Goal: Task Accomplishment & Management: Manage account settings

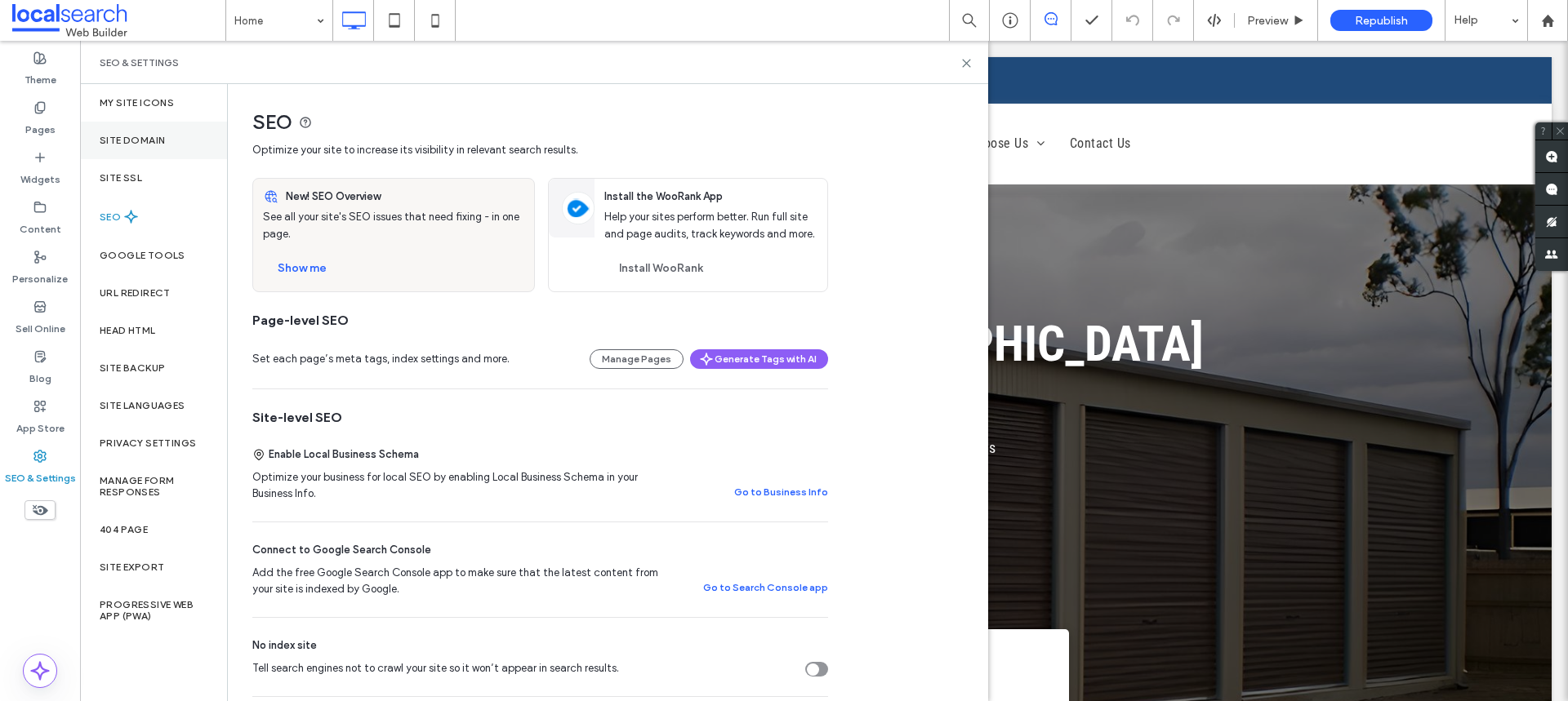
click at [157, 142] on label "Site Domain" at bounding box center [133, 141] width 65 height 12
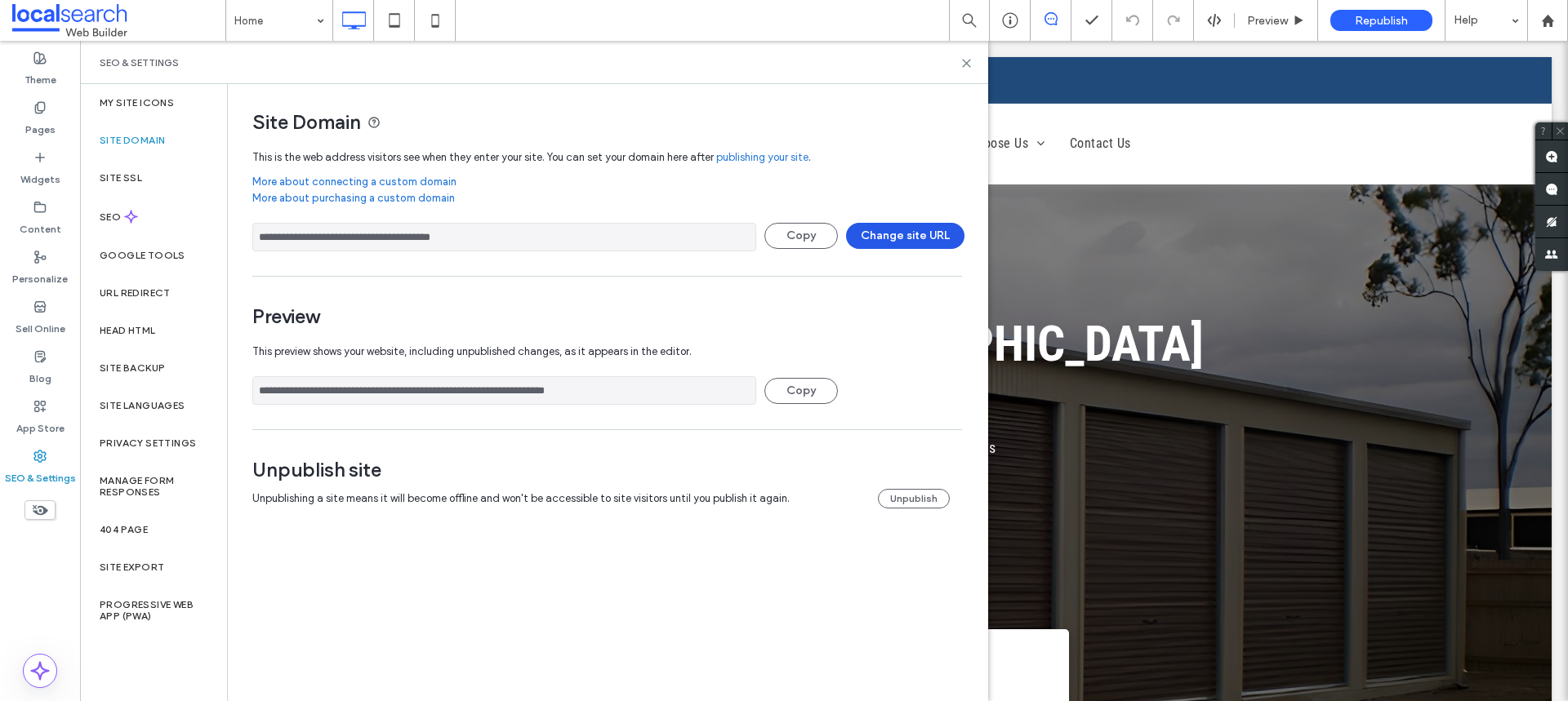
click at [921, 227] on button "Change site URL" at bounding box center [905, 236] width 119 height 26
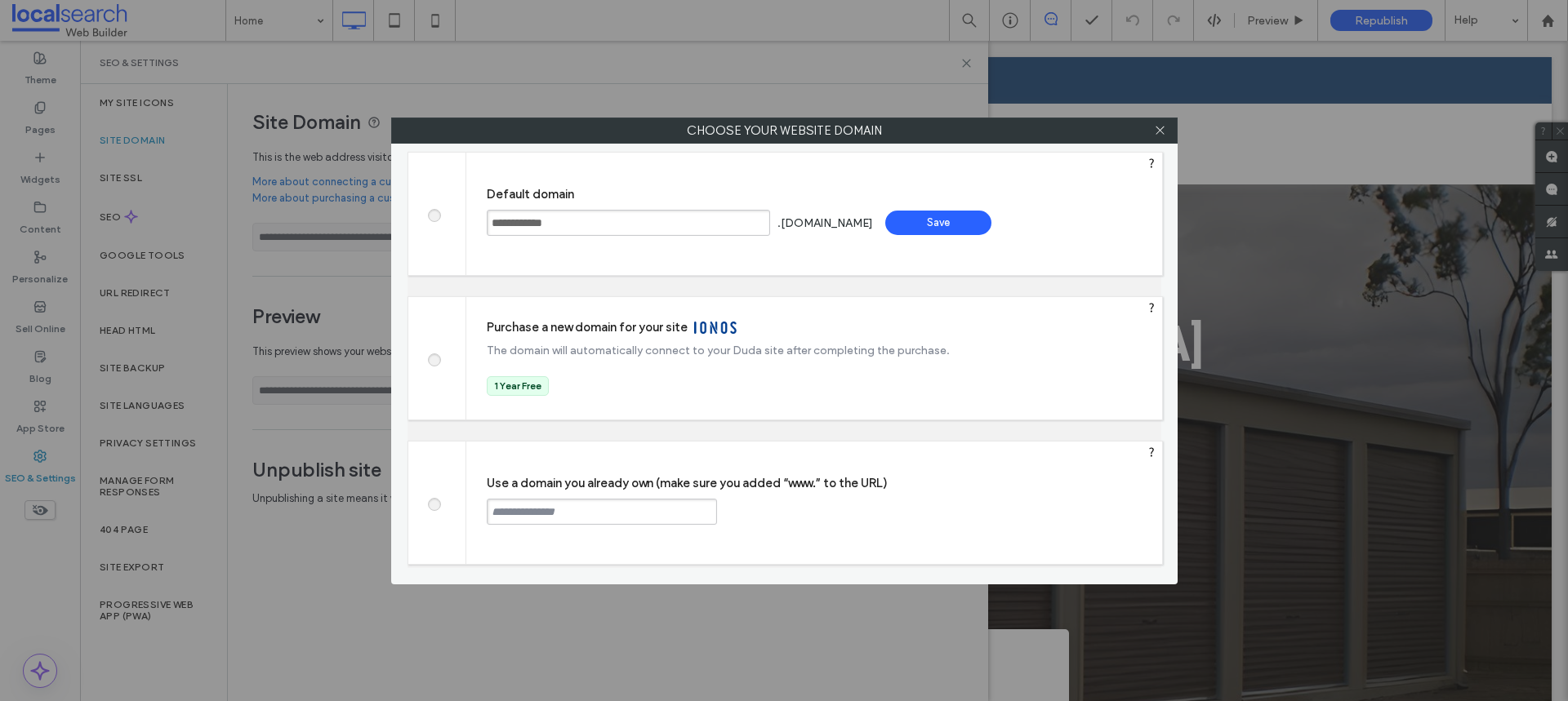
click at [434, 499] on span at bounding box center [434, 502] width 0 height 12
click at [547, 494] on div "Use a domain you already own (make sure you added “www.” to the URL) Continue" at bounding box center [814, 503] width 696 height 123
click at [562, 508] on input "text" at bounding box center [601, 512] width 231 height 26
paste input "**********"
type input "**********"
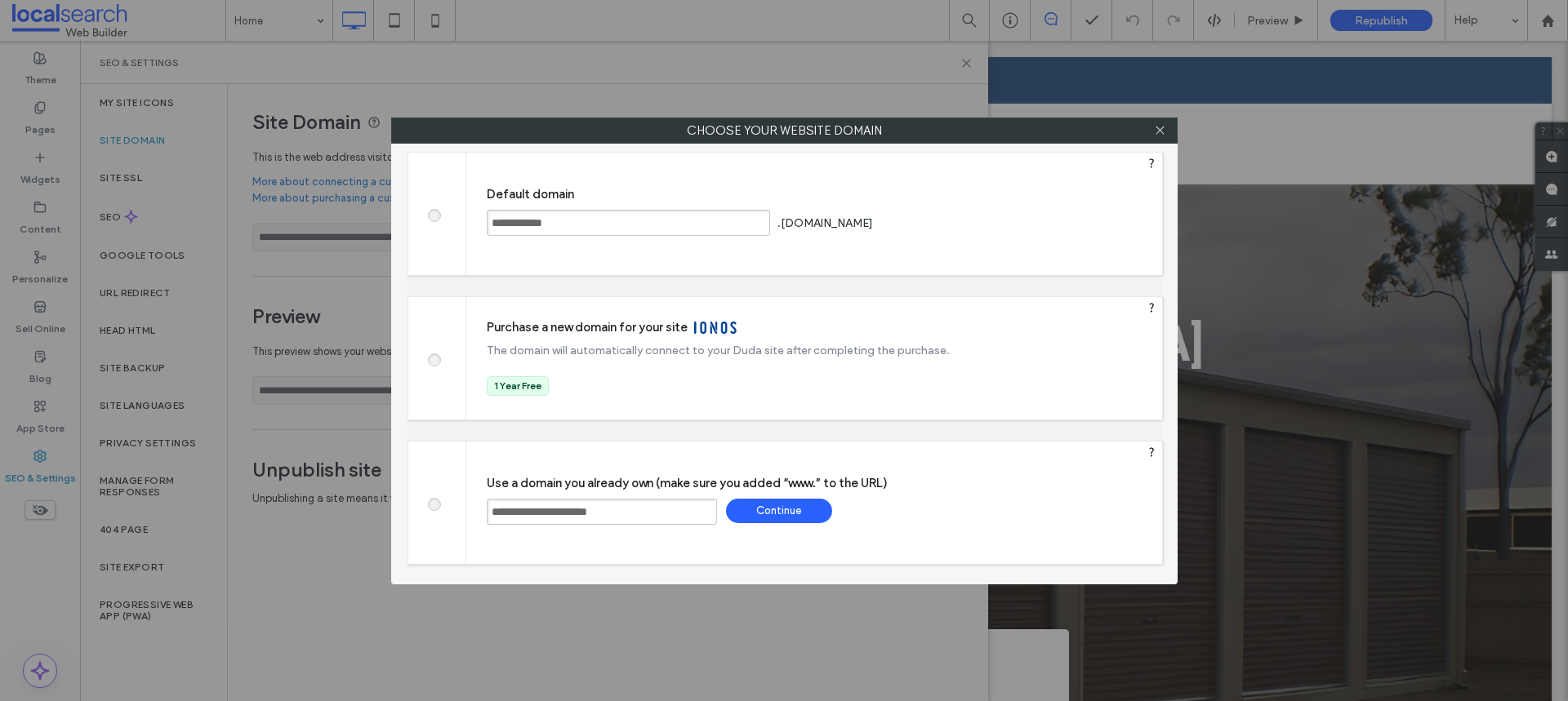
click at [789, 514] on div "Continue" at bounding box center [779, 511] width 106 height 25
type input "**********"
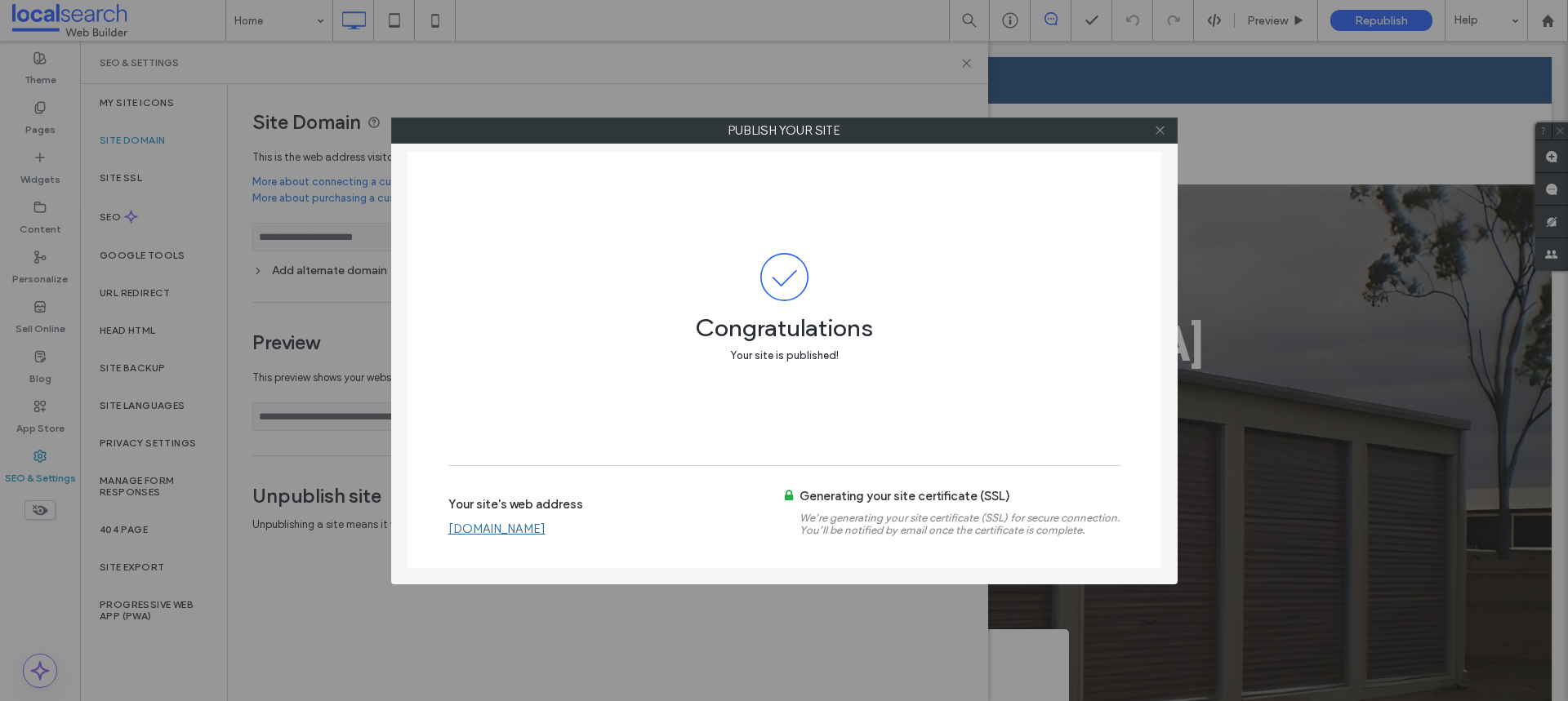
click at [1159, 127] on icon at bounding box center [1160, 130] width 12 height 12
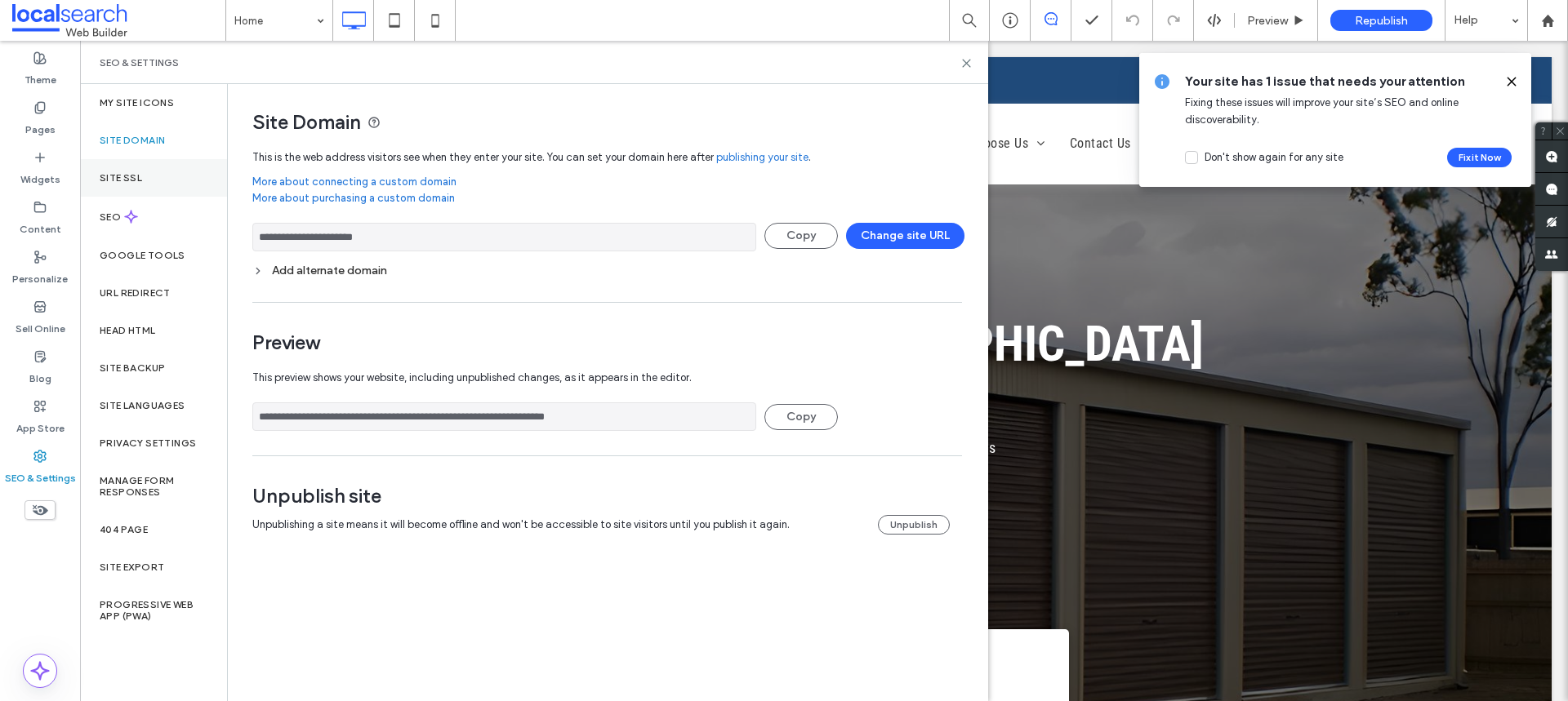
click at [147, 177] on div "Site SSL" at bounding box center [154, 178] width 147 height 38
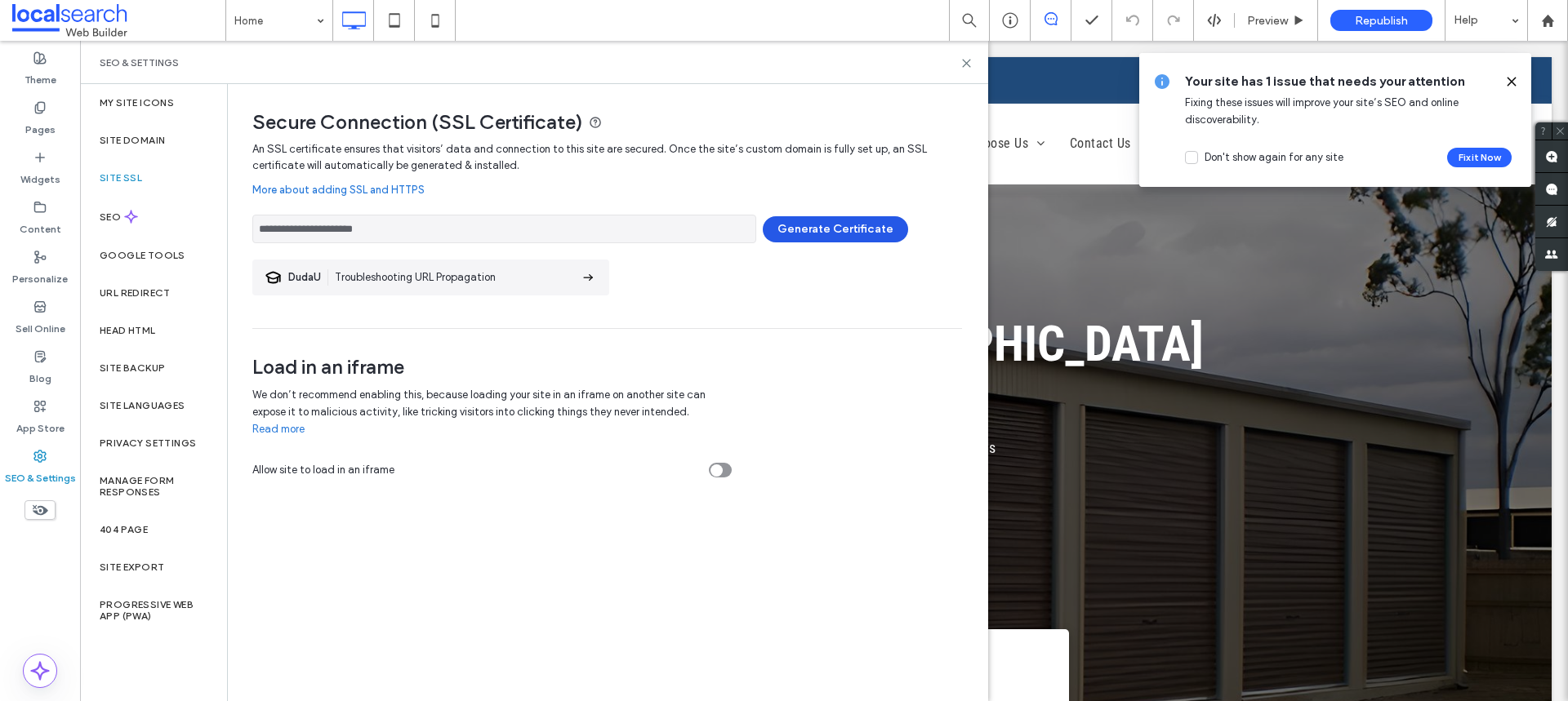
click at [817, 232] on button "Generate Certificate" at bounding box center [835, 230] width 146 height 26
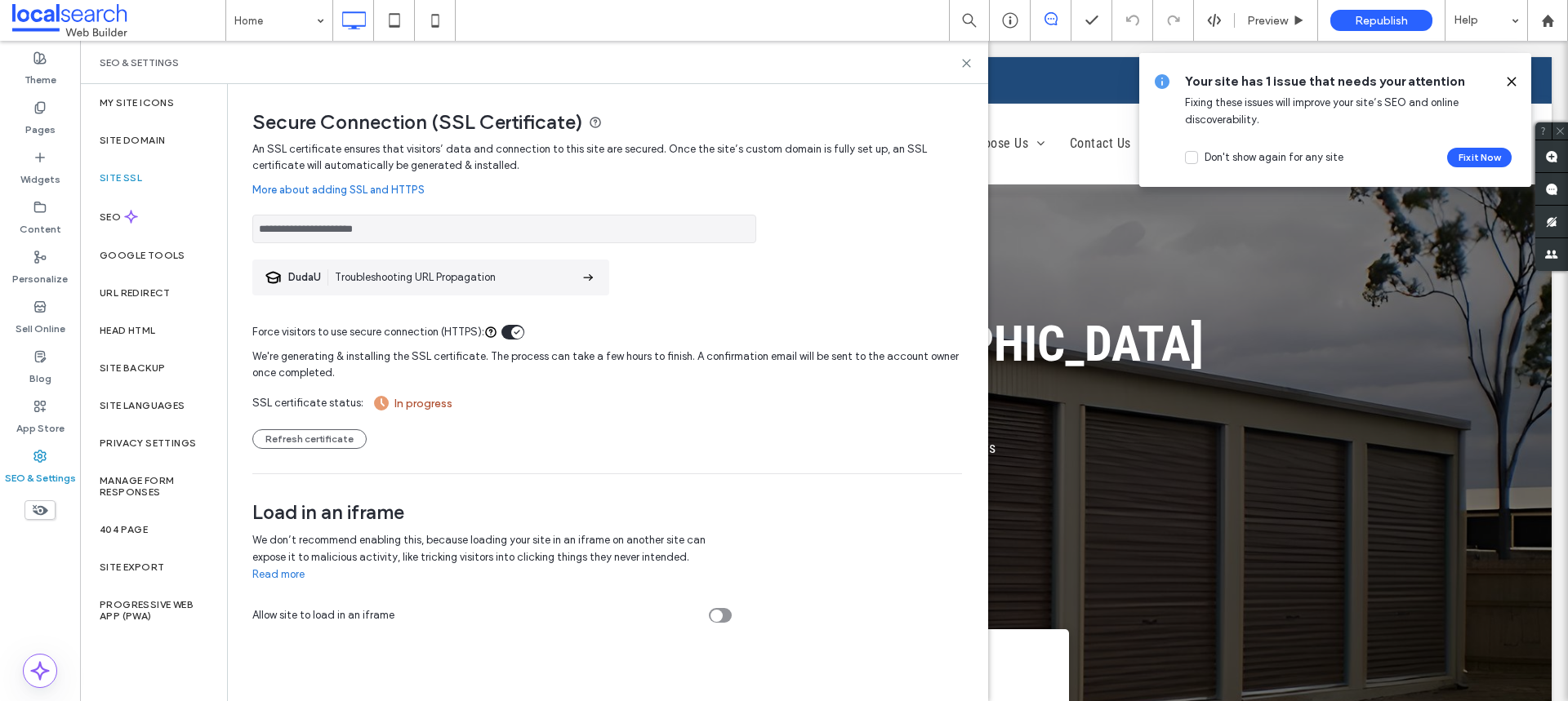
drag, startPoint x: 440, startPoint y: 236, endPoint x: 258, endPoint y: 223, distance: 182.5
click at [247, 223] on div "**********" at bounding box center [601, 359] width 747 height 551
click at [1272, 21] on span "Preview" at bounding box center [1267, 21] width 41 height 14
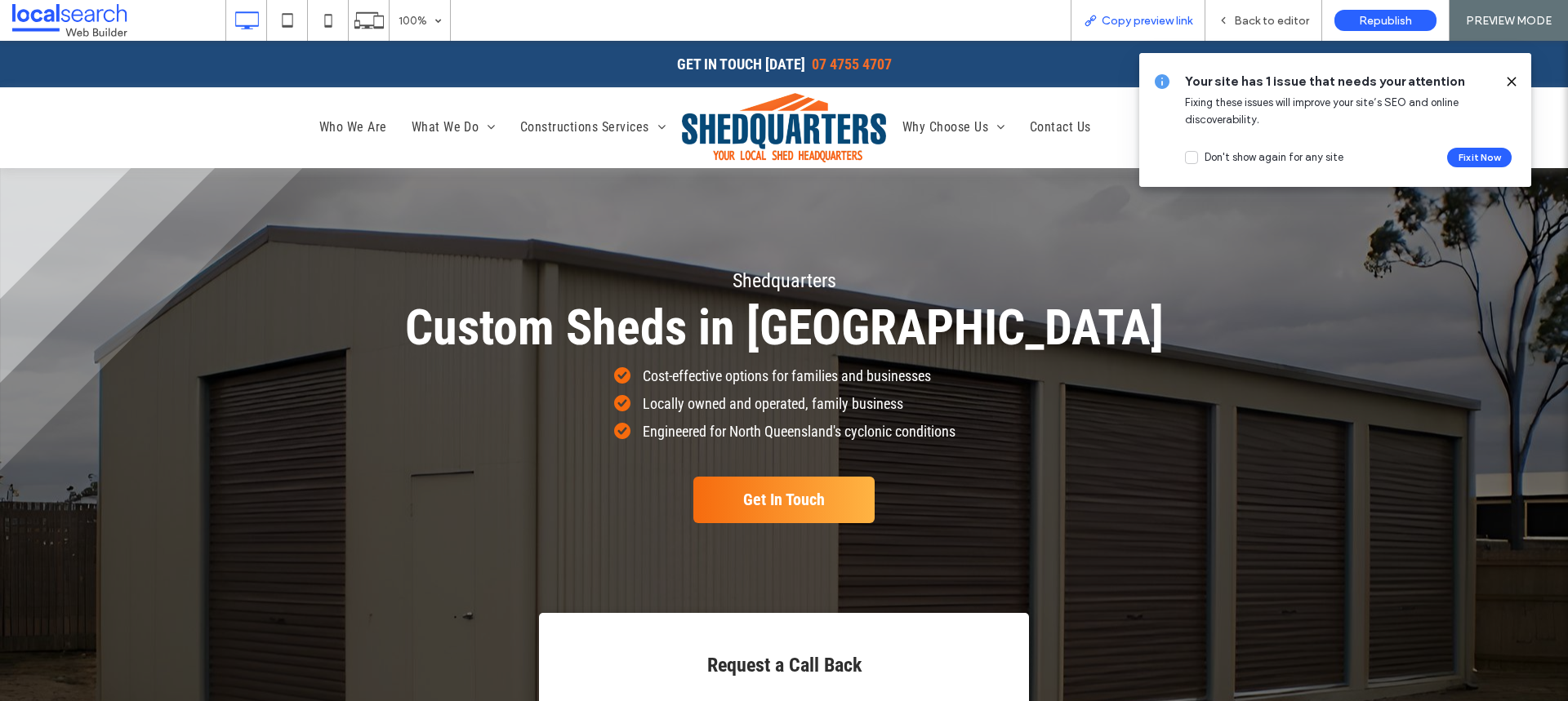
click at [1140, 15] on span "Copy preview link" at bounding box center [1147, 21] width 91 height 14
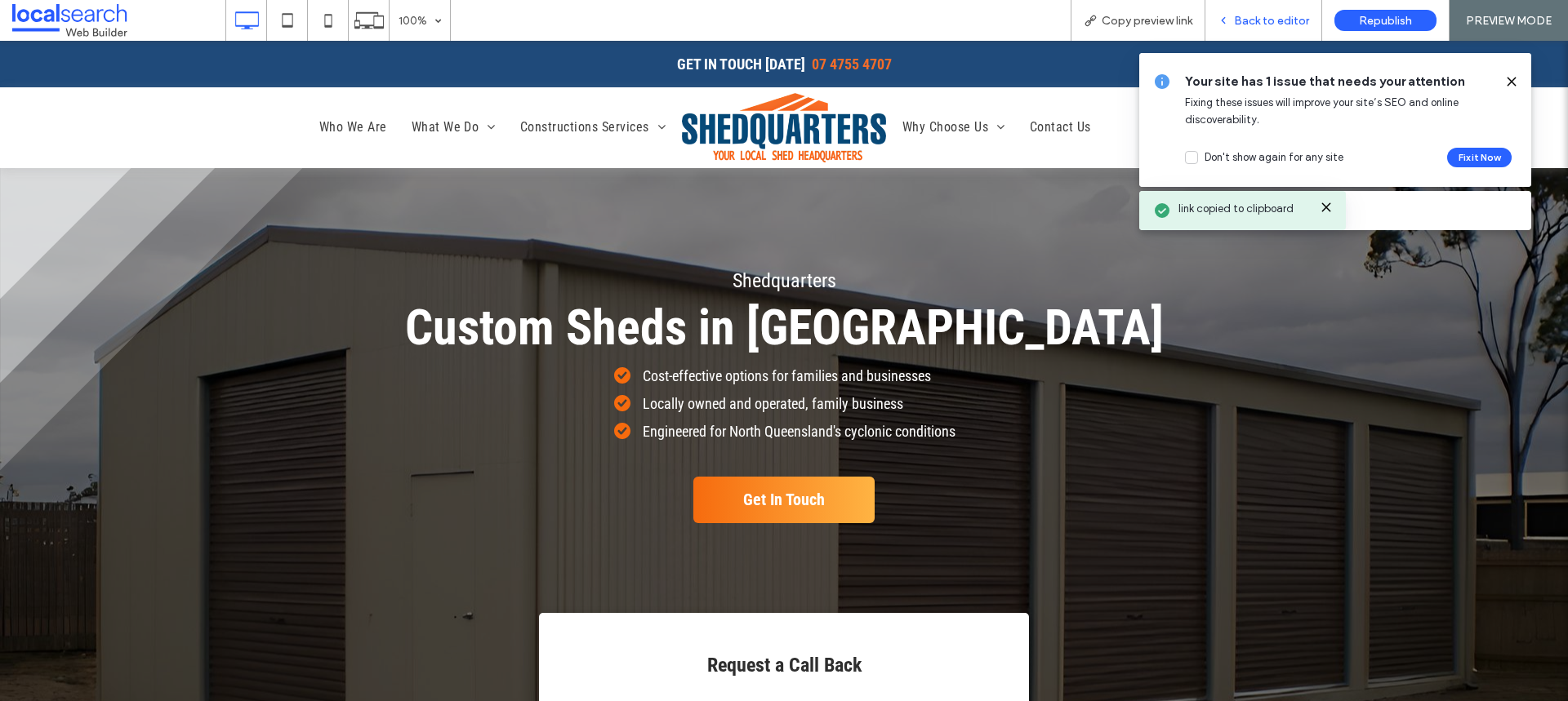
click at [1269, 25] on span "Back to editor" at bounding box center [1272, 21] width 75 height 14
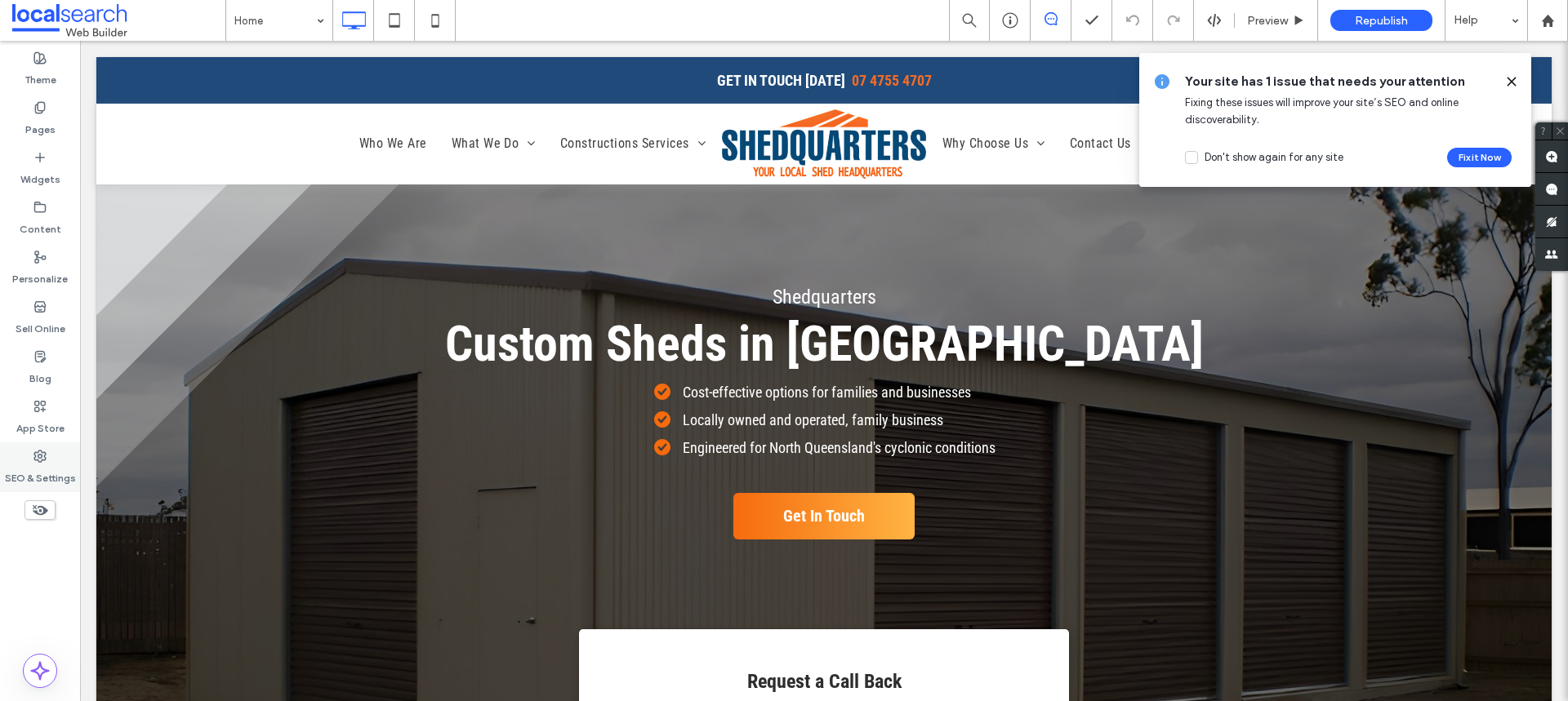
click at [54, 459] on div "SEO & Settings" at bounding box center [40, 467] width 80 height 50
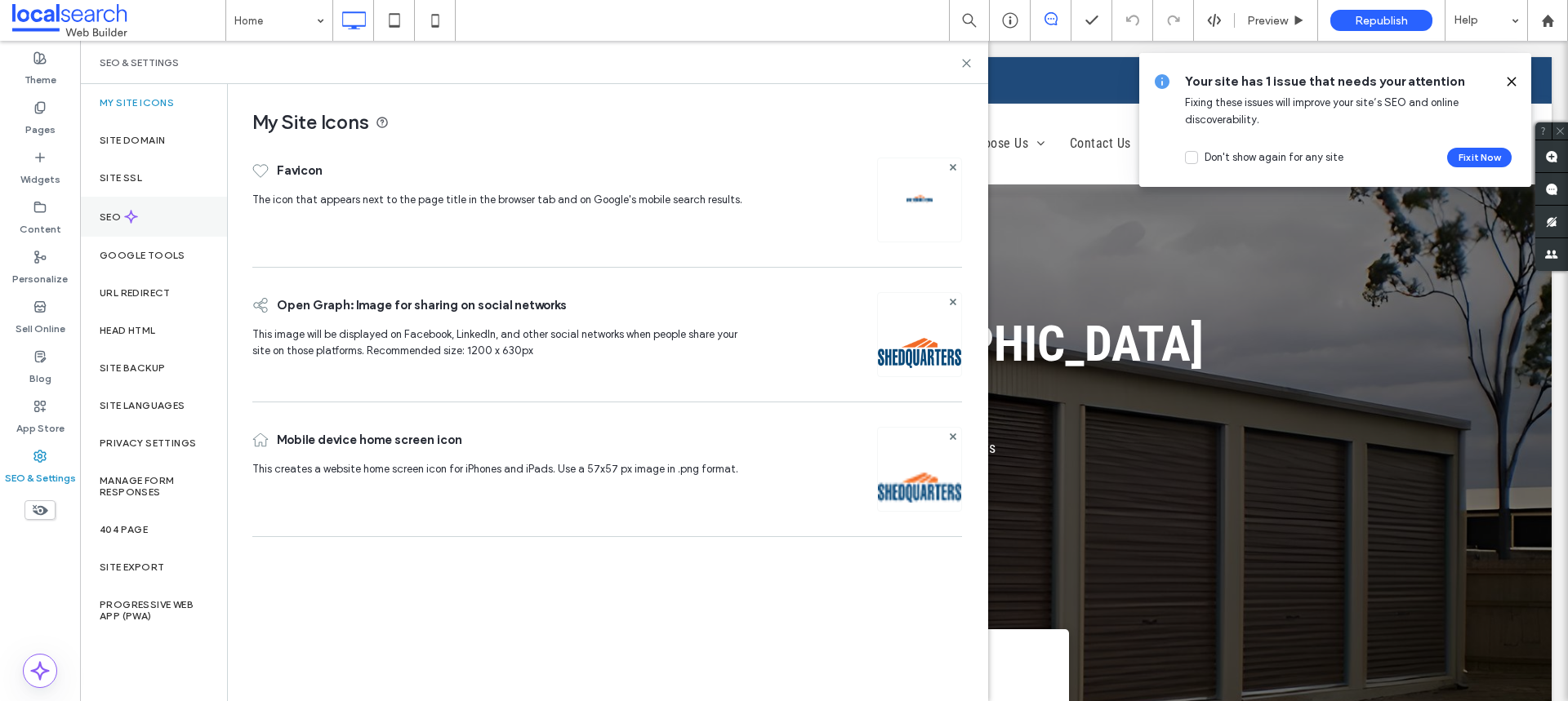
click at [165, 224] on div "SEO" at bounding box center [154, 217] width 147 height 40
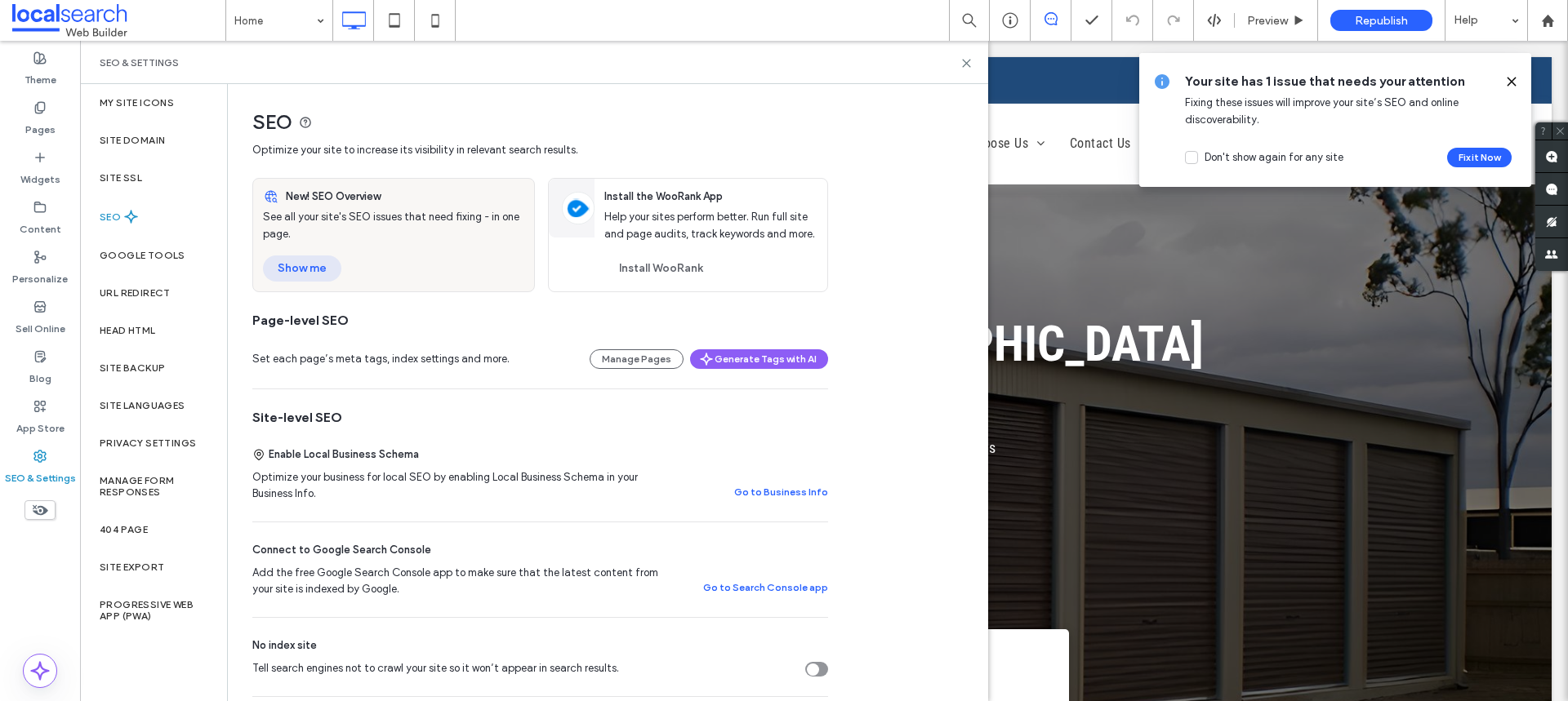
click at [314, 269] on button "Show me" at bounding box center [302, 268] width 78 height 26
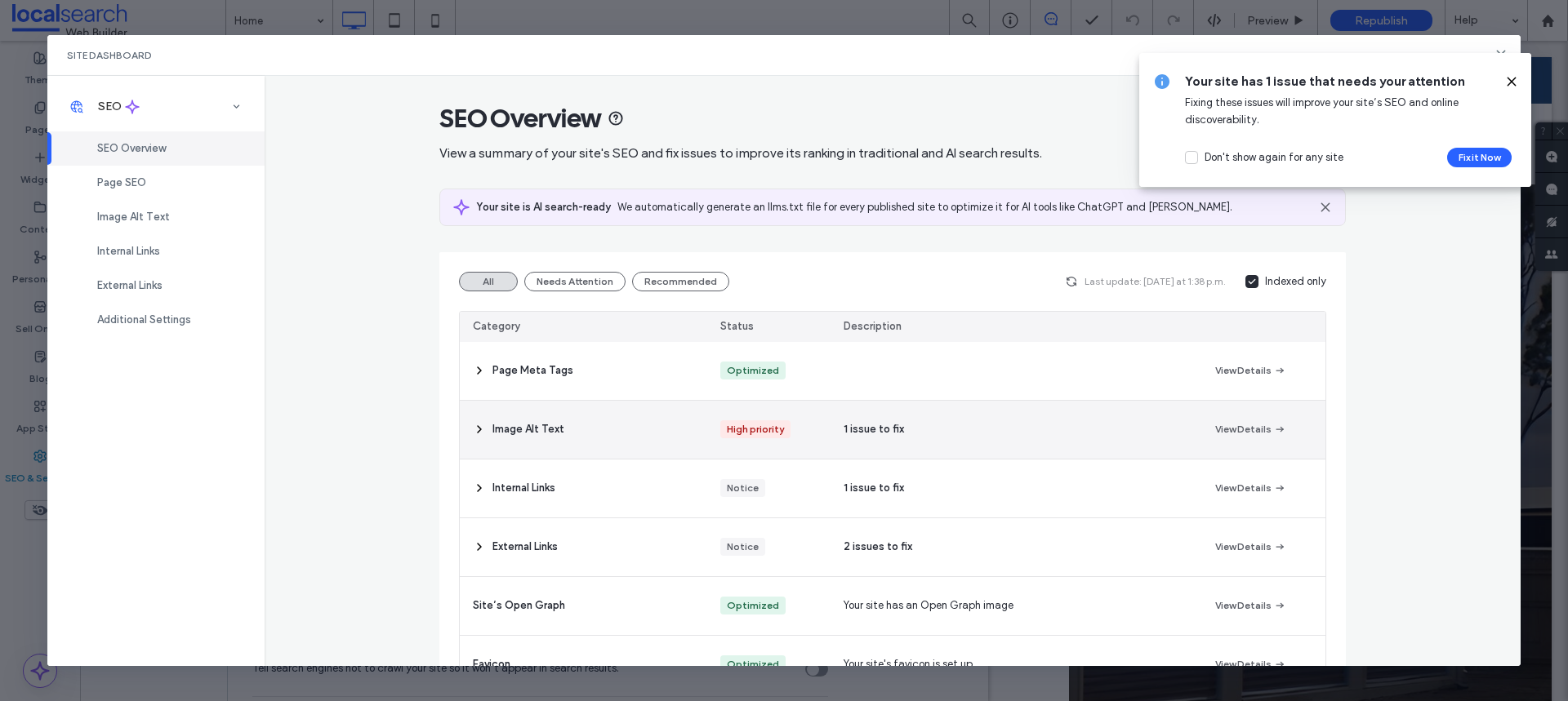
click at [608, 438] on div "Image Alt Text" at bounding box center [583, 430] width 248 height 58
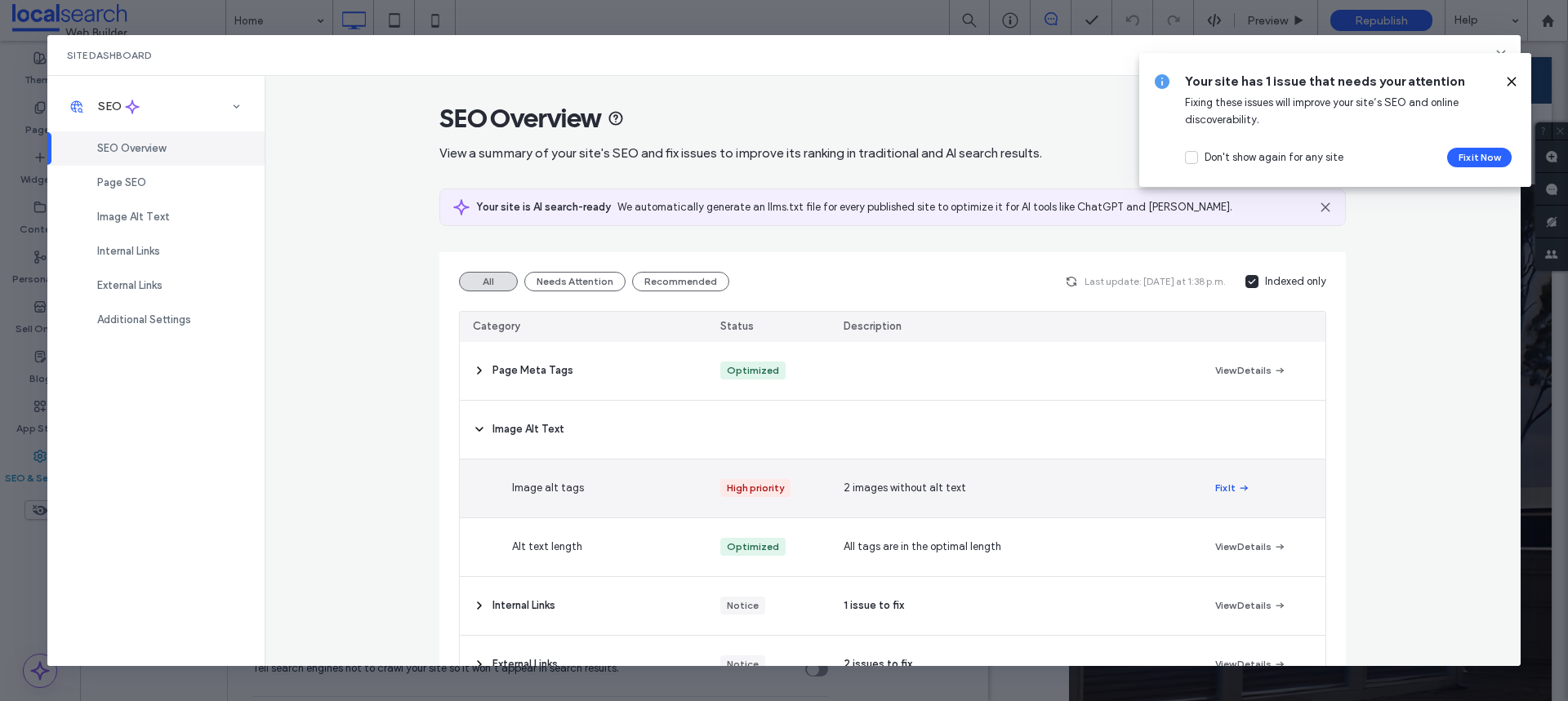
click at [1237, 486] on icon "button" at bounding box center [1243, 488] width 13 height 13
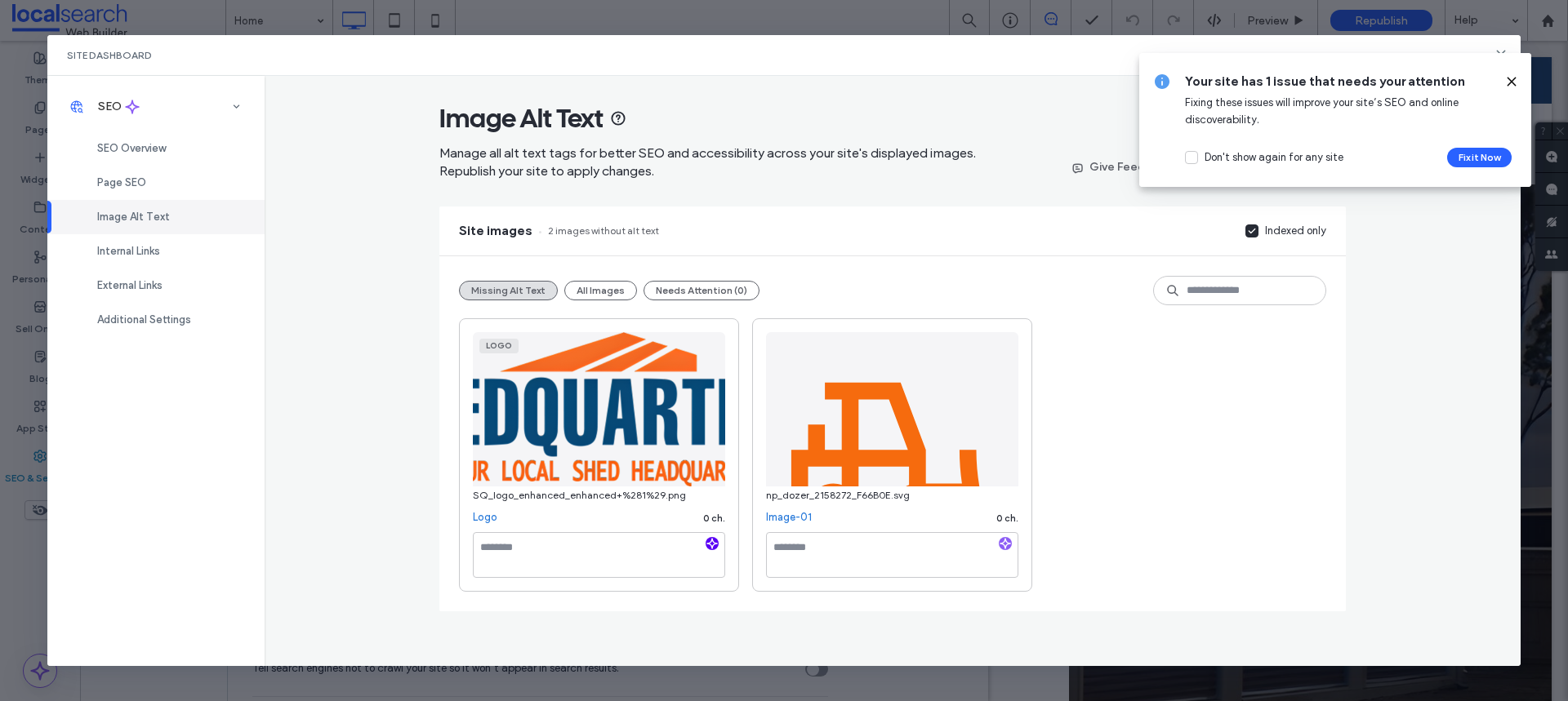
click at [715, 547] on icon "button" at bounding box center [712, 544] width 12 height 12
type textarea "**********"
click at [1512, 75] on icon at bounding box center [1512, 81] width 13 height 13
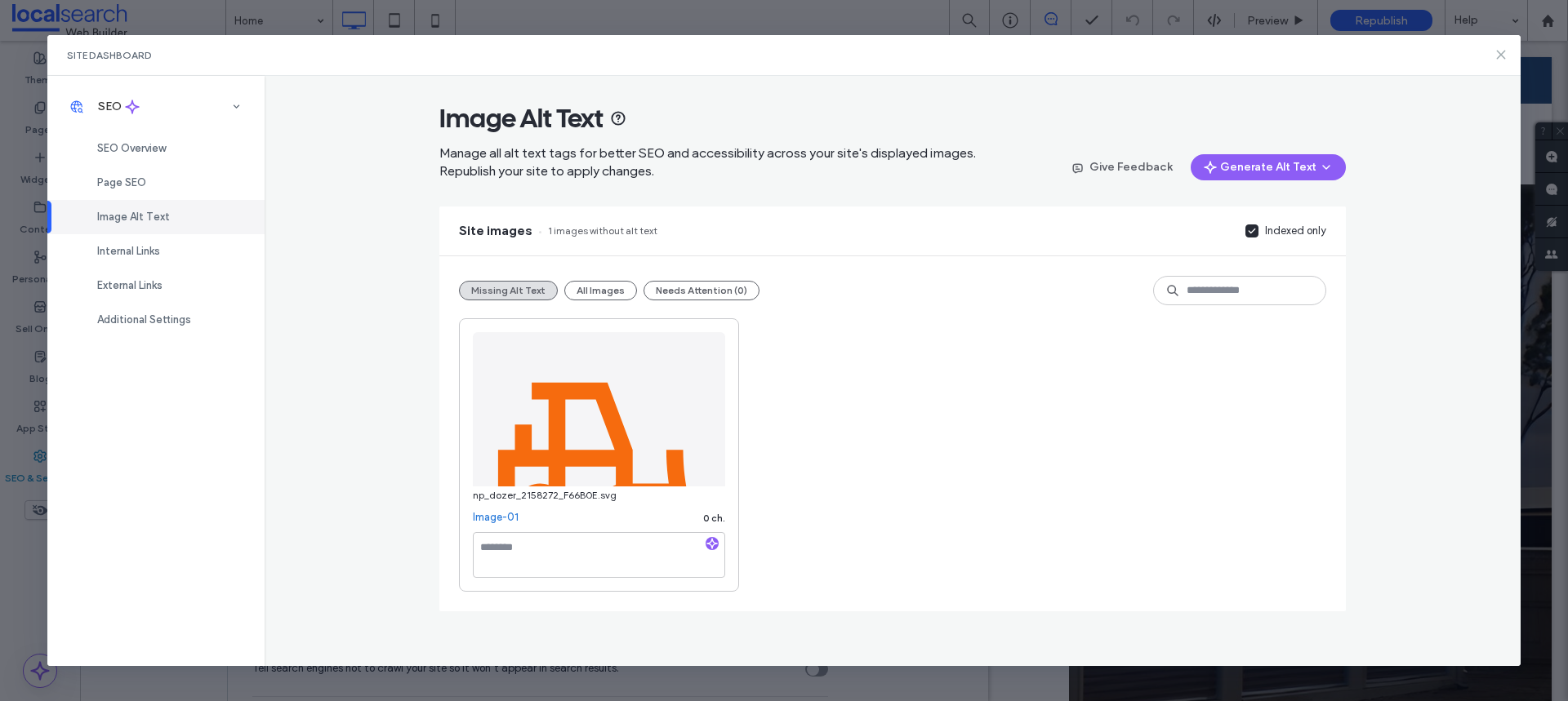
click at [1496, 53] on icon at bounding box center [1501, 54] width 13 height 13
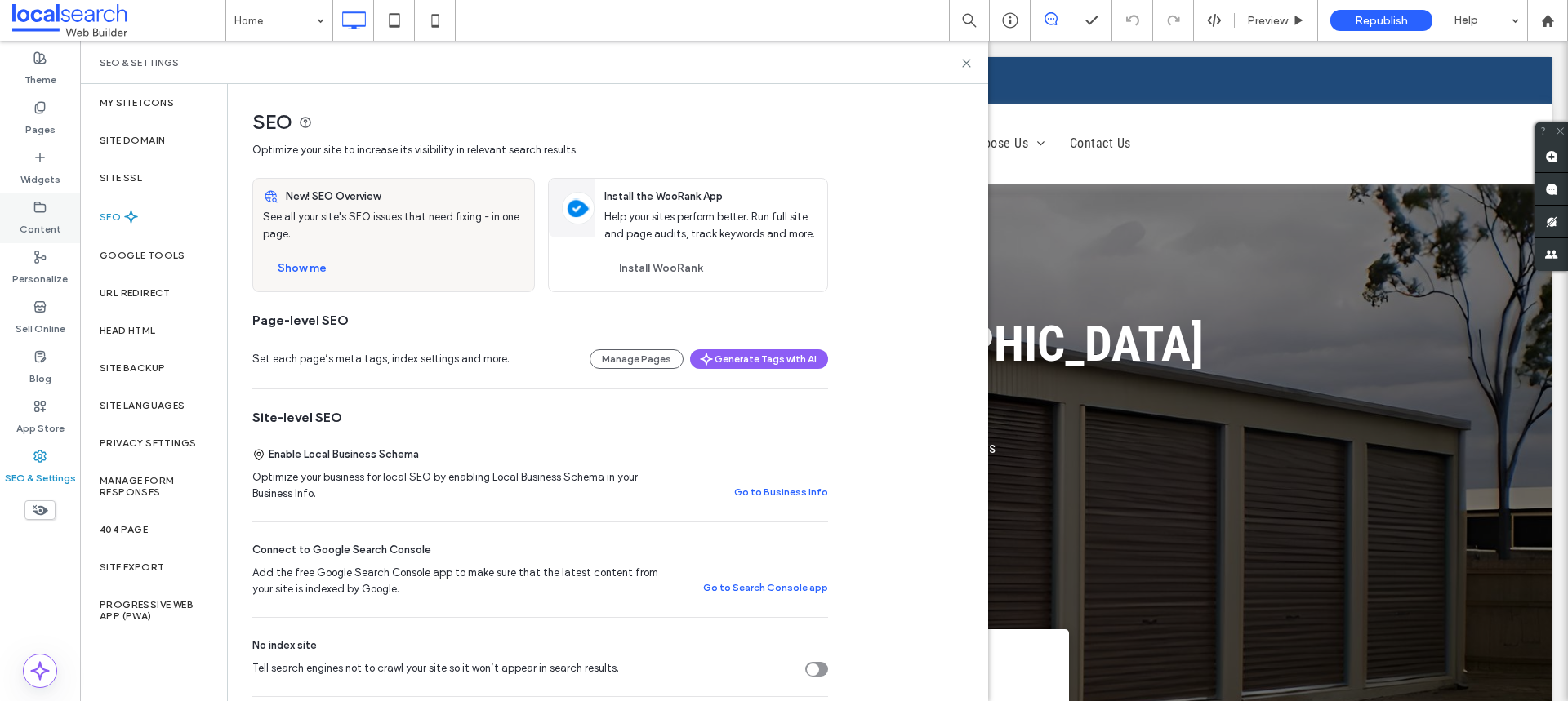
click at [48, 214] on label "Content" at bounding box center [41, 225] width 42 height 23
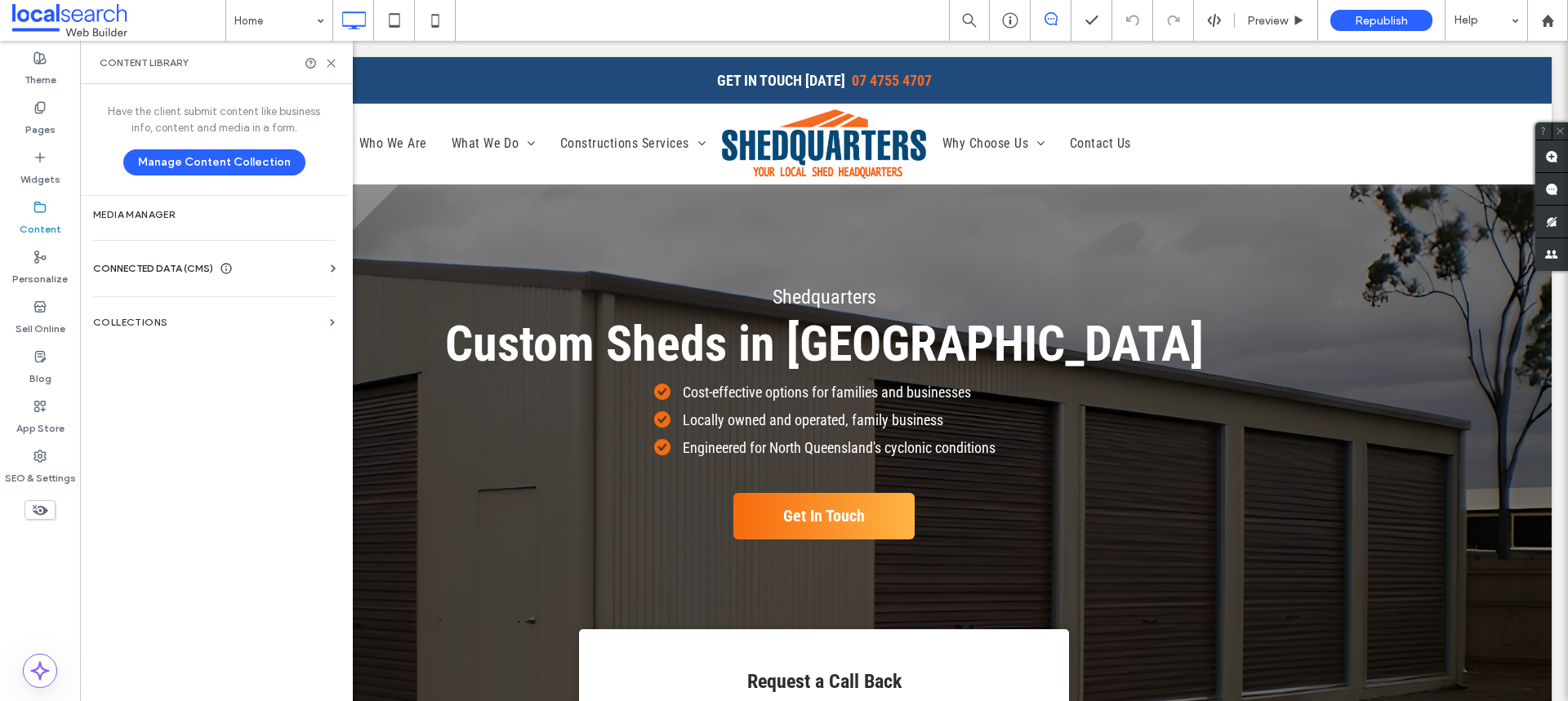
click at [198, 283] on div "Business Info Business Text Business Images Find and Replace" at bounding box center [217, 283] width 249 height 13
click at [184, 270] on span "CONNECTED DATA (CMS)" at bounding box center [153, 268] width 120 height 16
click at [162, 386] on label "Business Images" at bounding box center [217, 384] width 222 height 12
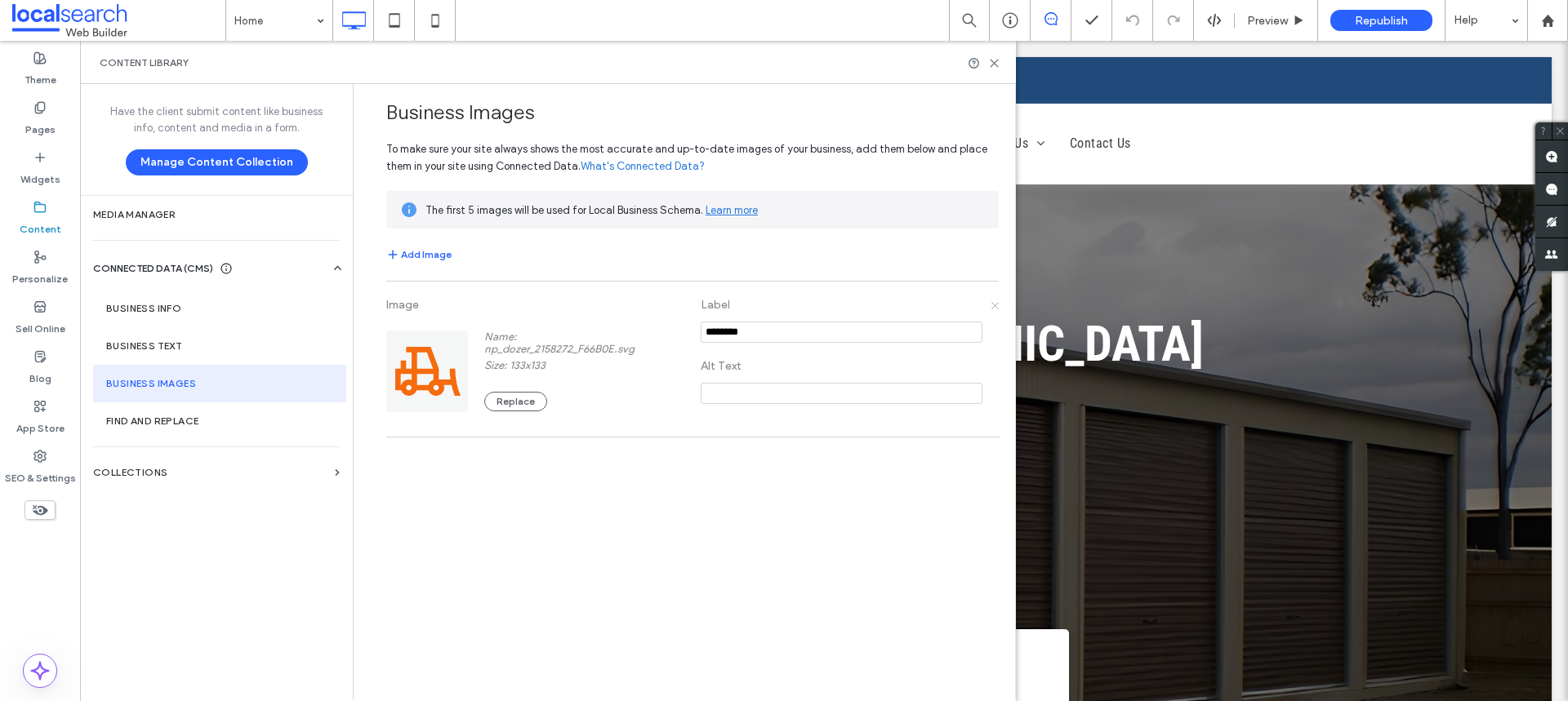
click at [993, 305] on icon at bounding box center [993, 304] width 9 height 9
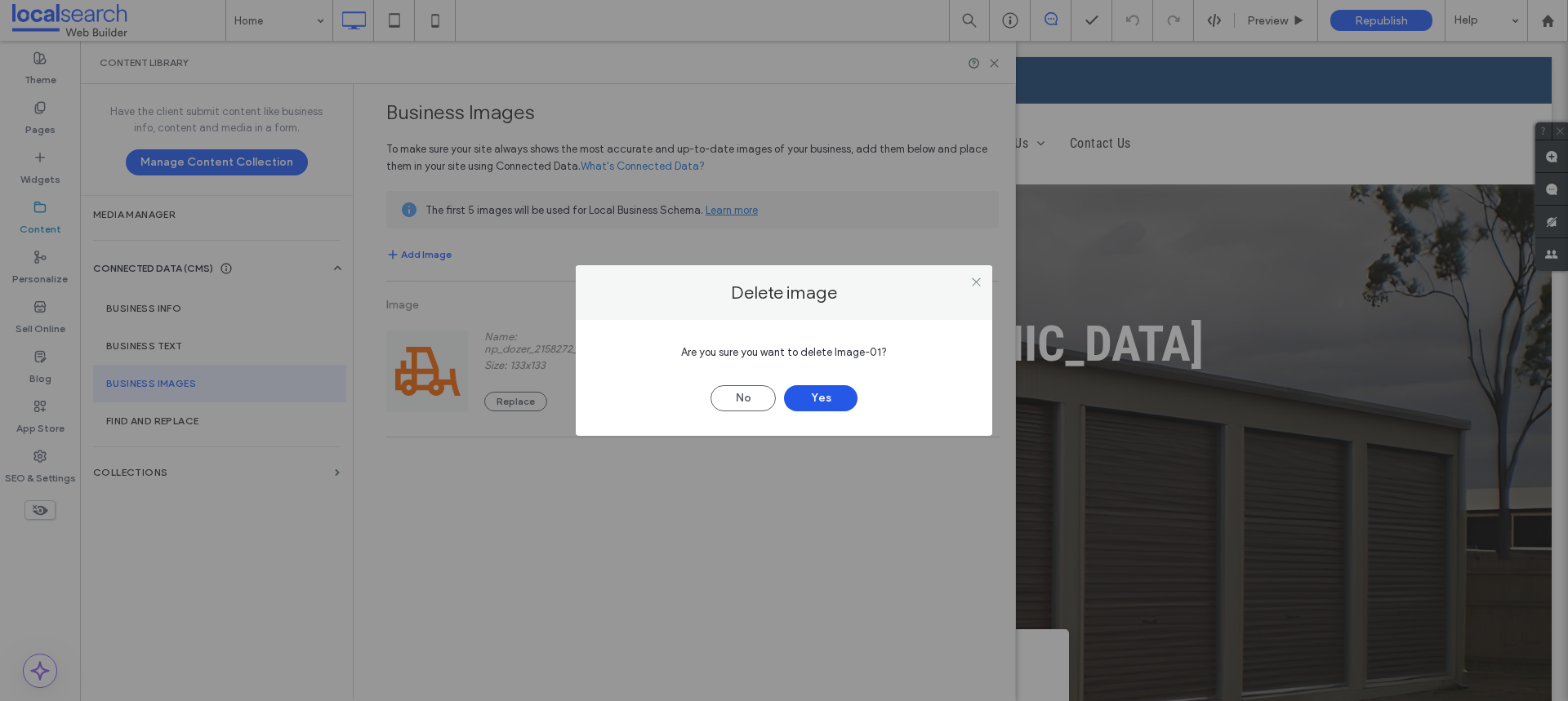
click at [822, 400] on button "Yes" at bounding box center [821, 398] width 73 height 26
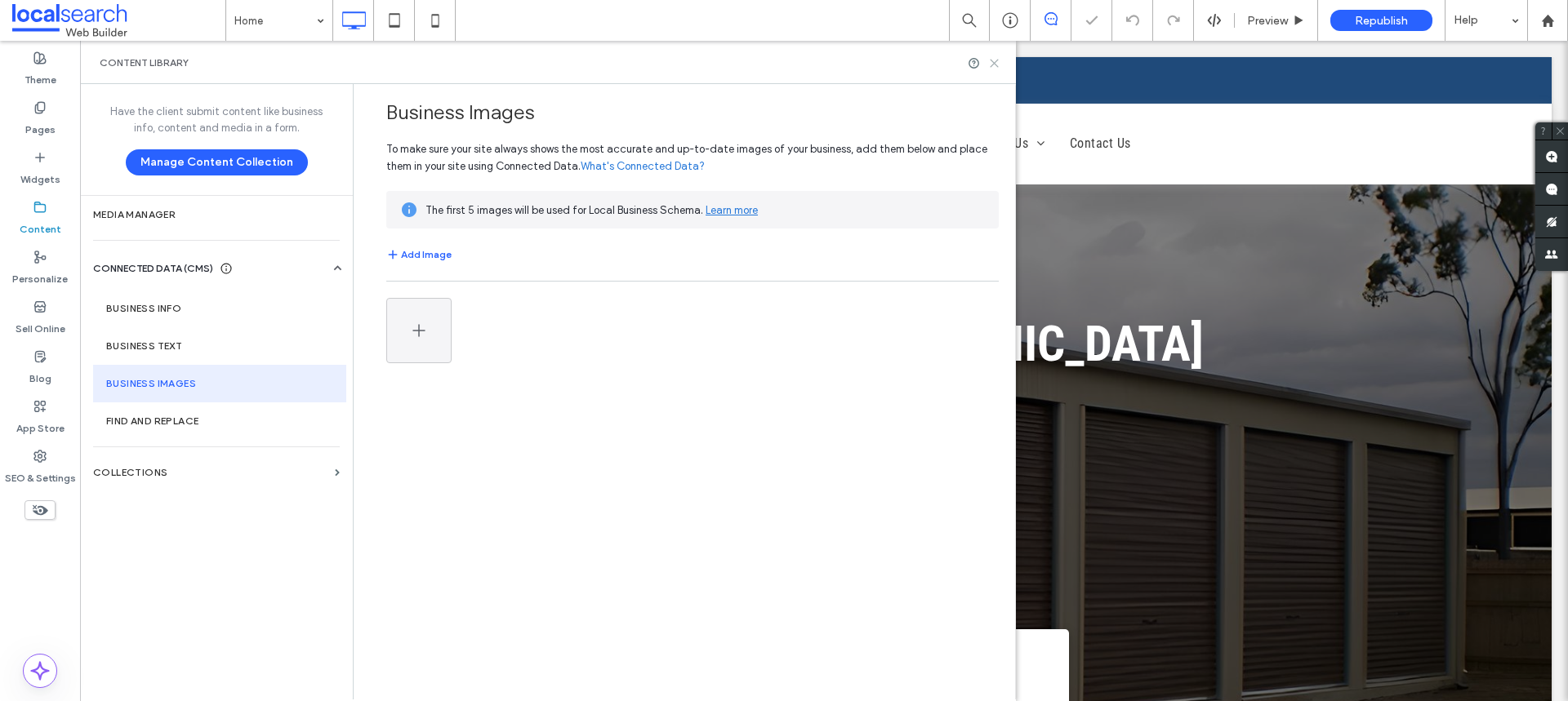
click at [993, 59] on icon at bounding box center [994, 63] width 12 height 12
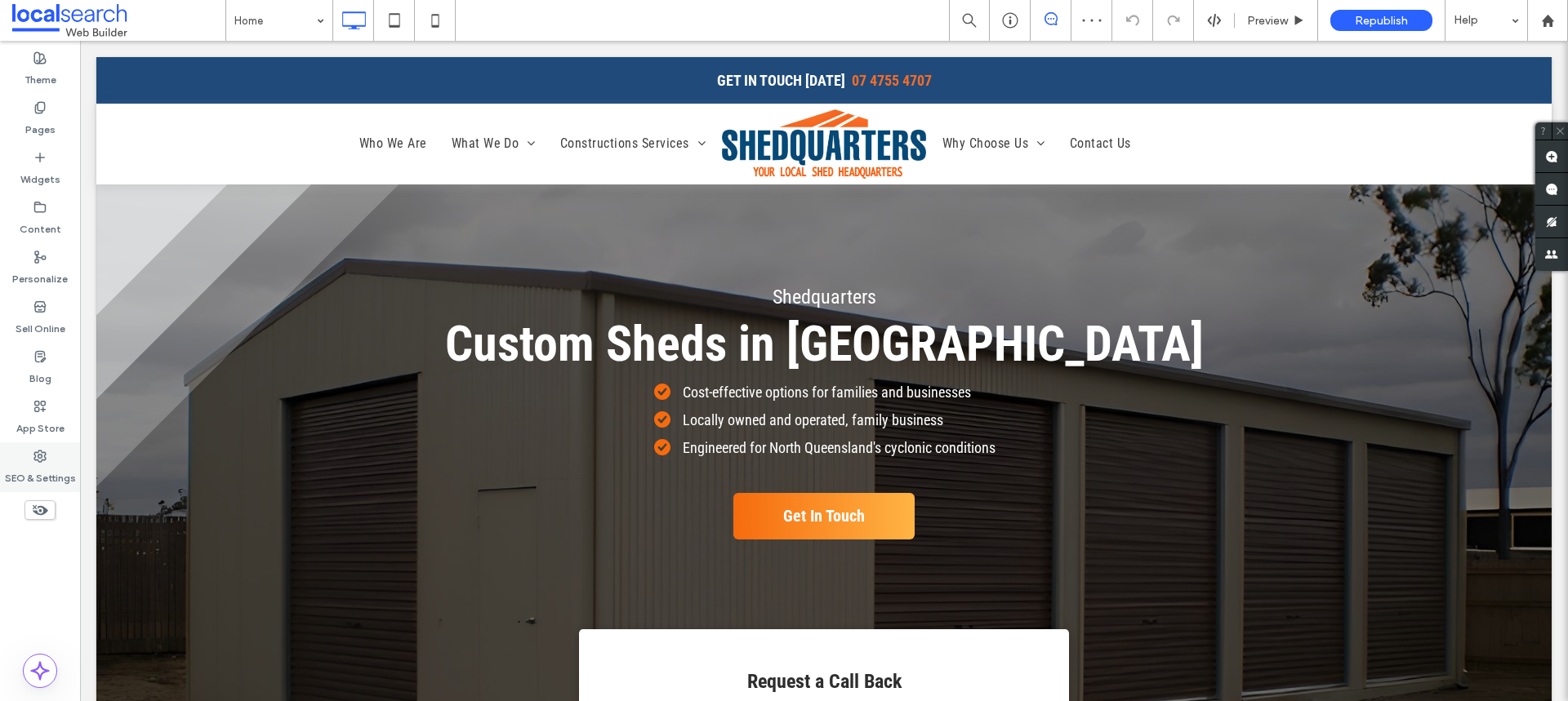
click at [14, 463] on label "SEO & Settings" at bounding box center [41, 474] width 71 height 23
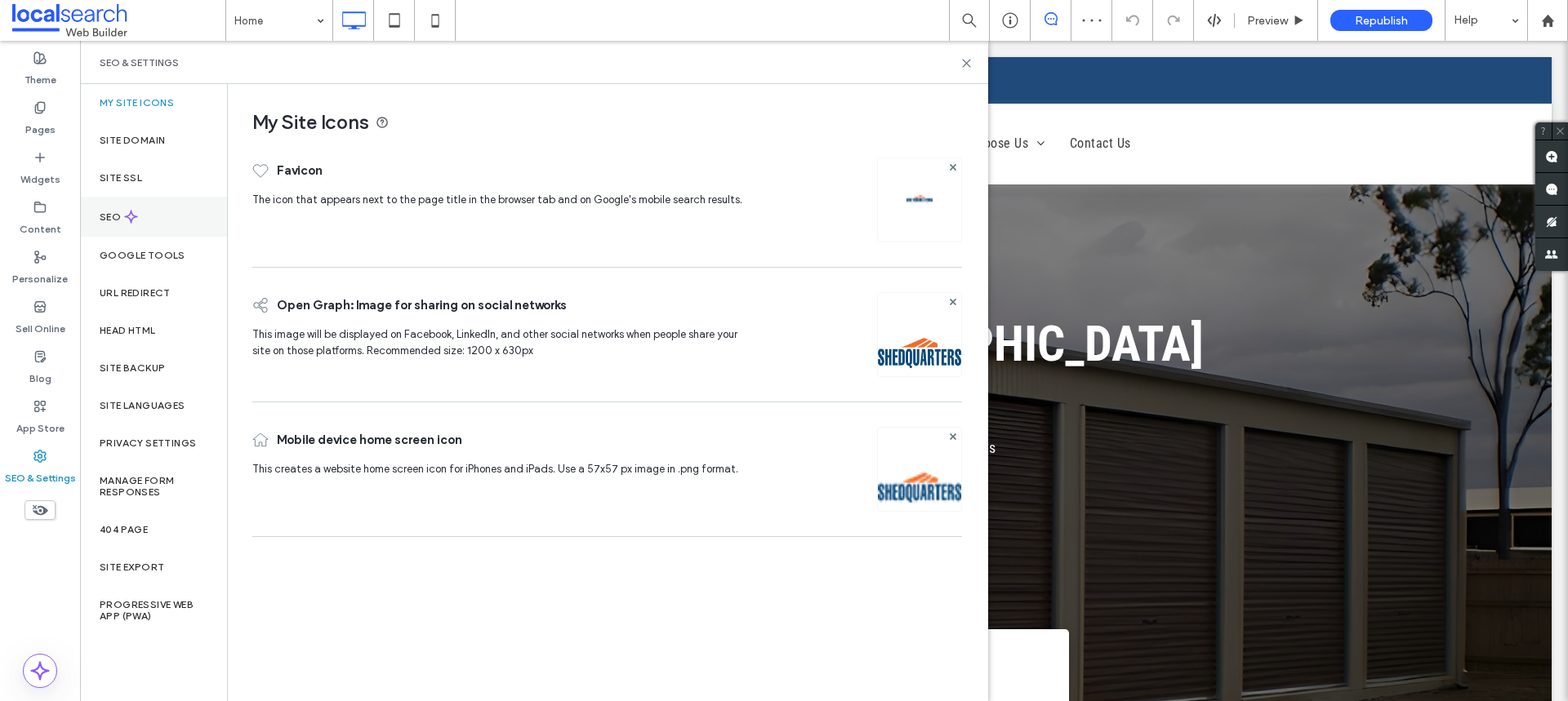
click at [130, 211] on use at bounding box center [131, 217] width 12 height 12
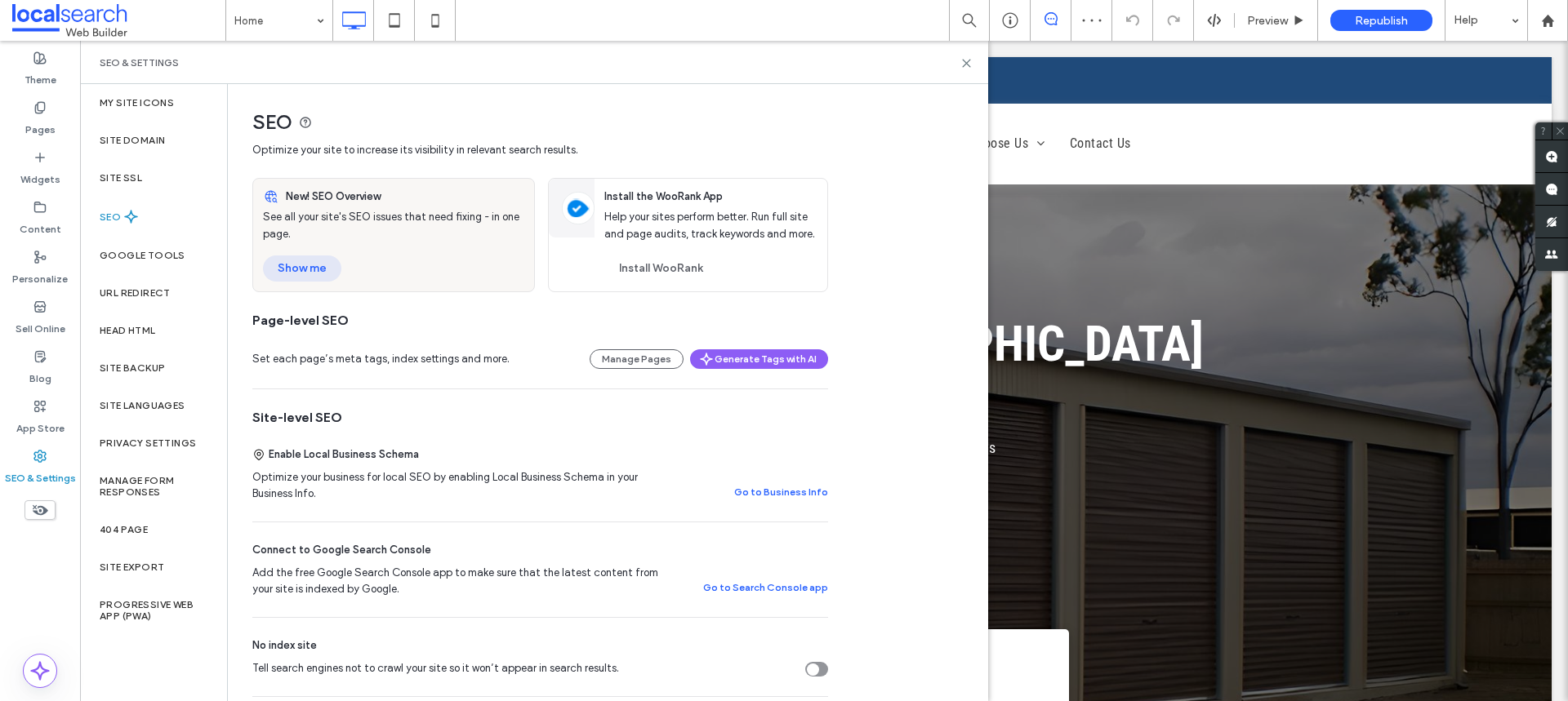
click at [328, 257] on button "Show me" at bounding box center [302, 268] width 78 height 26
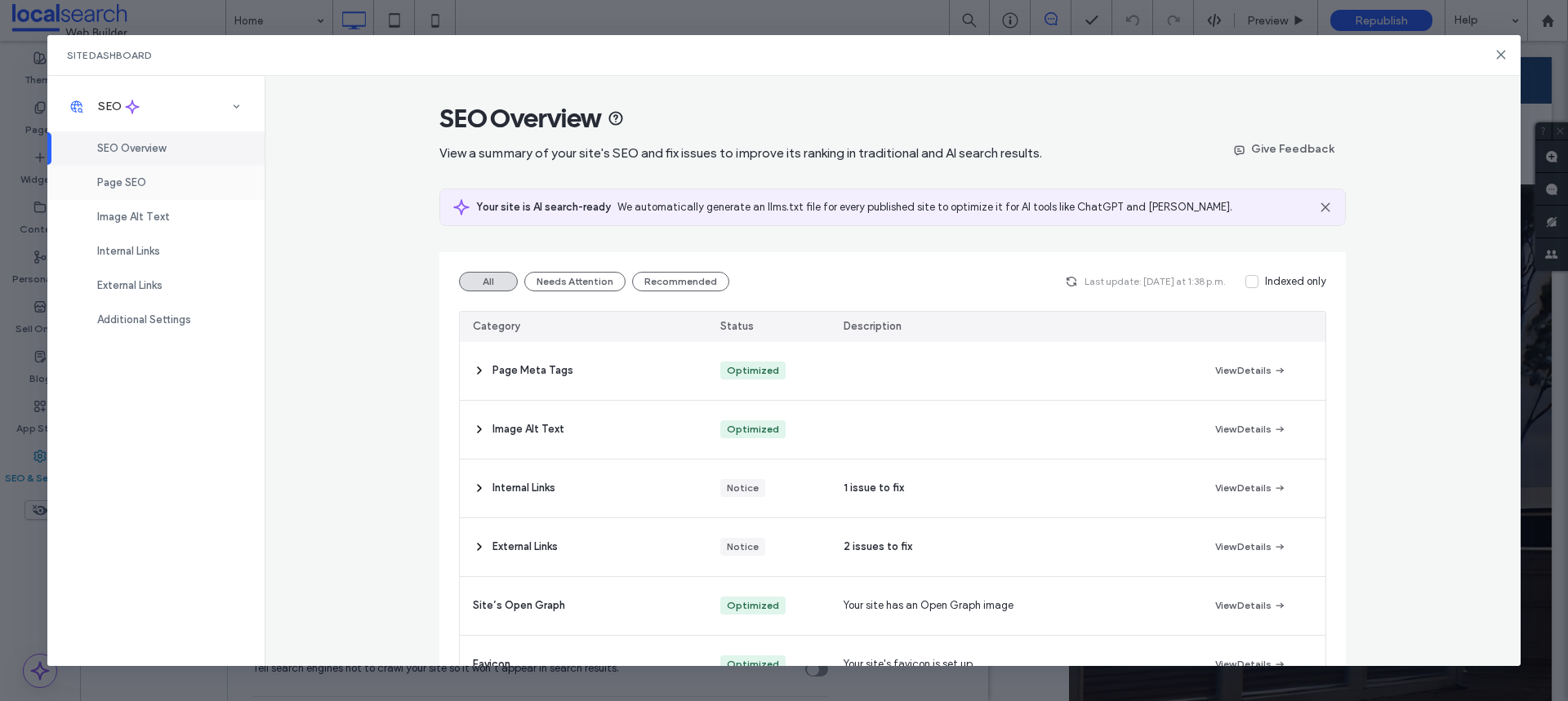
click at [144, 186] on span "Page SEO" at bounding box center [121, 182] width 49 height 12
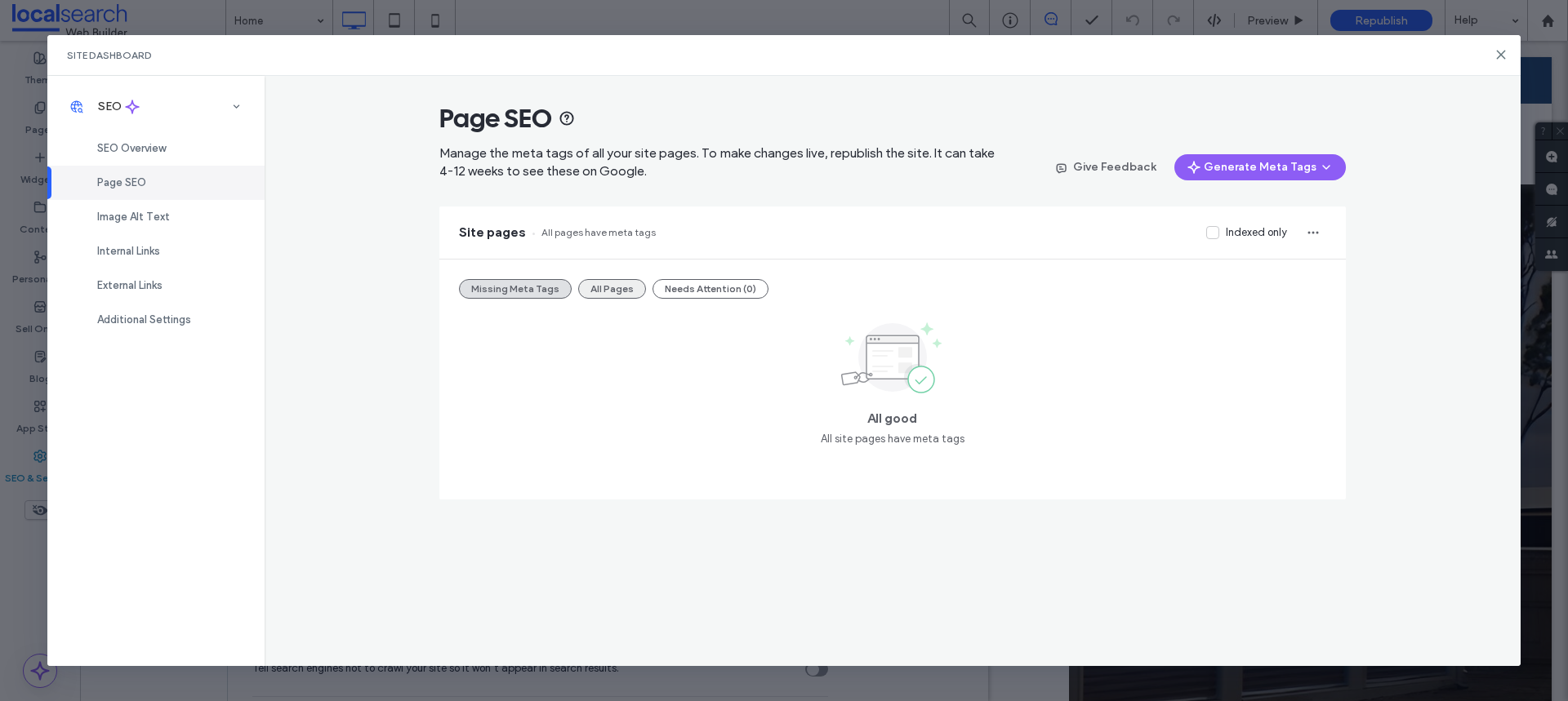
click at [625, 284] on button "All Pages" at bounding box center [612, 289] width 67 height 20
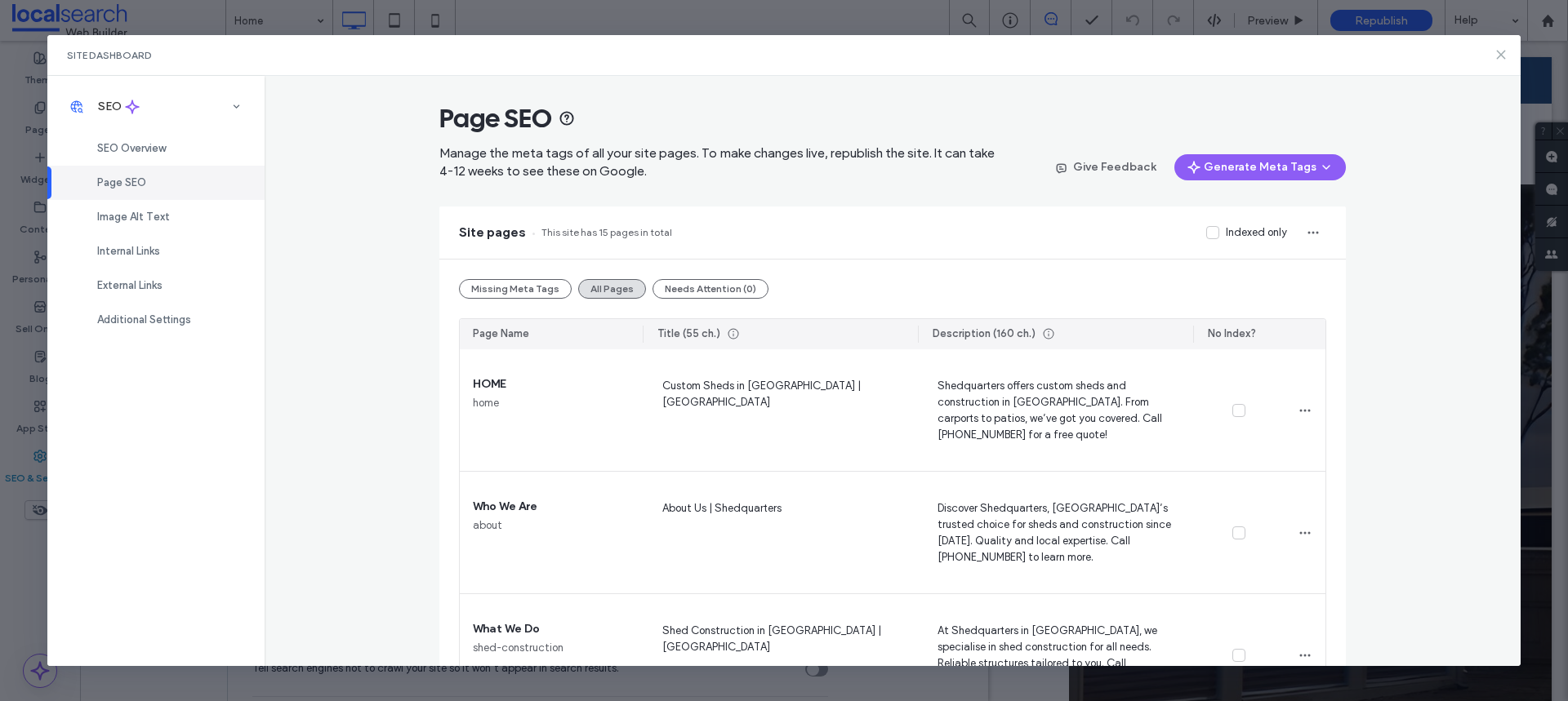
click at [1506, 53] on icon at bounding box center [1501, 54] width 13 height 13
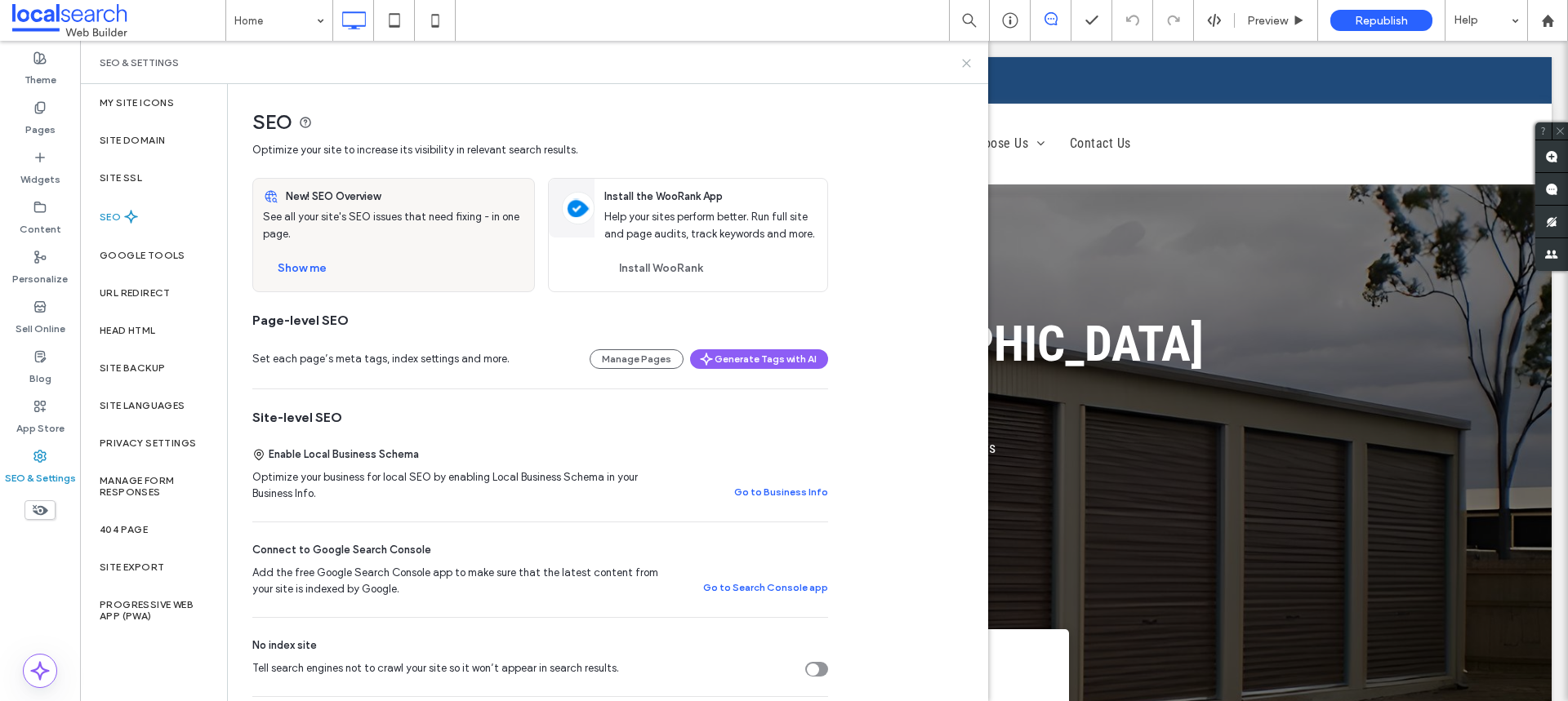
click at [971, 63] on icon at bounding box center [967, 63] width 12 height 12
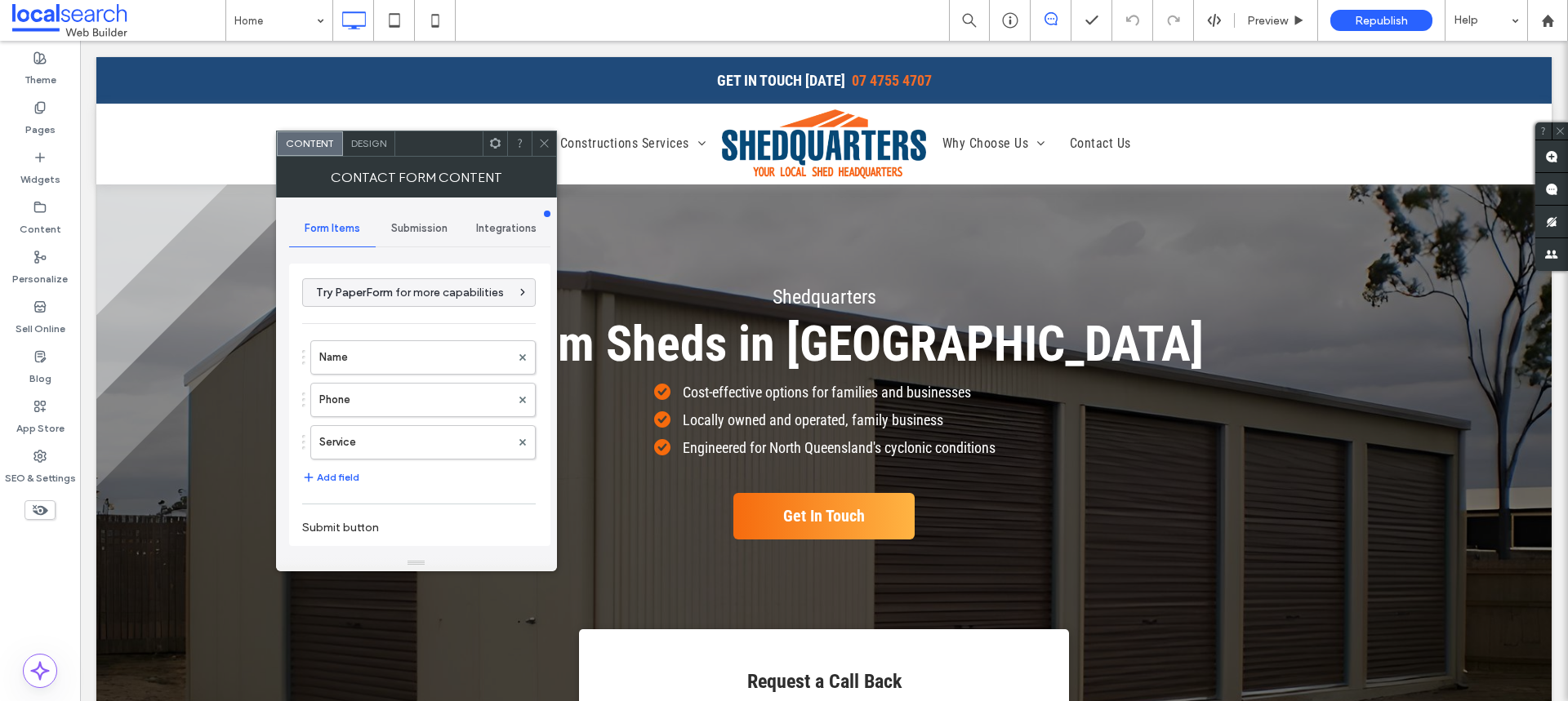
click at [354, 142] on span "Design" at bounding box center [368, 144] width 35 height 12
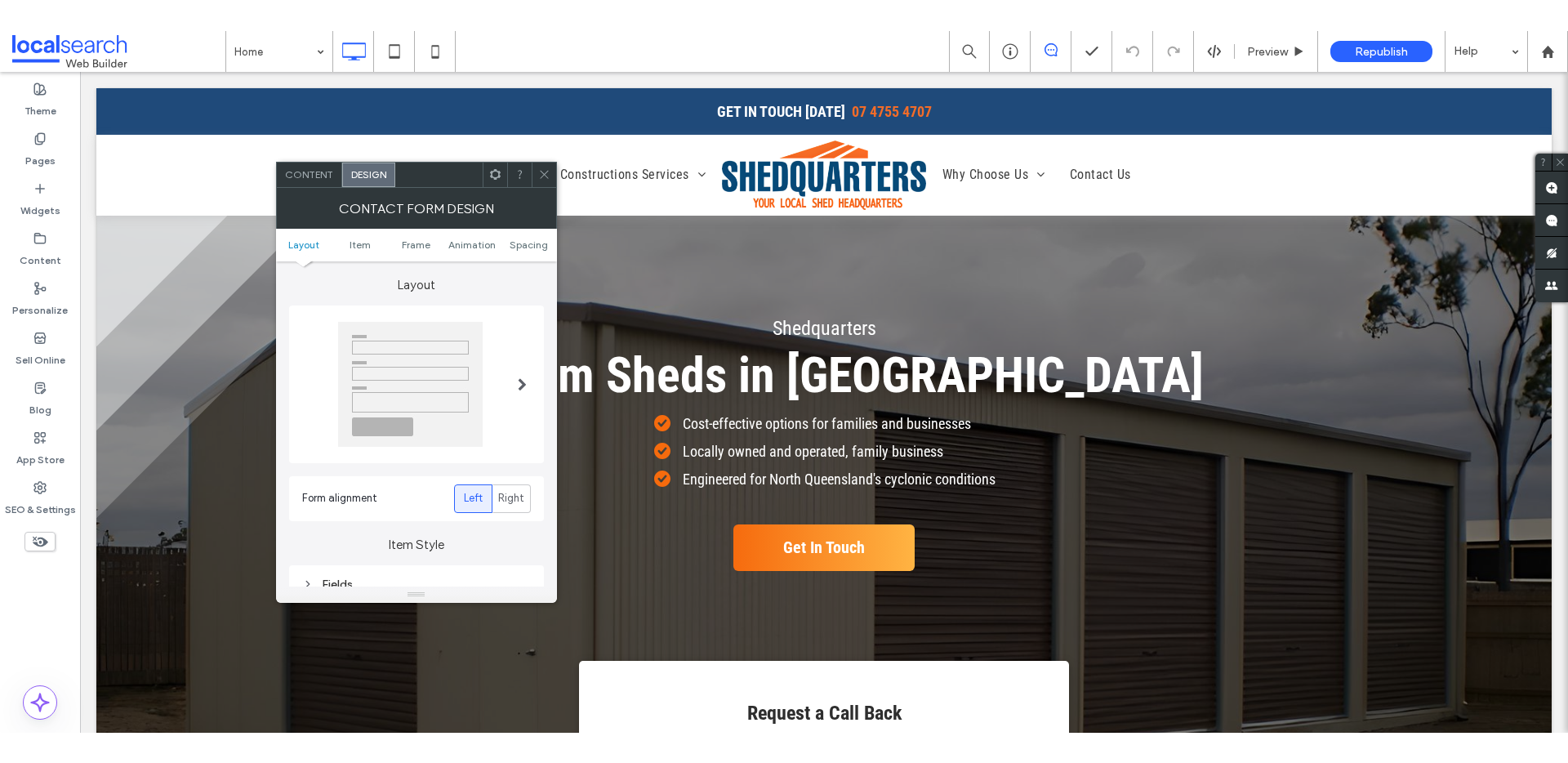
scroll to position [292, 0]
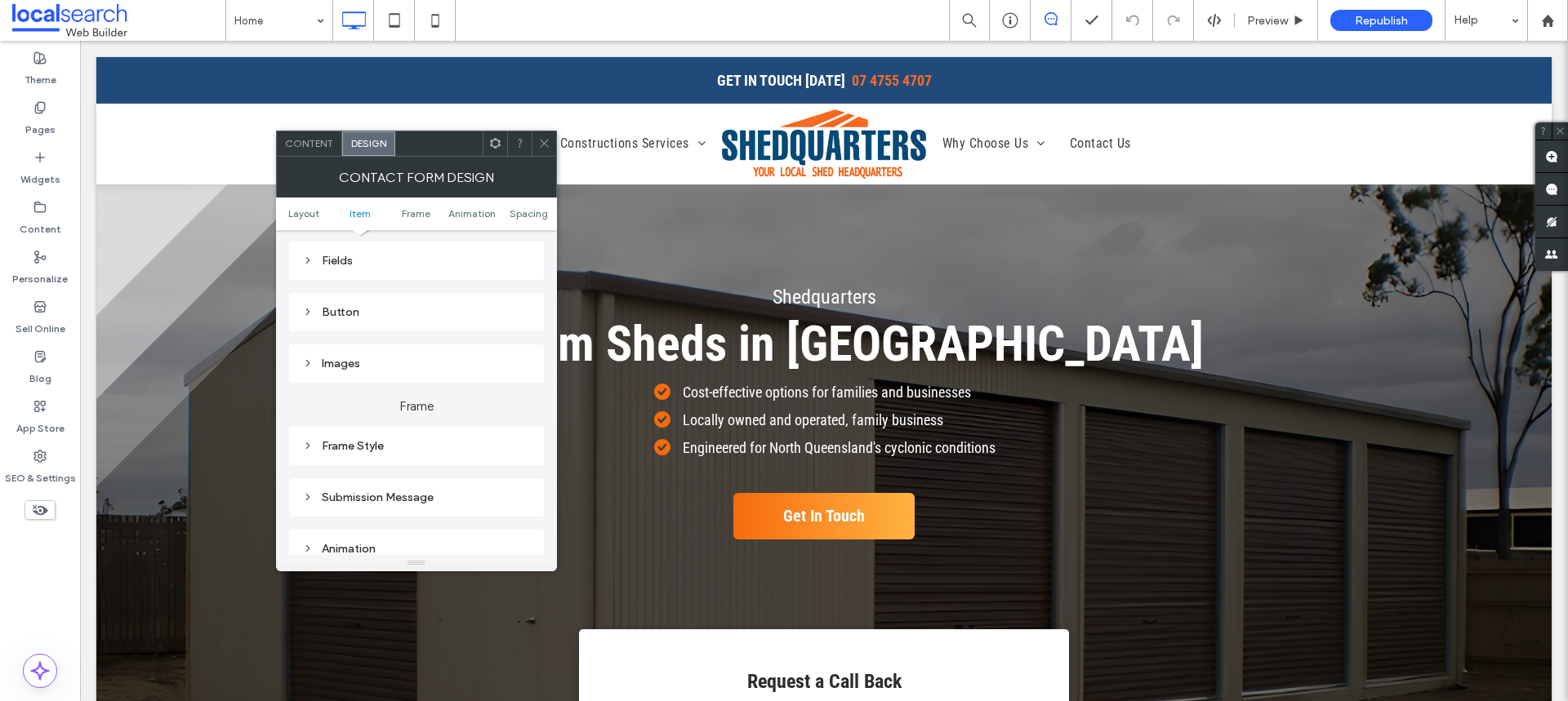
click at [396, 263] on div "Fields" at bounding box center [416, 260] width 229 height 14
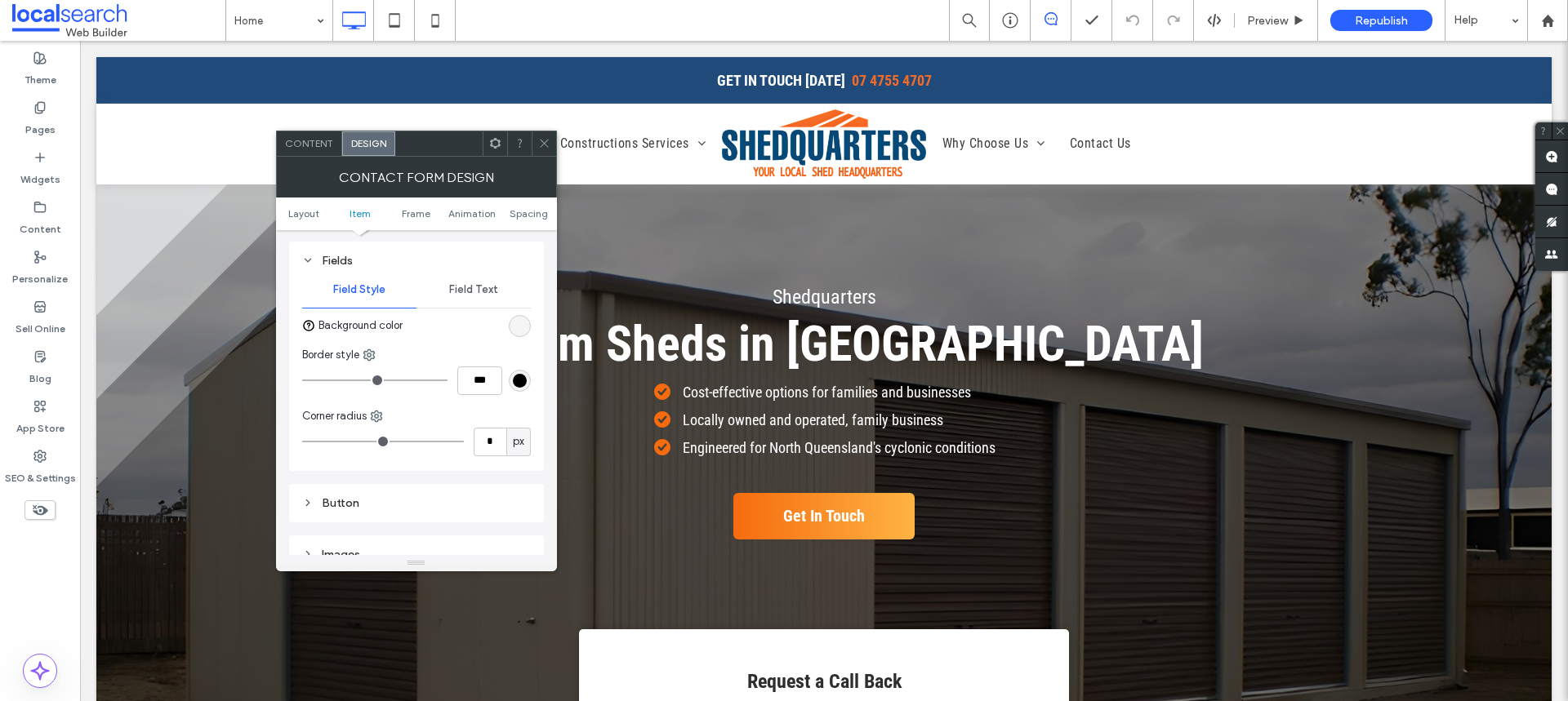
click at [482, 286] on span "Field Text" at bounding box center [473, 289] width 49 height 13
click at [379, 332] on label "Label" at bounding box center [410, 332] width 216 height 33
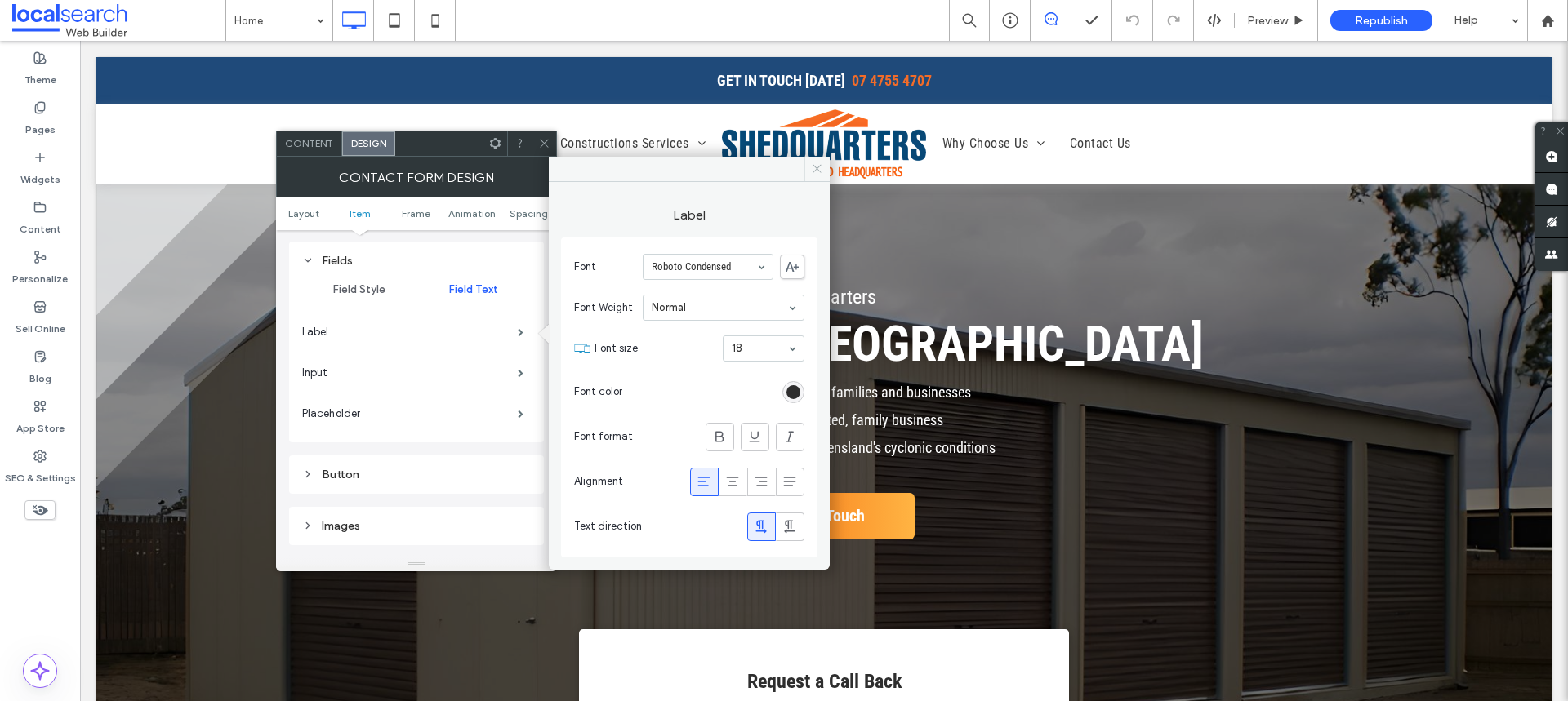
click at [817, 170] on icon at bounding box center [817, 168] width 12 height 12
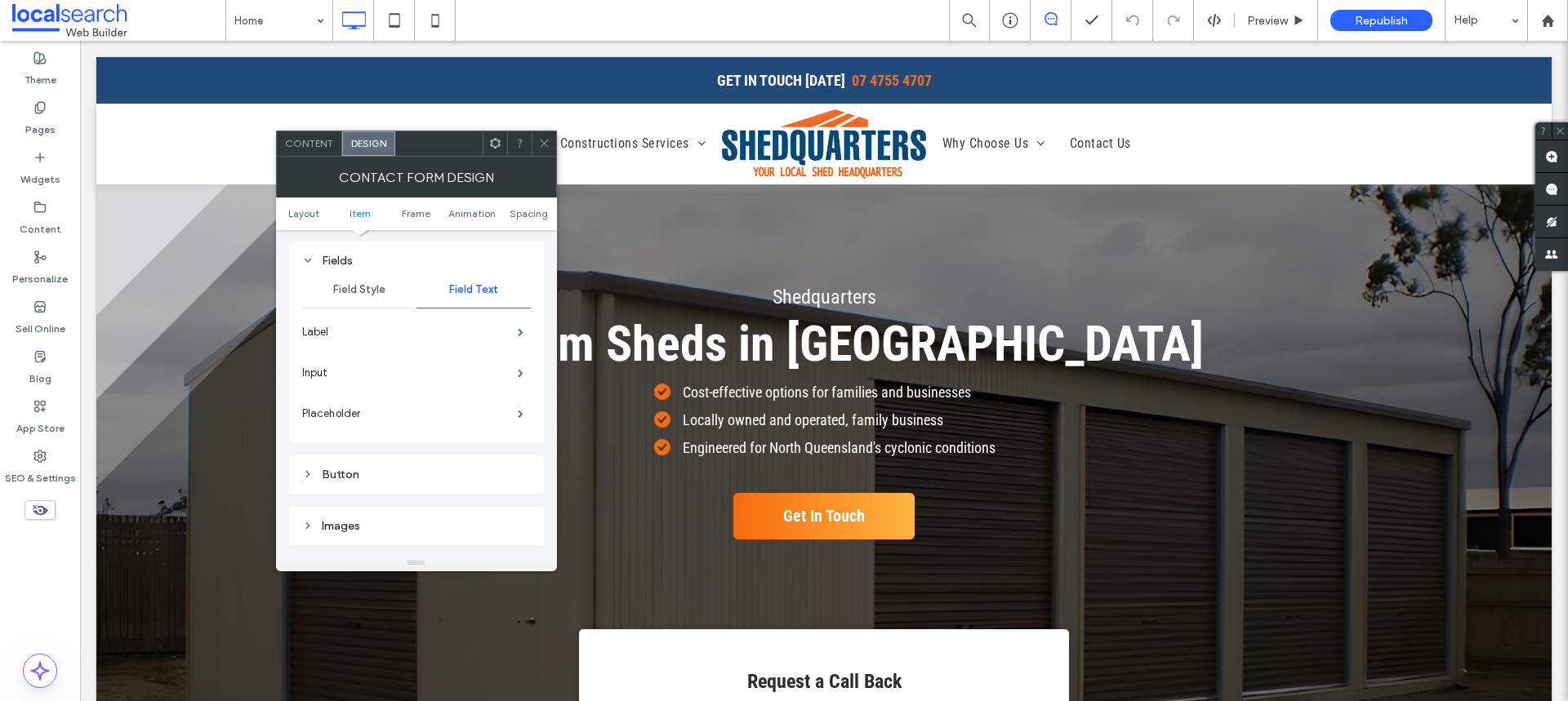
click at [535, 136] on div at bounding box center [544, 144] width 25 height 25
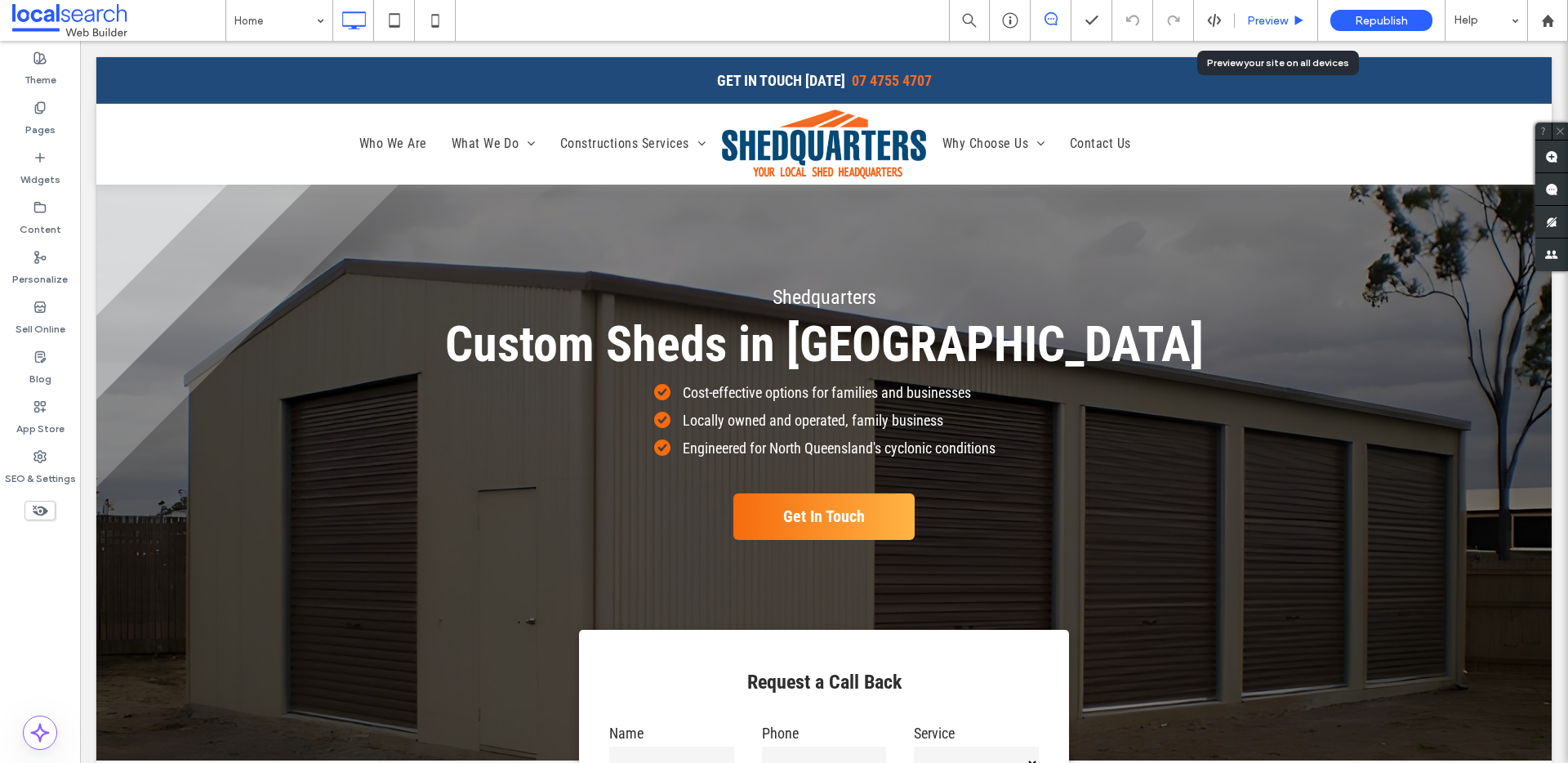
click at [1290, 22] on div "Preview" at bounding box center [1276, 21] width 82 height 14
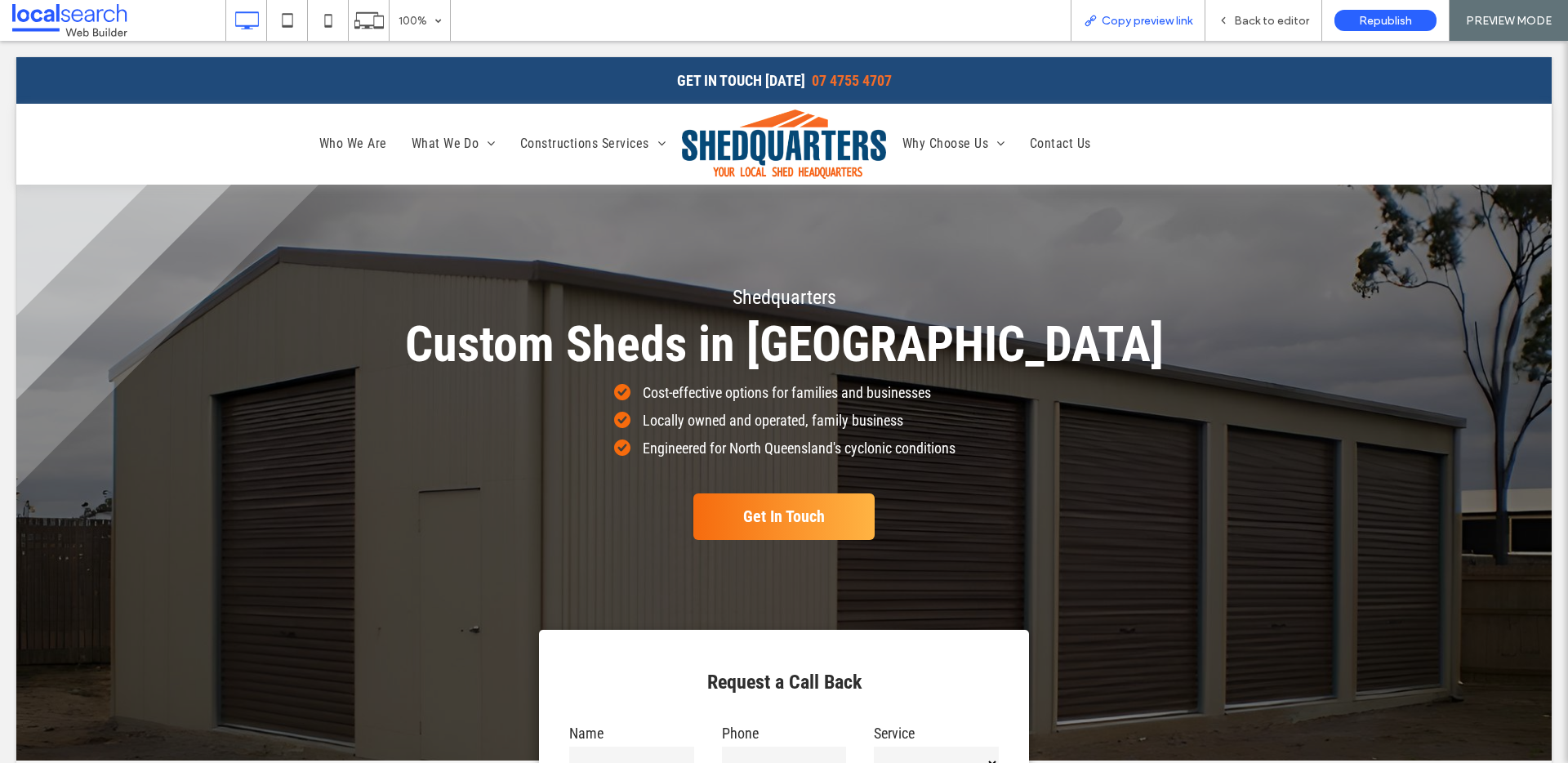
click at [1155, 17] on span "Copy preview link" at bounding box center [1147, 21] width 91 height 14
click at [1253, 18] on span "Back to editor" at bounding box center [1272, 21] width 75 height 14
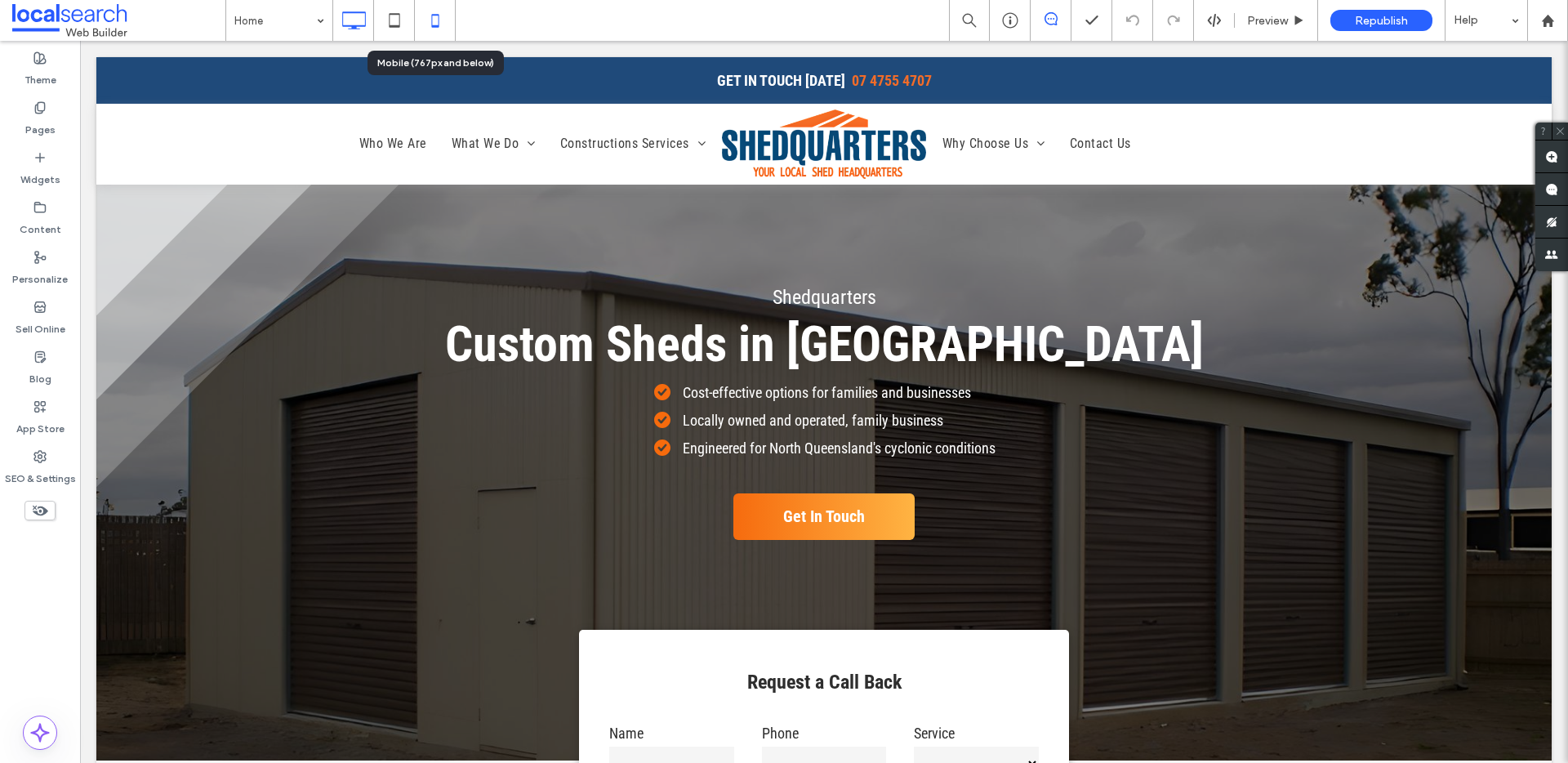
click at [439, 15] on icon at bounding box center [435, 20] width 33 height 33
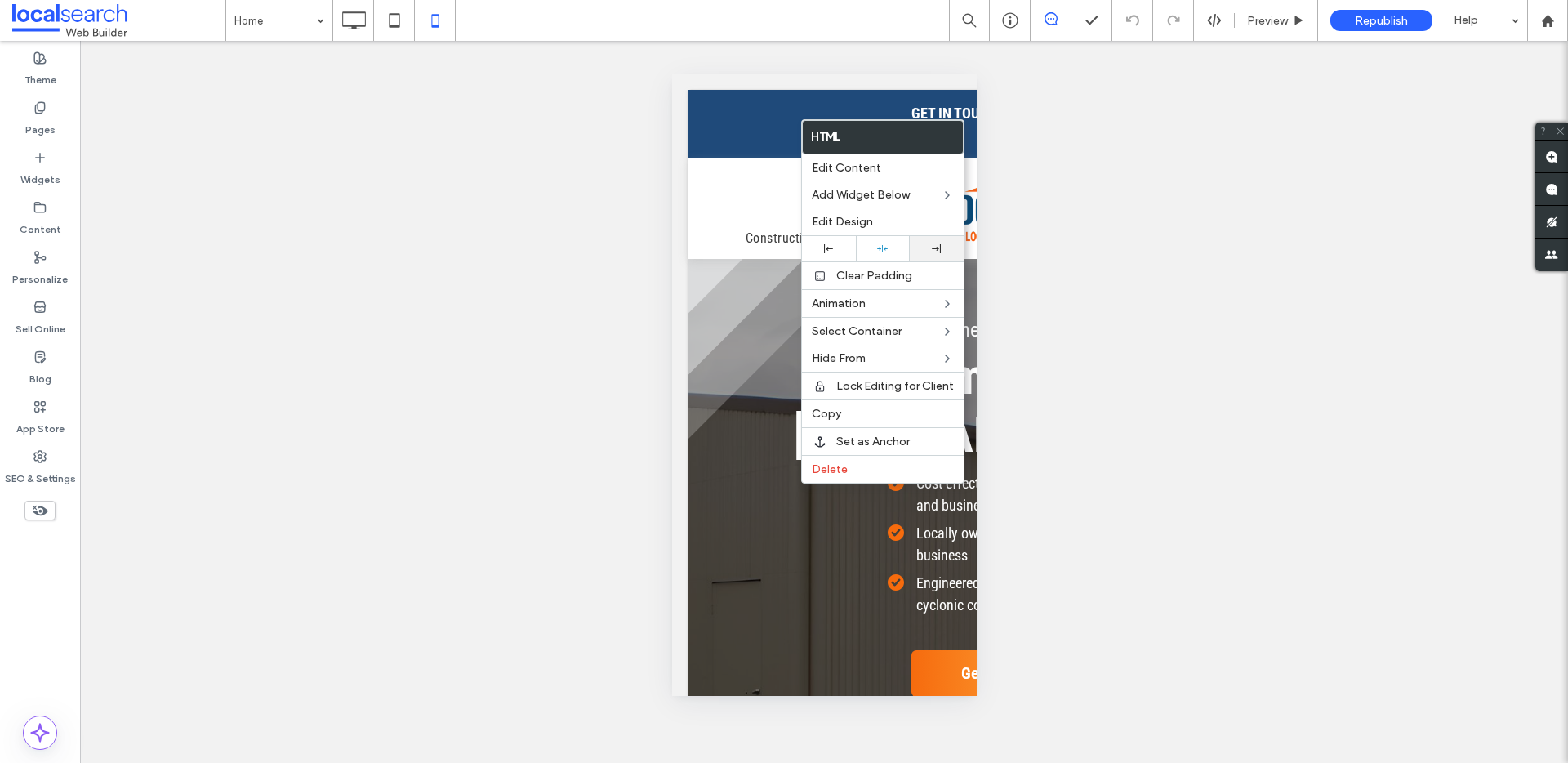
click at [920, 251] on div at bounding box center [937, 249] width 38 height 9
click at [827, 250] on use at bounding box center [828, 249] width 9 height 9
click at [877, 241] on div at bounding box center [883, 249] width 53 height 26
click at [878, 245] on icon at bounding box center [883, 249] width 11 height 11
click at [354, 22] on icon at bounding box center [354, 20] width 33 height 33
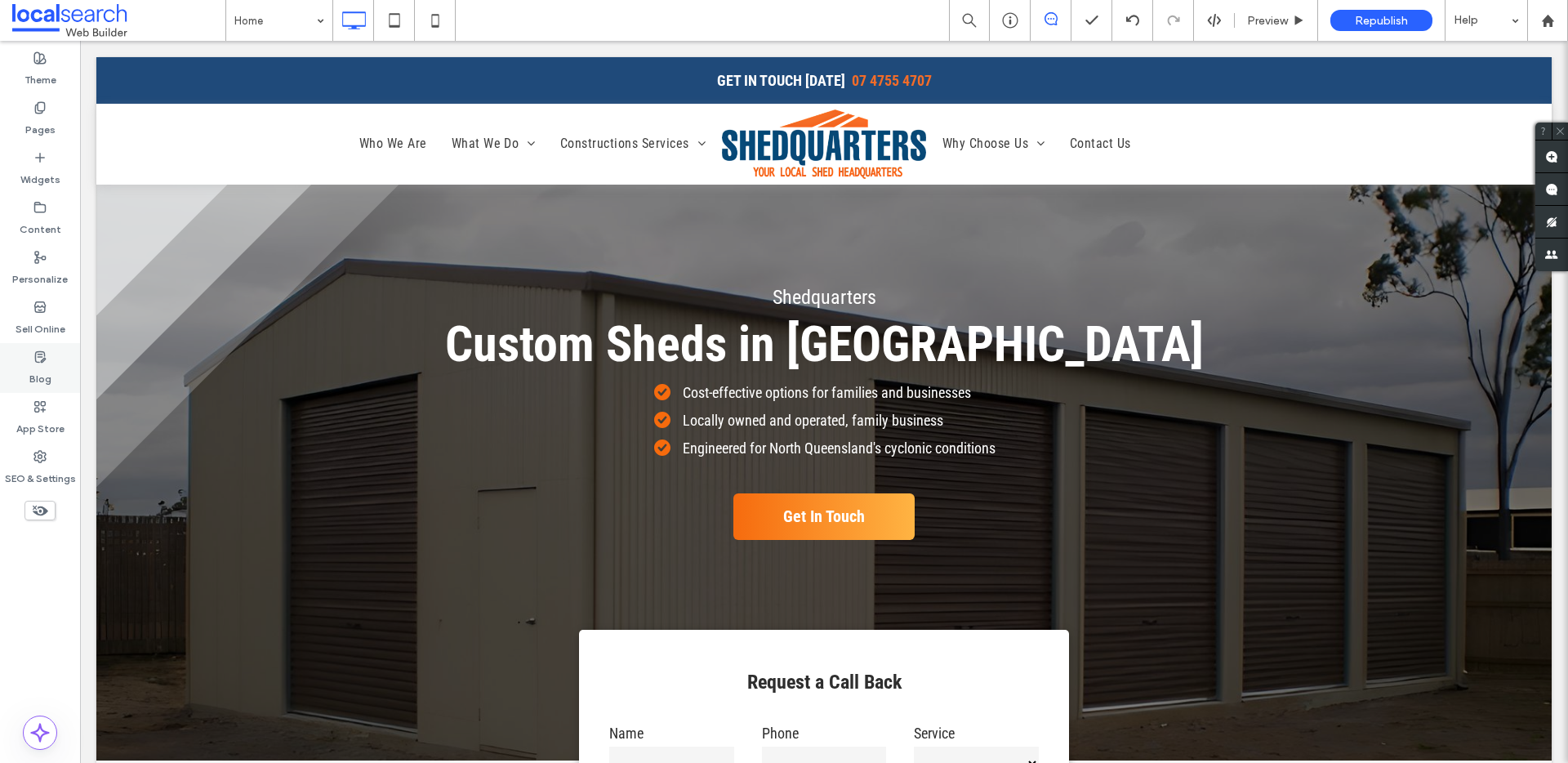
click at [45, 366] on label "Blog" at bounding box center [41, 375] width 22 height 23
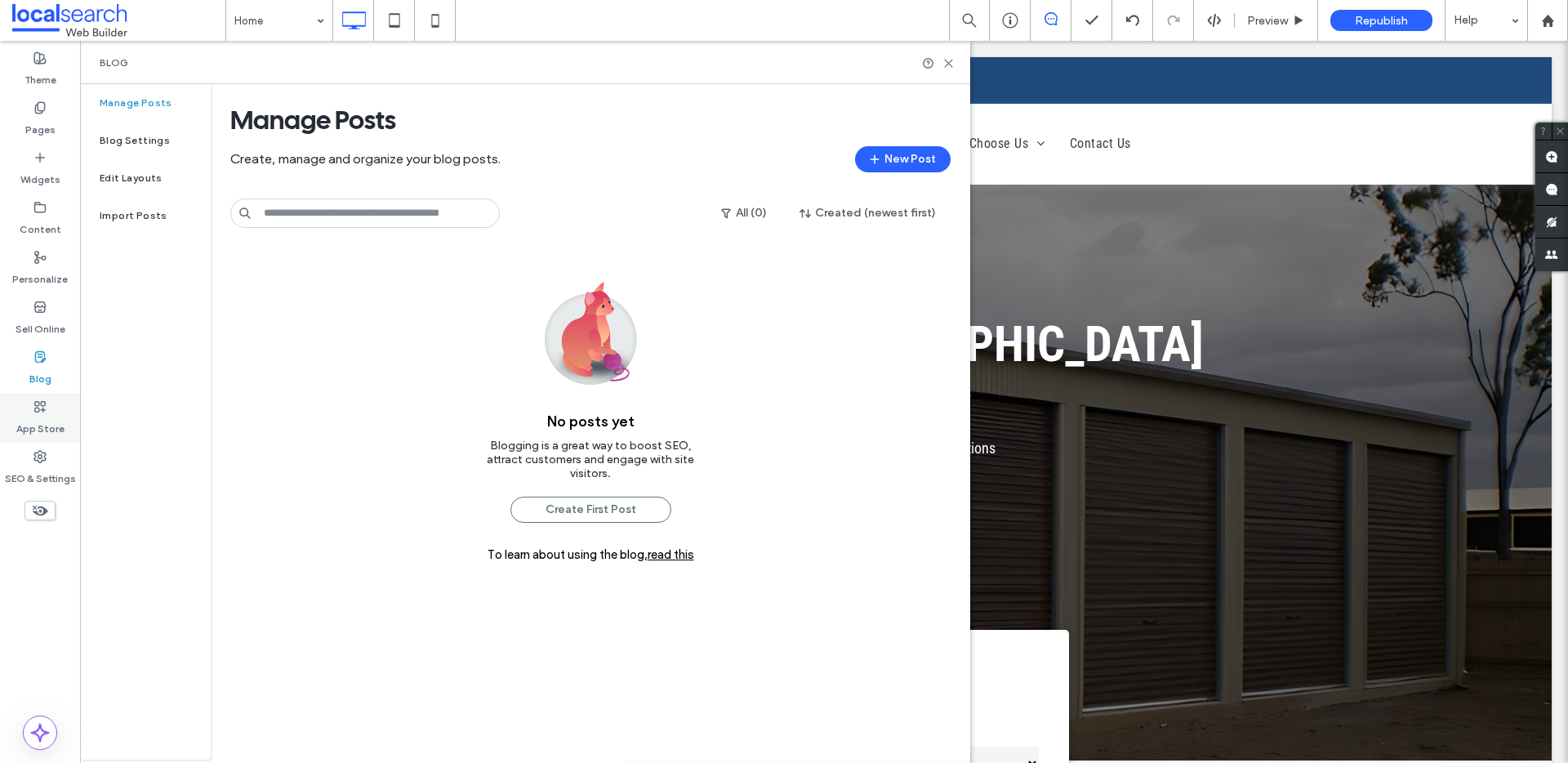
click at [35, 416] on label "App Store" at bounding box center [40, 424] width 49 height 23
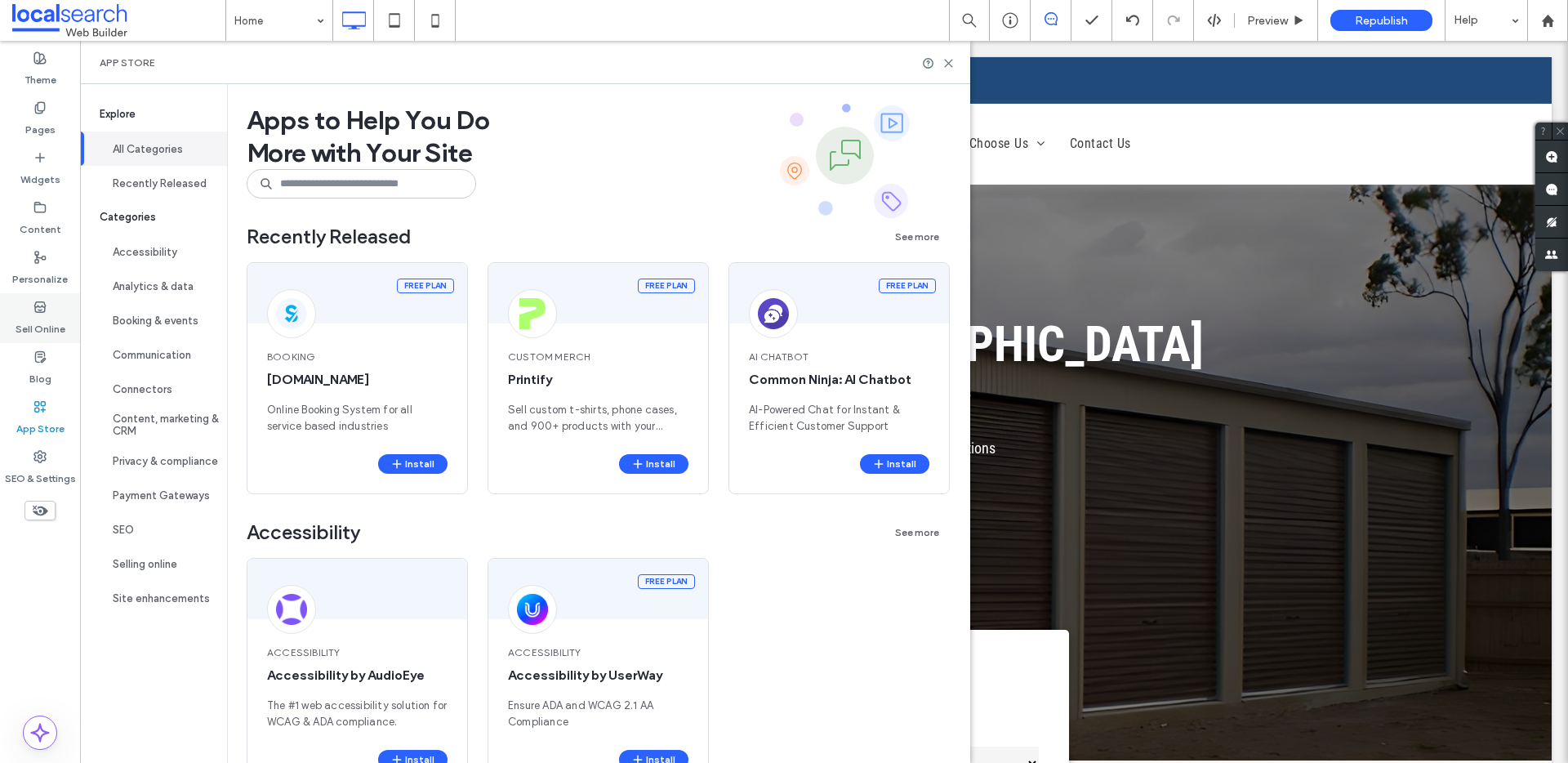
click at [32, 320] on label "Sell Online" at bounding box center [41, 325] width 50 height 23
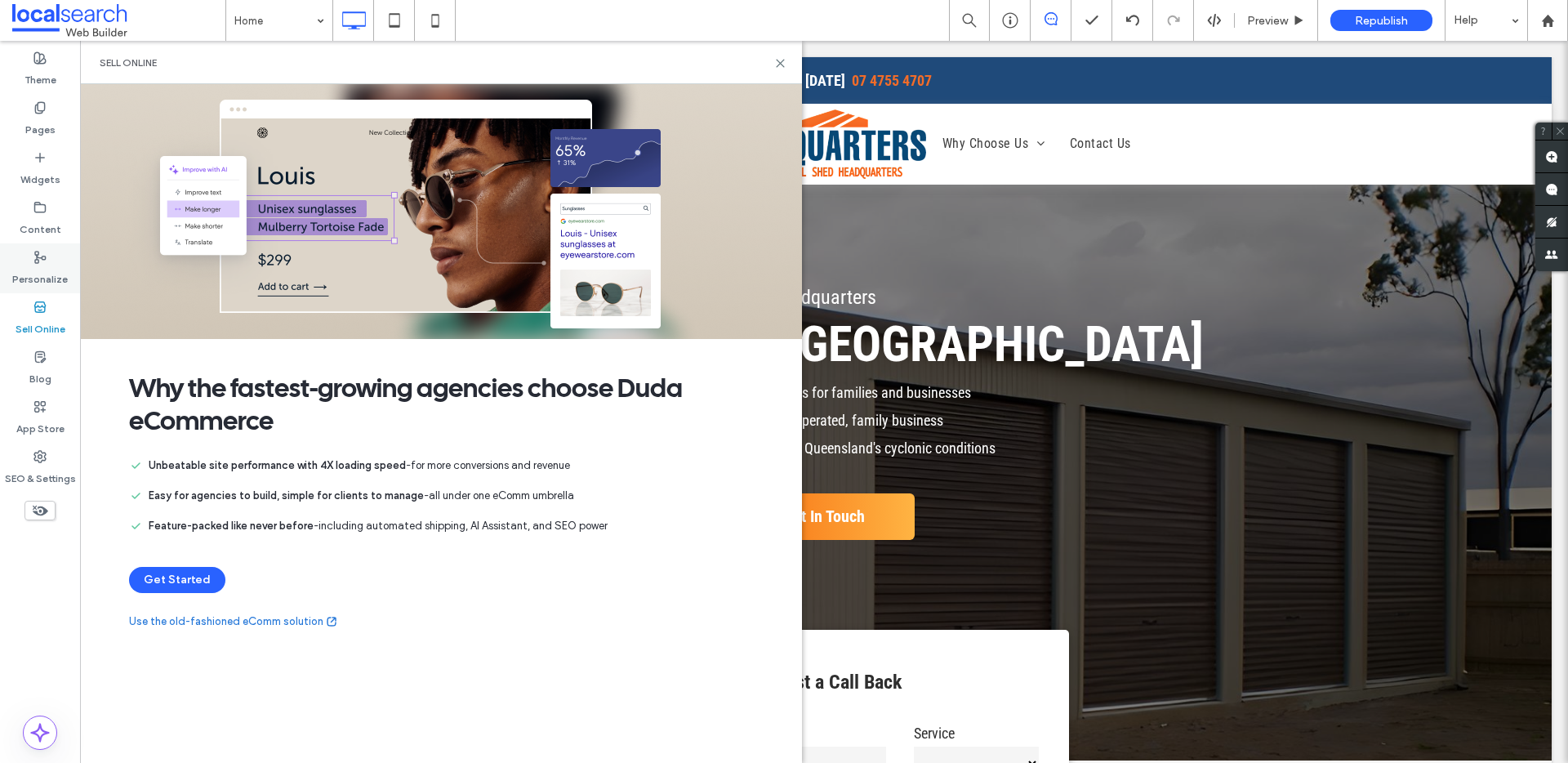
click at [40, 282] on label "Personalize" at bounding box center [40, 274] width 55 height 23
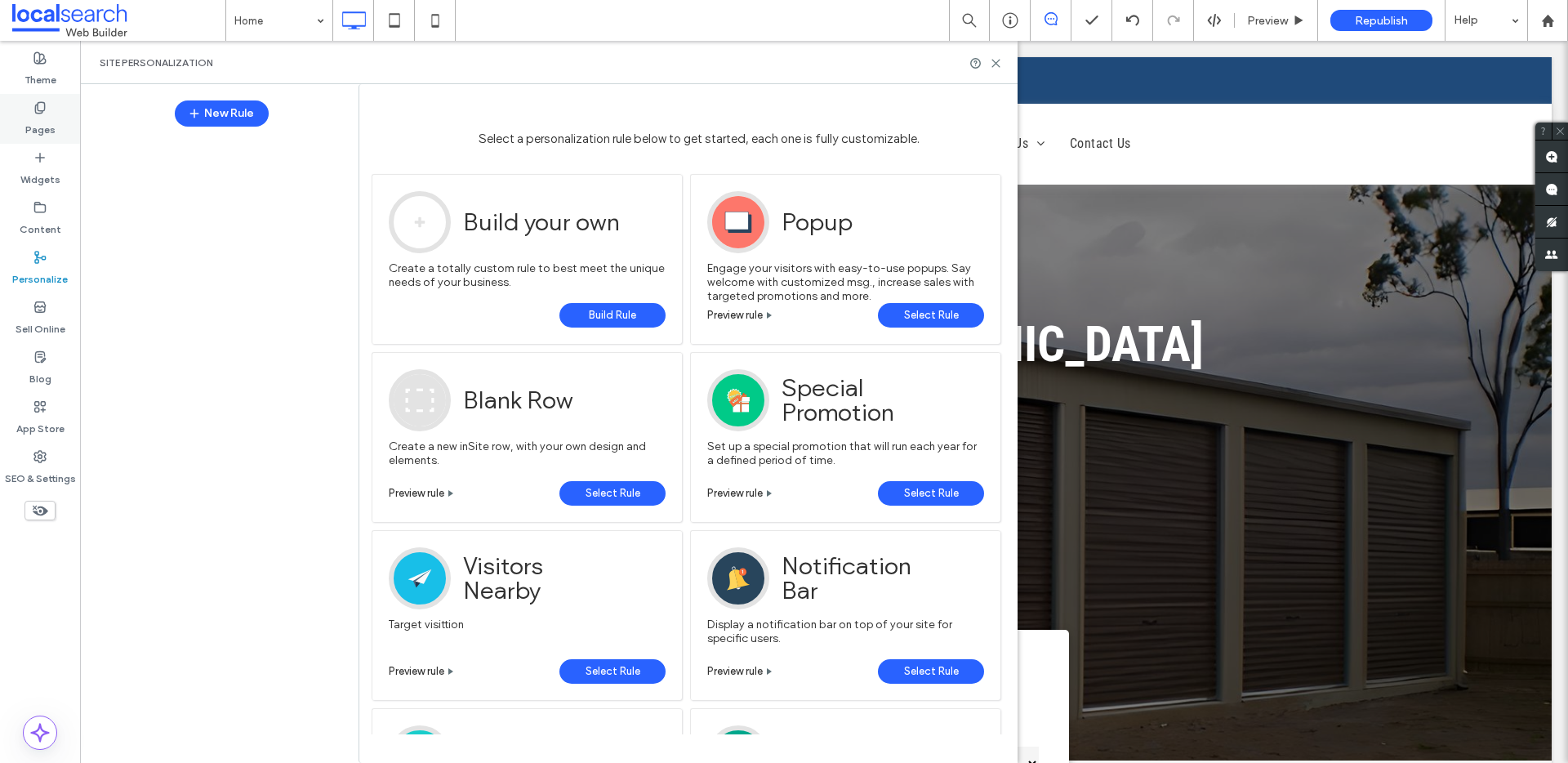
click at [44, 117] on label "Pages" at bounding box center [41, 125] width 31 height 23
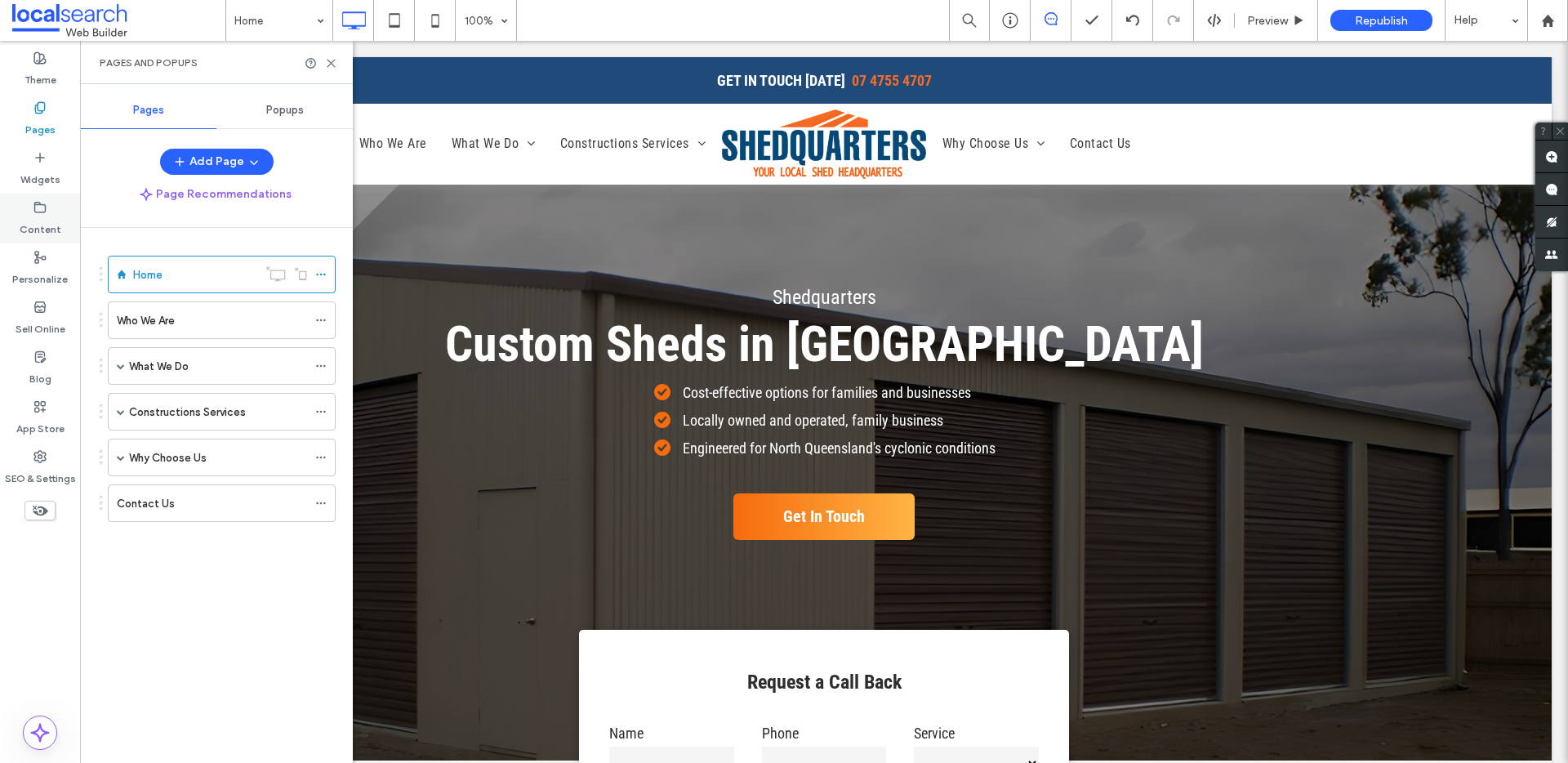
click at [47, 225] on label "Content" at bounding box center [41, 225] width 42 height 23
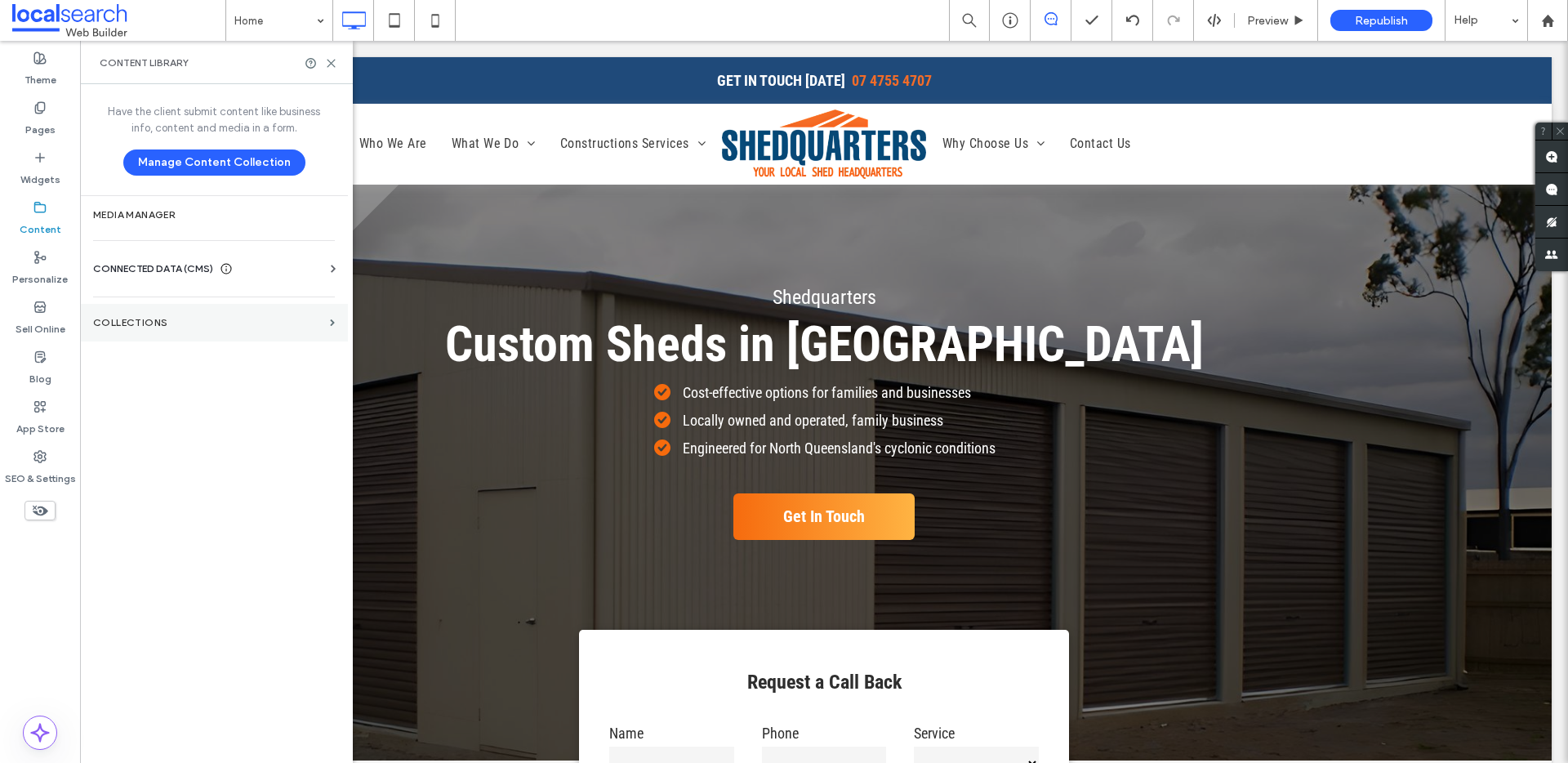
click at [124, 317] on label "Collections" at bounding box center [208, 323] width 231 height 12
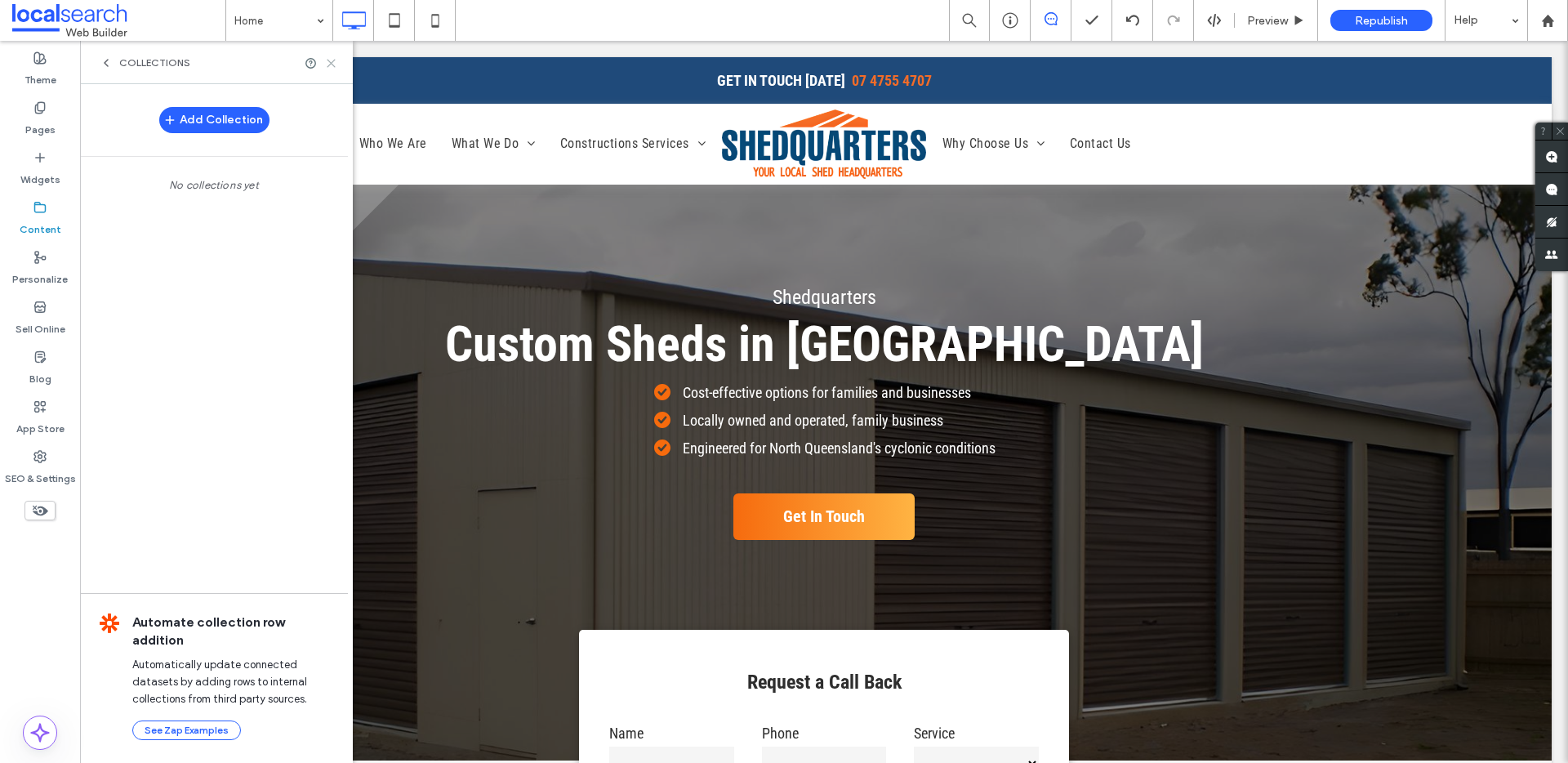
click at [328, 58] on icon at bounding box center [331, 63] width 12 height 12
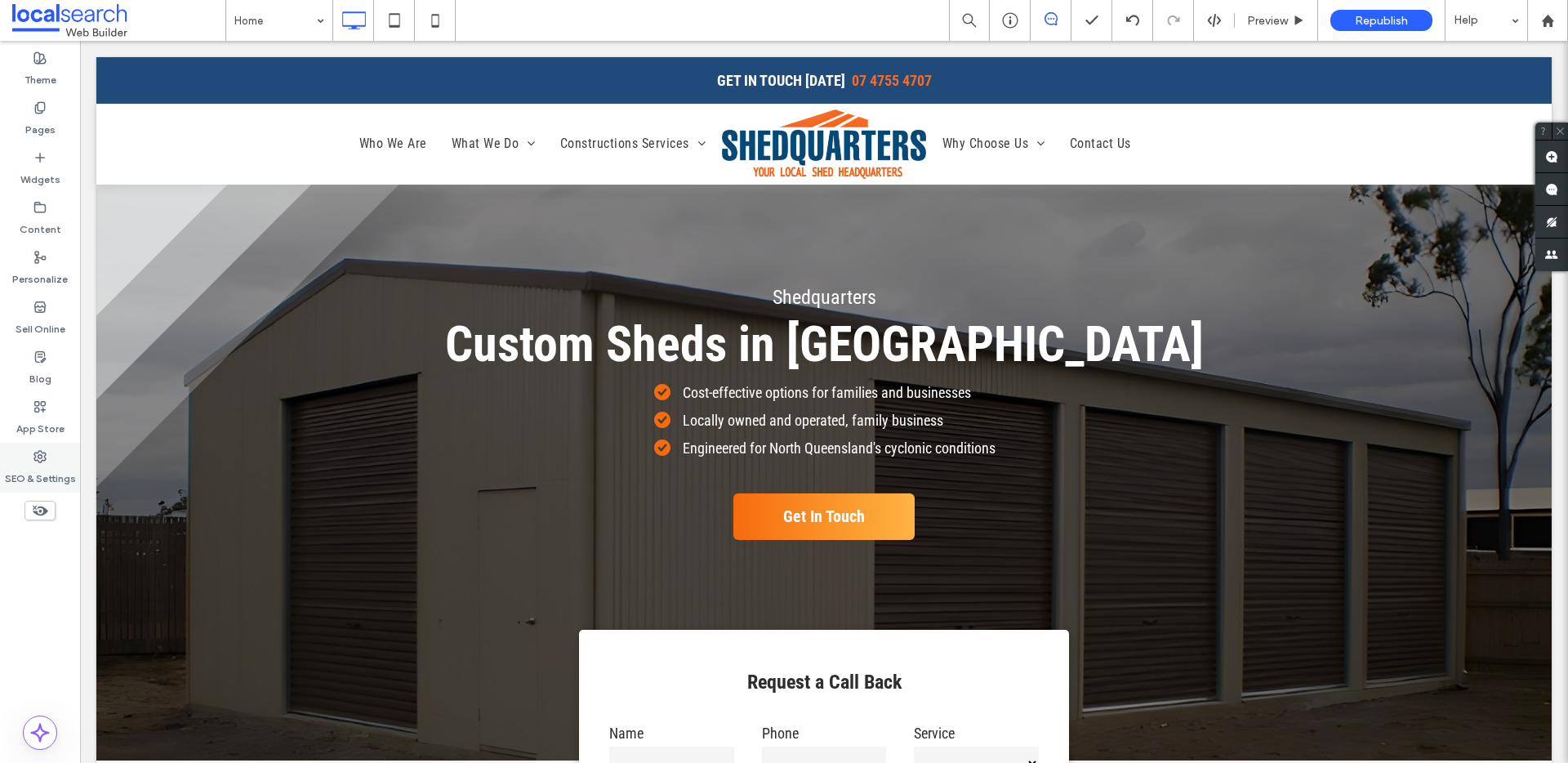
click at [21, 473] on label "SEO & Settings" at bounding box center [41, 475] width 71 height 23
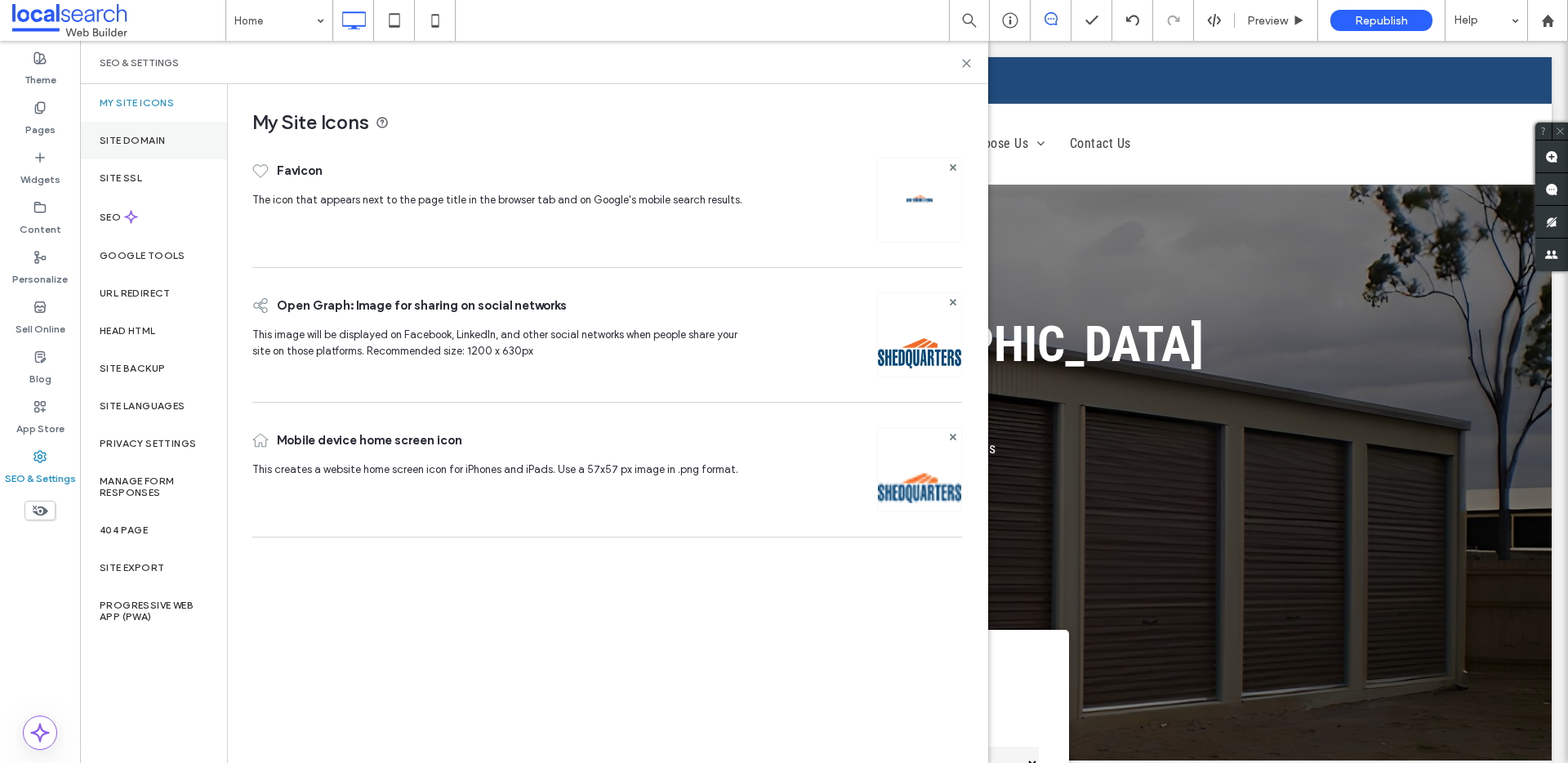
click at [160, 140] on label "Site Domain" at bounding box center [133, 141] width 65 height 12
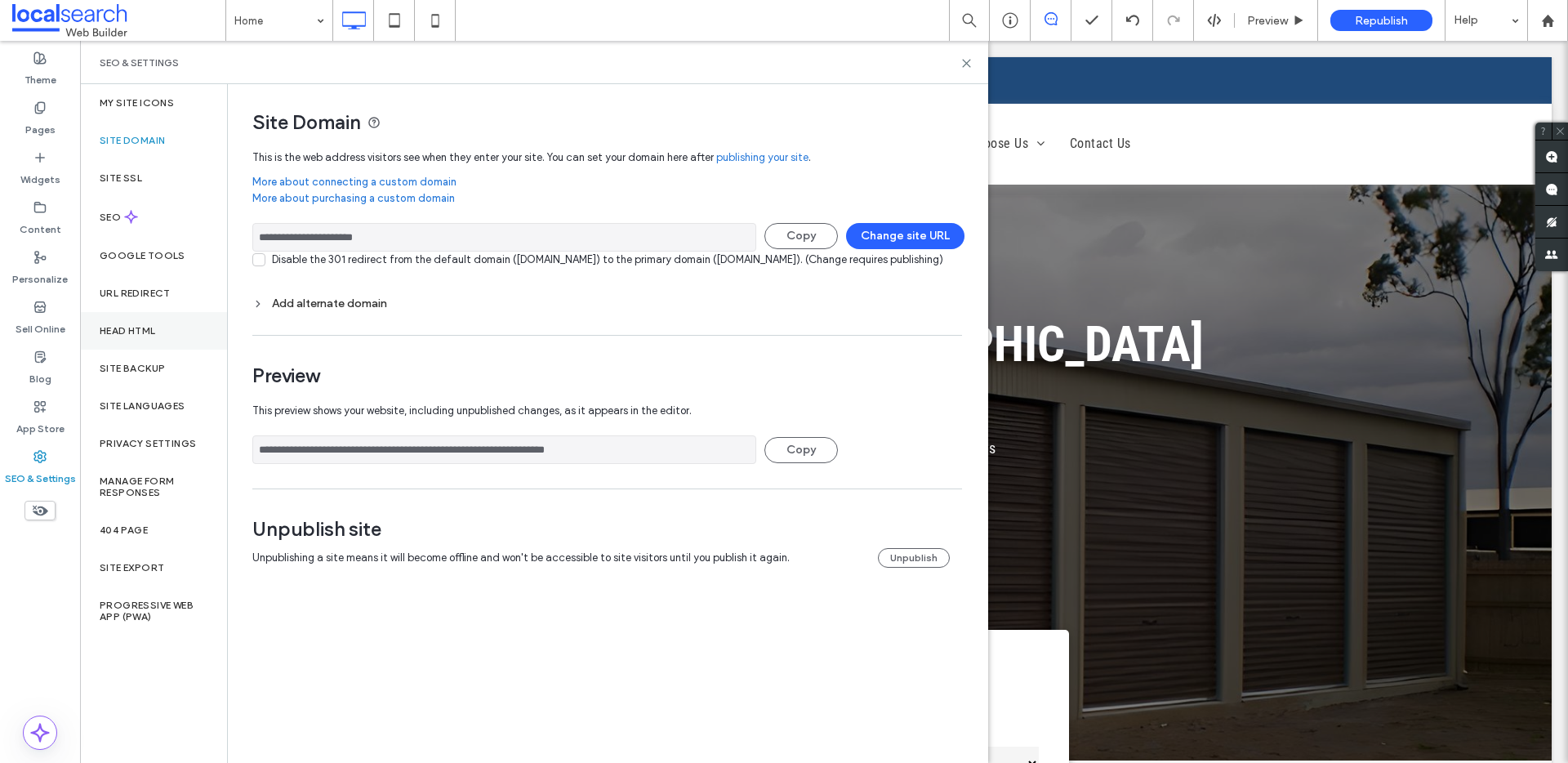
click at [133, 329] on label "Head HTML" at bounding box center [128, 331] width 56 height 12
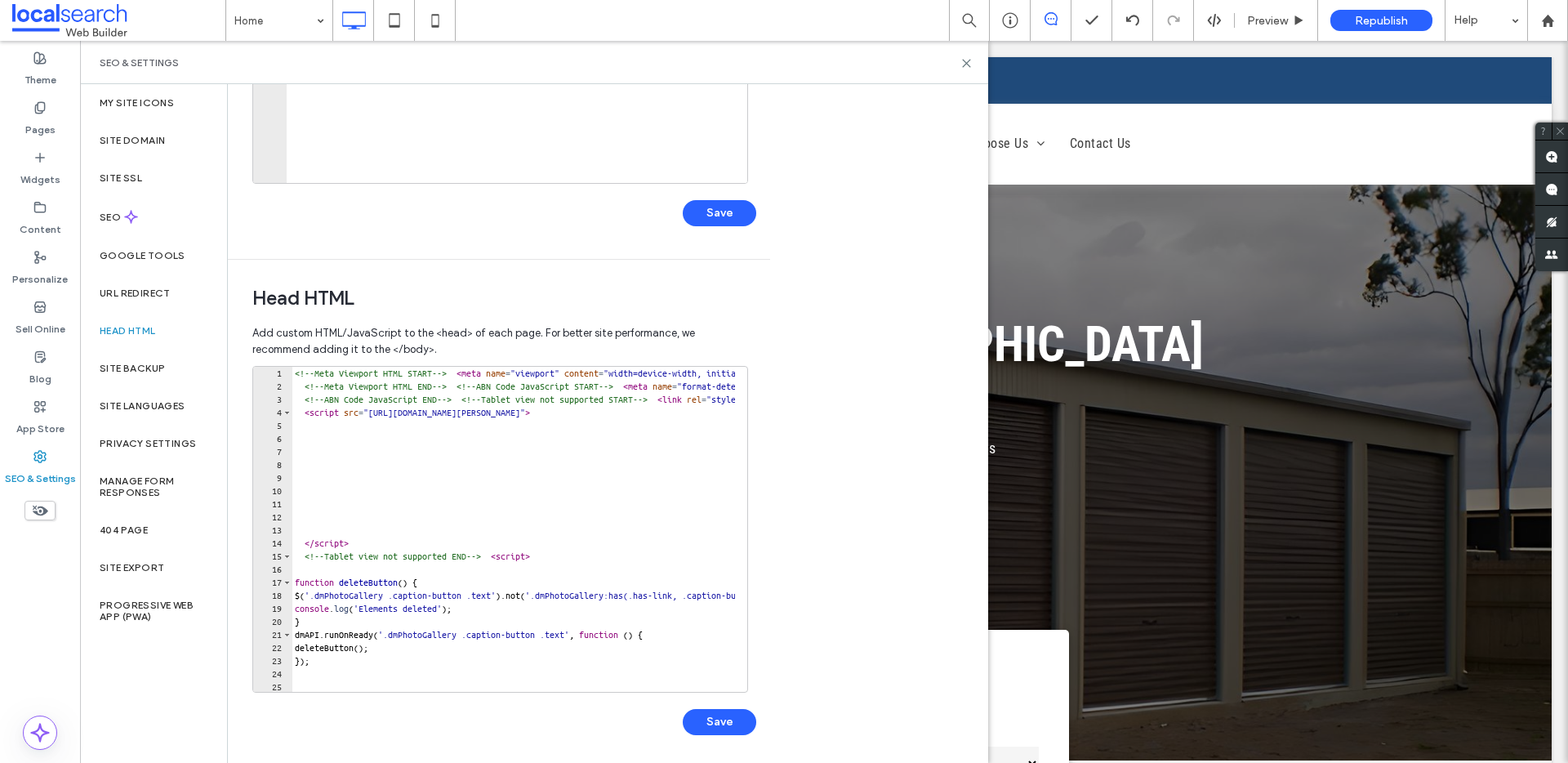
scroll to position [357, 0]
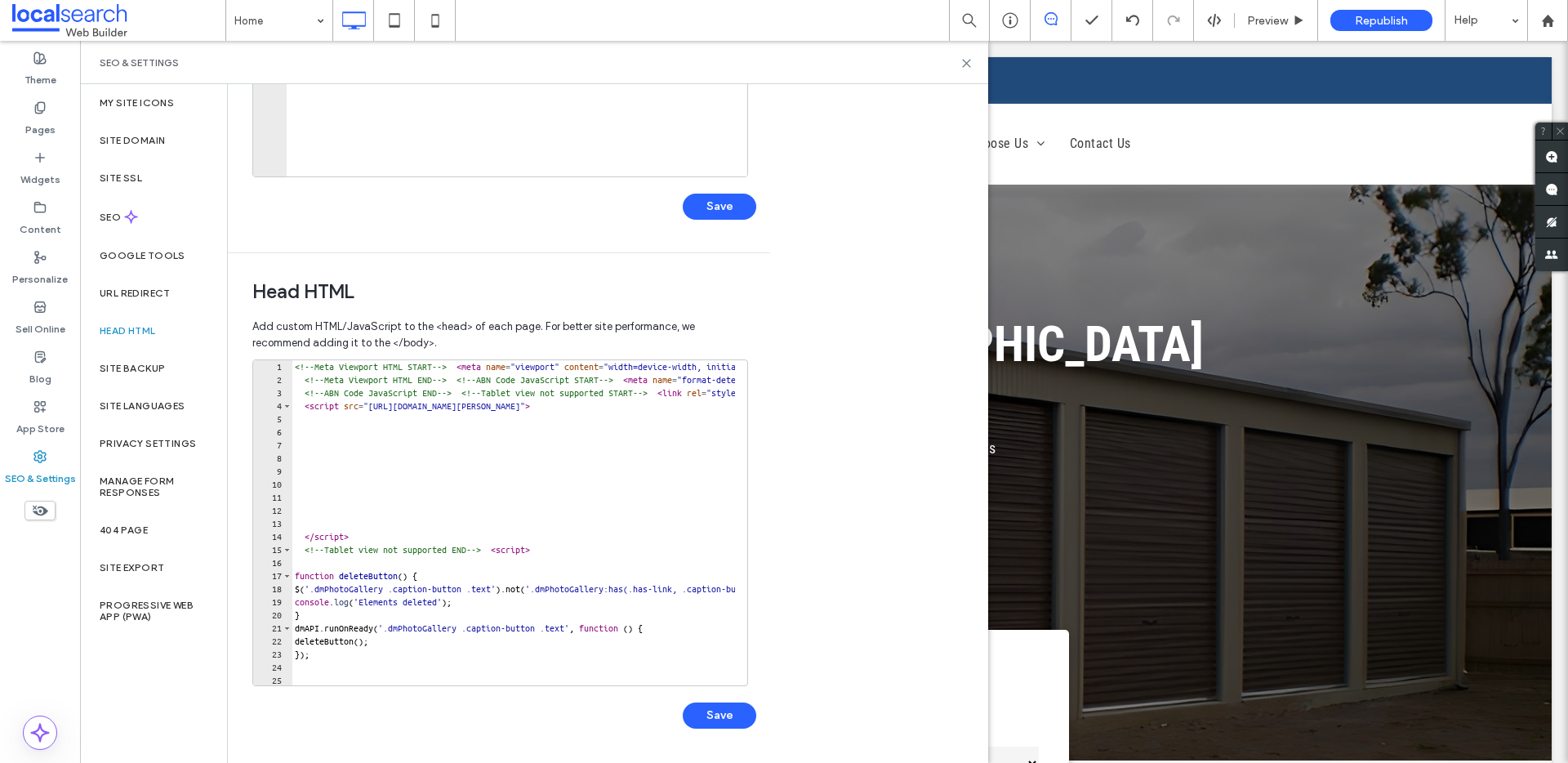
click at [295, 361] on div "<!-- Meta Viewport HTML START --> < meta name = "viewport" content = "width=dev…" at bounding box center [1023, 530] width 1465 height 339
paste textarea "**********"
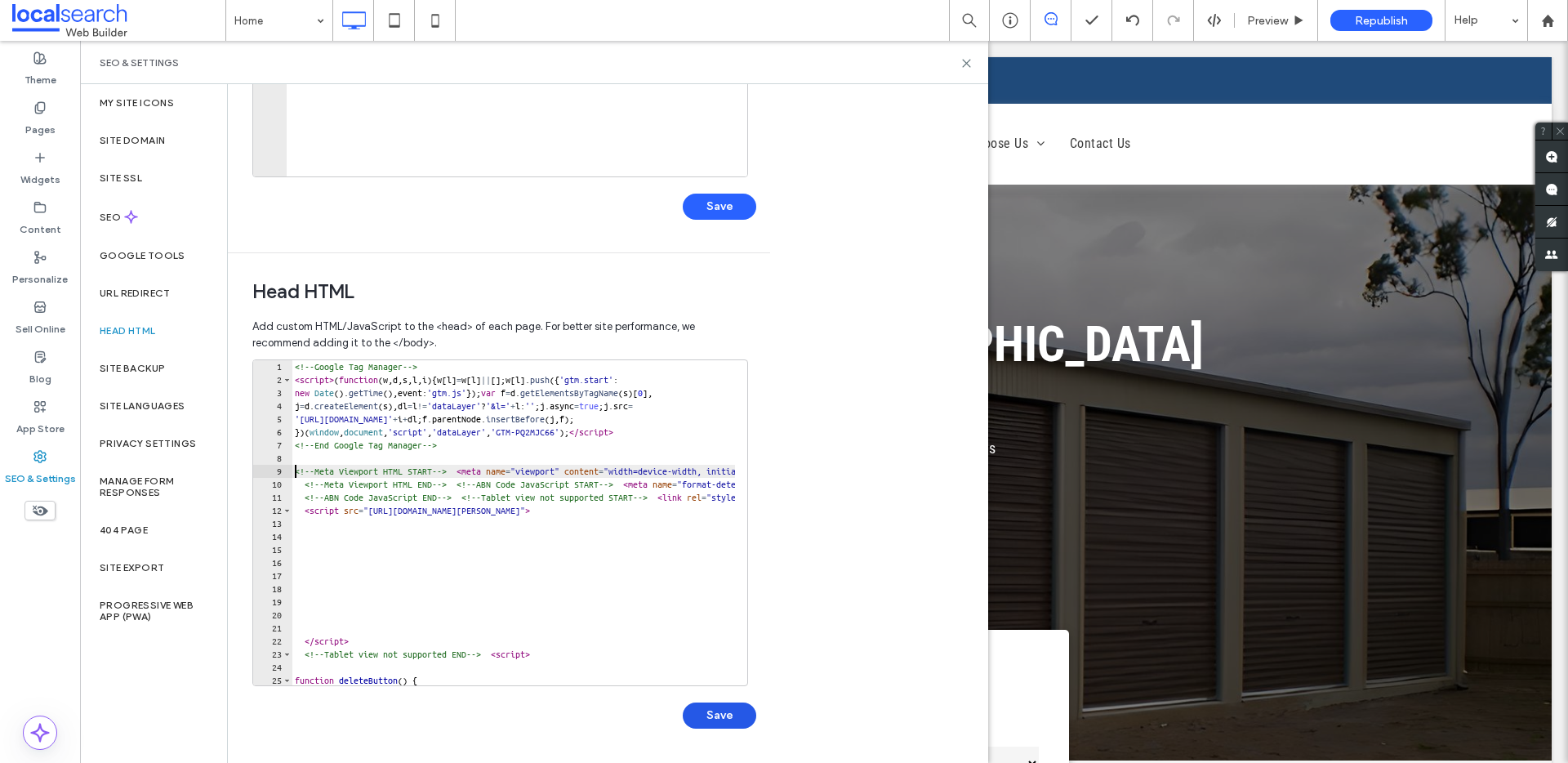
type textarea "**********"
click at [715, 702] on button "Save" at bounding box center [719, 715] width 73 height 26
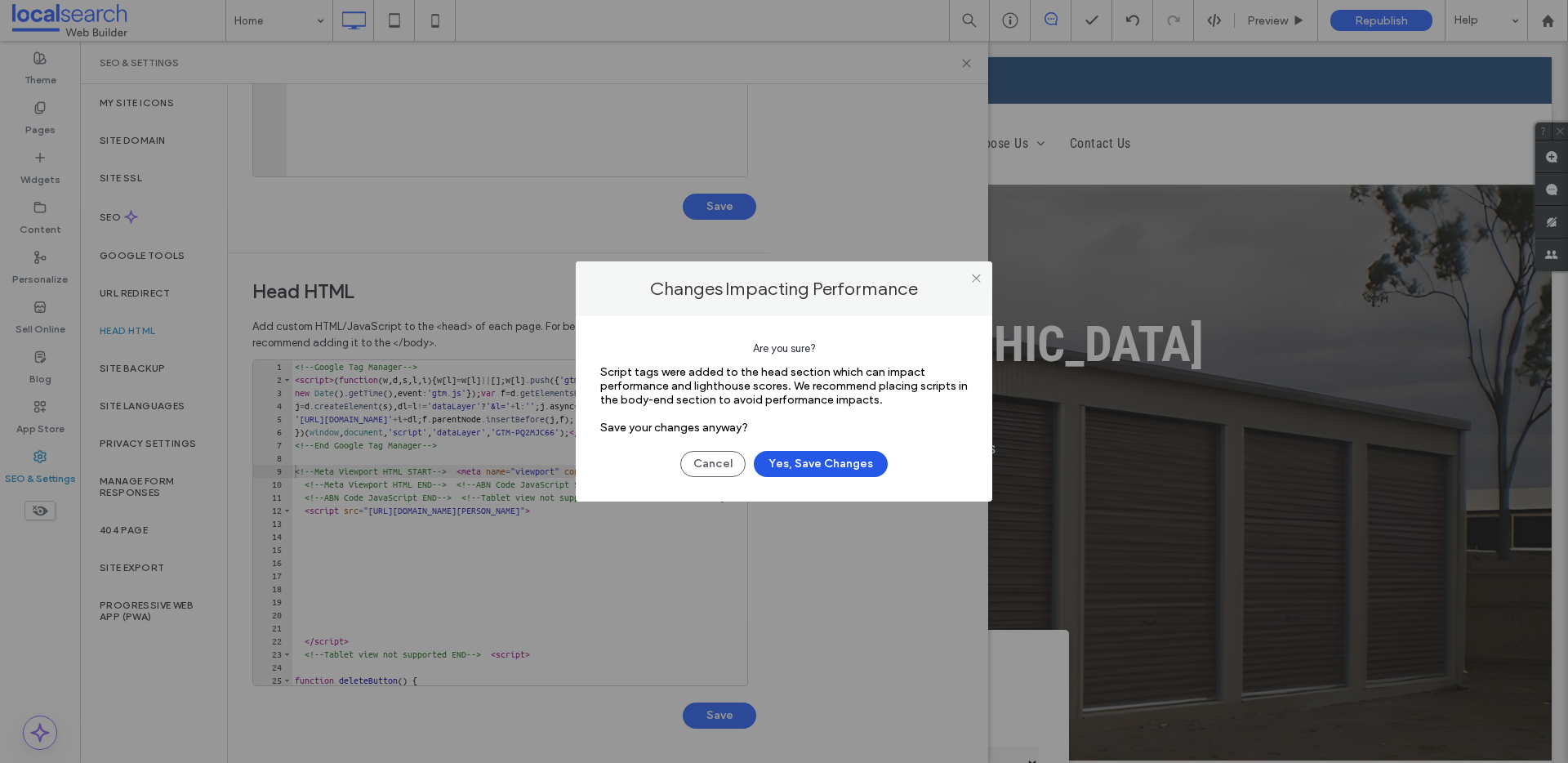
click at [850, 459] on button "Yes, Save Changes" at bounding box center [820, 464] width 134 height 26
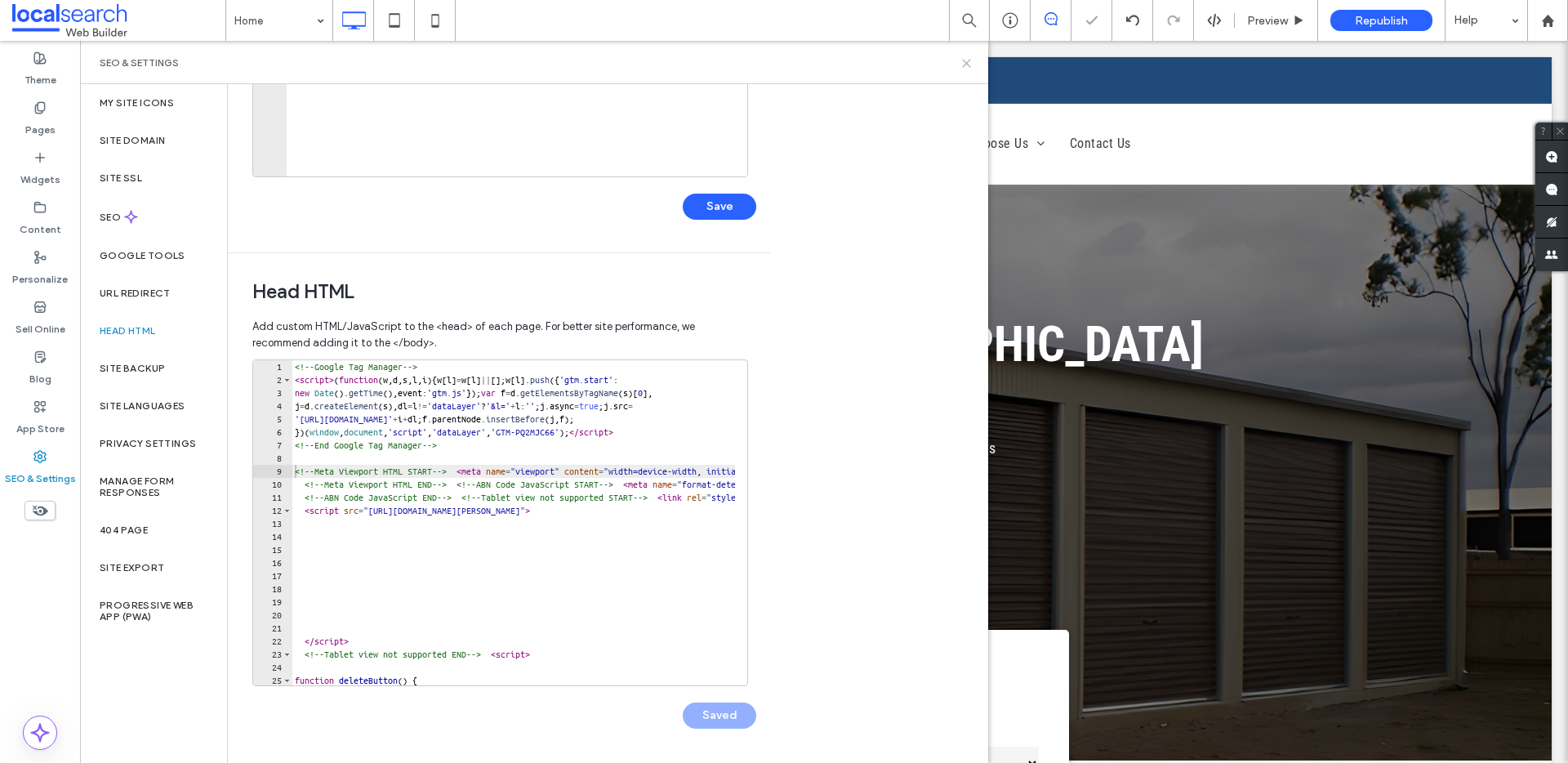
click at [964, 64] on use at bounding box center [966, 62] width 7 height 7
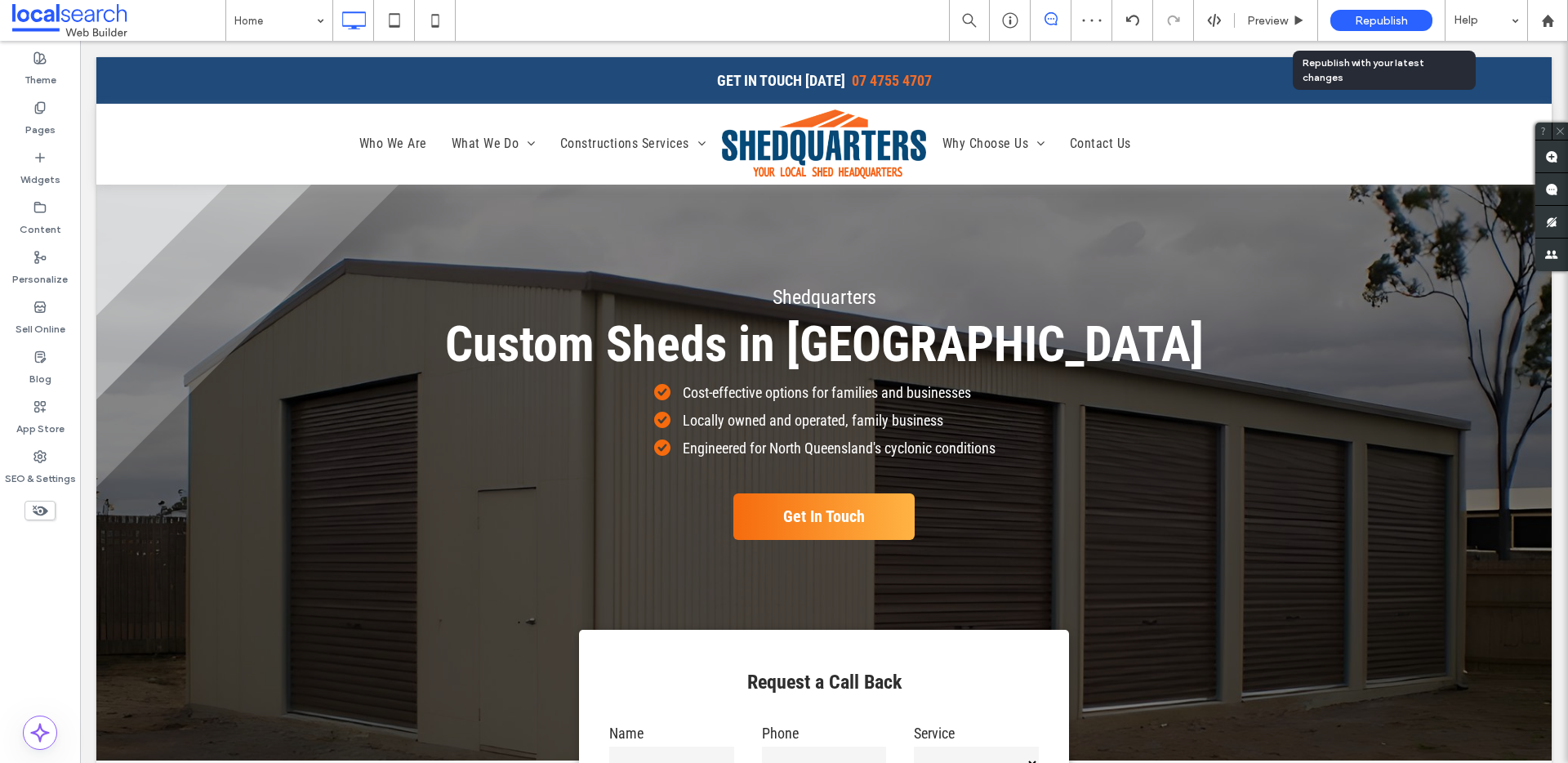
click at [1386, 16] on span "Republish" at bounding box center [1382, 21] width 53 height 14
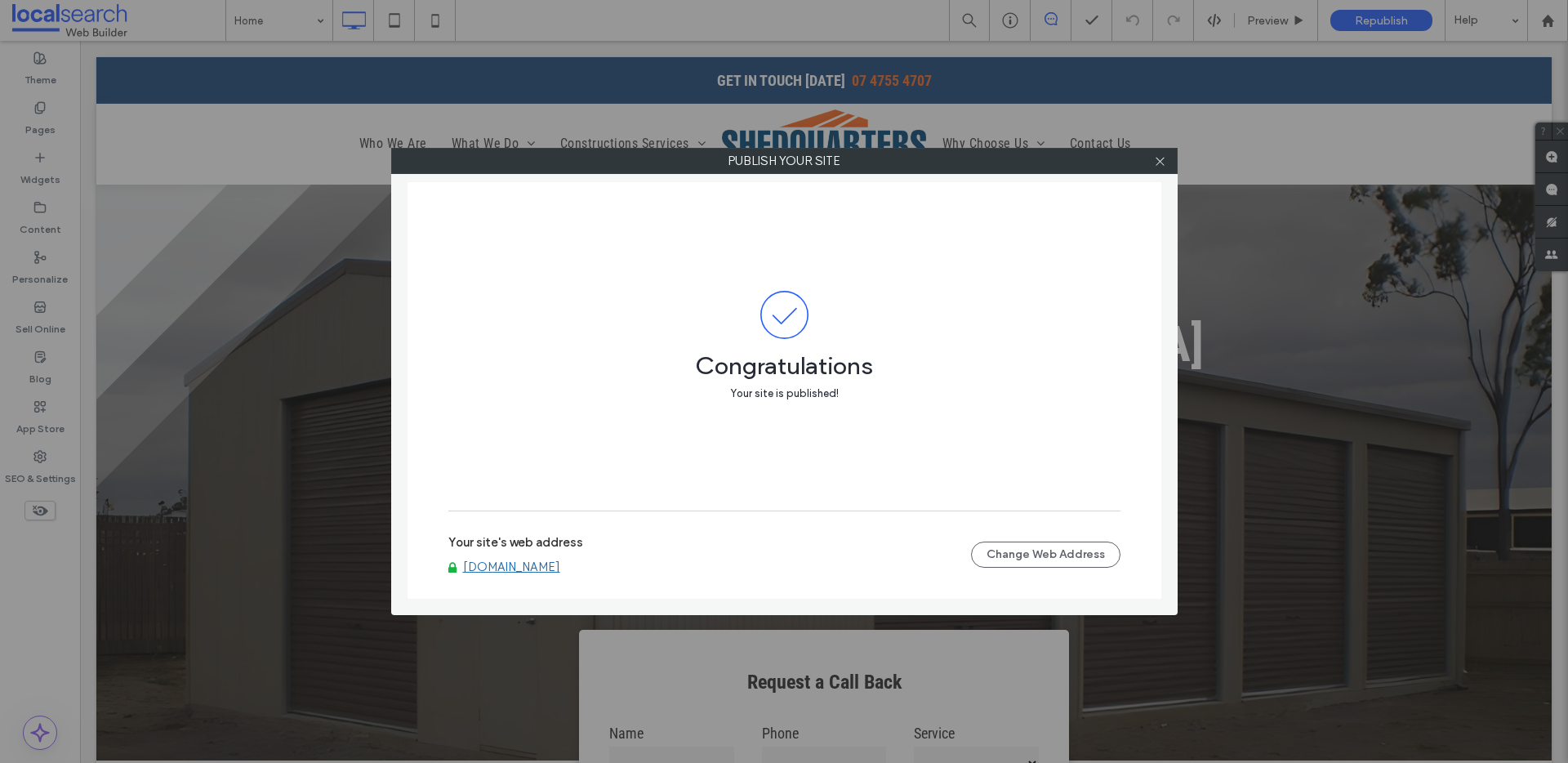
click at [561, 567] on link "www.shedquarters.net.au" at bounding box center [512, 567] width 97 height 15
click at [1157, 157] on use at bounding box center [1160, 161] width 8 height 8
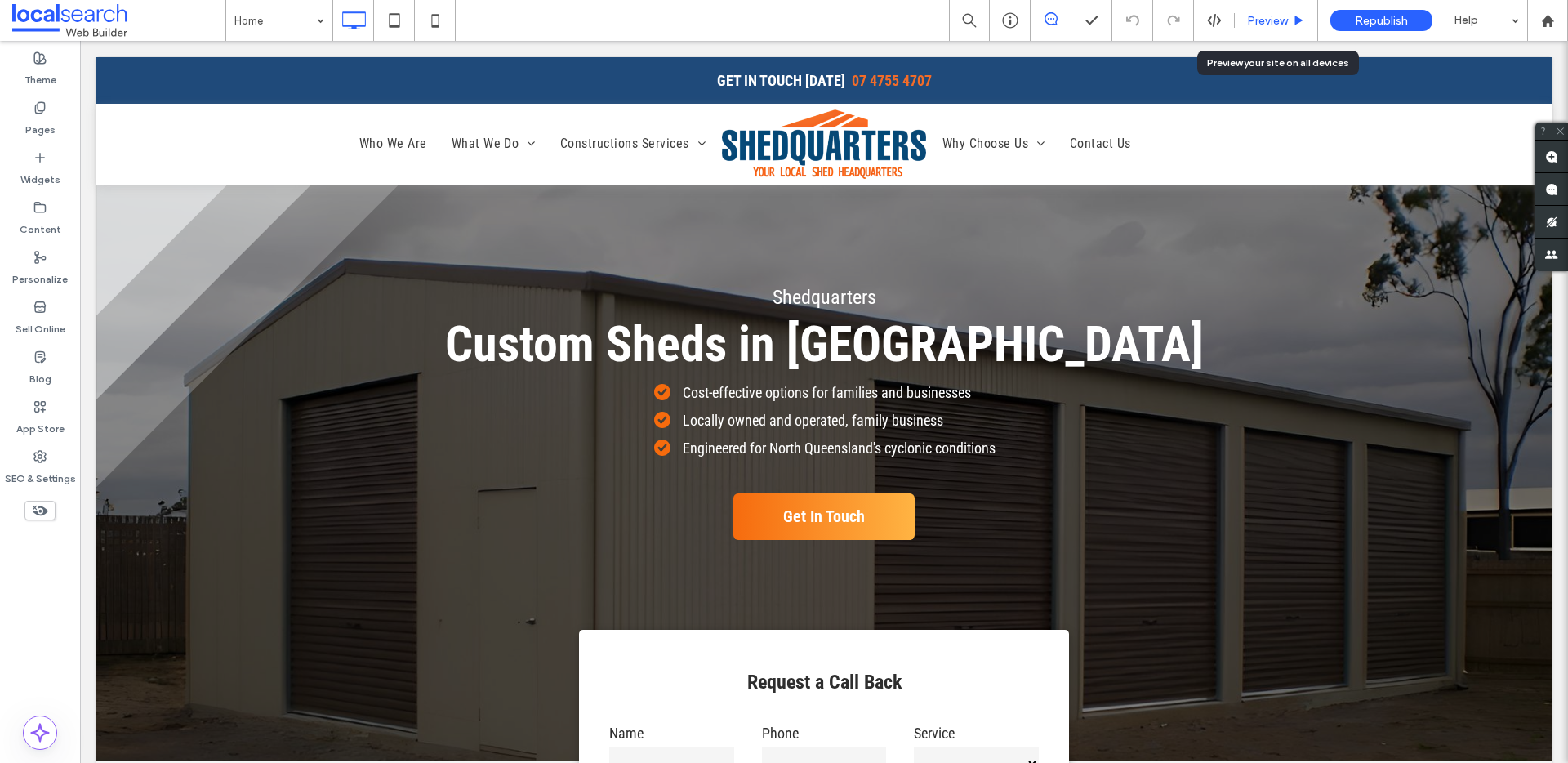
click at [1260, 17] on span "Preview" at bounding box center [1267, 21] width 41 height 14
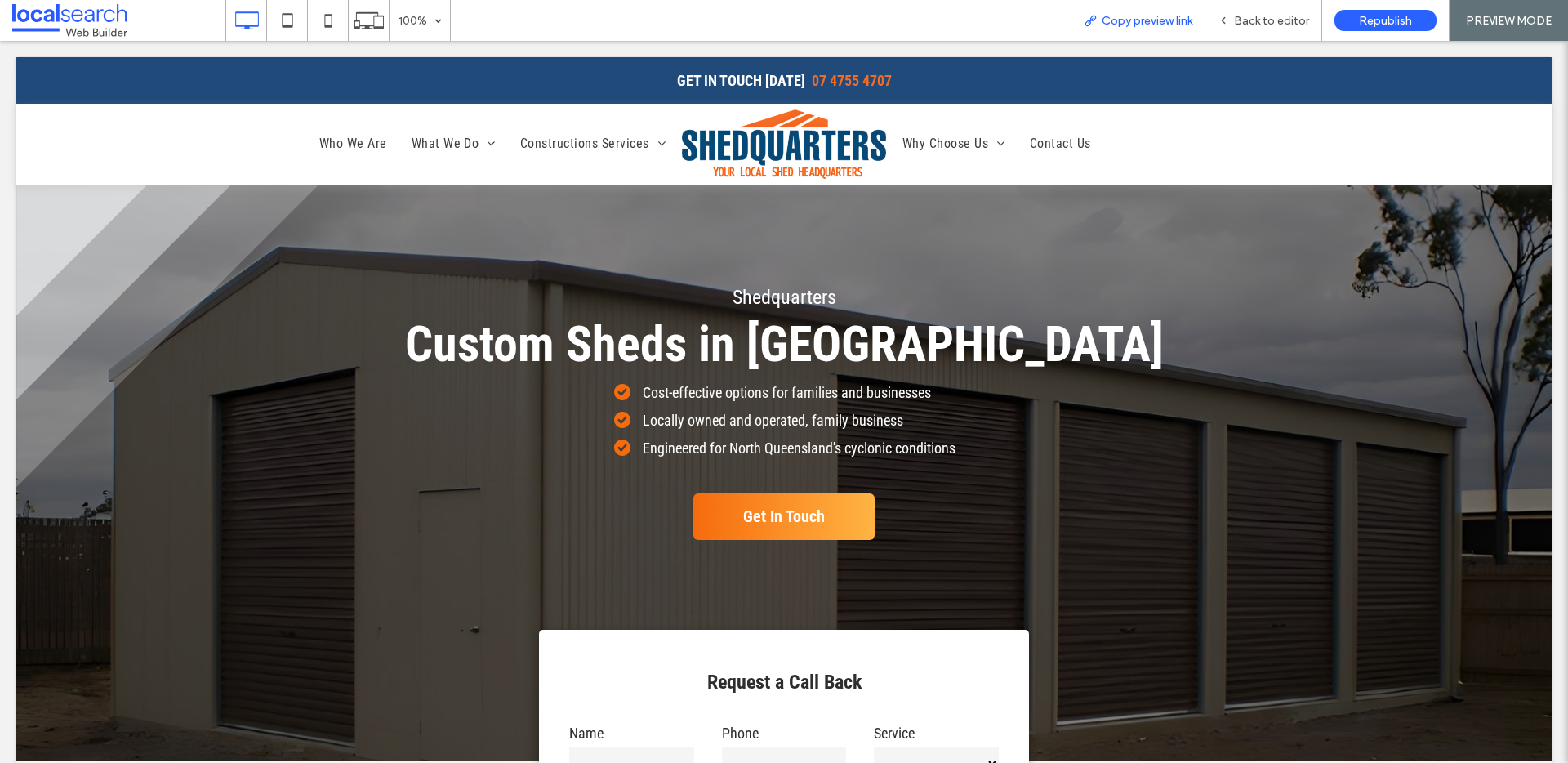
click at [1131, 21] on span "Copy preview link" at bounding box center [1147, 21] width 91 height 14
click at [1268, 16] on span "Back to editor" at bounding box center [1272, 21] width 75 height 14
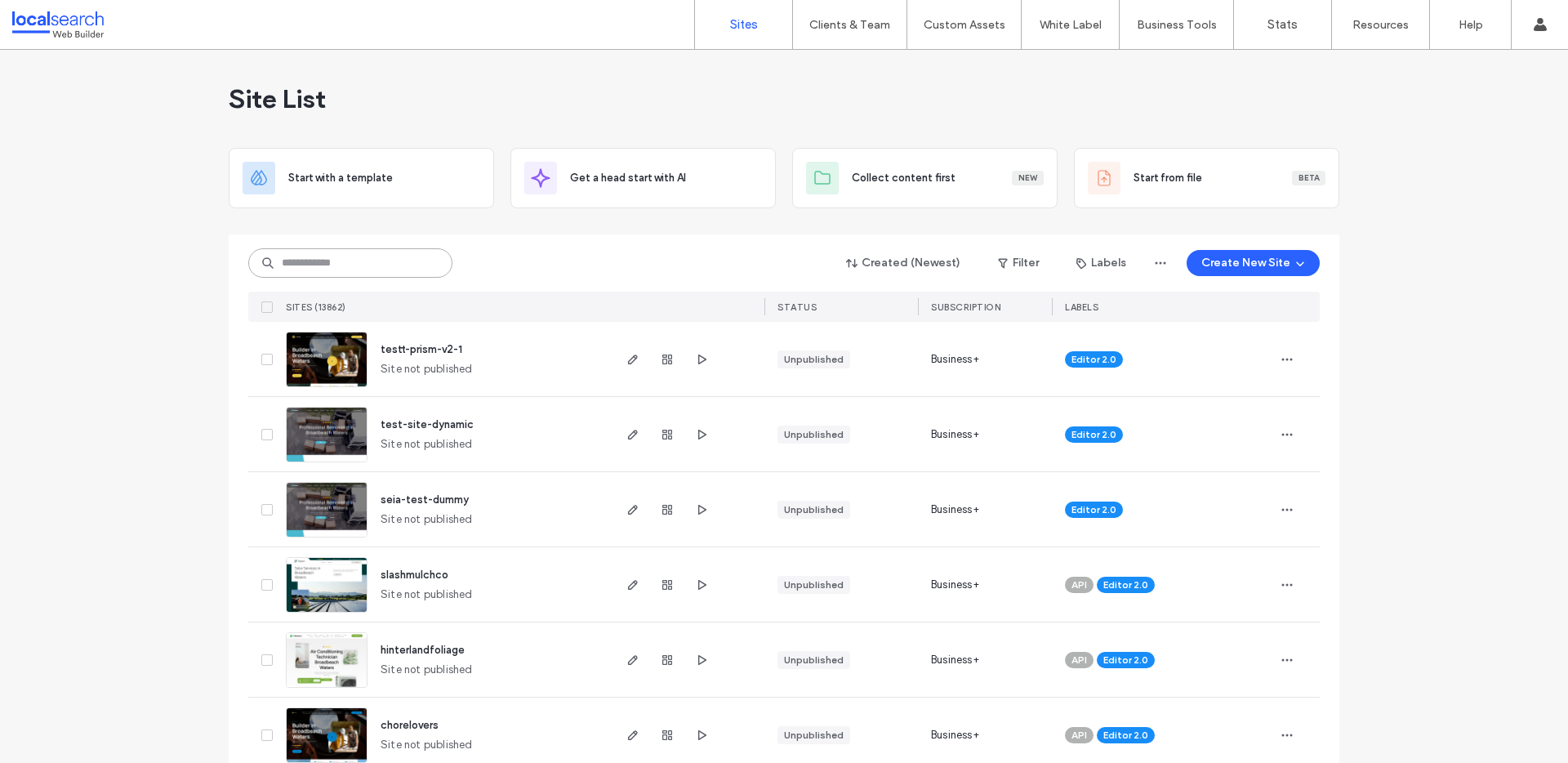
click at [301, 255] on input at bounding box center [351, 264] width 204 height 30
paste input "********"
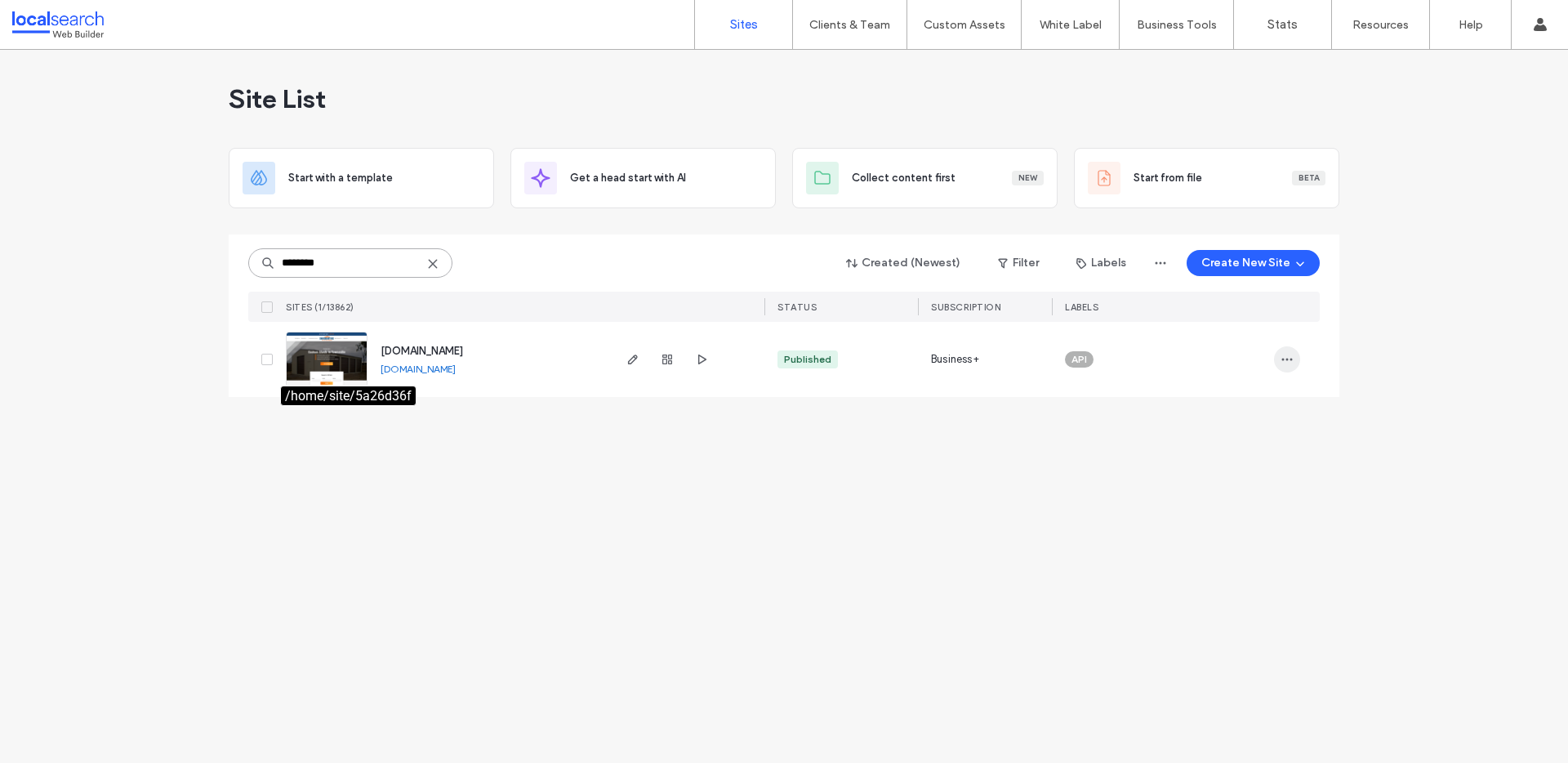
type input "********"
click at [1283, 357] on icon "button" at bounding box center [1287, 359] width 13 height 13
click at [1250, 471] on div "Assign Label" at bounding box center [1226, 464] width 146 height 31
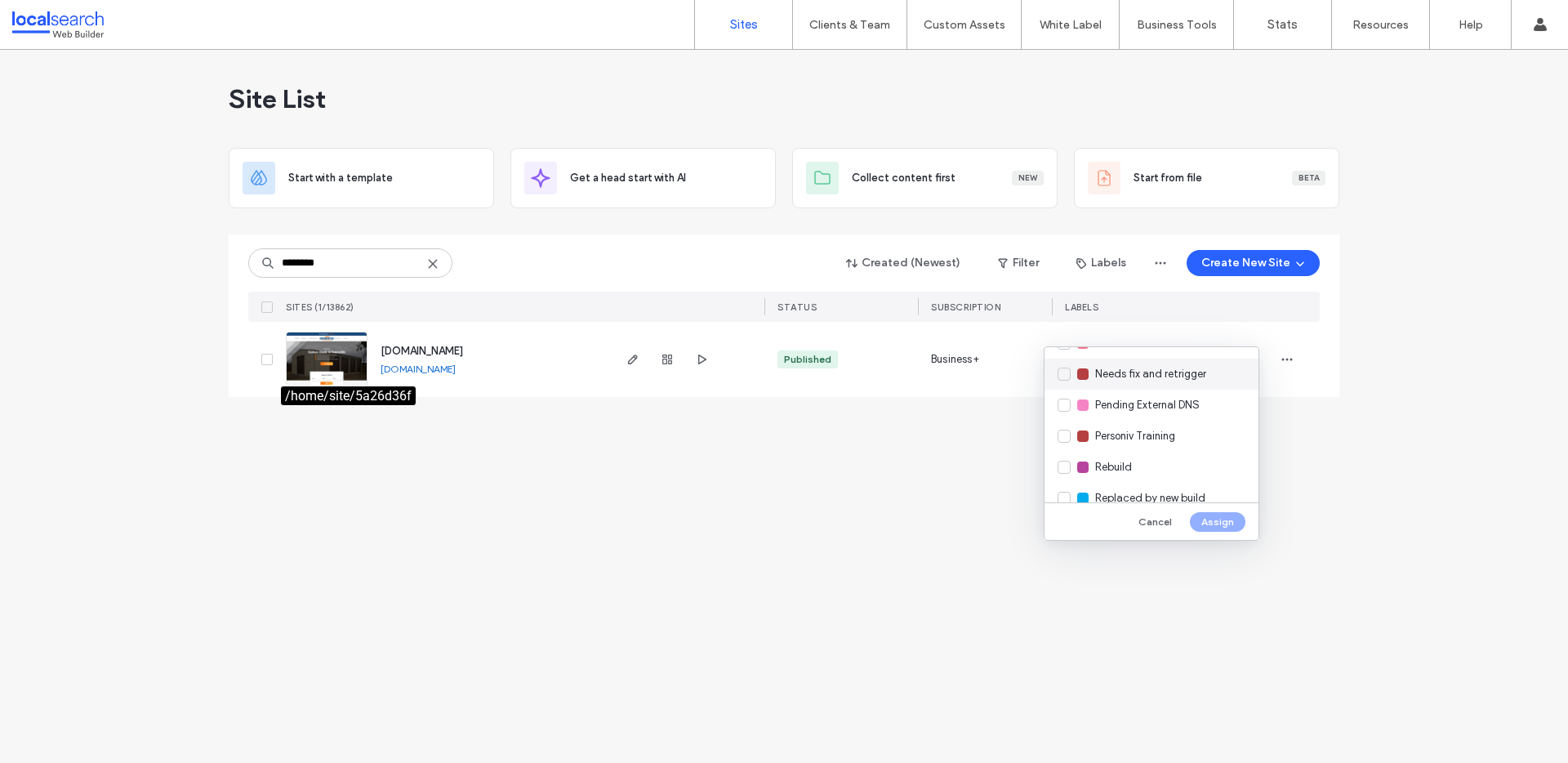
scroll to position [325, 0]
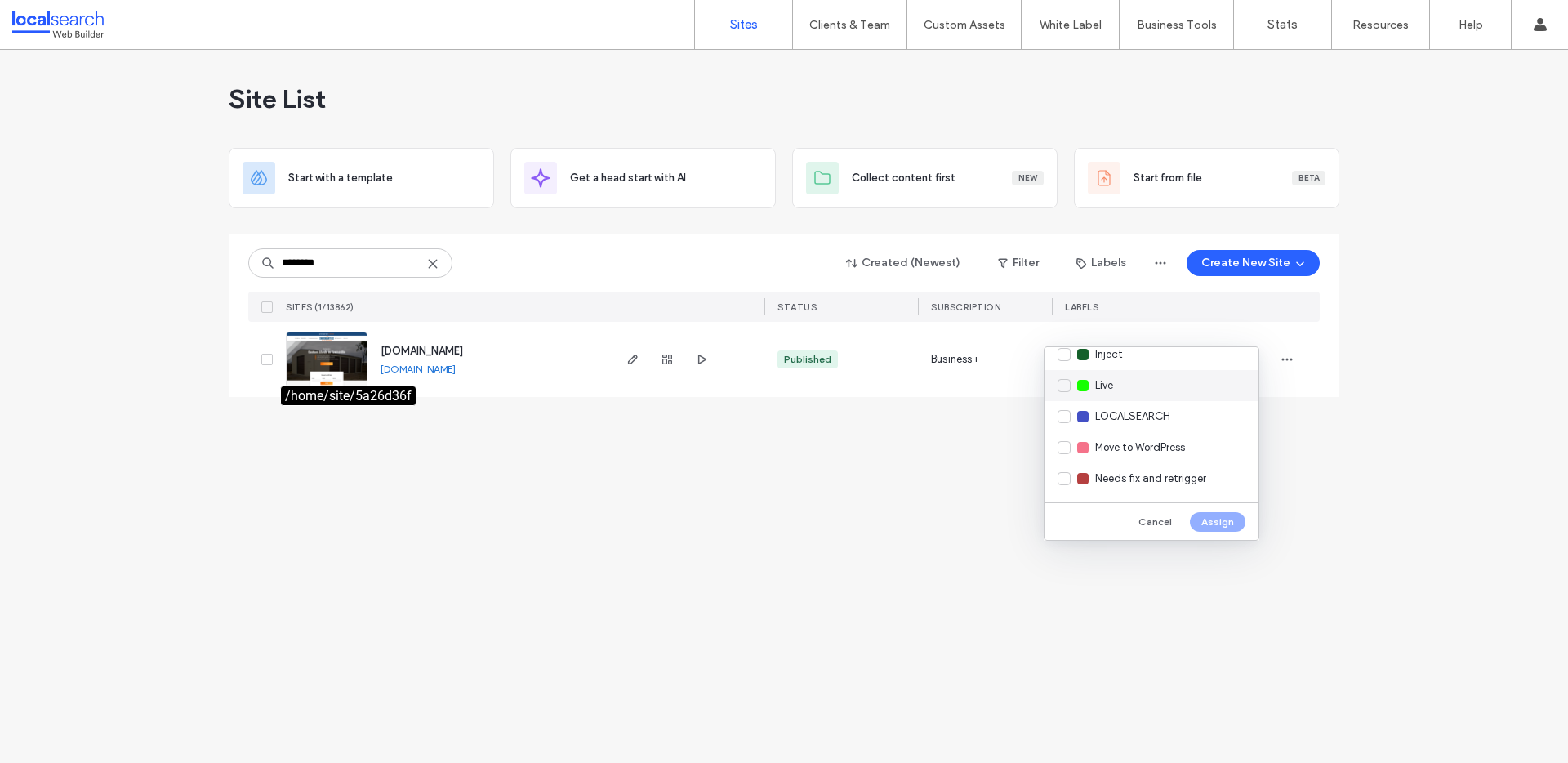
click at [1132, 389] on div "Live" at bounding box center [1152, 385] width 214 height 31
click at [1218, 521] on button "Assign" at bounding box center [1217, 522] width 55 height 20
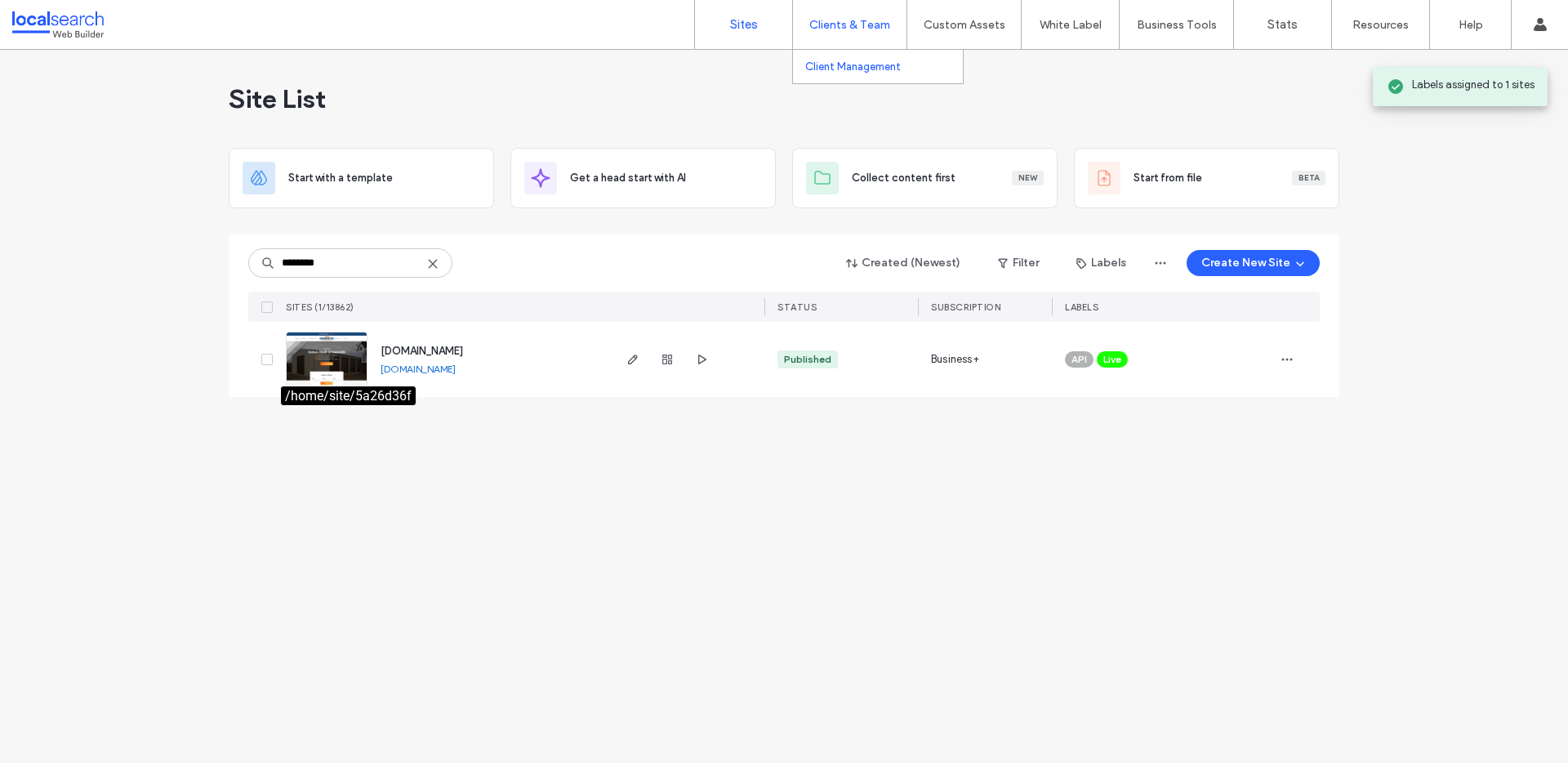
click at [856, 68] on label "Client Management" at bounding box center [853, 66] width 95 height 12
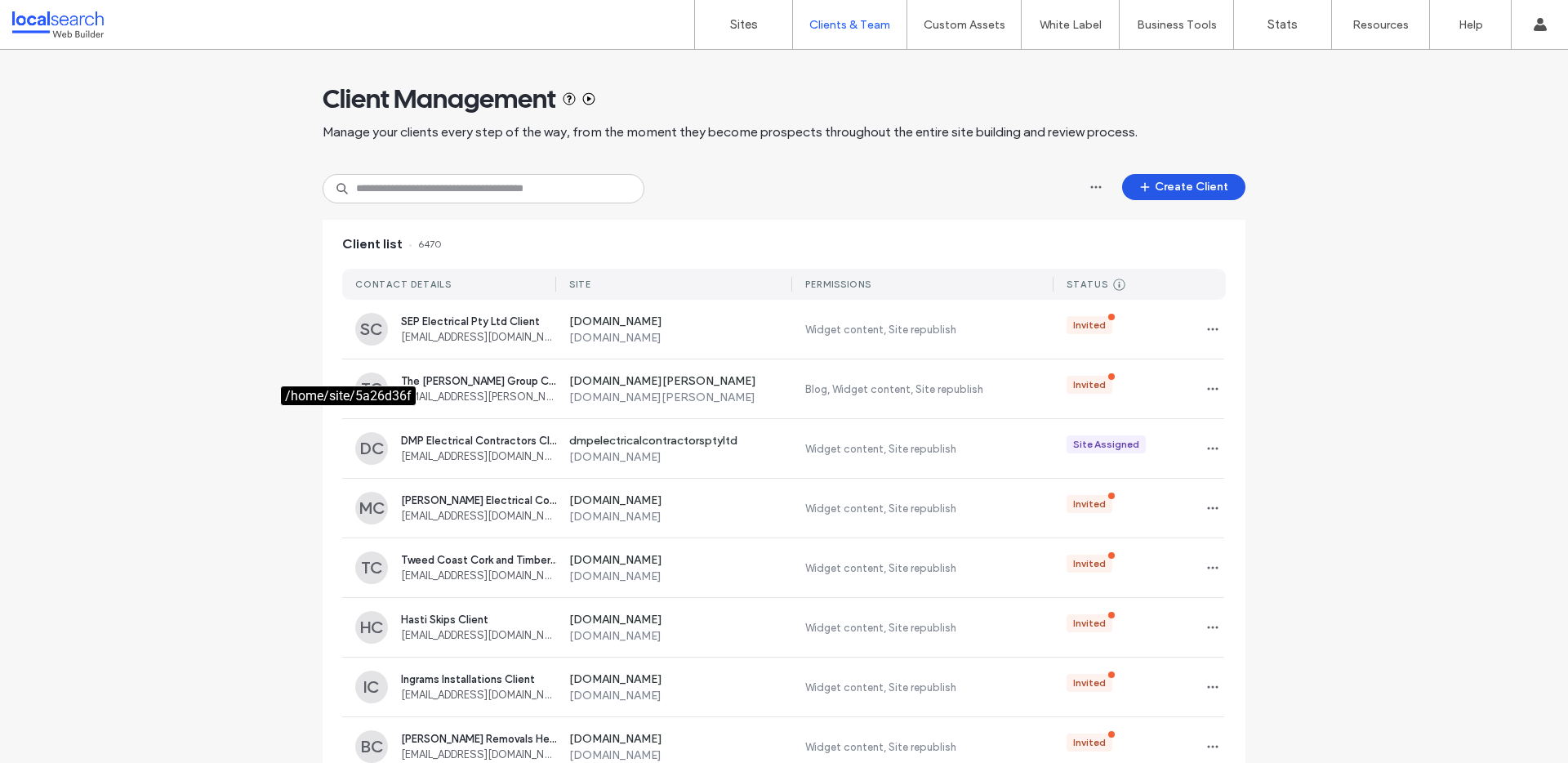
click at [1220, 174] on button "Create Client" at bounding box center [1184, 187] width 124 height 26
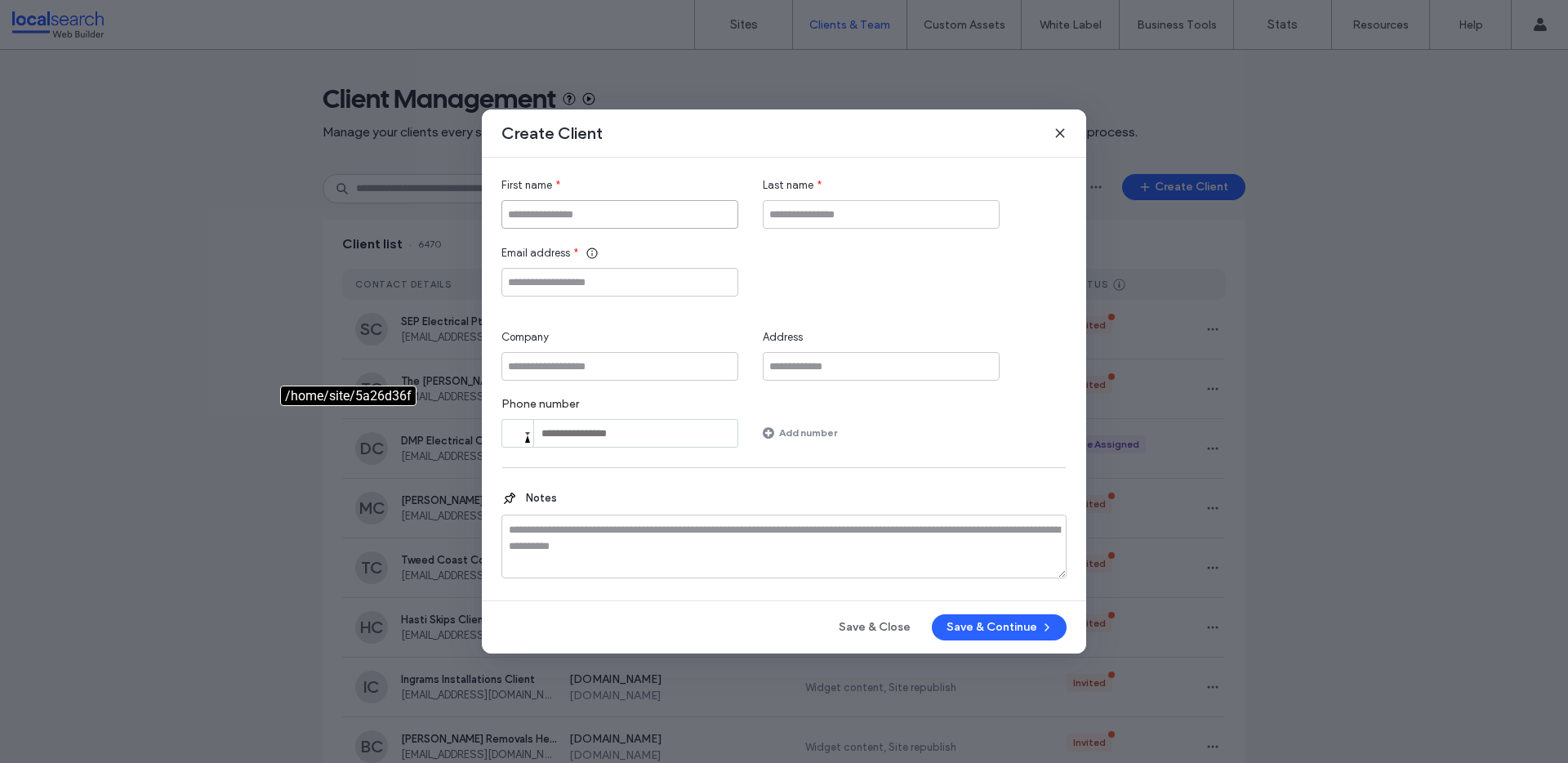
click at [617, 219] on input "First name" at bounding box center [619, 214] width 237 height 29
paste input "**********"
type input "**********"
click at [622, 365] on input "Company" at bounding box center [619, 366] width 237 height 29
paste input "**********"
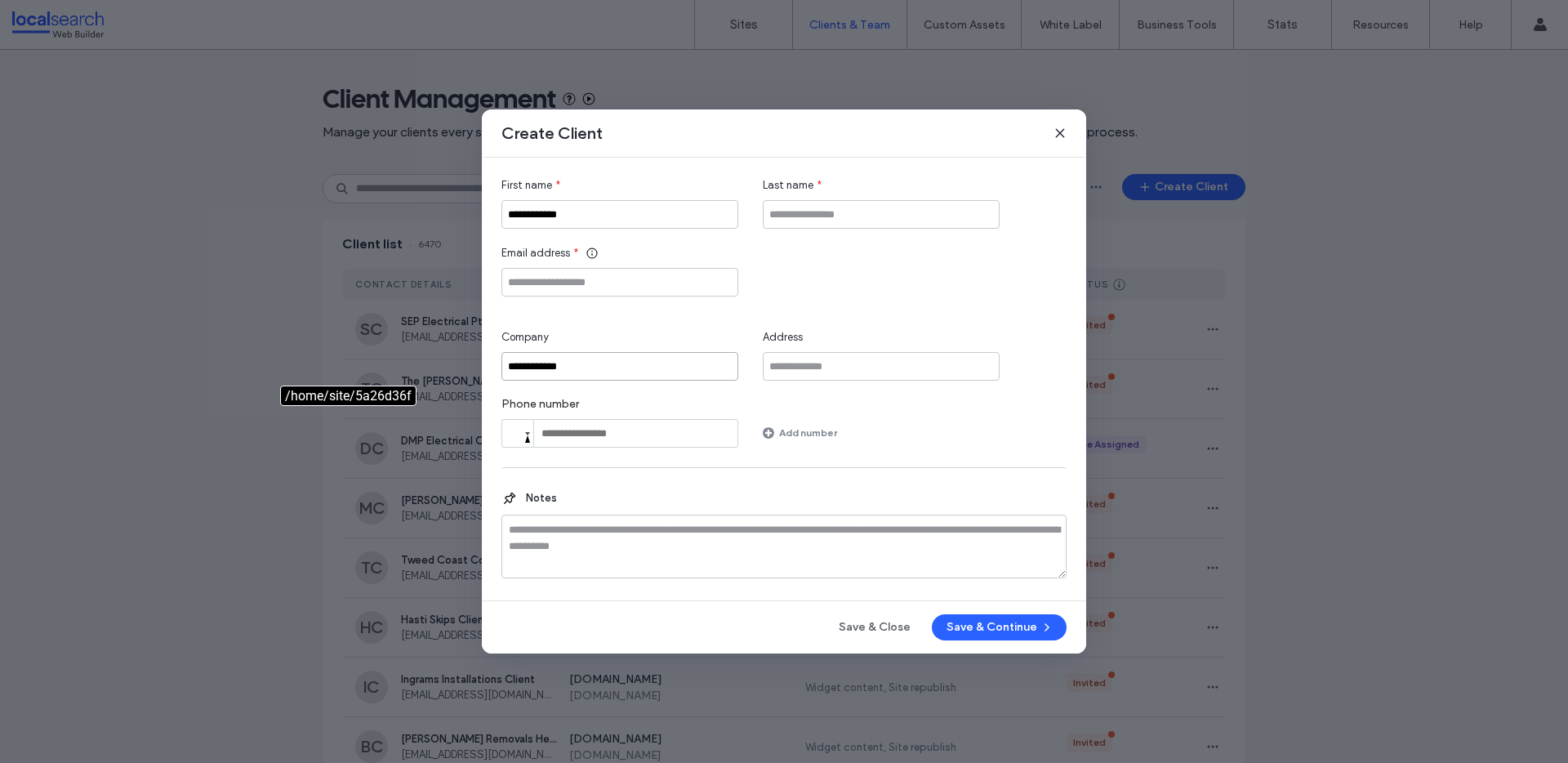
type input "**********"
click at [641, 292] on input "Email address" at bounding box center [619, 281] width 237 height 29
click at [863, 221] on div "**********" at bounding box center [784, 312] width 566 height 271
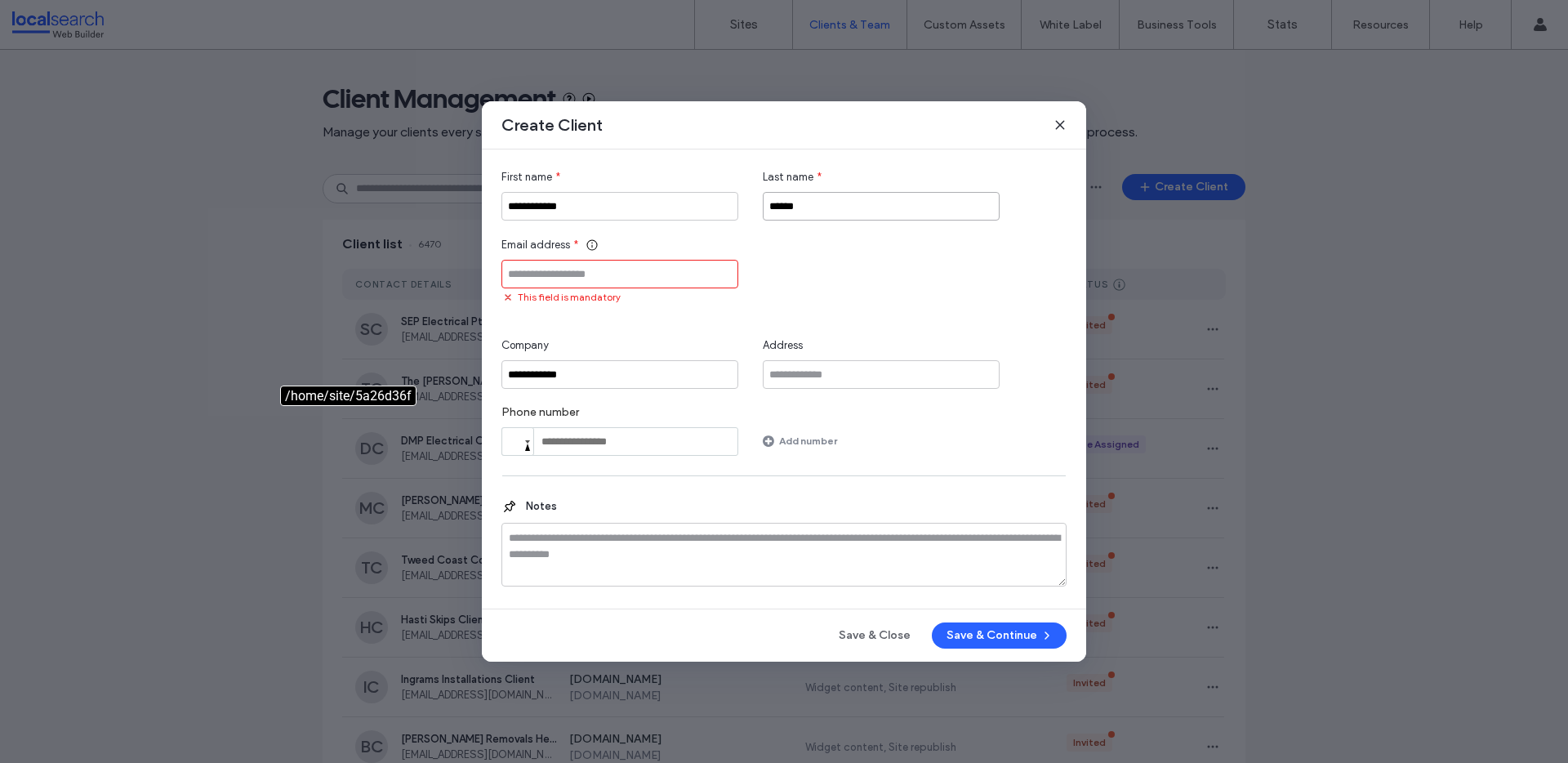
type input "******"
click at [613, 276] on input "Email address" at bounding box center [619, 273] width 237 height 29
paste input "**********"
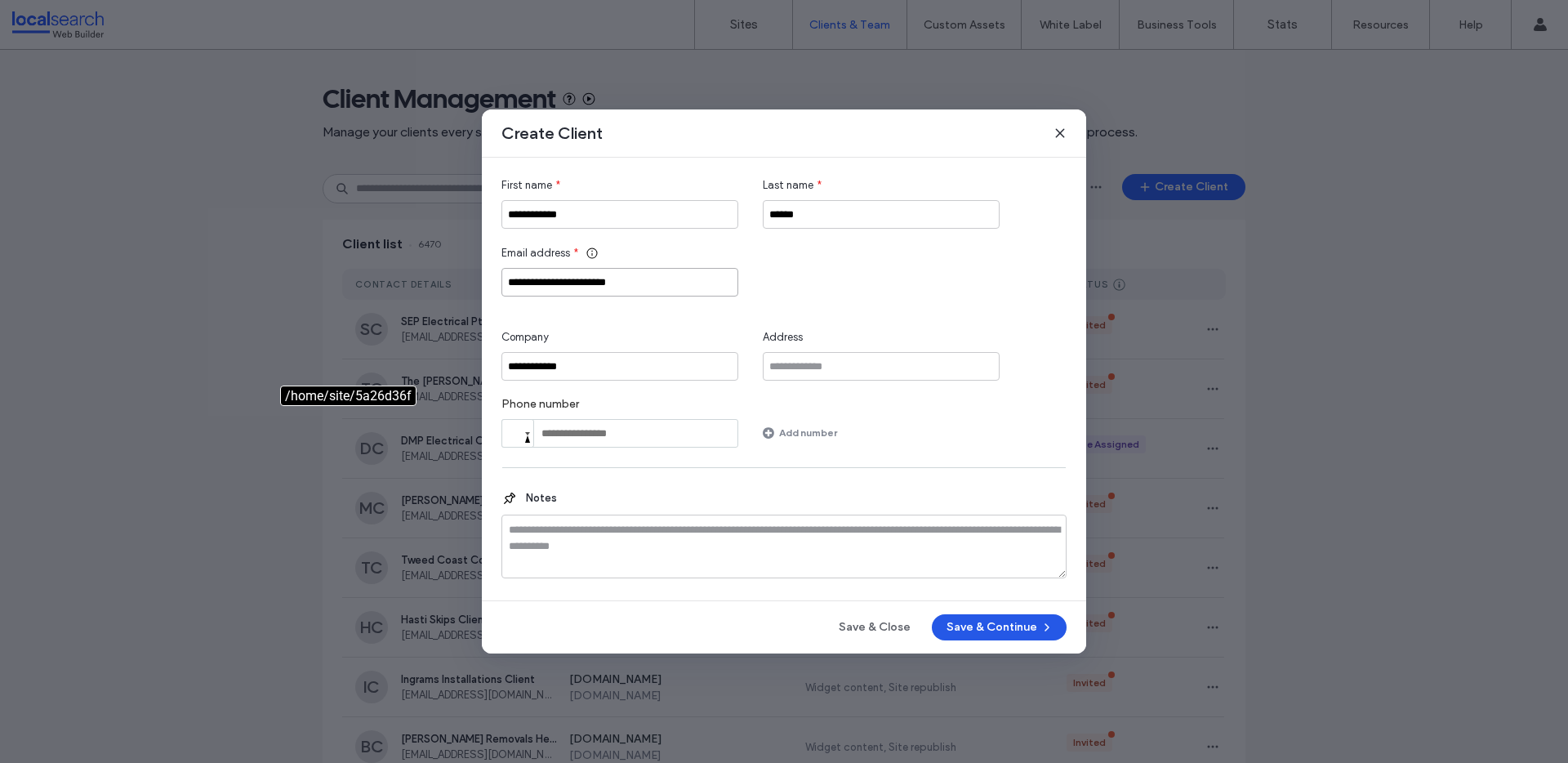
type input "**********"
click at [1013, 627] on button "Save & Continue" at bounding box center [999, 627] width 135 height 26
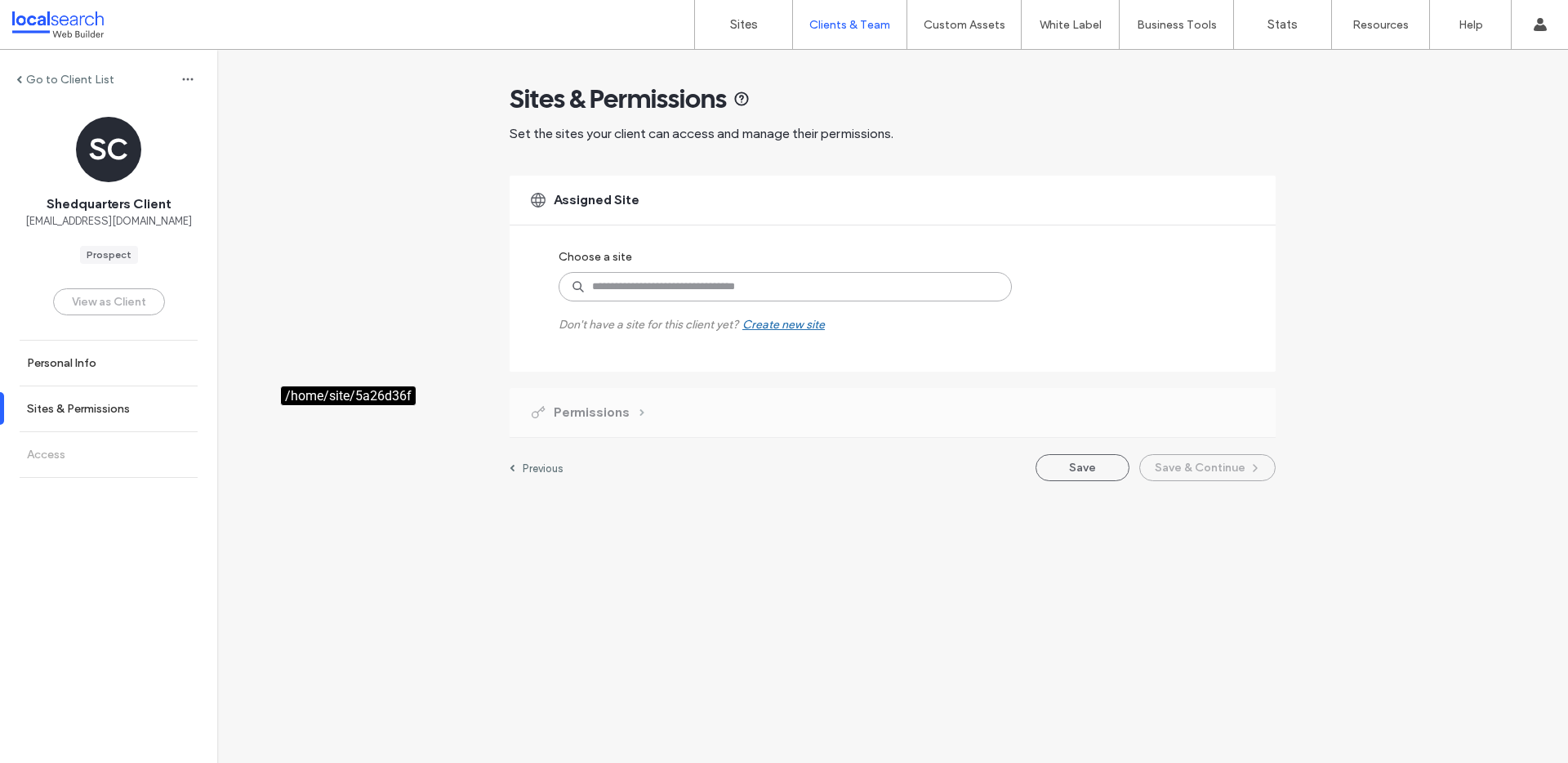
click at [632, 291] on input at bounding box center [785, 287] width 454 height 30
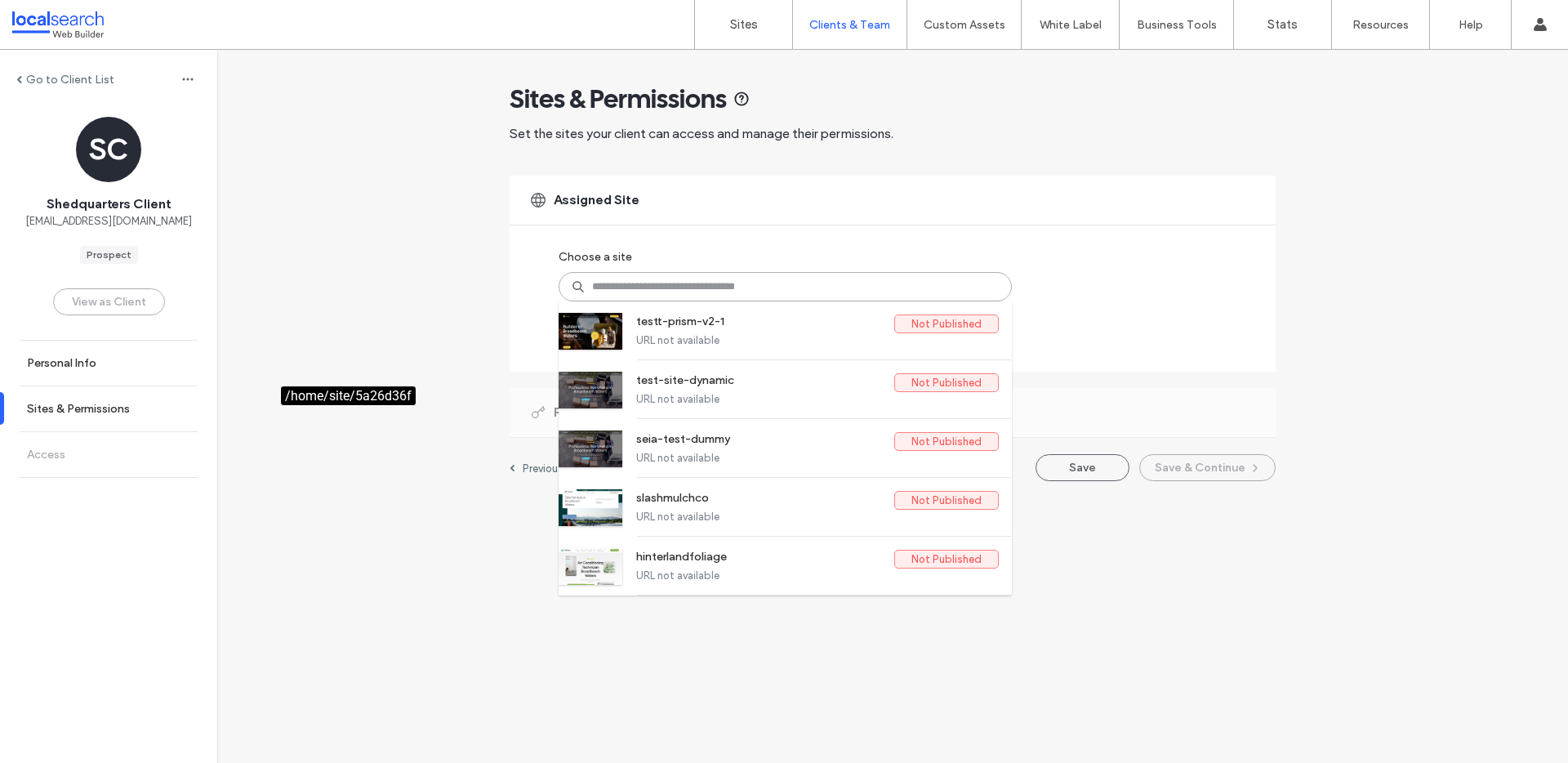
paste input "********"
type input "********"
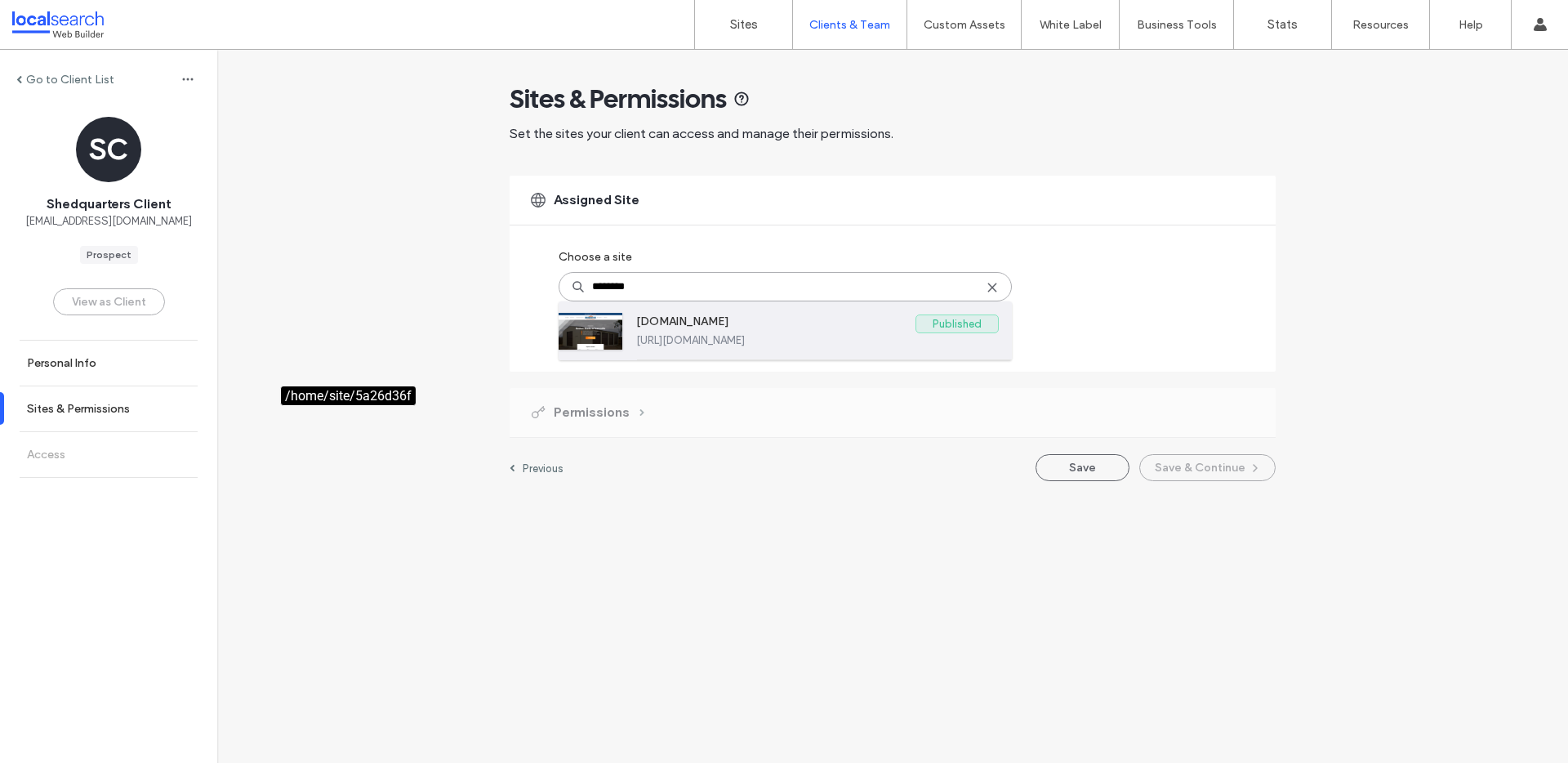
click at [725, 343] on label "https://www.shedquarters.net.au" at bounding box center [817, 340] width 363 height 12
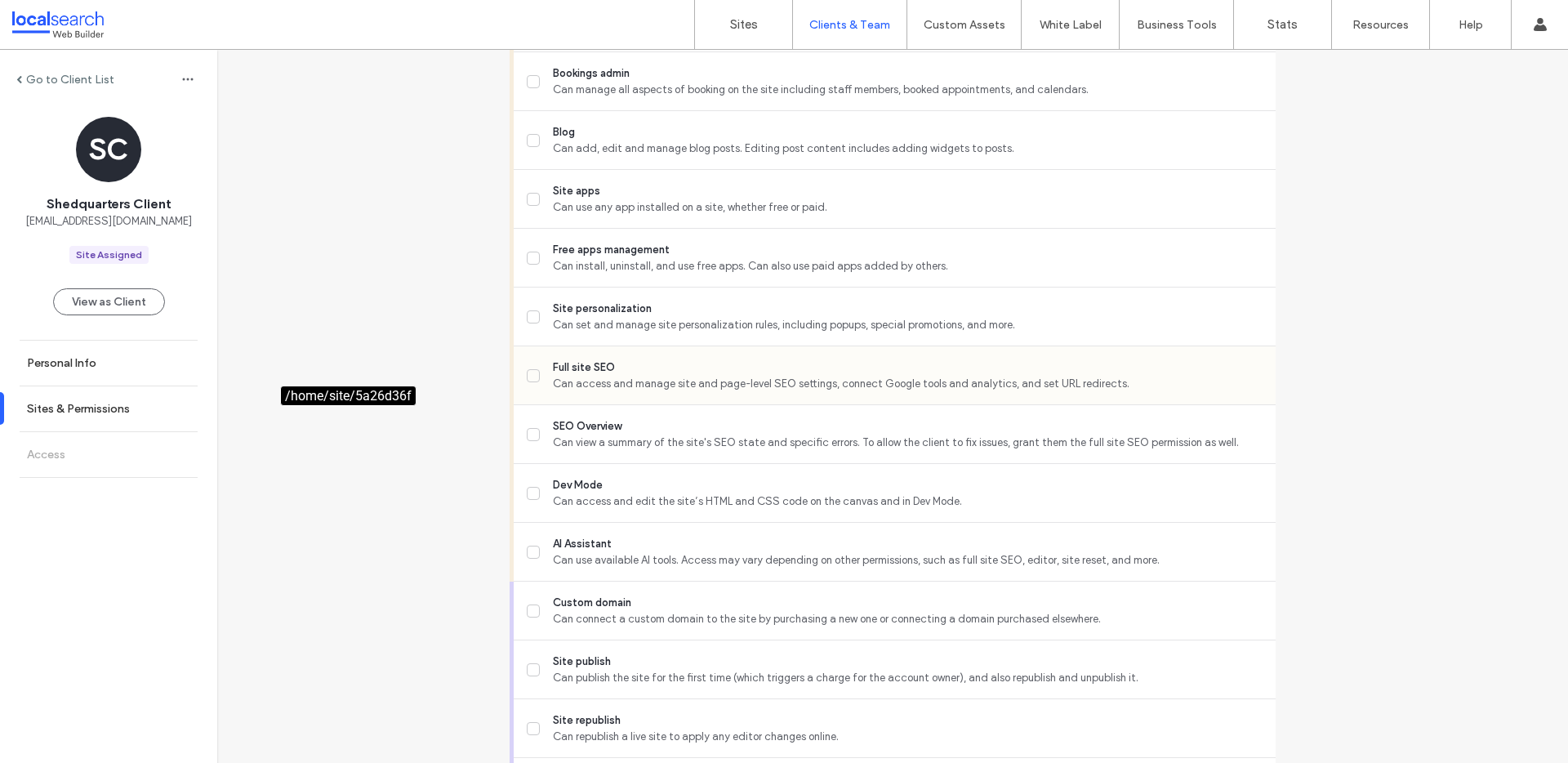
scroll to position [1293, 0]
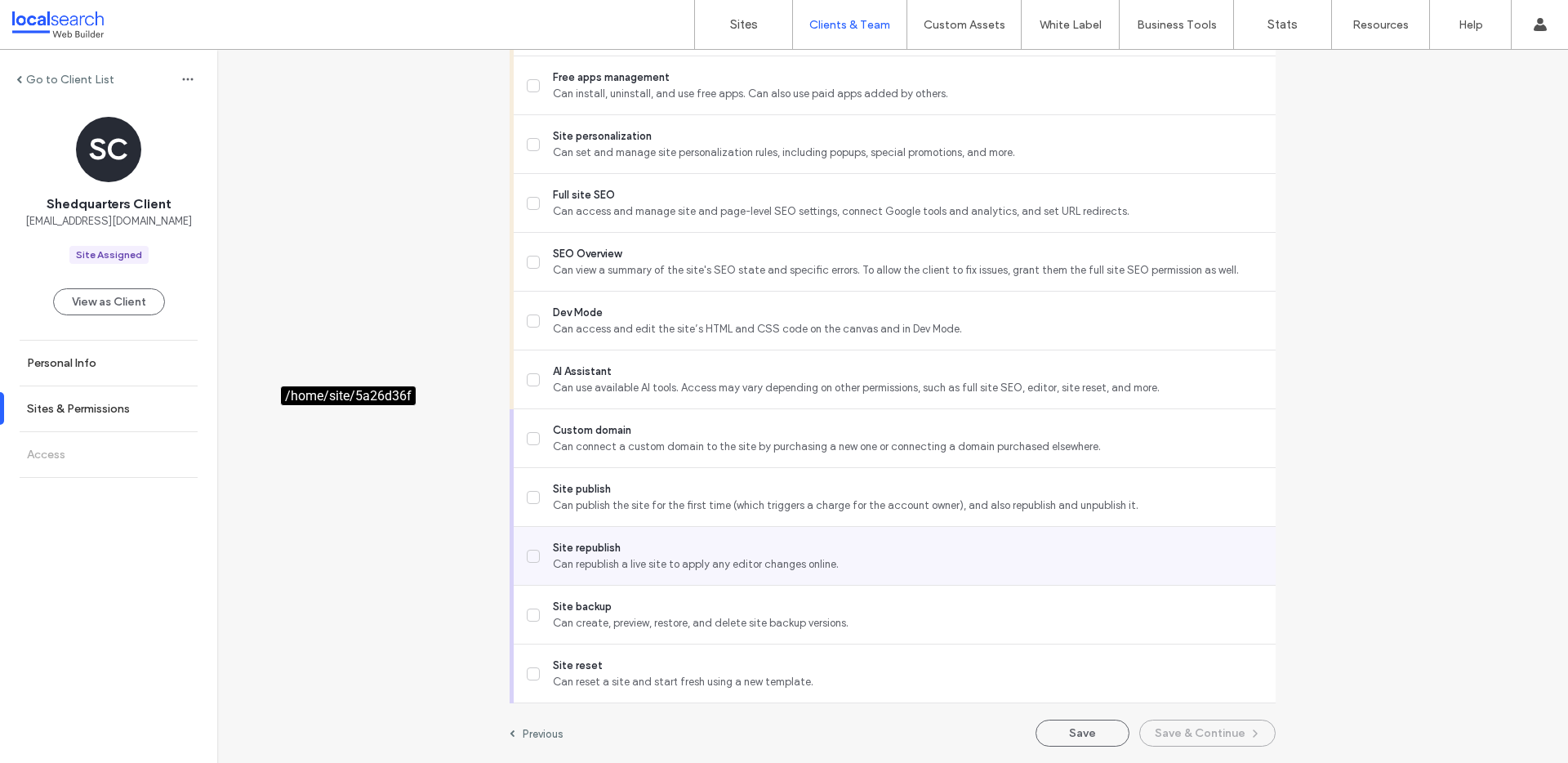
click at [628, 566] on span "Can republish a live site to apply any editor changes online." at bounding box center [907, 565] width 710 height 16
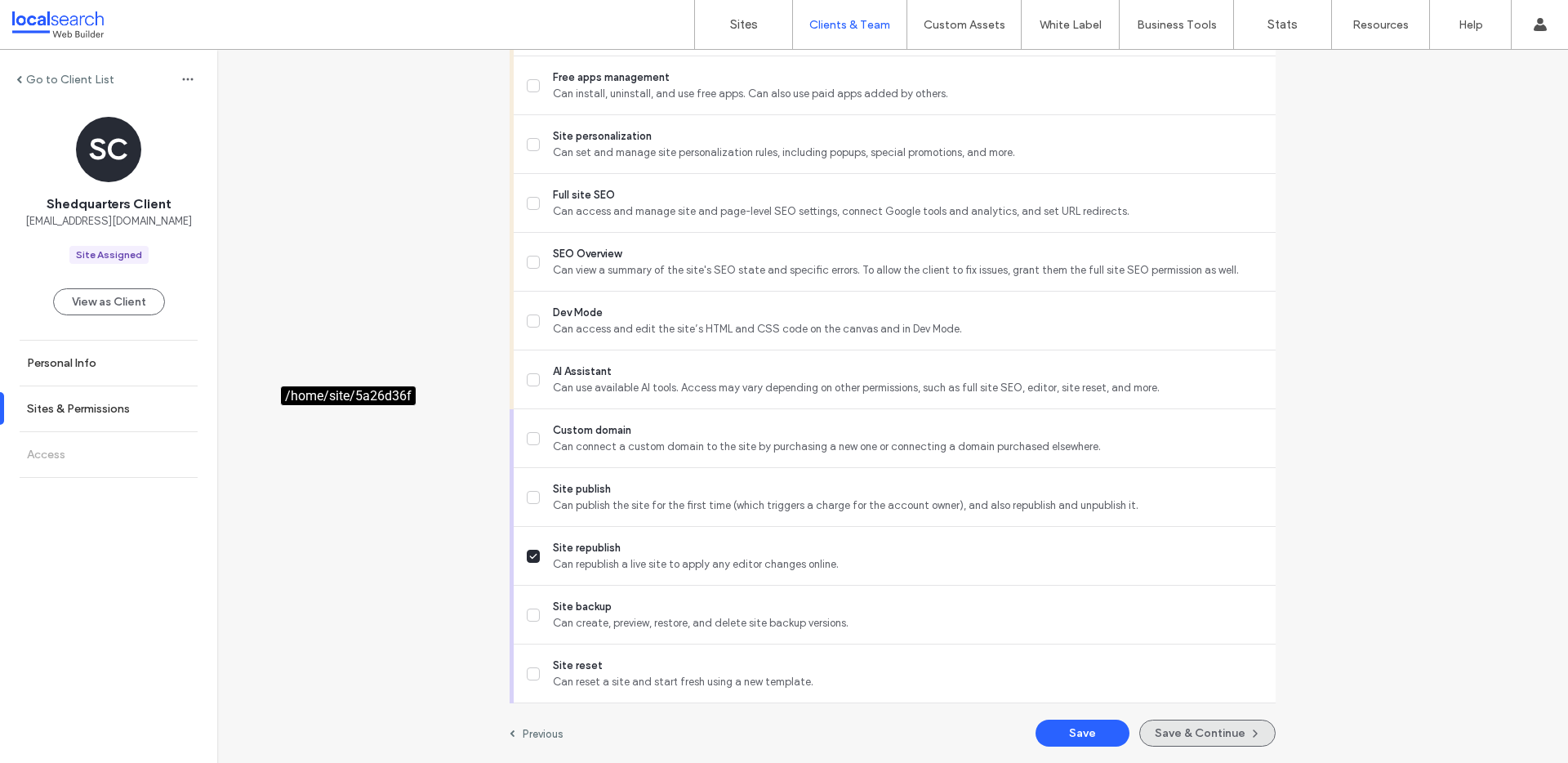
click at [1223, 738] on button "Save & Continue" at bounding box center [1207, 732] width 137 height 27
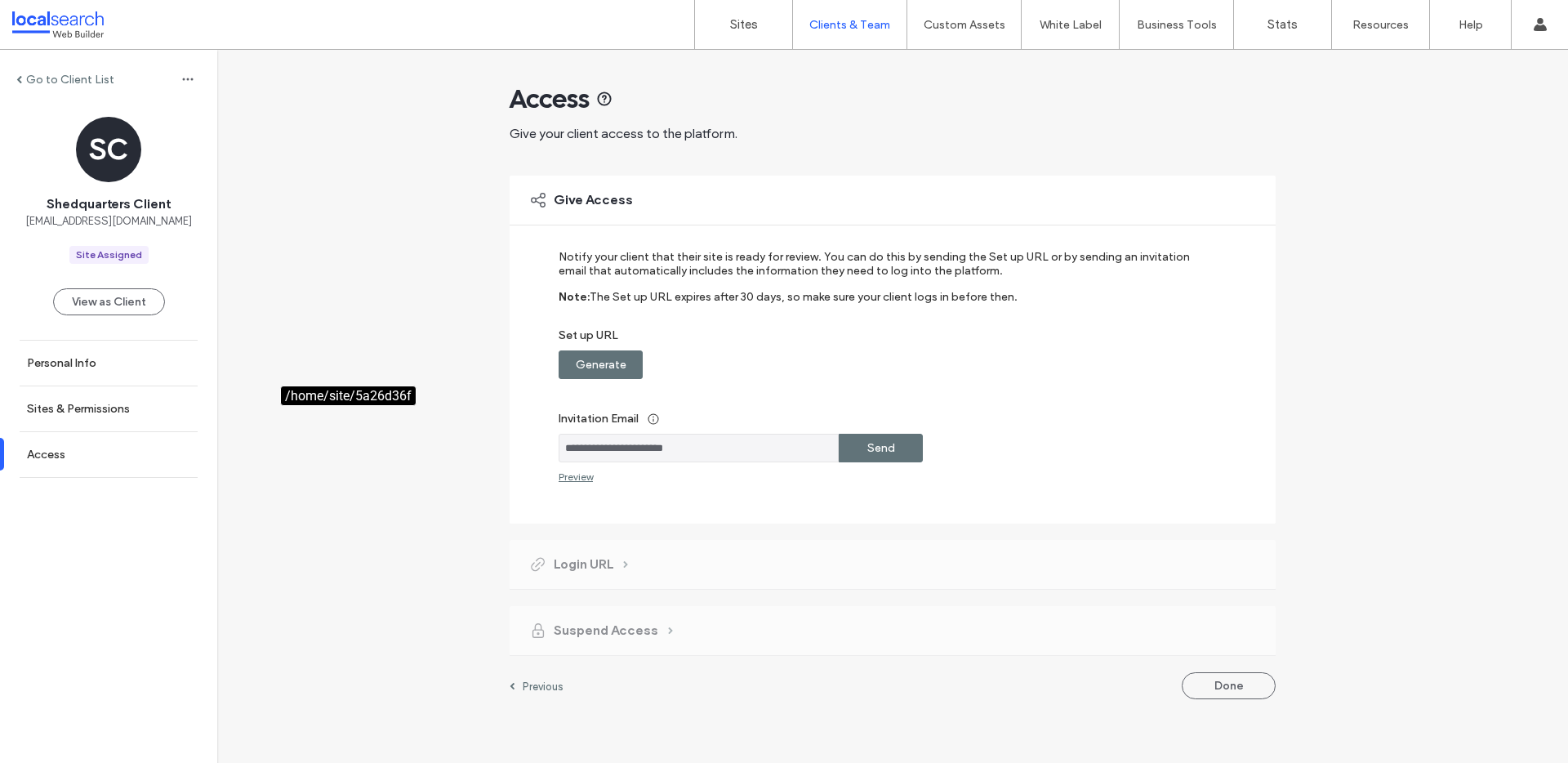
click at [603, 366] on label "Generate" at bounding box center [600, 365] width 51 height 31
click at [850, 364] on div "Copy" at bounding box center [881, 365] width 84 height 29
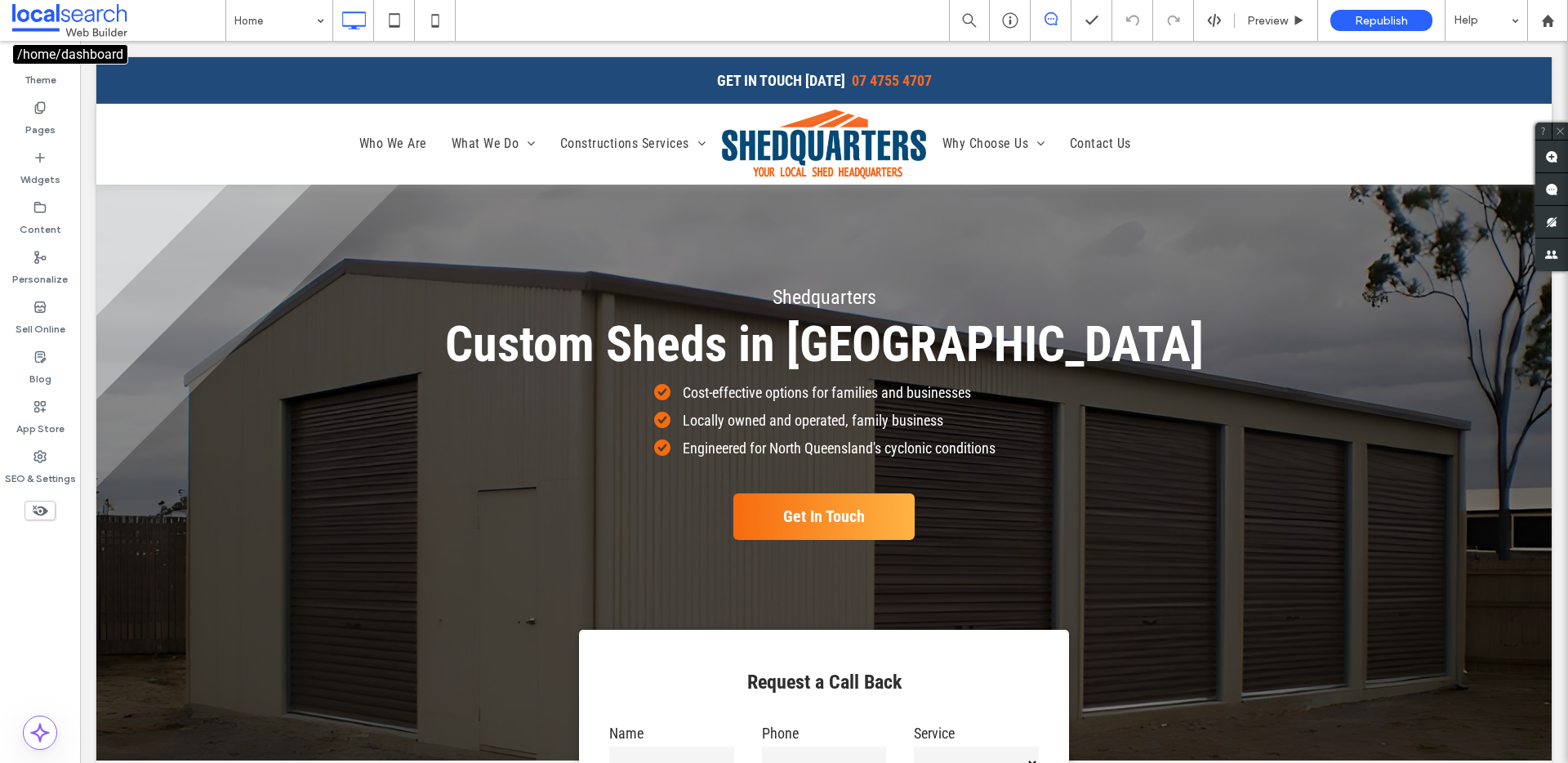
click at [57, 15] on span at bounding box center [118, 20] width 213 height 33
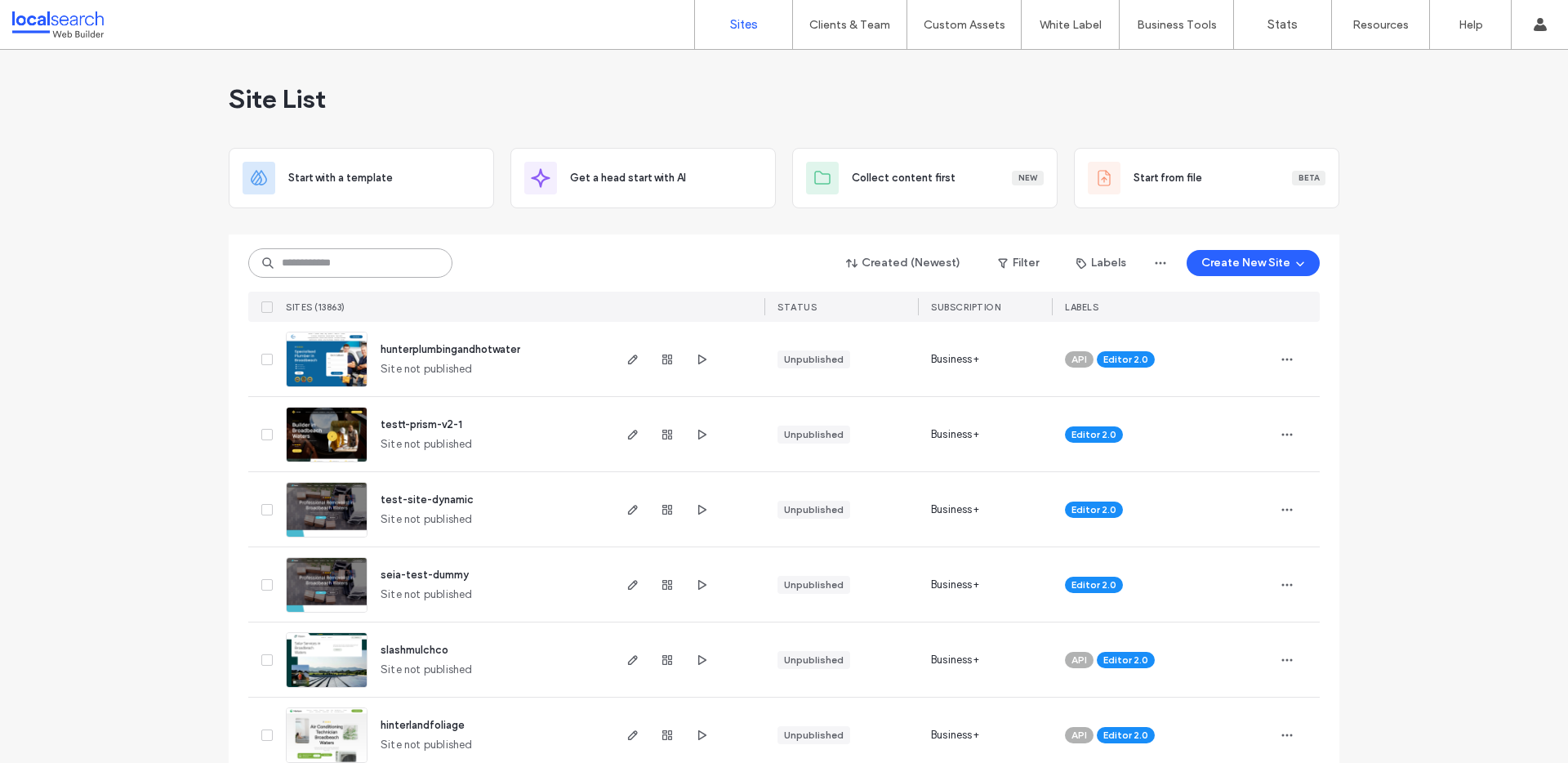
click at [325, 264] on input at bounding box center [351, 264] width 204 height 30
paste input "********"
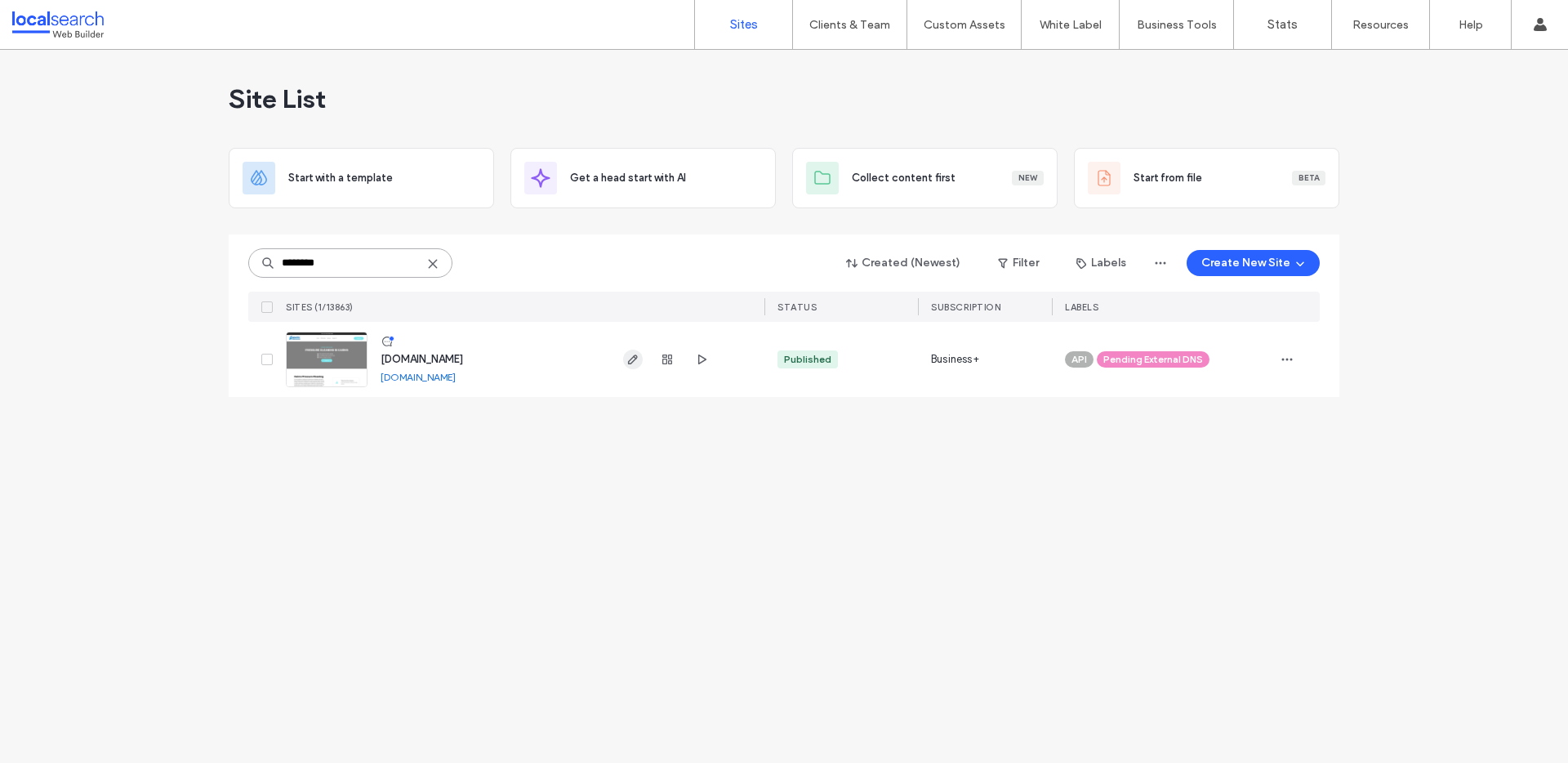
type input "********"
click at [633, 353] on icon "button" at bounding box center [632, 359] width 13 height 13
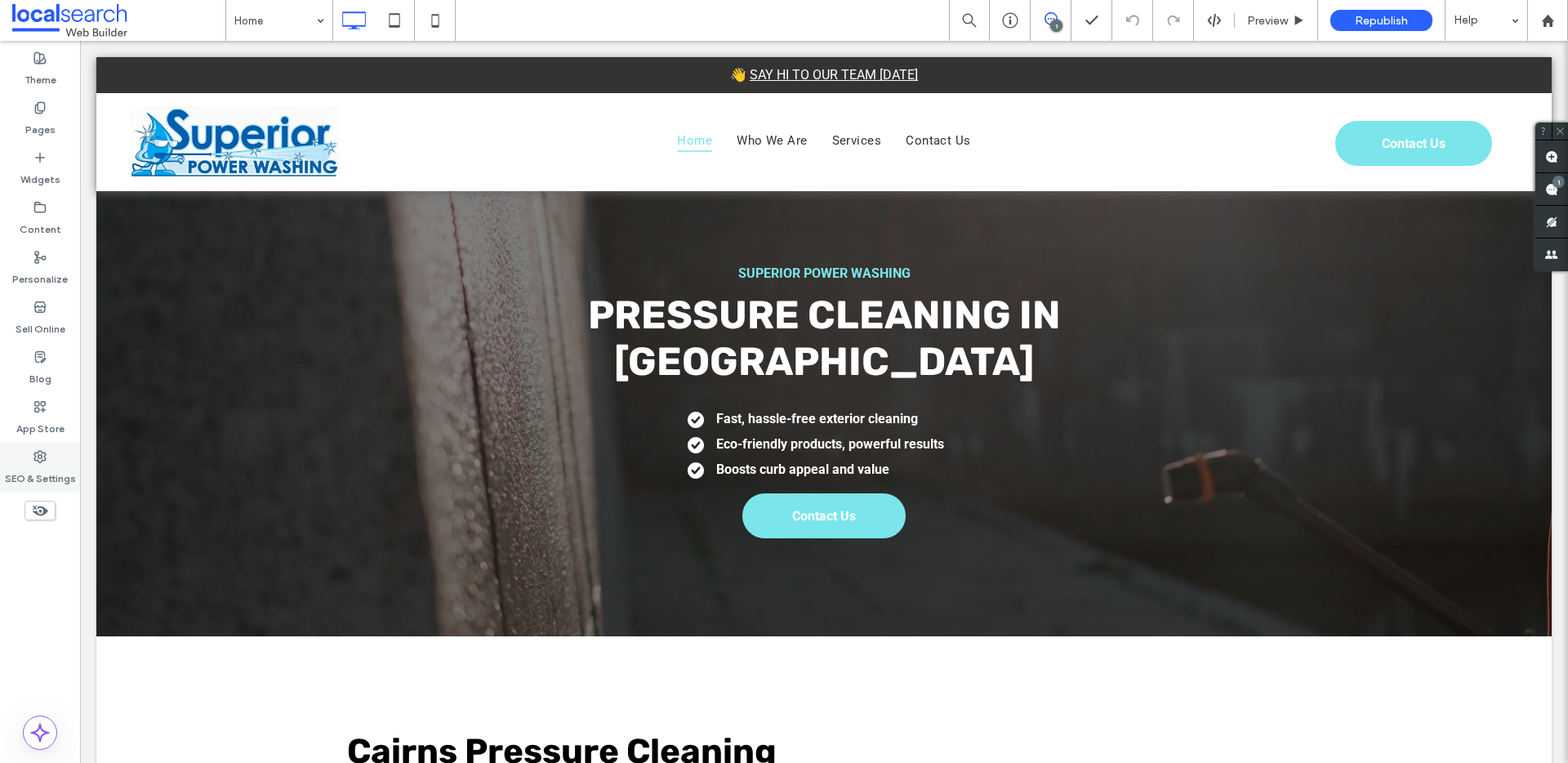
click at [18, 467] on label "SEO & Settings" at bounding box center [41, 475] width 71 height 23
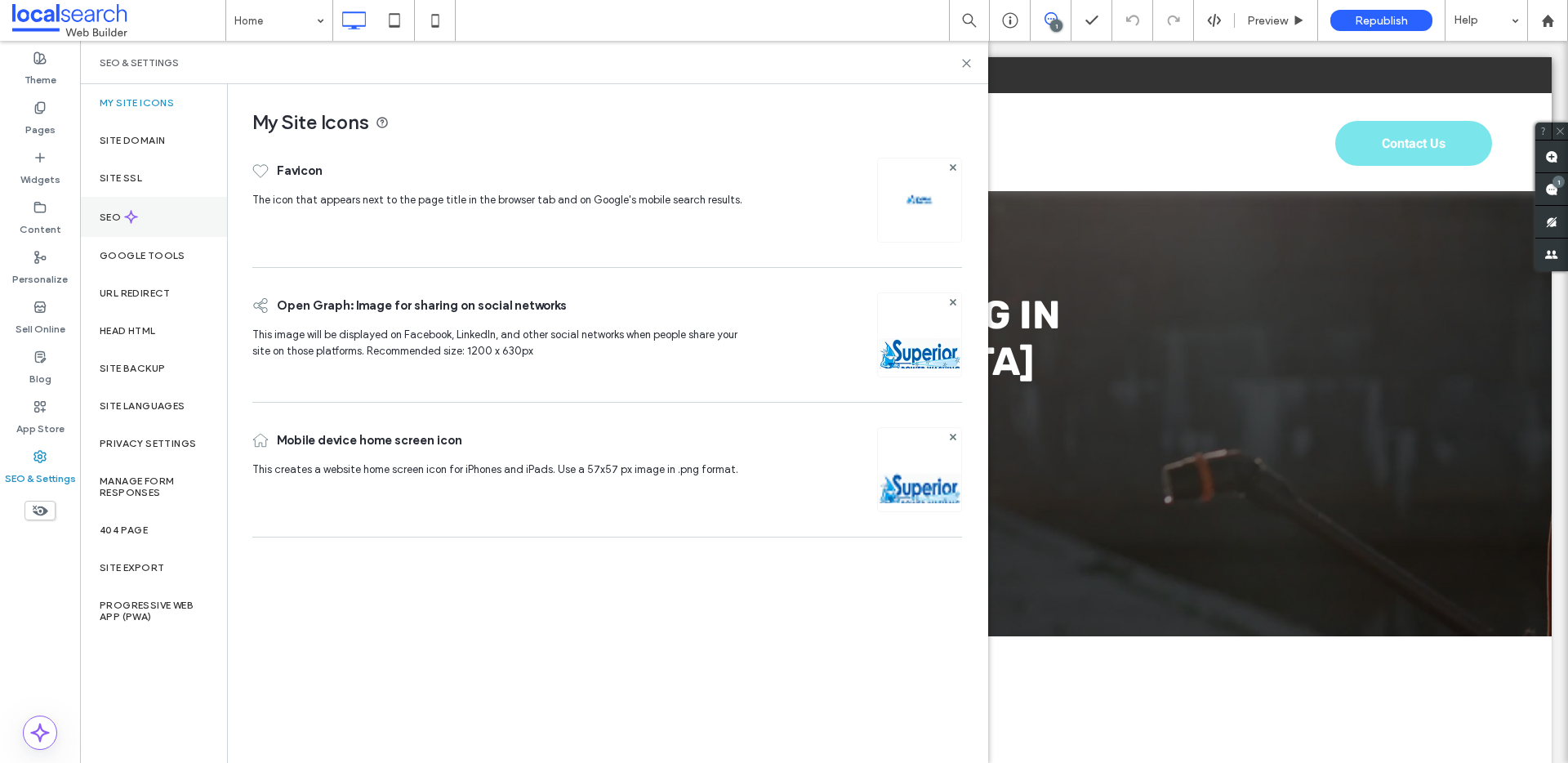
click at [143, 230] on div "SEO" at bounding box center [154, 217] width 147 height 40
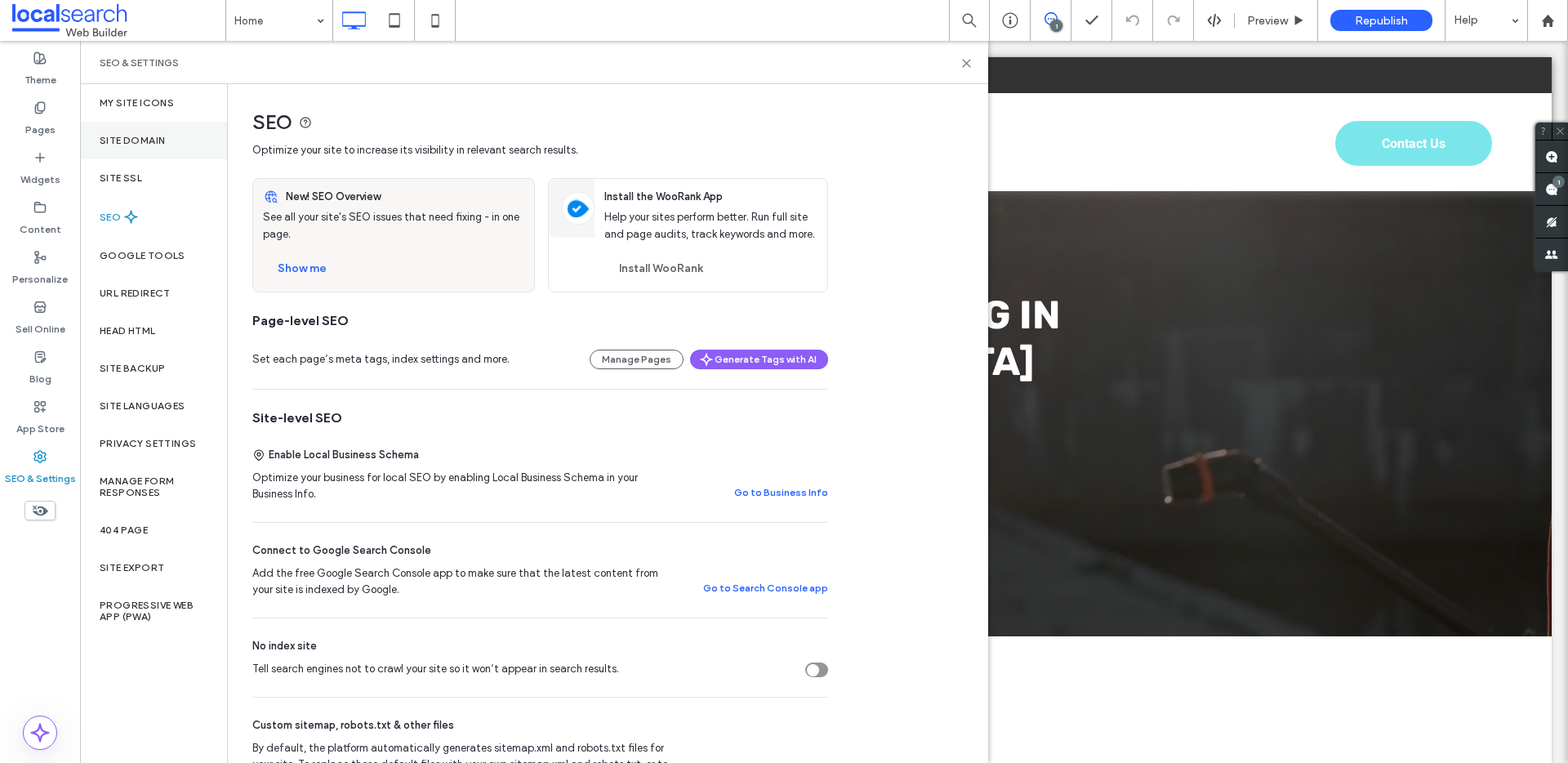
click at [157, 124] on div "Site Domain" at bounding box center [154, 141] width 147 height 38
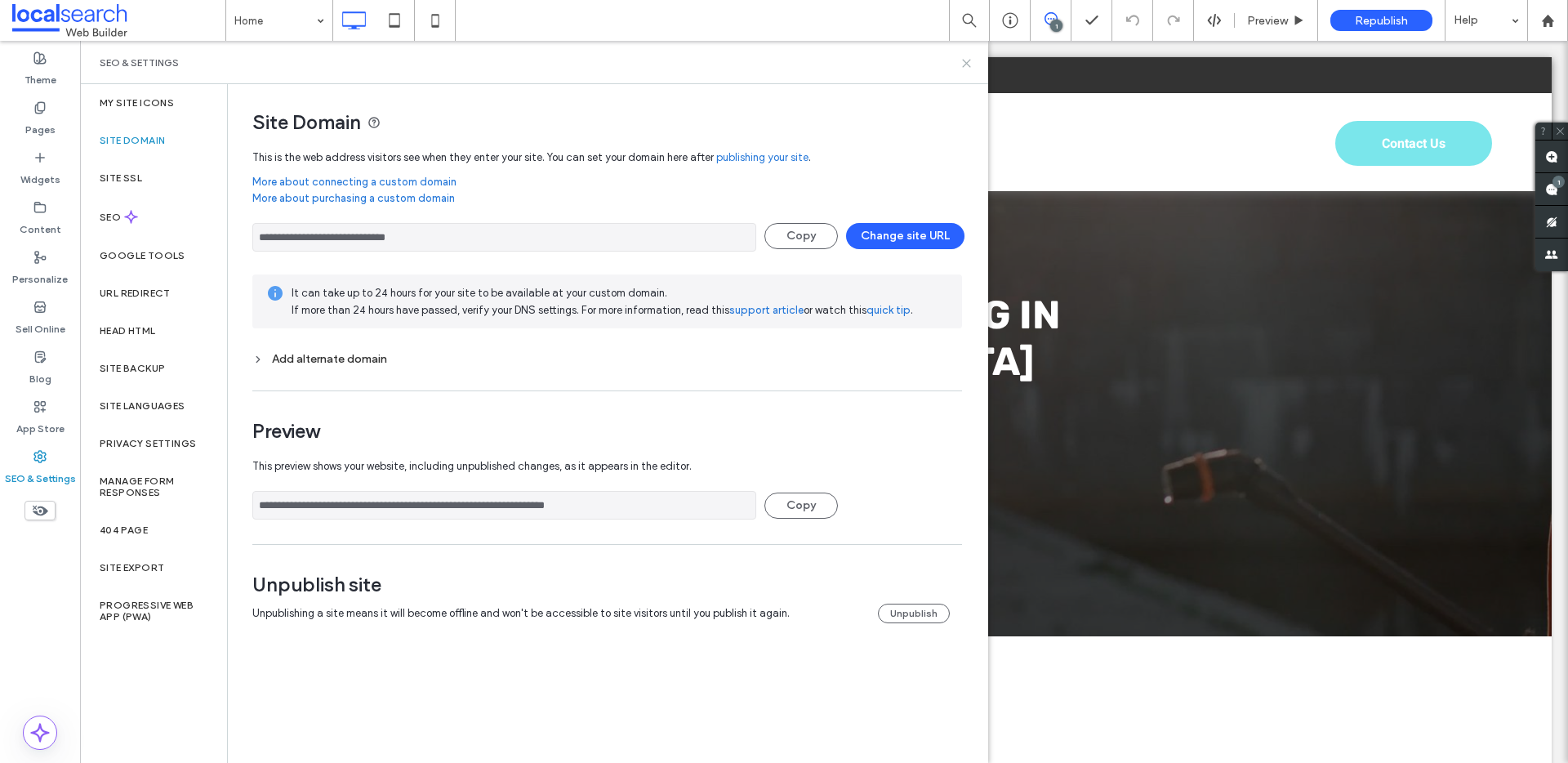
click at [969, 64] on use at bounding box center [966, 62] width 7 height 7
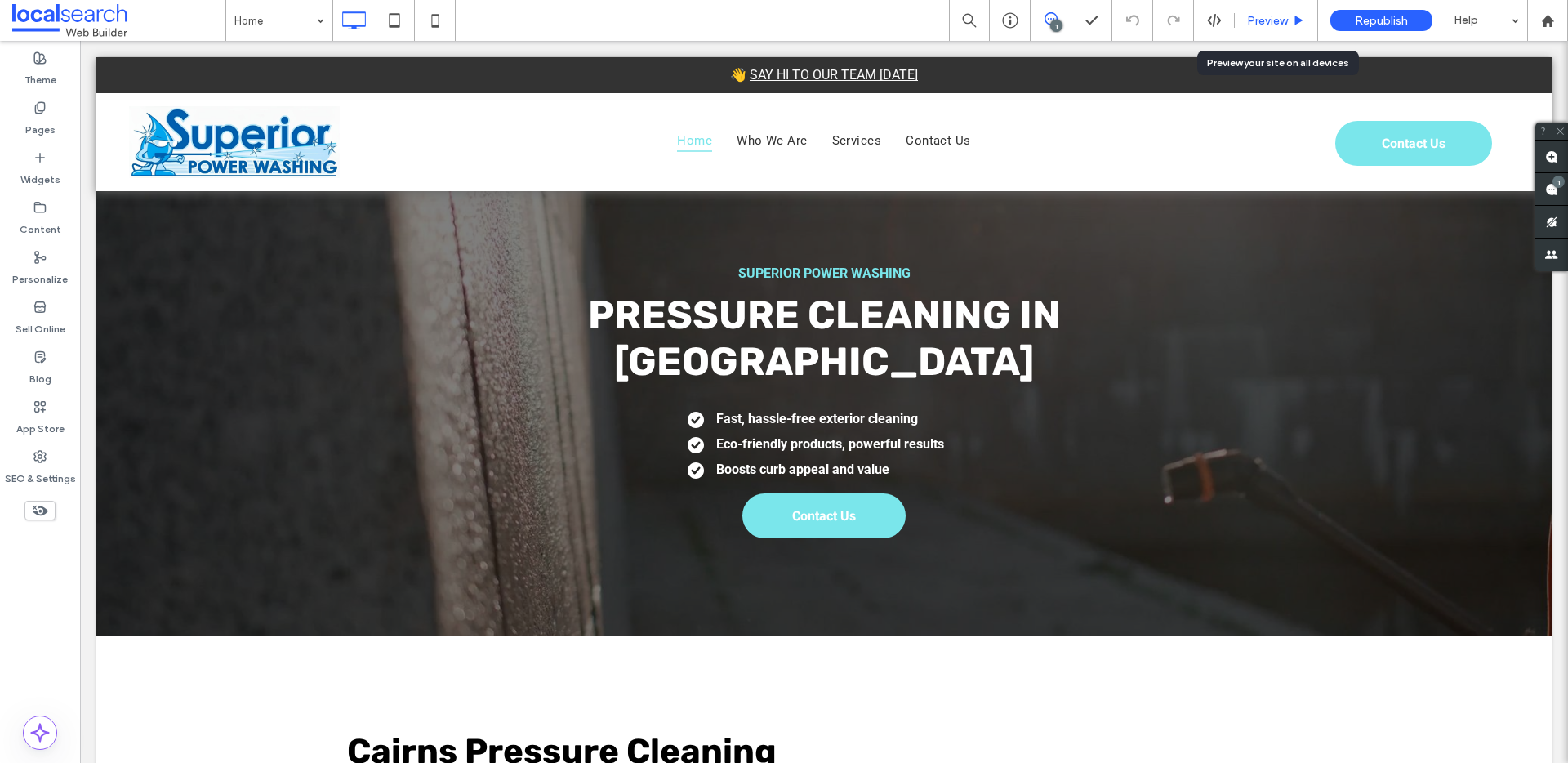
click at [1265, 12] on div "Preview" at bounding box center [1277, 20] width 83 height 41
click at [1242, 21] on div "Preview" at bounding box center [1276, 21] width 82 height 14
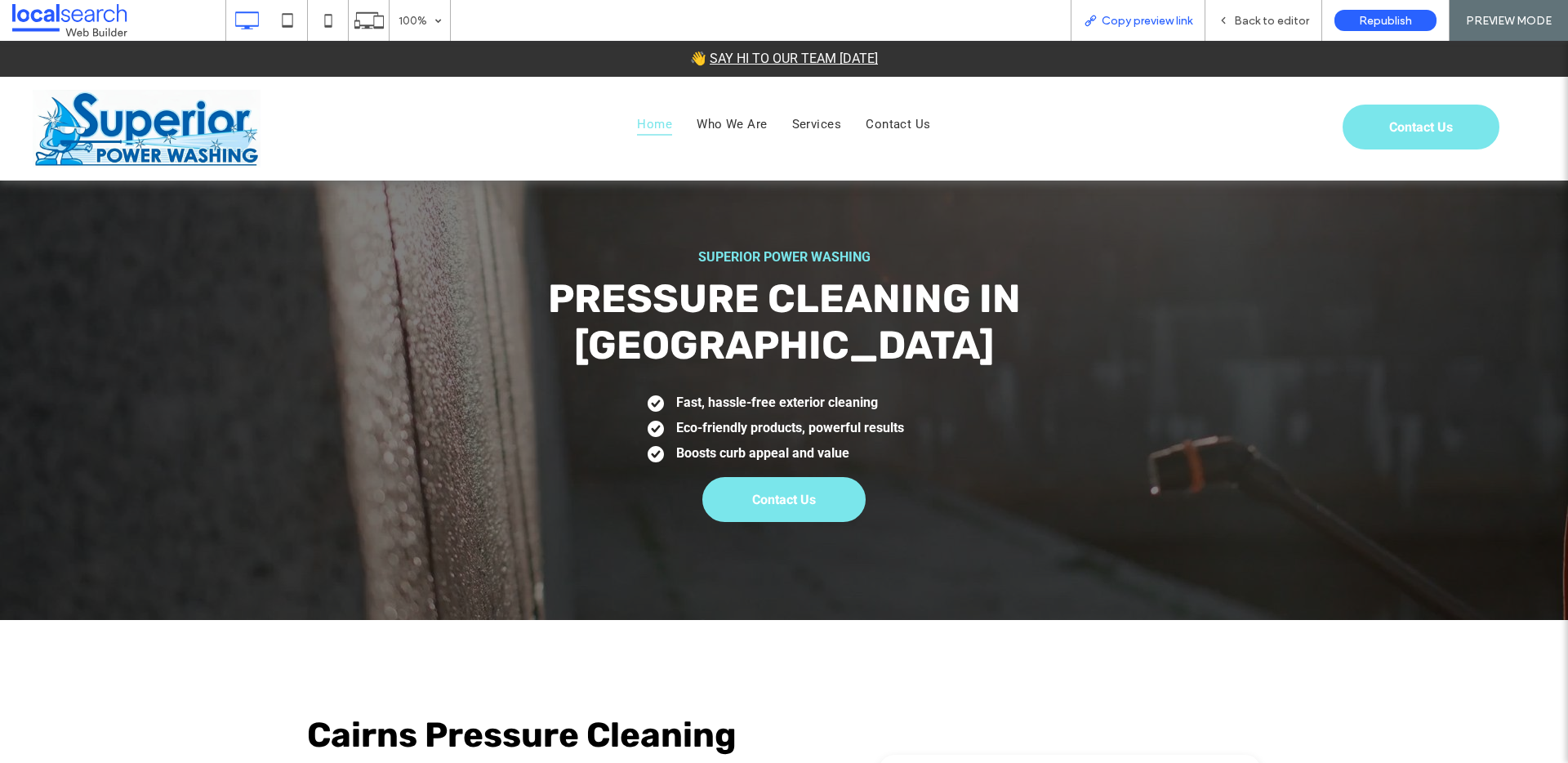
click at [1135, 20] on span "Copy preview link" at bounding box center [1147, 21] width 91 height 14
click at [1254, 22] on span "Back to editor" at bounding box center [1272, 21] width 75 height 14
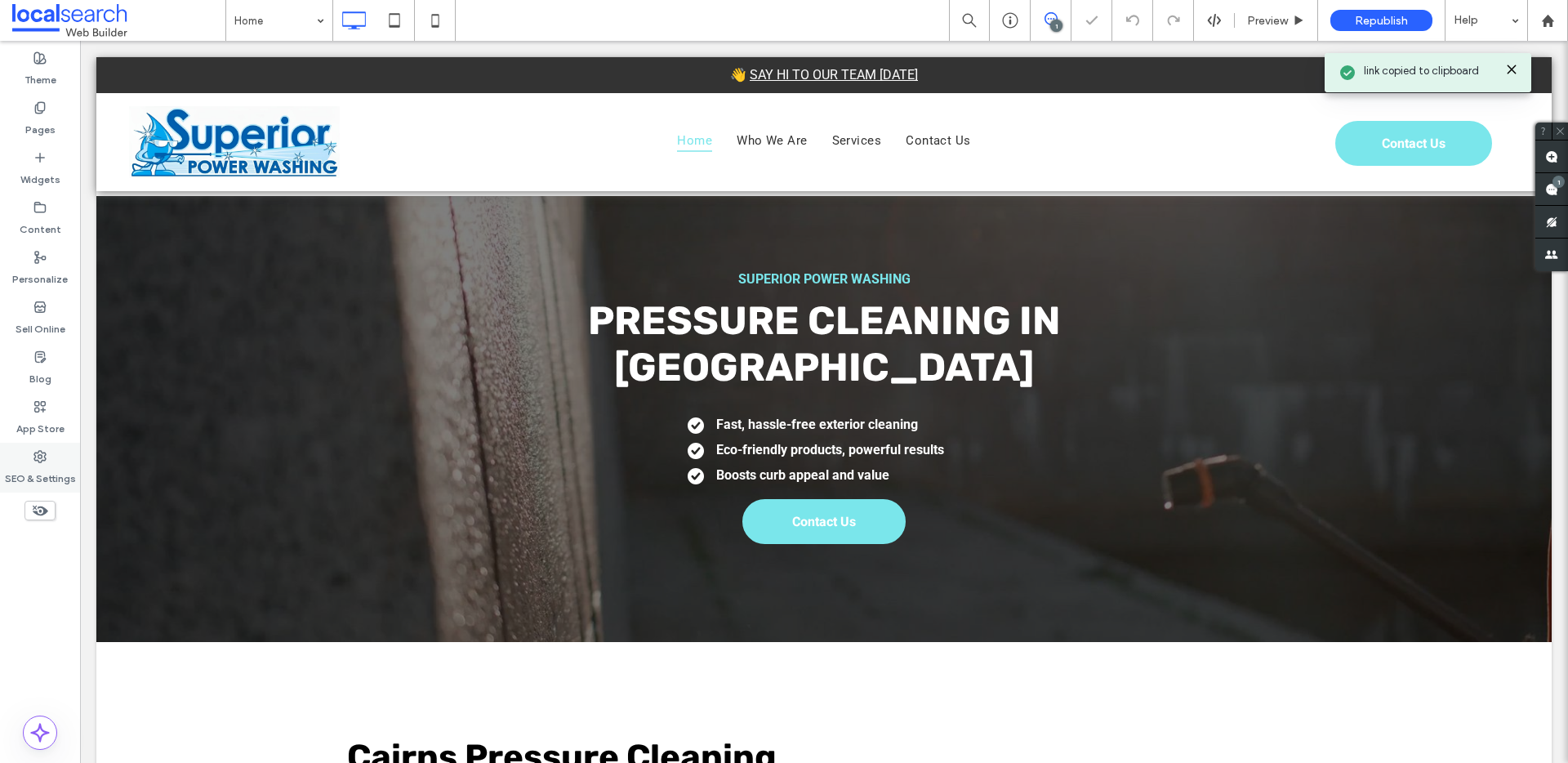
click at [35, 481] on label "SEO & Settings" at bounding box center [41, 475] width 71 height 23
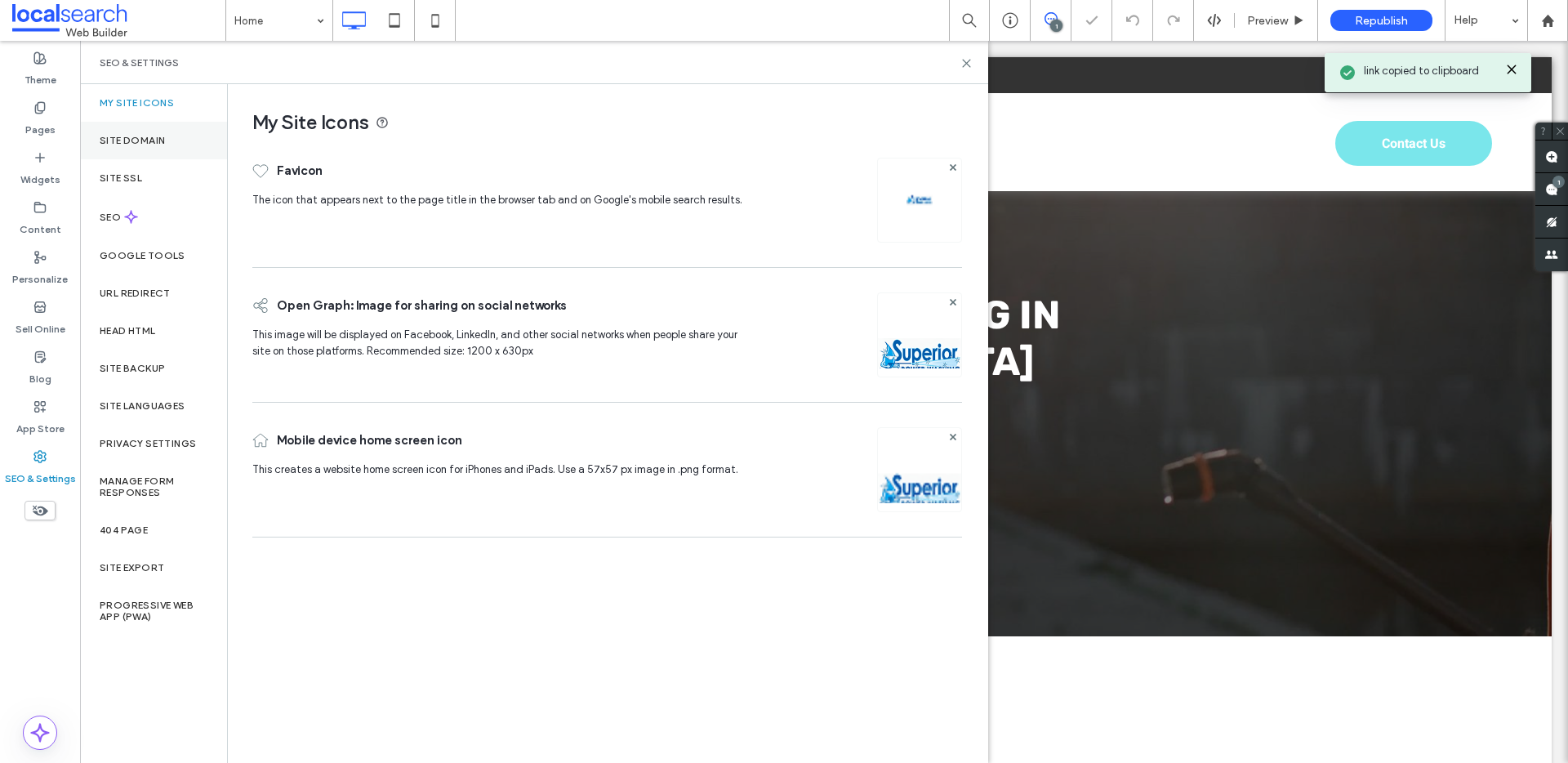
click at [174, 138] on div "Site Domain" at bounding box center [154, 141] width 147 height 38
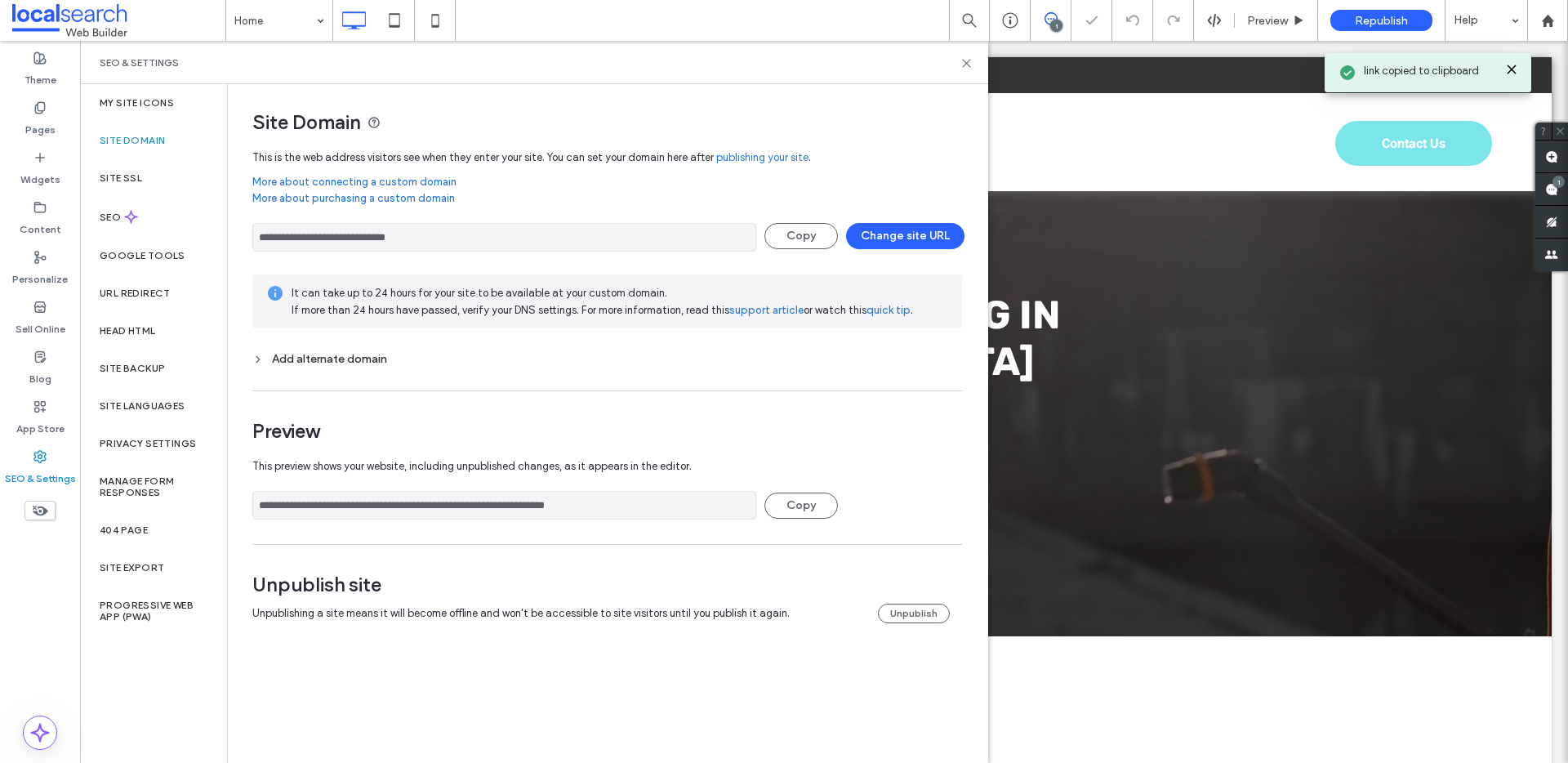
drag, startPoint x: 497, startPoint y: 239, endPoint x: 240, endPoint y: 230, distance: 257.2
click at [239, 231] on div "**********" at bounding box center [601, 370] width 747 height 572
click at [962, 65] on icon at bounding box center [967, 63] width 12 height 12
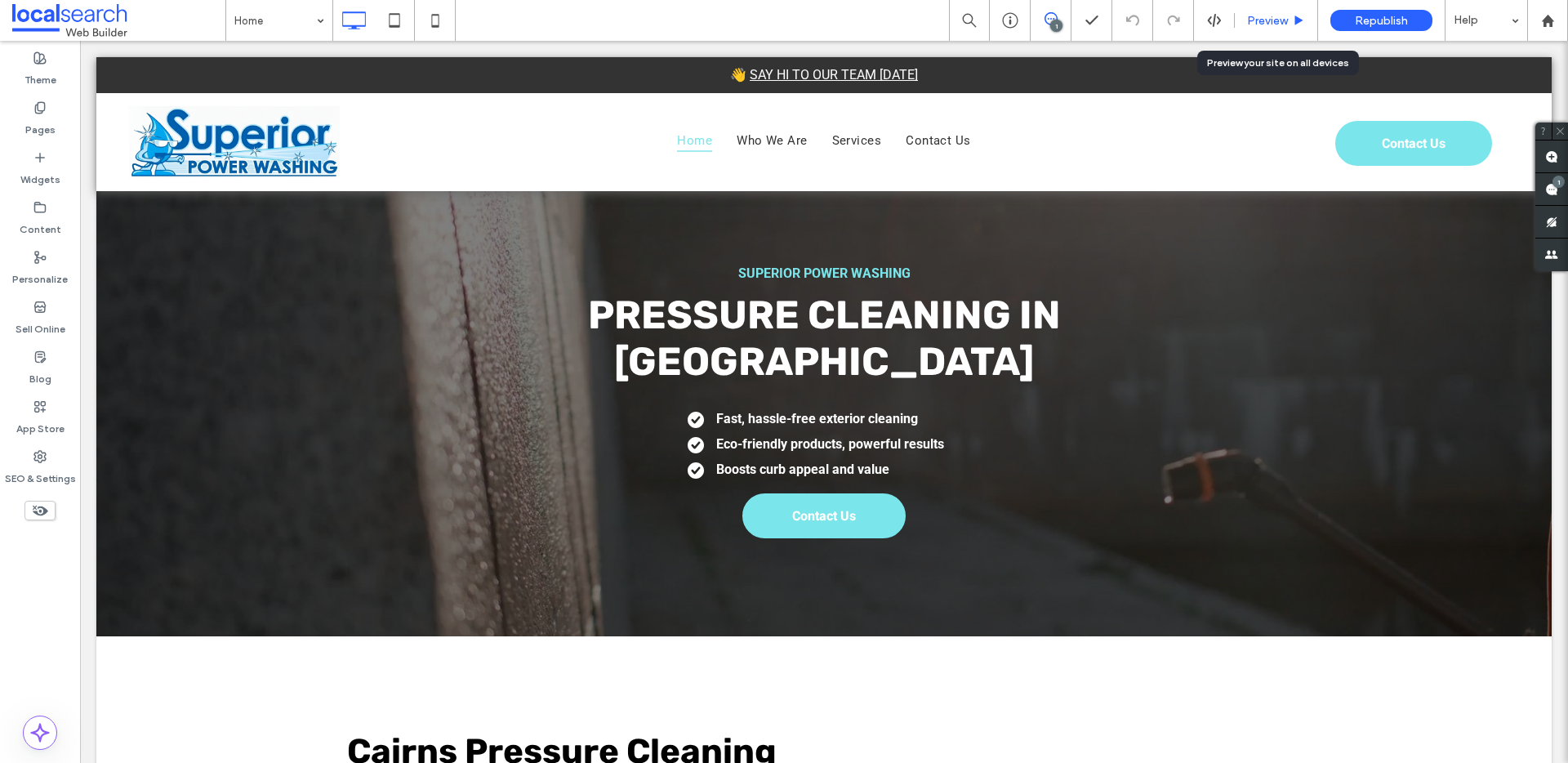
click at [1269, 15] on span "Preview" at bounding box center [1267, 21] width 41 height 14
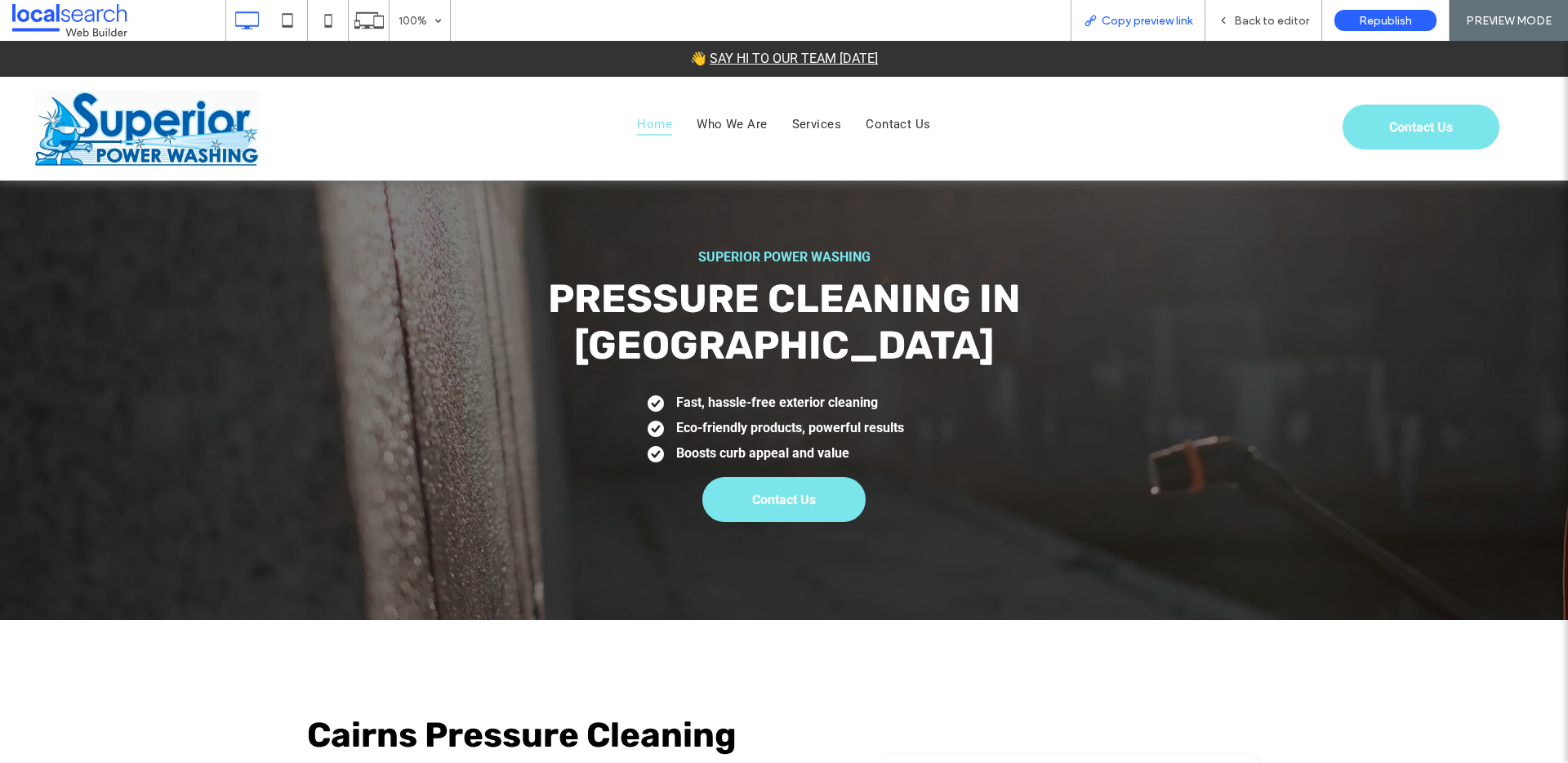
click at [1130, 16] on span "Copy preview link" at bounding box center [1147, 21] width 91 height 14
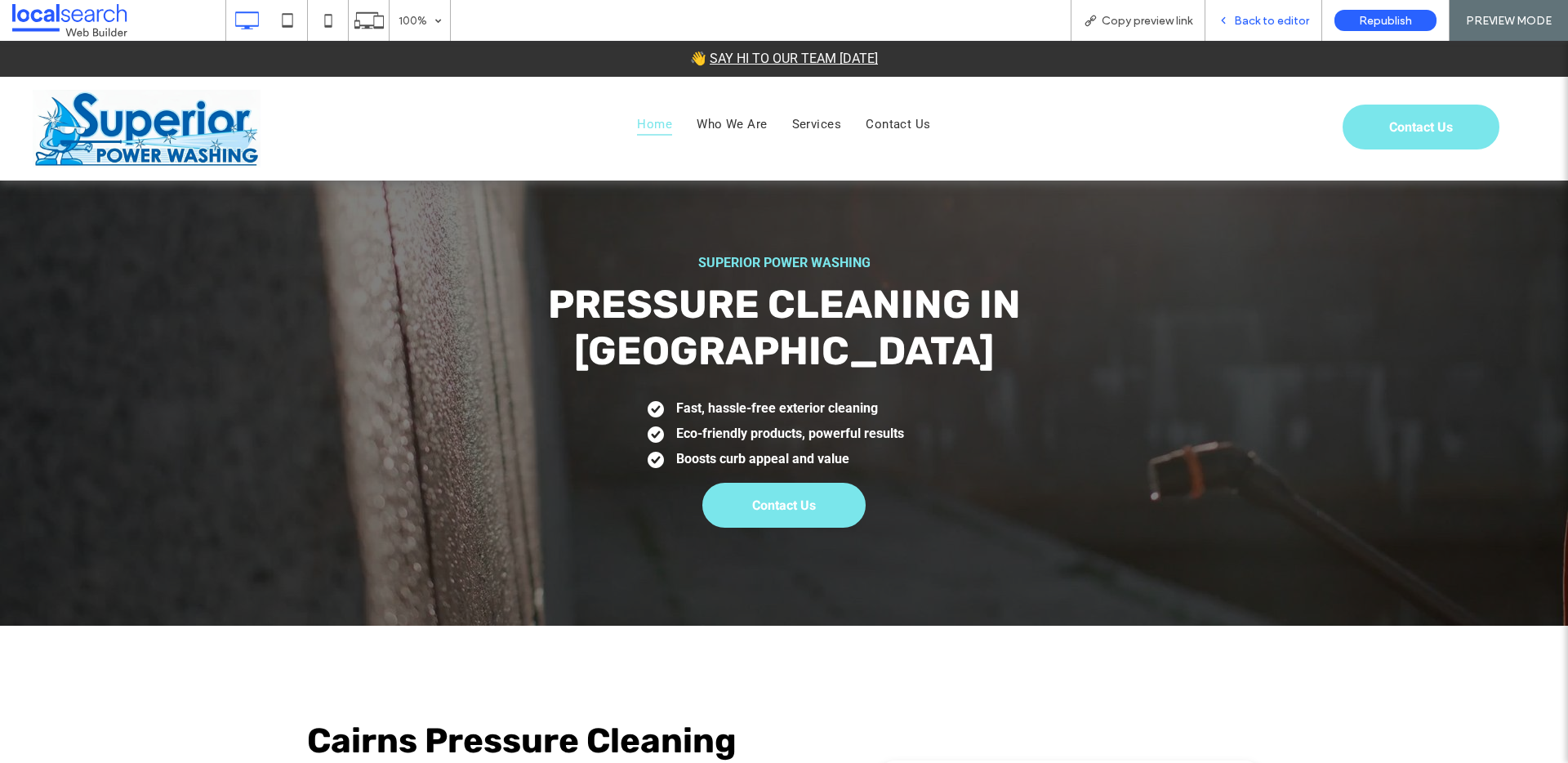
click at [1250, 25] on span "Back to editor" at bounding box center [1272, 21] width 75 height 14
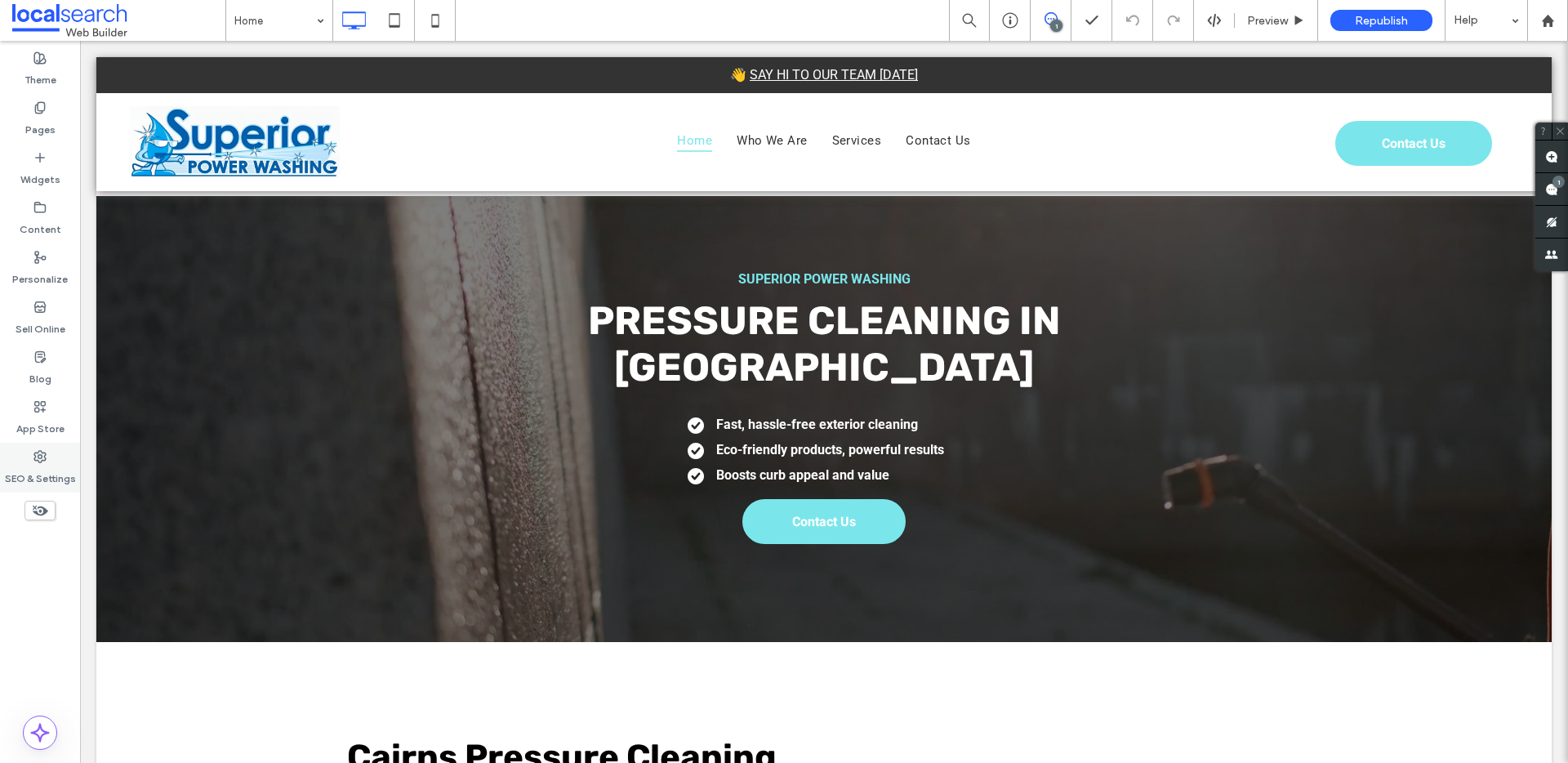
click at [56, 458] on div "SEO & Settings" at bounding box center [40, 468] width 80 height 50
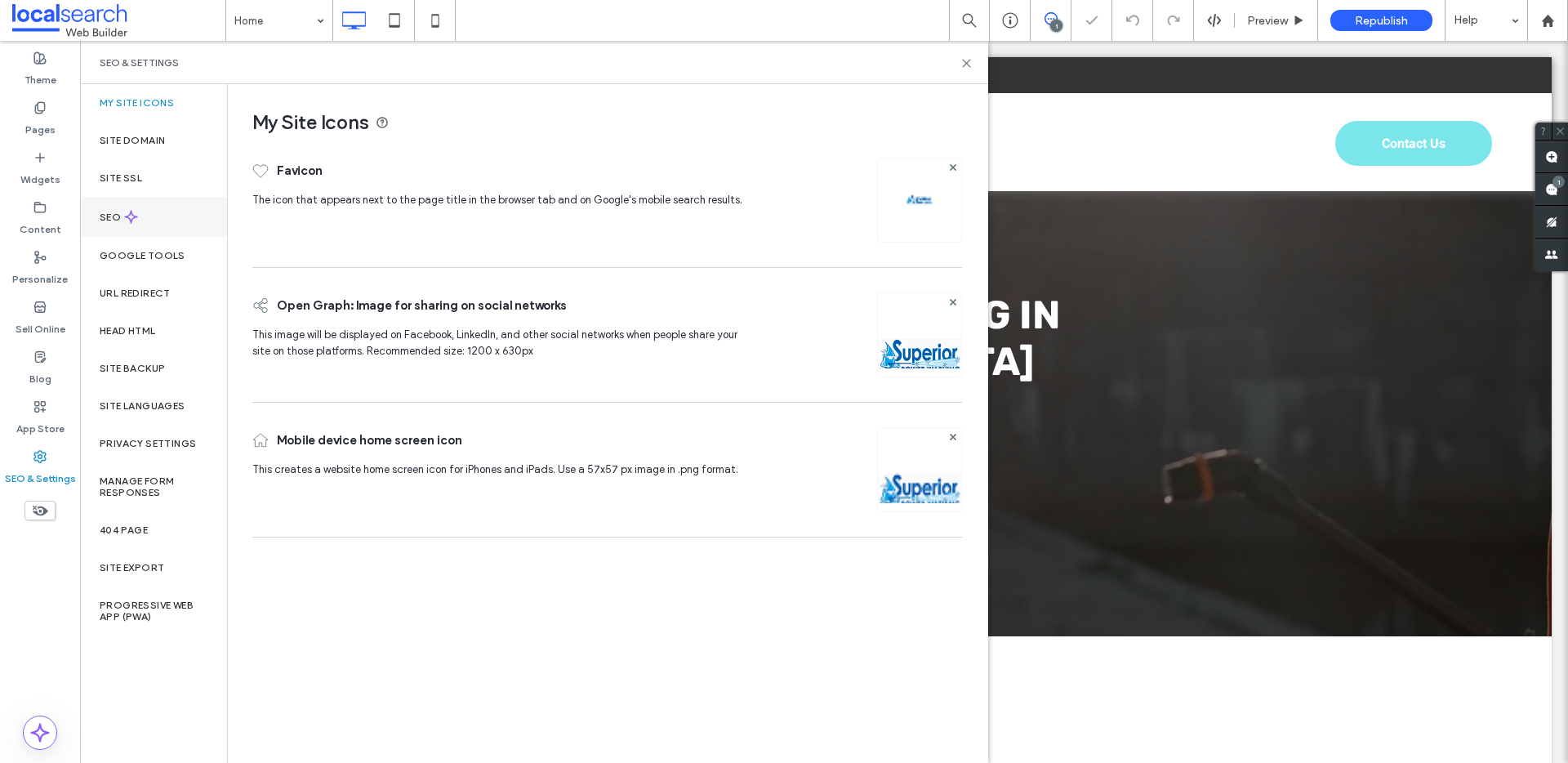
click at [143, 202] on div "SEO" at bounding box center [154, 217] width 147 height 40
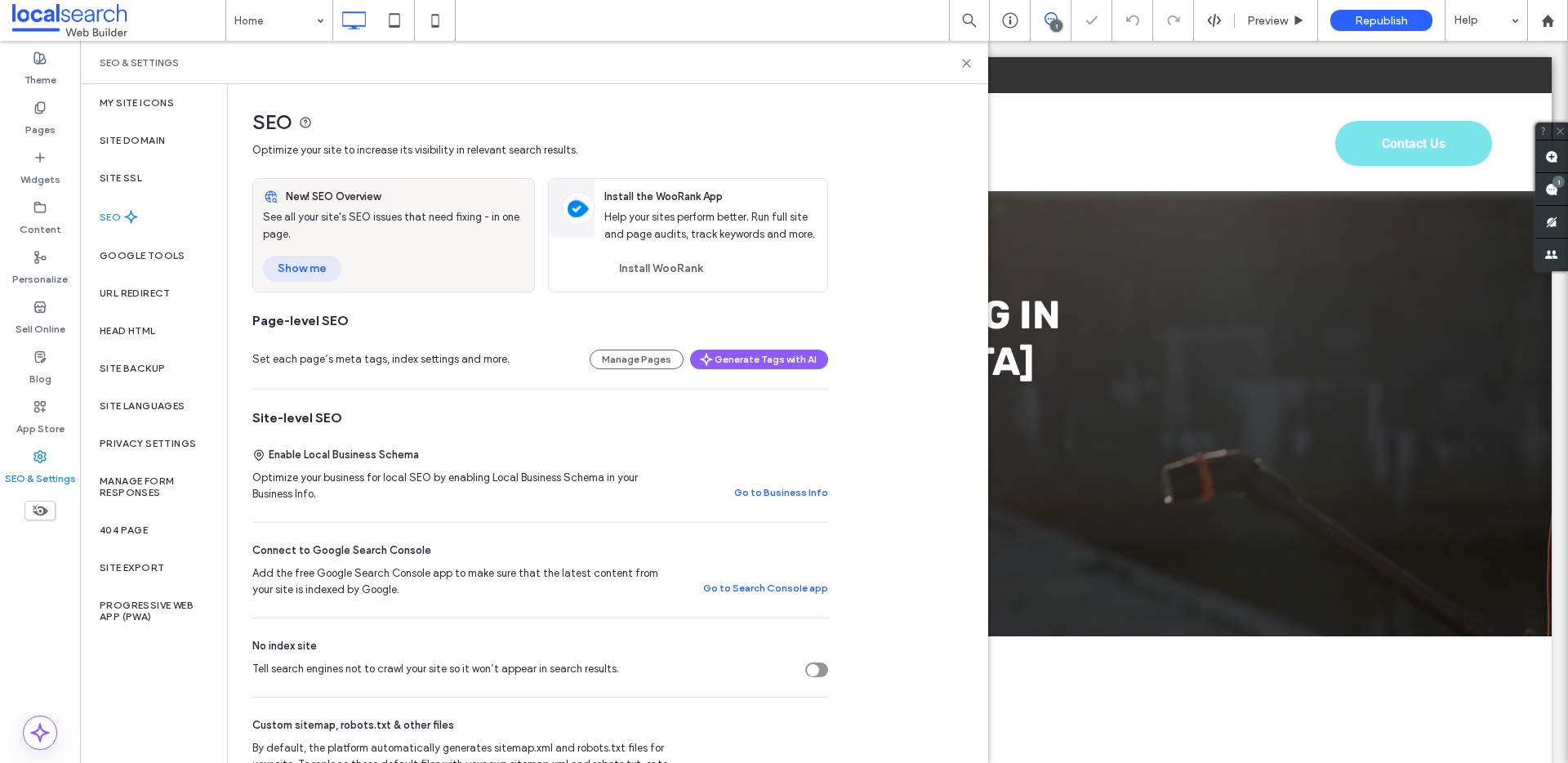
click at [306, 266] on button "Show me" at bounding box center [302, 269] width 78 height 26
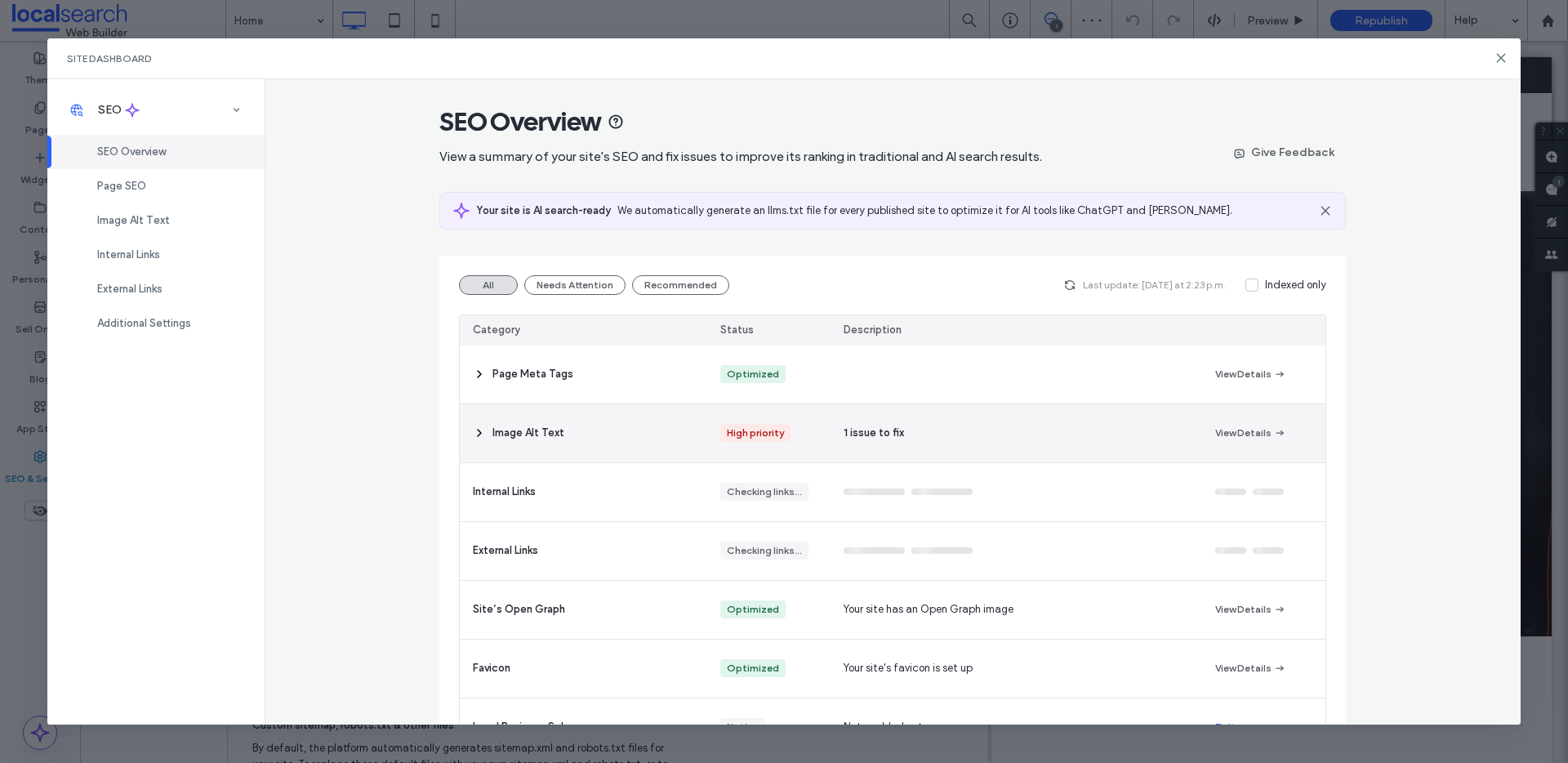
click at [567, 423] on div "Image Alt Text" at bounding box center [583, 433] width 248 height 58
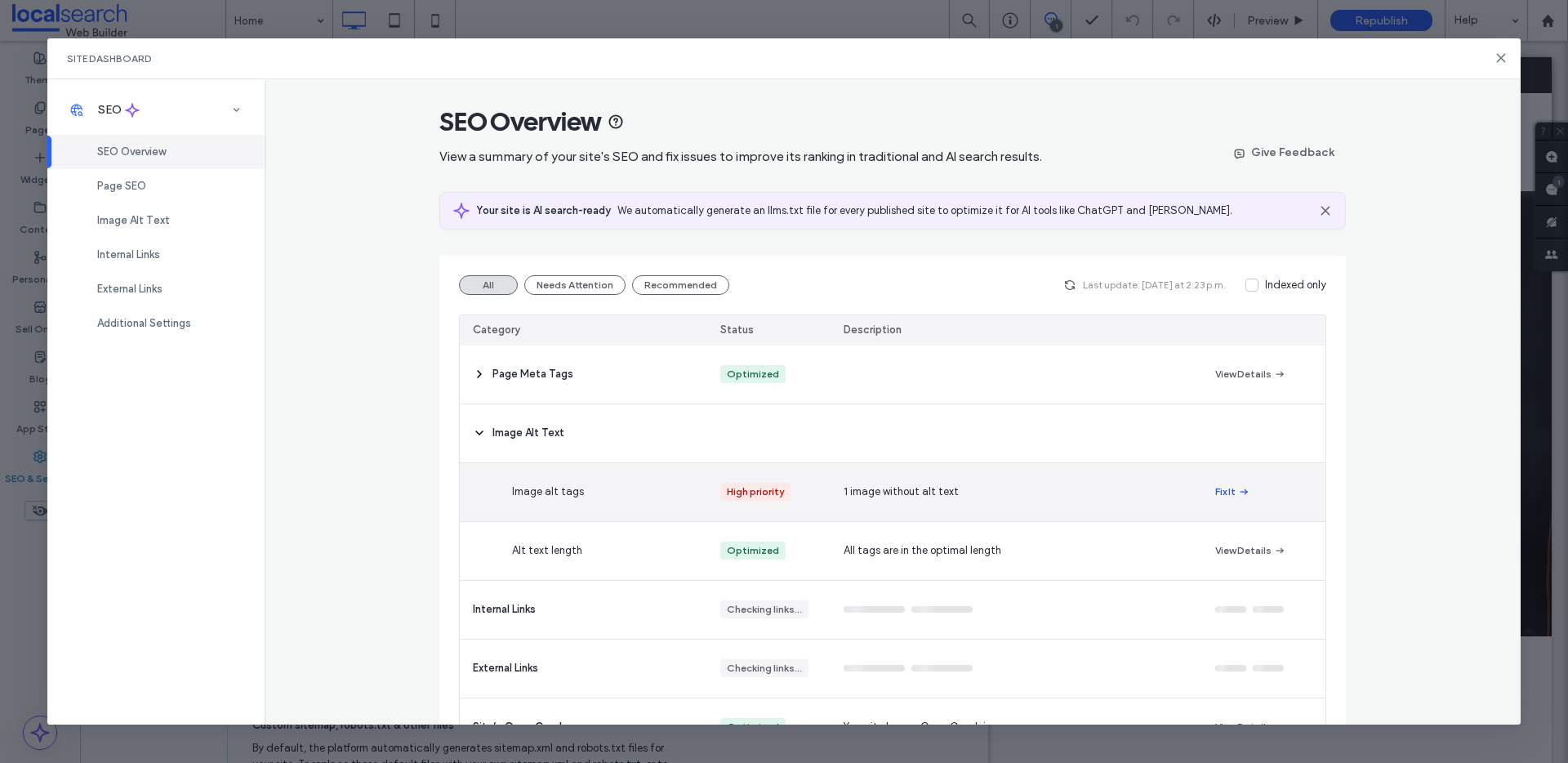
click at [1215, 489] on button "Fix It" at bounding box center [1232, 492] width 35 height 20
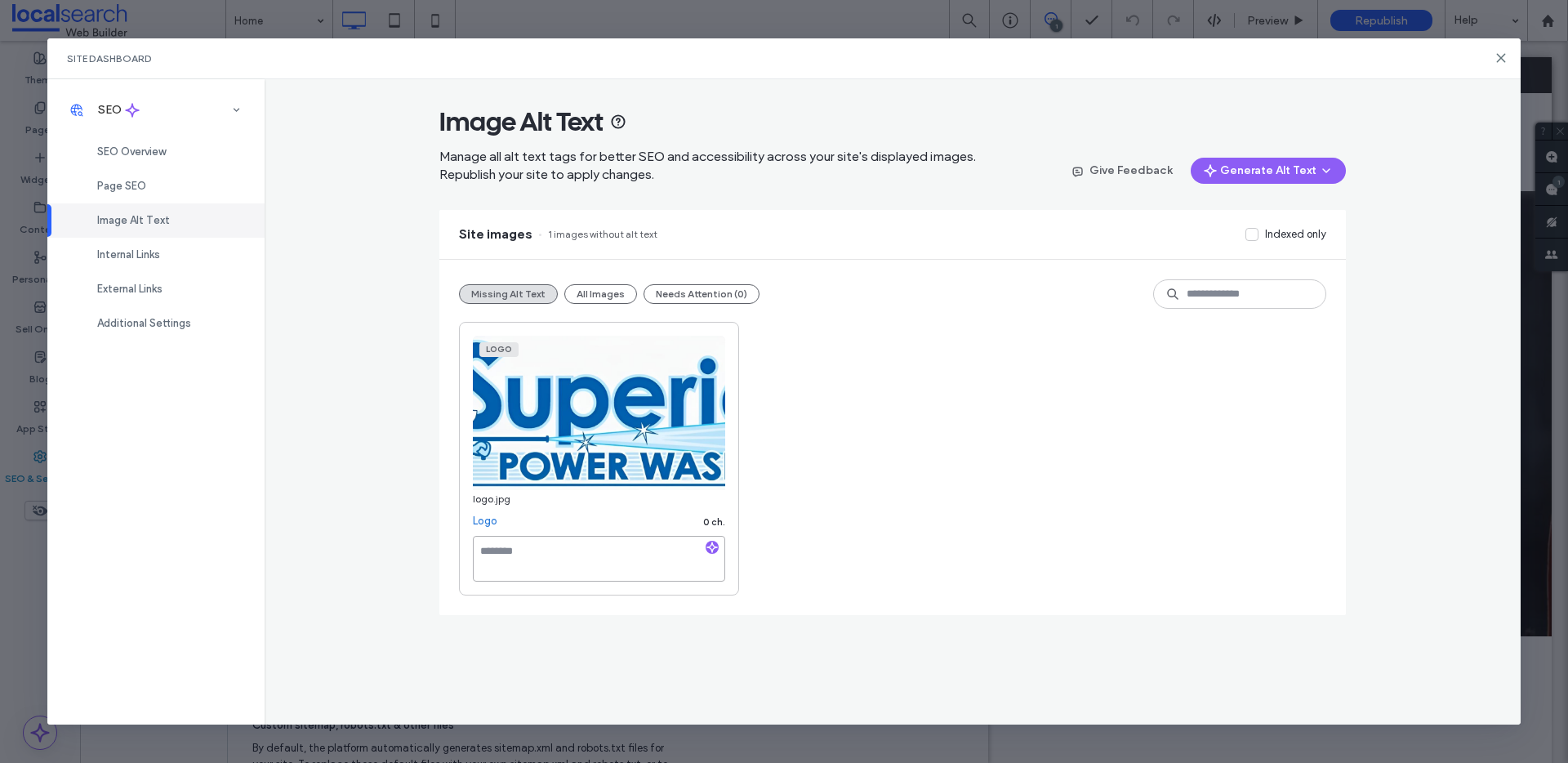
click at [603, 546] on textarea at bounding box center [598, 559] width 253 height 46
type textarea "**********"
click at [847, 521] on div "**********" at bounding box center [892, 459] width 868 height 273
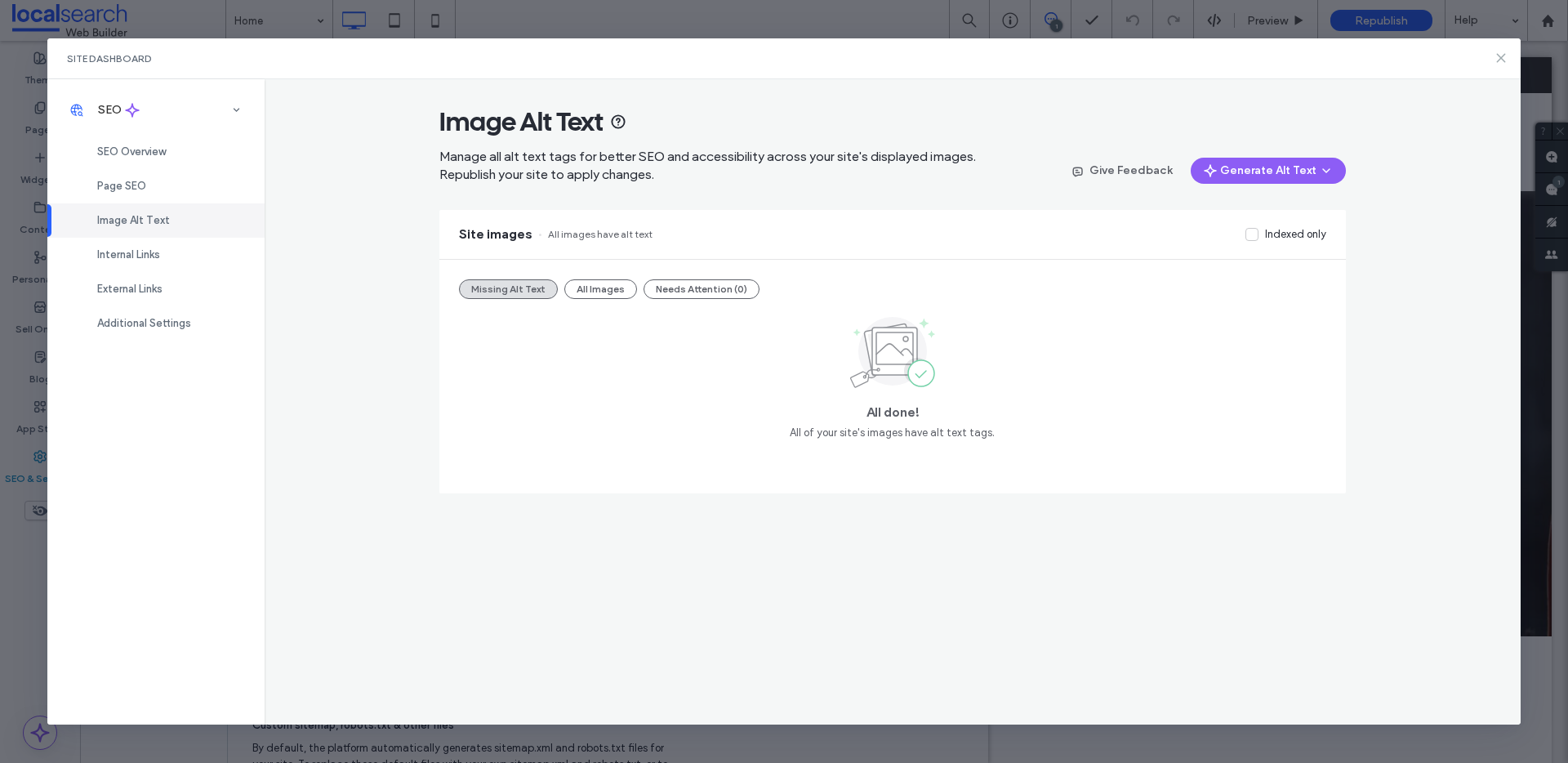
click at [1501, 58] on use at bounding box center [1501, 57] width 7 height 7
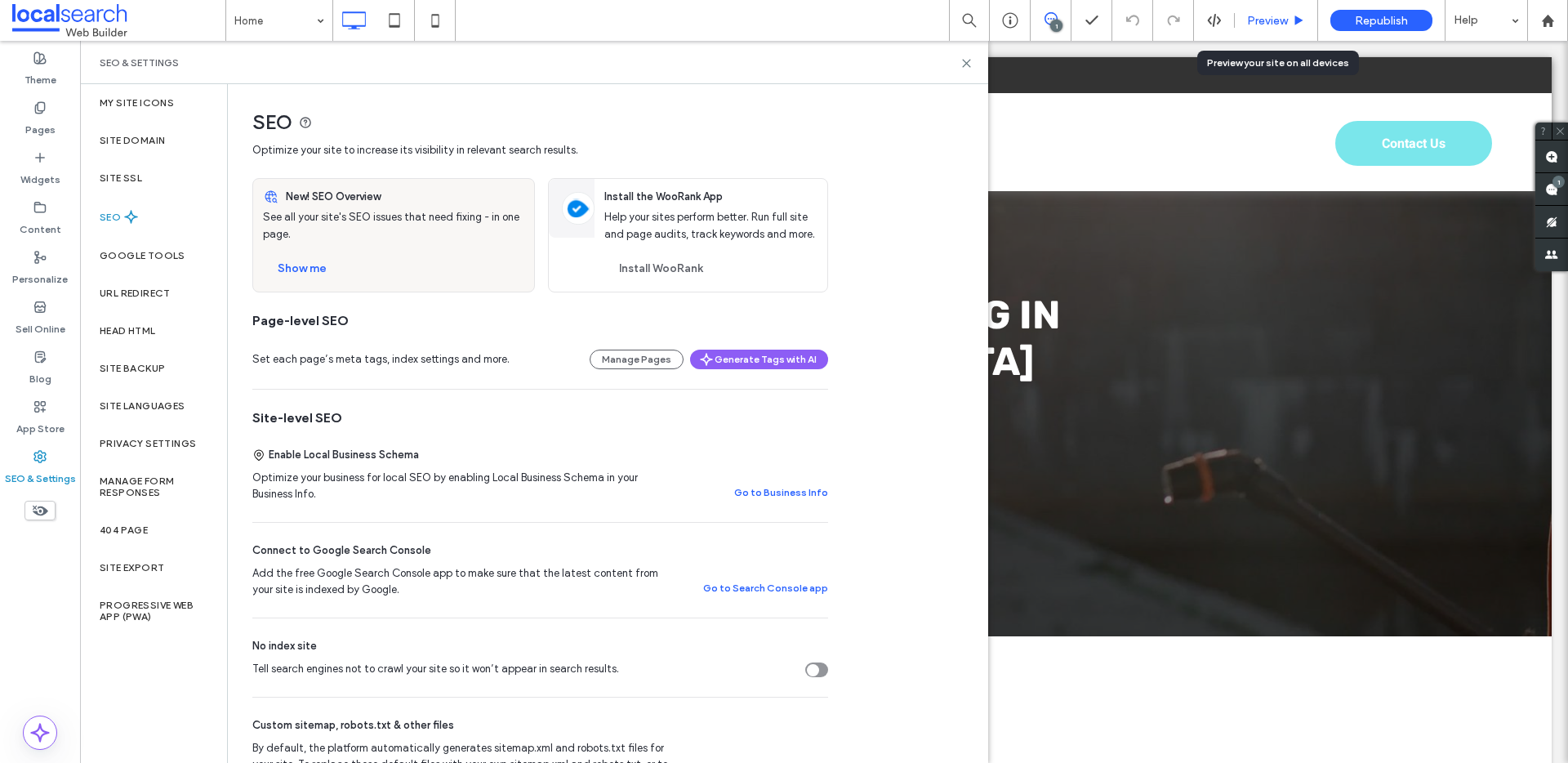
click at [1282, 22] on span "Preview" at bounding box center [1267, 21] width 41 height 14
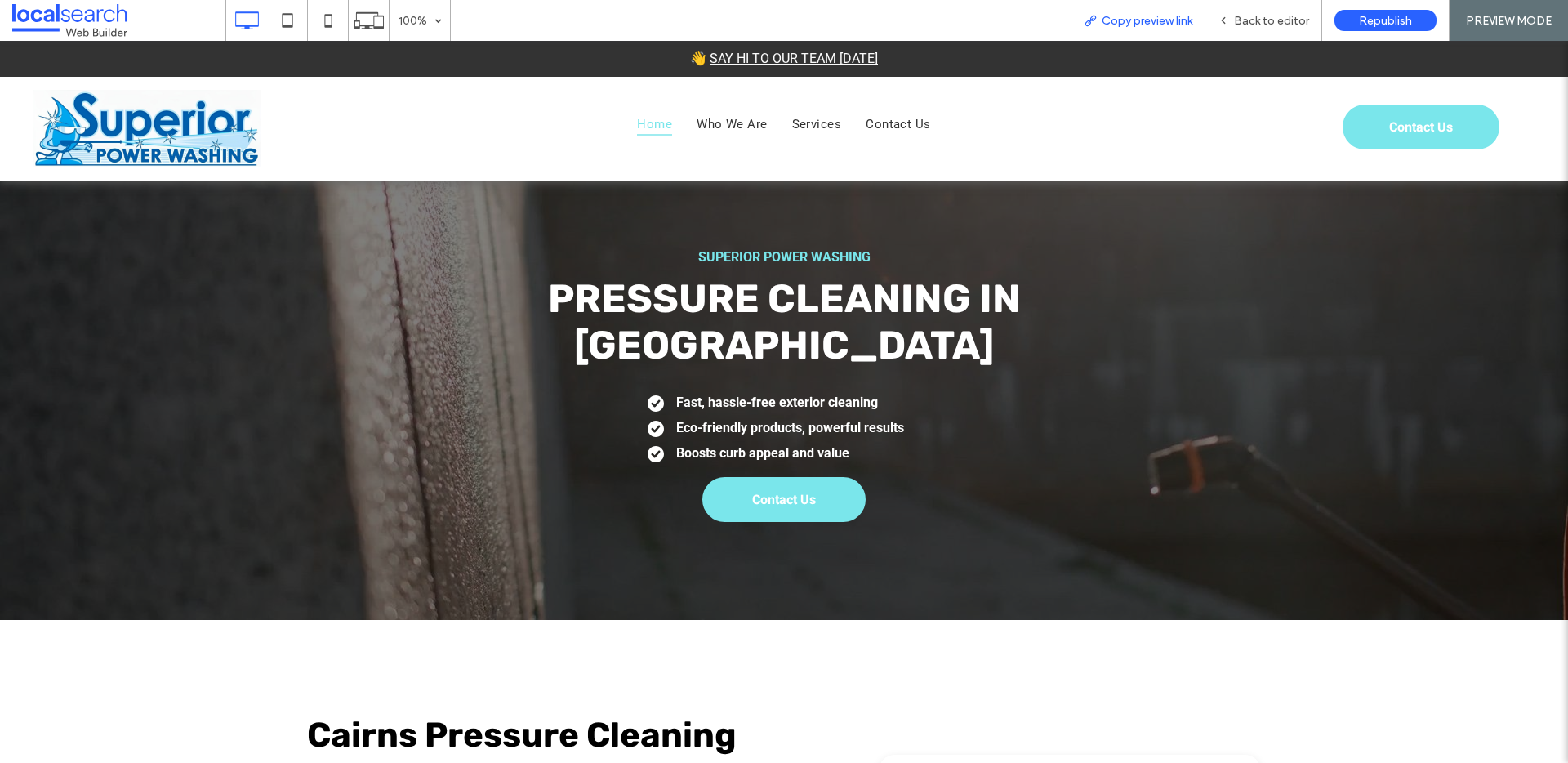
click at [1150, 25] on span "Copy preview link" at bounding box center [1147, 21] width 91 height 14
click at [1247, 20] on span "Back to editor" at bounding box center [1272, 21] width 75 height 14
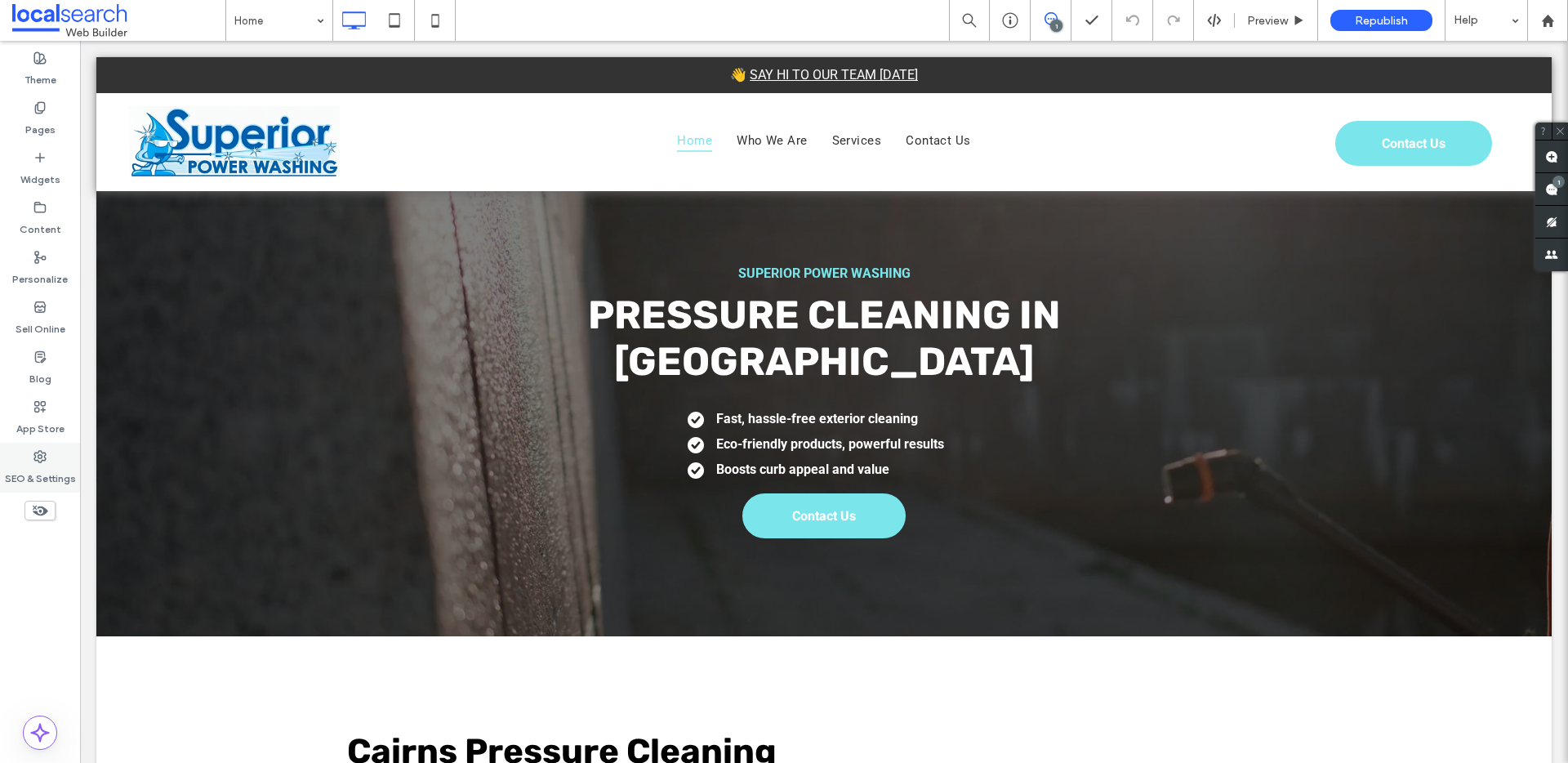
click at [39, 461] on use at bounding box center [41, 457] width 12 height 12
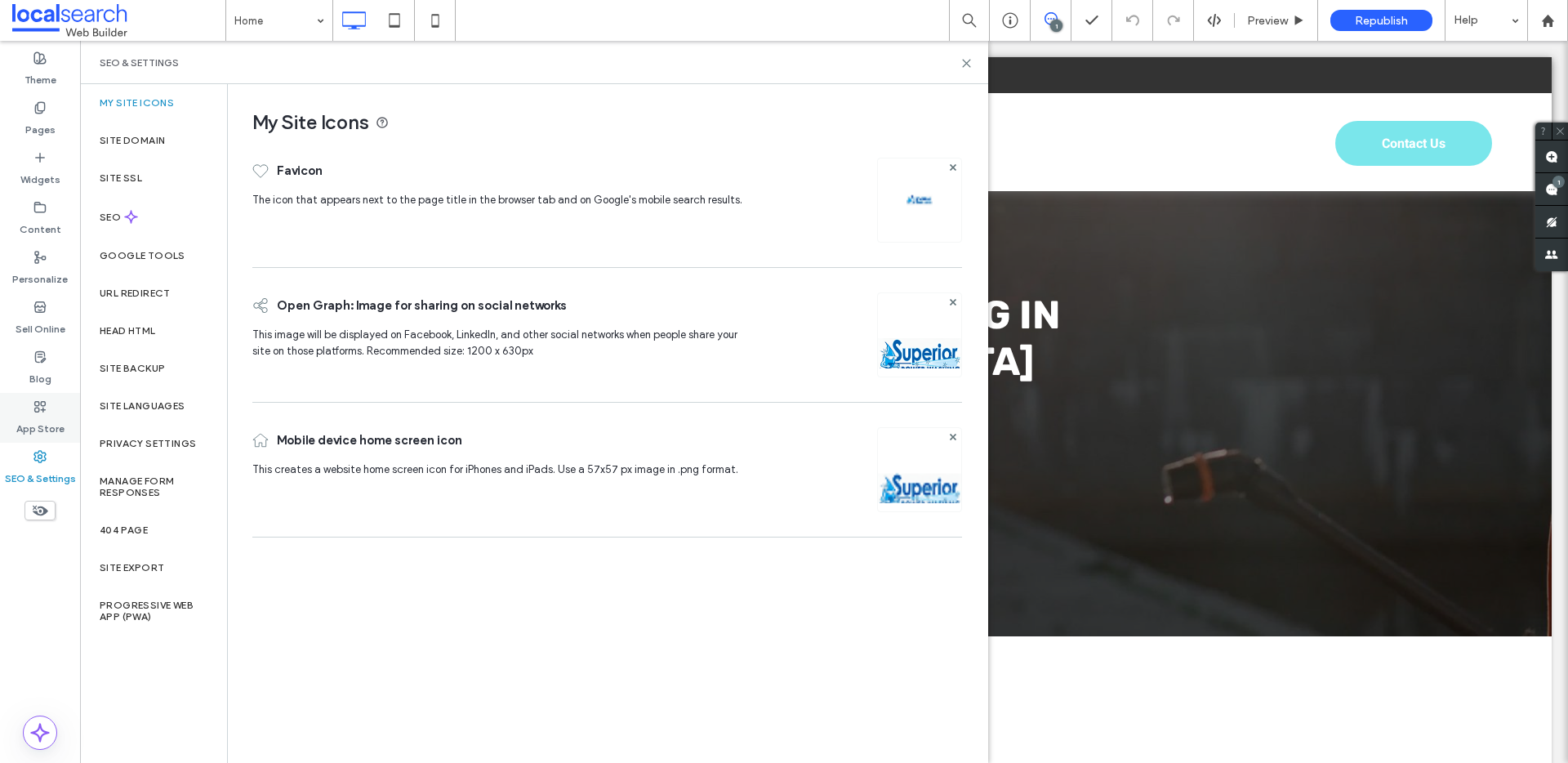
click at [46, 414] on label "App Store" at bounding box center [40, 424] width 49 height 23
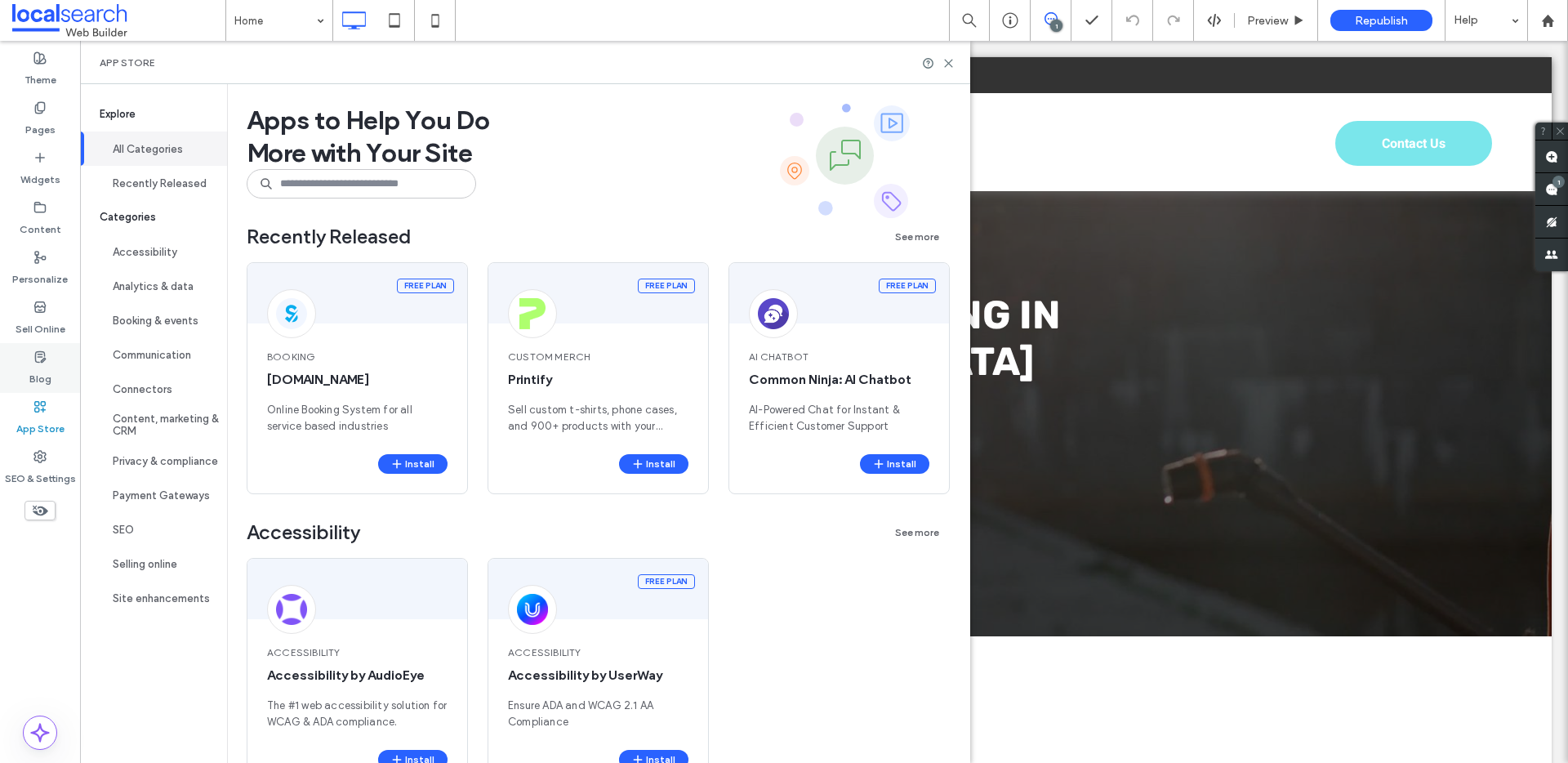
click at [44, 354] on use at bounding box center [40, 357] width 10 height 11
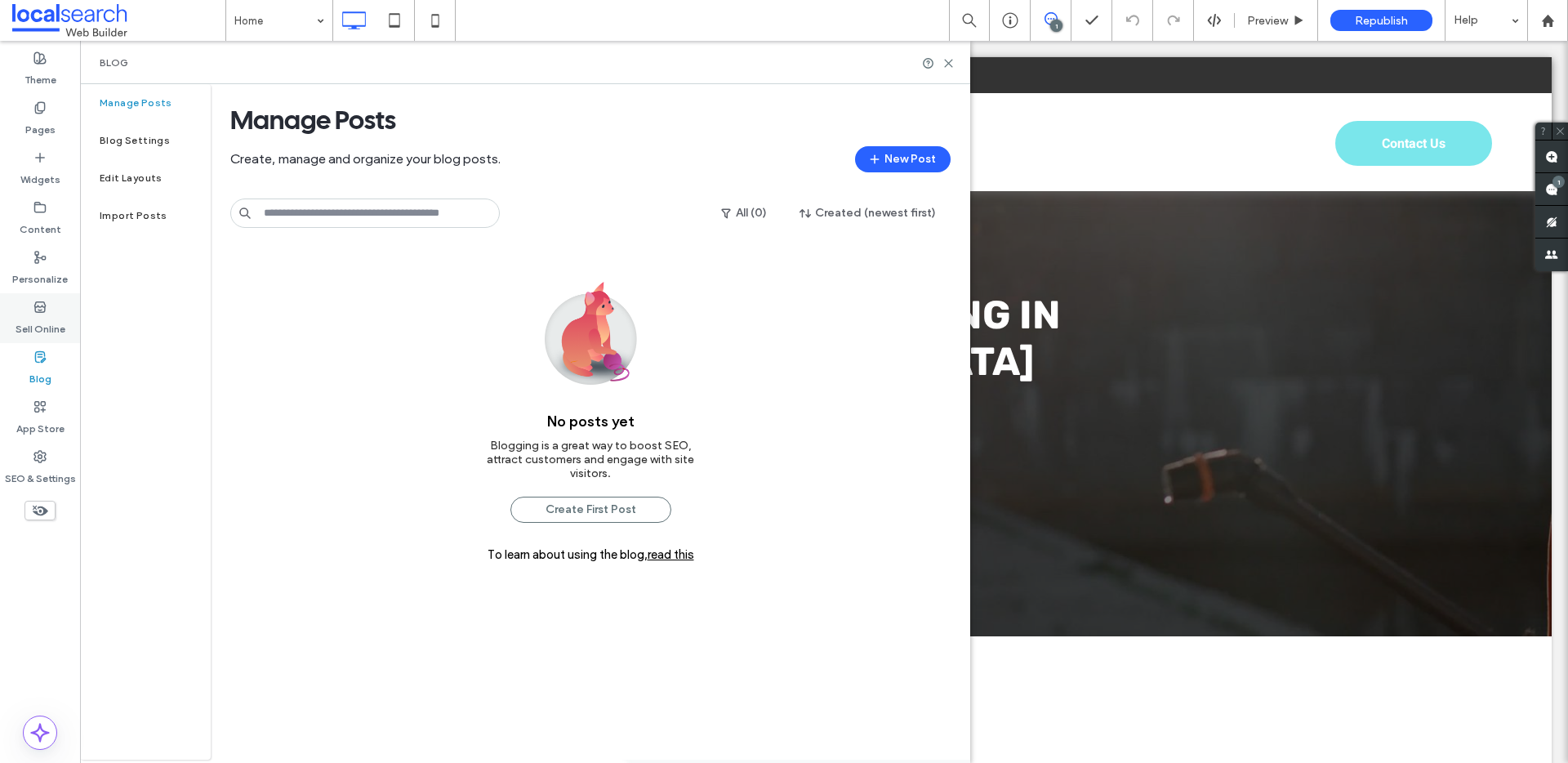
click at [40, 300] on span at bounding box center [40, 307] width 13 height 14
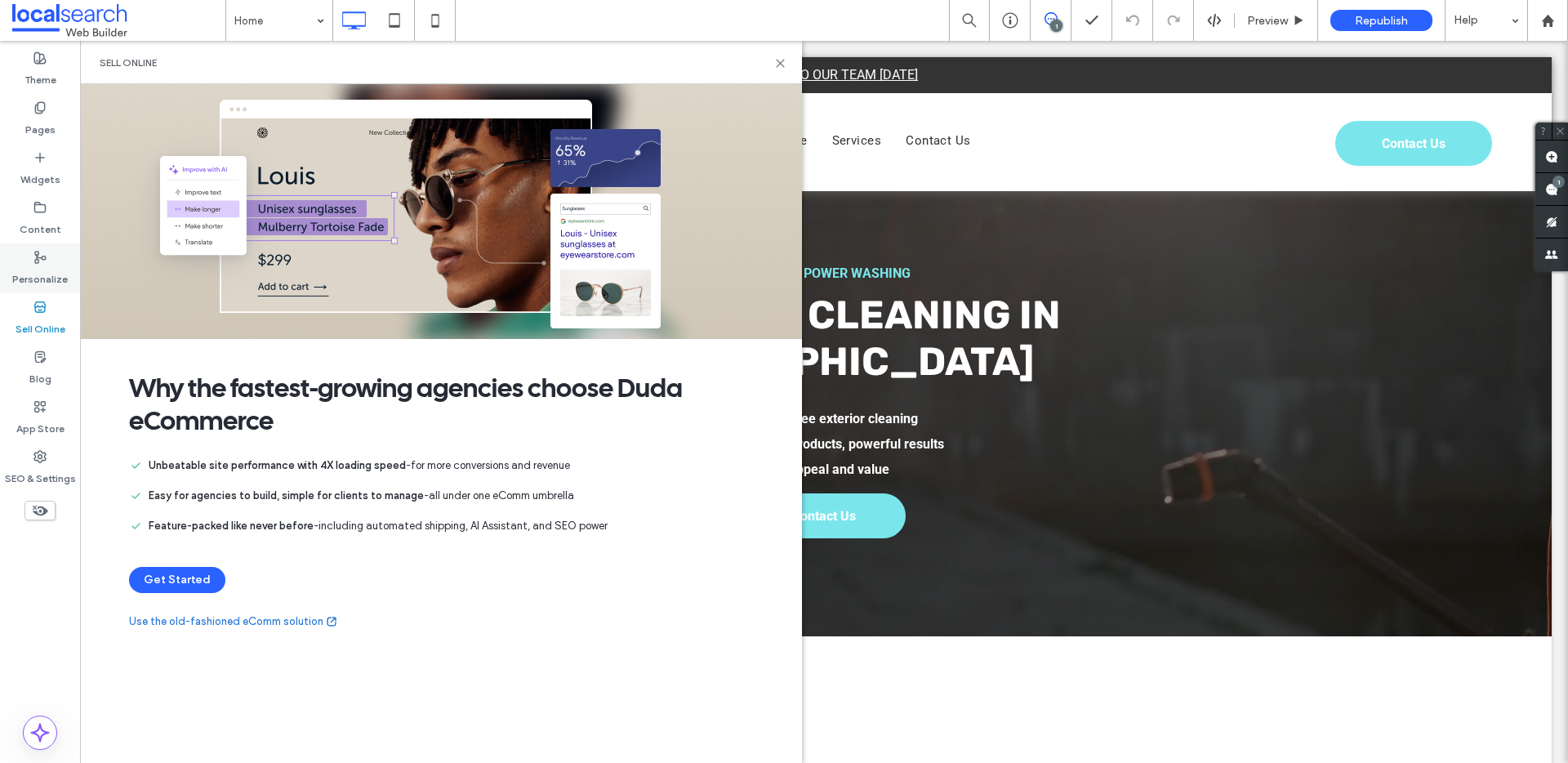
click at [46, 245] on div "Personalize" at bounding box center [40, 269] width 80 height 50
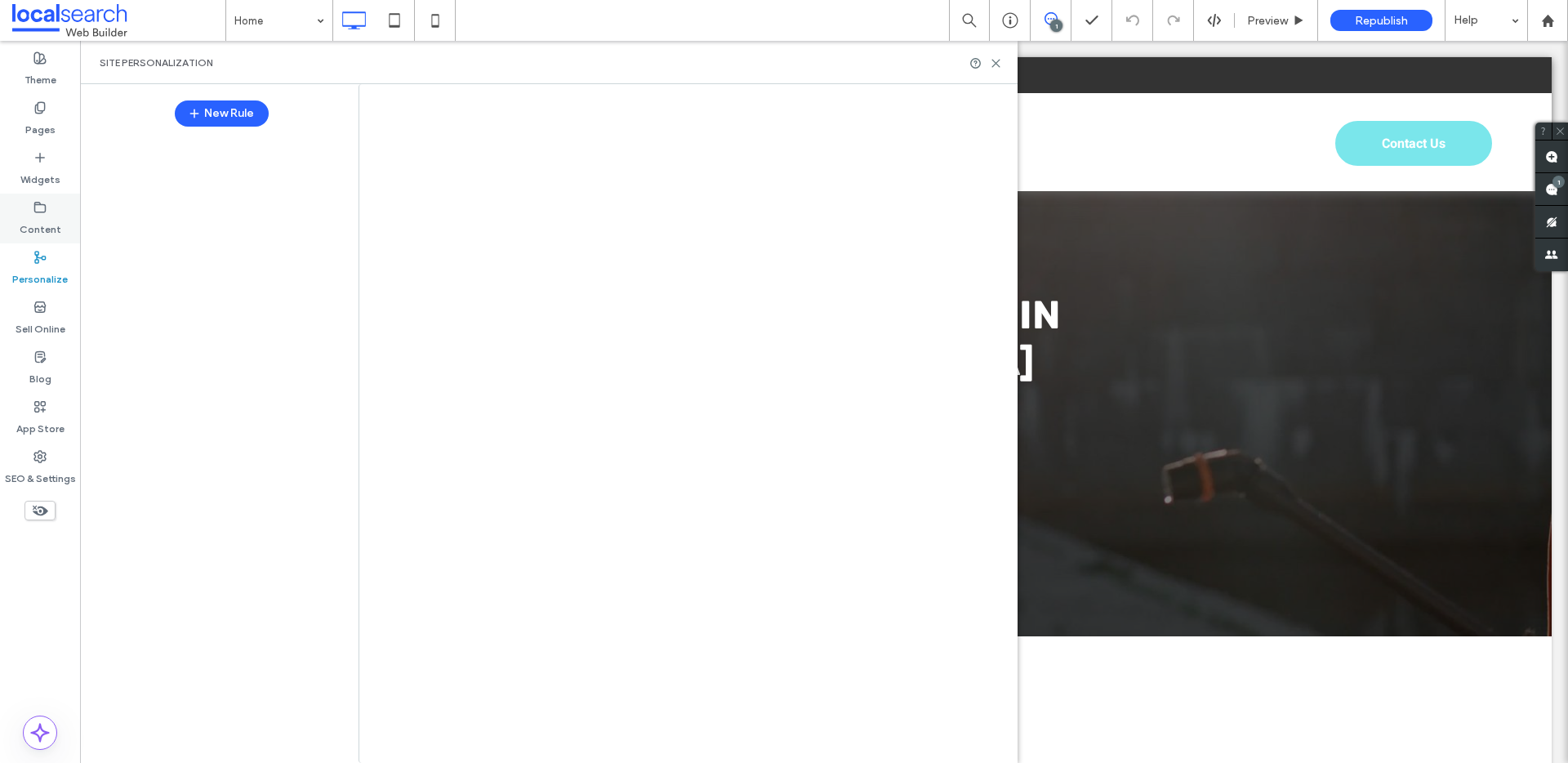
click at [47, 202] on div "Content" at bounding box center [40, 218] width 80 height 50
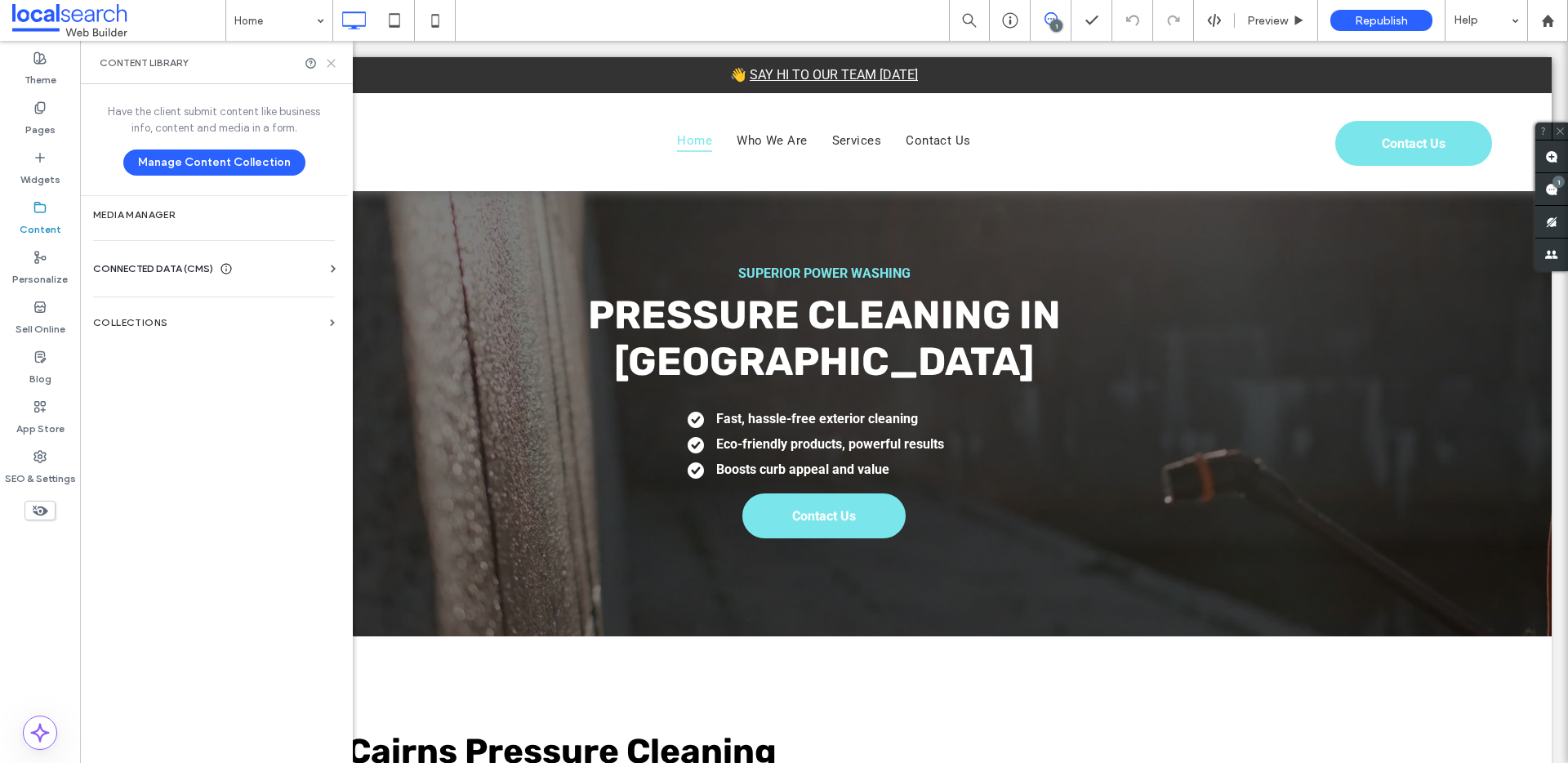
click at [333, 64] on use at bounding box center [331, 62] width 7 height 7
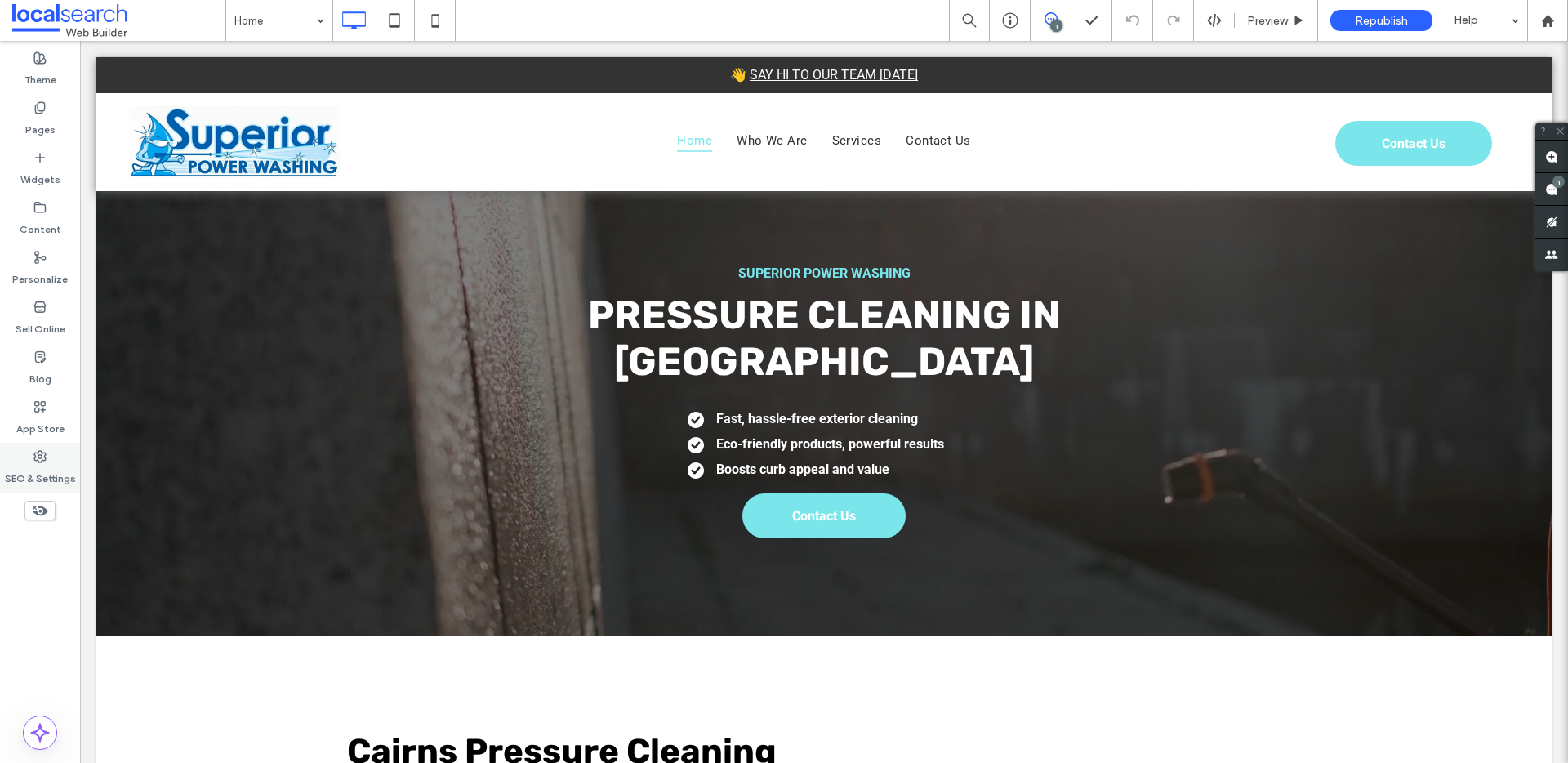
click at [54, 461] on div "SEO & Settings" at bounding box center [40, 468] width 80 height 50
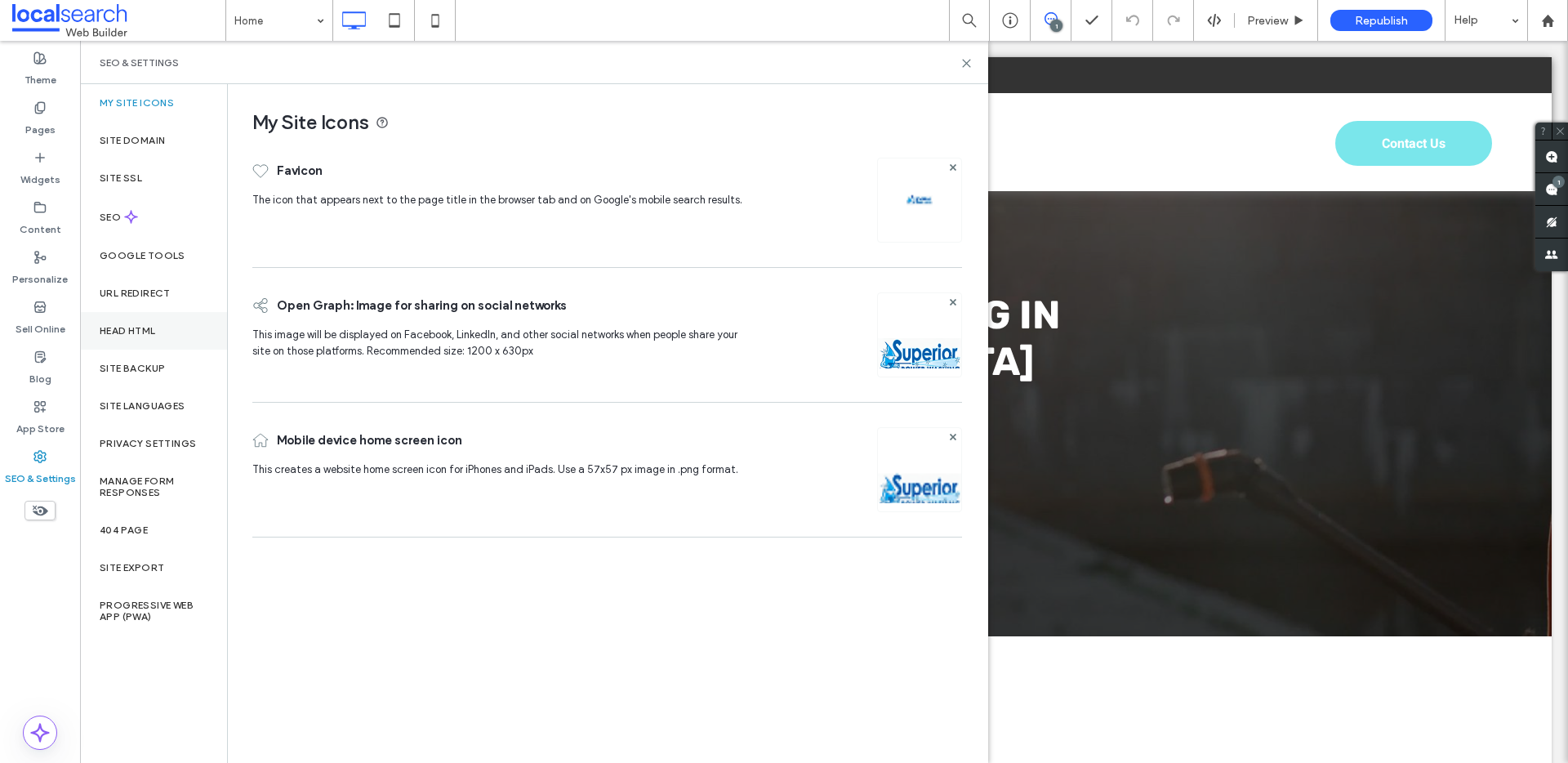
click at [144, 333] on label "Head HTML" at bounding box center [128, 331] width 56 height 12
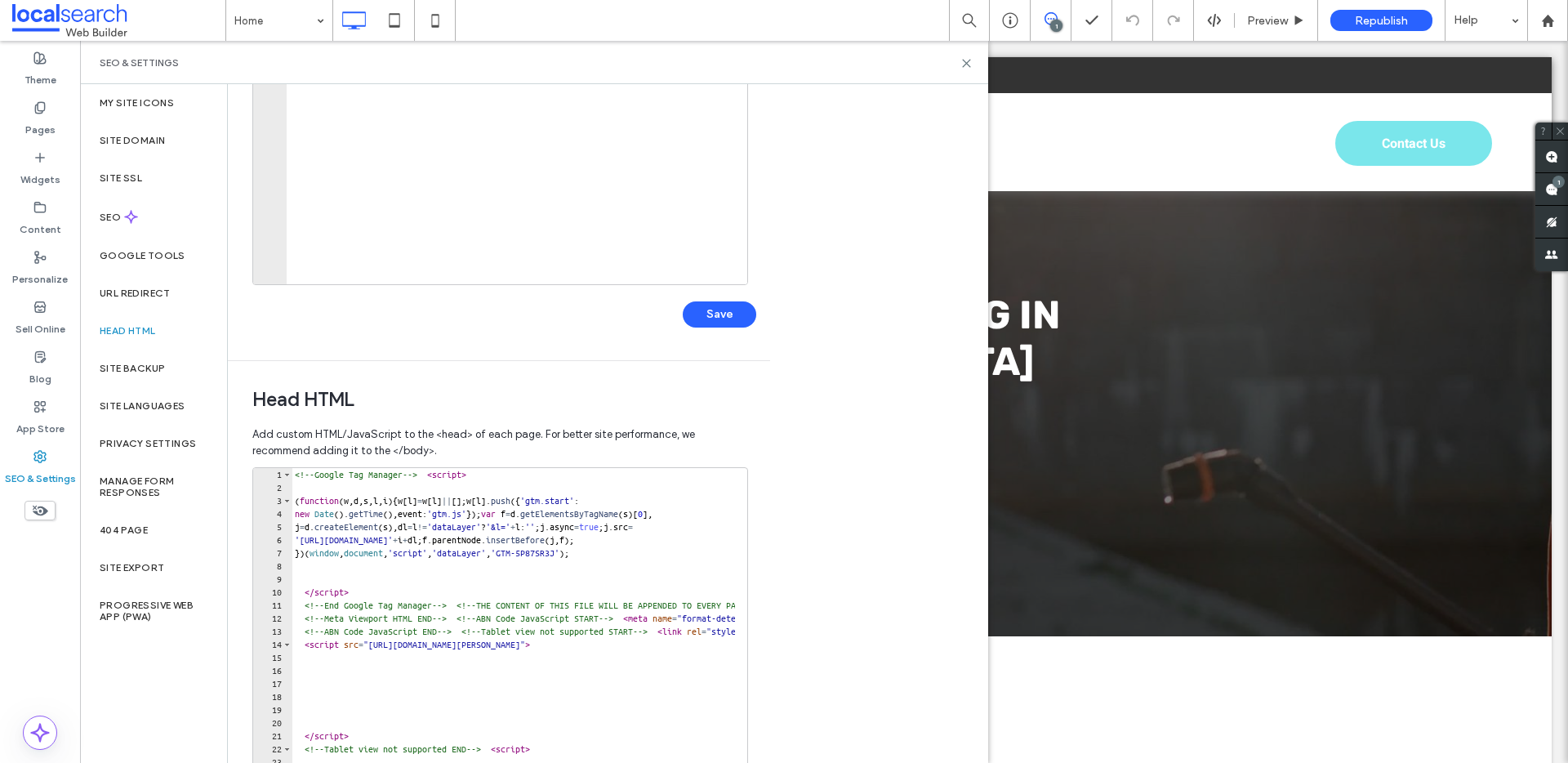
scroll to position [357, 0]
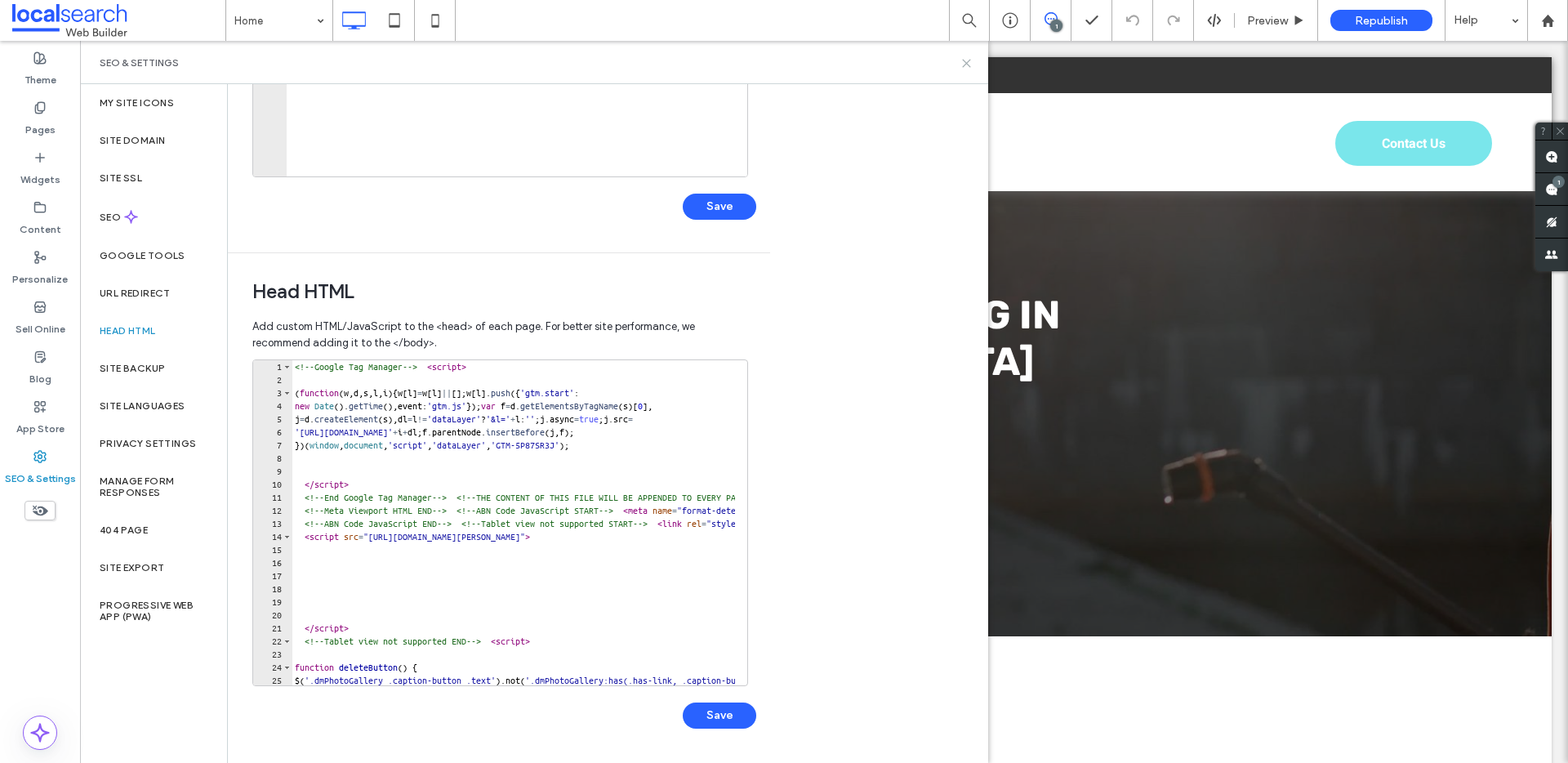
drag, startPoint x: 960, startPoint y: 63, endPoint x: 924, endPoint y: 6, distance: 67.4
click at [961, 63] on icon at bounding box center [967, 63] width 12 height 12
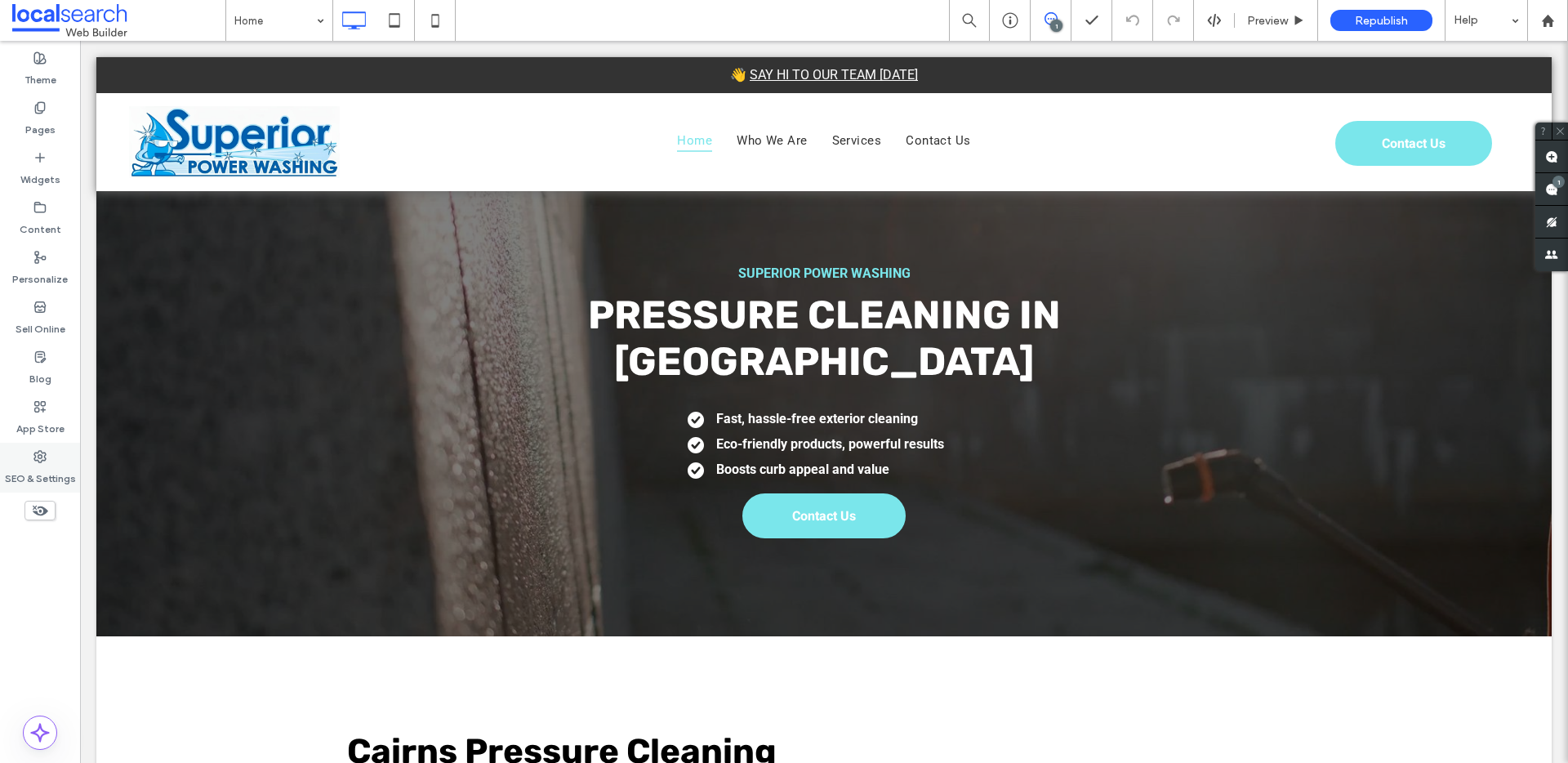
click at [30, 477] on label "SEO & Settings" at bounding box center [41, 475] width 71 height 23
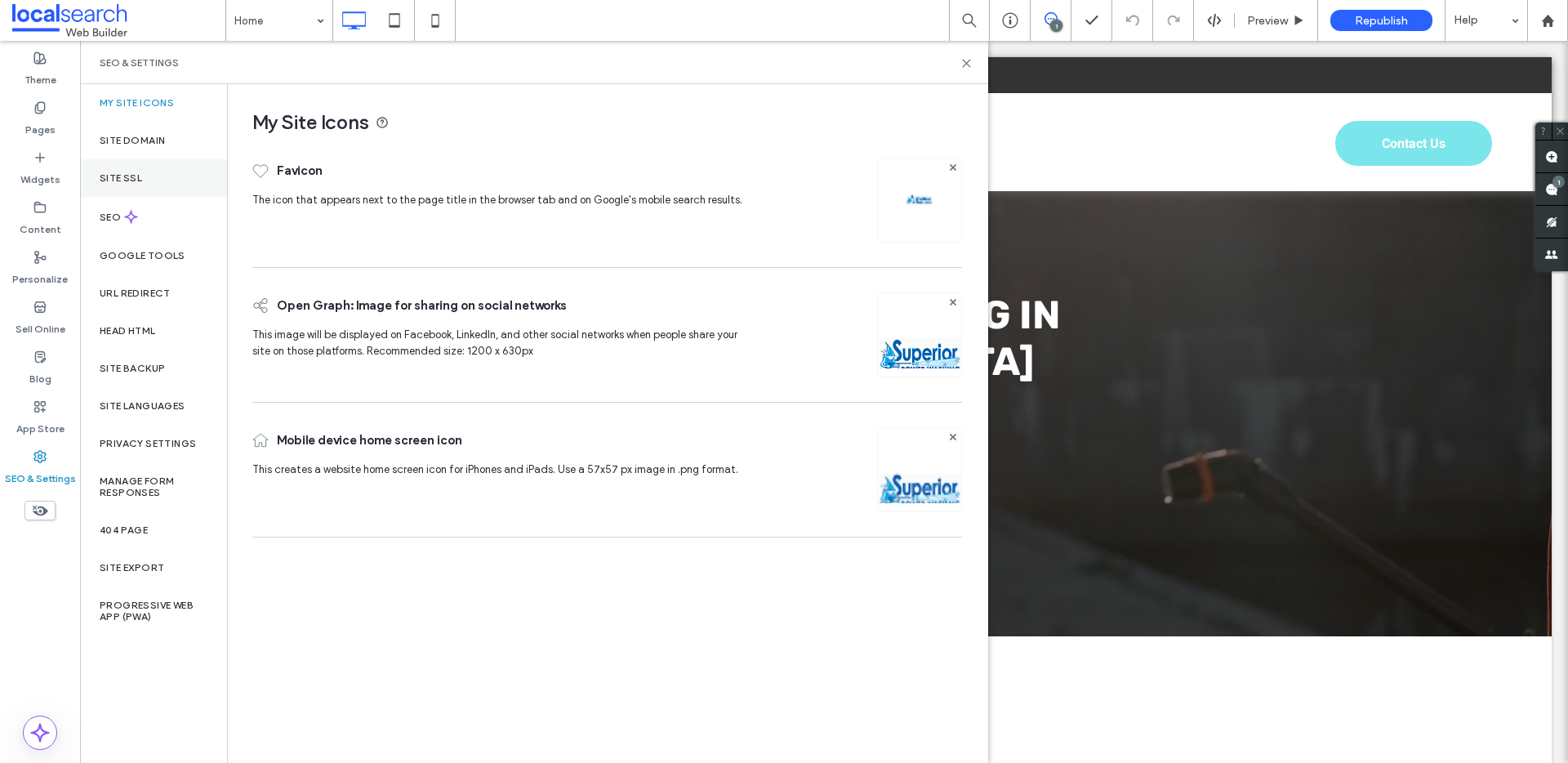
click at [135, 166] on div "Site SSL" at bounding box center [154, 178] width 147 height 38
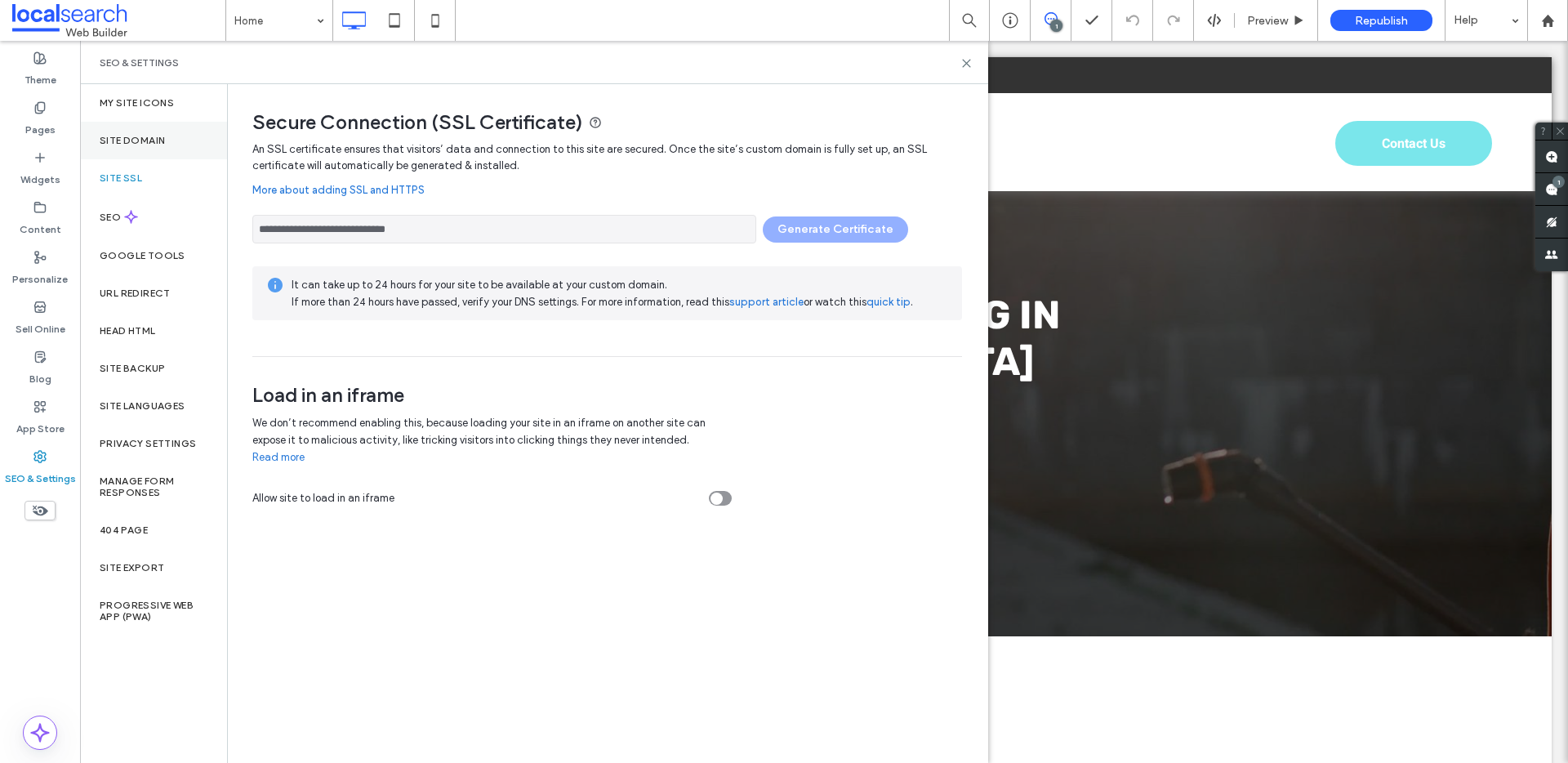
click at [153, 148] on div "Site Domain" at bounding box center [154, 141] width 147 height 38
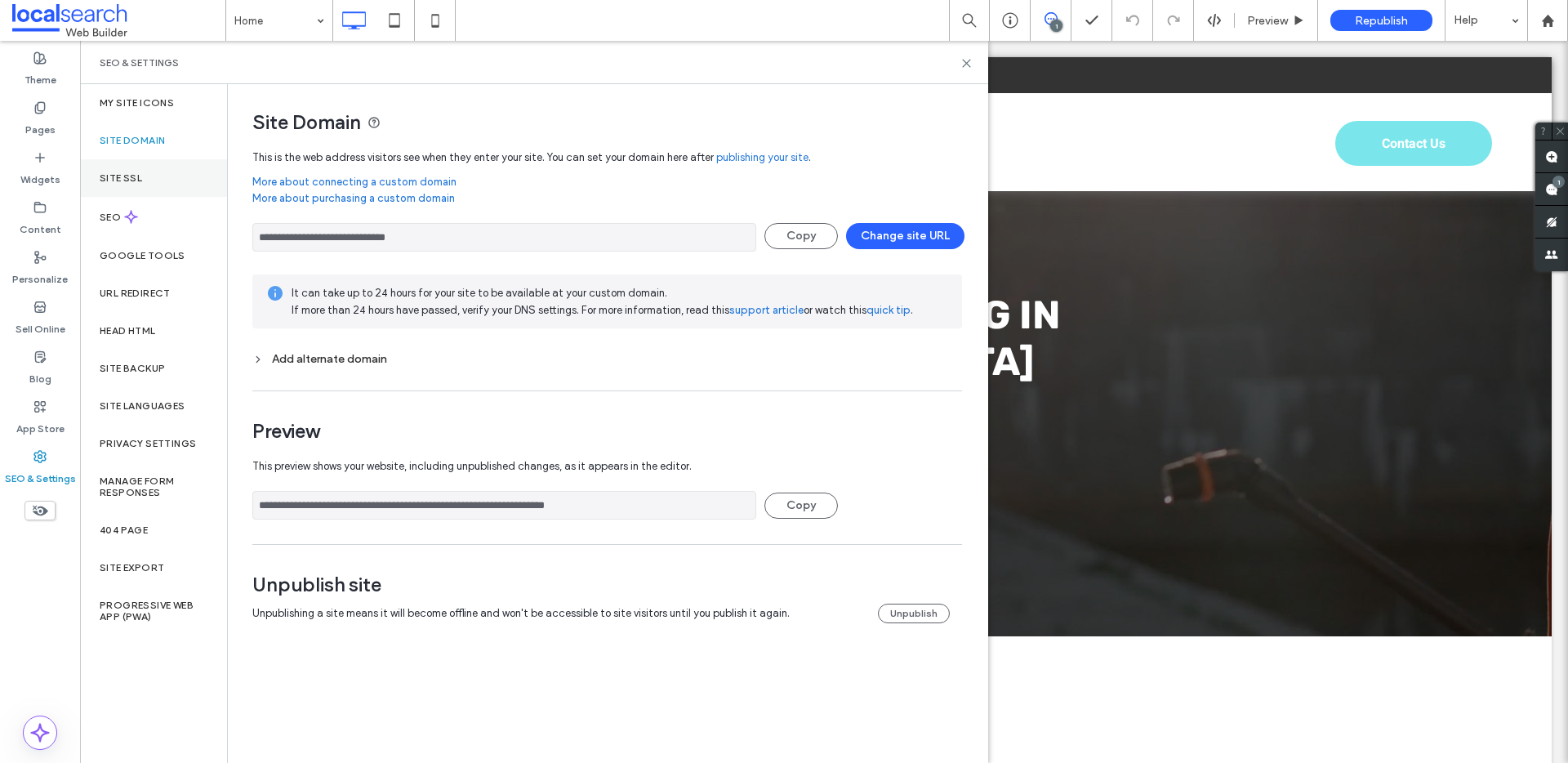
click at [130, 192] on div "Site SSL" at bounding box center [154, 178] width 147 height 38
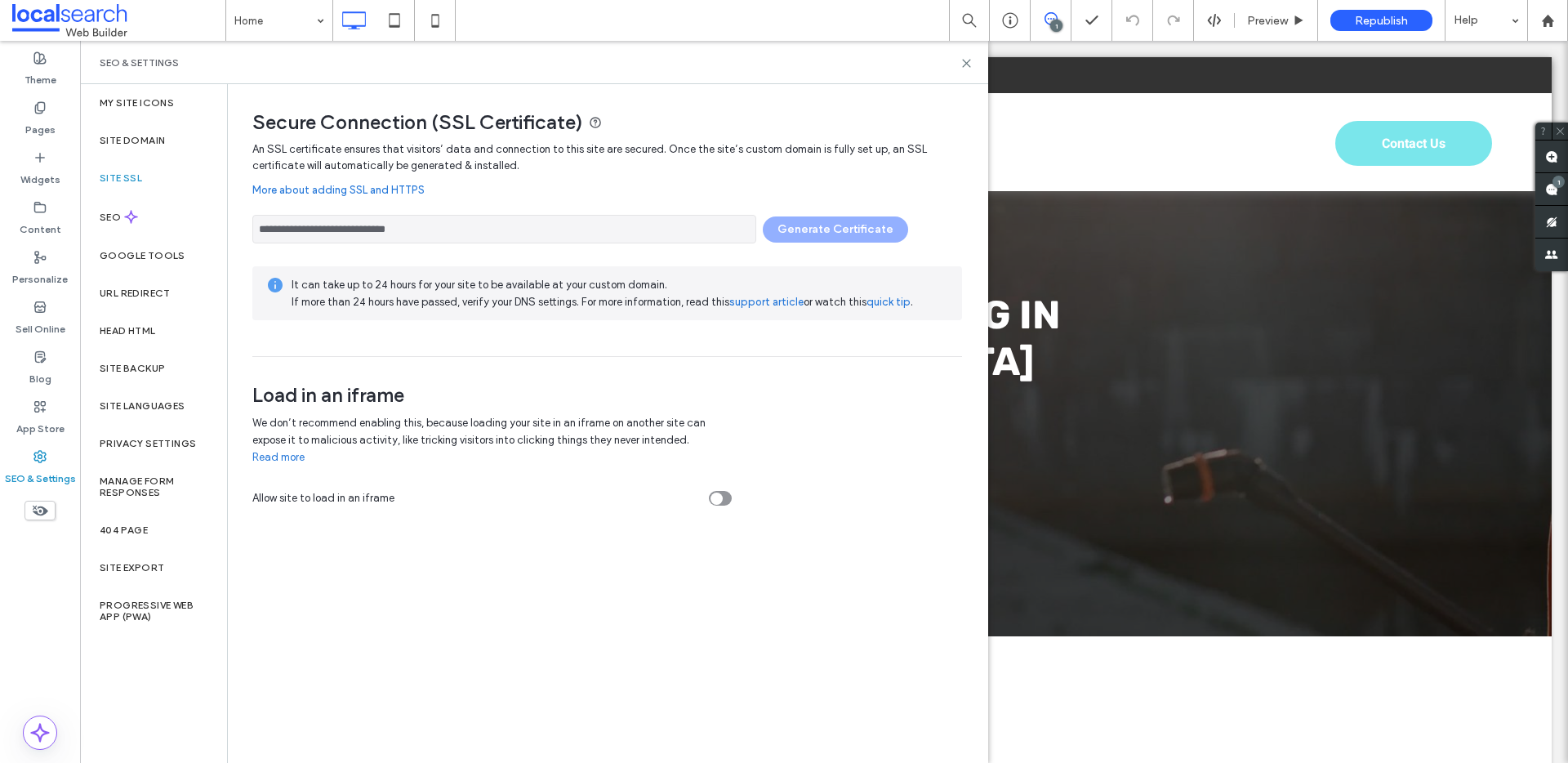
click at [809, 231] on div "**********" at bounding box center [607, 225] width 710 height 37
click at [1376, 28] on div "Republish" at bounding box center [1381, 20] width 102 height 21
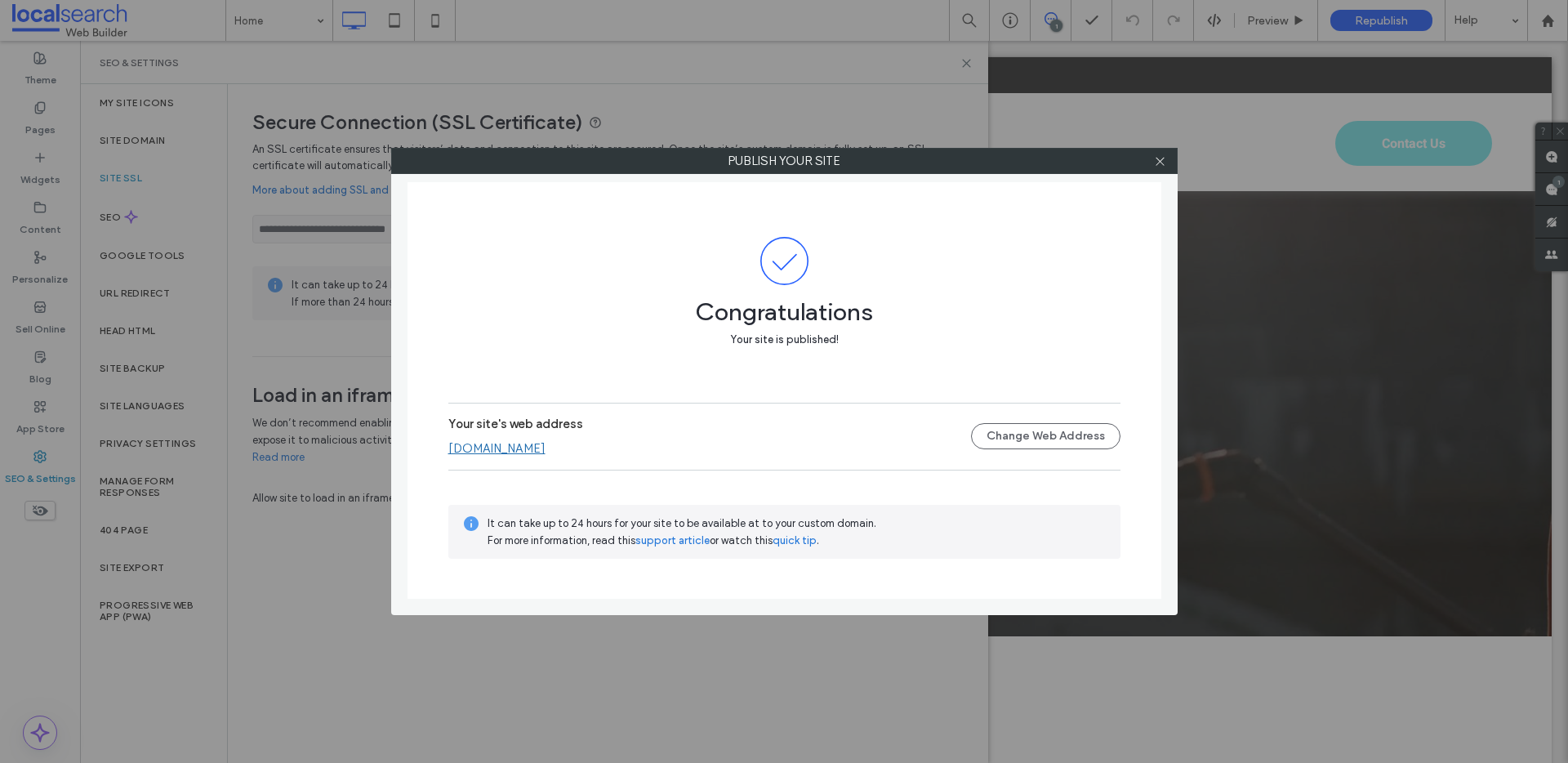
click at [1167, 165] on div at bounding box center [1160, 161] width 25 height 25
click at [1162, 161] on icon at bounding box center [1160, 162] width 12 height 12
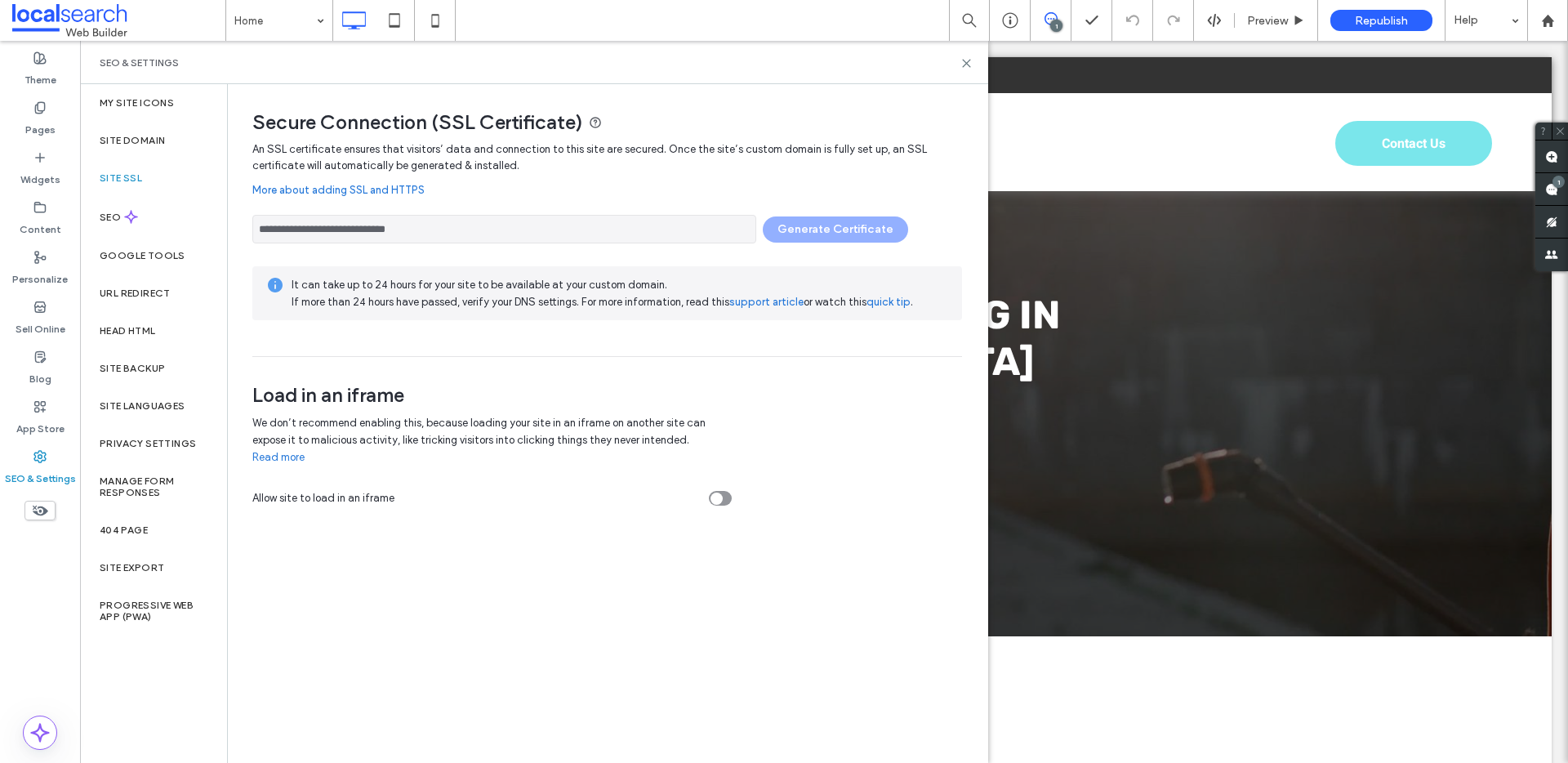
drag, startPoint x: 445, startPoint y: 226, endPoint x: 288, endPoint y: 227, distance: 157.0
click at [288, 227] on input "**********" at bounding box center [504, 229] width 504 height 29
click at [965, 60] on use at bounding box center [966, 62] width 7 height 7
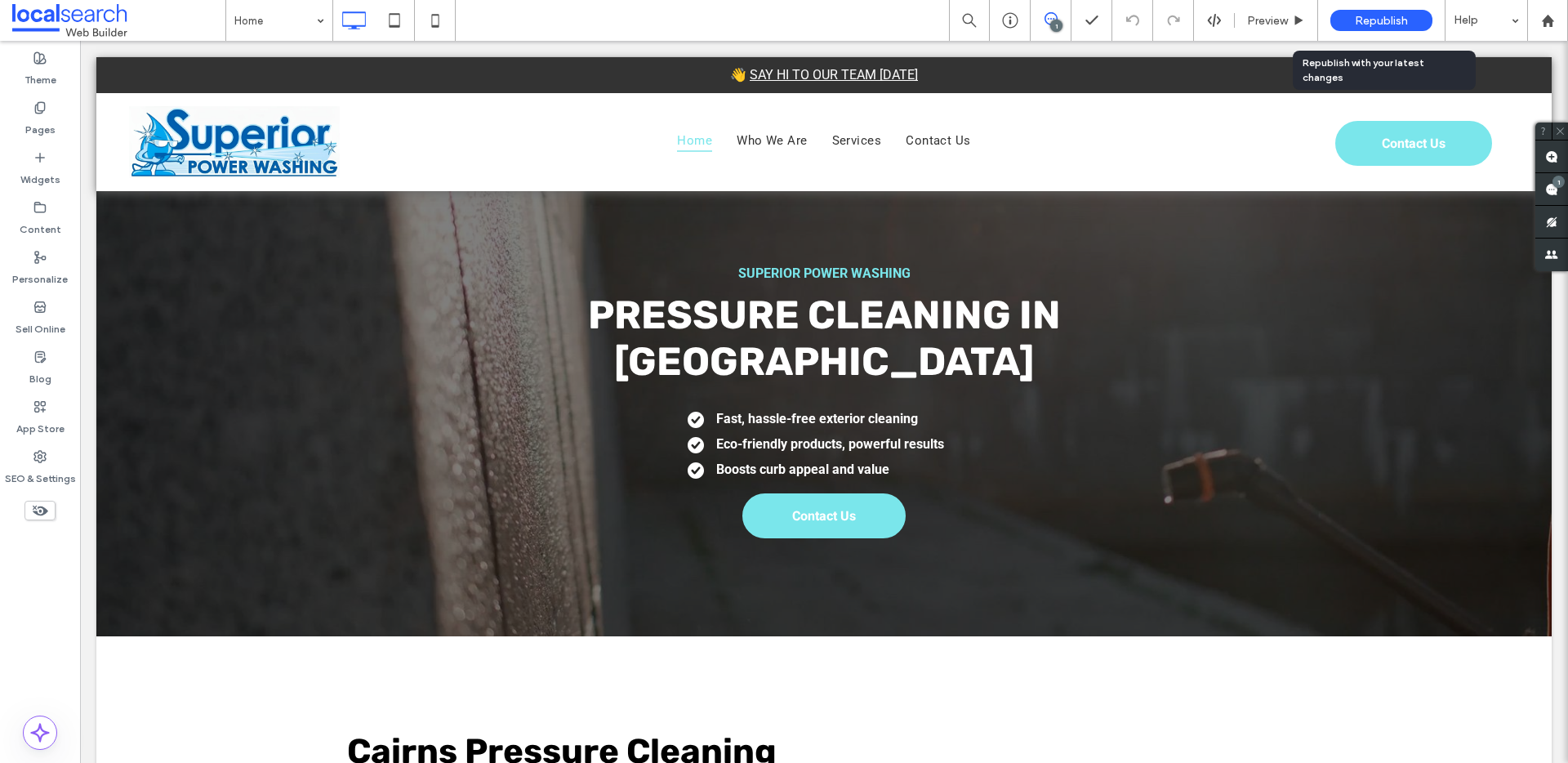
click at [1375, 25] on span "Republish" at bounding box center [1382, 21] width 53 height 14
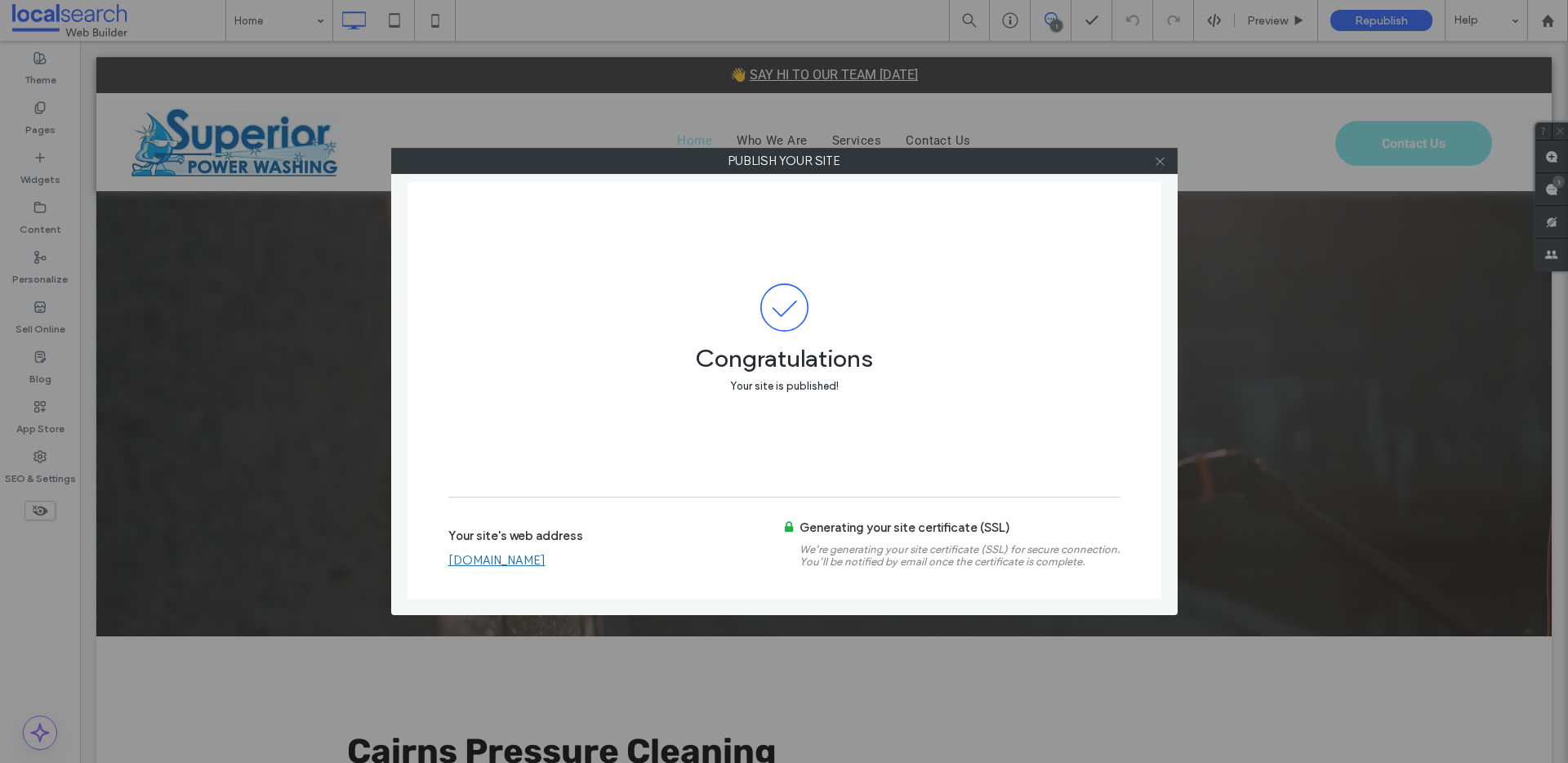
click at [1160, 154] on span at bounding box center [1160, 161] width 12 height 25
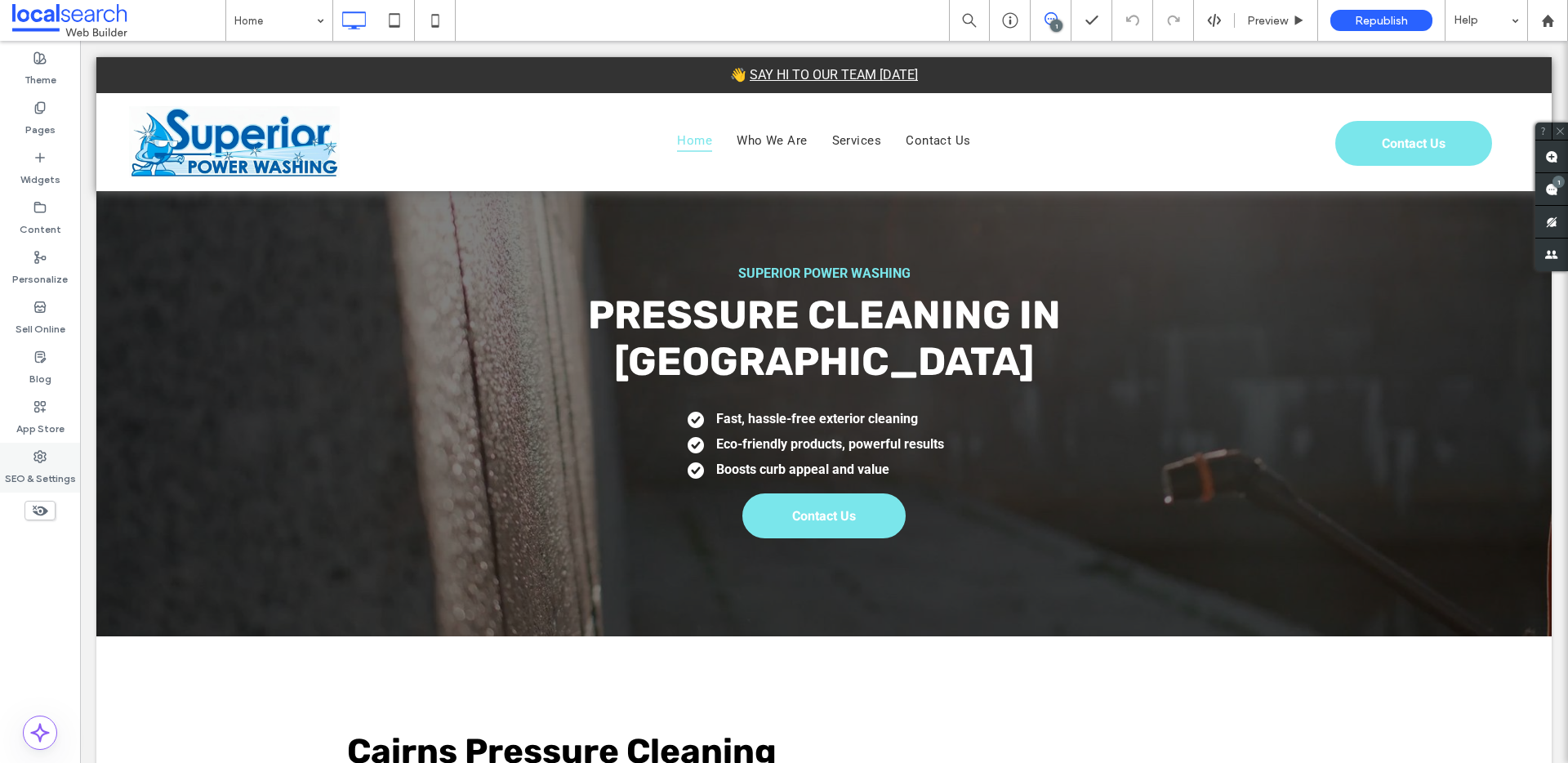
click at [17, 454] on div "SEO & Settings" at bounding box center [40, 468] width 80 height 50
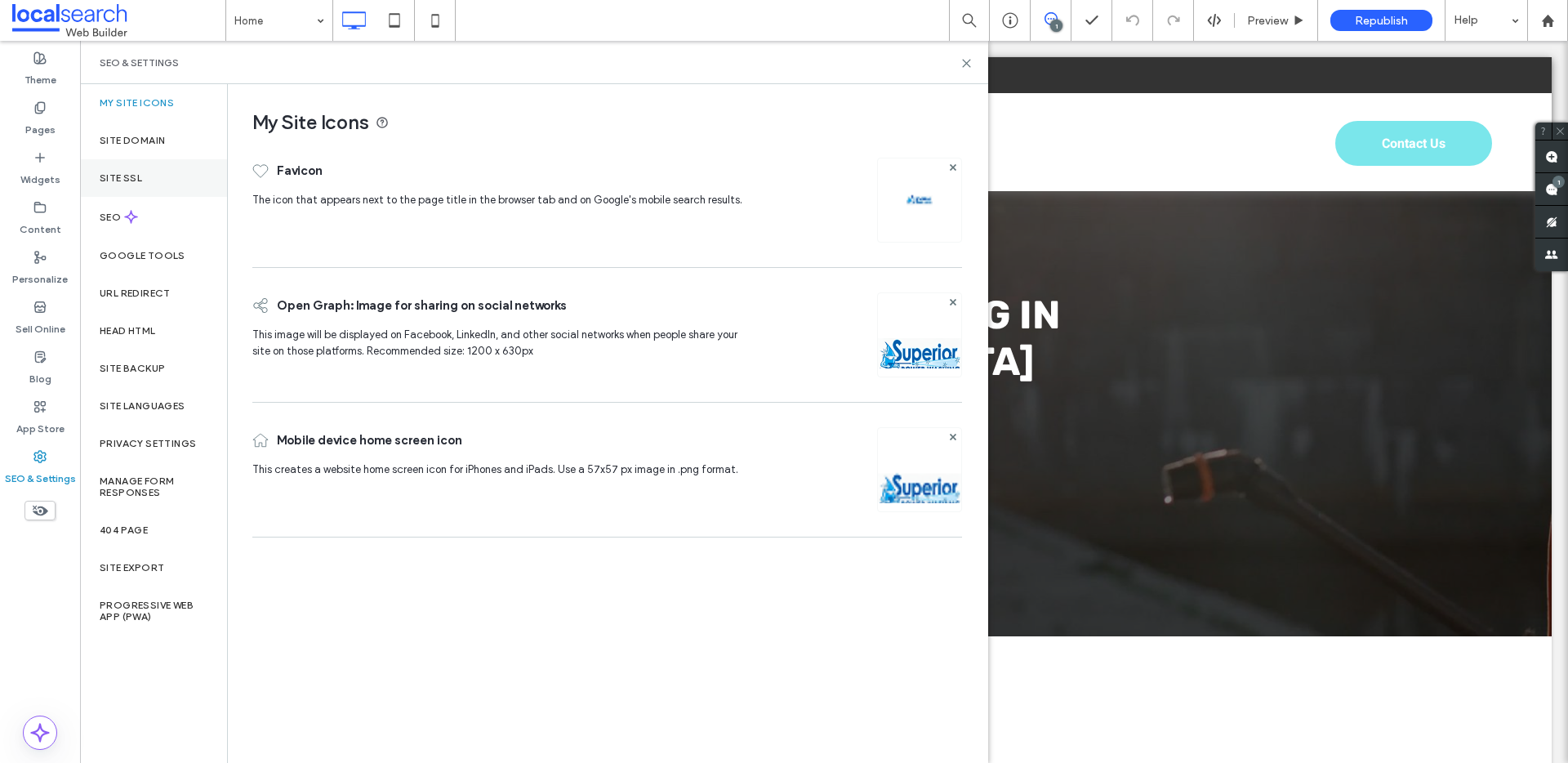
click at [145, 165] on div "Site SSL" at bounding box center [154, 178] width 147 height 38
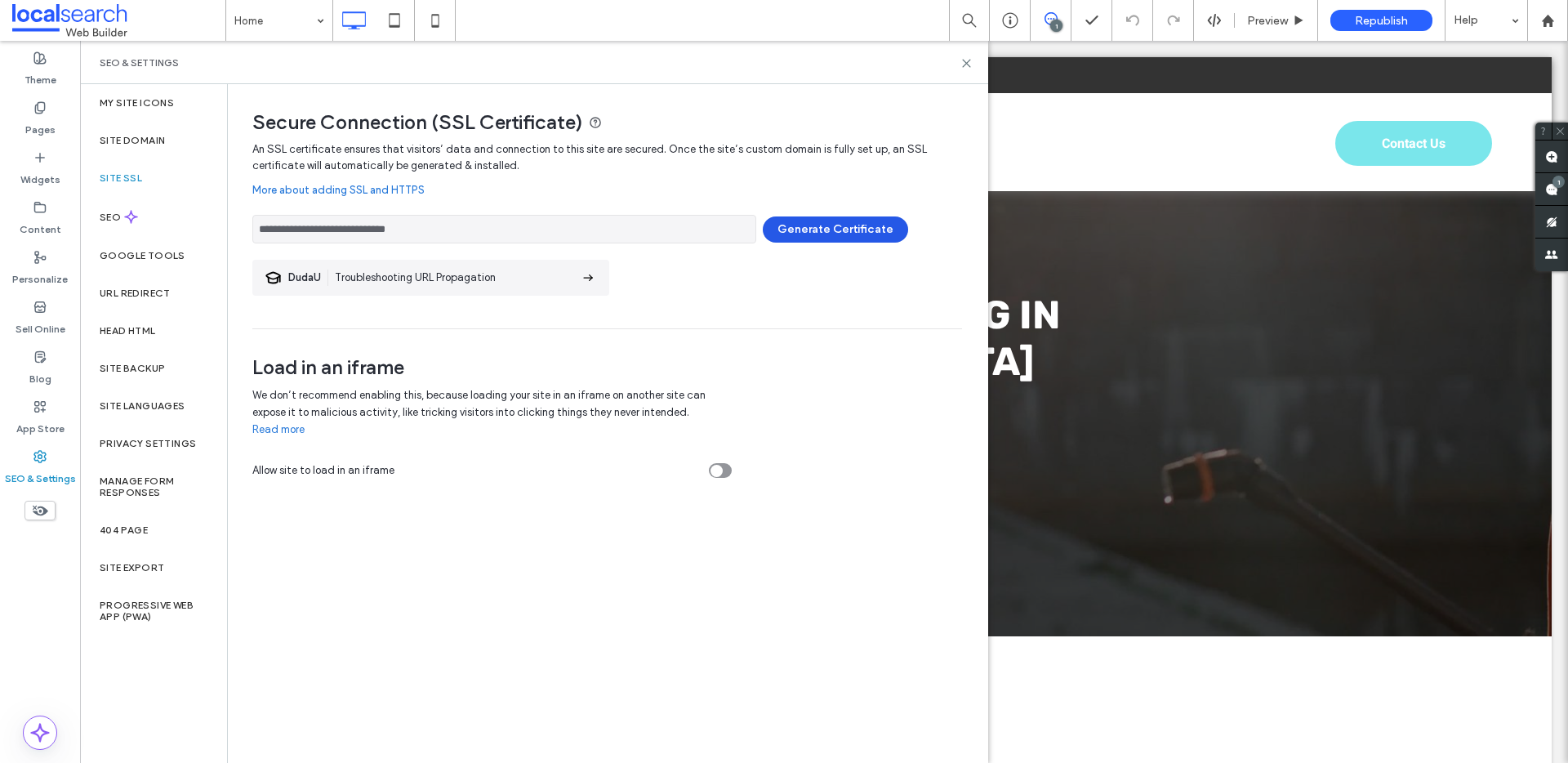
click at [848, 228] on button "Generate Certificate" at bounding box center [835, 230] width 146 height 26
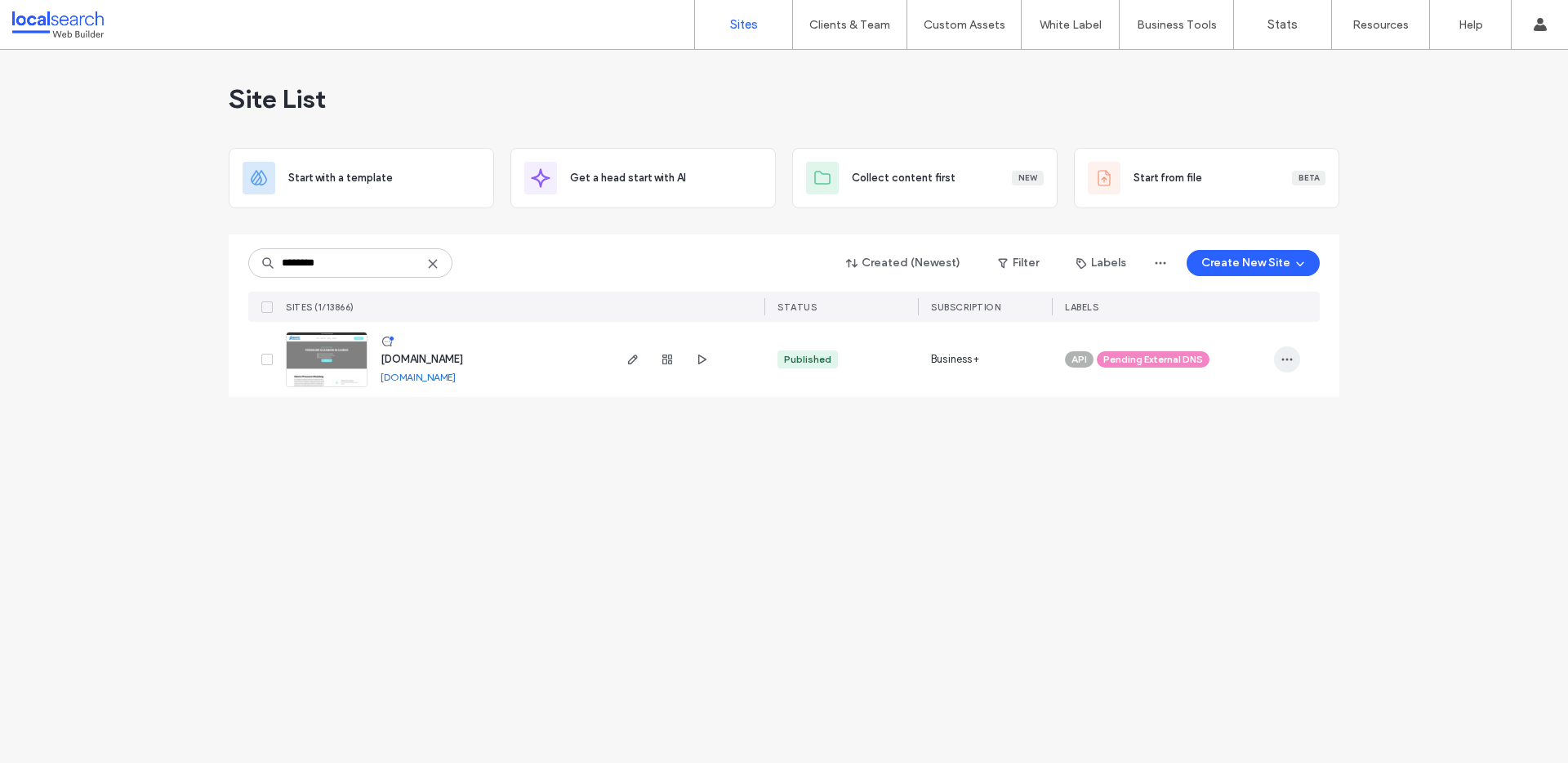
type input "********"
click at [1279, 354] on span "button" at bounding box center [1287, 360] width 26 height 26
click at [1251, 452] on div "Assign Label" at bounding box center [1226, 464] width 146 height 31
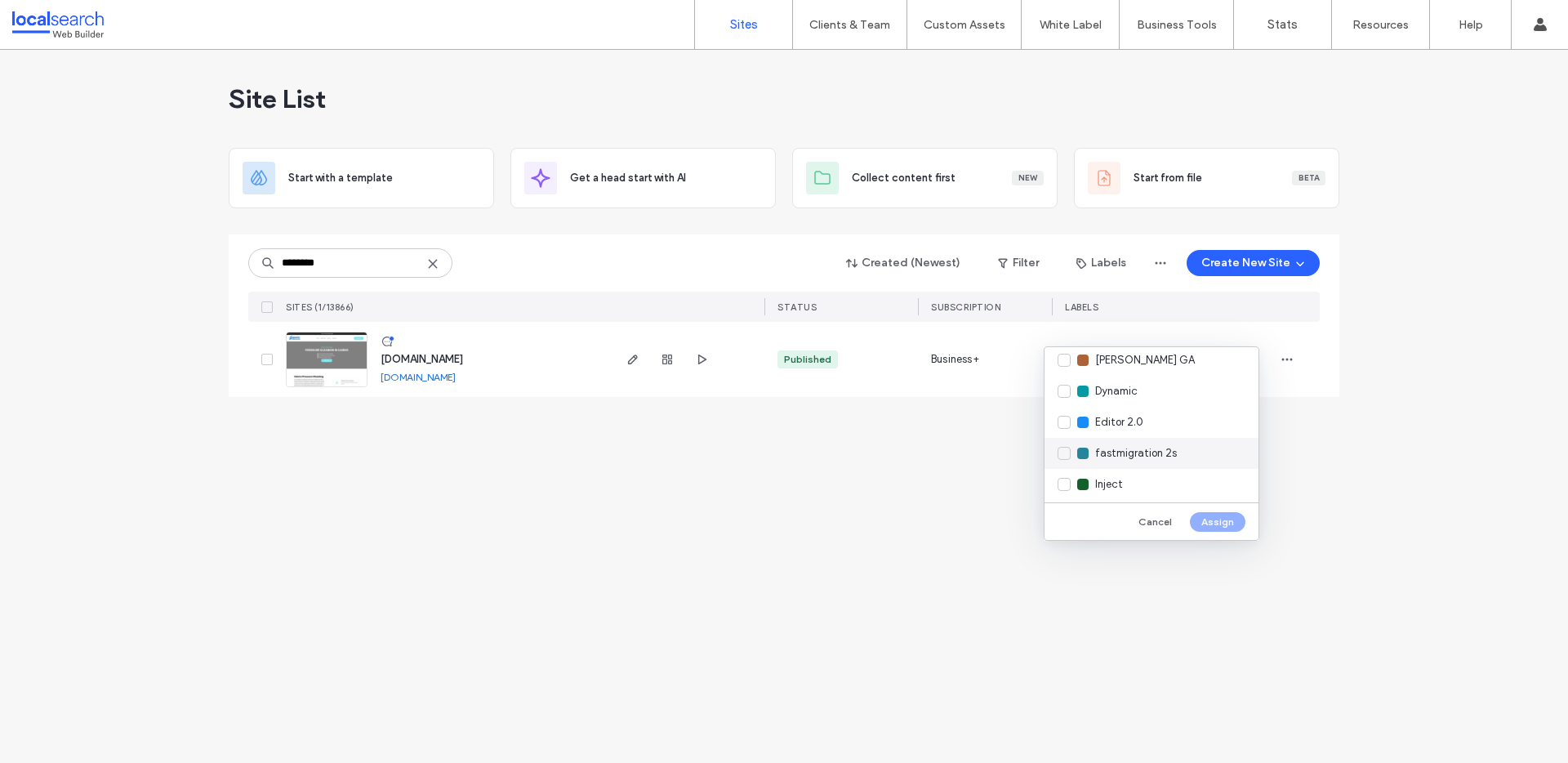
scroll to position [266, 0]
click at [1078, 440] on div at bounding box center [1084, 446] width 12 height 12
click at [1208, 515] on button "Assign" at bounding box center [1217, 522] width 55 height 20
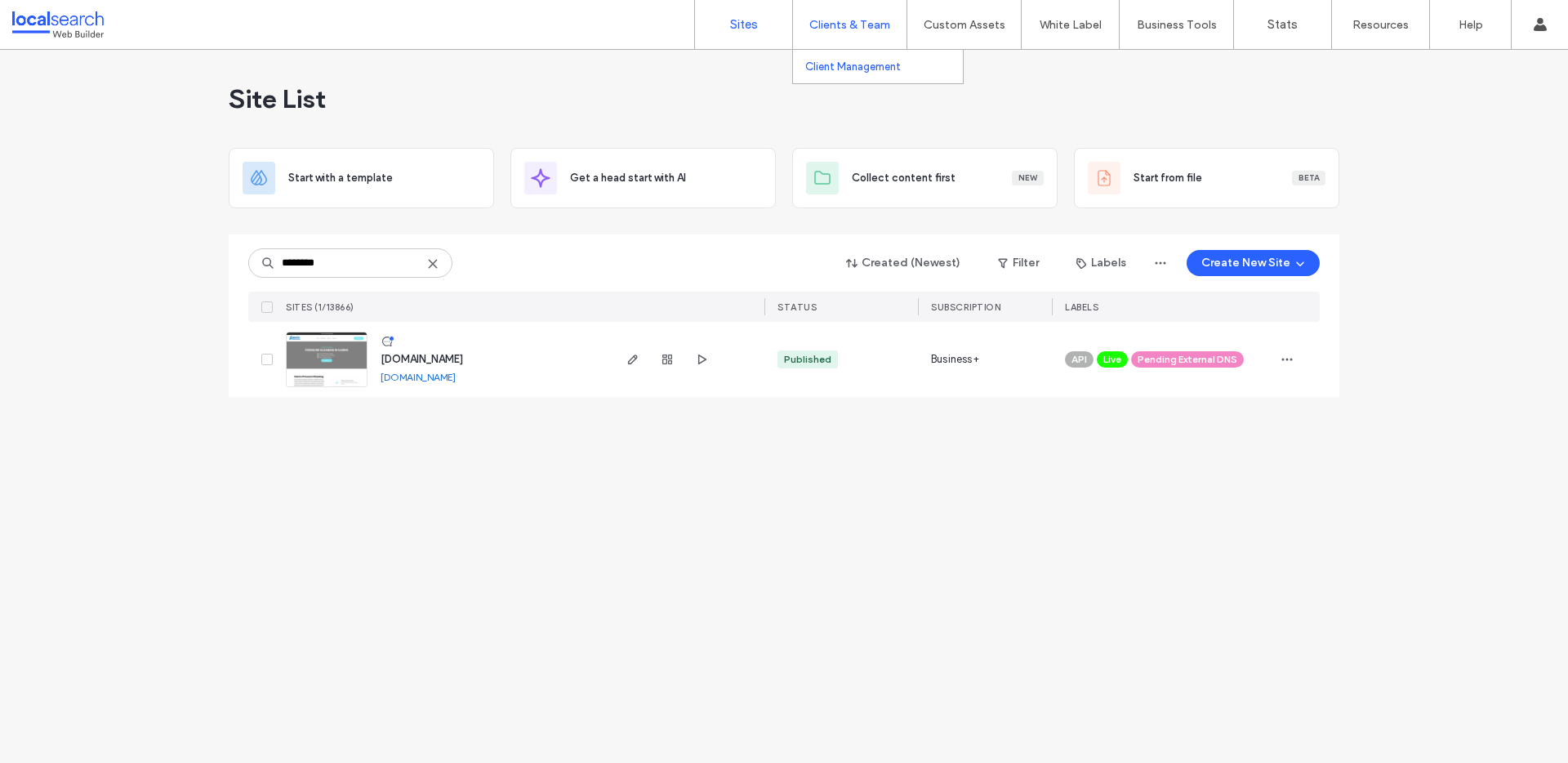
click at [866, 72] on label "Client Management" at bounding box center [853, 66] width 95 height 12
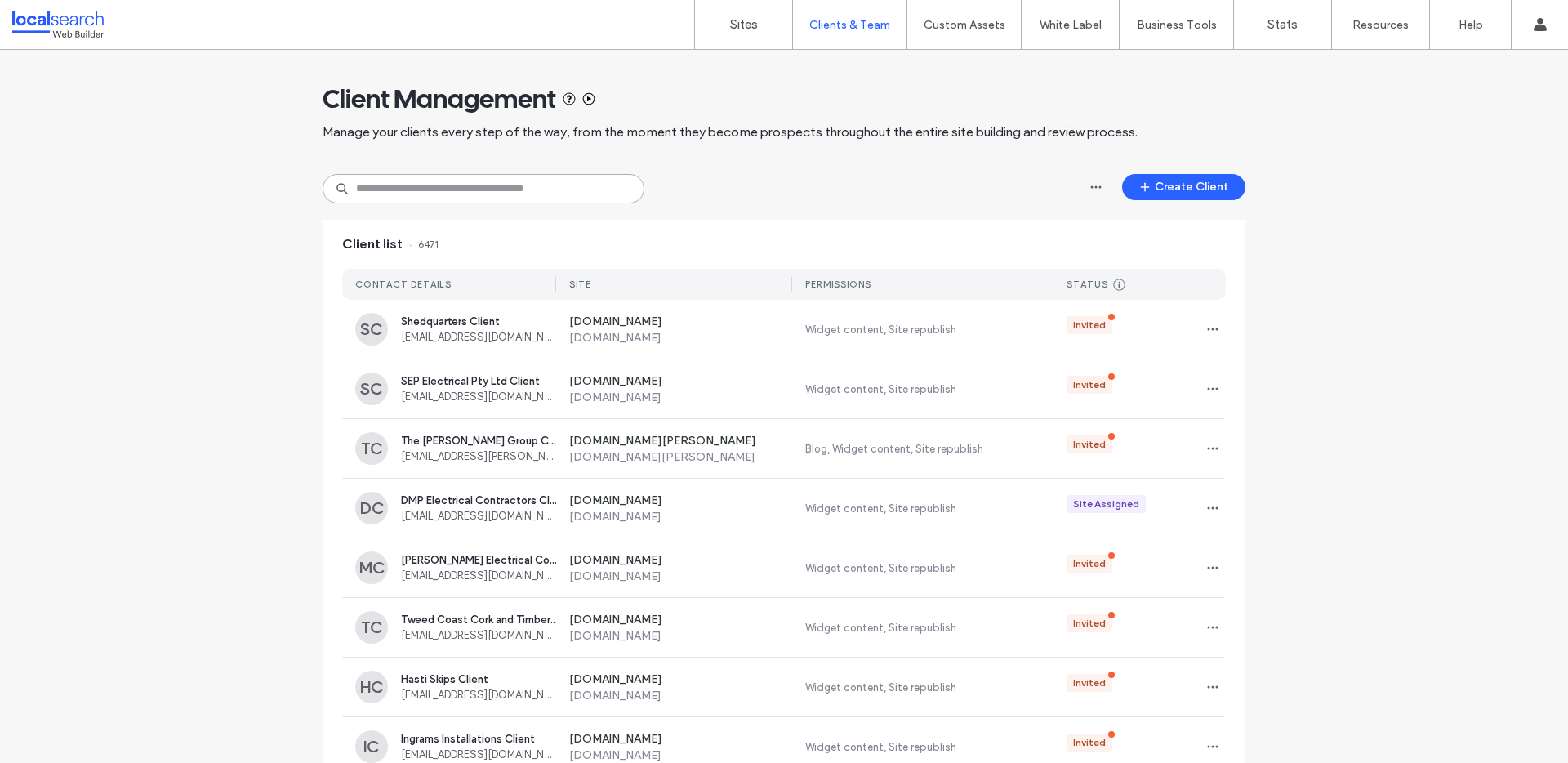
click at [418, 190] on input at bounding box center [483, 189] width 322 height 30
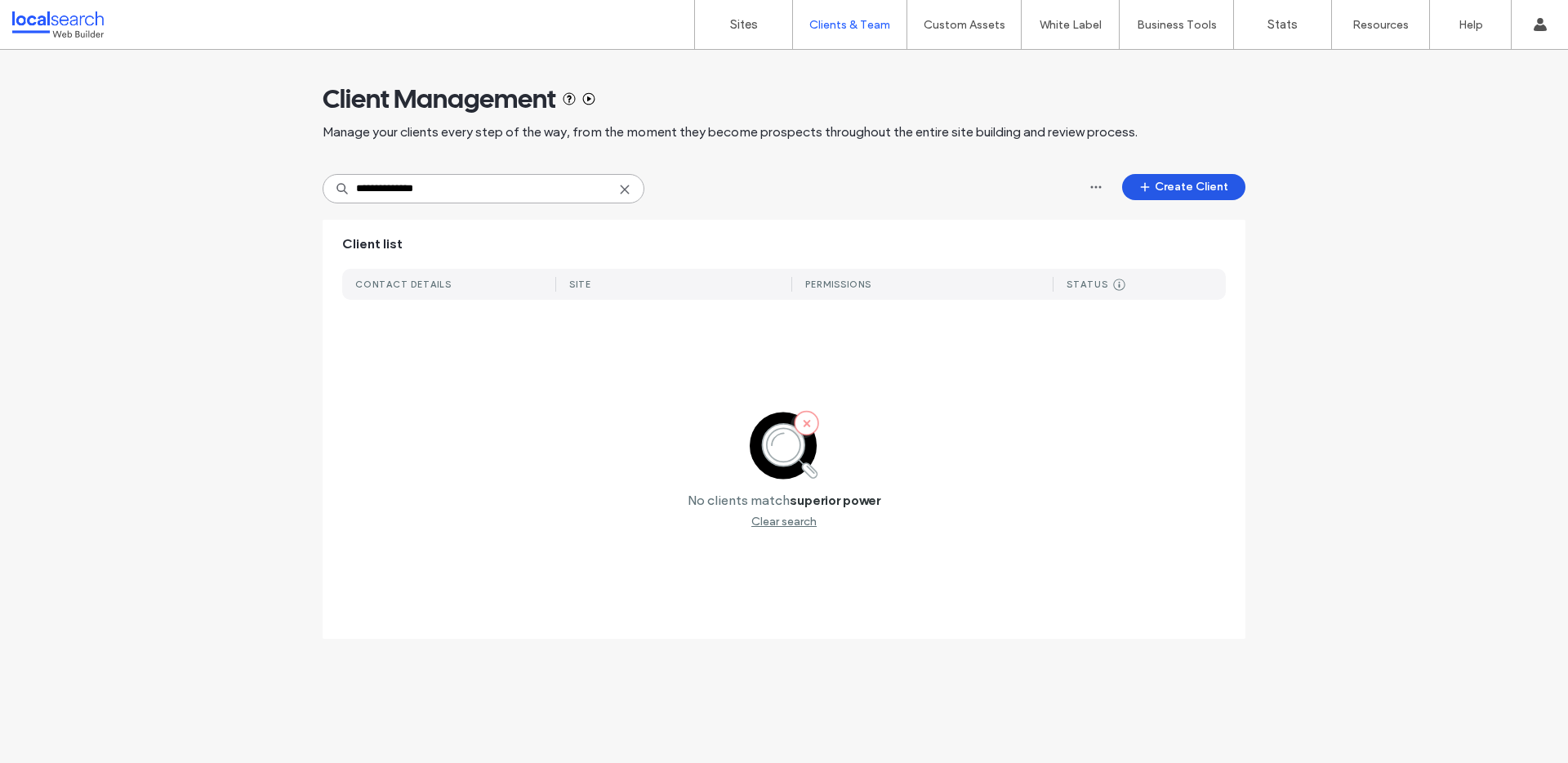
type input "**********"
click at [1186, 183] on button "Create Client" at bounding box center [1184, 187] width 124 height 26
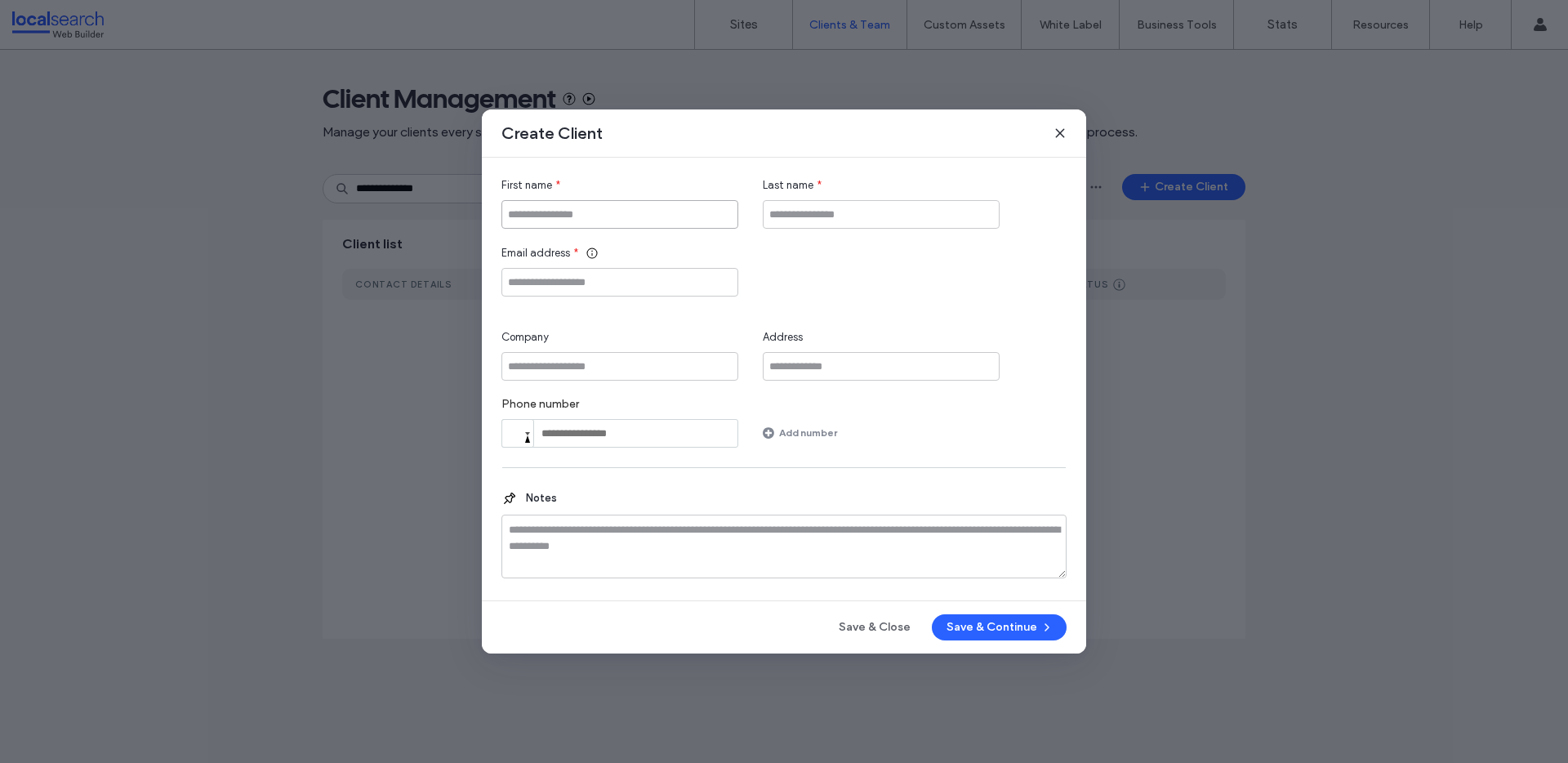
click at [631, 212] on input "First name" at bounding box center [619, 214] width 237 height 29
paste input "**********"
type input "**********"
click at [593, 369] on input "Company" at bounding box center [619, 366] width 237 height 29
paste input "**********"
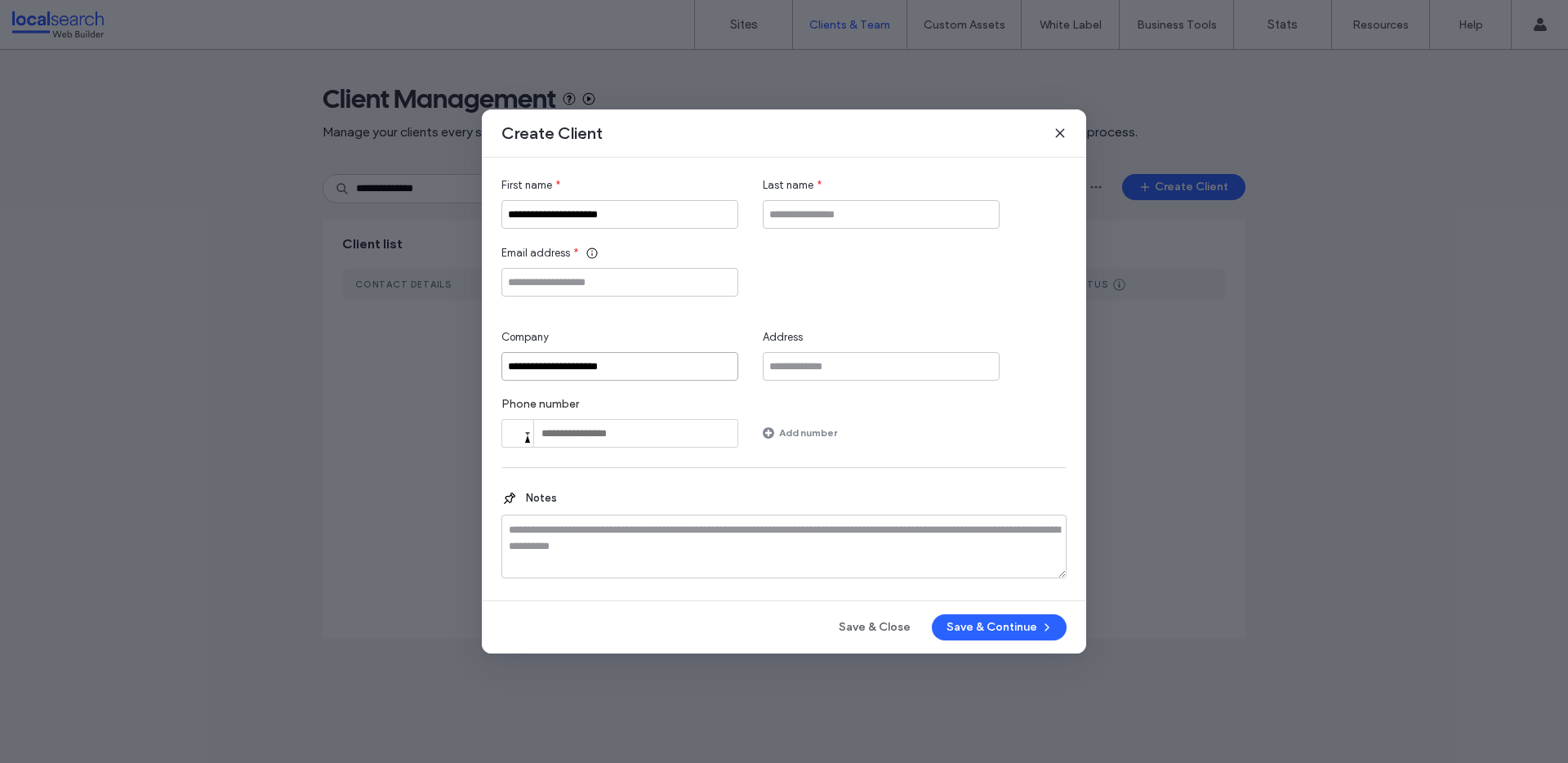
type input "**********"
click at [838, 224] on input "Last name" at bounding box center [881, 214] width 237 height 29
type input "******"
click at [684, 287] on input "Email address" at bounding box center [619, 281] width 237 height 29
paste input "**********"
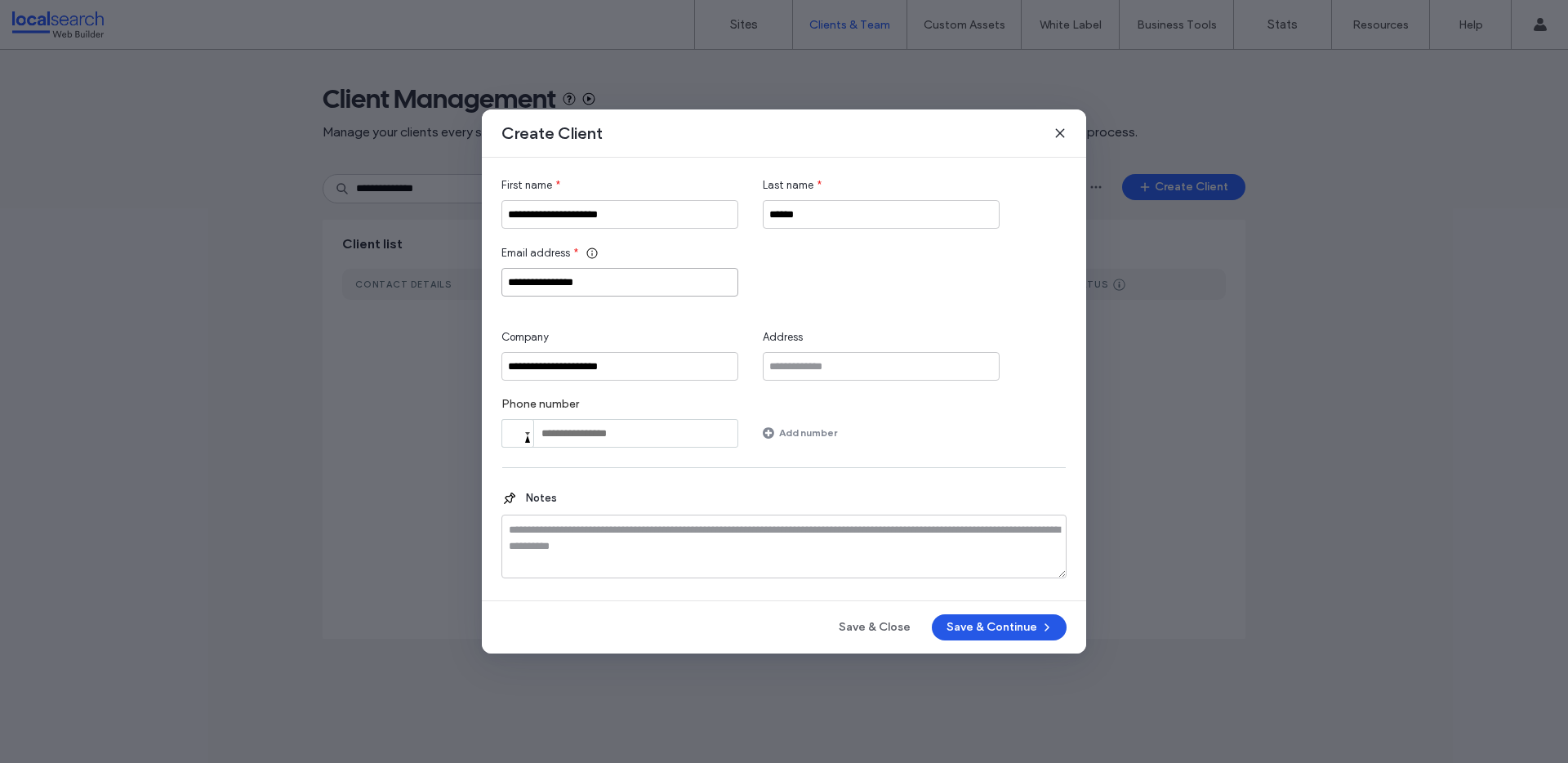
type input "**********"
click at [1003, 628] on button "Save & Continue" at bounding box center [999, 627] width 135 height 26
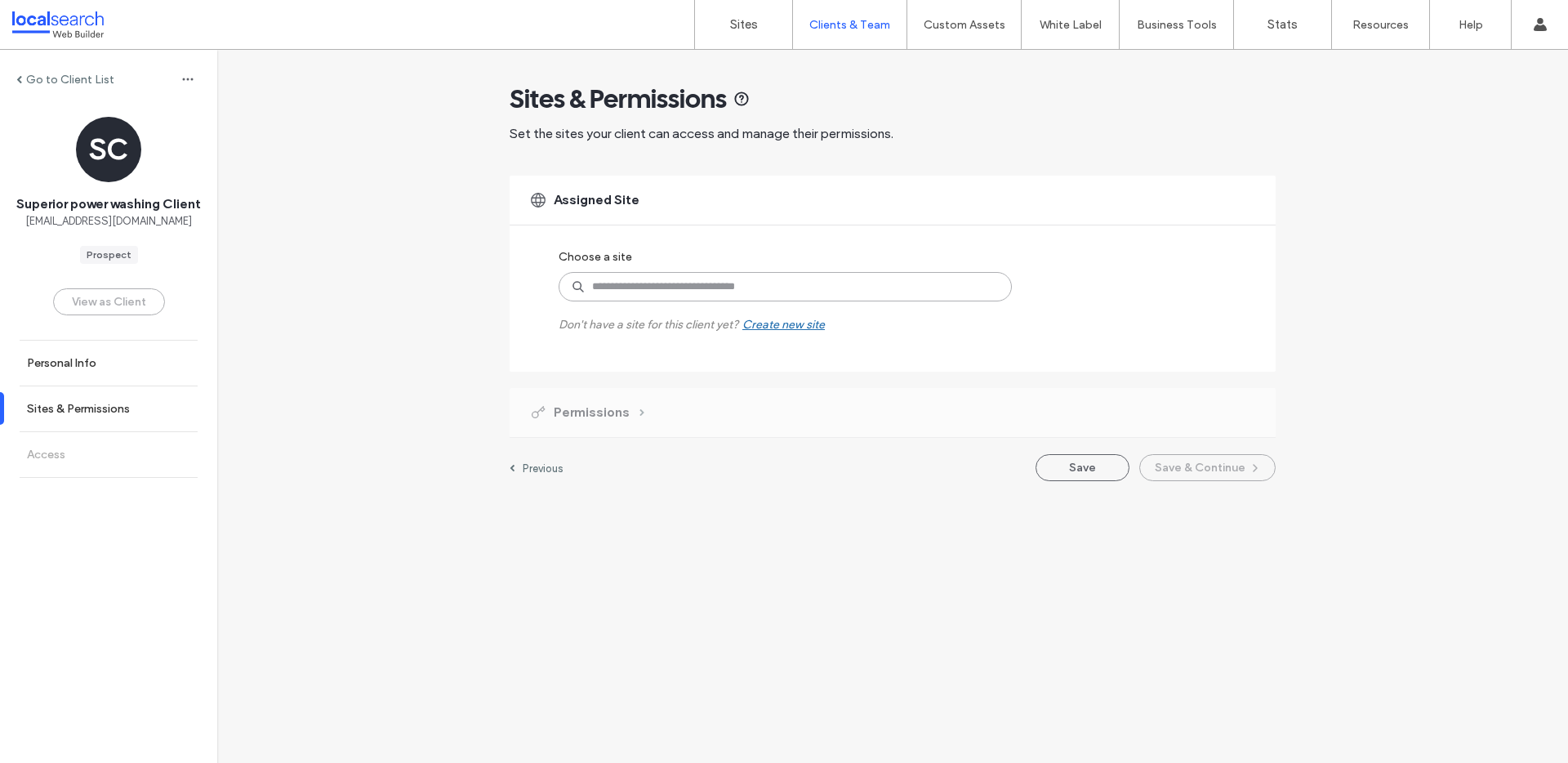
click at [652, 285] on input at bounding box center [785, 287] width 454 height 30
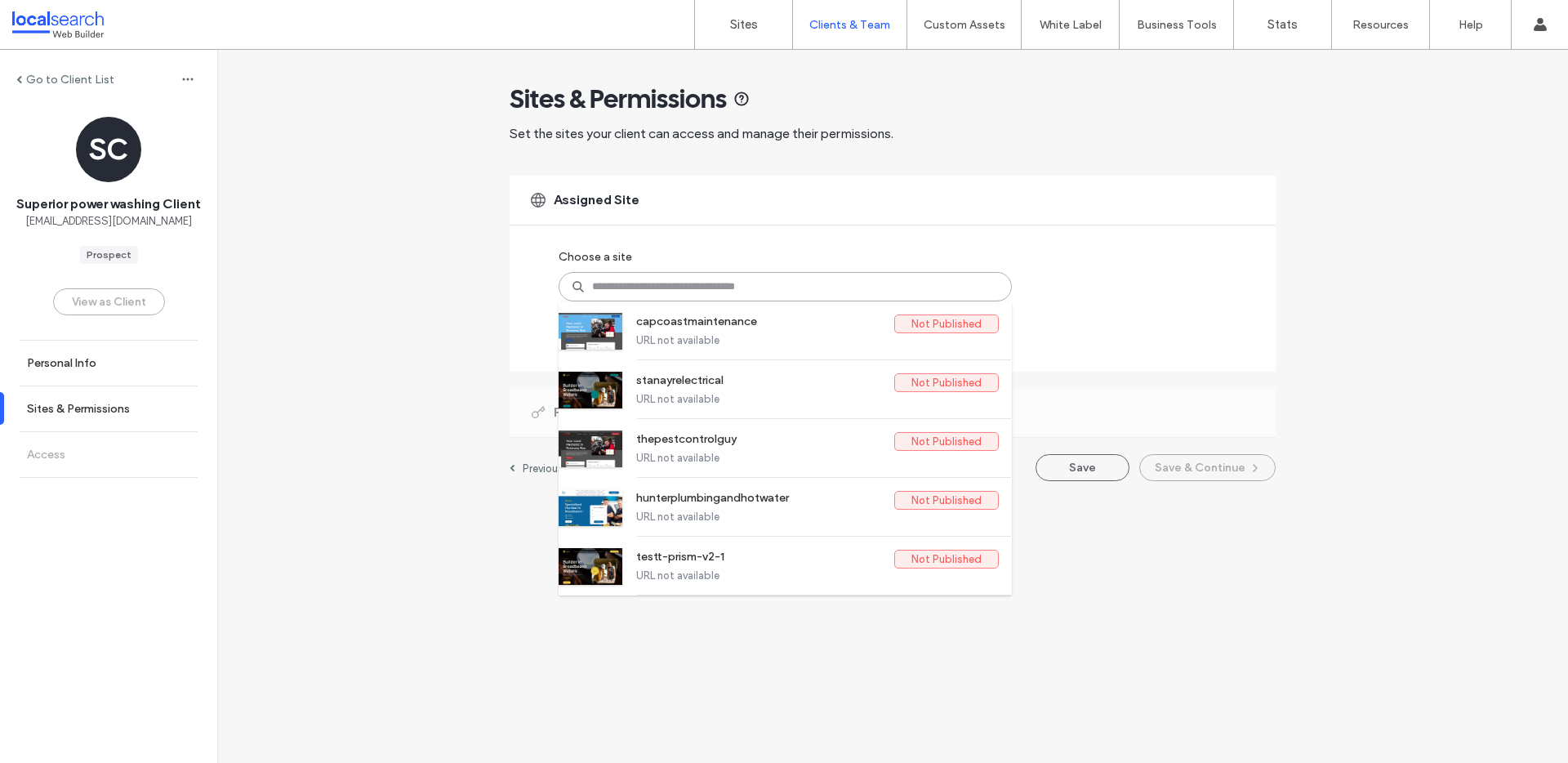
paste input "********"
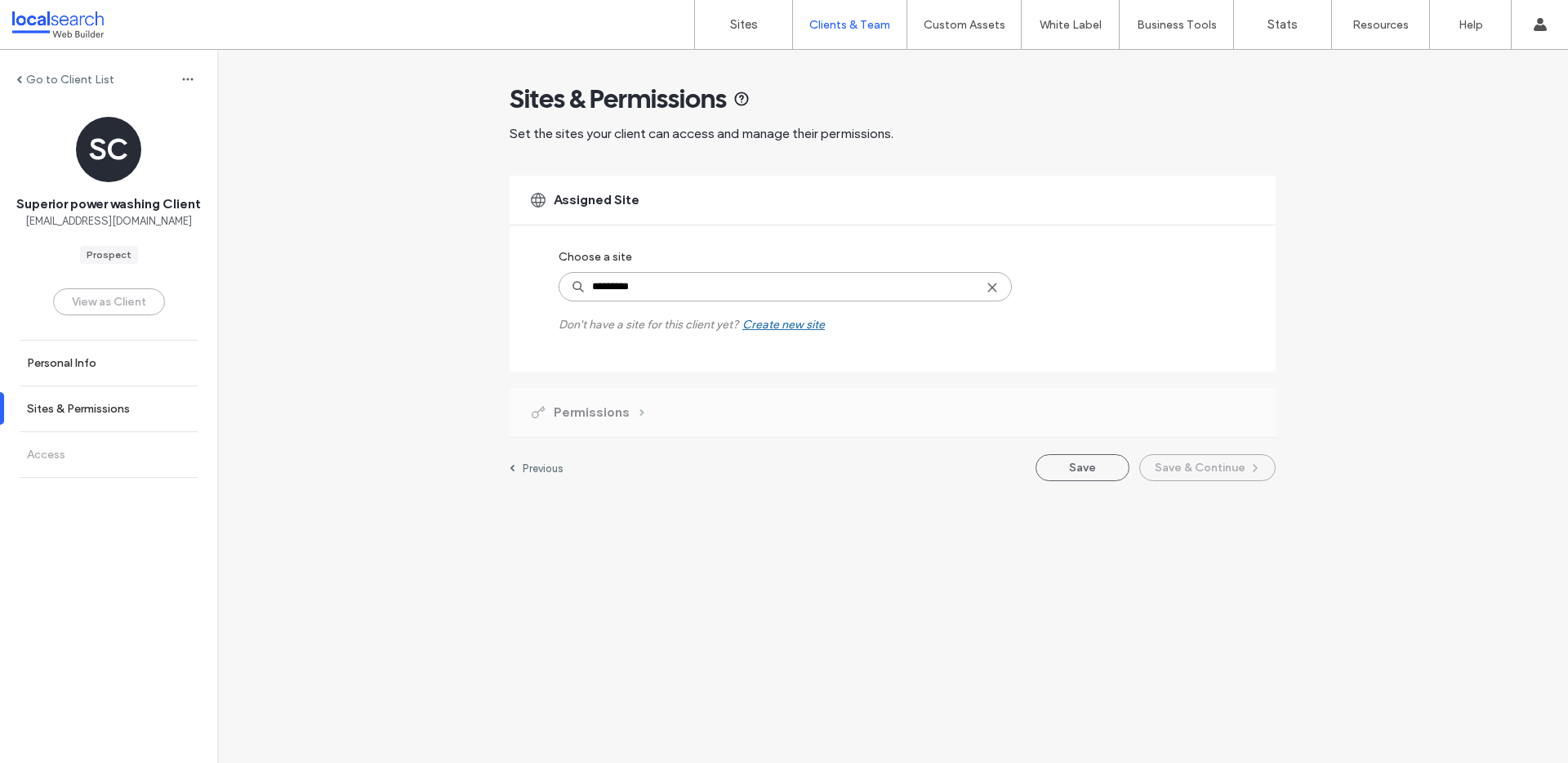
type input "********"
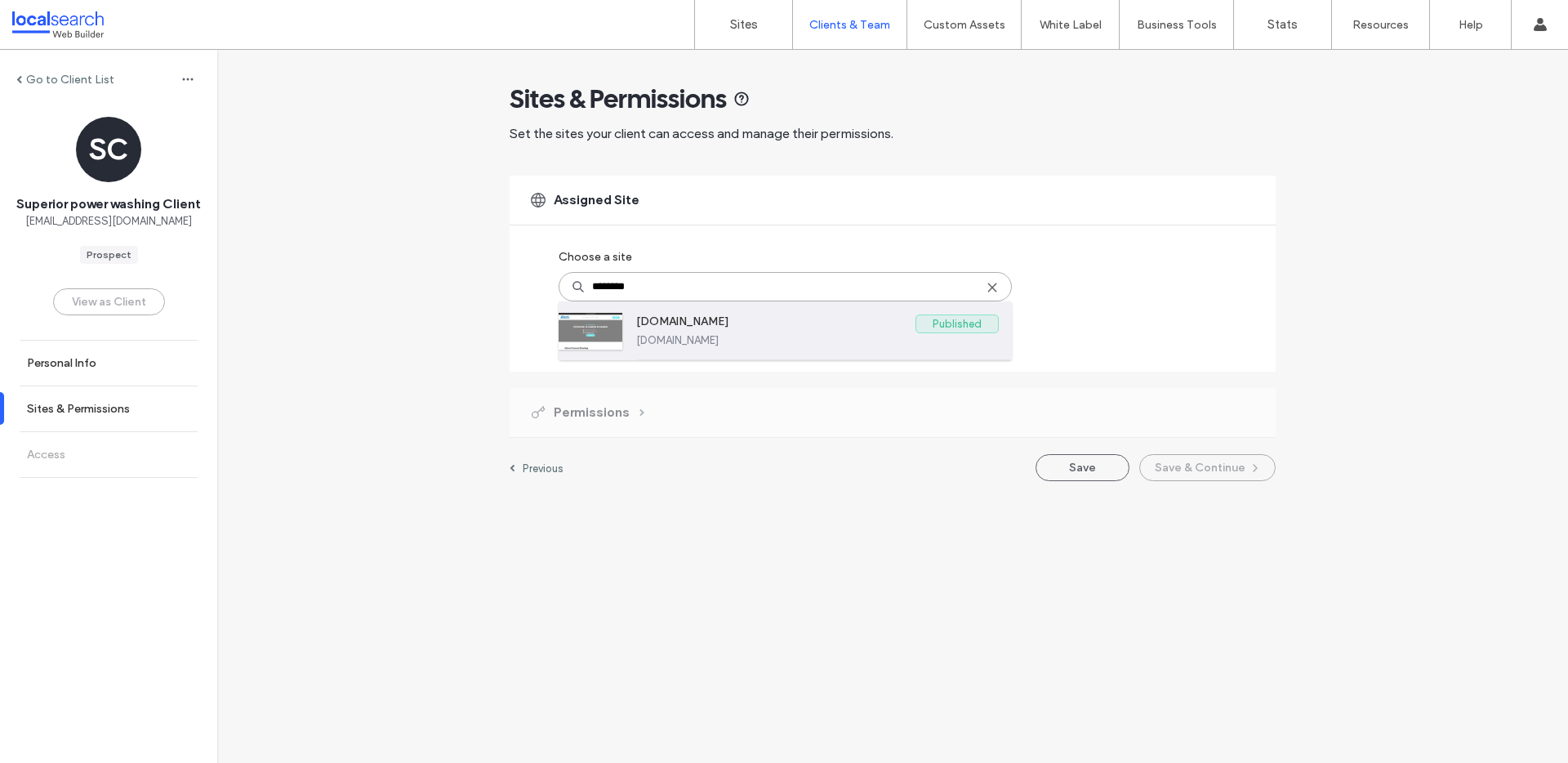
click at [822, 338] on label "[DOMAIN_NAME]" at bounding box center [817, 340] width 363 height 12
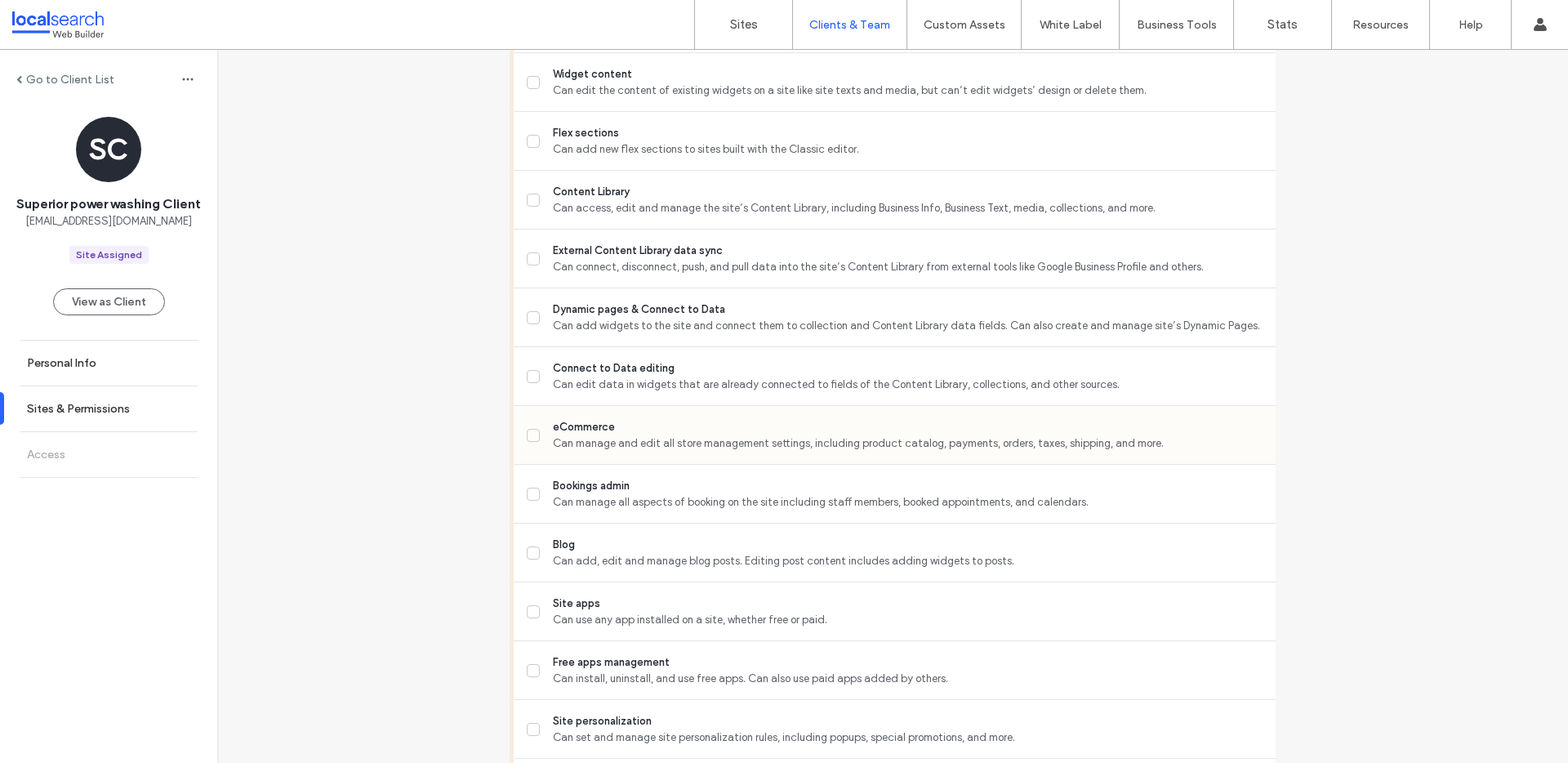
scroll to position [1293, 0]
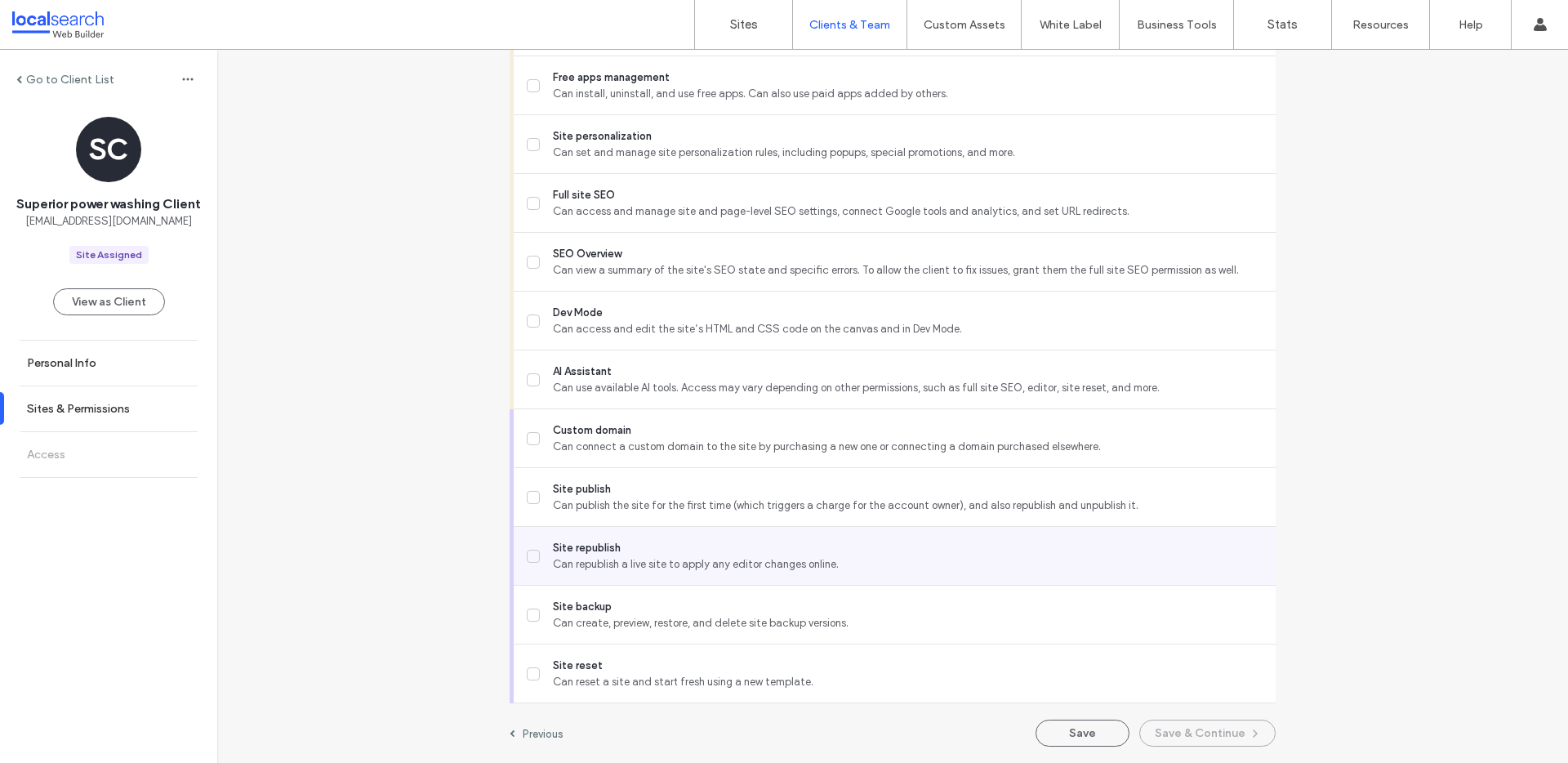
click at [650, 563] on span "Can republish a live site to apply any editor changes online." at bounding box center [907, 565] width 710 height 16
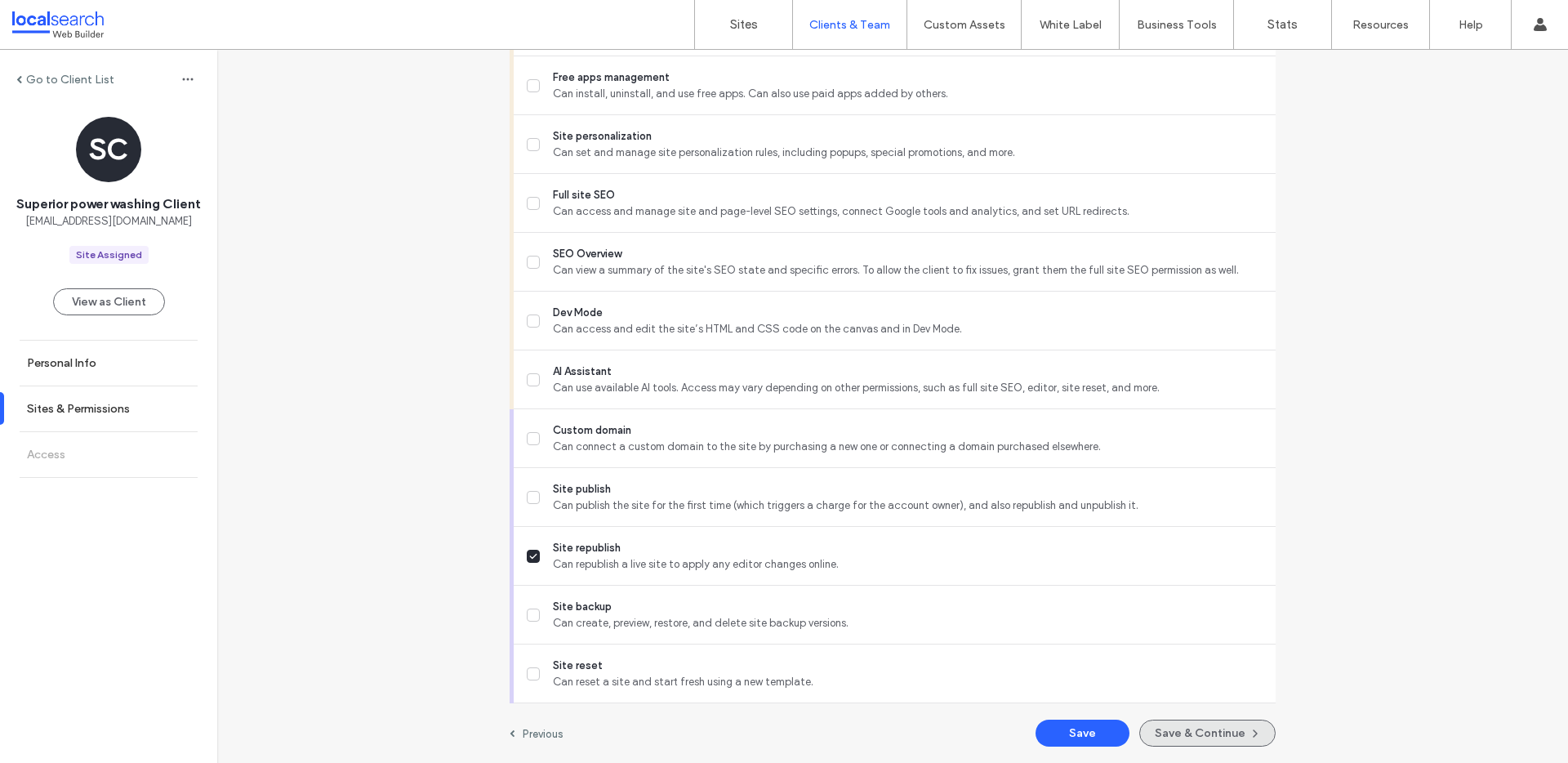
click at [1249, 732] on icon "button" at bounding box center [1255, 733] width 13 height 13
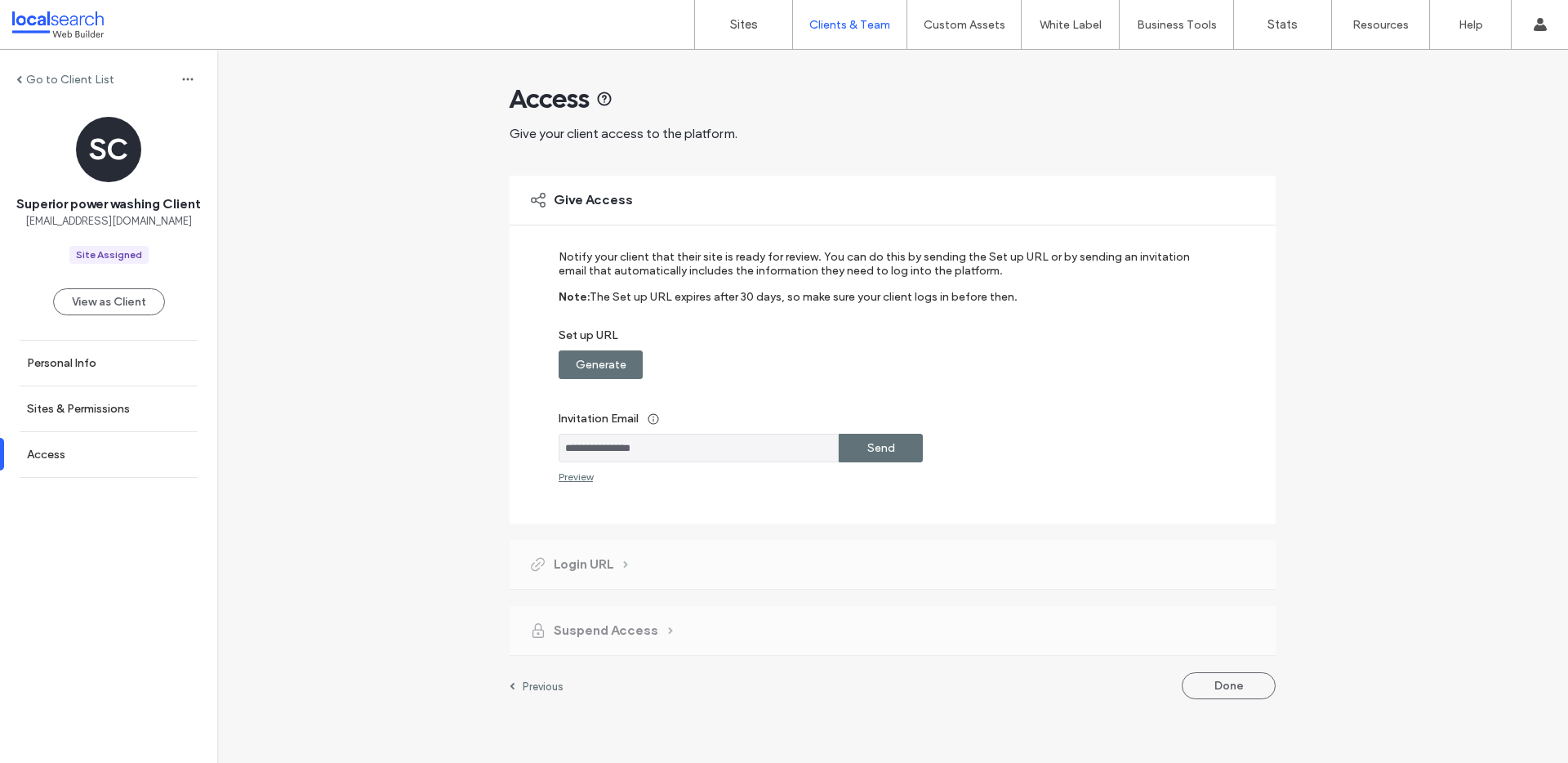
click at [611, 368] on label "Generate" at bounding box center [600, 365] width 51 height 31
click at [903, 364] on div "Copy" at bounding box center [881, 365] width 84 height 29
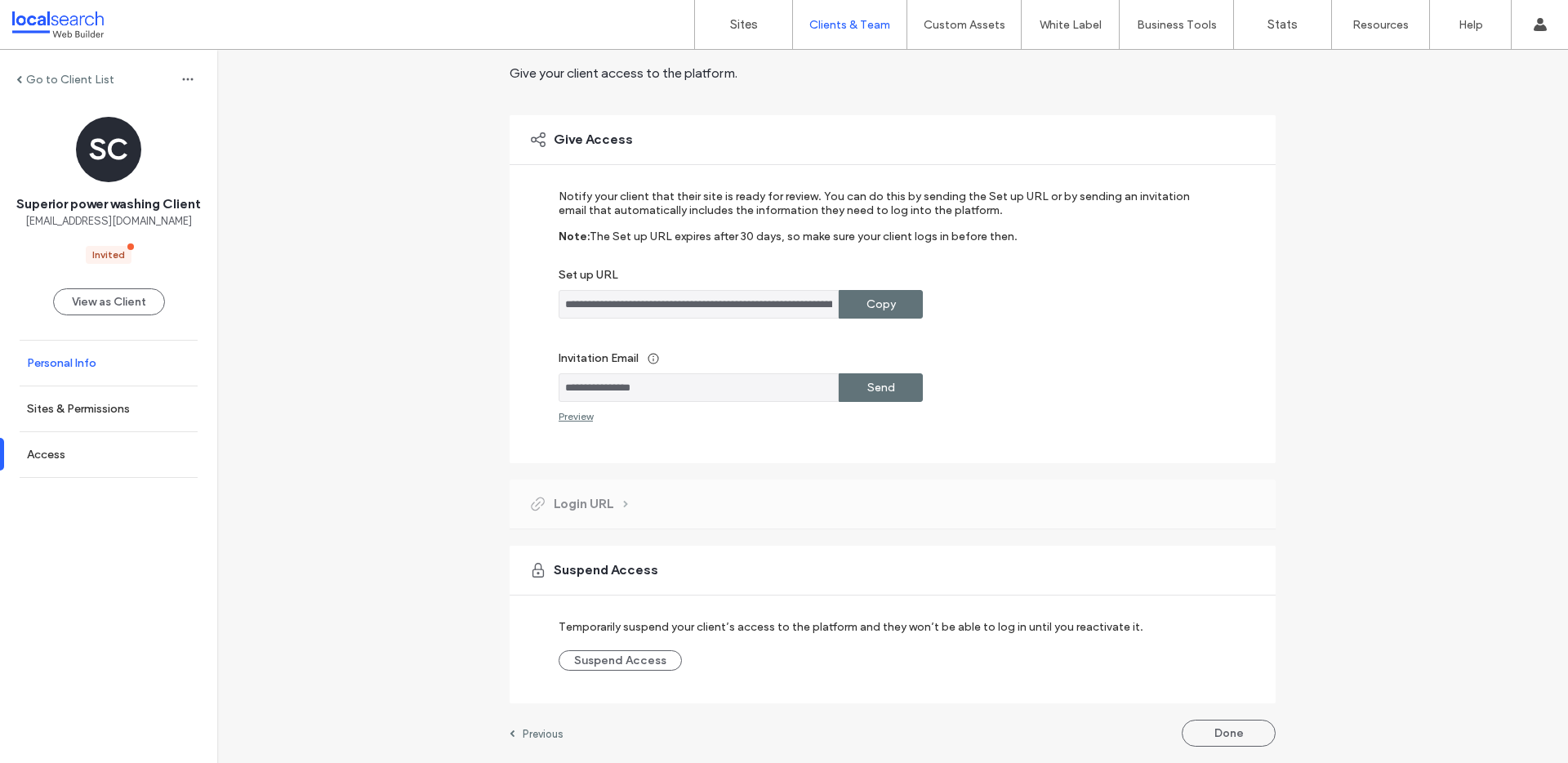
scroll to position [60, 0]
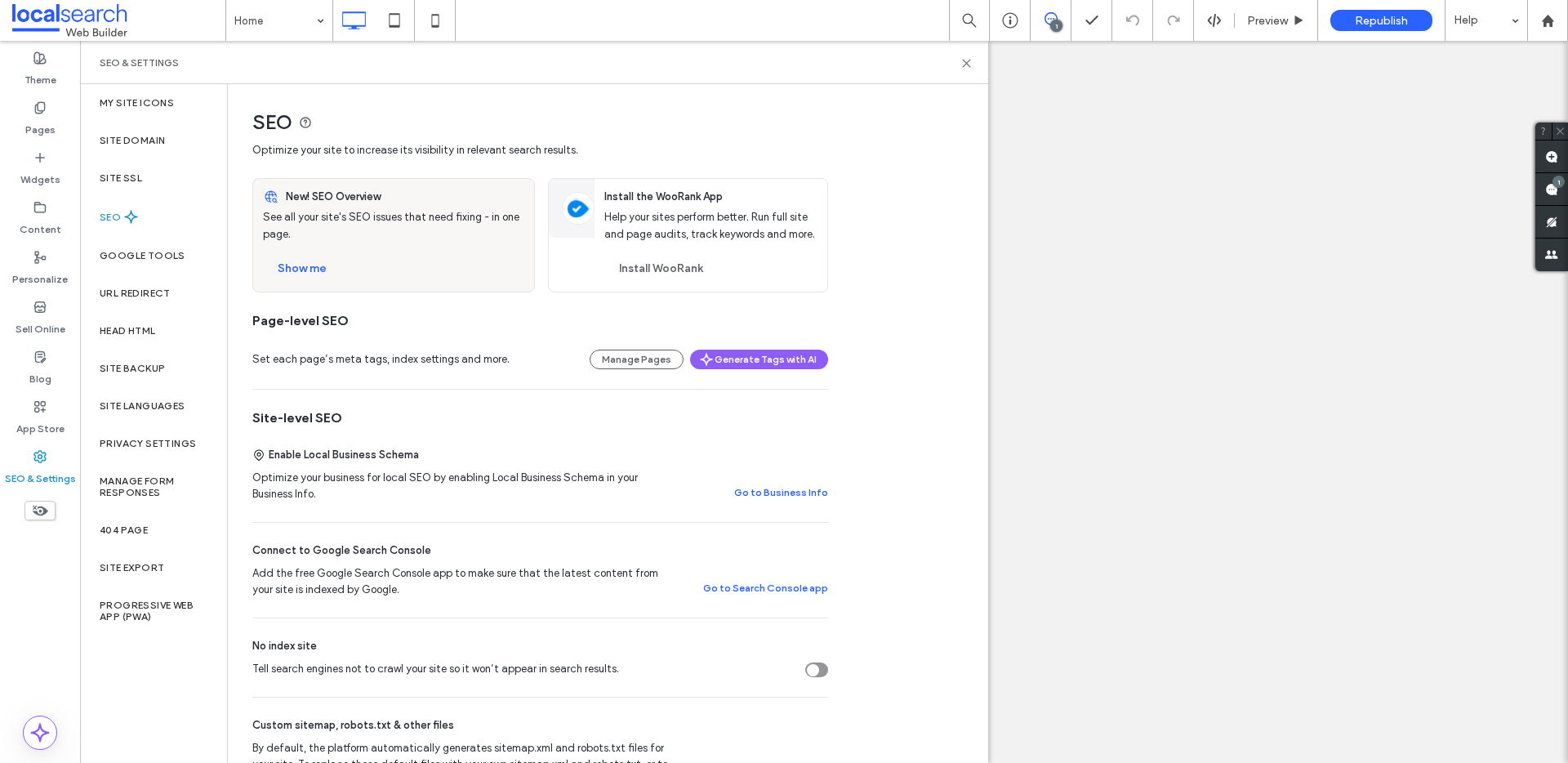
click at [128, 182] on label "Site SSL" at bounding box center [121, 178] width 43 height 12
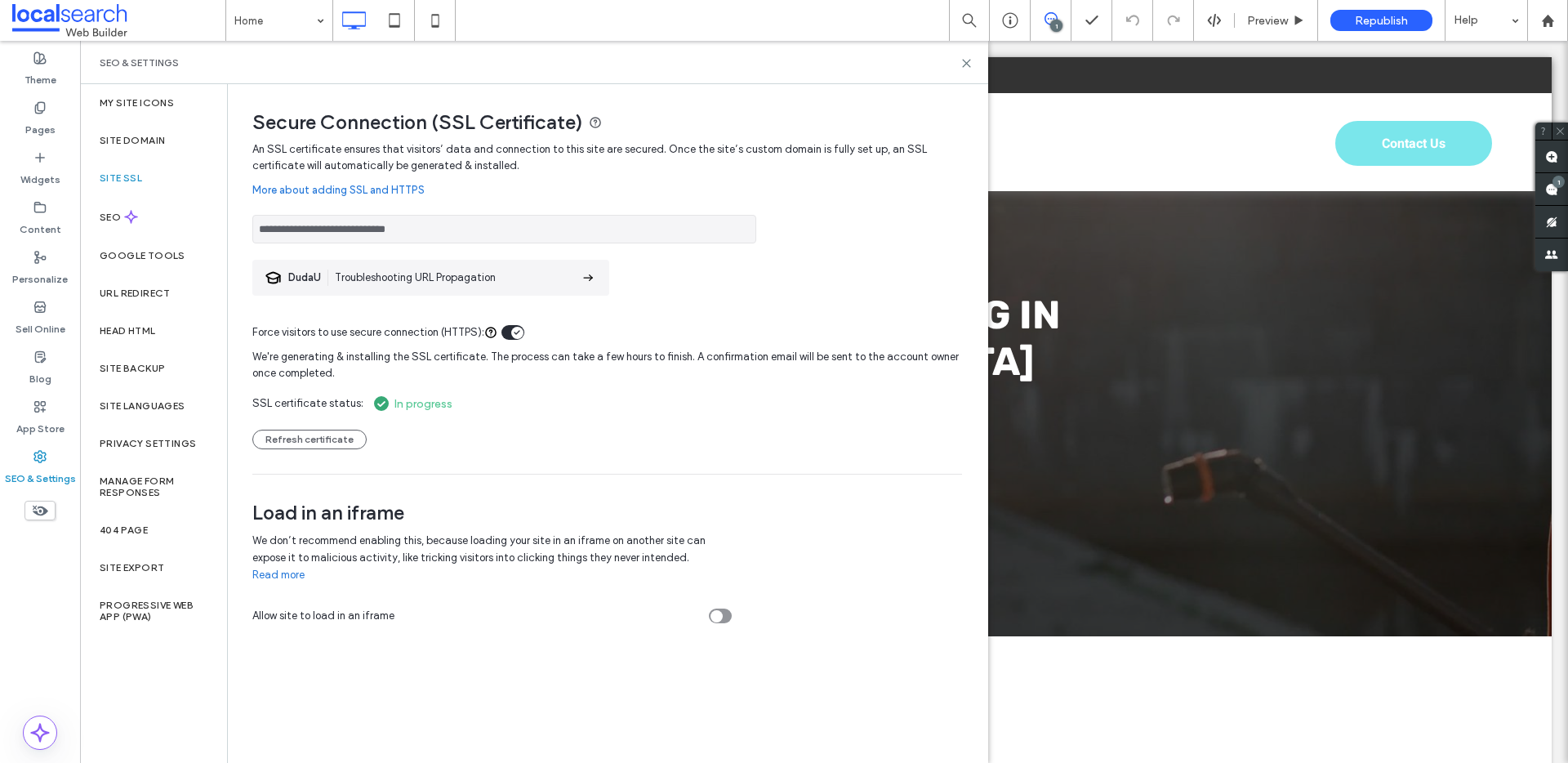
drag, startPoint x: 465, startPoint y: 226, endPoint x: 287, endPoint y: 233, distance: 178.1
click at [287, 233] on input "**********" at bounding box center [504, 229] width 504 height 29
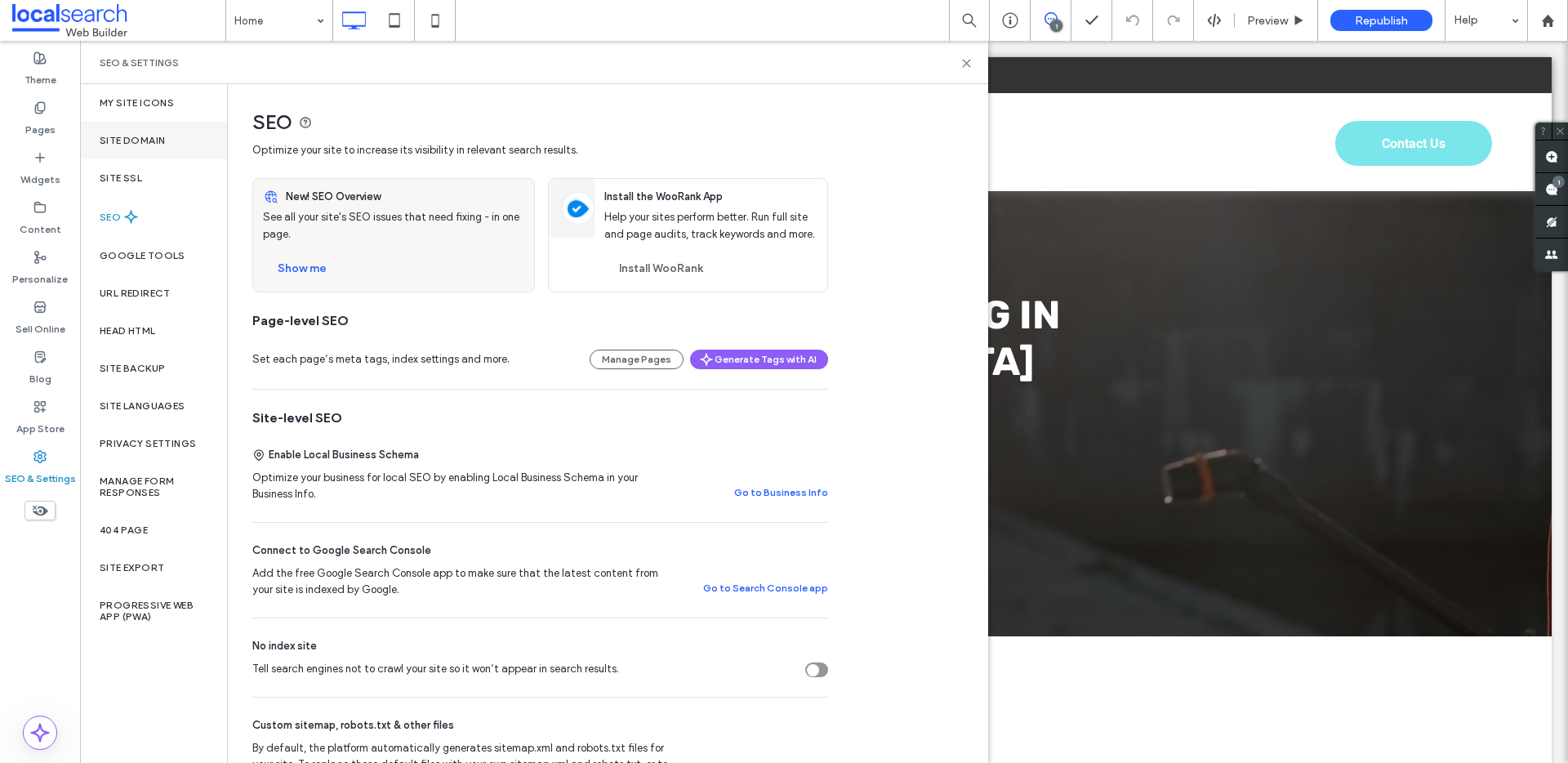
click at [172, 139] on div "Site Domain" at bounding box center [154, 141] width 147 height 38
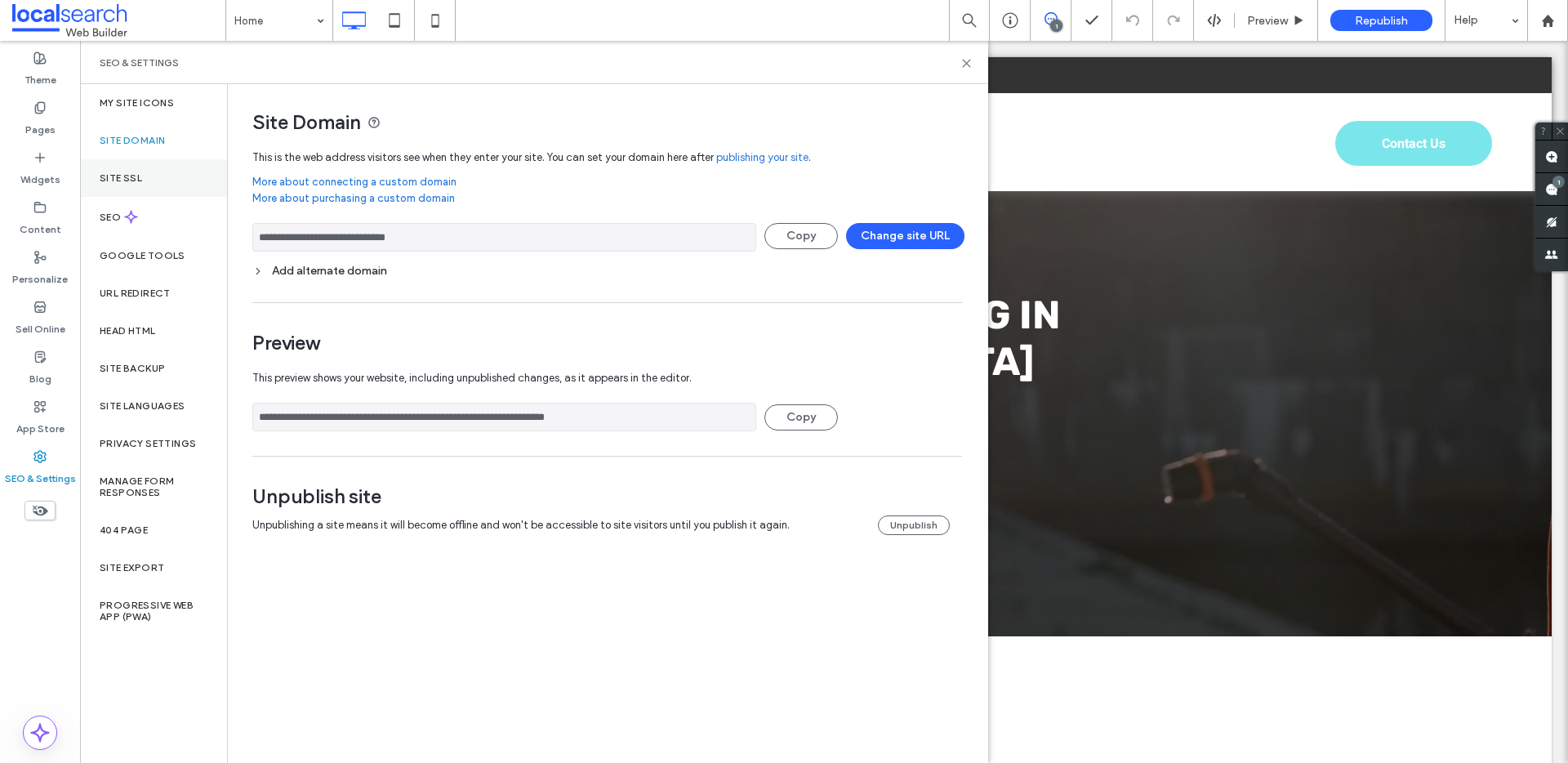
click at [153, 187] on div "Site SSL" at bounding box center [154, 178] width 147 height 38
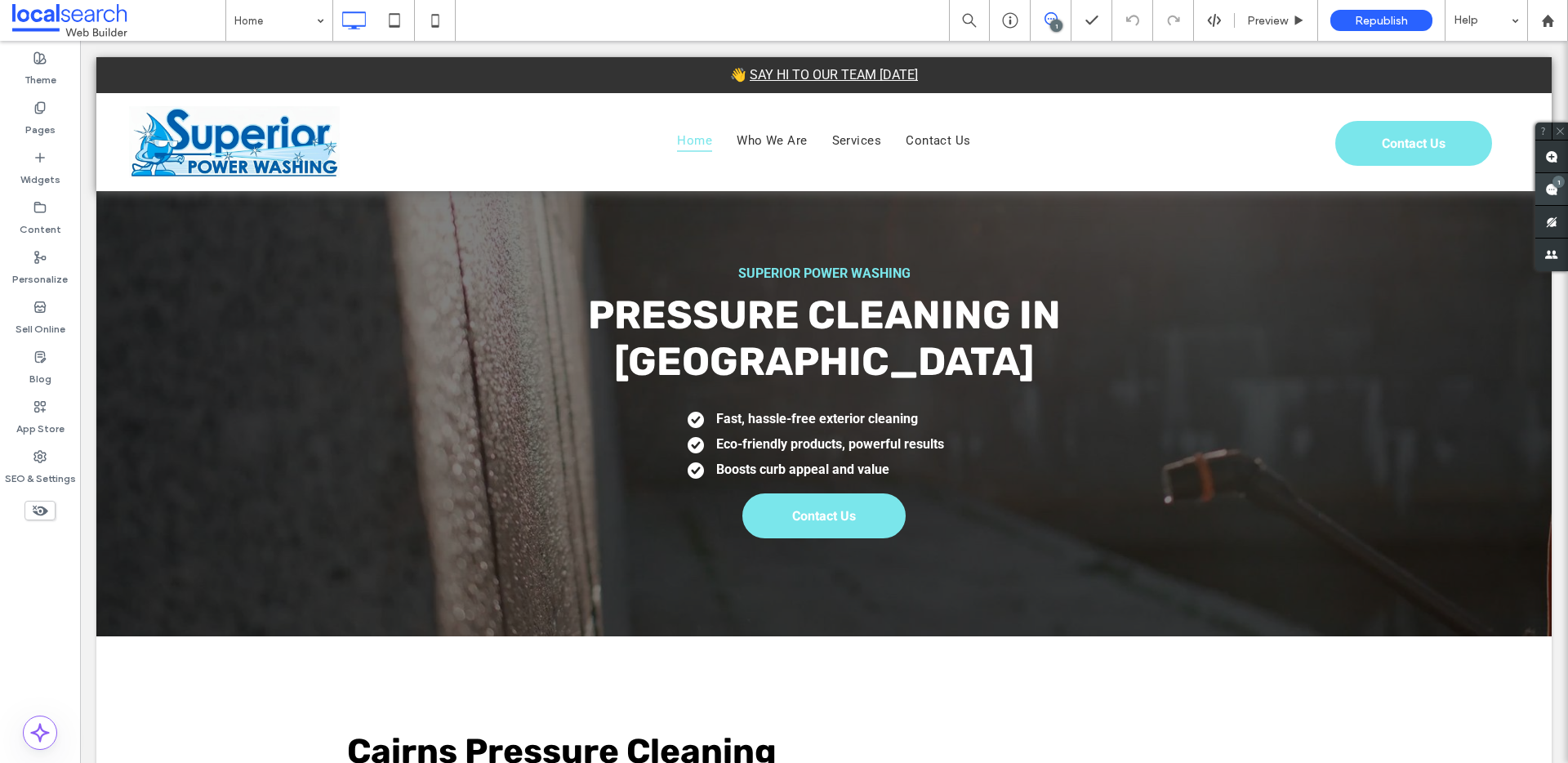
click at [1545, 188] on icon at bounding box center [1551, 189] width 13 height 13
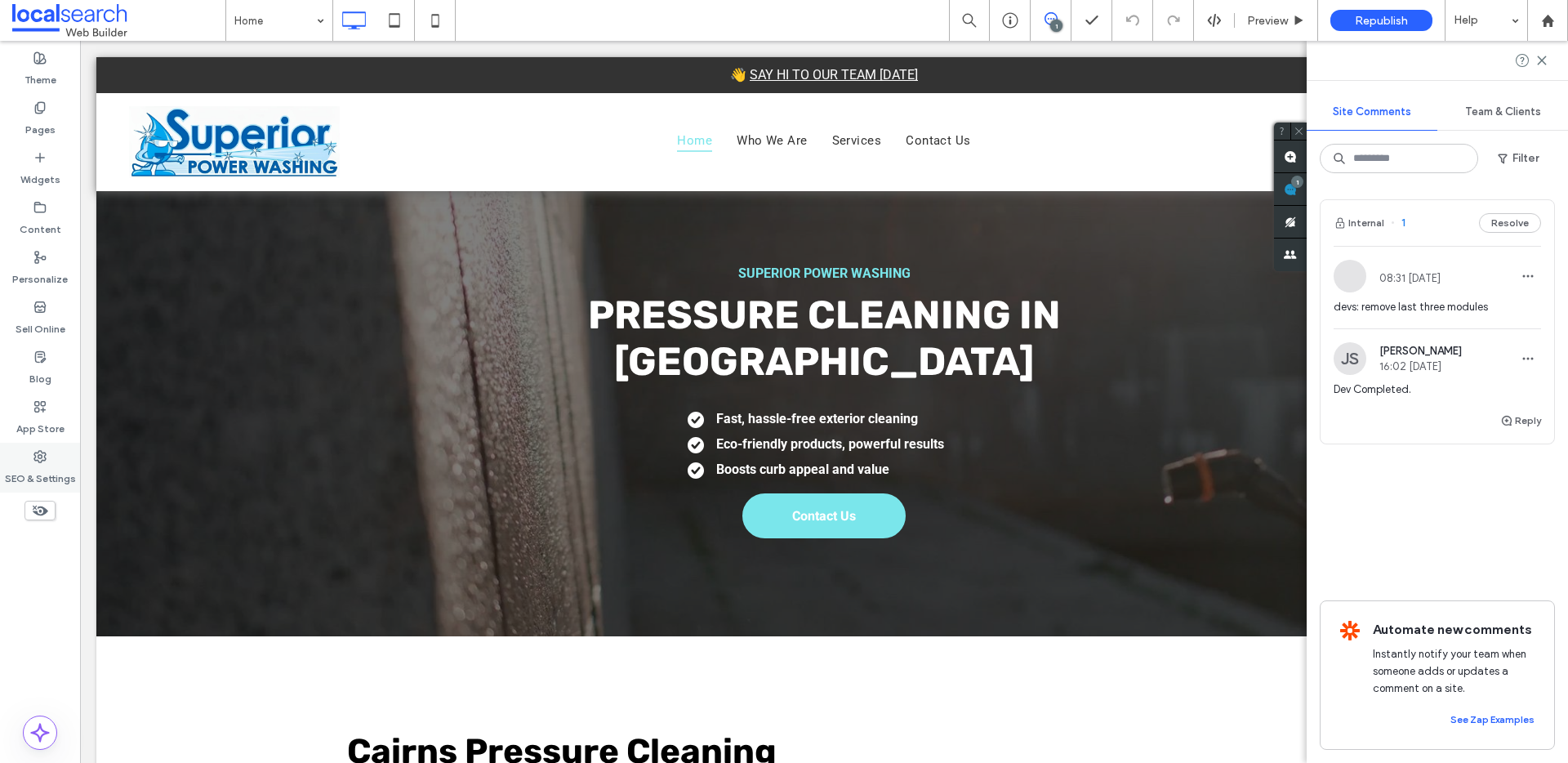
click at [32, 456] on div "SEO & Settings" at bounding box center [40, 468] width 80 height 50
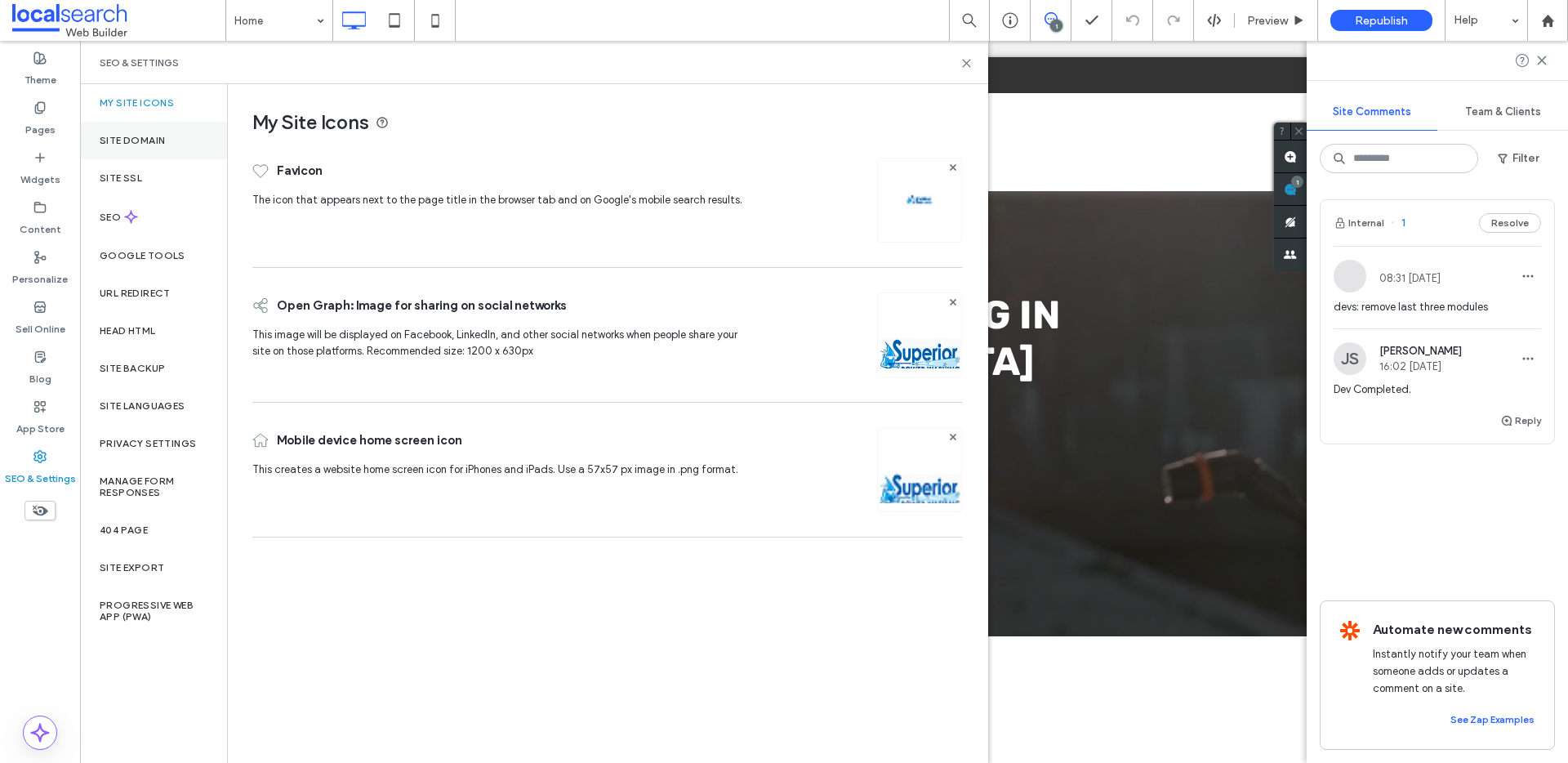
click at [157, 145] on label "Site Domain" at bounding box center [133, 141] width 65 height 12
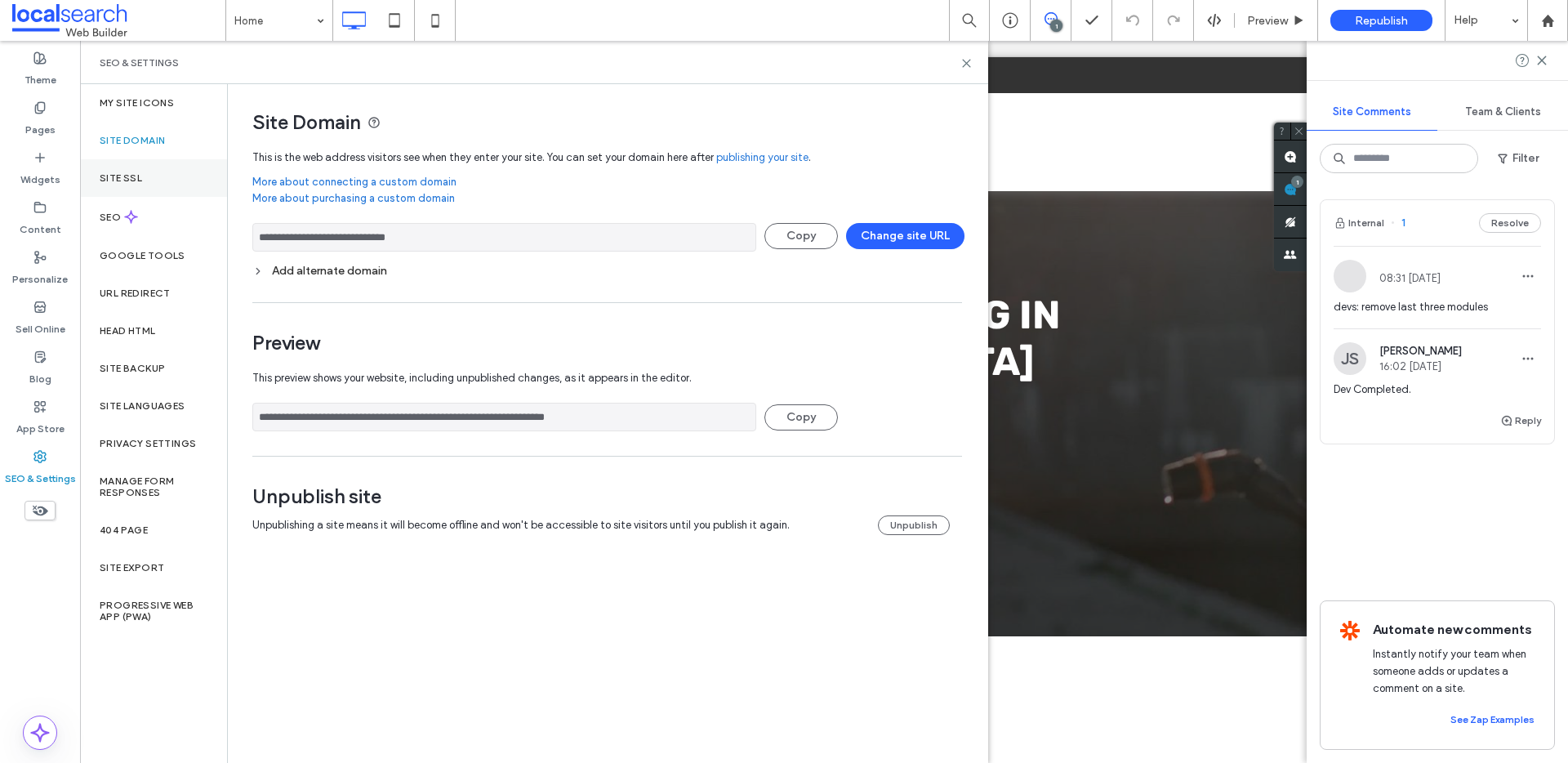
click at [155, 186] on div "Site SSL" at bounding box center [154, 178] width 147 height 38
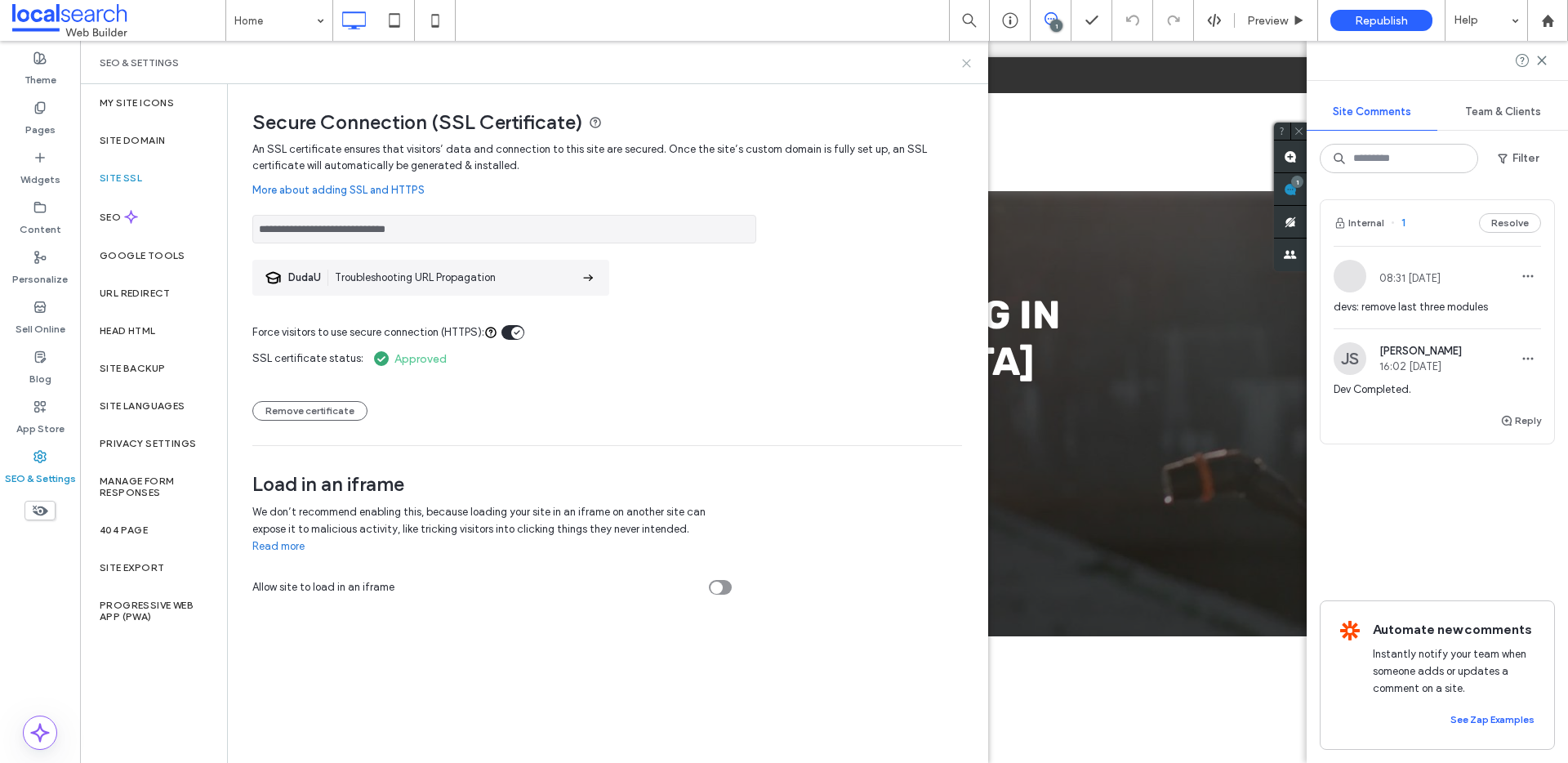
click at [967, 62] on use at bounding box center [966, 62] width 7 height 7
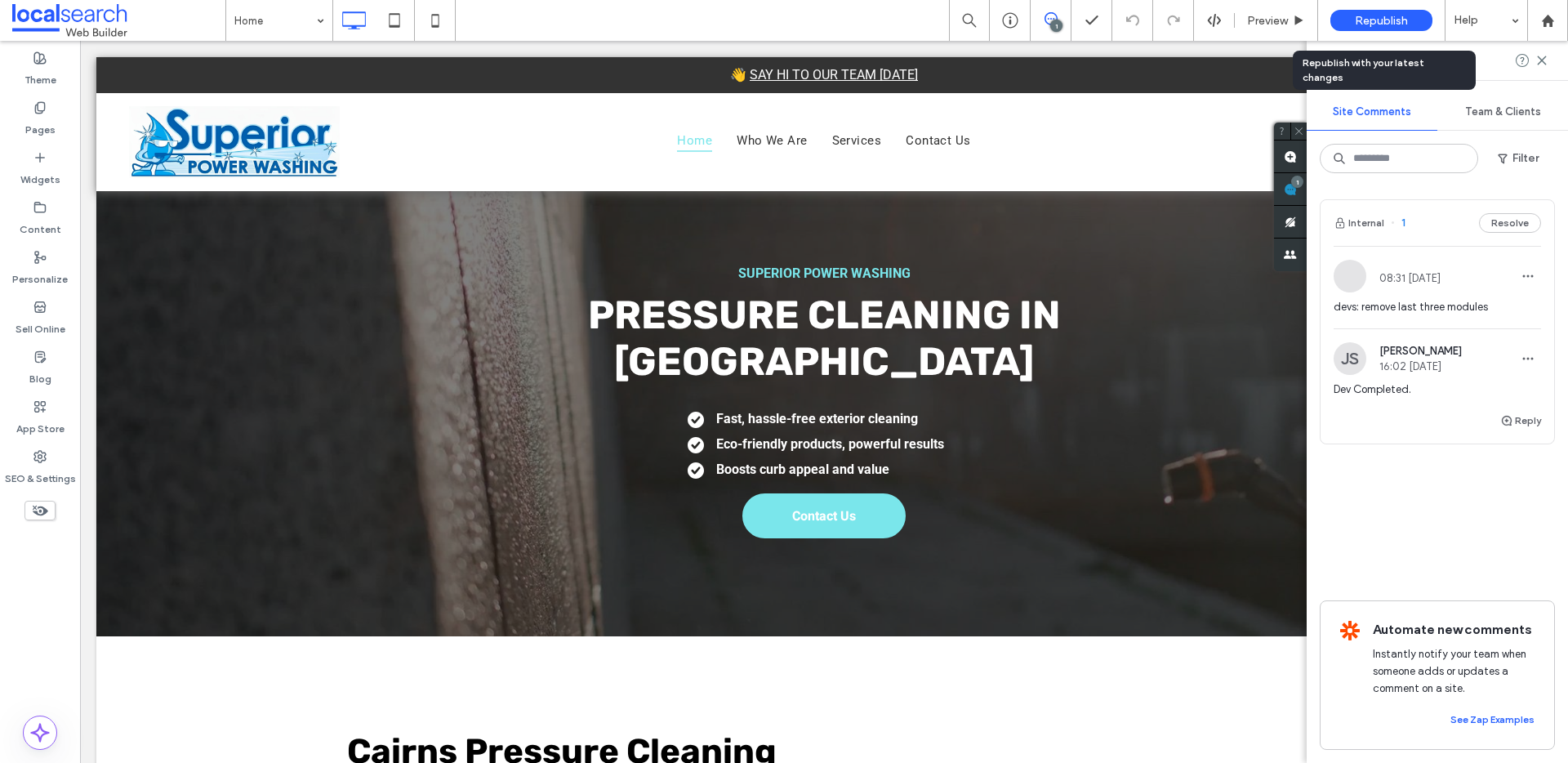
click at [1374, 23] on span "Republish" at bounding box center [1382, 21] width 53 height 14
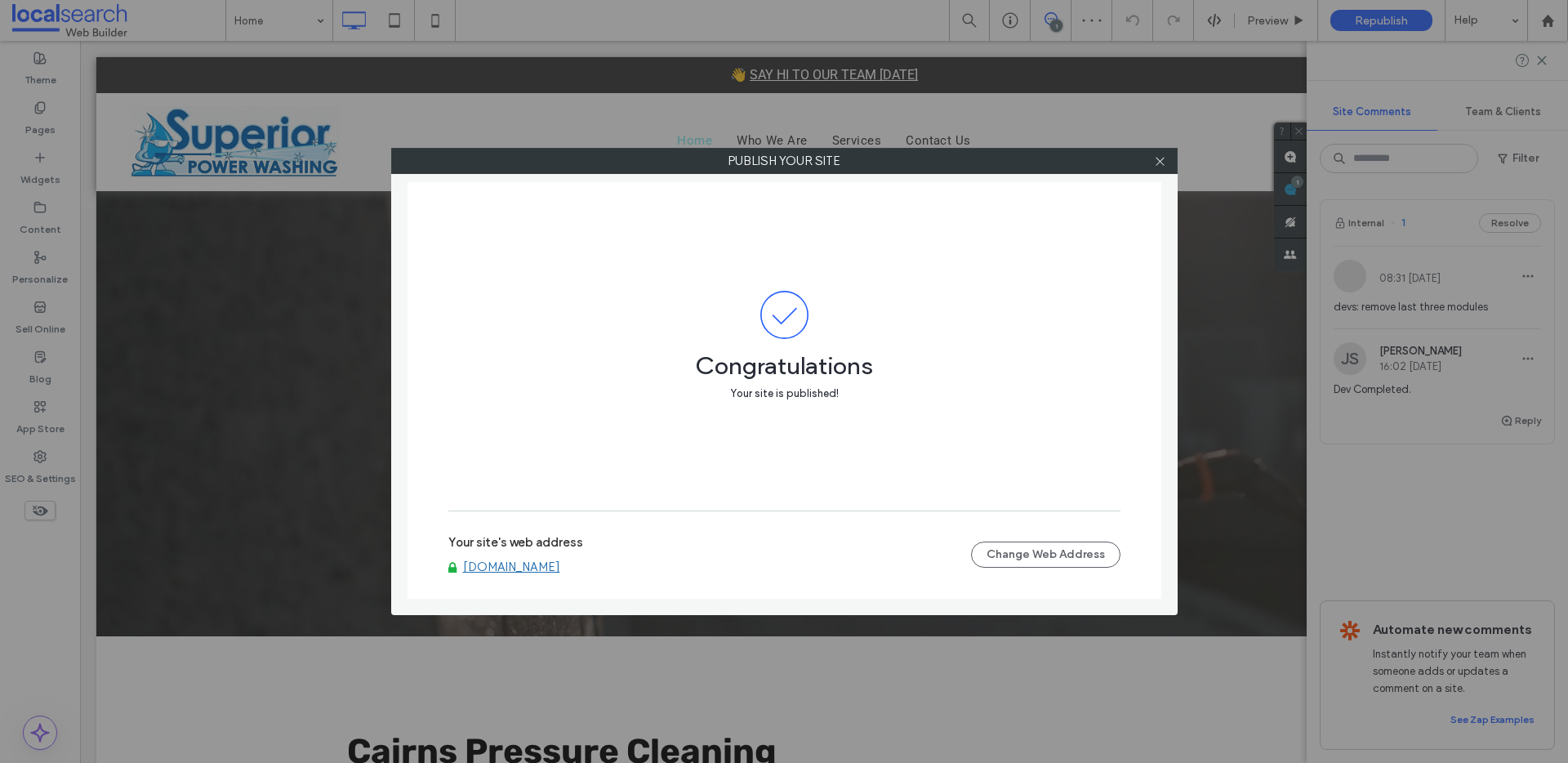
click at [541, 562] on link "www.superiorpowerwashing.com.au" at bounding box center [512, 567] width 97 height 15
click at [1161, 165] on icon at bounding box center [1160, 162] width 12 height 12
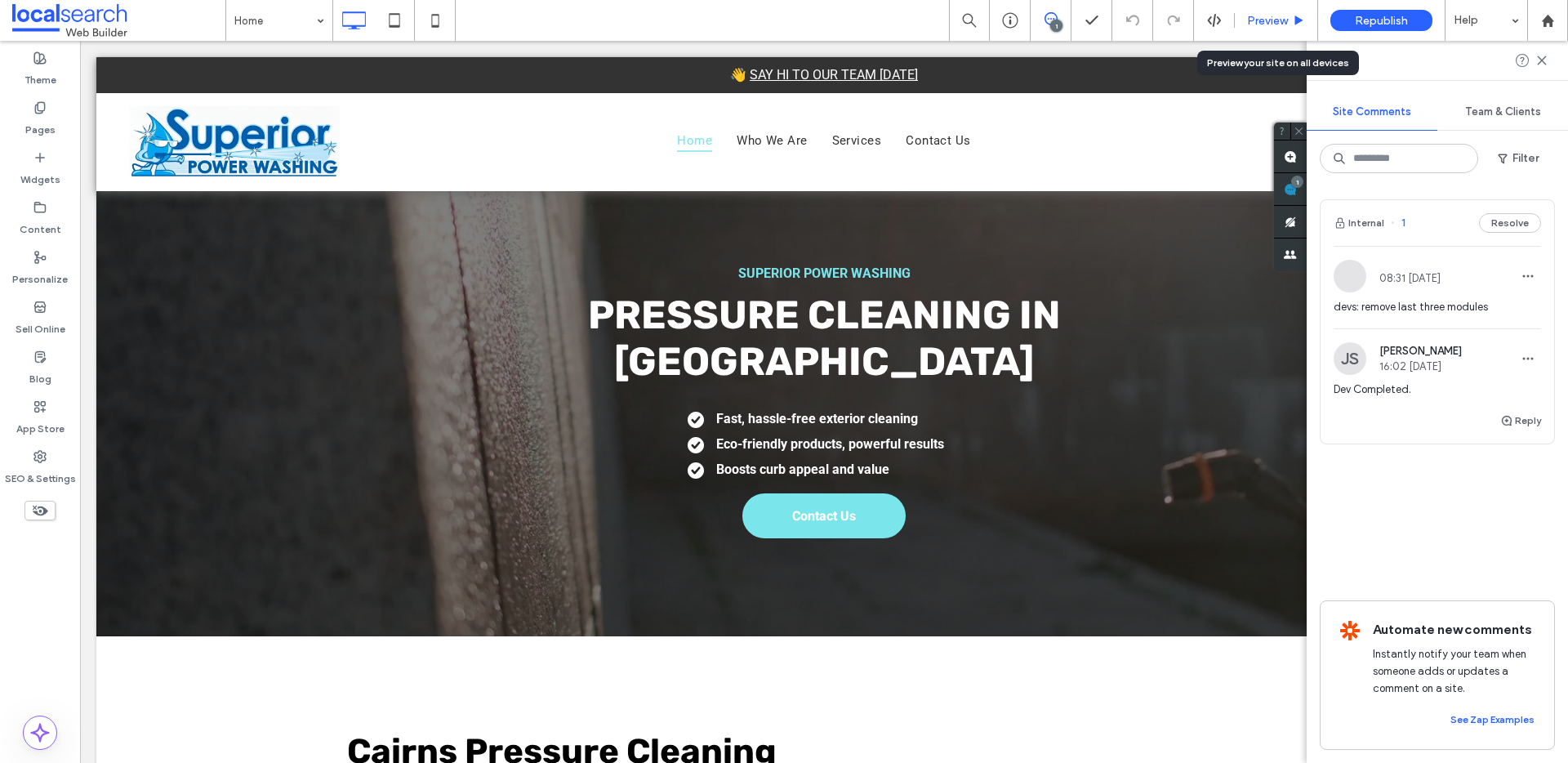
click at [1273, 21] on span "Preview" at bounding box center [1267, 21] width 41 height 14
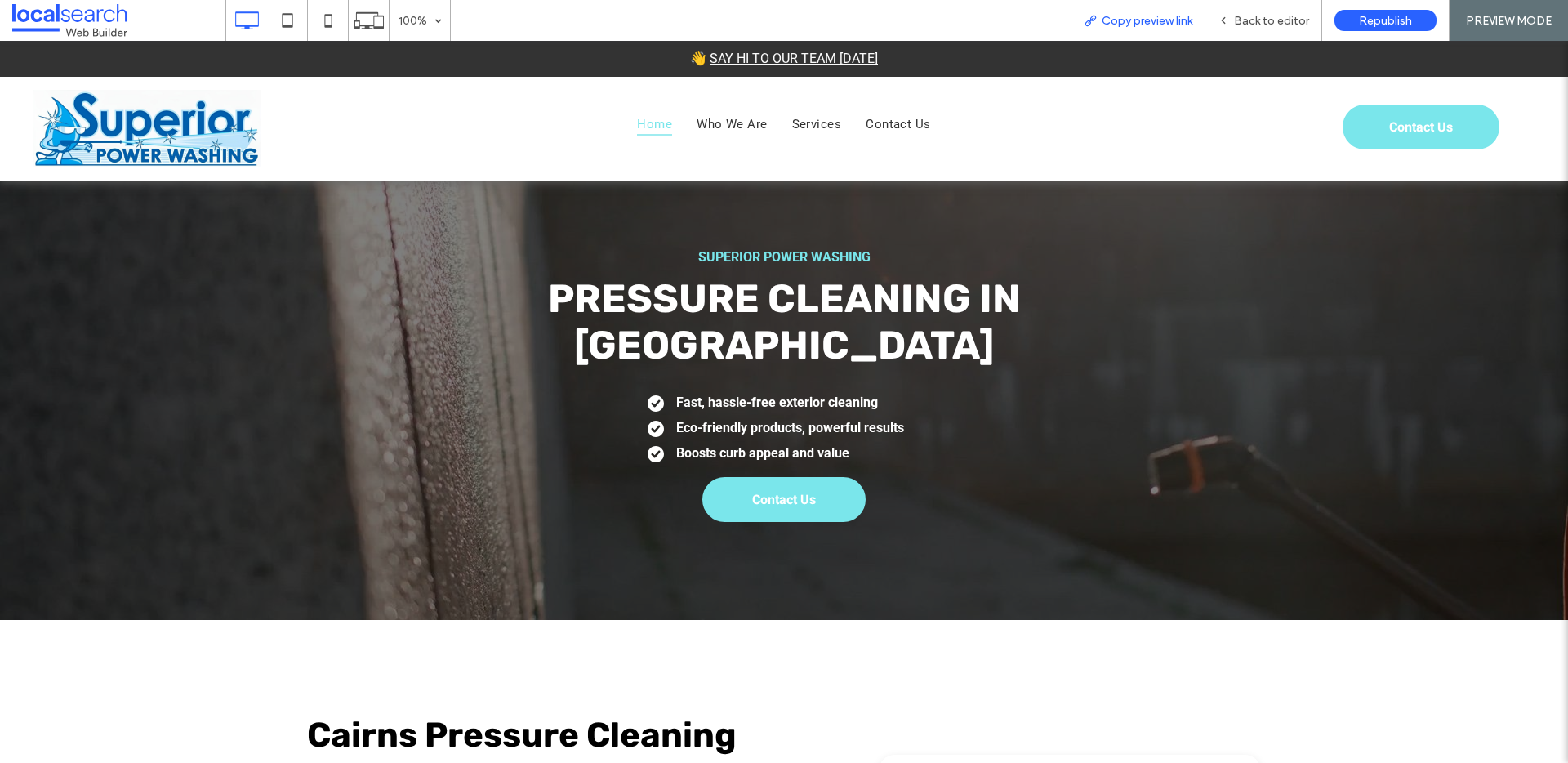
click at [1146, 15] on span "Copy preview link" at bounding box center [1147, 21] width 91 height 14
click at [1259, 24] on span "Back to editor" at bounding box center [1272, 21] width 75 height 14
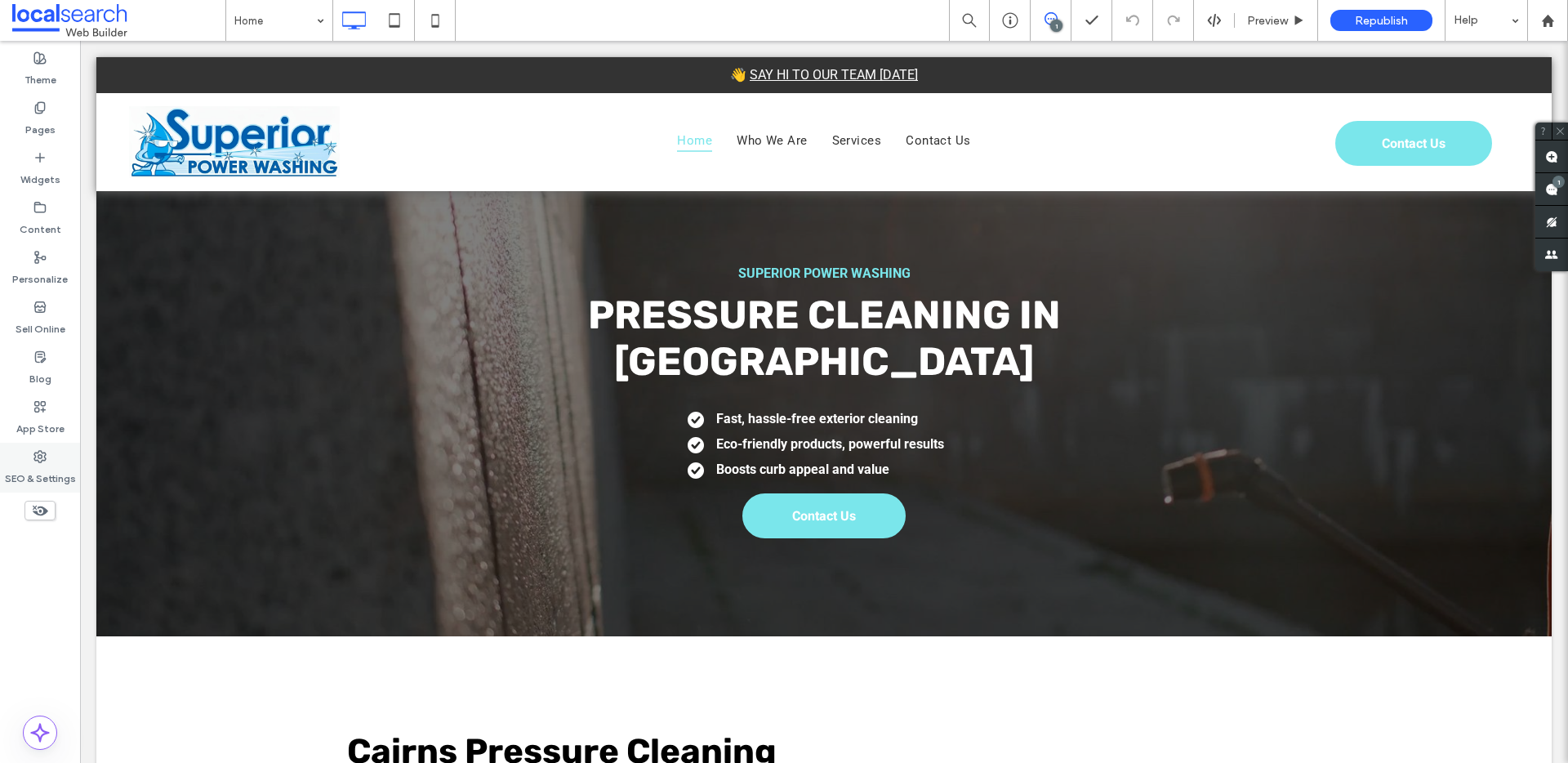
click at [46, 463] on icon at bounding box center [40, 456] width 13 height 13
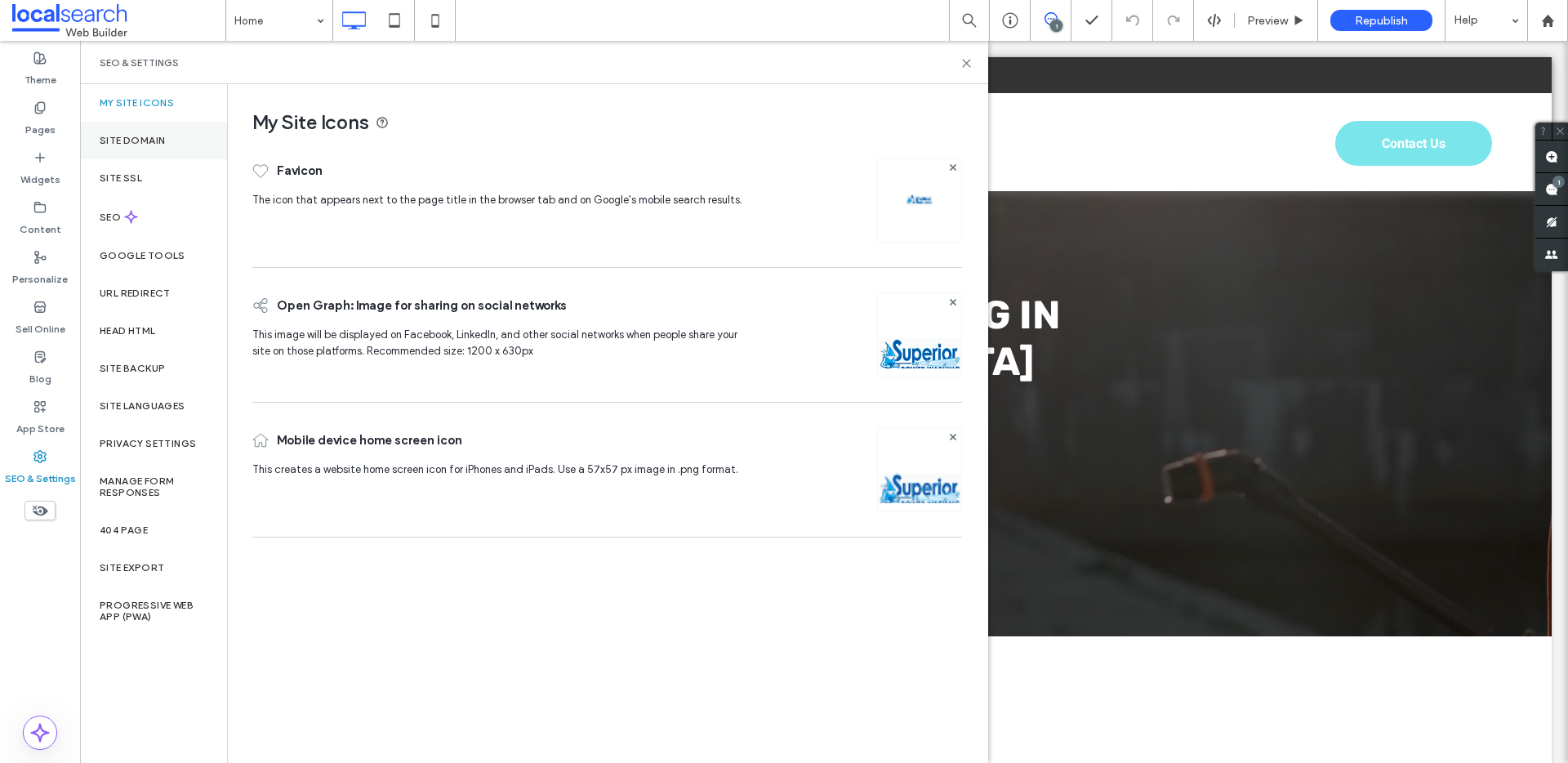
click at [142, 128] on div "Site Domain" at bounding box center [154, 141] width 147 height 38
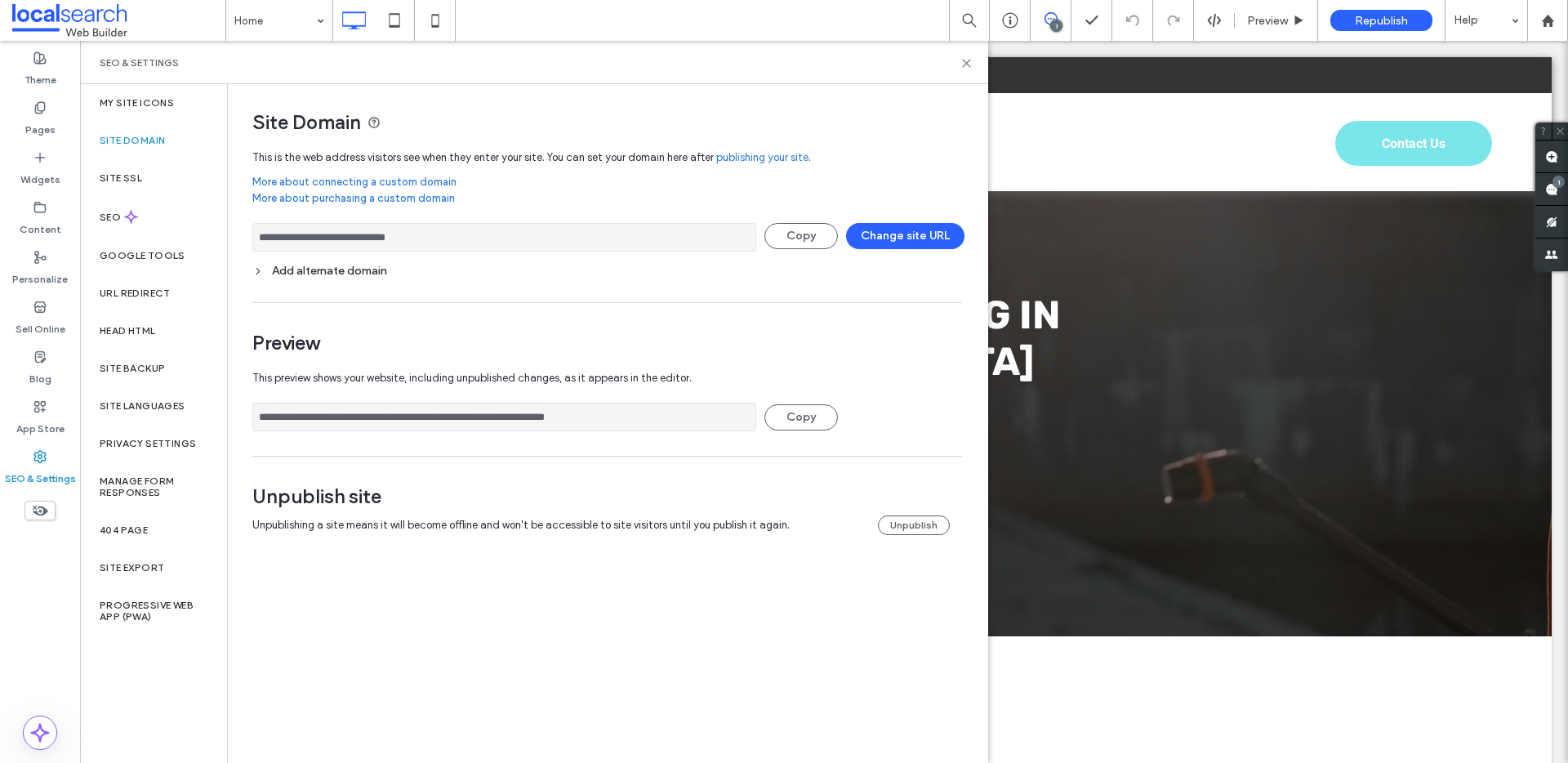
drag, startPoint x: 449, startPoint y: 240, endPoint x: 263, endPoint y: 236, distance: 186.0
click at [249, 236] on div "**********" at bounding box center [601, 326] width 747 height 484
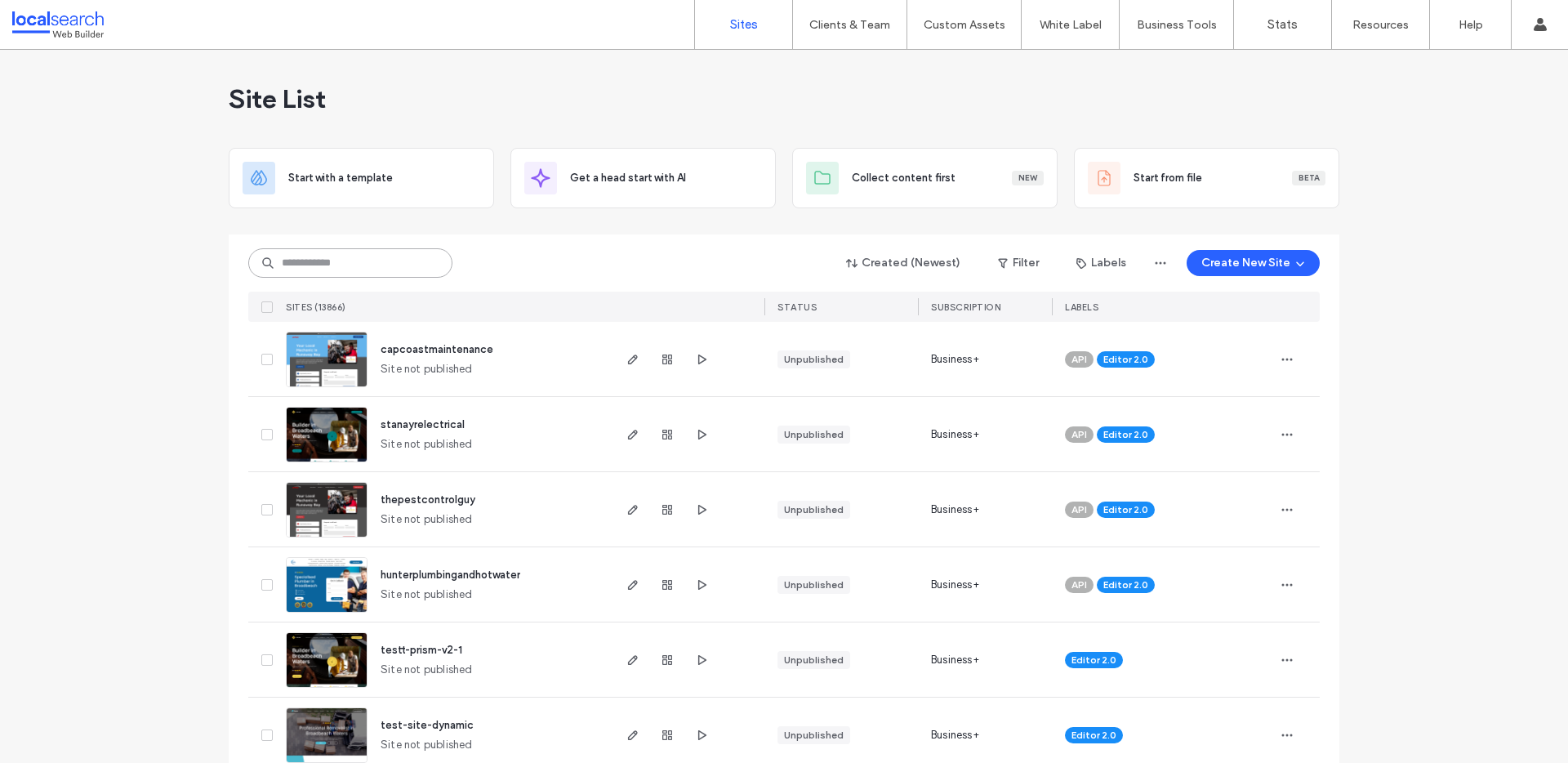
click at [379, 265] on input at bounding box center [351, 264] width 204 height 30
paste input "********"
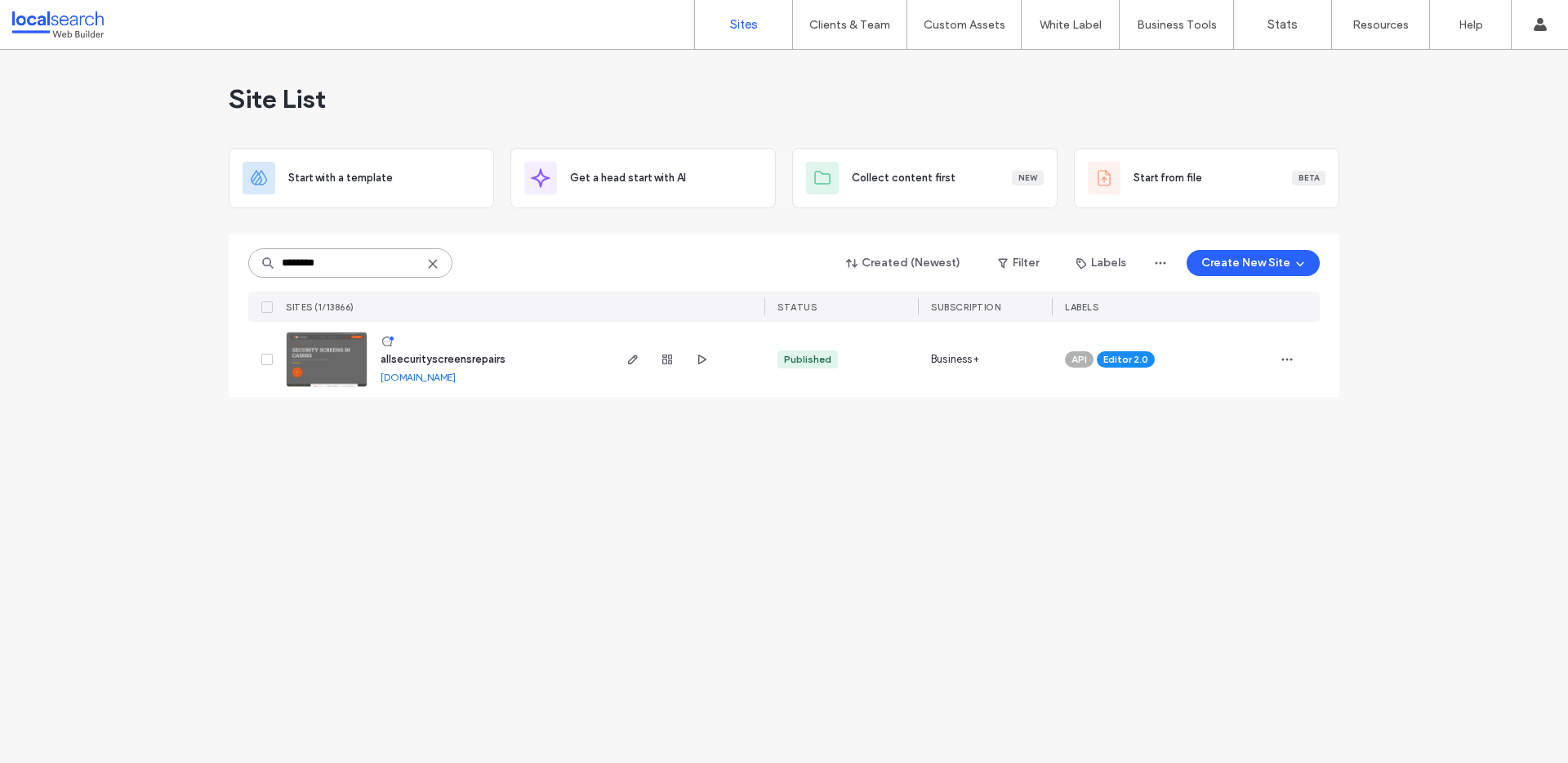
type input "********"
click at [632, 373] on div at bounding box center [667, 360] width 88 height 75
click at [632, 366] on span "button" at bounding box center [633, 360] width 20 height 20
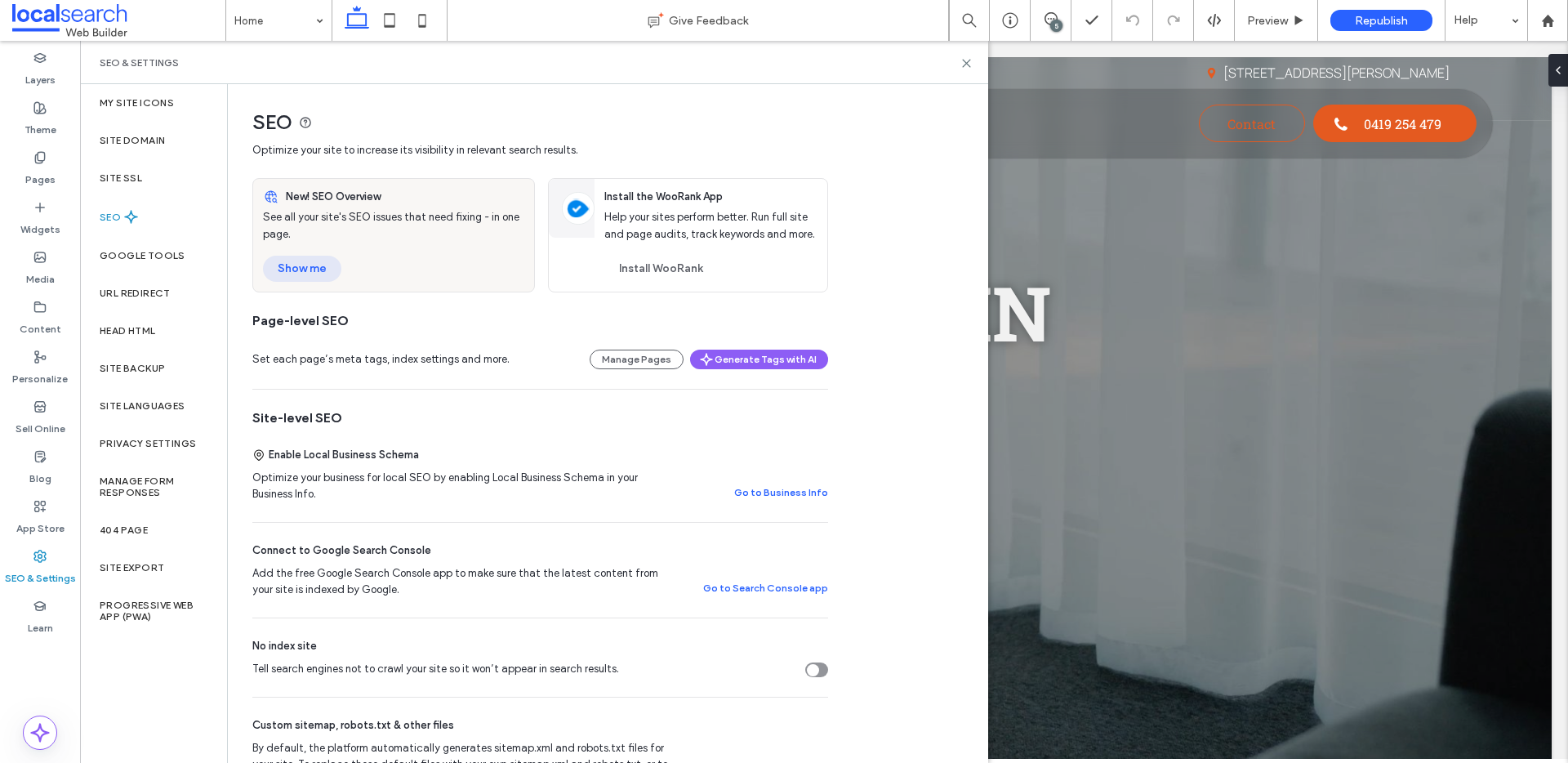
click at [321, 275] on button "Show me" at bounding box center [302, 269] width 78 height 26
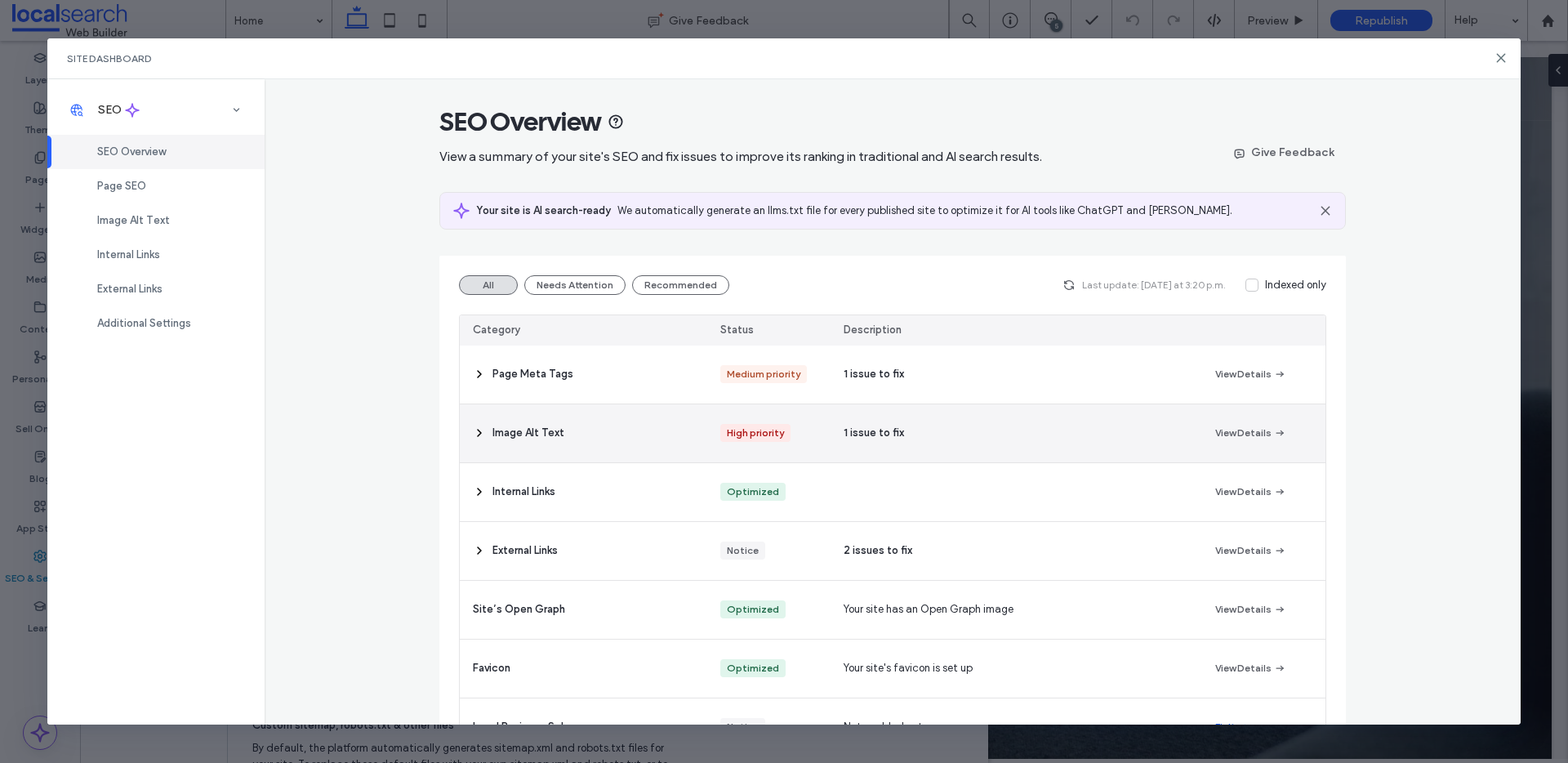
click at [594, 436] on div "Image Alt Text" at bounding box center [583, 433] width 248 height 58
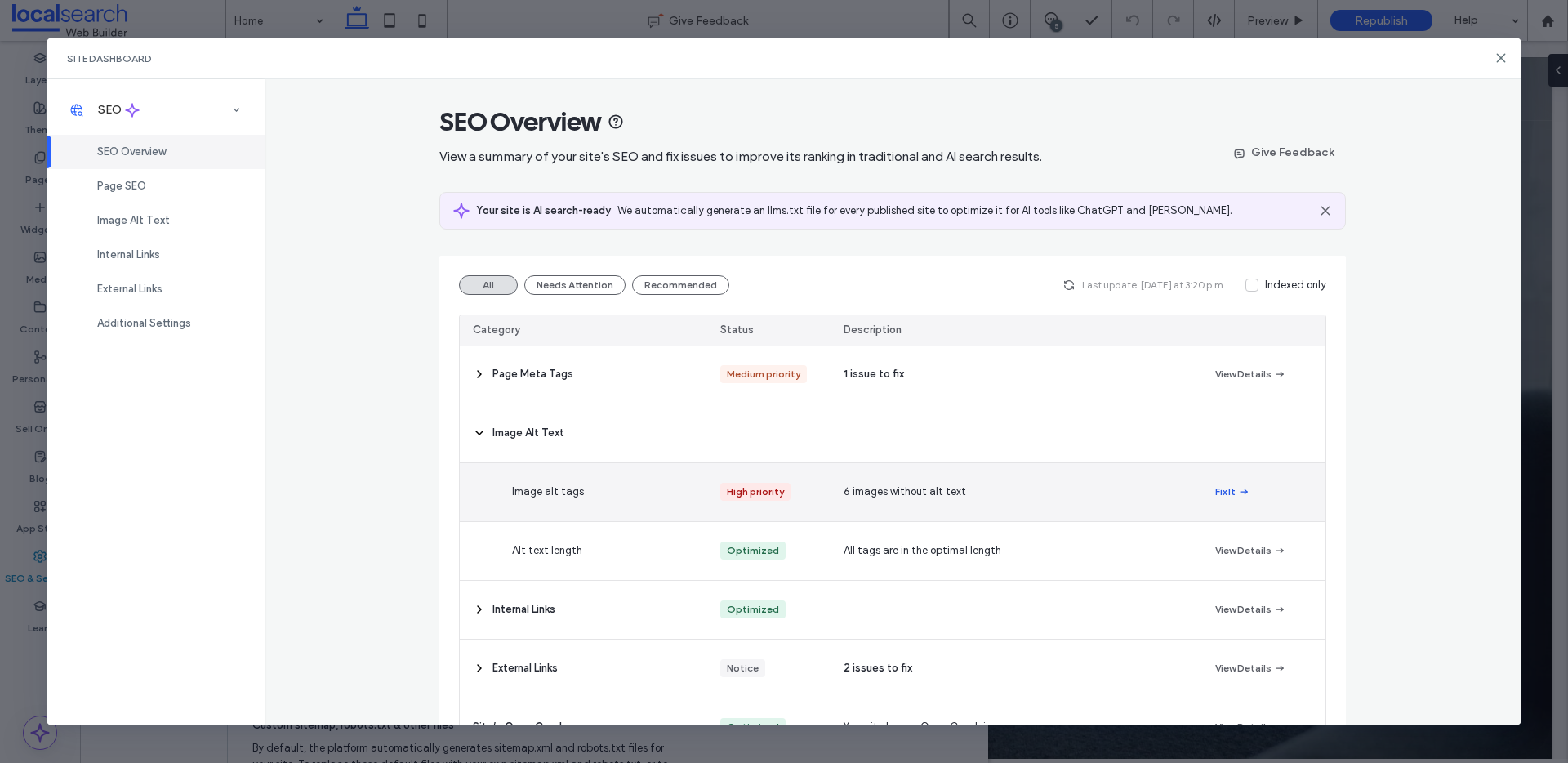
click at [1215, 497] on button "Fix It" at bounding box center [1232, 492] width 35 height 20
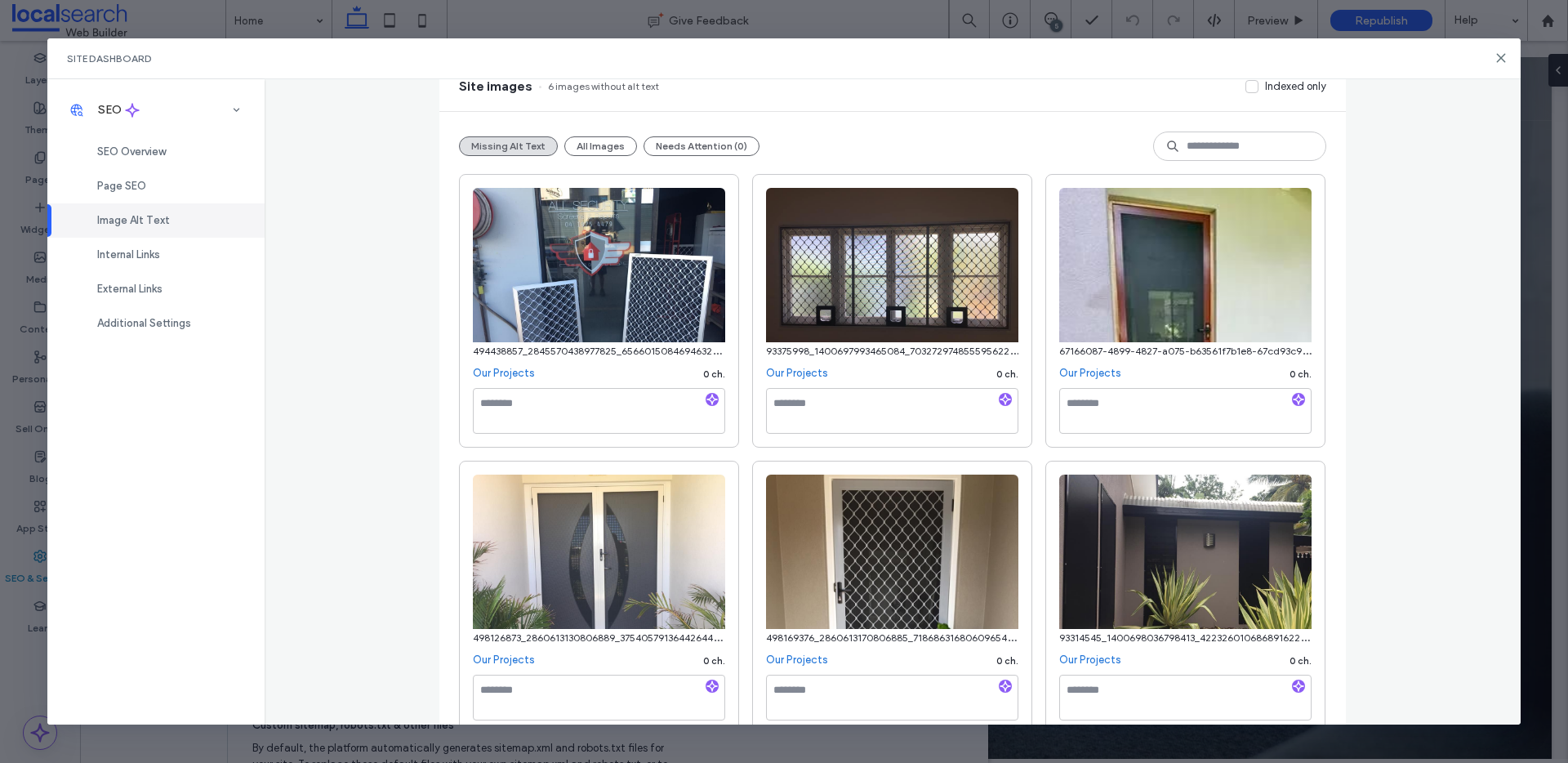
scroll to position [151, 0]
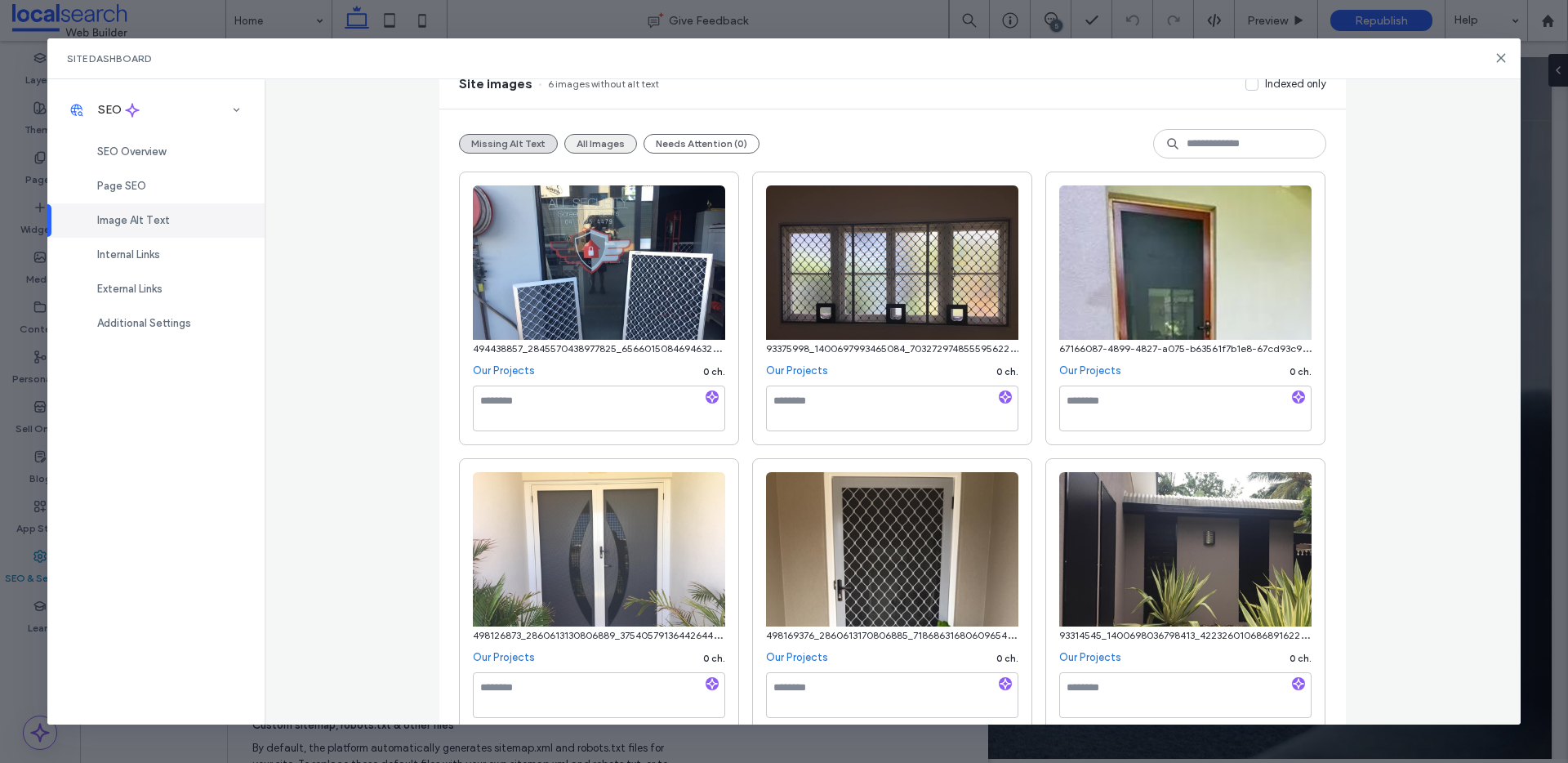
click at [590, 145] on button "All Images" at bounding box center [600, 144] width 72 height 20
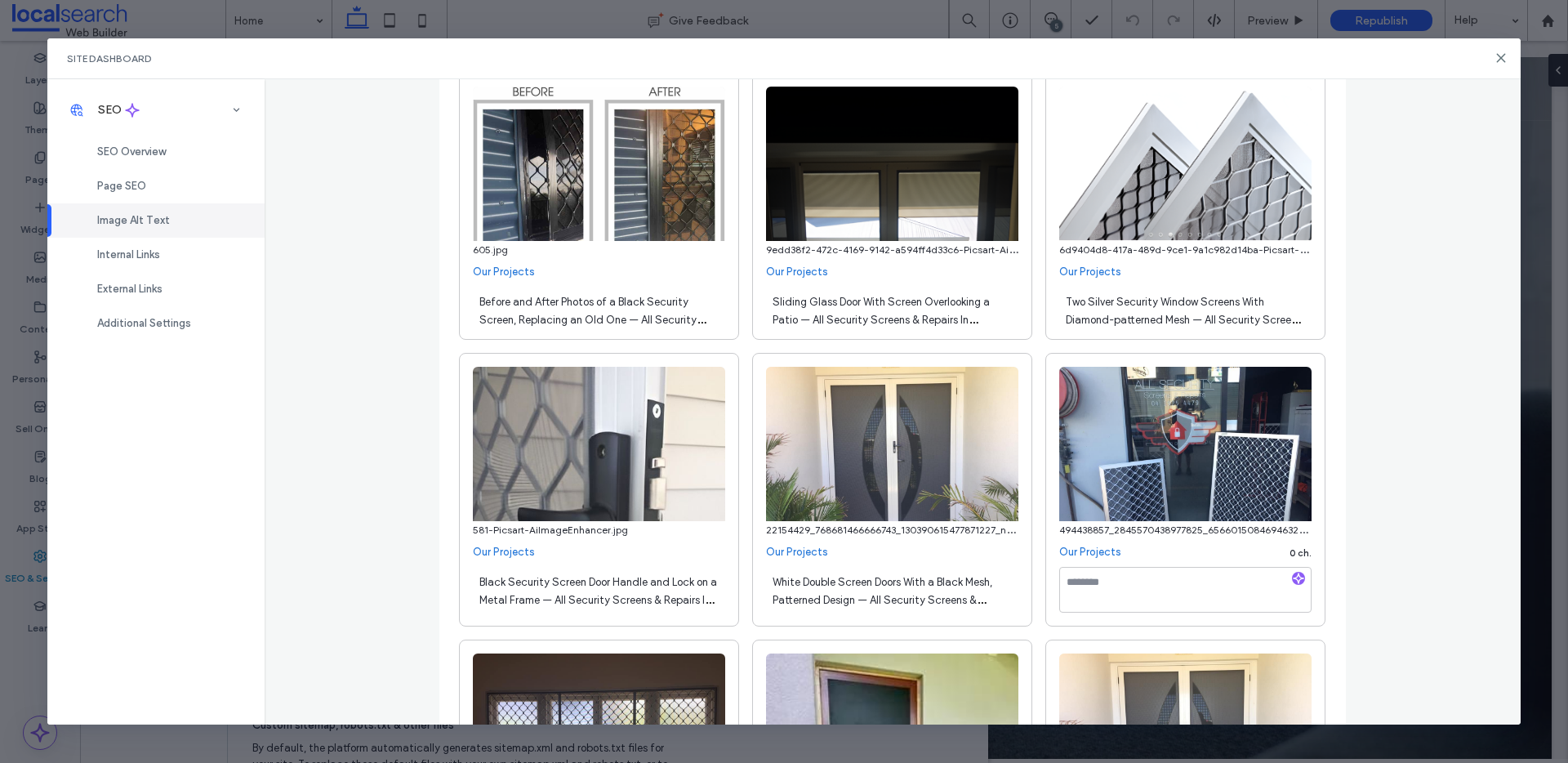
scroll to position [532, 0]
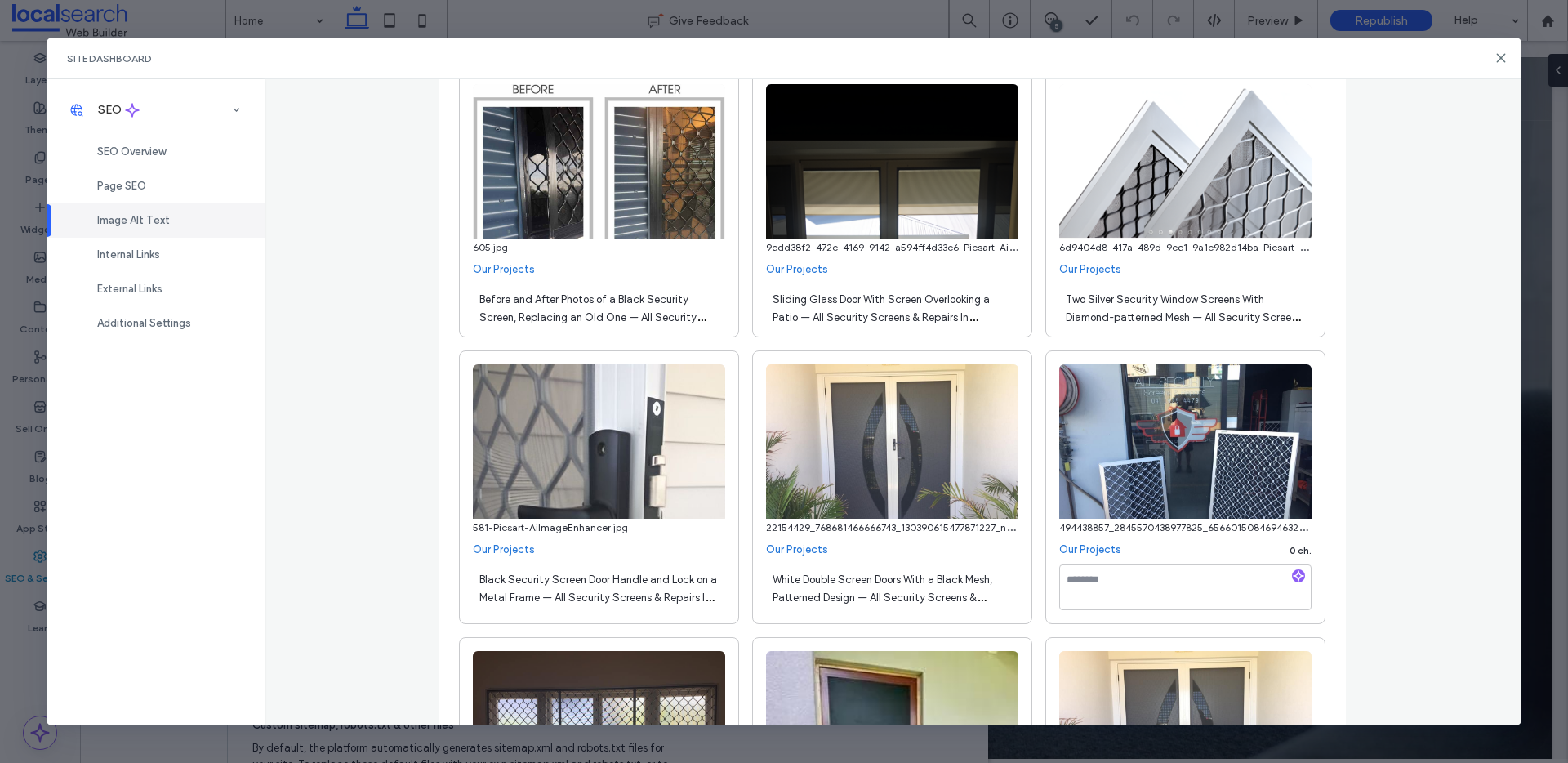
click at [1074, 310] on span "Two Silver Security Window Screens With Diamond-patterned Mesh — All Security S…" at bounding box center [1184, 317] width 236 height 49
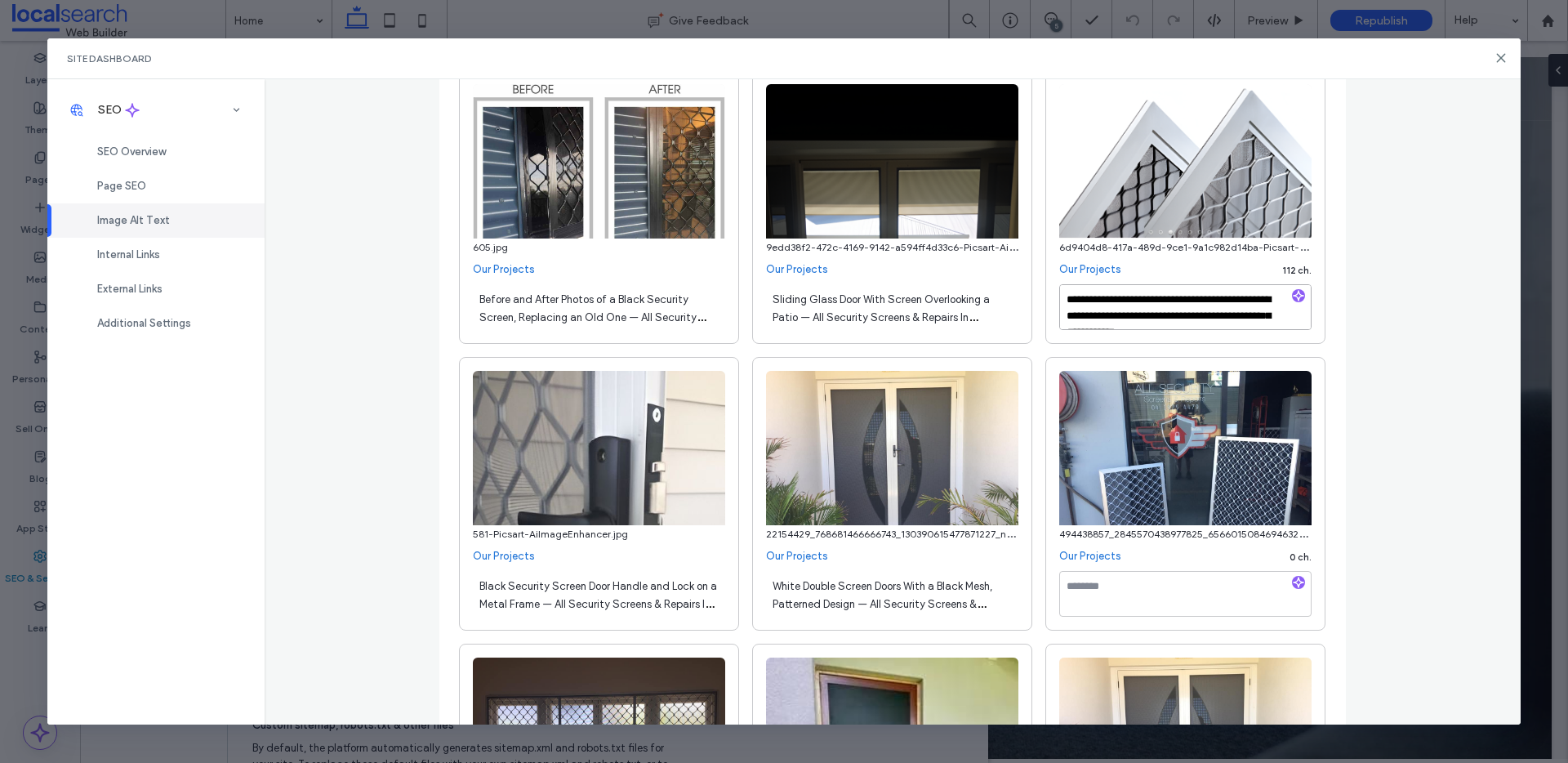
scroll to position [18, 0]
drag, startPoint x: 1057, startPoint y: 296, endPoint x: 1259, endPoint y: 334, distance: 205.5
click at [1259, 334] on div "**********" at bounding box center [1186, 310] width 253 height 53
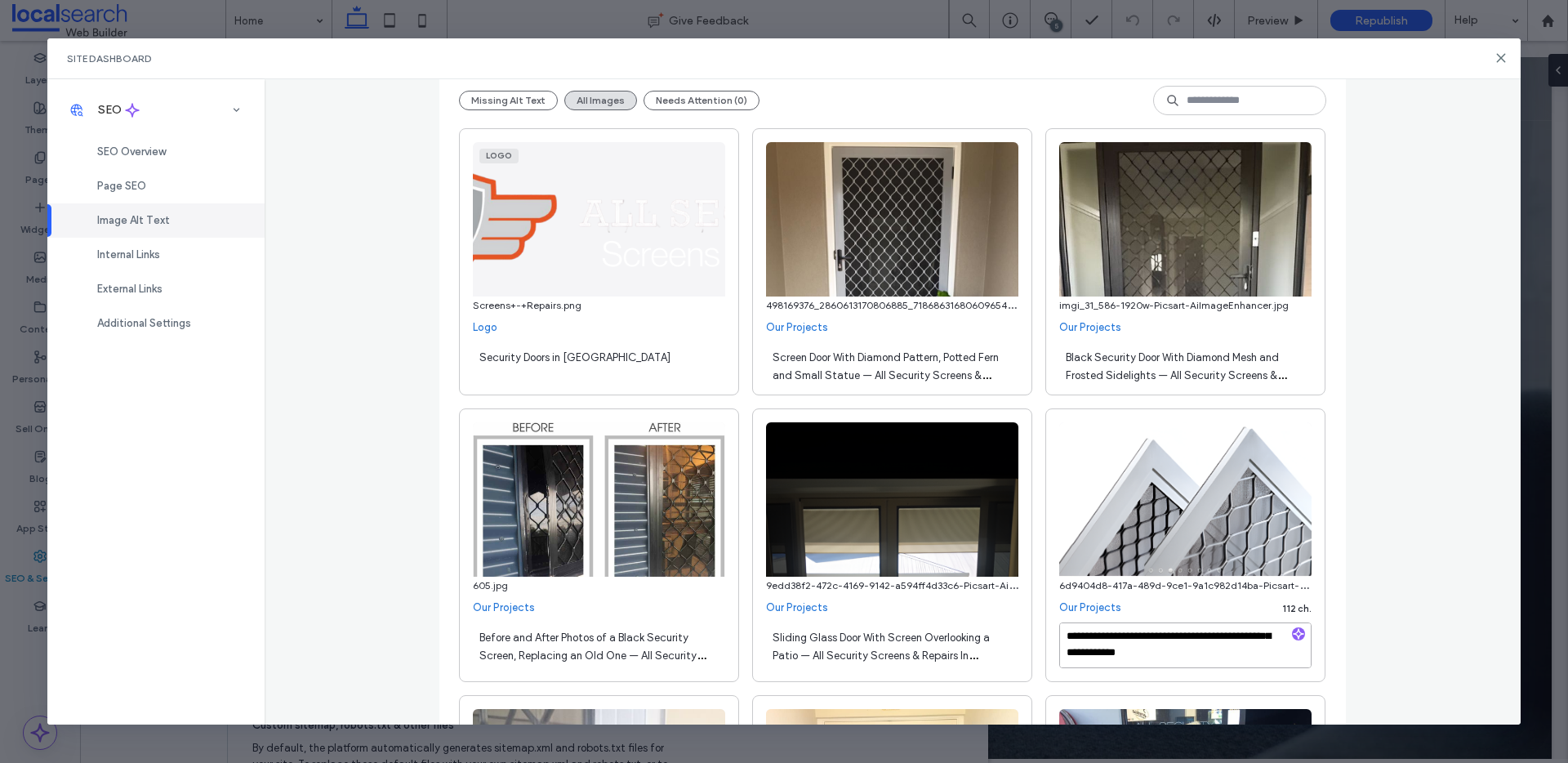
scroll to position [0, 0]
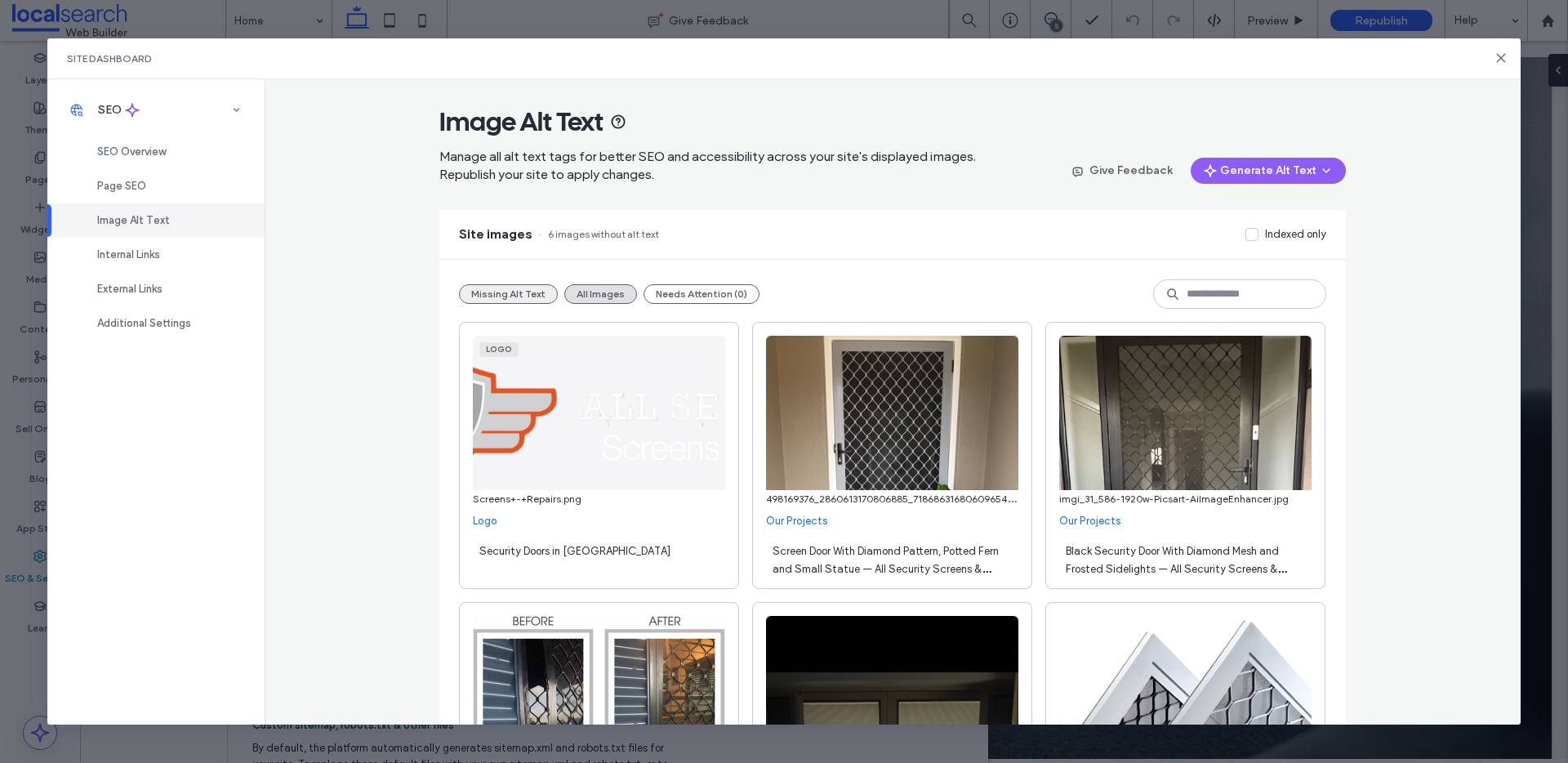
click at [504, 296] on button "Missing Alt Text" at bounding box center [508, 294] width 99 height 20
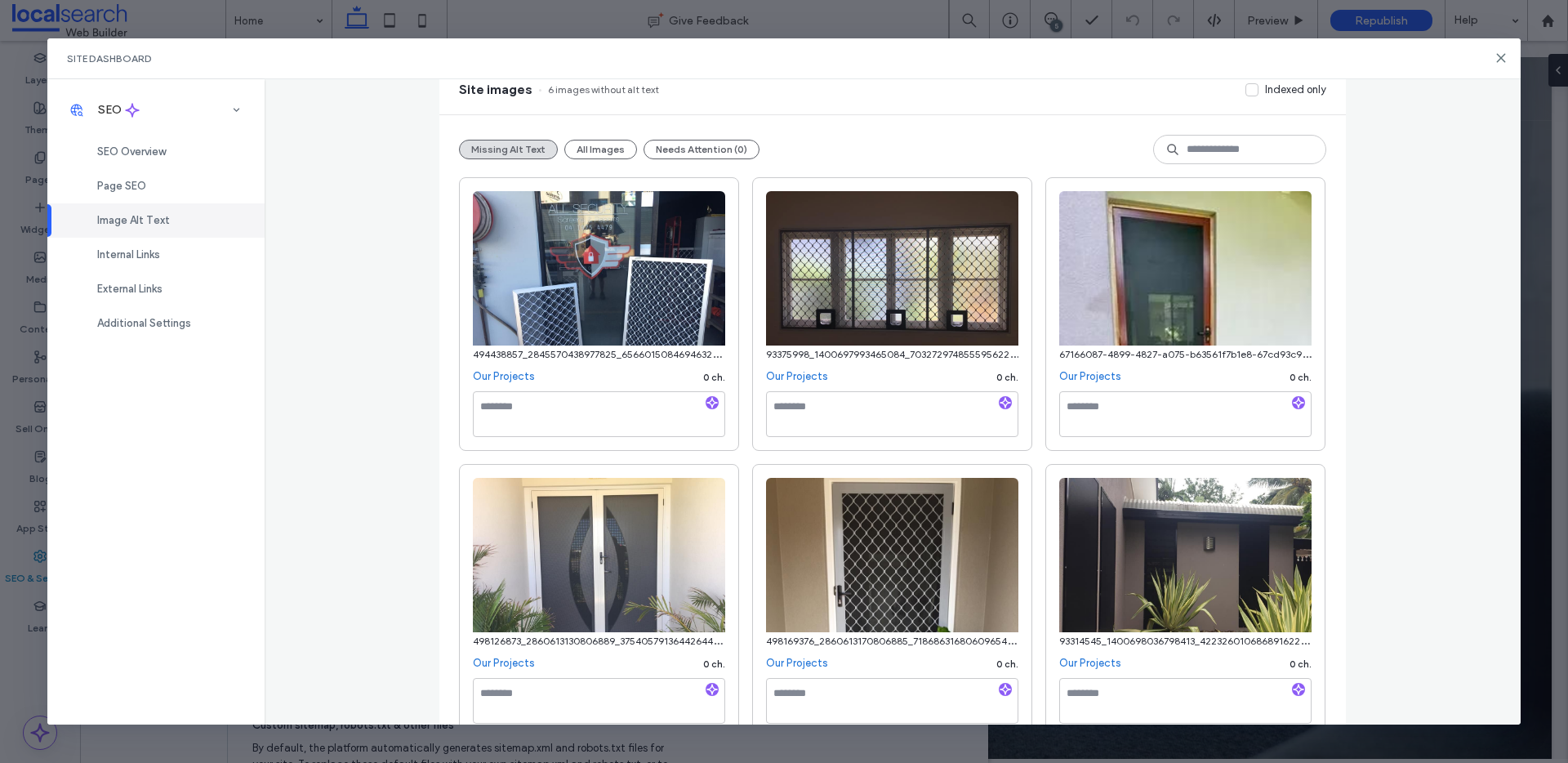
scroll to position [148, 0]
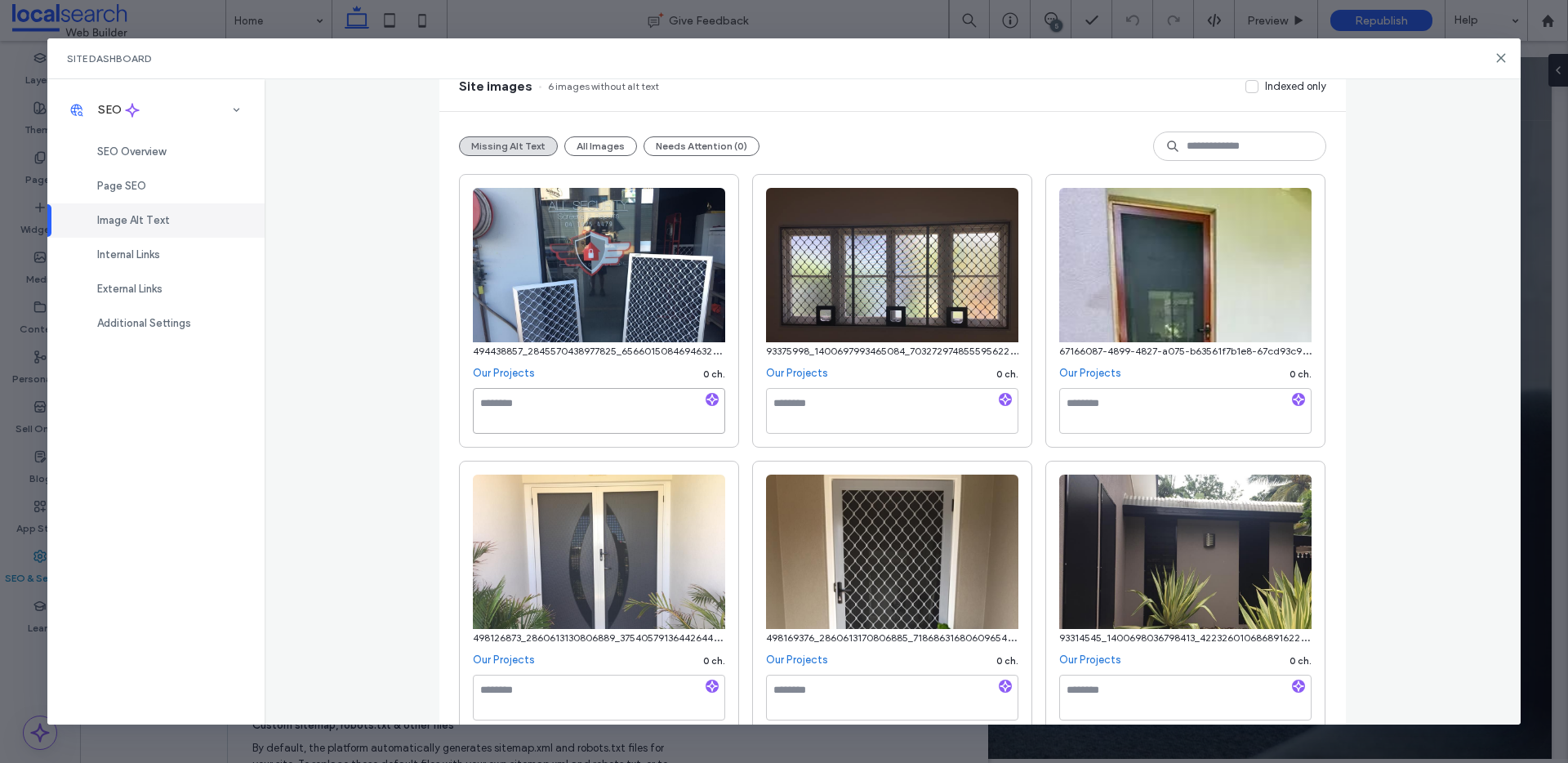
click at [567, 413] on textarea at bounding box center [598, 411] width 253 height 46
paste textarea "**********"
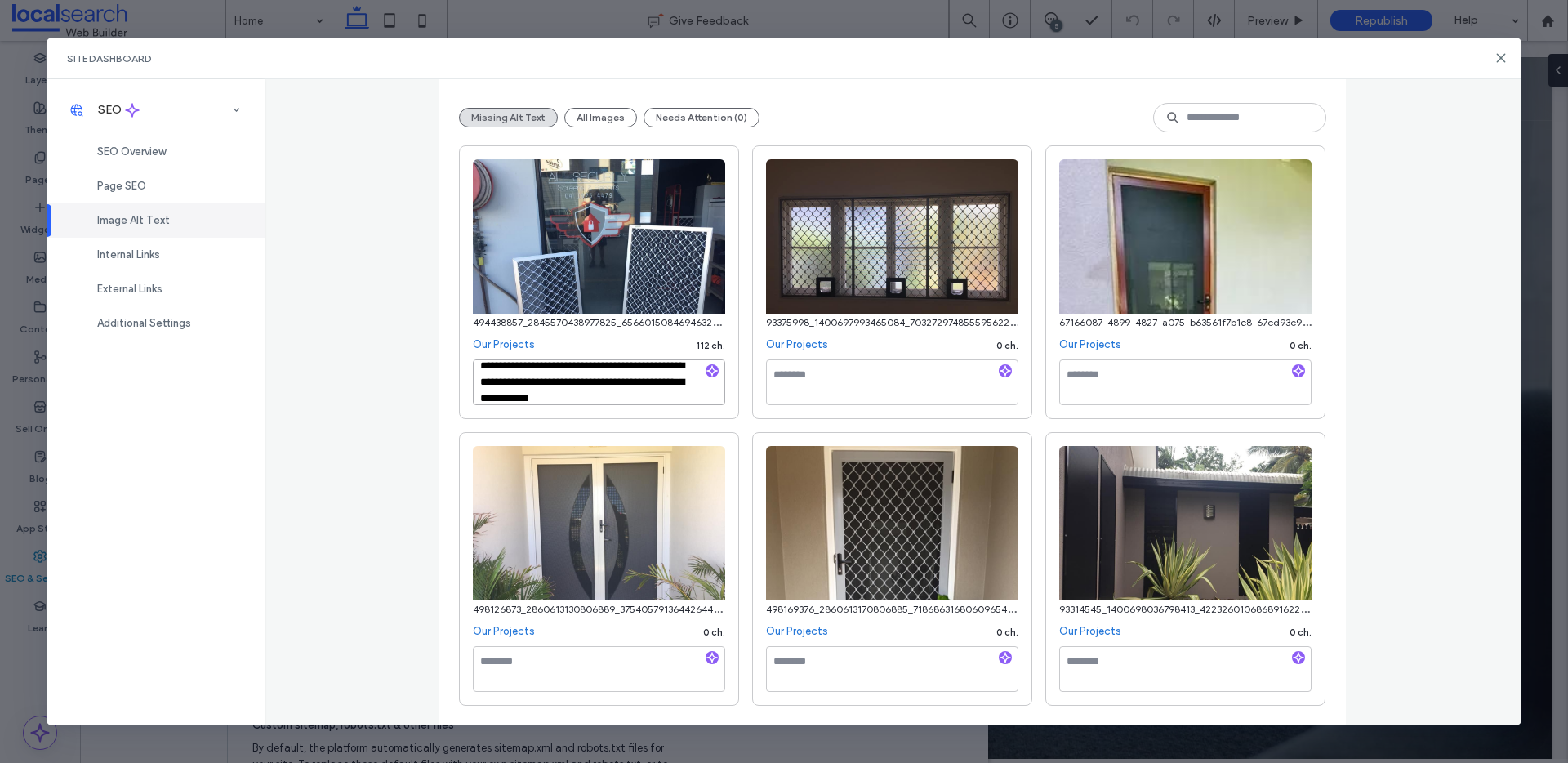
scroll to position [0, 0]
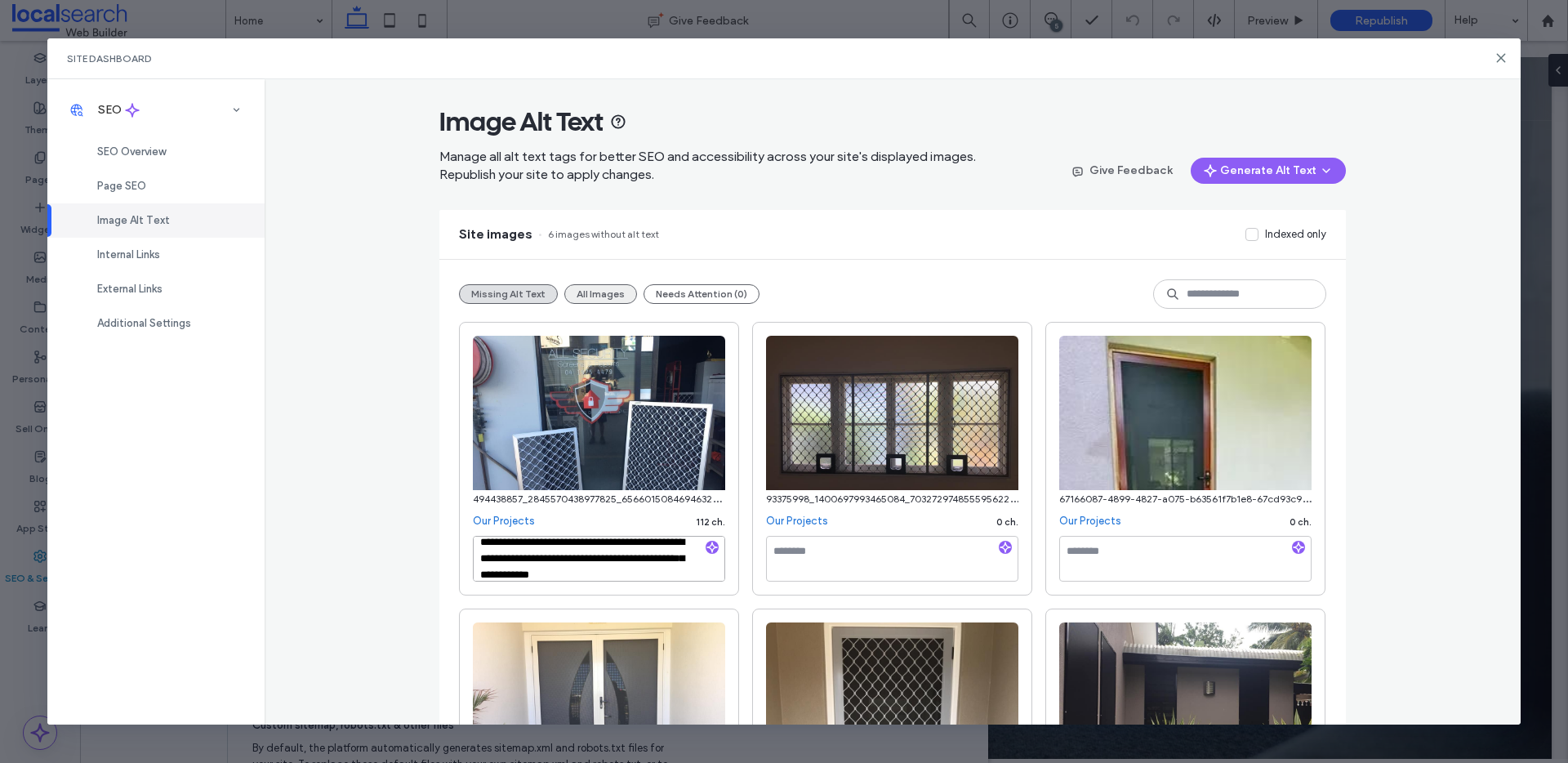
type textarea "**********"
click at [590, 287] on button "All Images" at bounding box center [600, 294] width 72 height 20
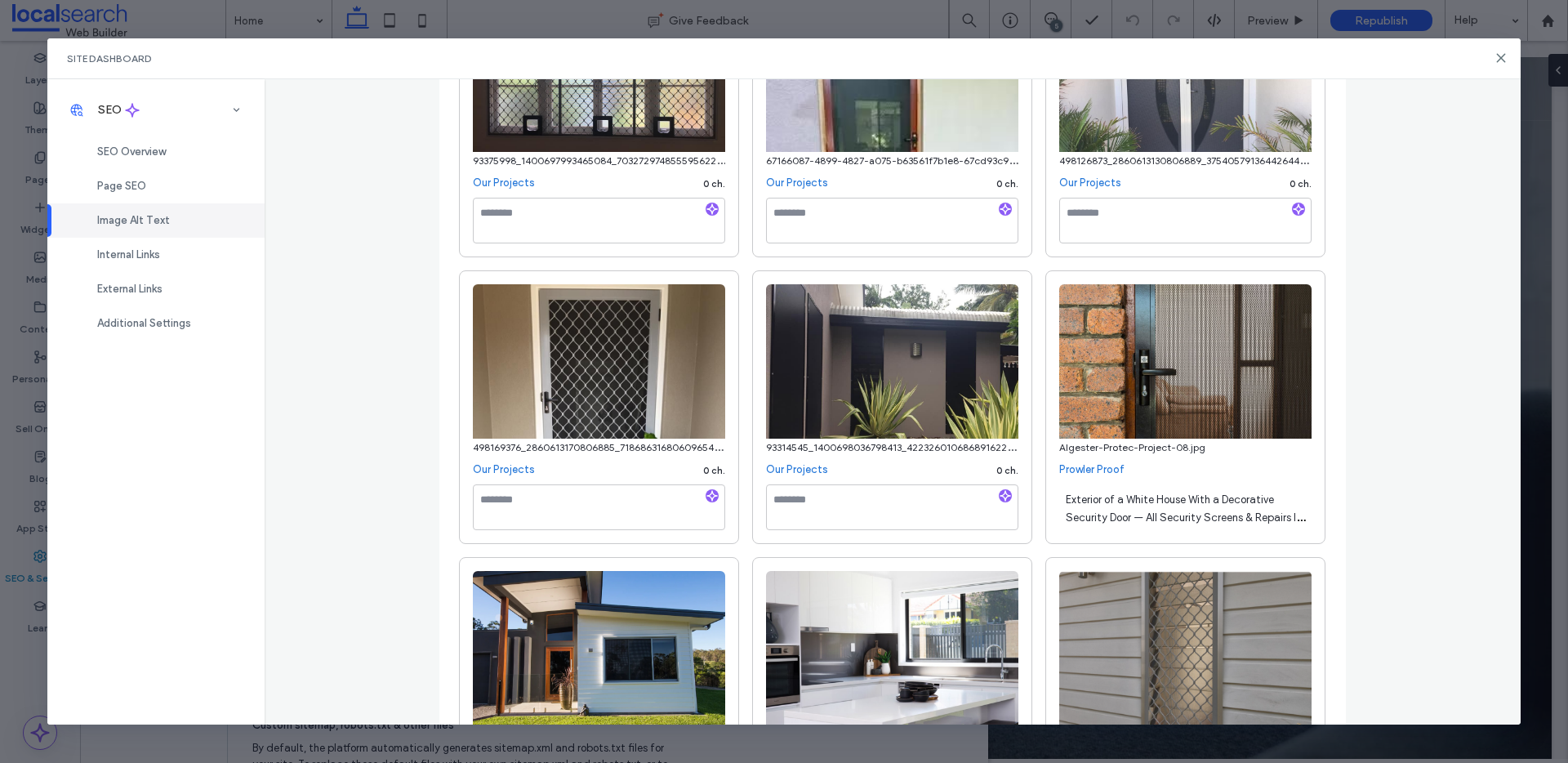
scroll to position [1274, 0]
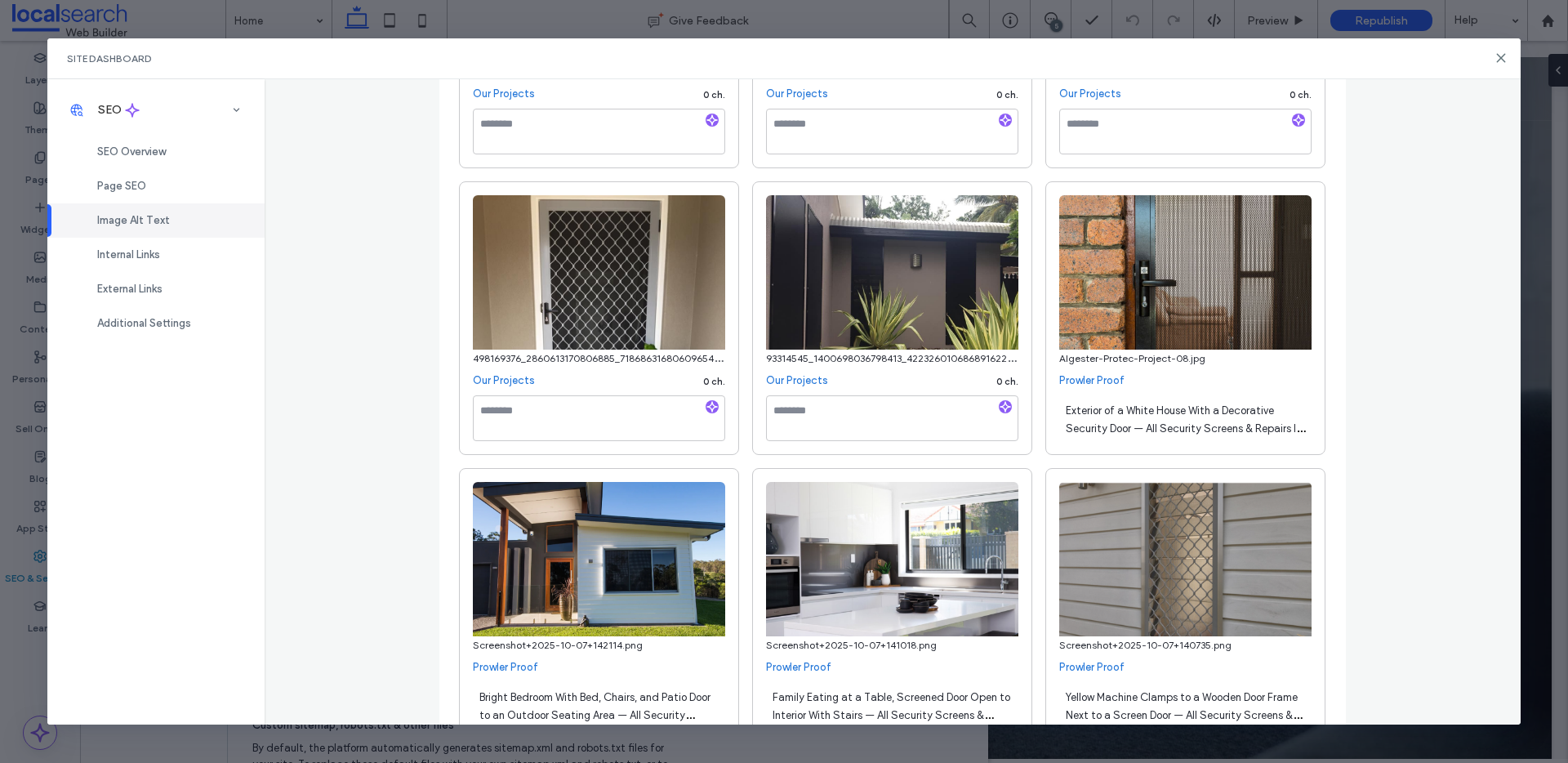
click at [1093, 407] on span "Exterior of a White House With a Decorative Security Door — All Security Screen…" at bounding box center [1186, 428] width 240 height 49
drag, startPoint x: 1062, startPoint y: 407, endPoint x: 1245, endPoint y: 446, distance: 187.1
click at [1245, 446] on div "**********" at bounding box center [1186, 421] width 253 height 53
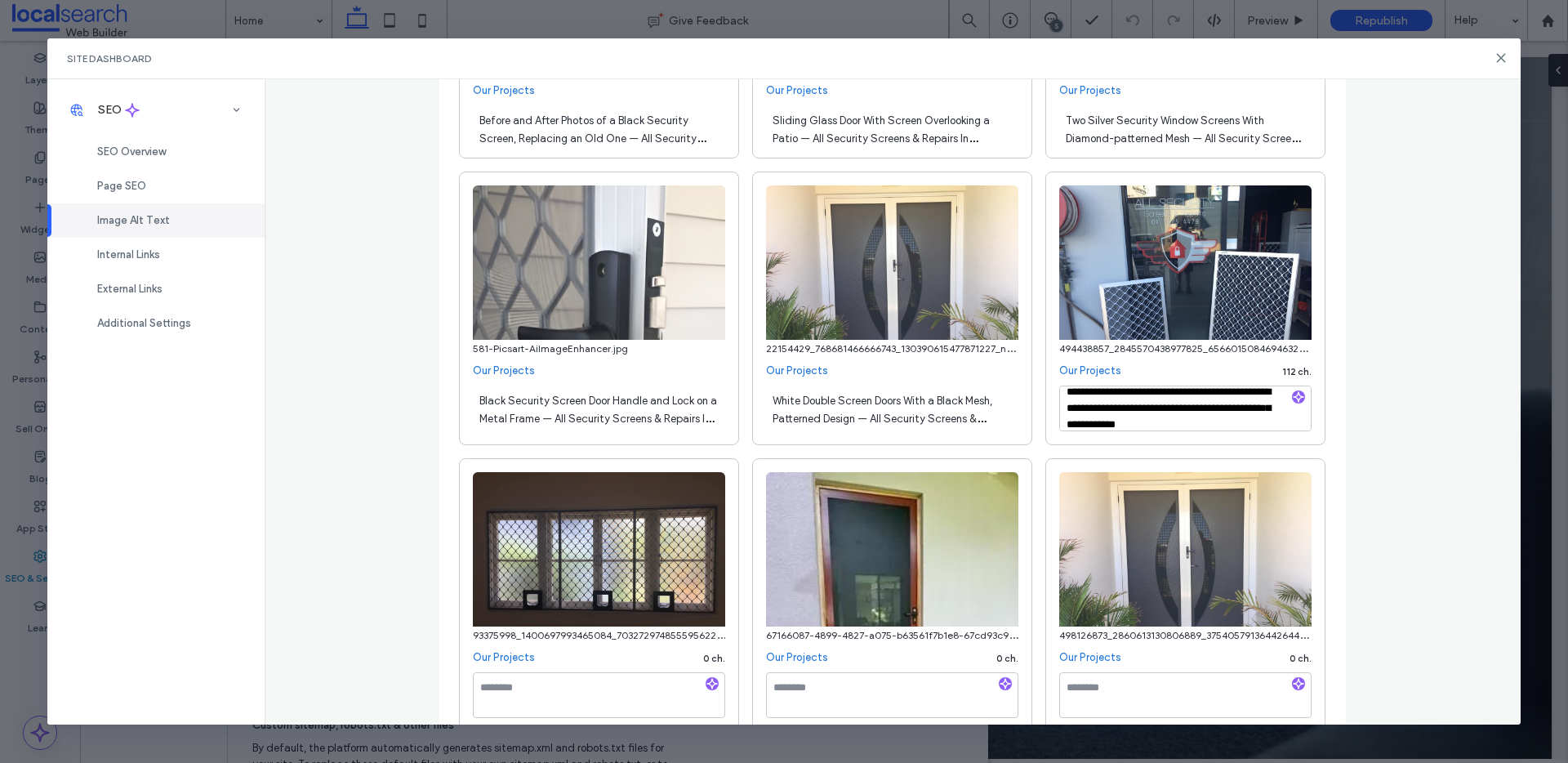
scroll to position [855, 0]
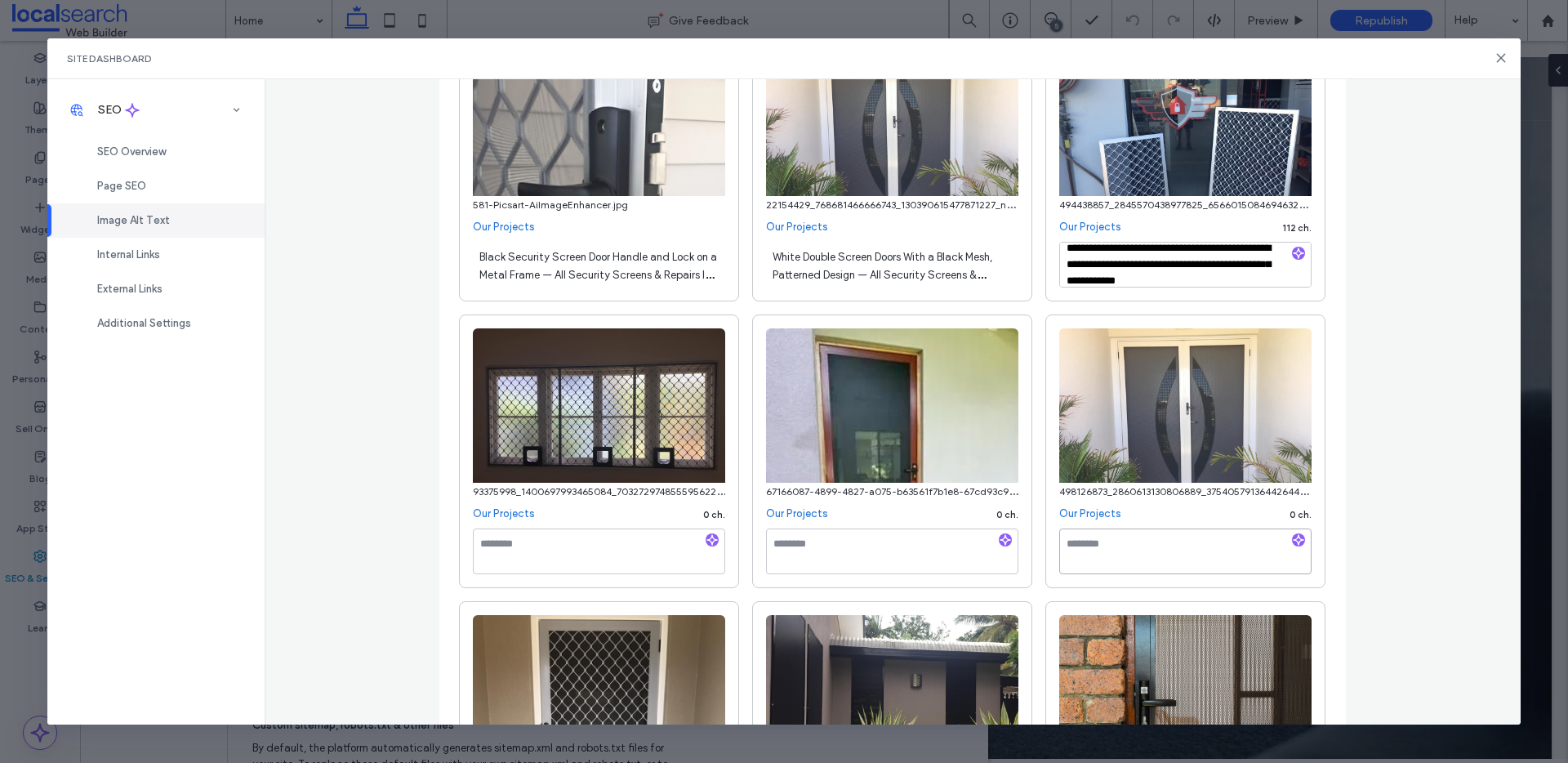
click at [1161, 538] on textarea at bounding box center [1186, 552] width 253 height 46
paste textarea "**********"
type textarea "**********"
click at [857, 552] on textarea at bounding box center [891, 552] width 253 height 46
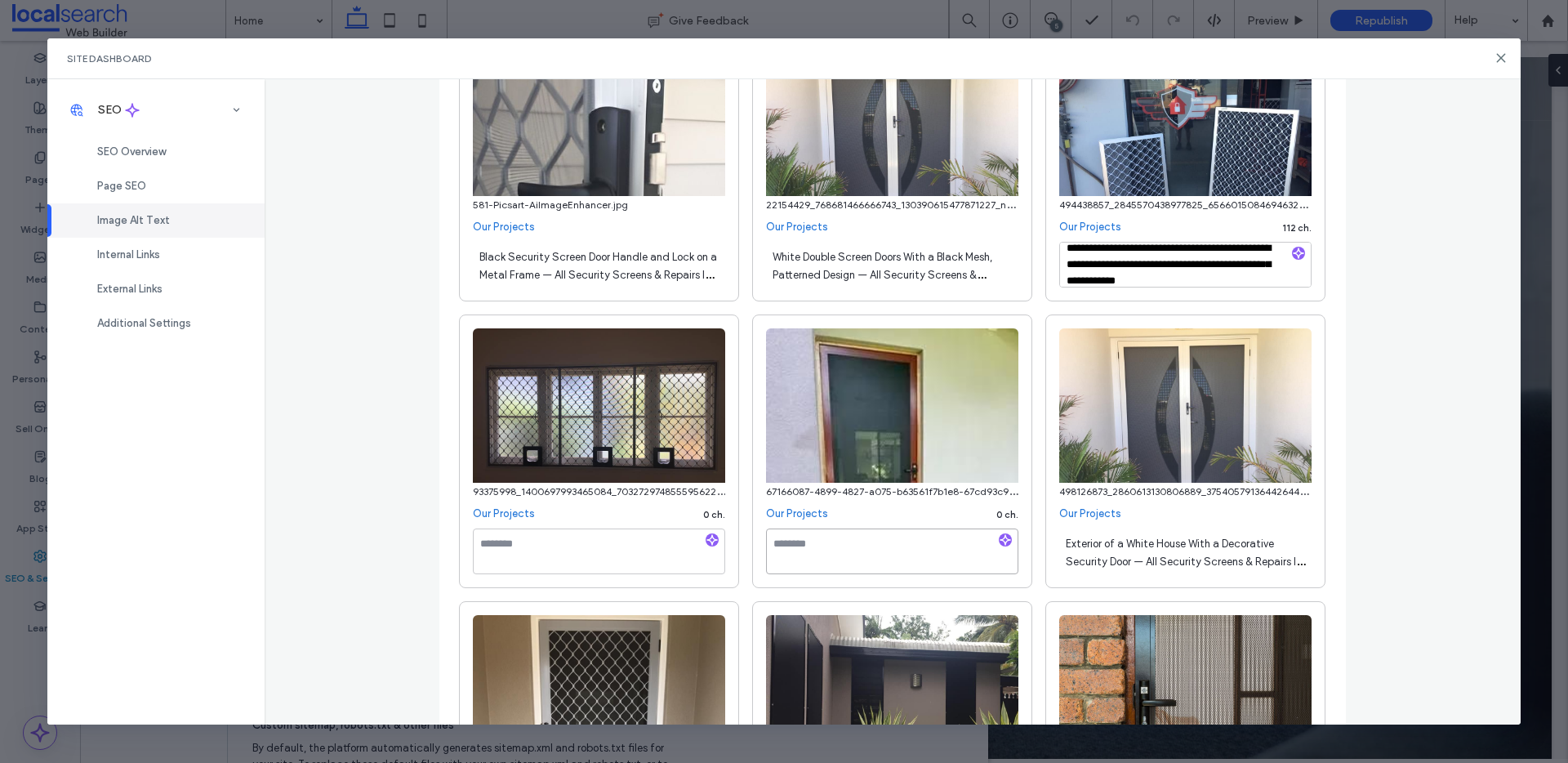
paste textarea "**********"
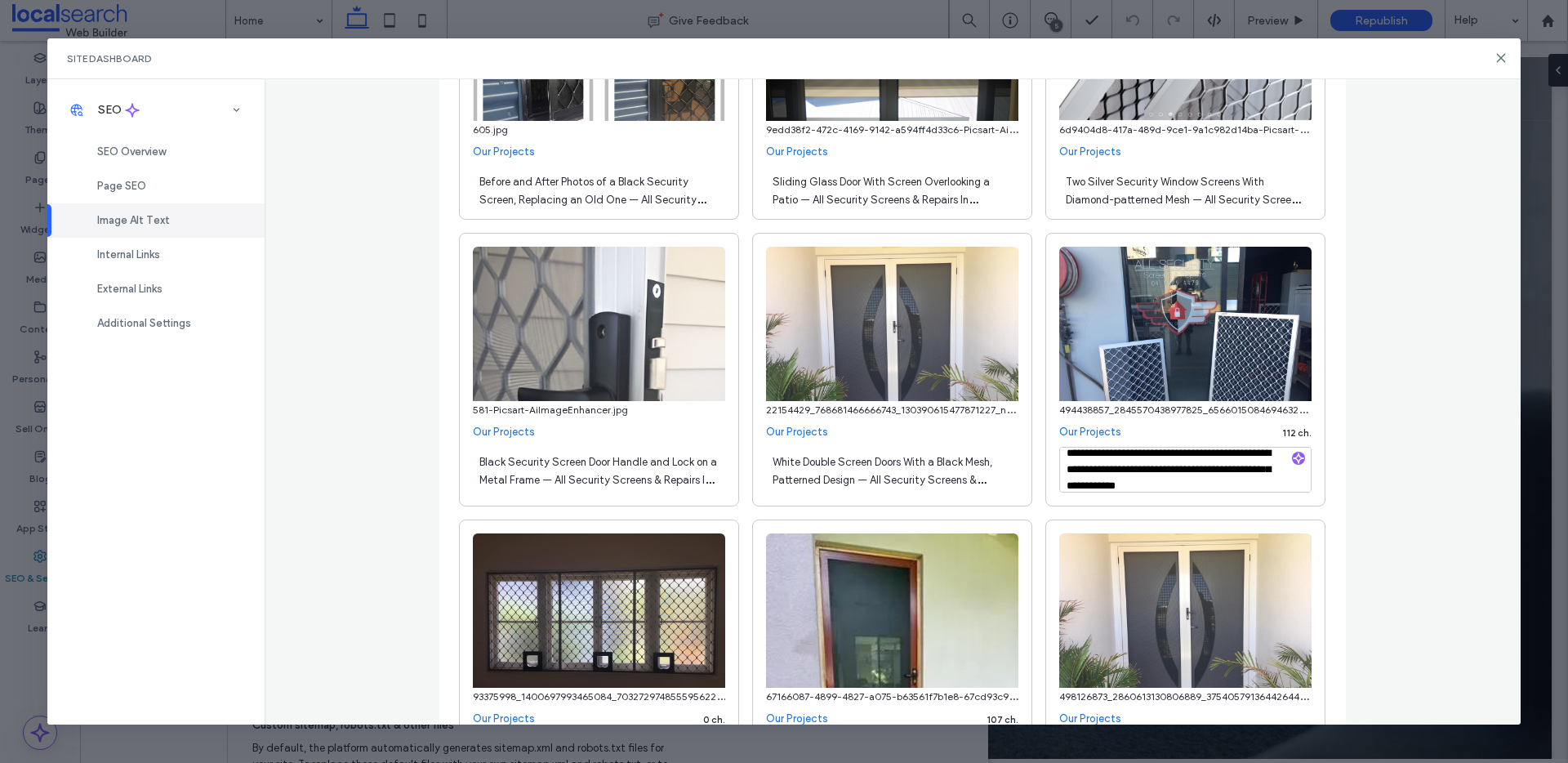
scroll to position [457, 0]
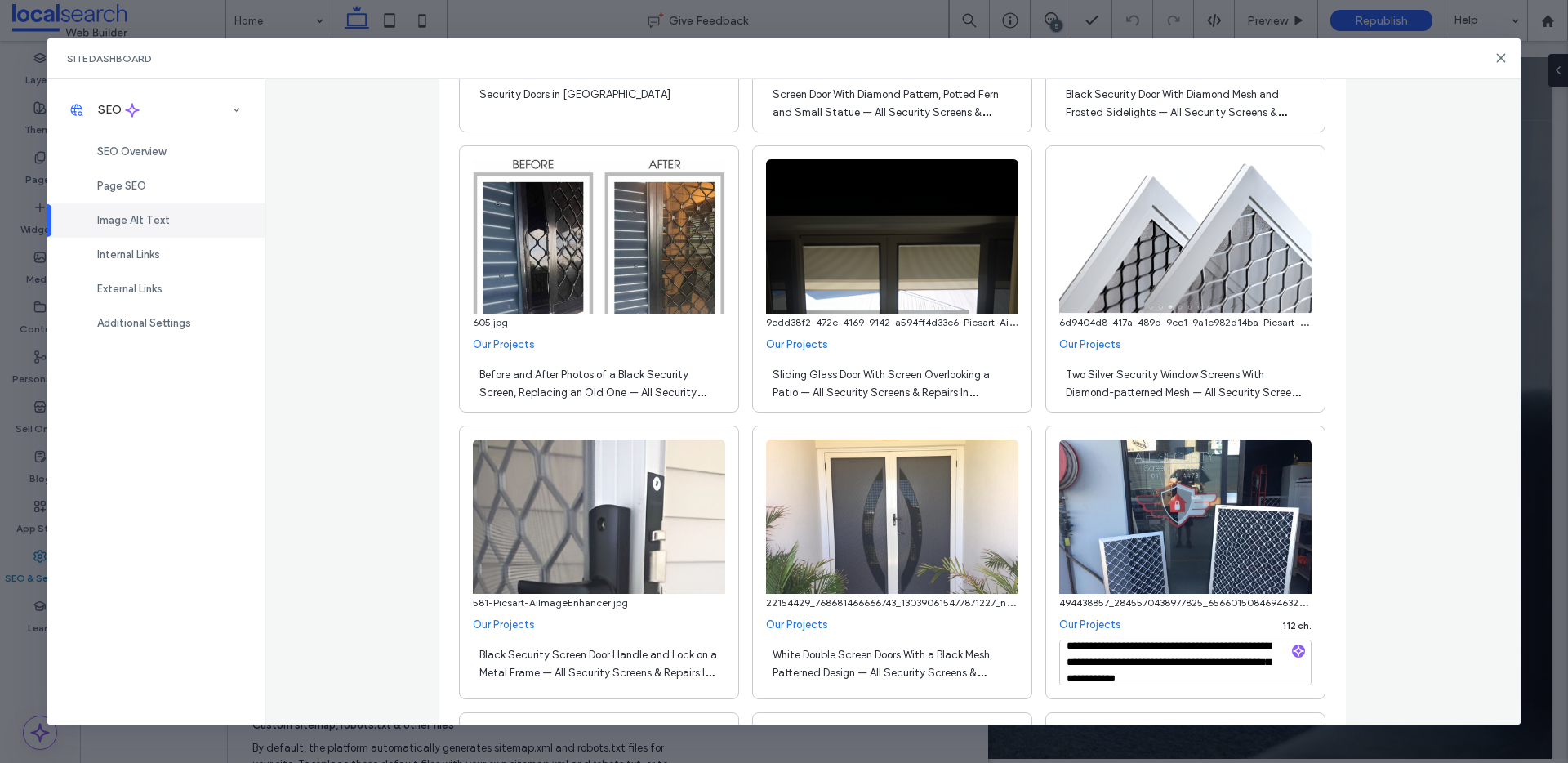
type textarea "**********"
click at [773, 385] on span "Sliding Glass Door With Screen Overlooking a Patio — All Security Screens & Rep…" at bounding box center [881, 392] width 217 height 49
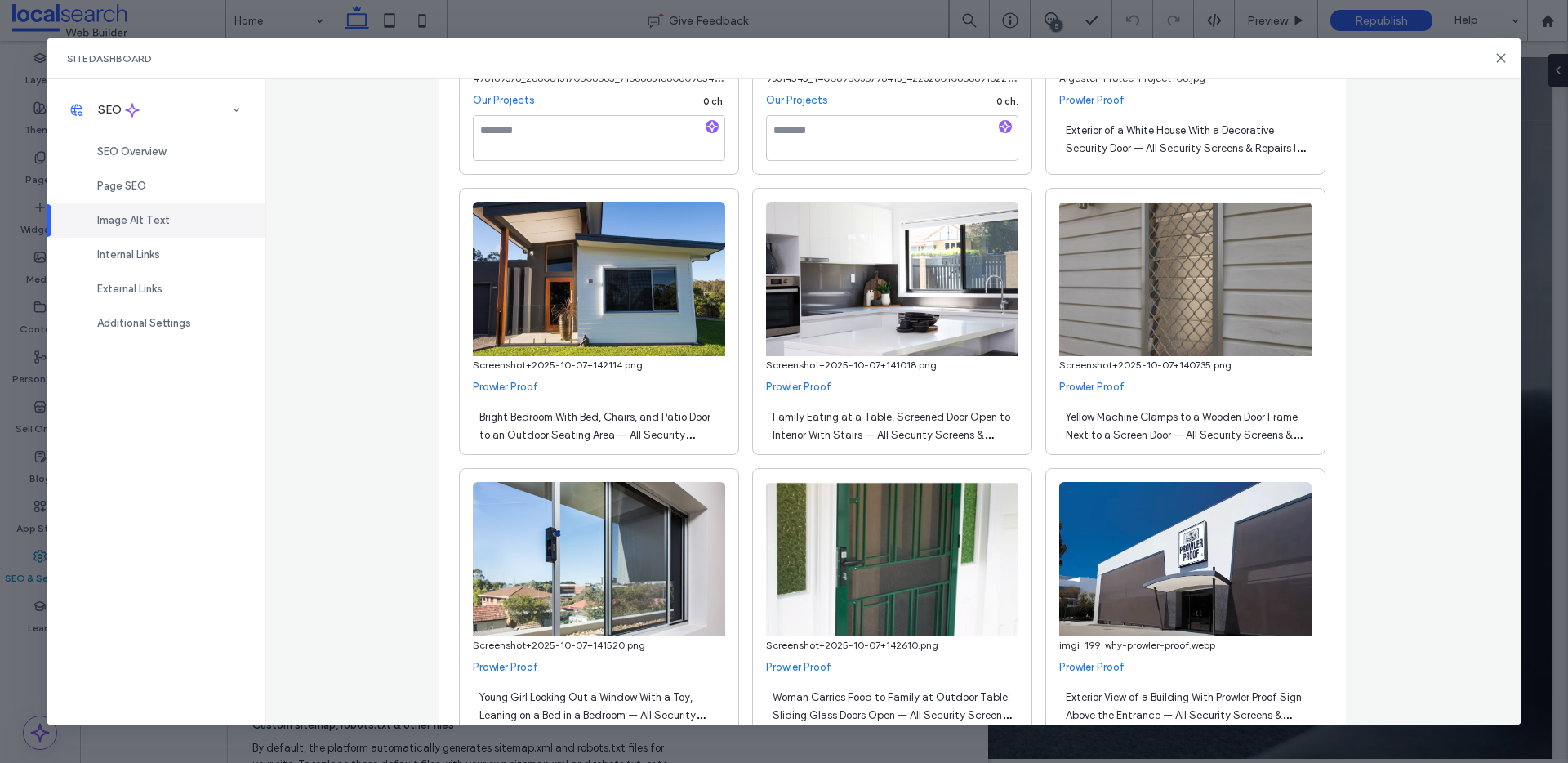
scroll to position [1441, 0]
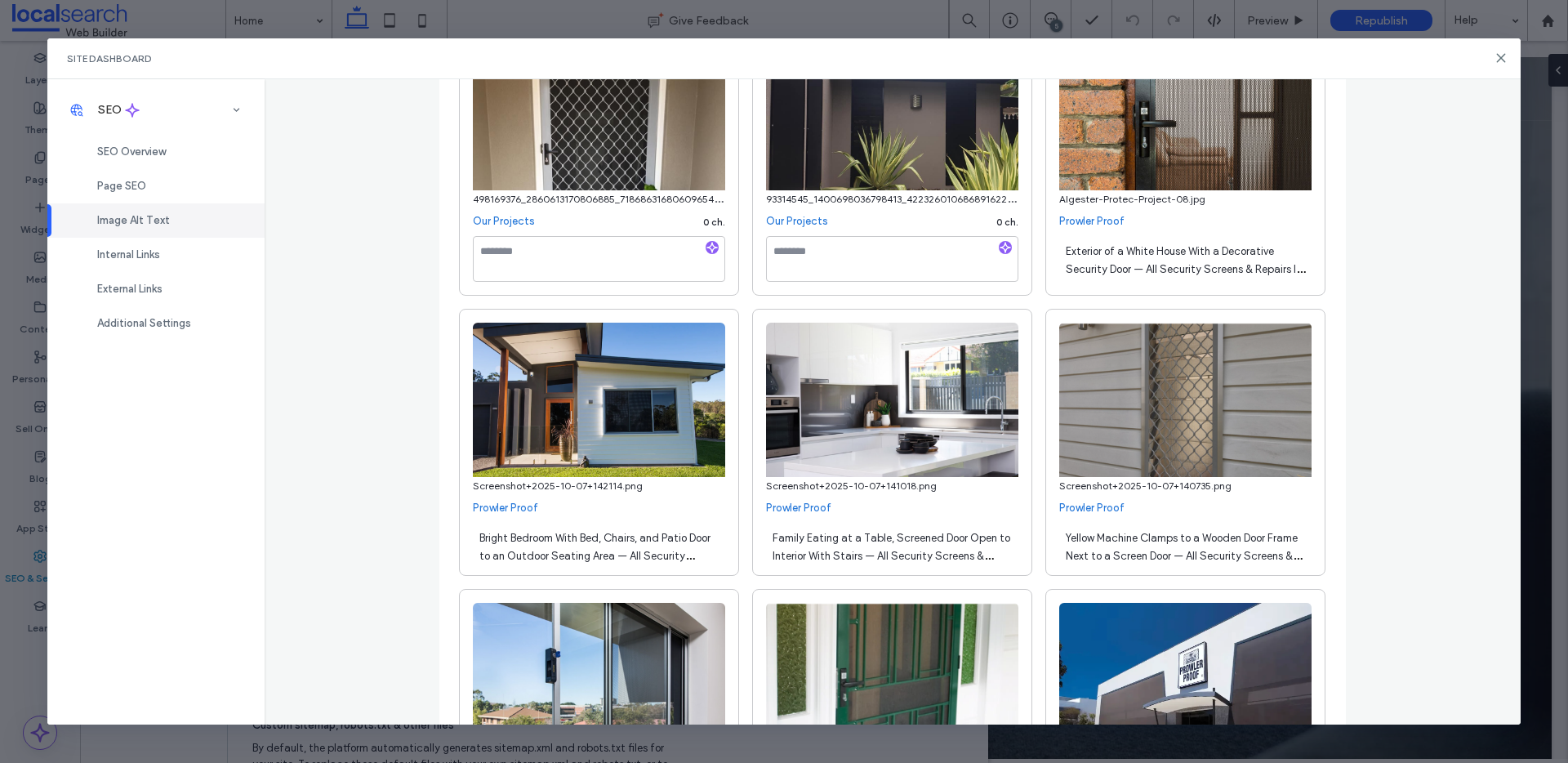
click at [612, 555] on span "Bright Bedroom With Bed, Chairs, and Patio Door to an Outdoor Seating Area — Al…" at bounding box center [594, 565] width 231 height 66
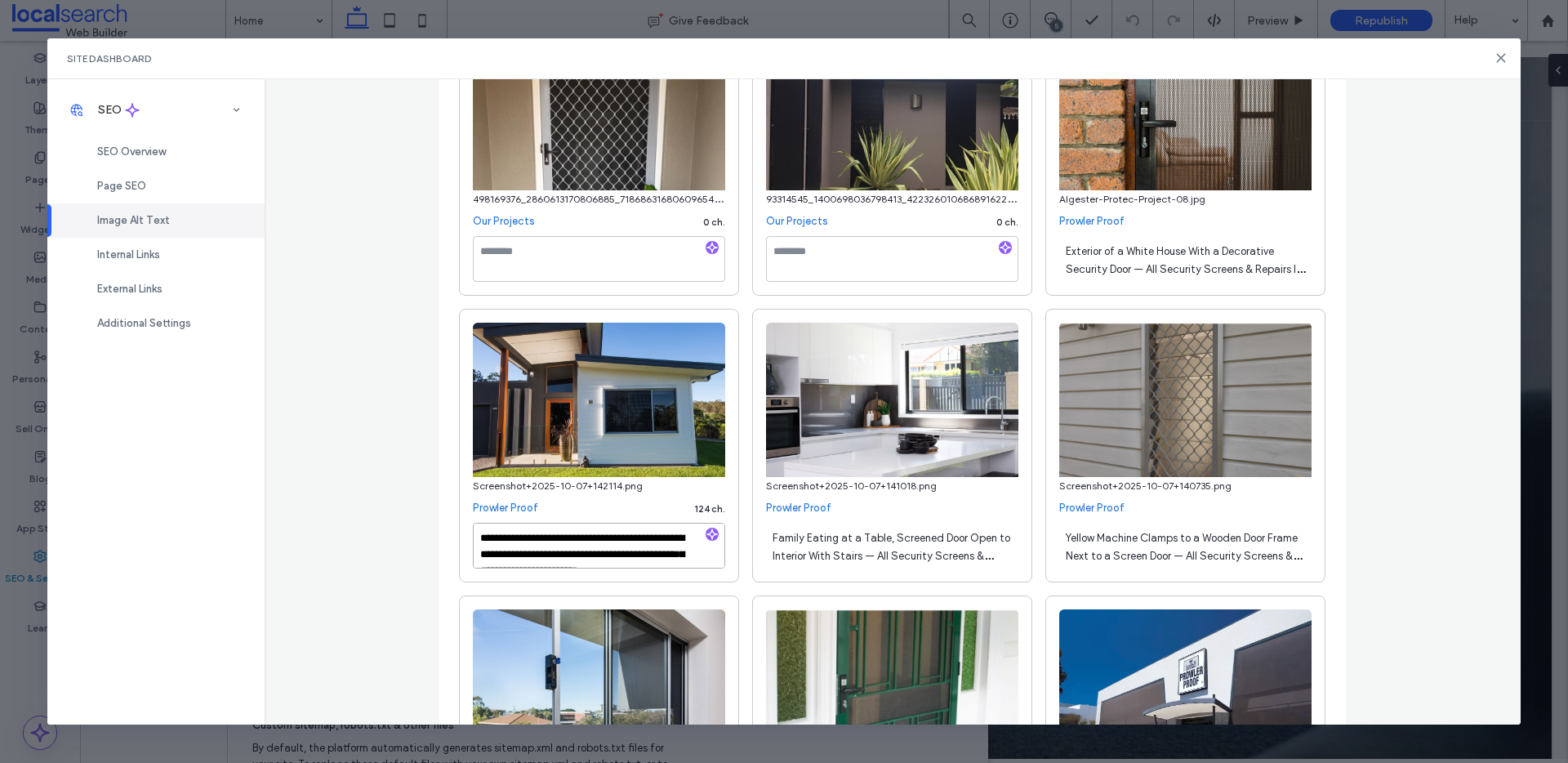
scroll to position [35, 0]
drag, startPoint x: 661, startPoint y: 552, endPoint x: 628, endPoint y: 560, distance: 34.0
click at [673, 569] on div "**********" at bounding box center [598, 549] width 253 height 53
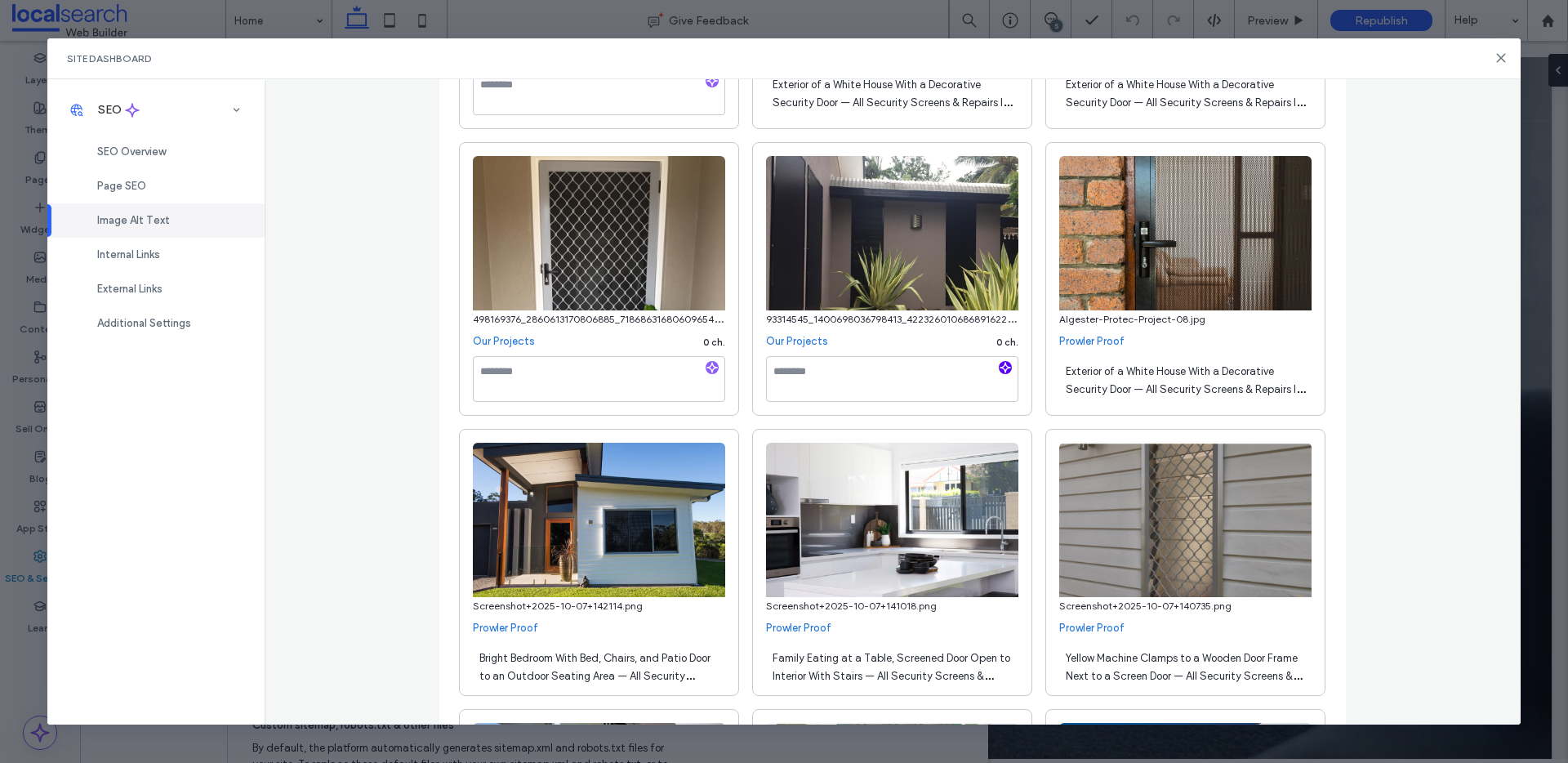
click at [1000, 366] on use "button" at bounding box center [1005, 368] width 10 height 10
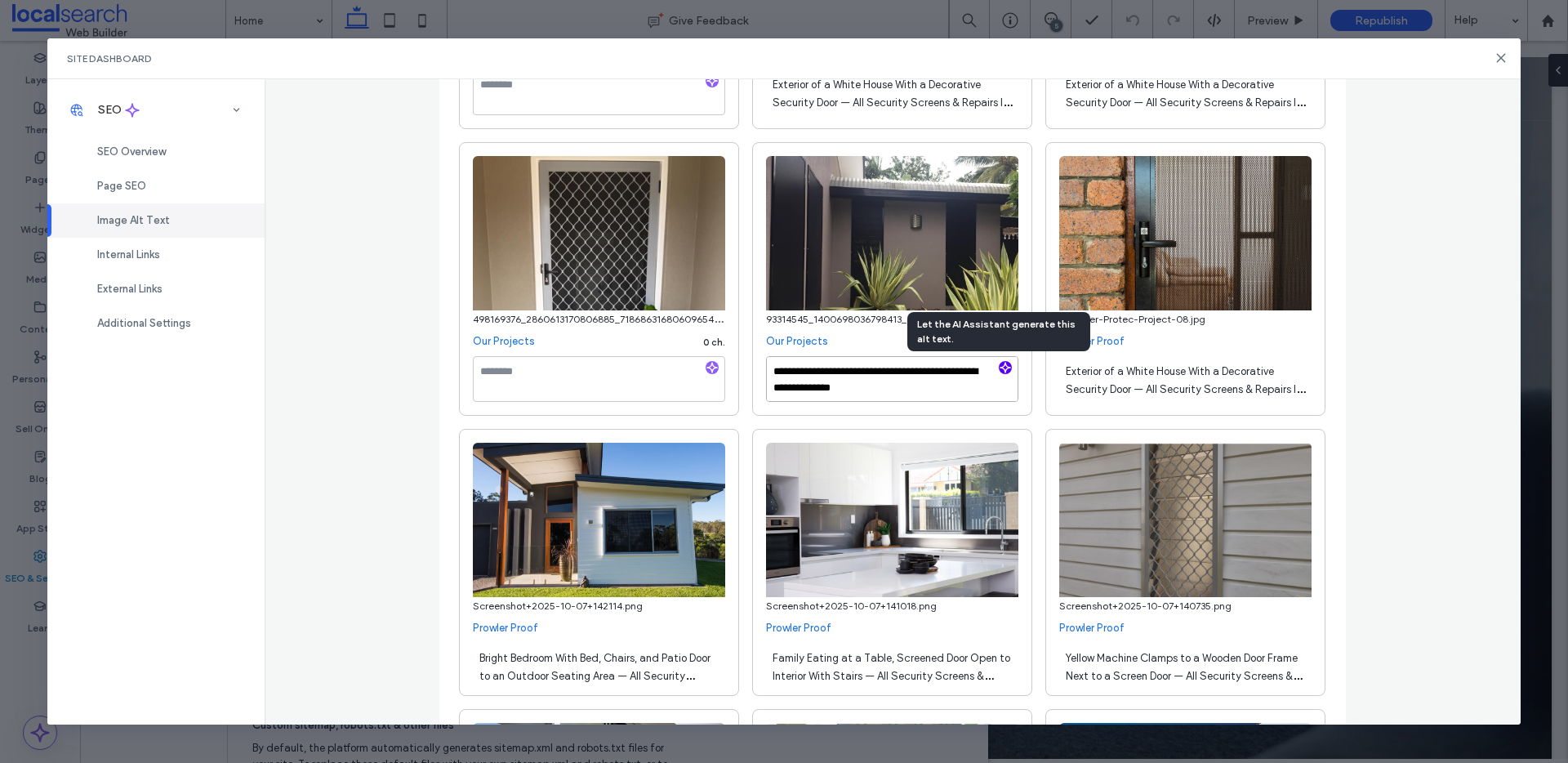
paste textarea "**********"
type textarea "**********"
click at [706, 364] on icon "button" at bounding box center [712, 368] width 12 height 12
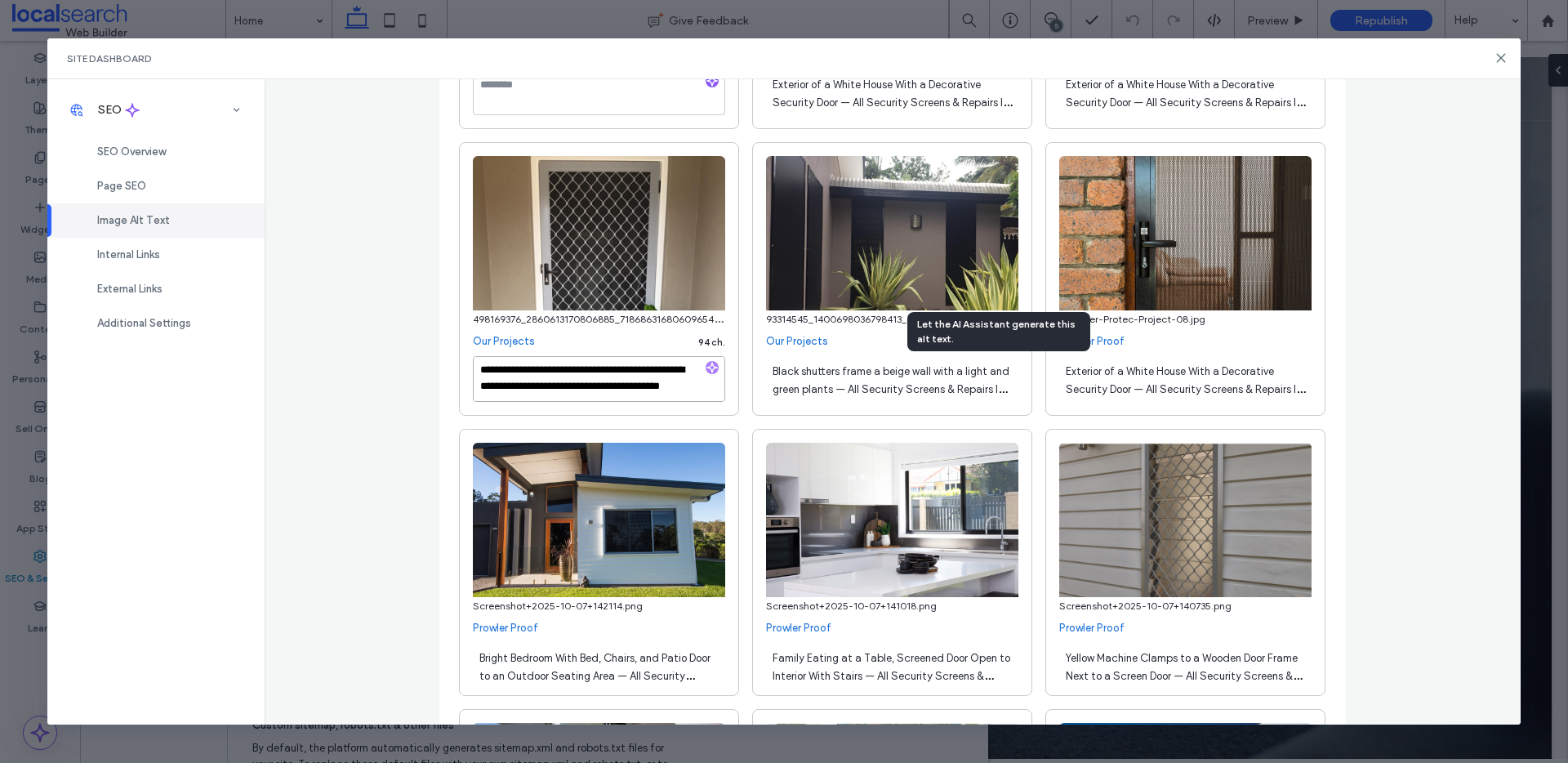
scroll to position [18, 0]
paste textarea "**********"
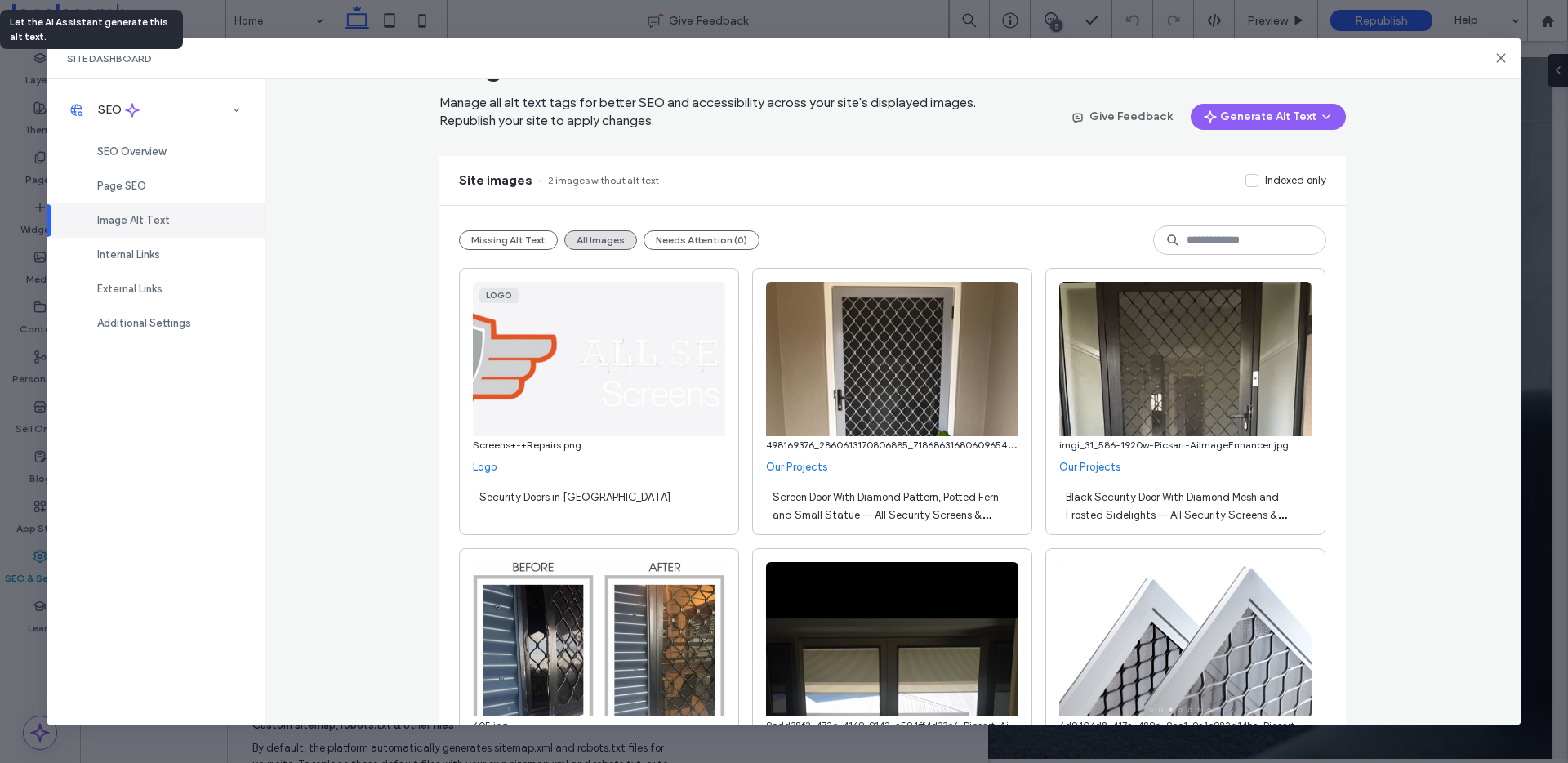
scroll to position [0, 0]
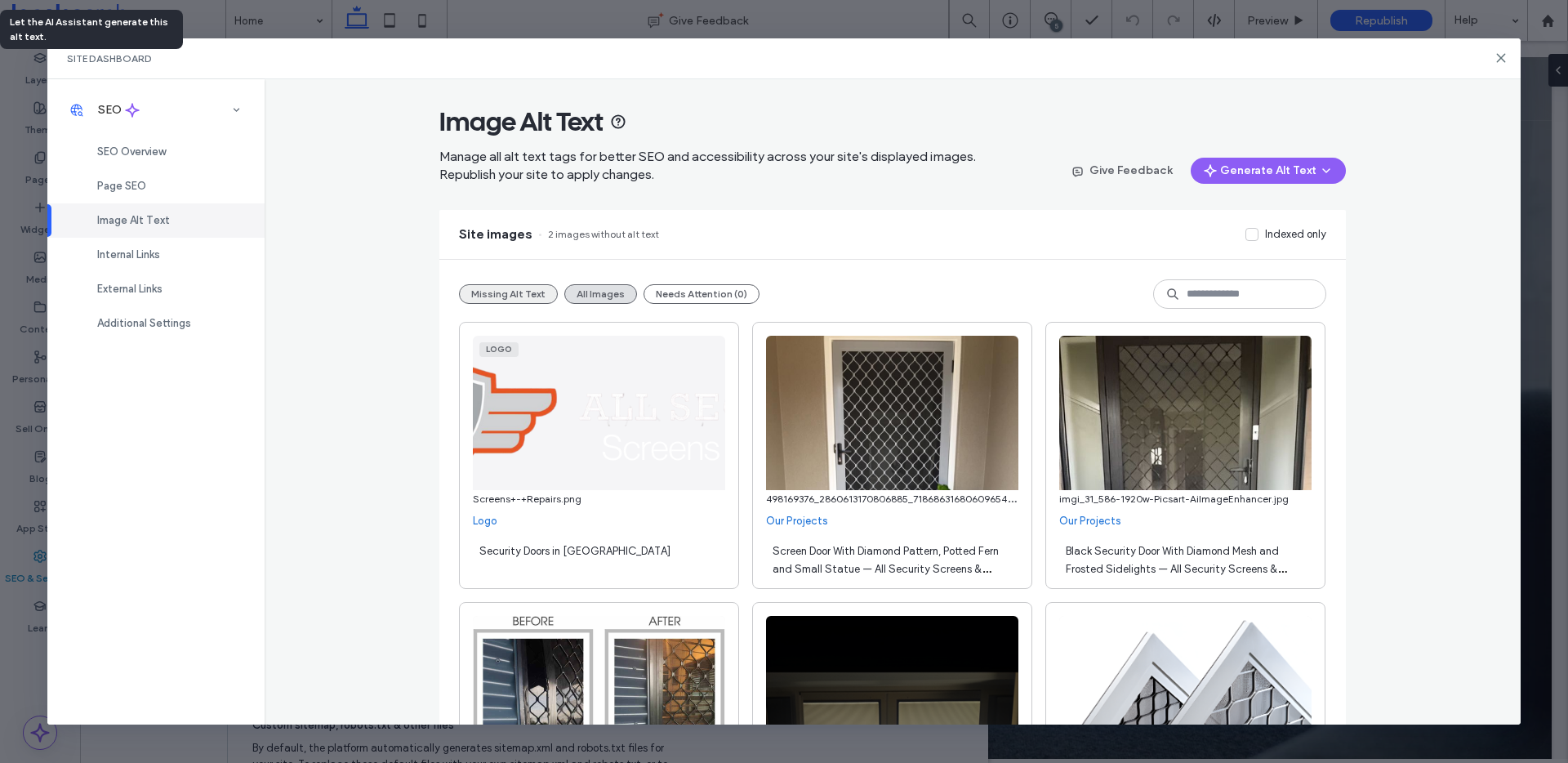
type textarea "**********"
click at [500, 299] on button "Missing Alt Text" at bounding box center [508, 294] width 99 height 20
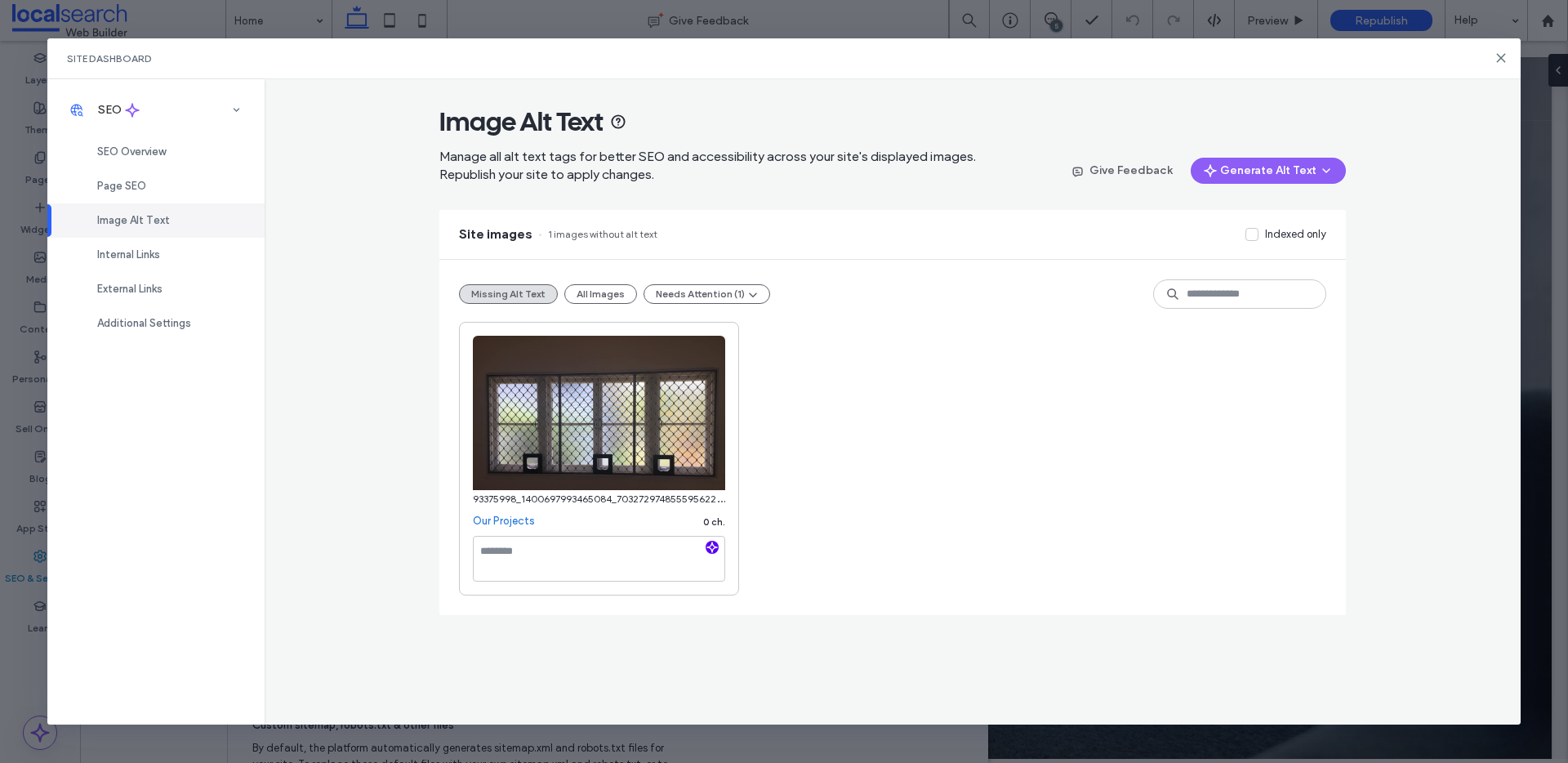
click at [710, 545] on use "button" at bounding box center [712, 548] width 10 height 10
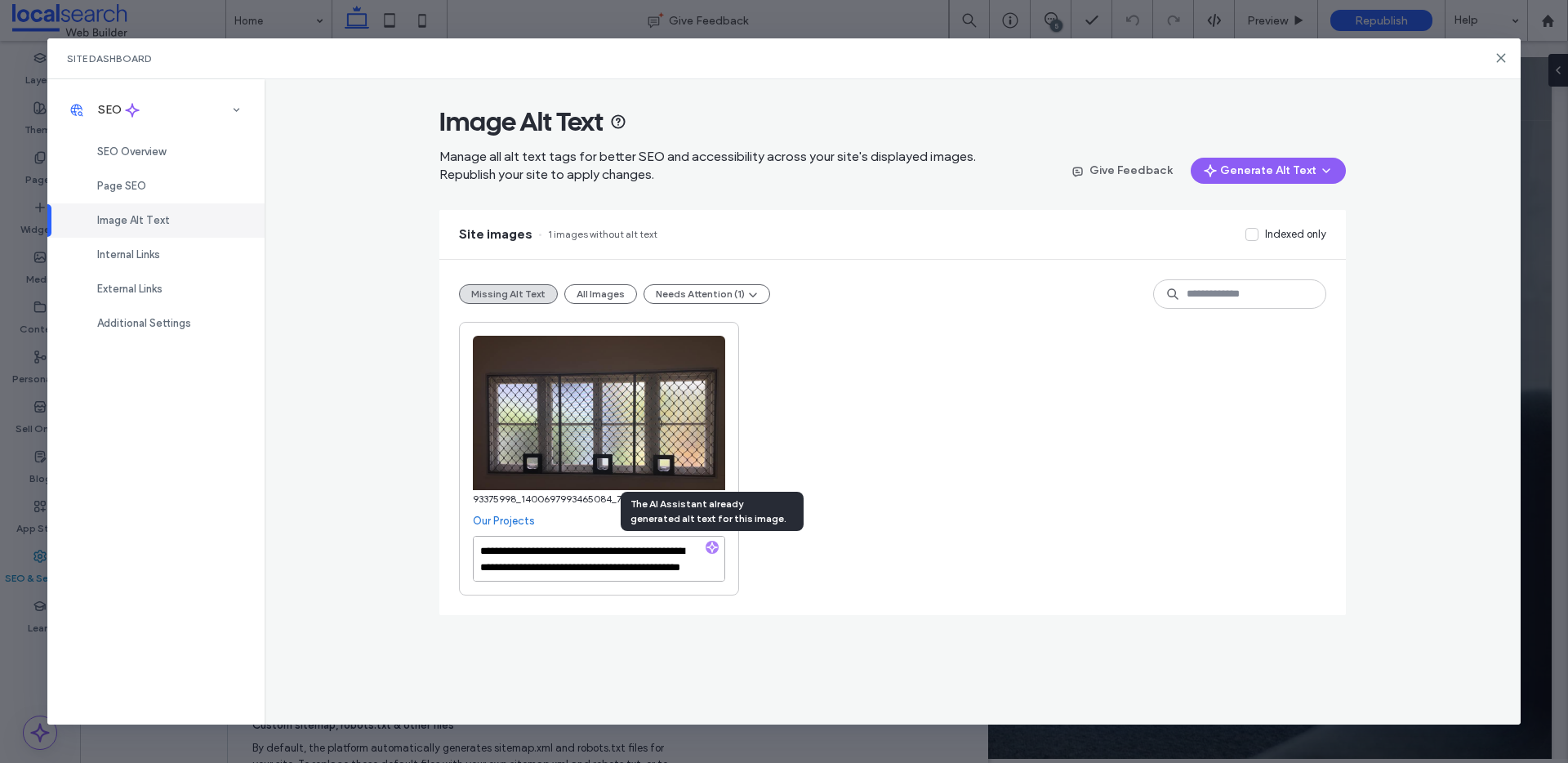
scroll to position [18, 0]
paste textarea "**********"
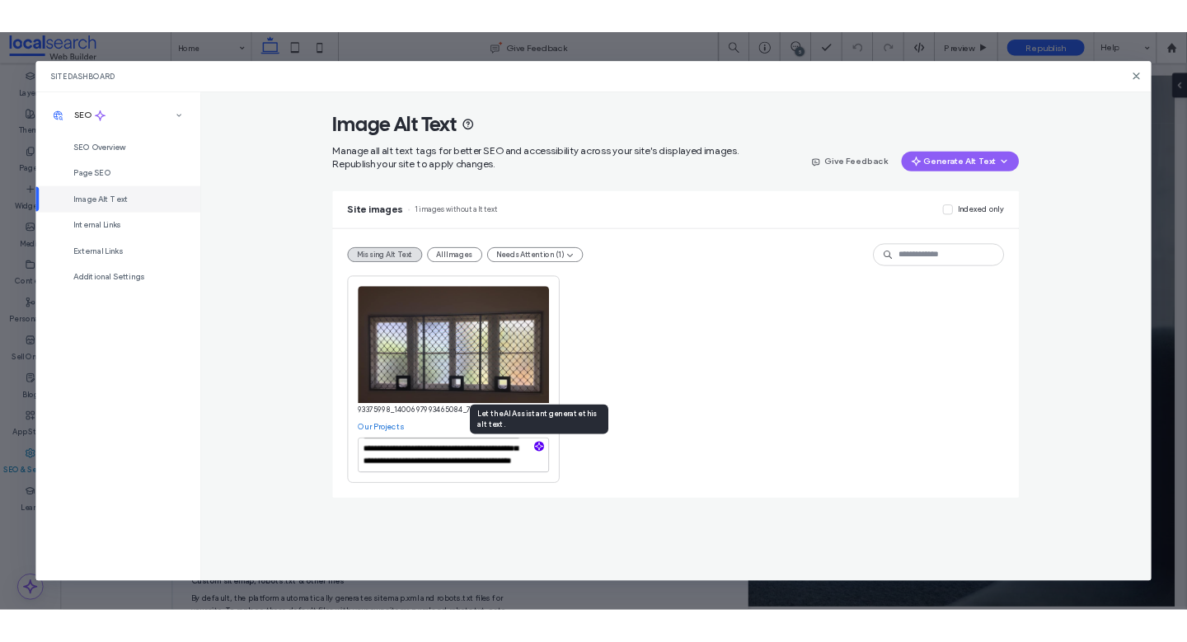
scroll to position [26, 0]
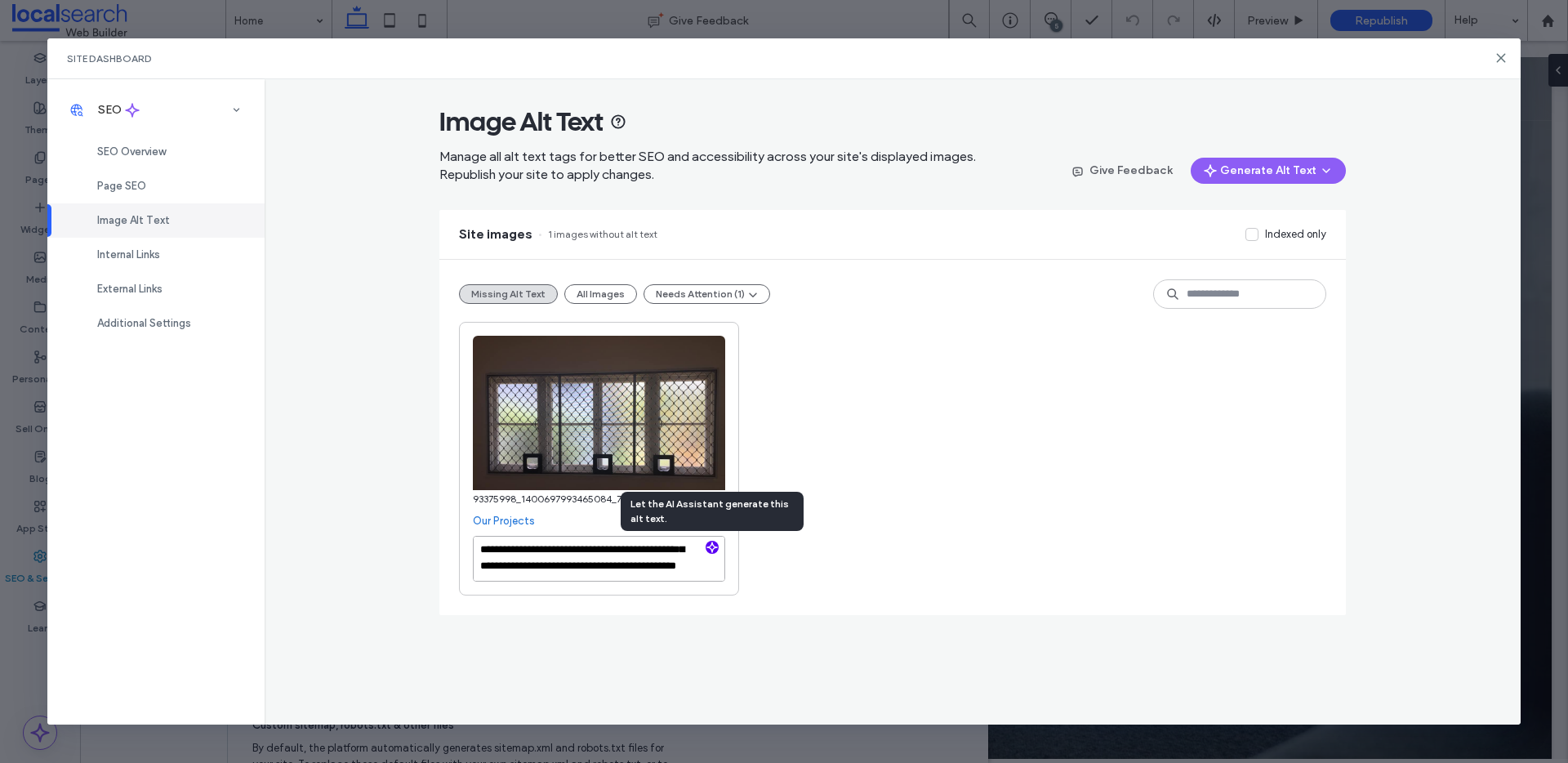
type textarea "**********"
click at [1097, 483] on div "**********" at bounding box center [892, 459] width 868 height 273
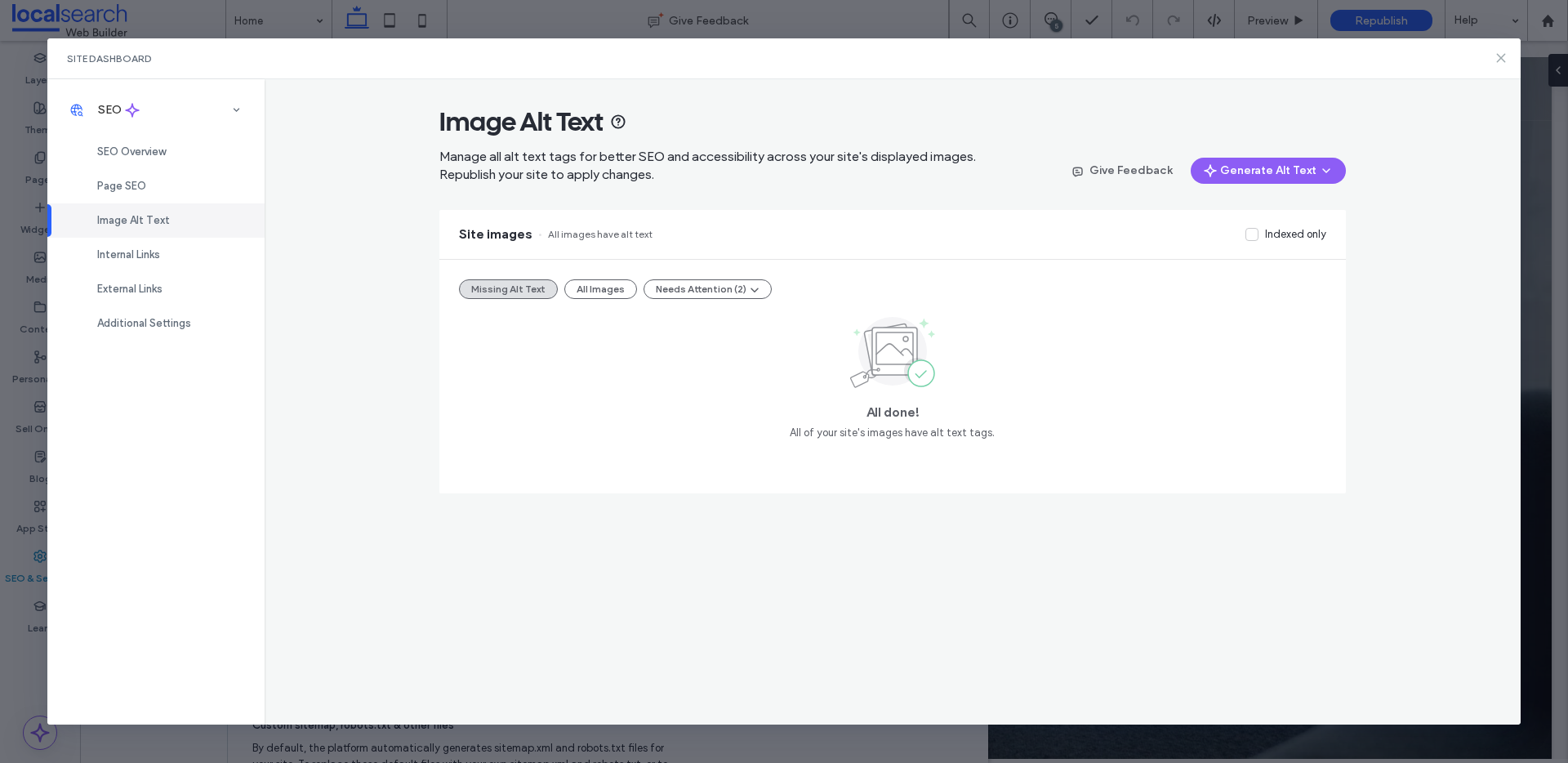
click at [1498, 64] on icon at bounding box center [1501, 57] width 13 height 13
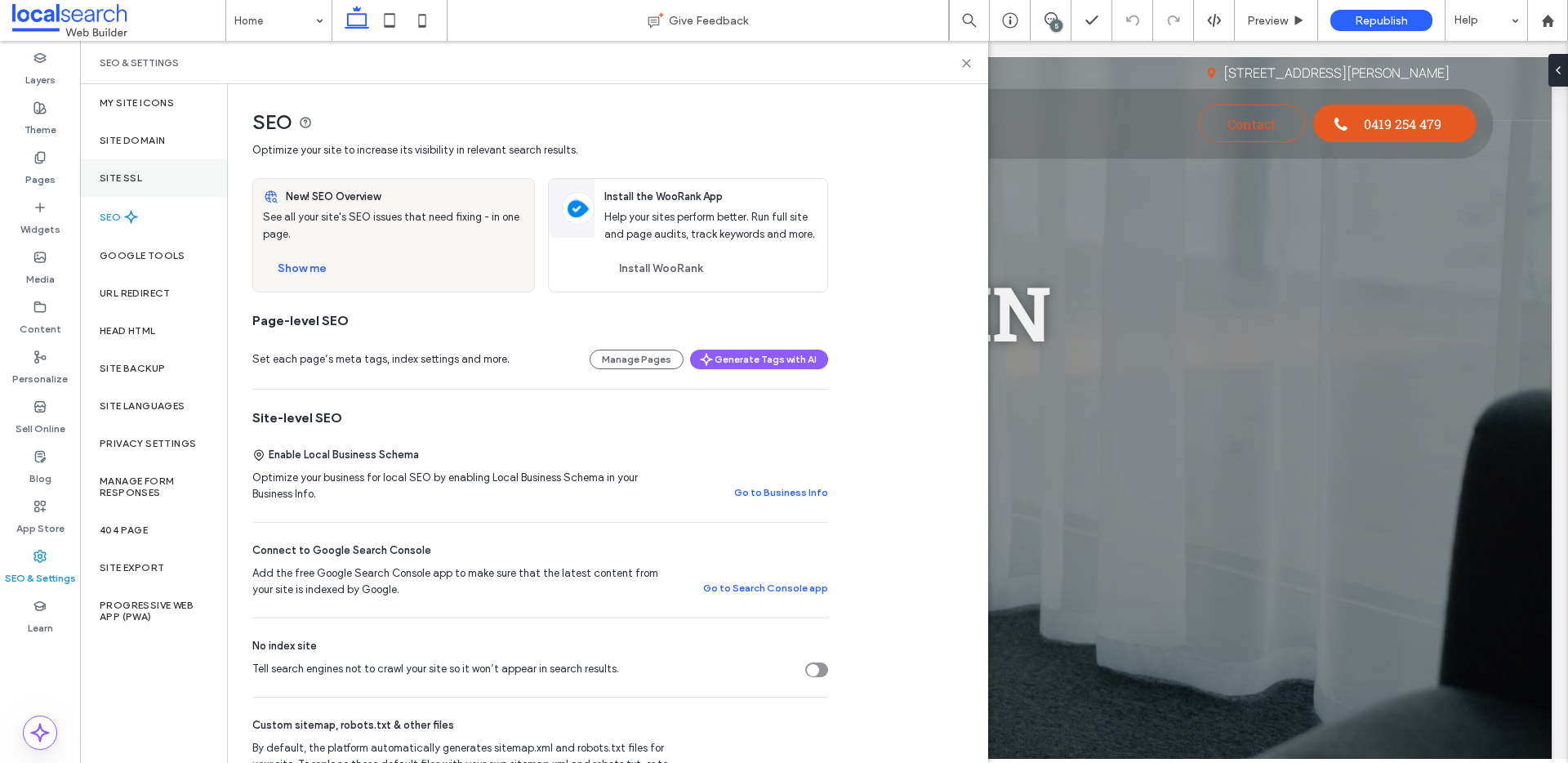
click at [139, 166] on div "Site SSL" at bounding box center [154, 178] width 147 height 38
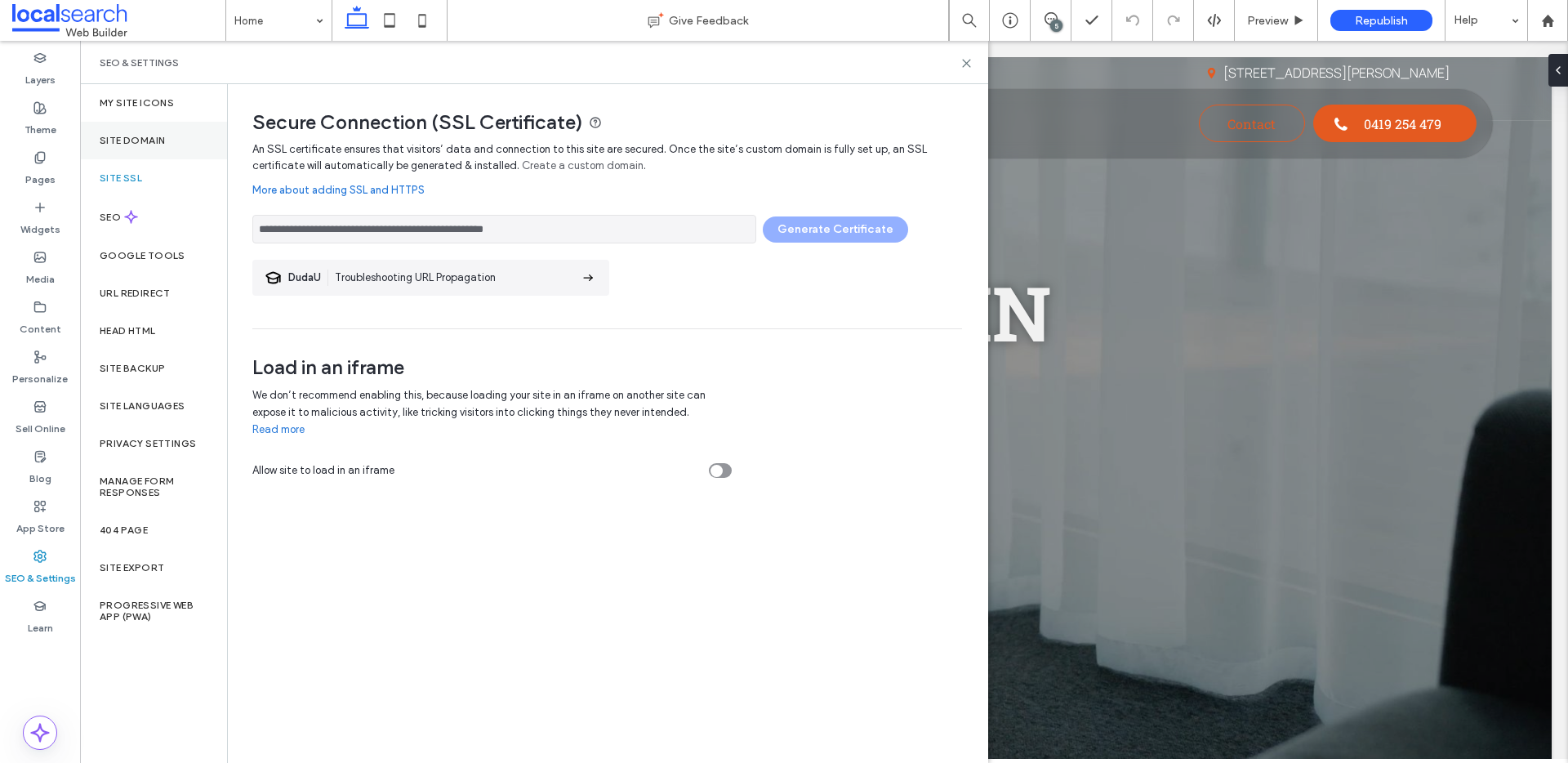
click at [152, 138] on label "Site Domain" at bounding box center [133, 141] width 65 height 12
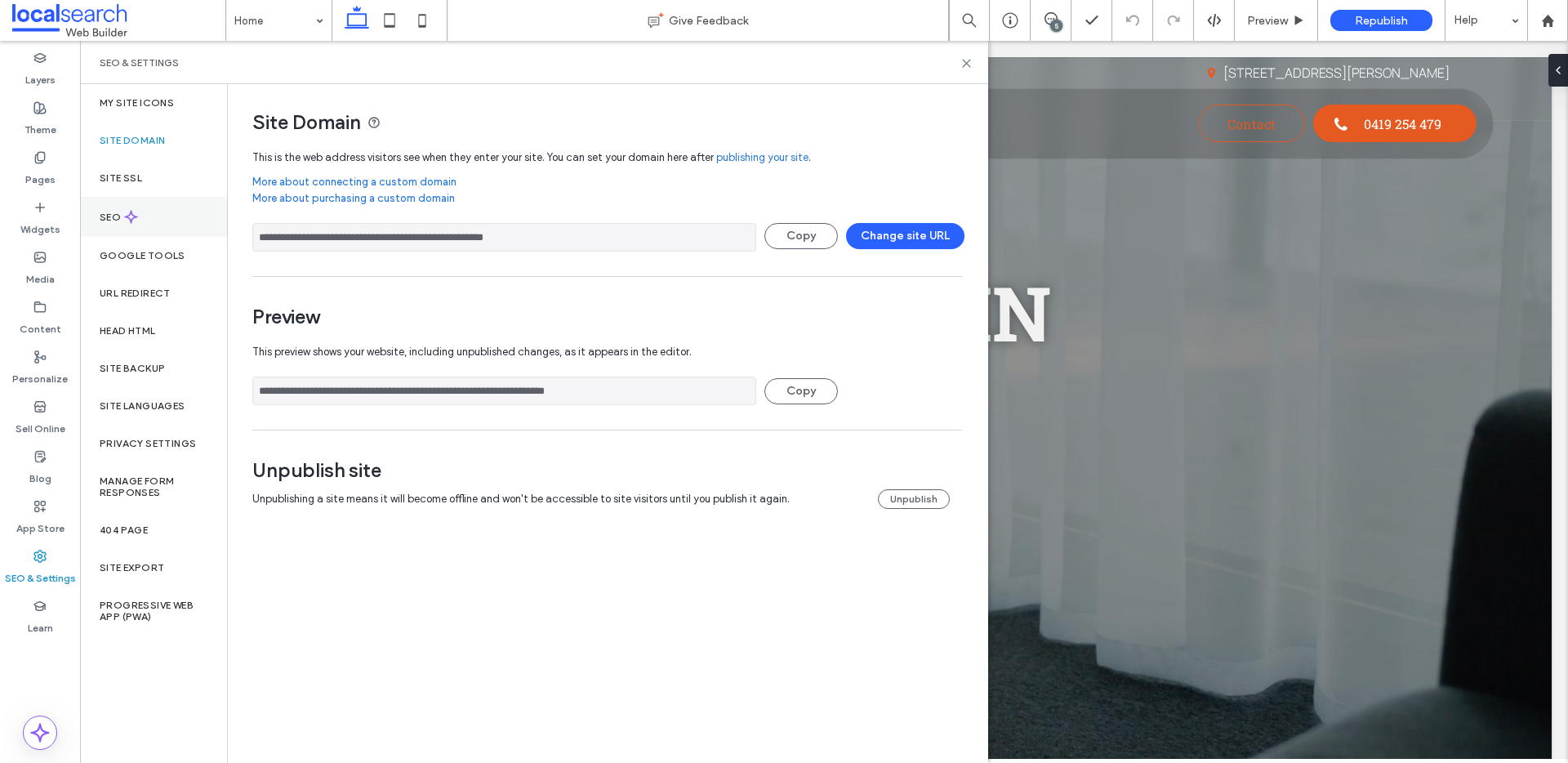
click at [166, 218] on div "SEO" at bounding box center [154, 217] width 147 height 40
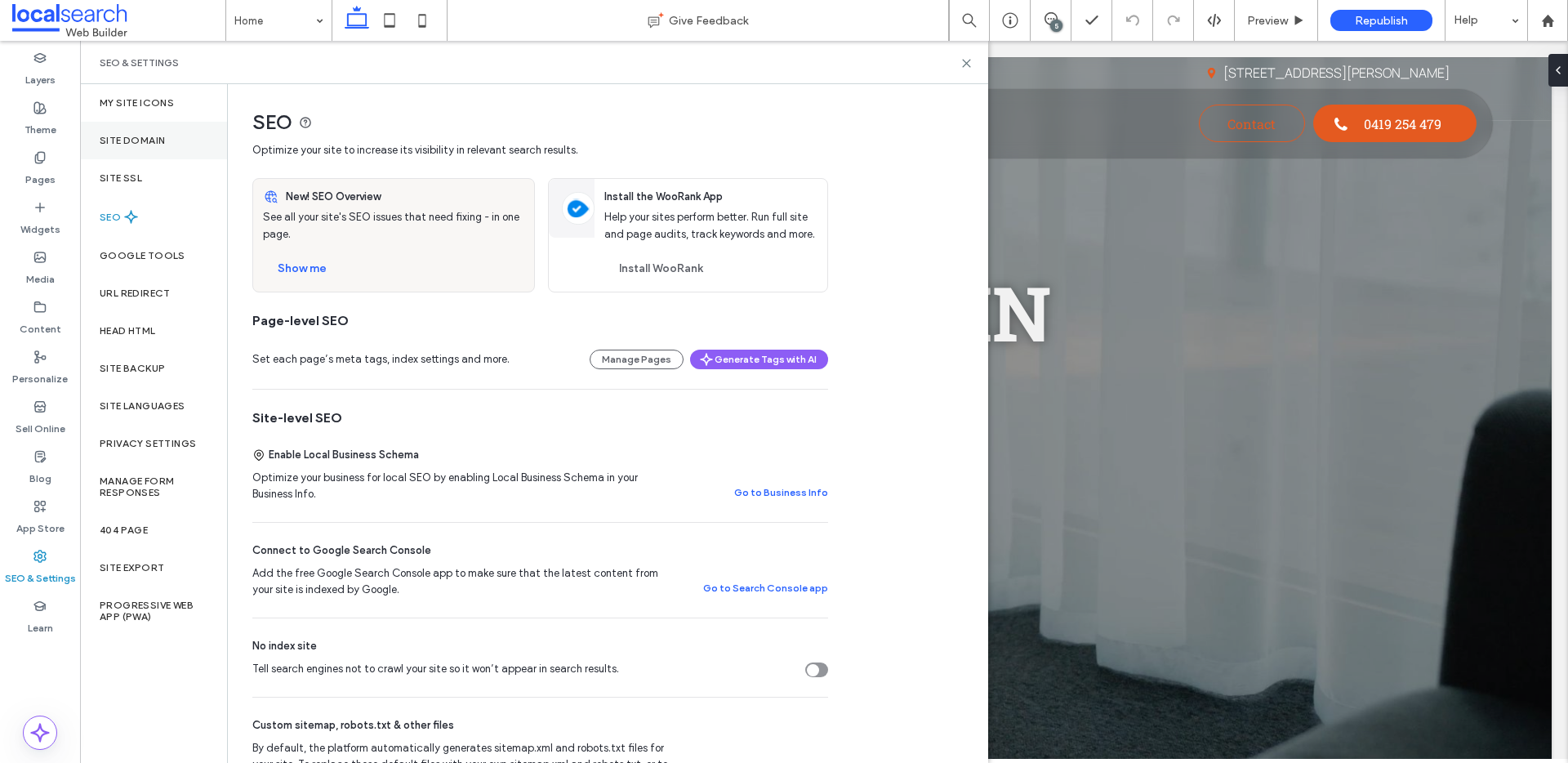
click at [162, 147] on div "Site Domain" at bounding box center [154, 141] width 147 height 38
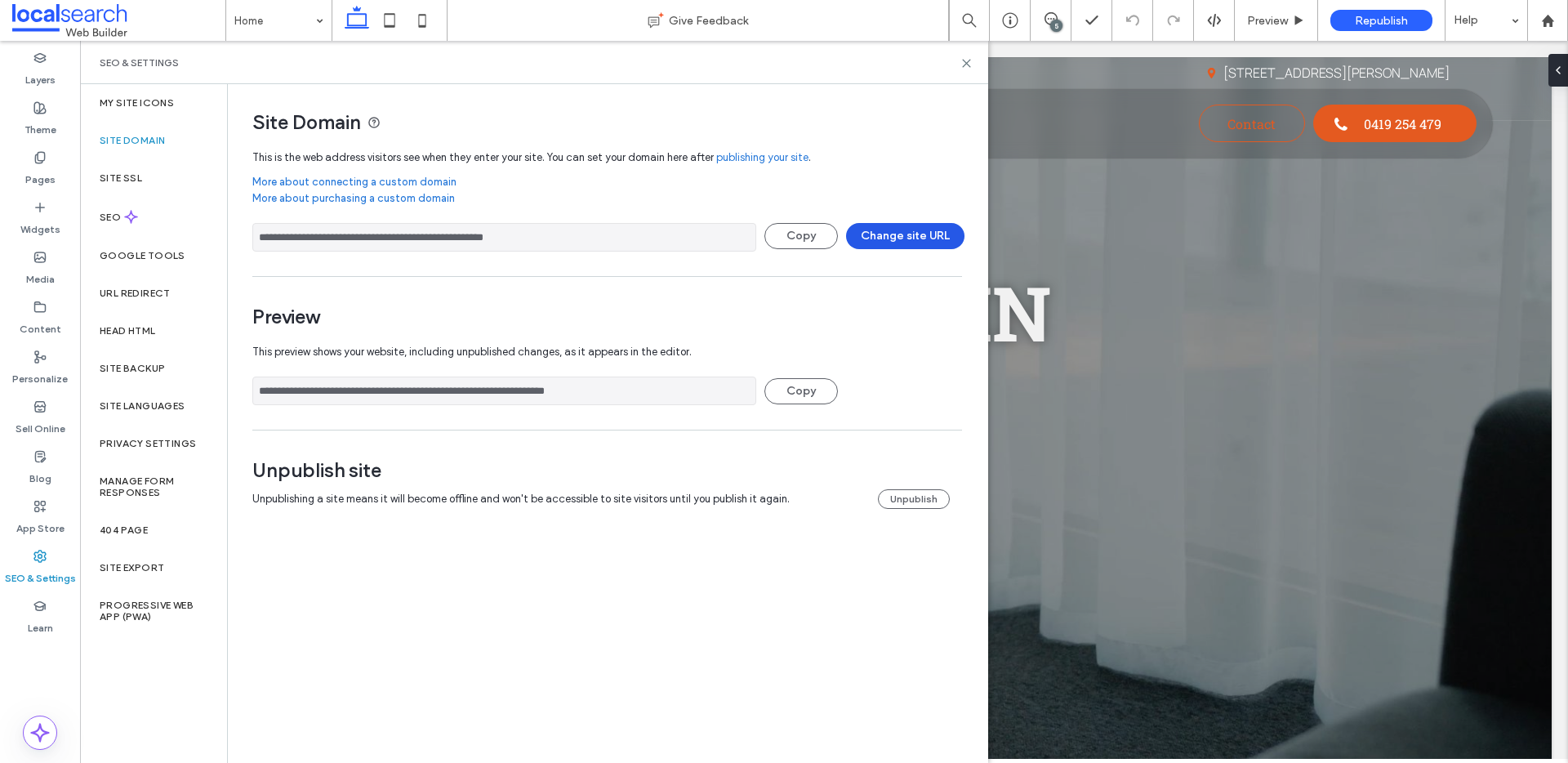
click at [924, 239] on button "Change site URL" at bounding box center [905, 236] width 119 height 26
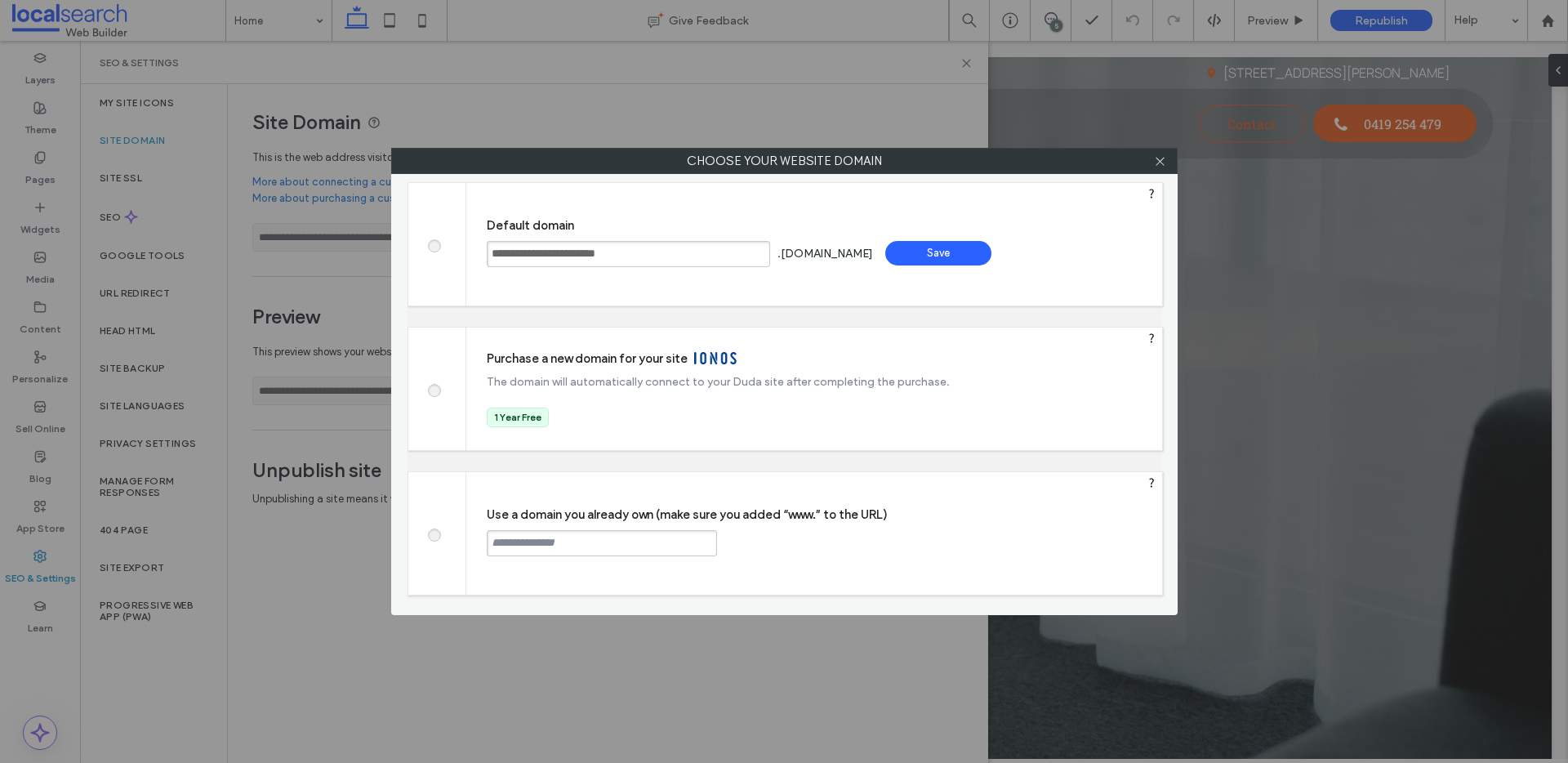
click at [444, 533] on label at bounding box center [434, 533] width 30 height 12
click at [566, 525] on div "Use a domain you already own (make sure you added “www.” to the URL) Continue" at bounding box center [814, 534] width 696 height 123
click at [618, 547] on input "text" at bounding box center [601, 543] width 231 height 26
paste input "**********"
click at [490, 545] on input "**********" at bounding box center [601, 543] width 231 height 26
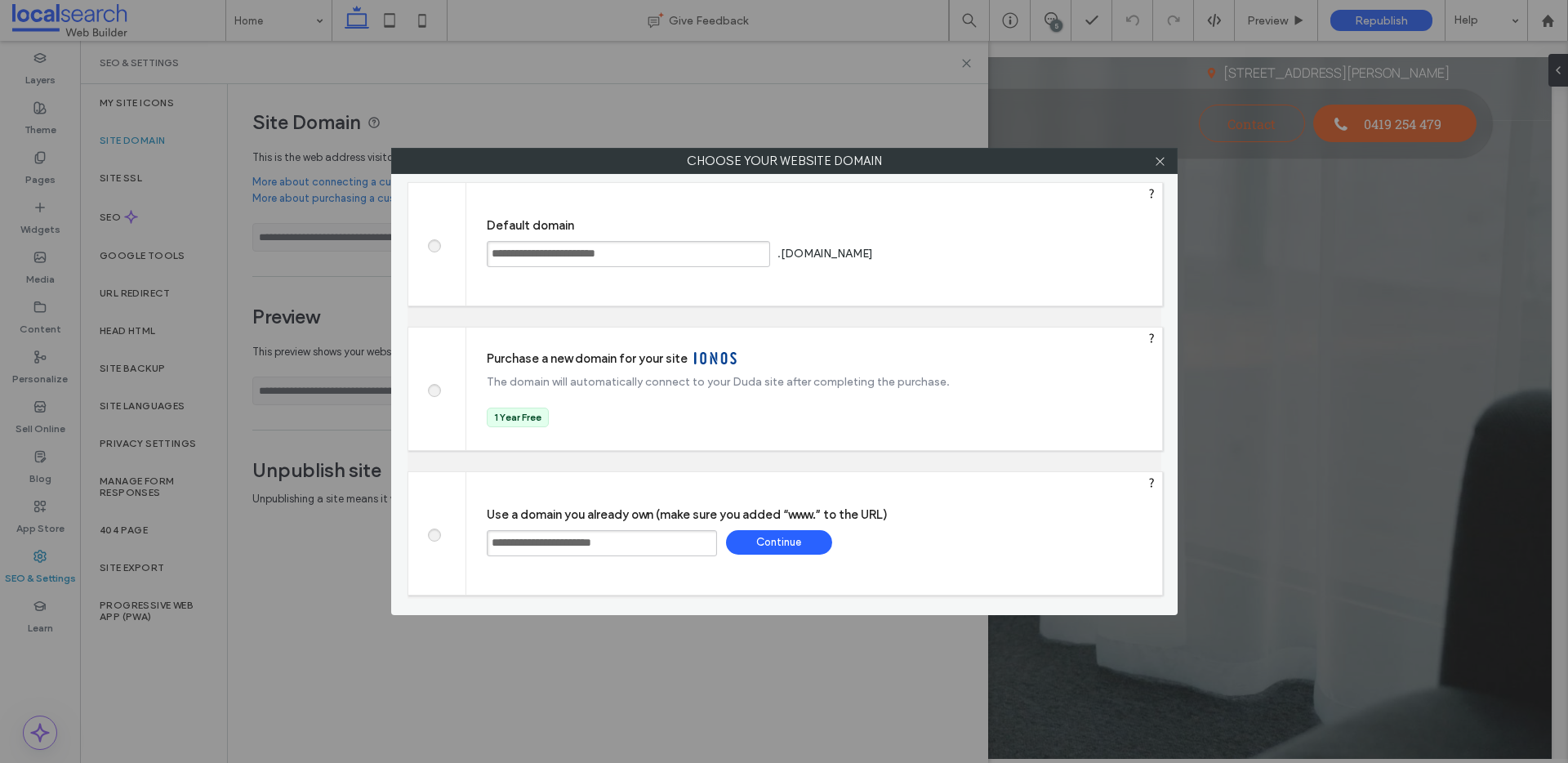
type input "**********"
click at [780, 545] on div "Continue" at bounding box center [779, 542] width 106 height 25
type input "**********"
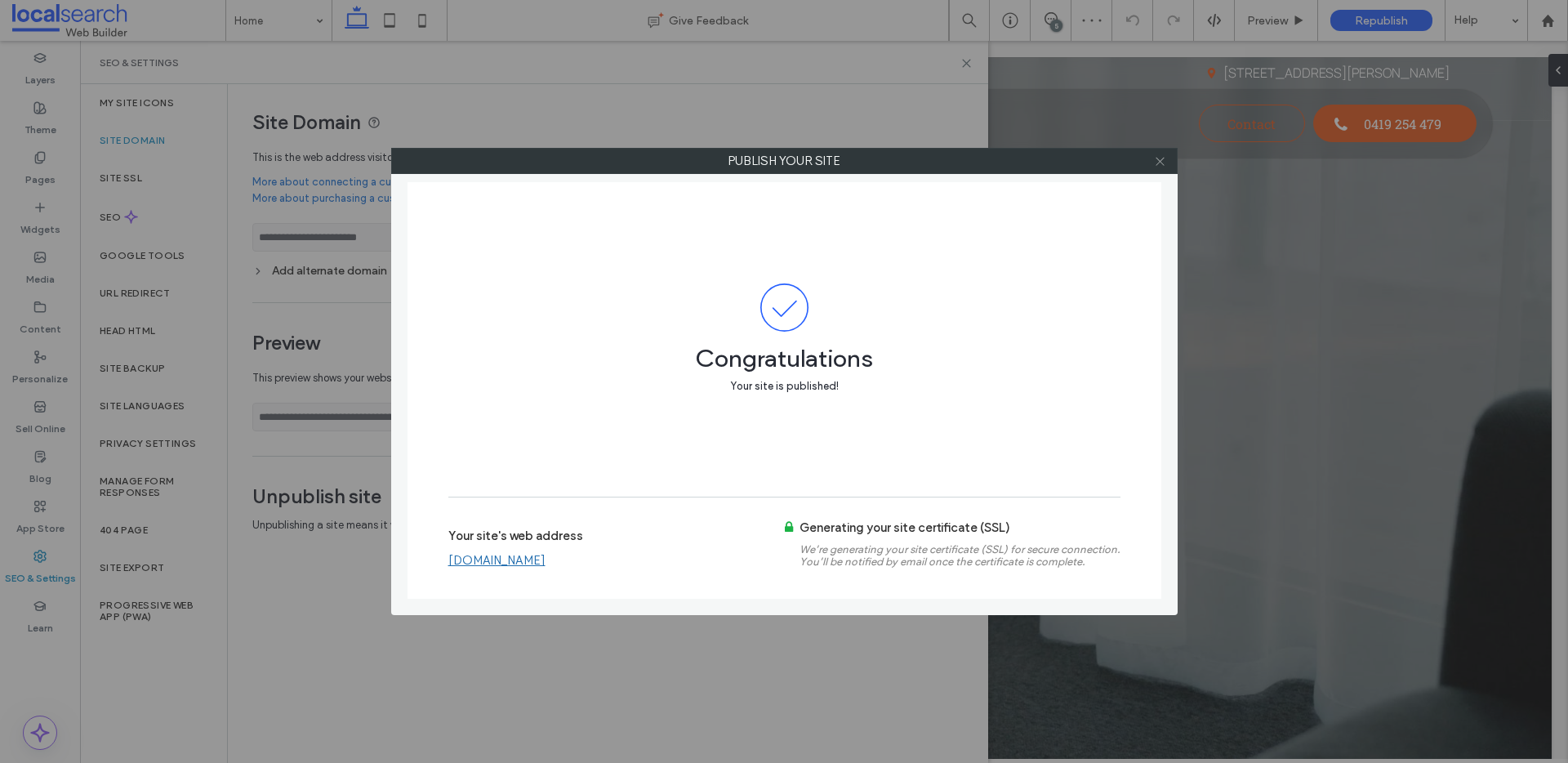
click at [1162, 160] on icon at bounding box center [1160, 162] width 12 height 12
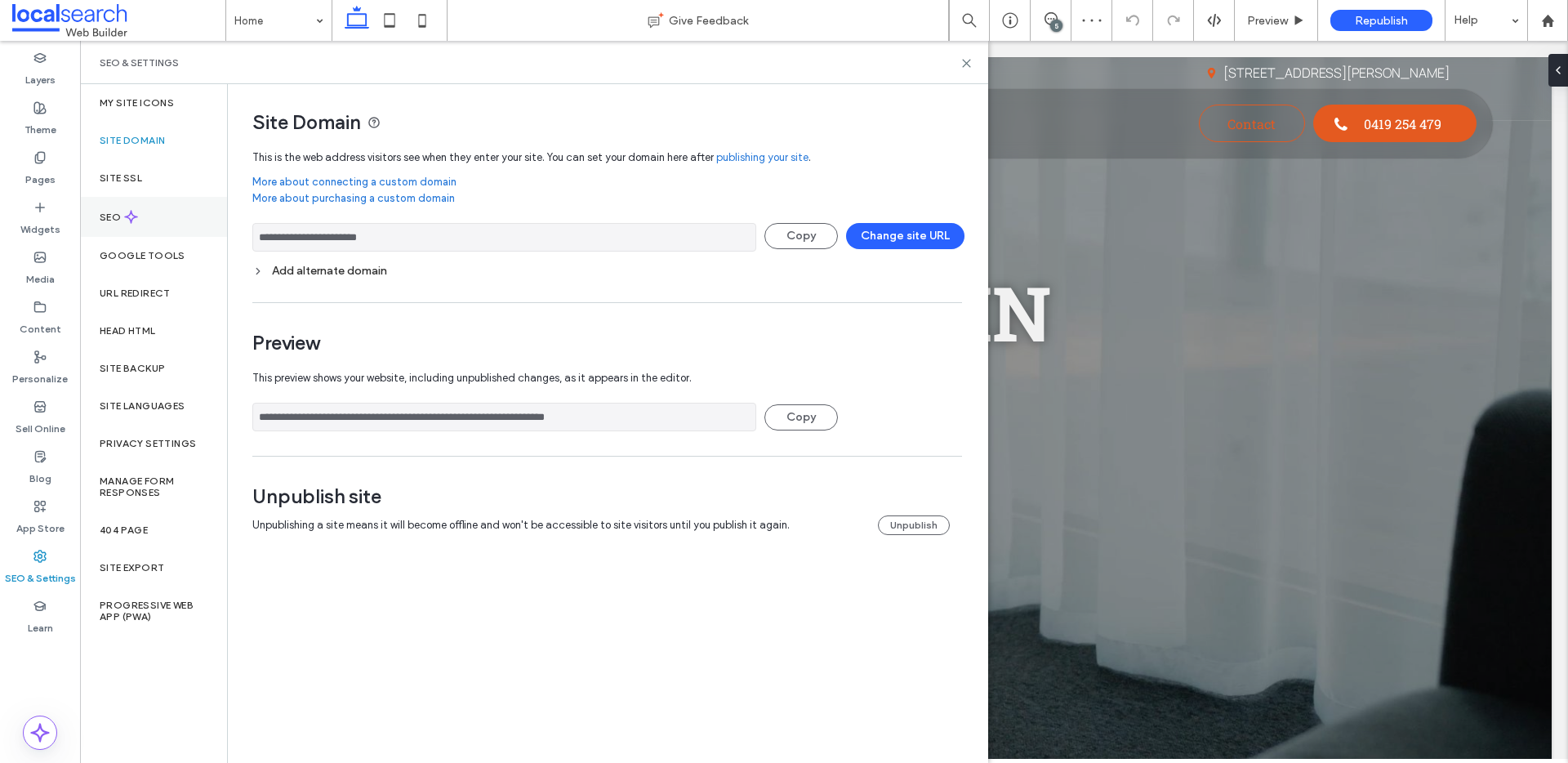
click at [151, 203] on div "SEO" at bounding box center [154, 217] width 147 height 40
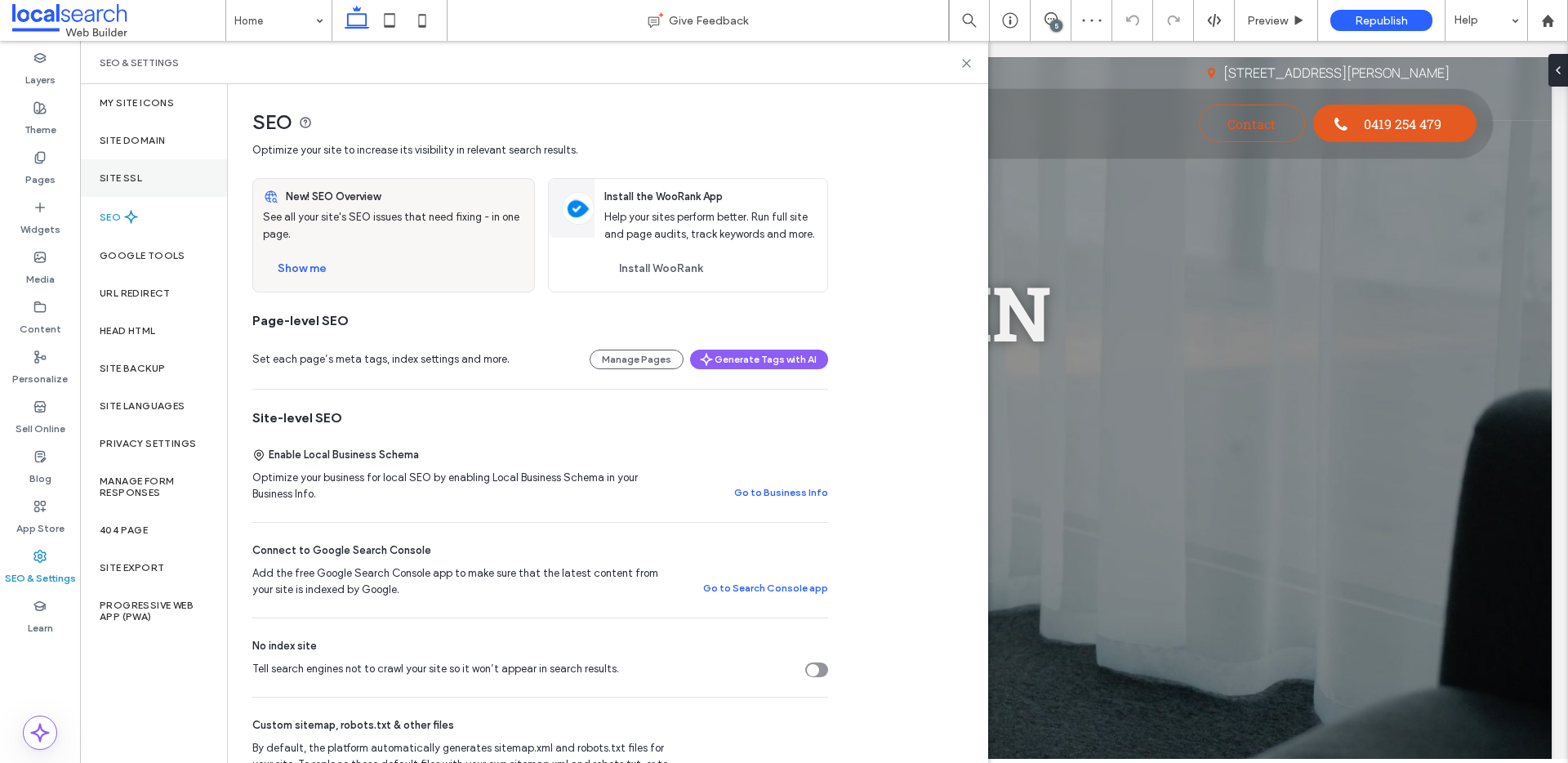
click at [157, 172] on div "Site SSL" at bounding box center [154, 178] width 147 height 38
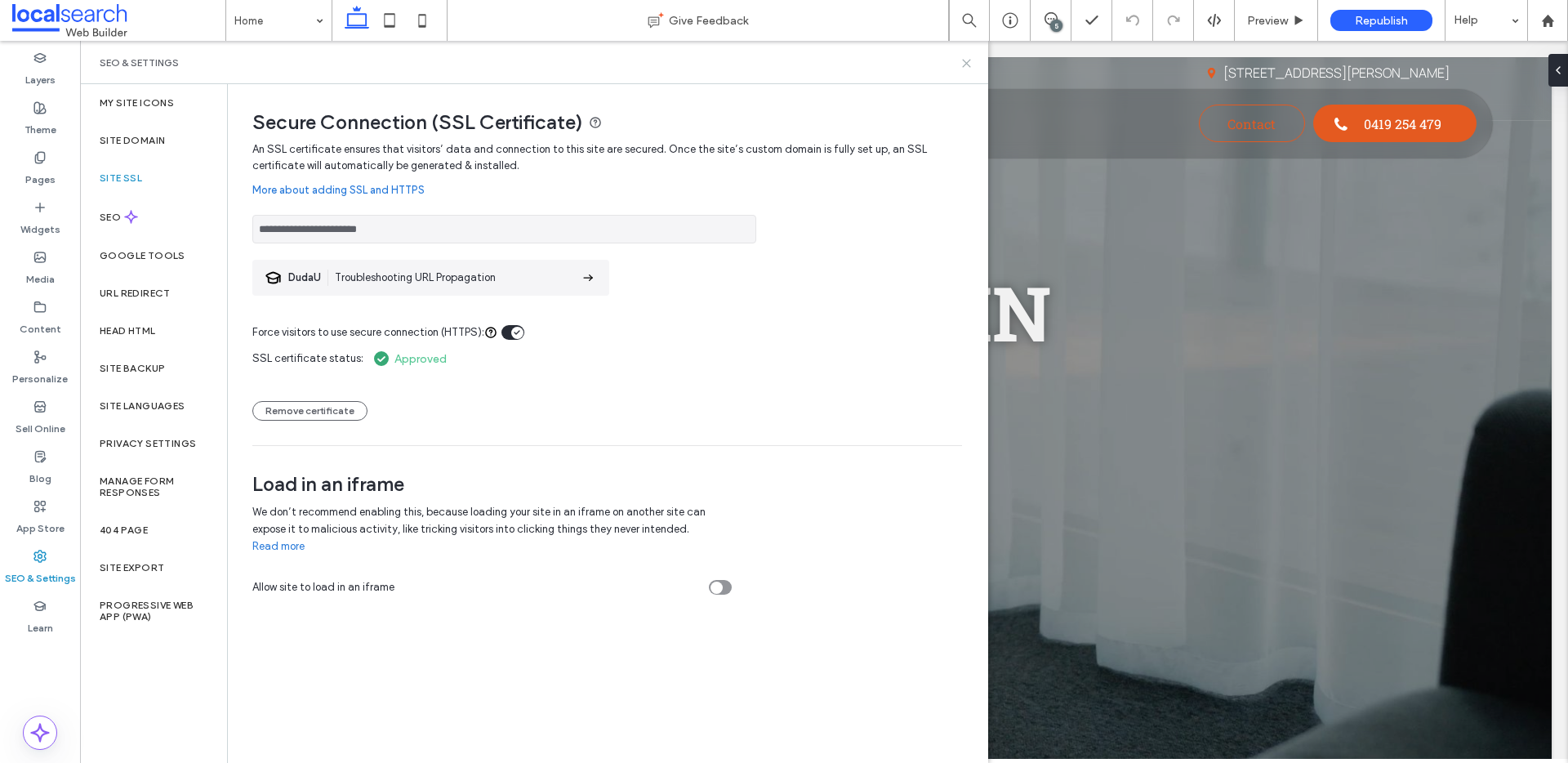
click at [964, 64] on use at bounding box center [966, 62] width 7 height 7
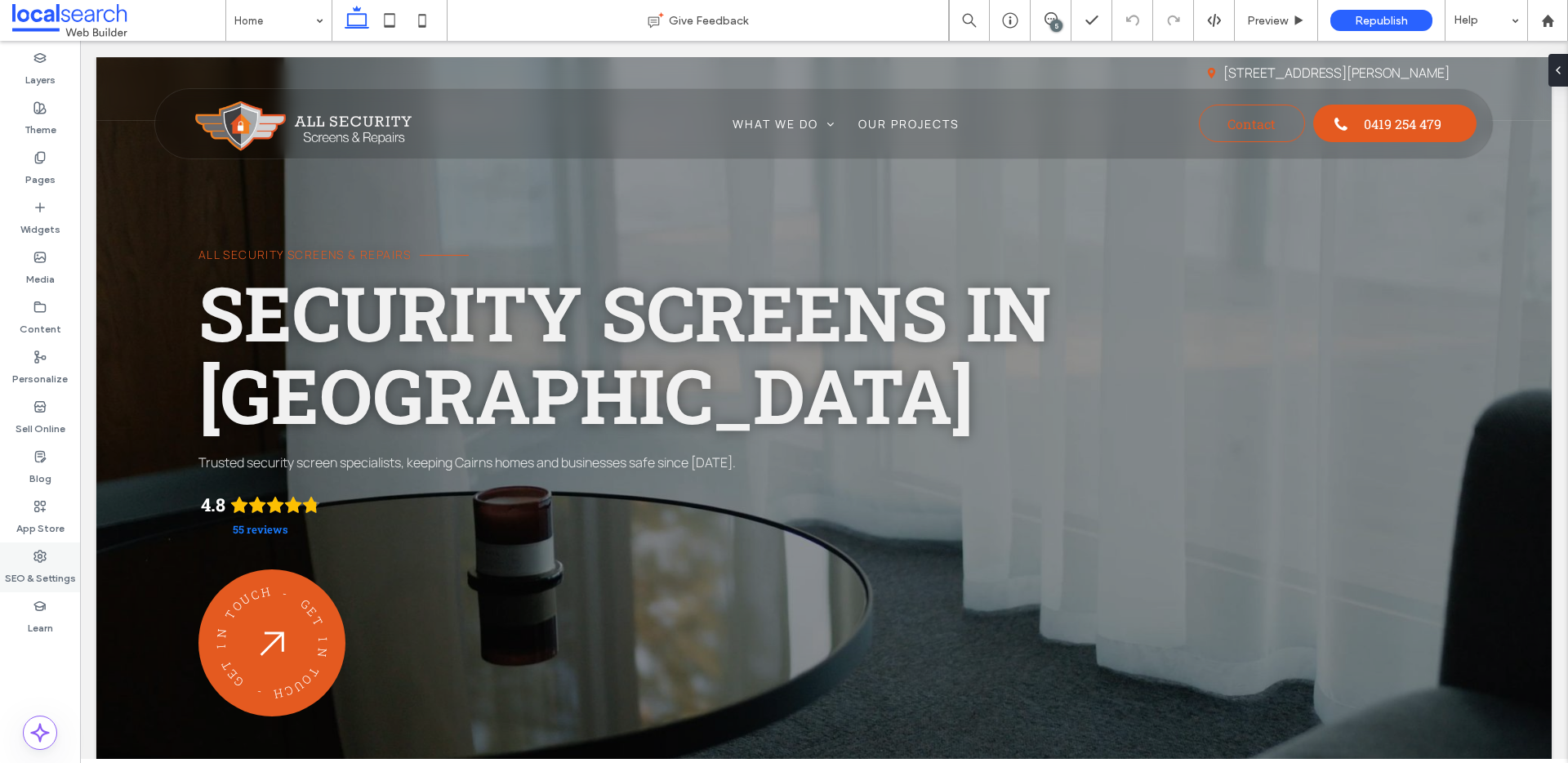
click at [47, 556] on div "SEO & Settings" at bounding box center [40, 568] width 80 height 50
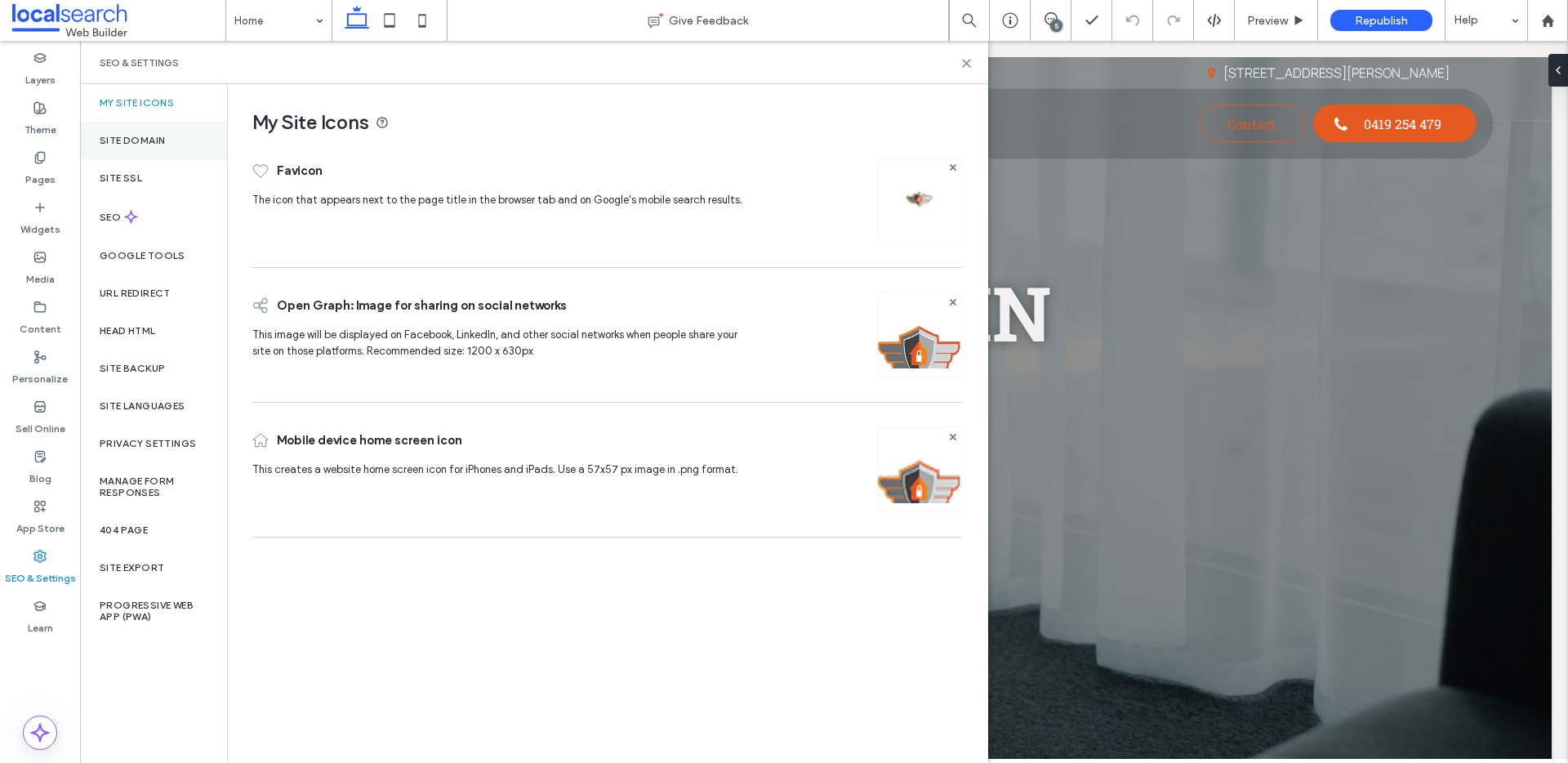
click at [165, 140] on div "Site Domain" at bounding box center [154, 141] width 147 height 38
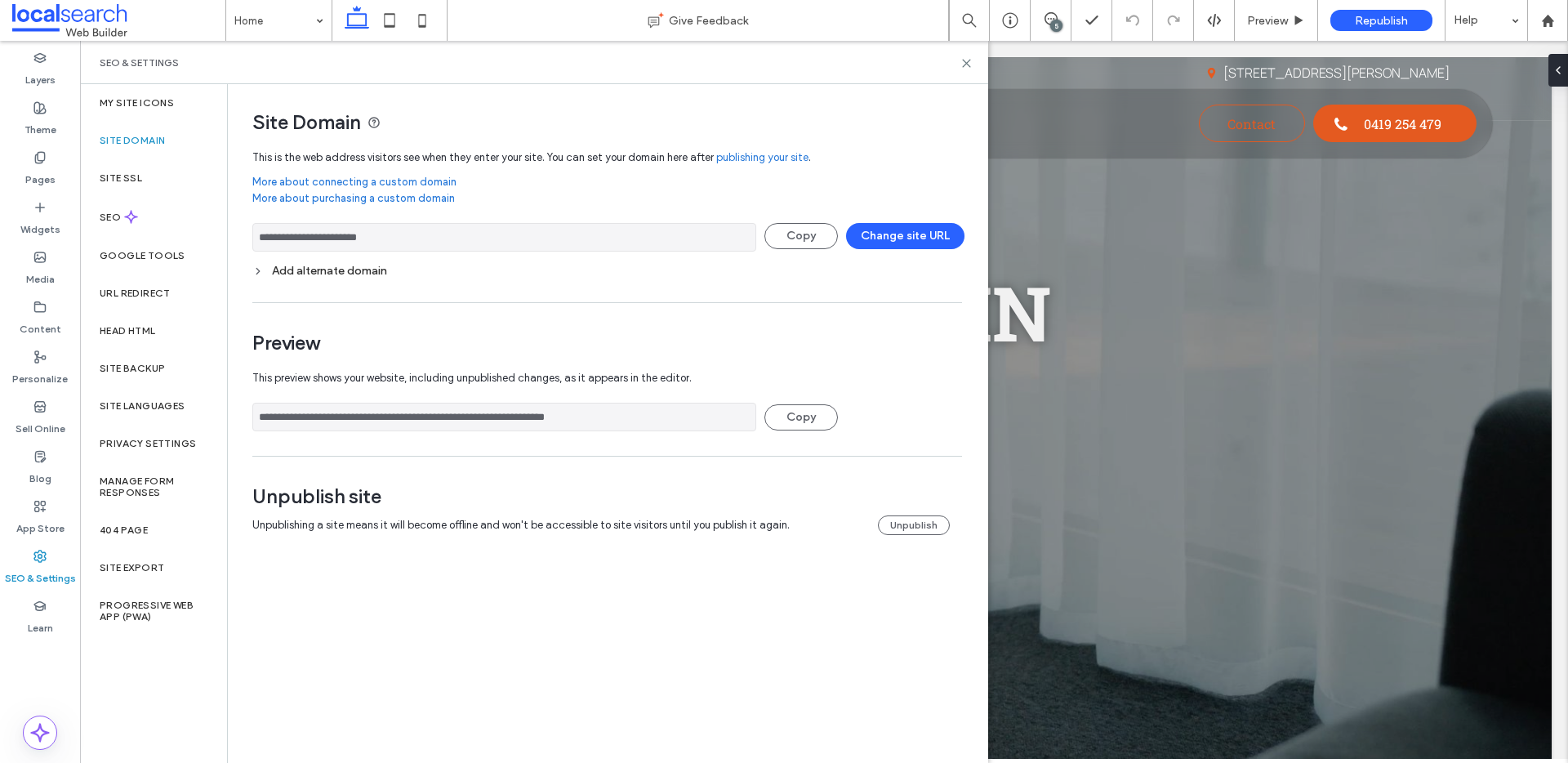
drag, startPoint x: 407, startPoint y: 238, endPoint x: 256, endPoint y: 241, distance: 151.0
click at [256, 241] on input "**********" at bounding box center [504, 237] width 504 height 29
click at [147, 213] on div "SEO" at bounding box center [154, 217] width 147 height 40
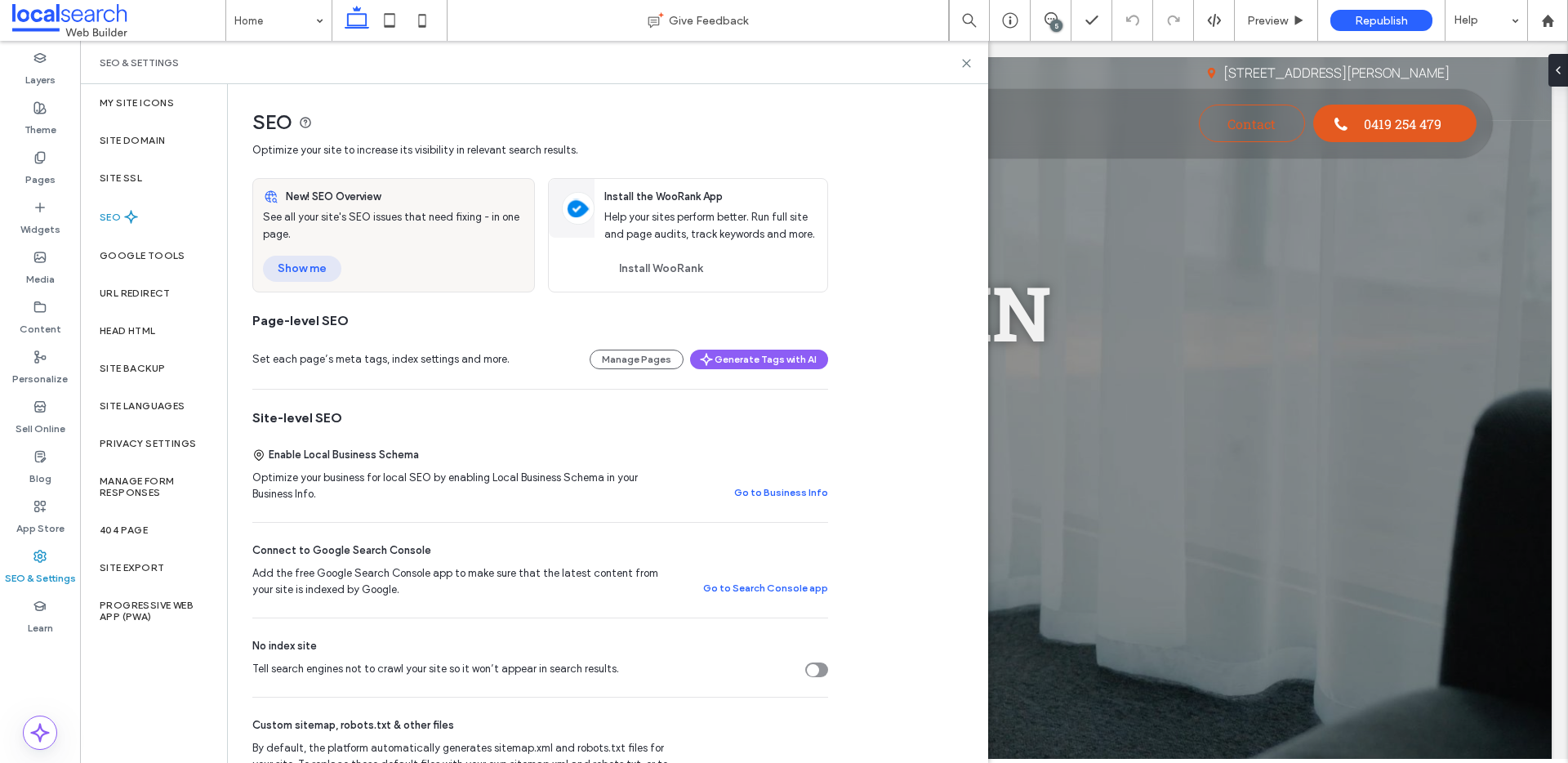
click at [329, 277] on button "Show me" at bounding box center [302, 269] width 78 height 26
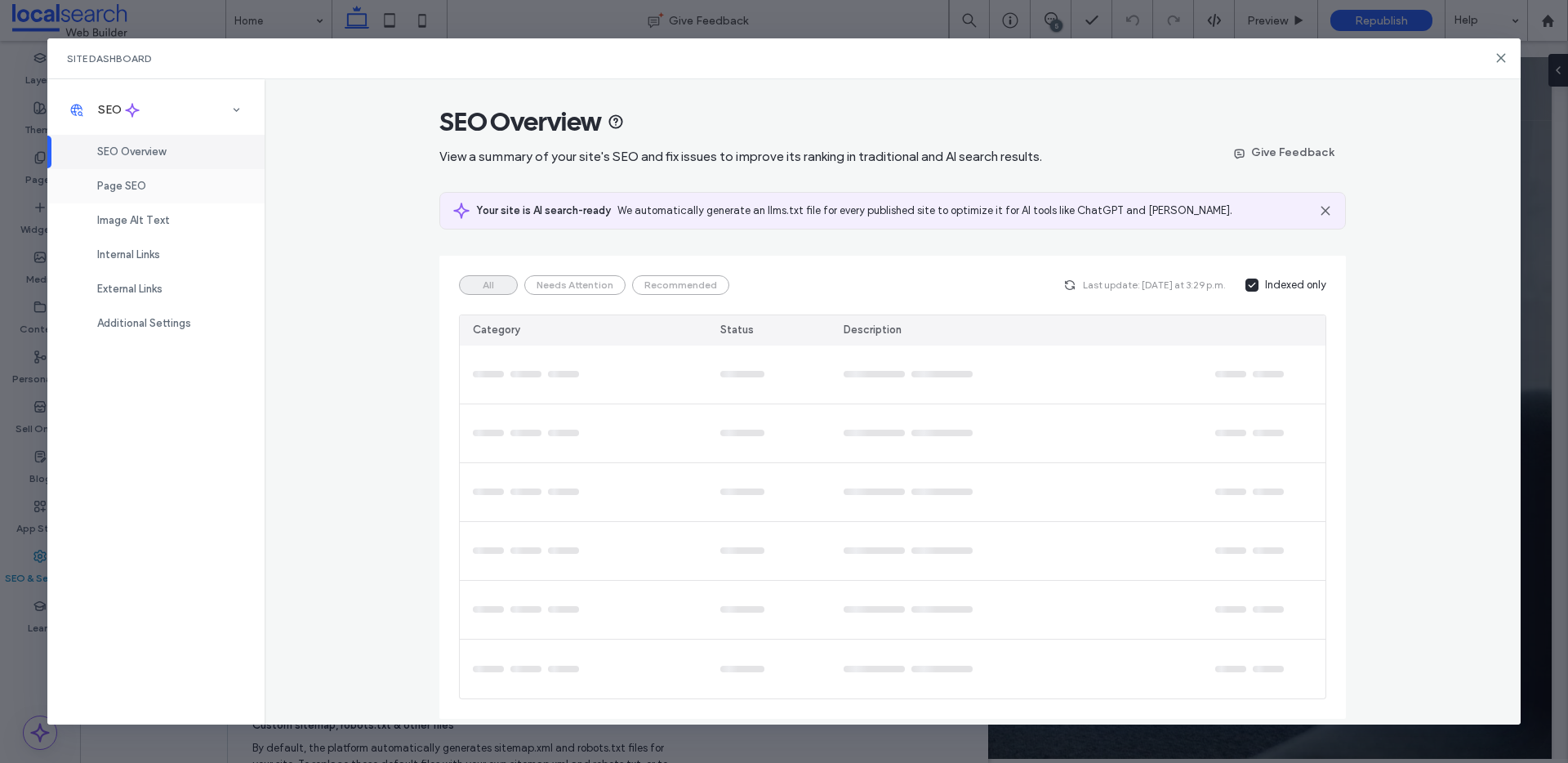
click at [141, 190] on span "Page SEO" at bounding box center [121, 185] width 49 height 12
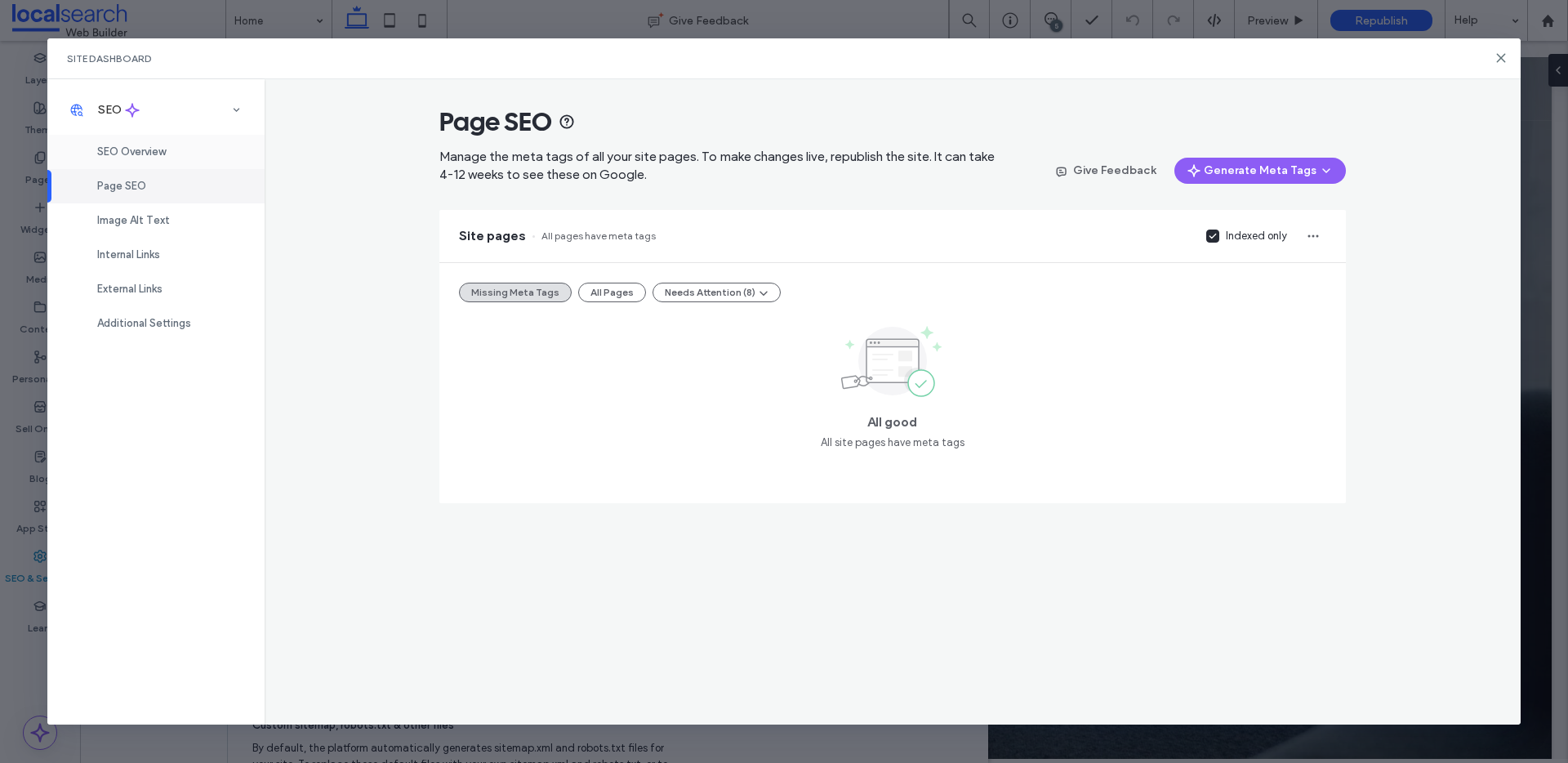
click at [157, 154] on span "SEO Overview" at bounding box center [131, 152] width 68 height 12
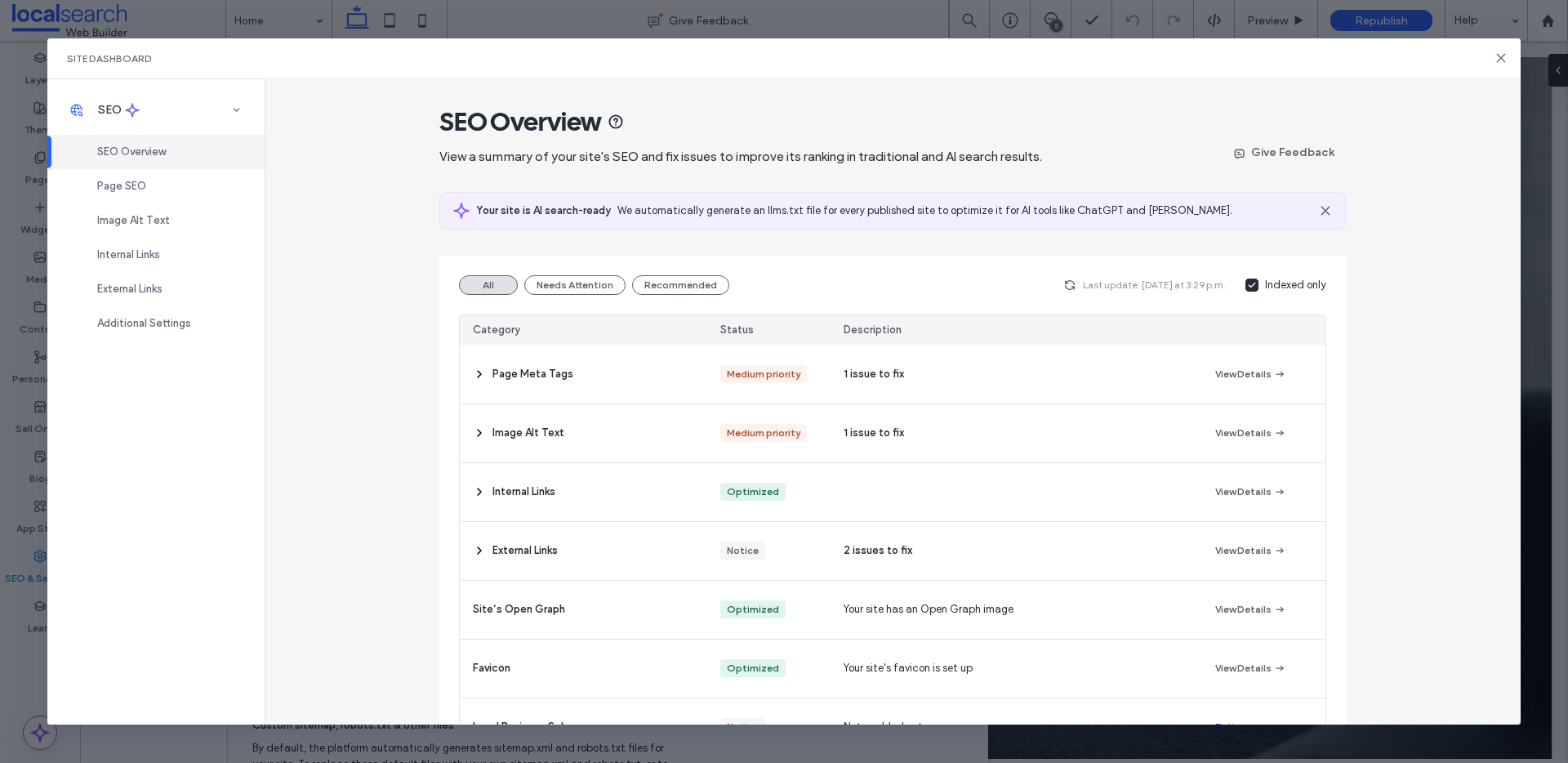
click at [1265, 282] on div "Indexed only" at bounding box center [1296, 285] width 61 height 16
click at [1499, 56] on icon at bounding box center [1501, 57] width 13 height 13
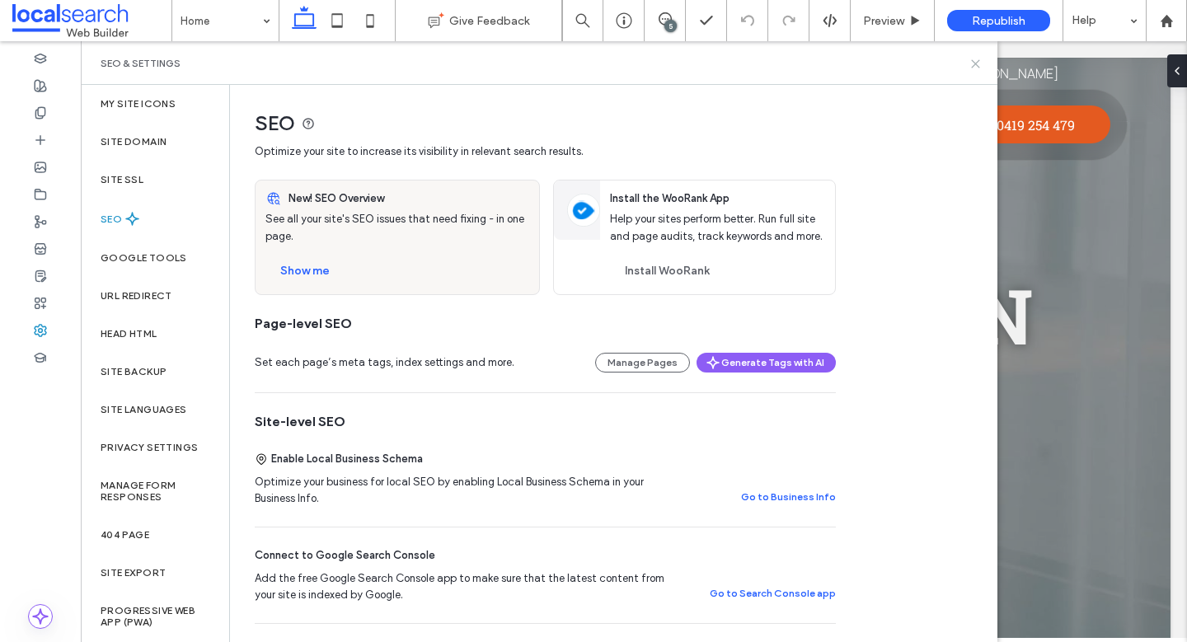
click at [972, 68] on icon at bounding box center [976, 64] width 12 height 12
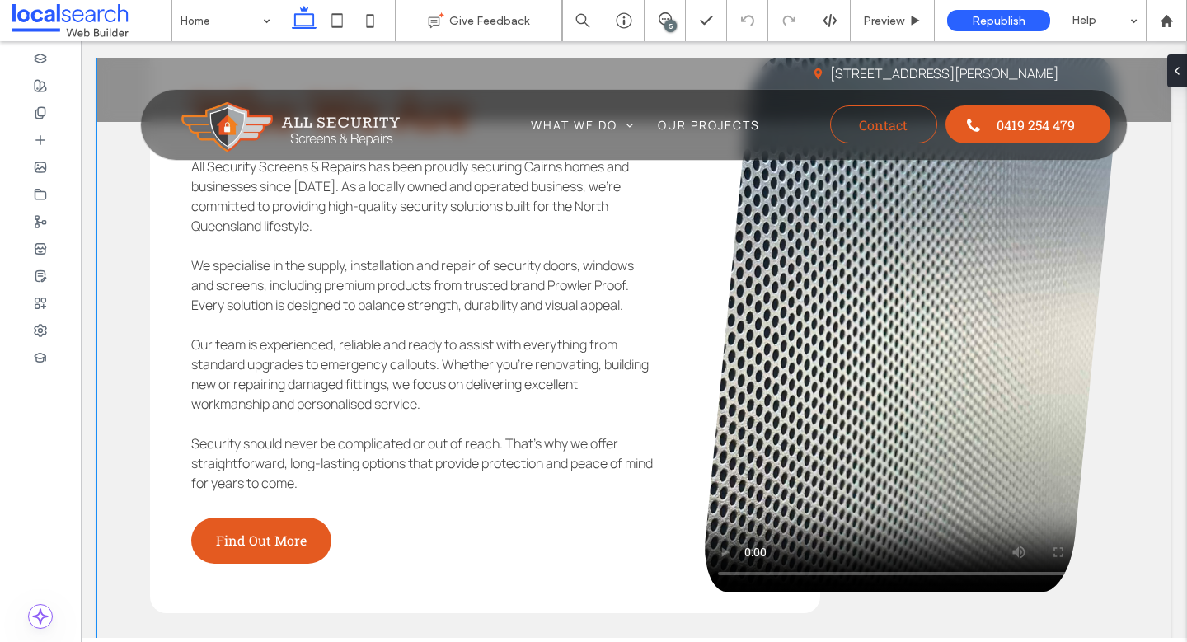
scroll to position [3955, 0]
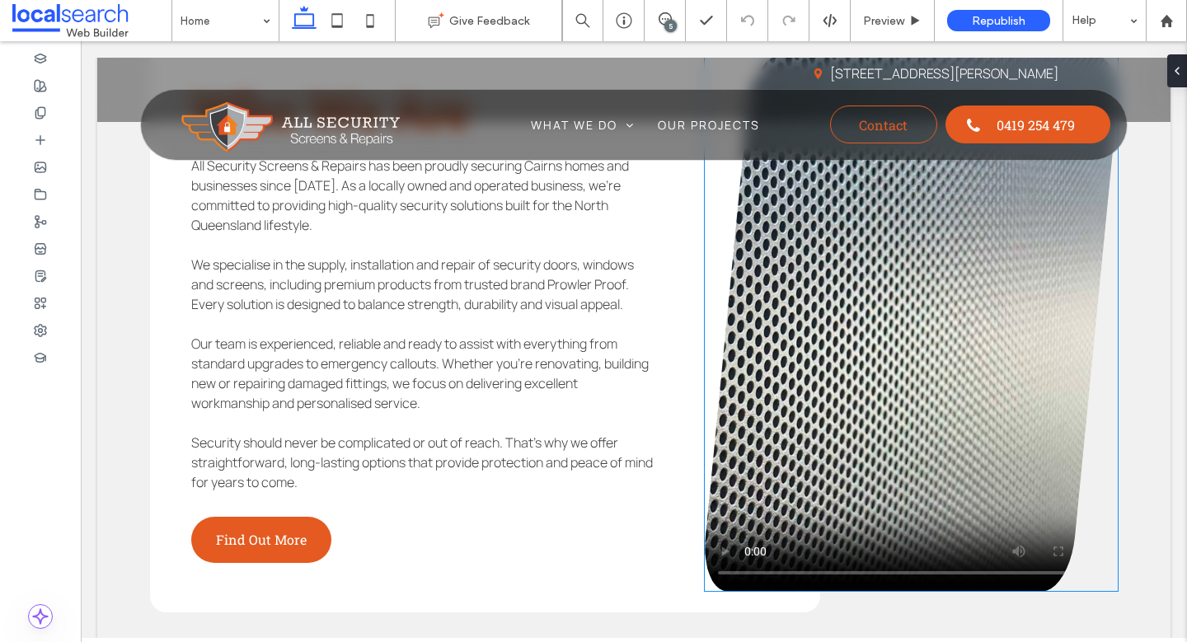
click at [994, 344] on video at bounding box center [911, 323] width 413 height 536
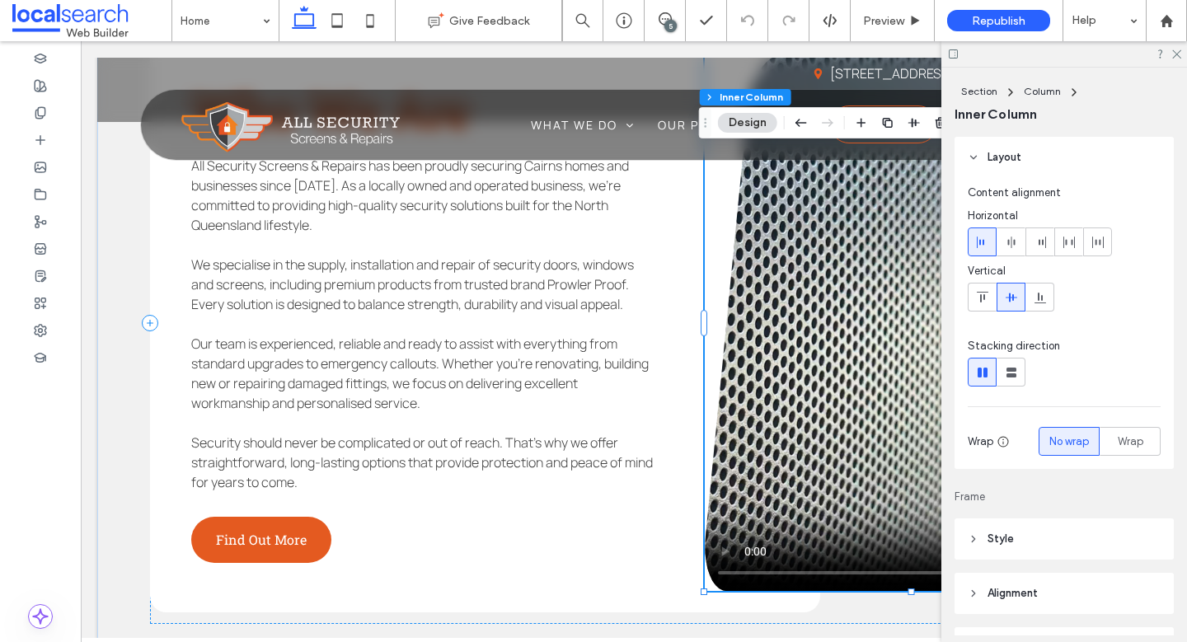
click at [853, 285] on video at bounding box center [911, 323] width 413 height 536
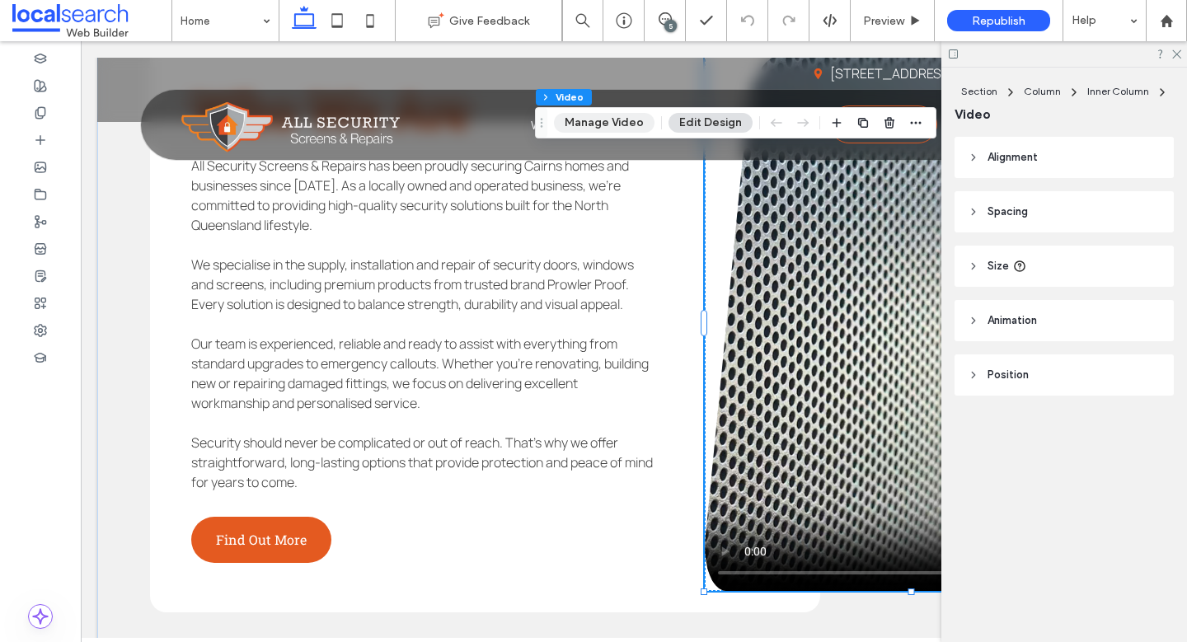
click at [602, 119] on button "Manage Video" at bounding box center [604, 123] width 101 height 20
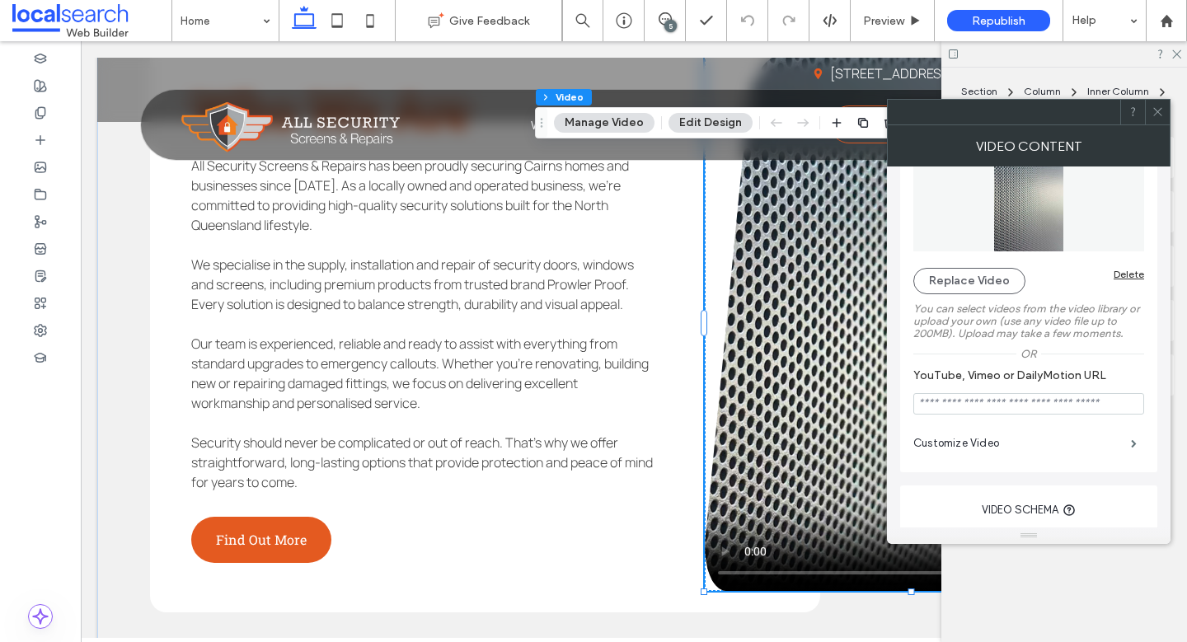
scroll to position [145, 0]
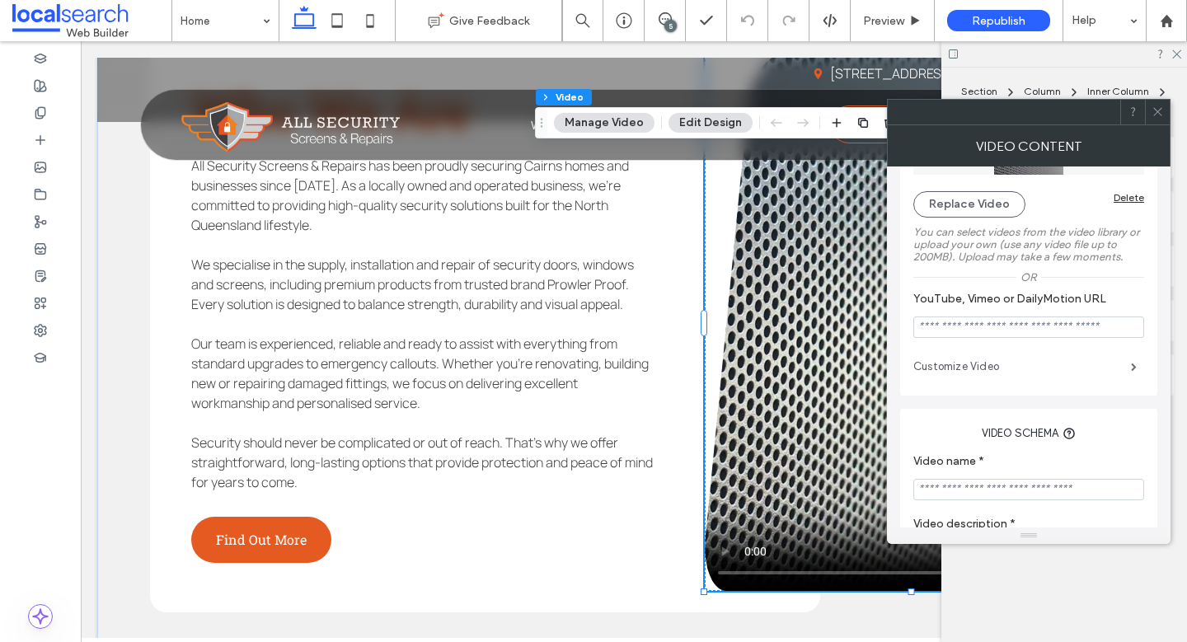
click at [1004, 366] on label "Customize Video" at bounding box center [1023, 366] width 218 height 33
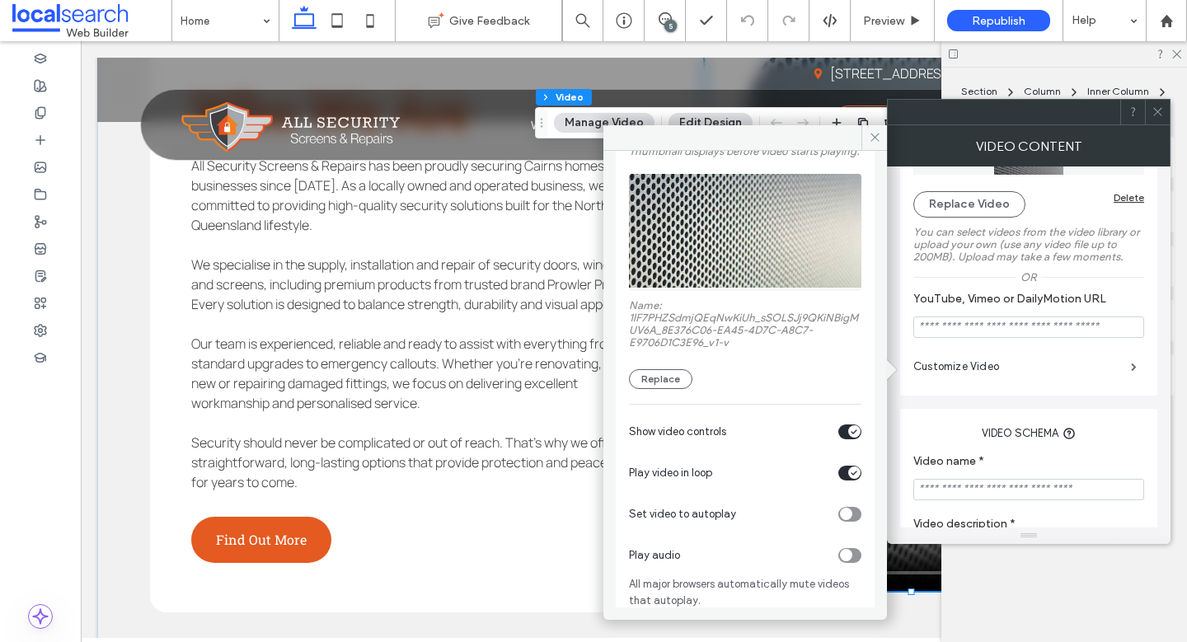
scroll to position [111, 0]
click at [850, 520] on div "toggle" at bounding box center [850, 512] width 23 height 15
click at [869, 139] on icon at bounding box center [875, 137] width 12 height 12
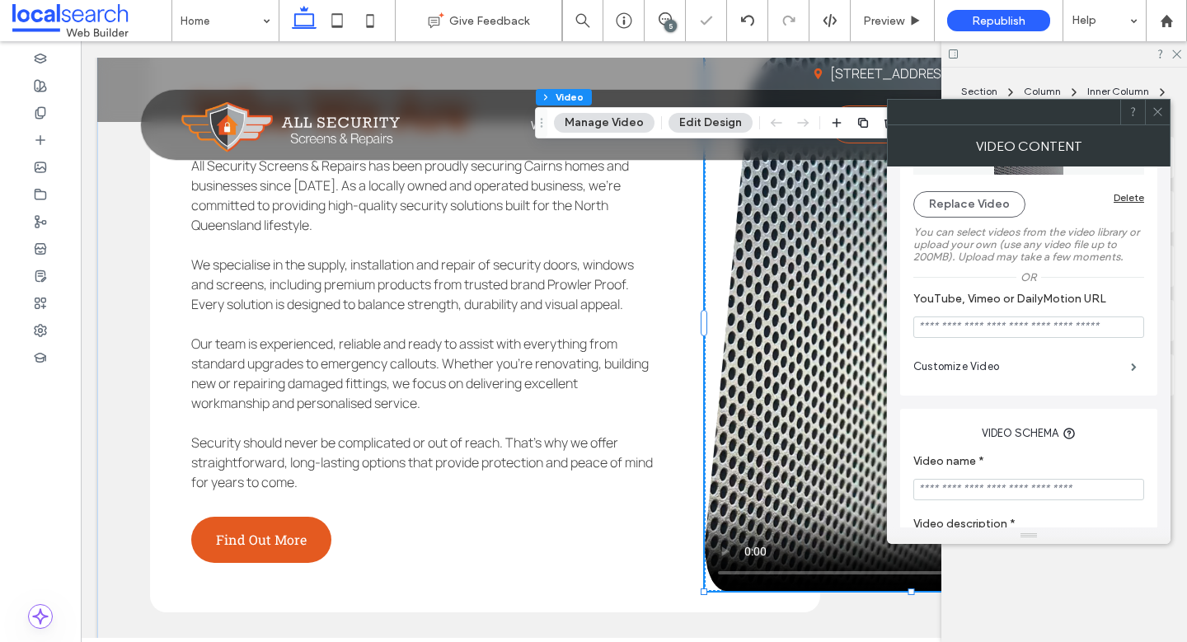
click at [1156, 115] on icon at bounding box center [1158, 112] width 12 height 12
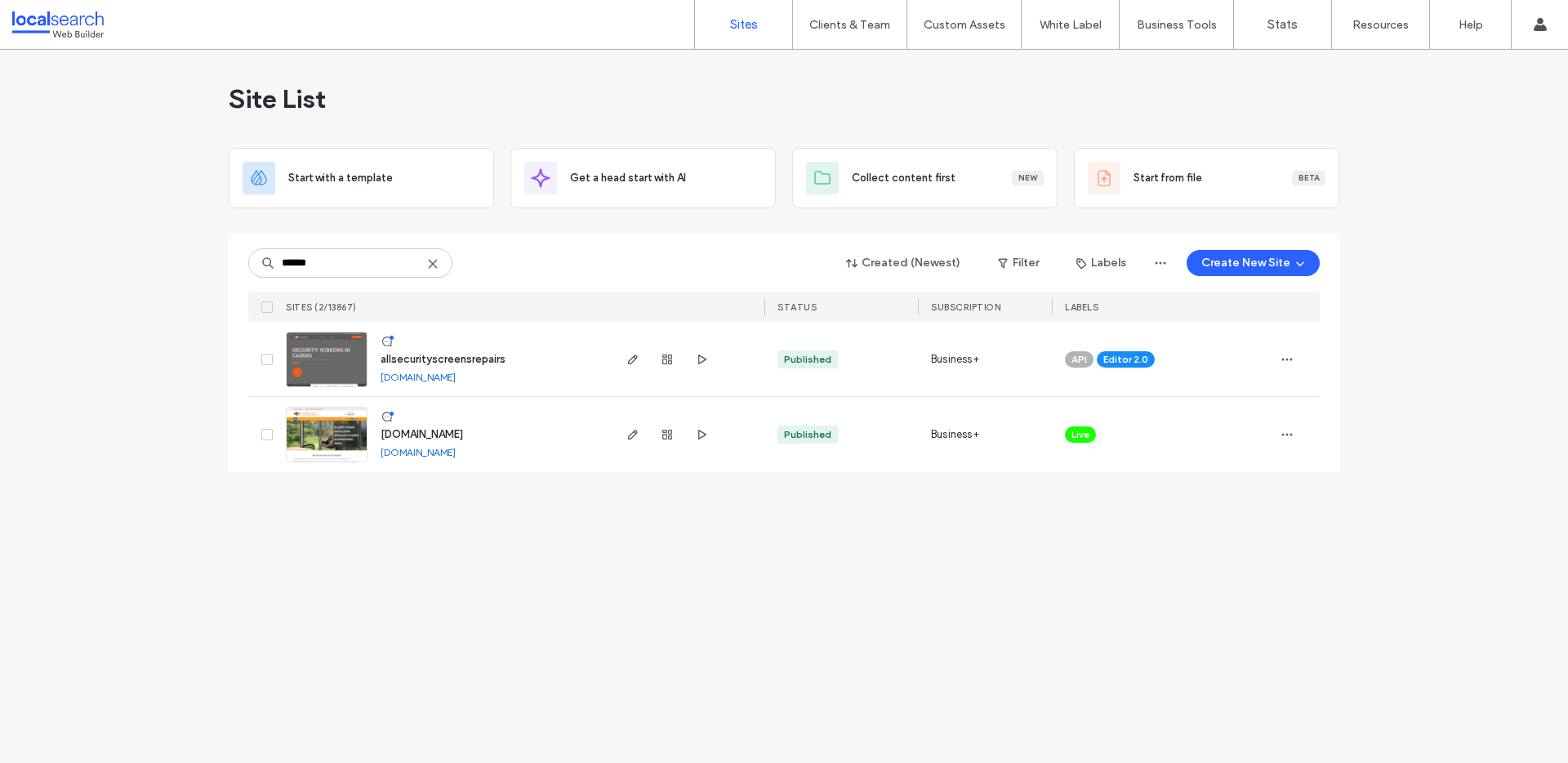
type input "******"
click at [263, 438] on span at bounding box center [267, 435] width 12 height 12
click at [1288, 441] on span "button" at bounding box center [1287, 435] width 26 height 26
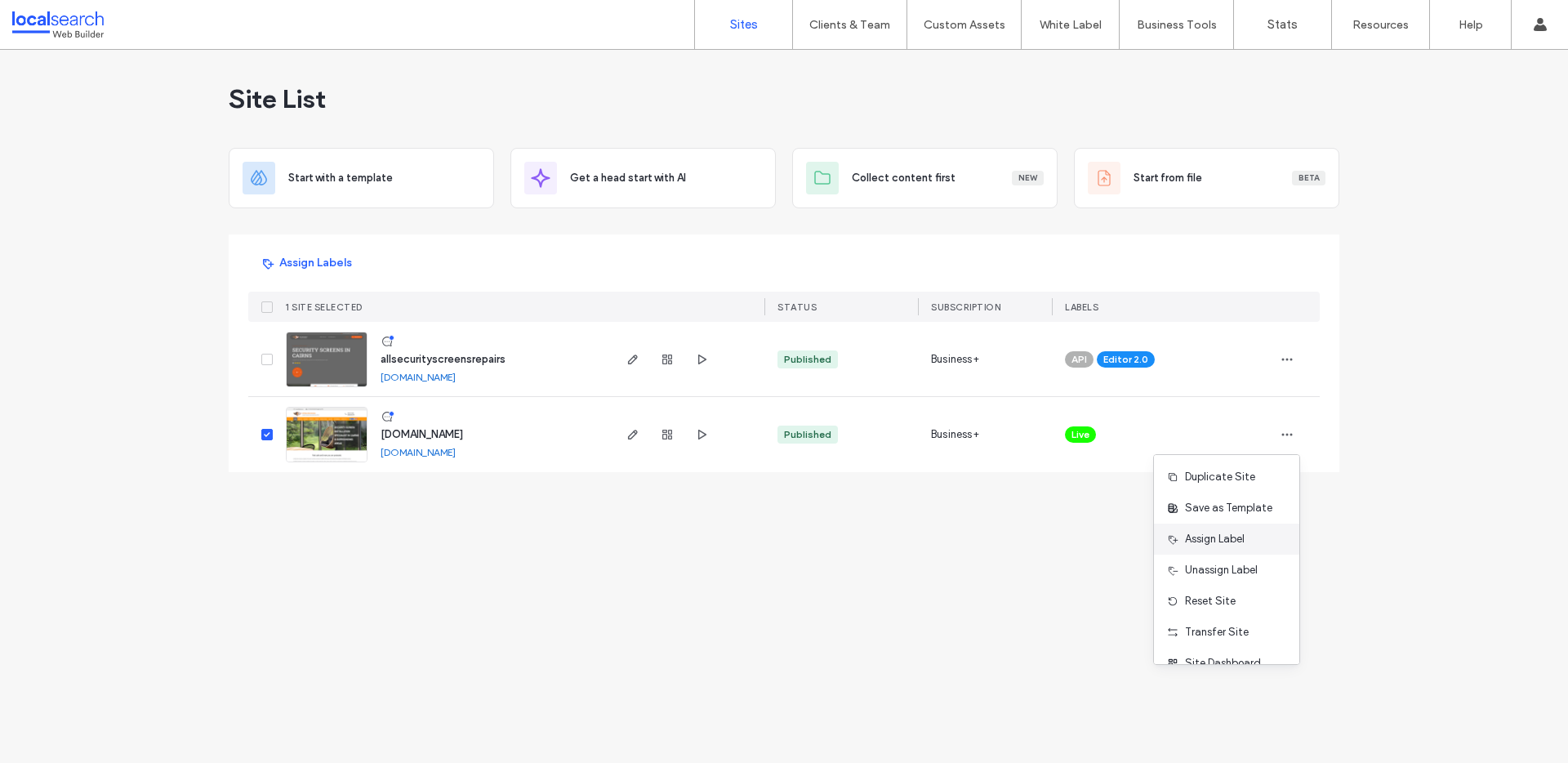
click at [1234, 529] on div "Assign Label" at bounding box center [1226, 539] width 146 height 31
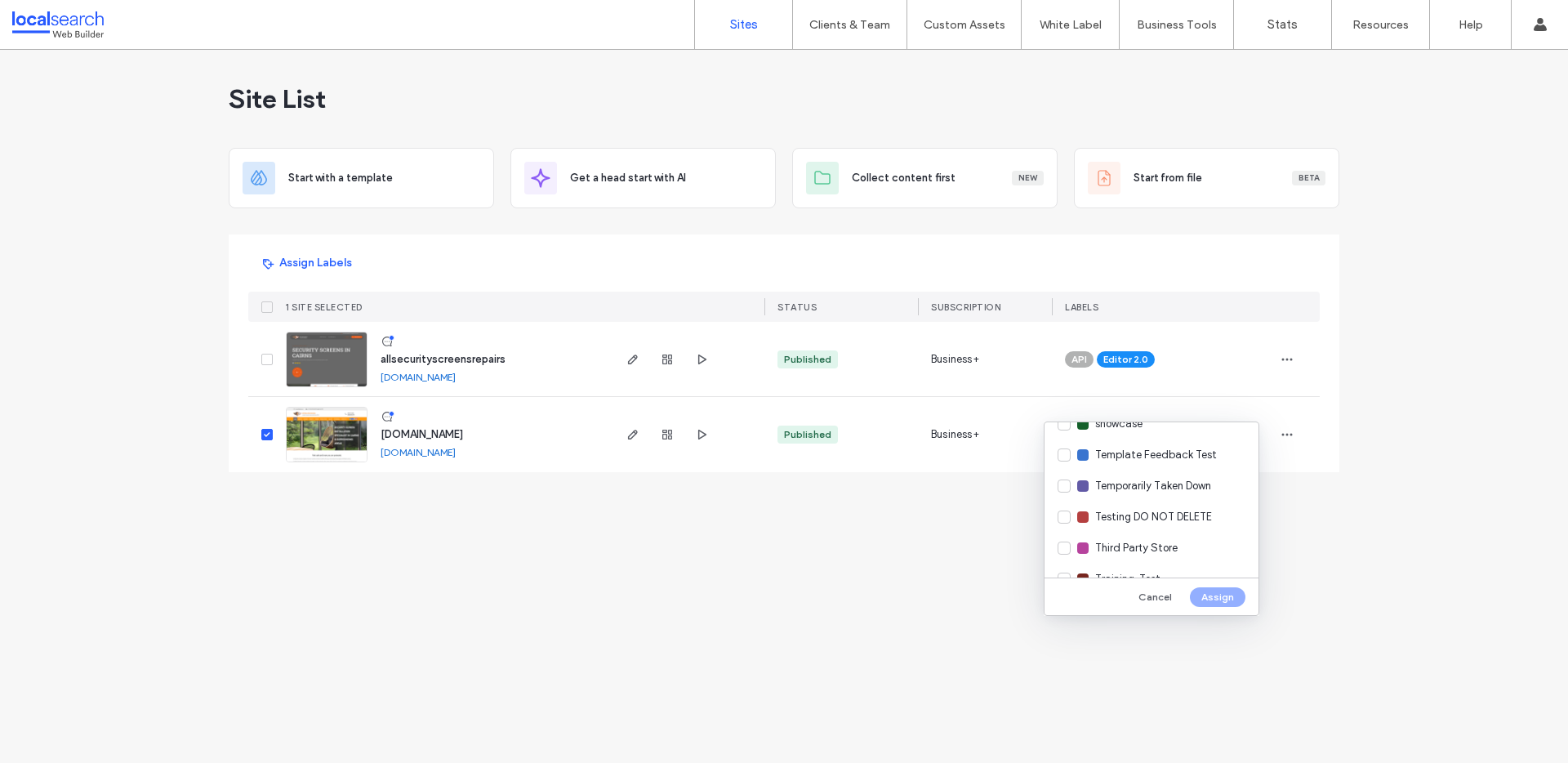
scroll to position [529, 0]
click at [1164, 474] on span "Replaced by new build" at bounding box center [1150, 474] width 110 height 16
click at [1206, 595] on button "Assign" at bounding box center [1217, 598] width 55 height 20
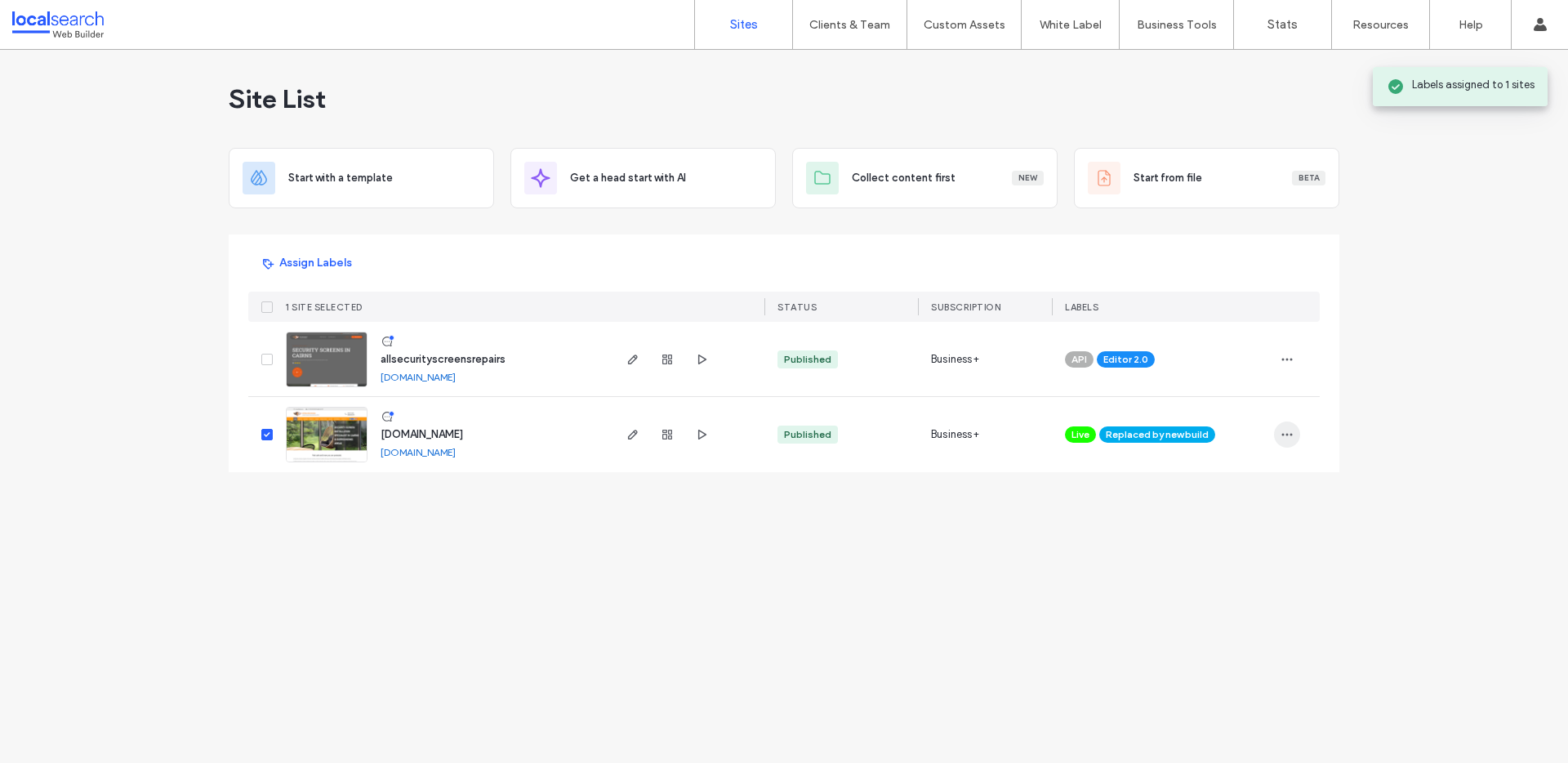
click at [1297, 433] on span "button" at bounding box center [1287, 435] width 26 height 26
click at [1217, 573] on span "Unassign Label" at bounding box center [1221, 570] width 72 height 16
click at [1094, 422] on icon at bounding box center [1096, 422] width 7 height 7
click at [623, 434] on span "button" at bounding box center [633, 435] width 20 height 20
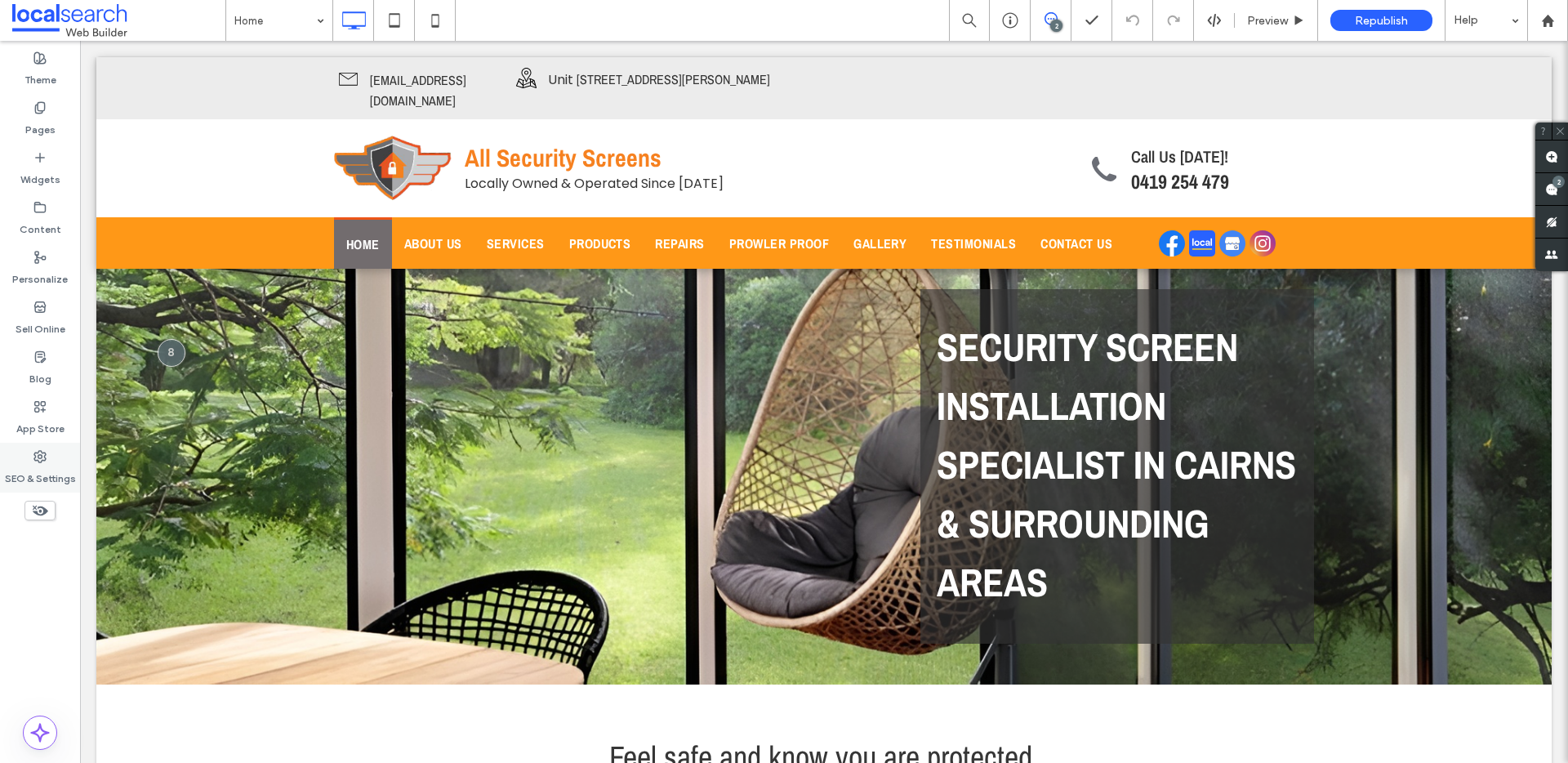
click at [19, 464] on label "SEO & Settings" at bounding box center [41, 475] width 71 height 23
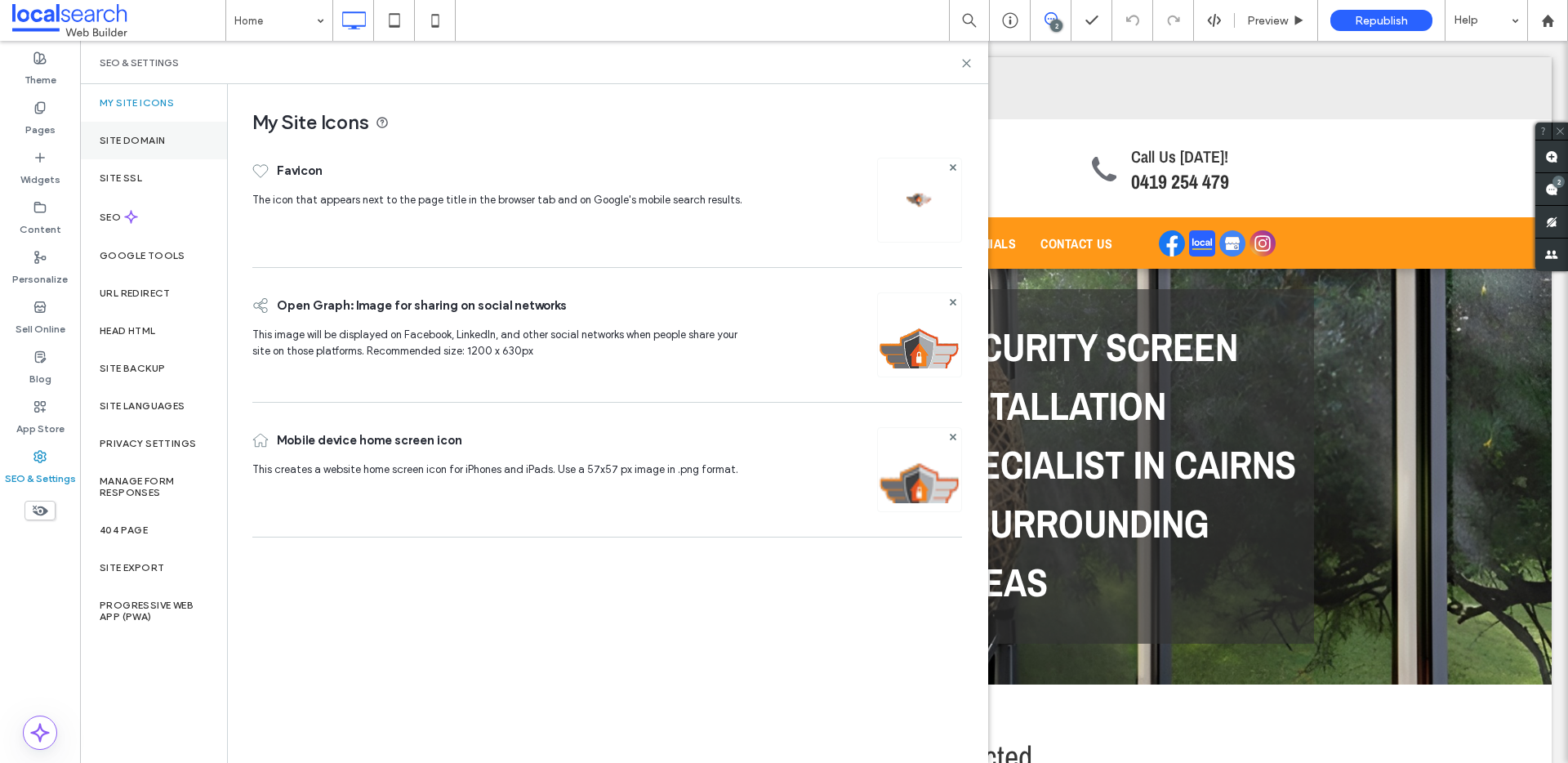
click at [164, 140] on label "Site Domain" at bounding box center [133, 141] width 65 height 12
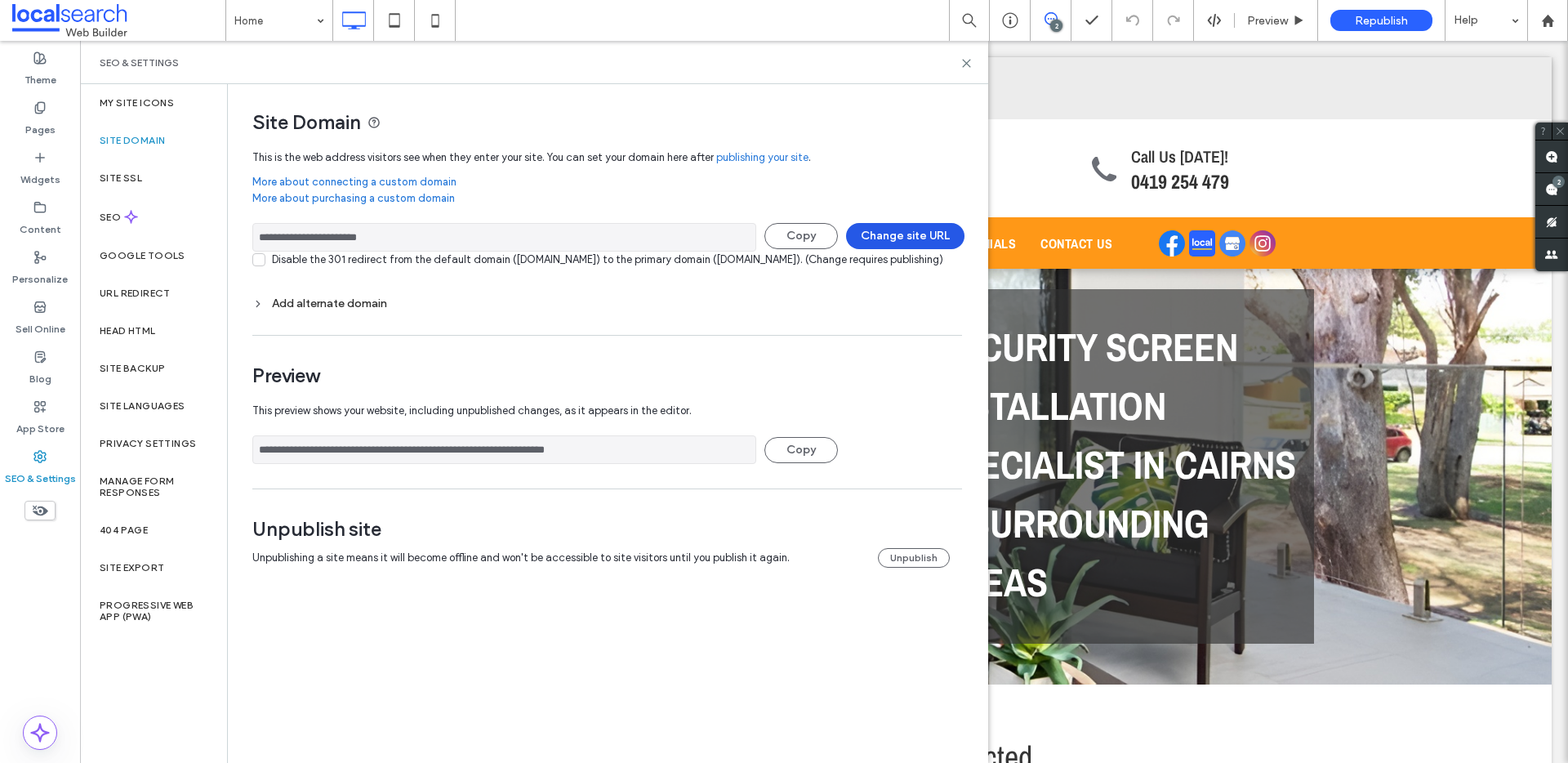
click at [906, 233] on button "Change site URL" at bounding box center [905, 236] width 119 height 26
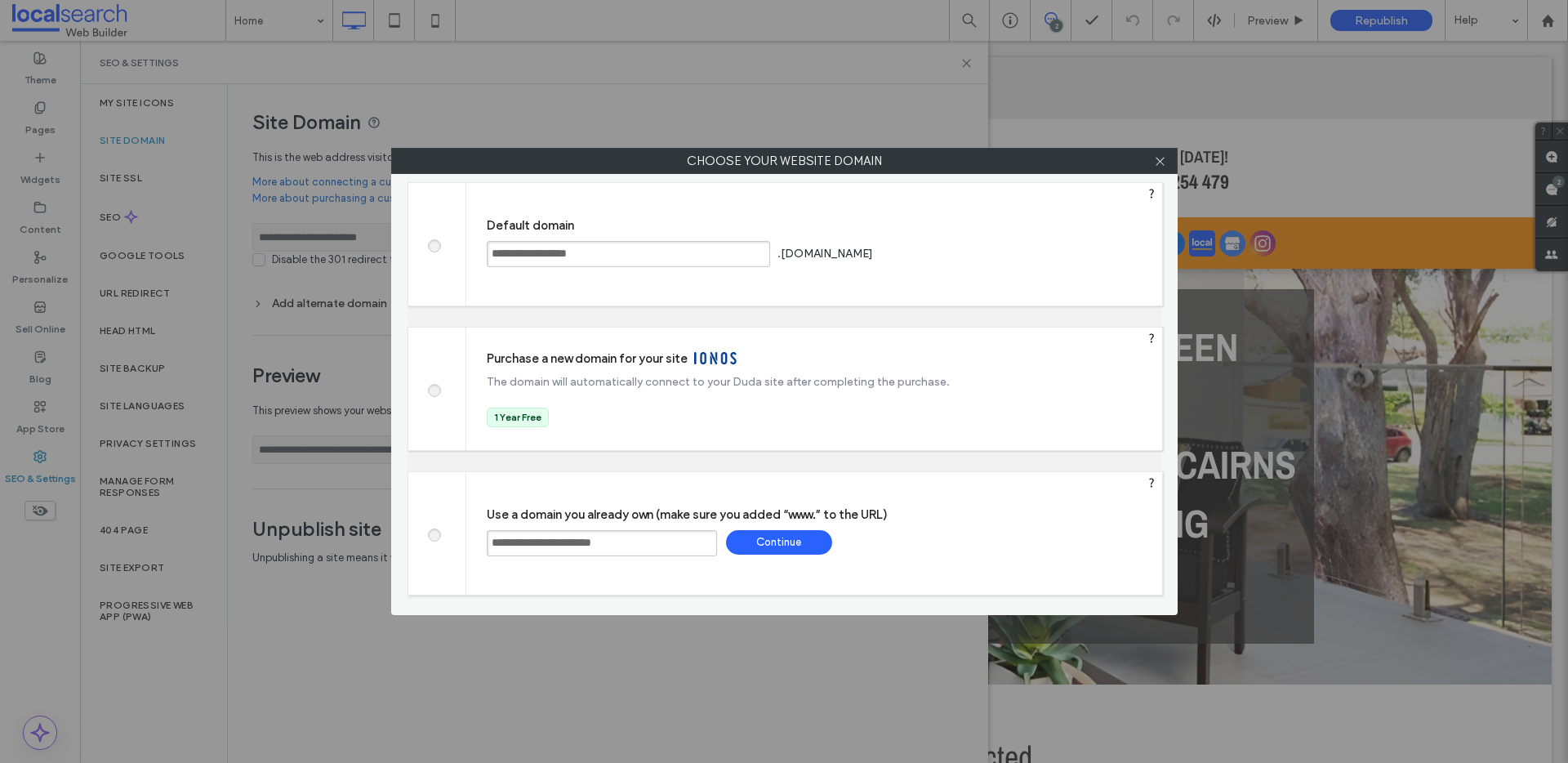
click at [434, 248] on span at bounding box center [434, 244] width 0 height 12
click at [992, 261] on div "Save" at bounding box center [938, 253] width 106 height 25
type input "**********"
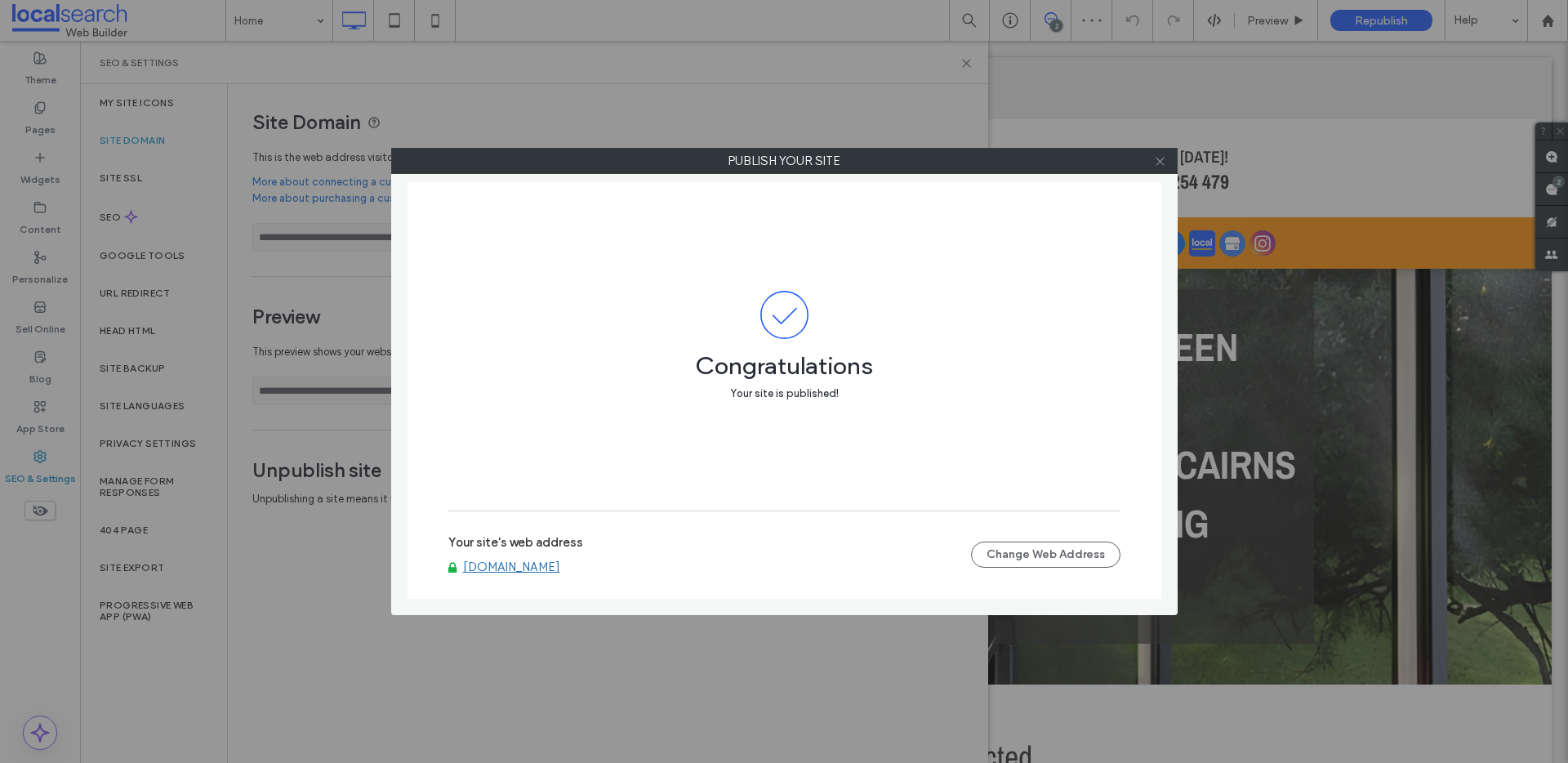
click at [1161, 161] on icon at bounding box center [1160, 162] width 12 height 12
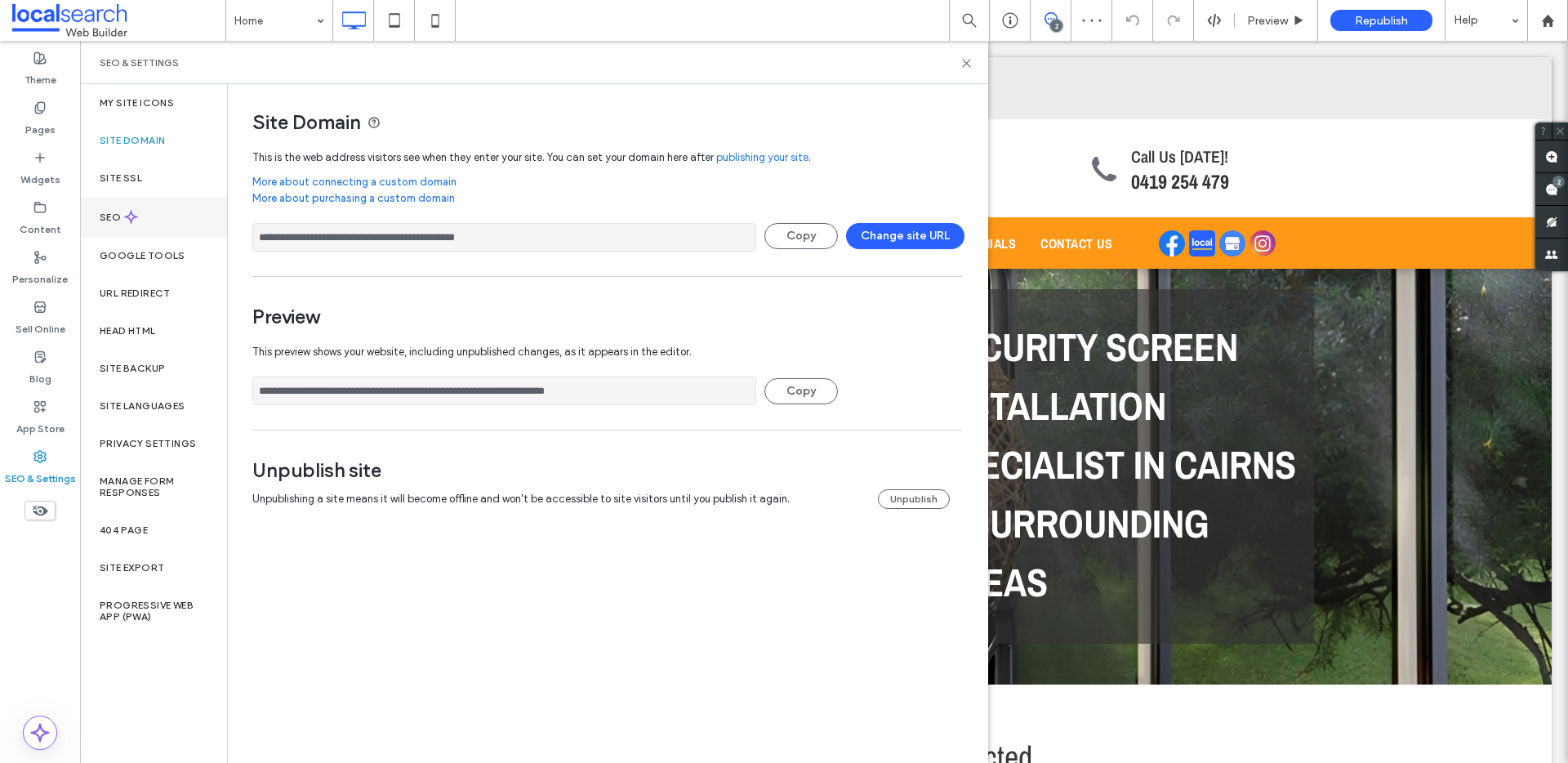
click at [137, 217] on use at bounding box center [131, 217] width 12 height 12
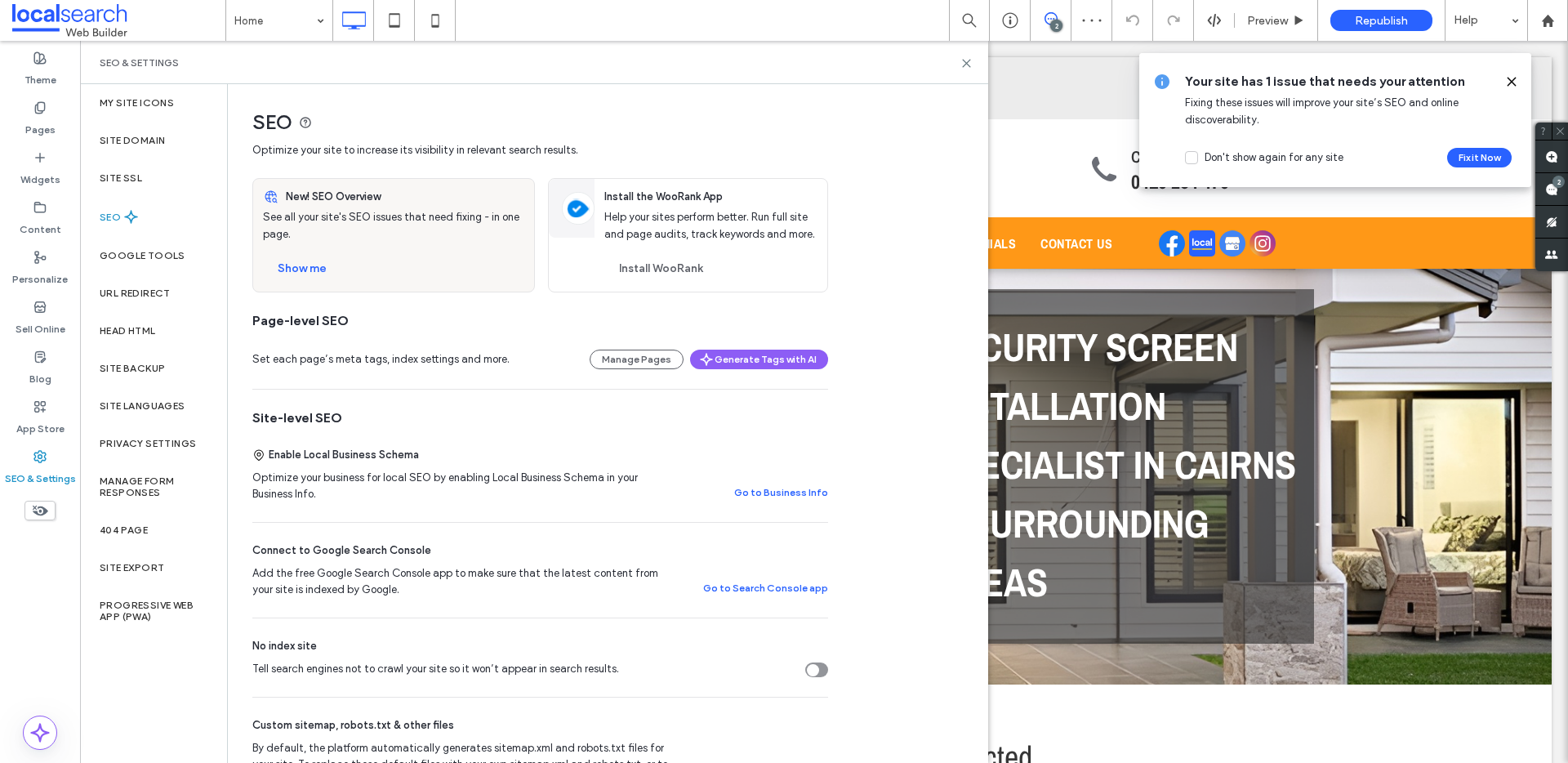
click at [810, 672] on icon "Tell search engines not to crawl your site so it won’t appear in search results." at bounding box center [812, 670] width 7 height 5
click at [129, 177] on label "Site SSL" at bounding box center [121, 178] width 43 height 12
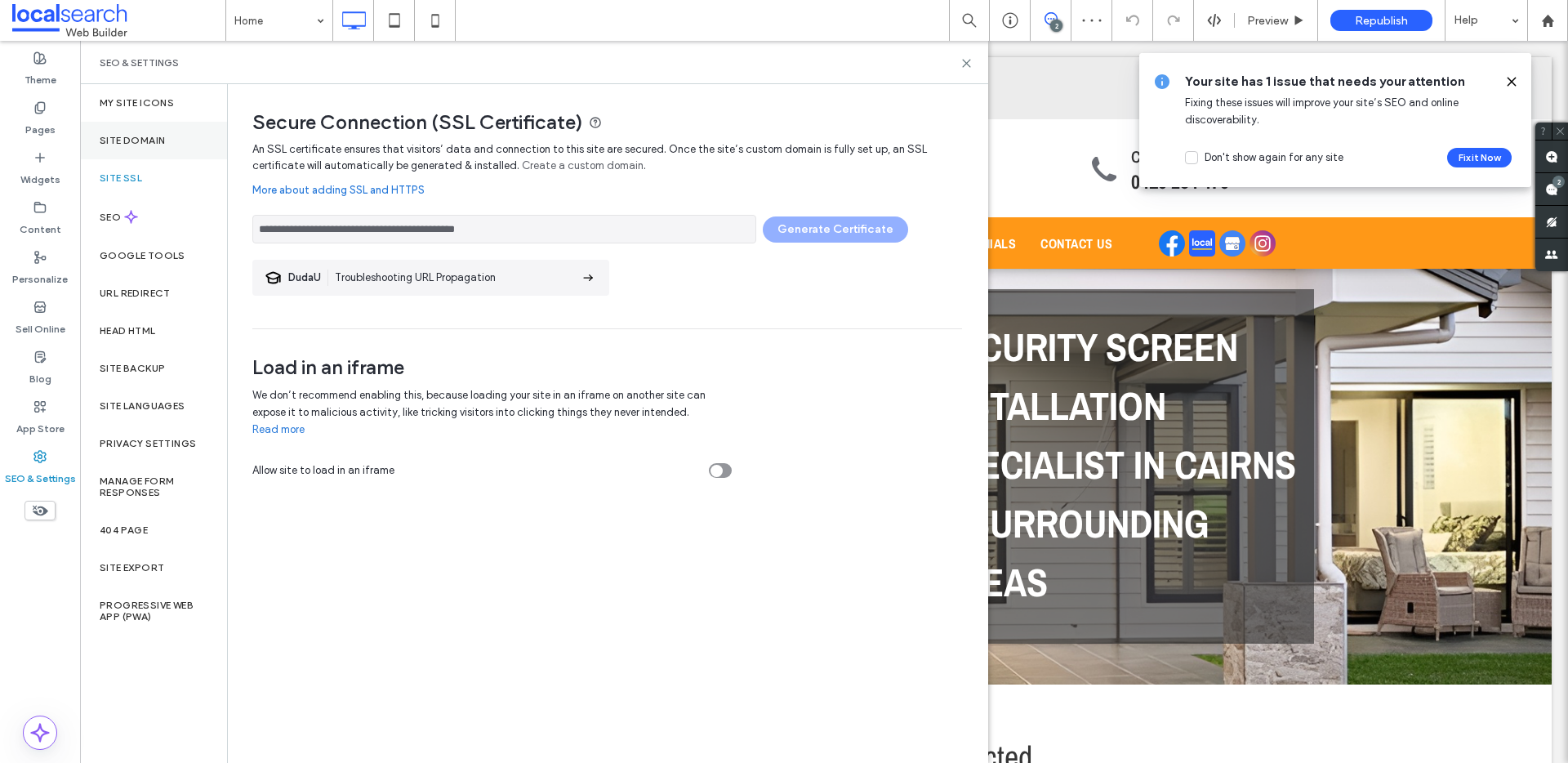
click at [144, 135] on label "Site Domain" at bounding box center [133, 141] width 65 height 12
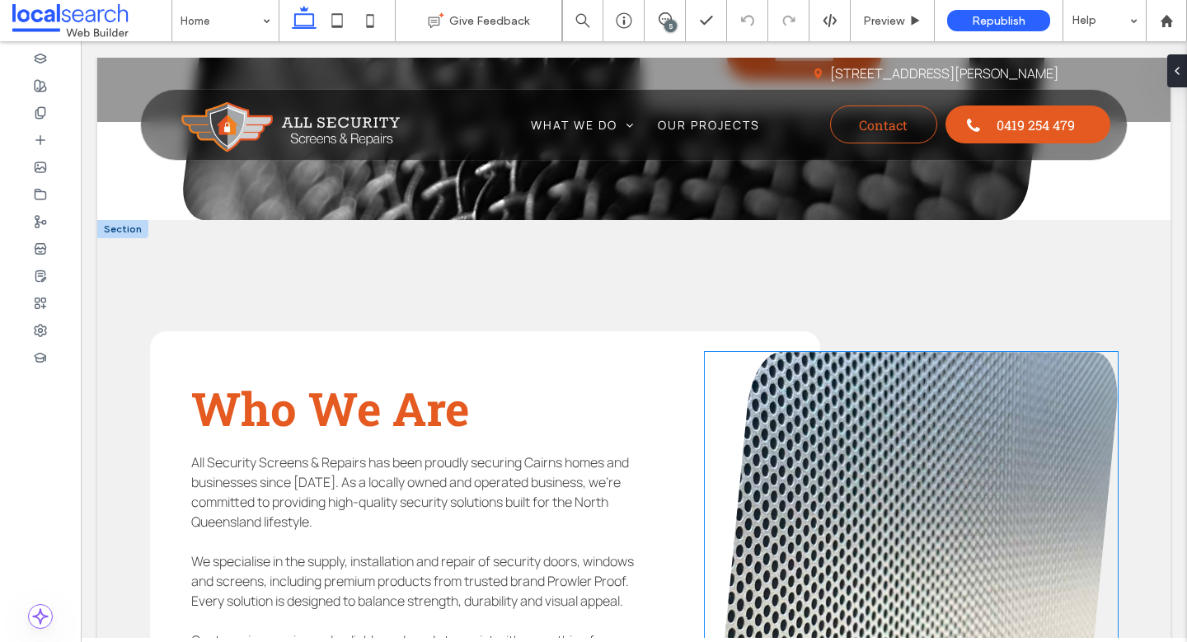
scroll to position [4102, 0]
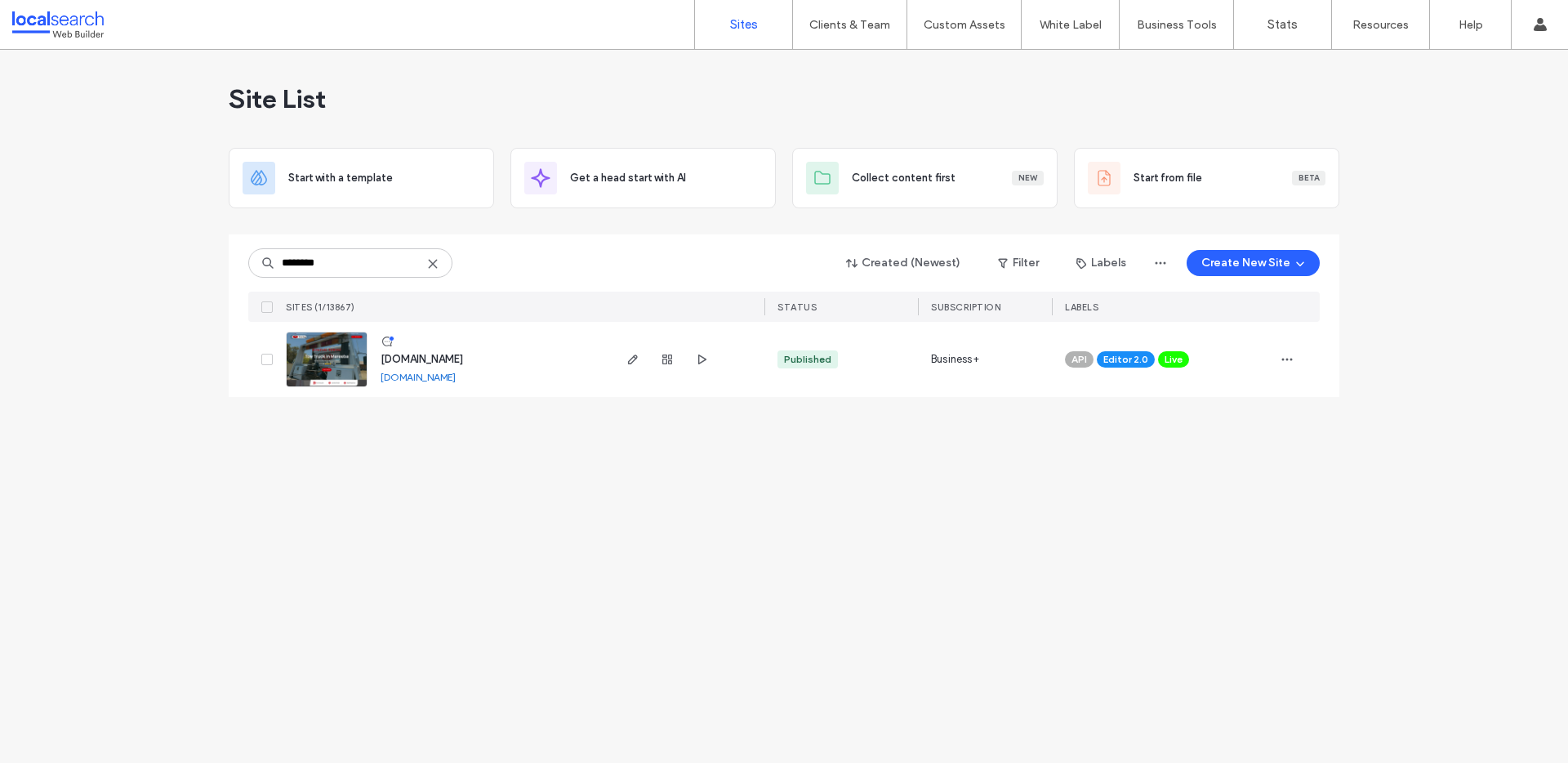
type input "********"
click at [680, 508] on div "Site List Start with a template Get a head start with AI Collect content first …" at bounding box center [784, 406] width 1568 height 713
click at [632, 358] on use "button" at bounding box center [633, 360] width 10 height 10
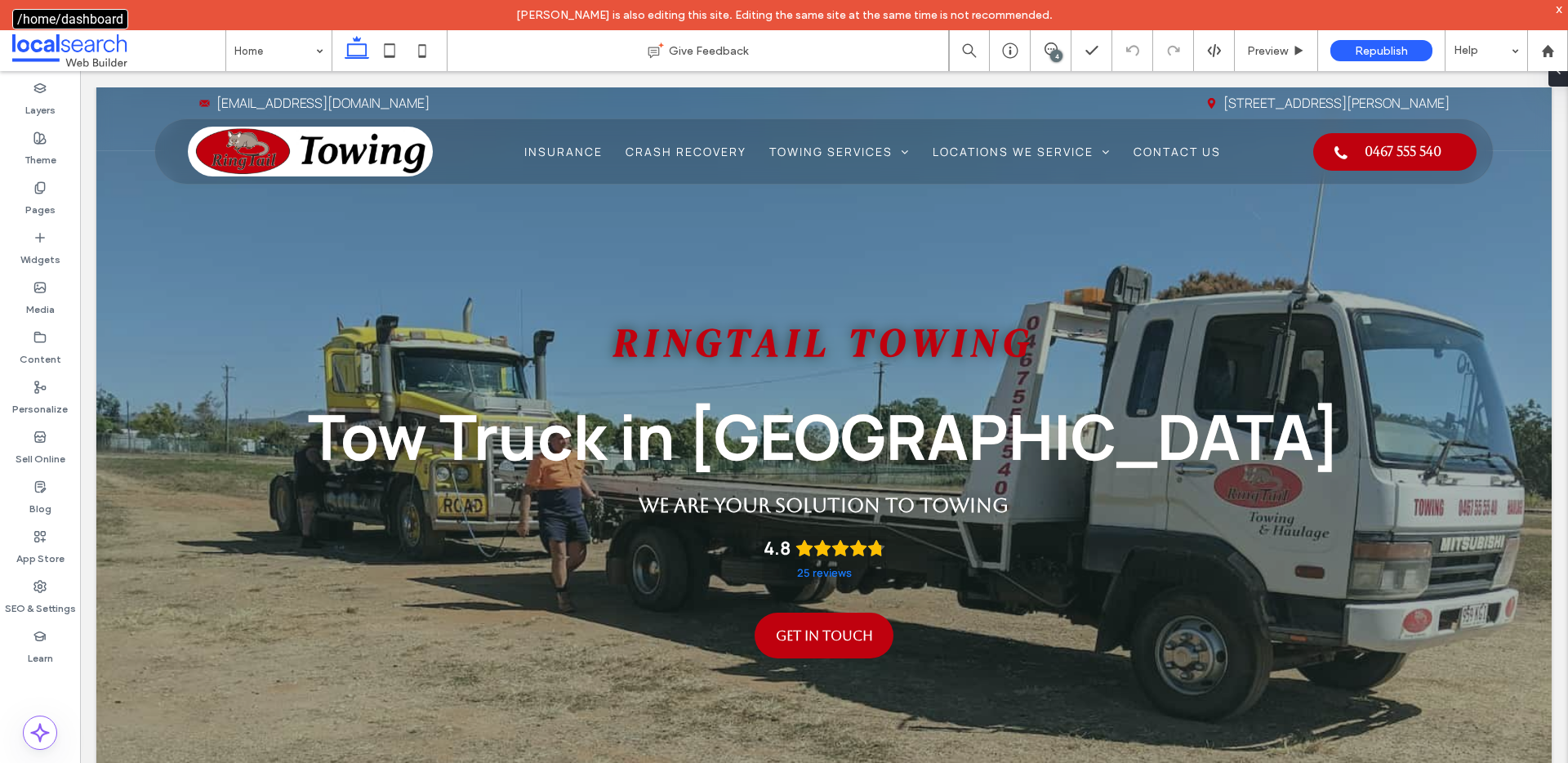
click at [73, 55] on span at bounding box center [118, 51] width 213 height 33
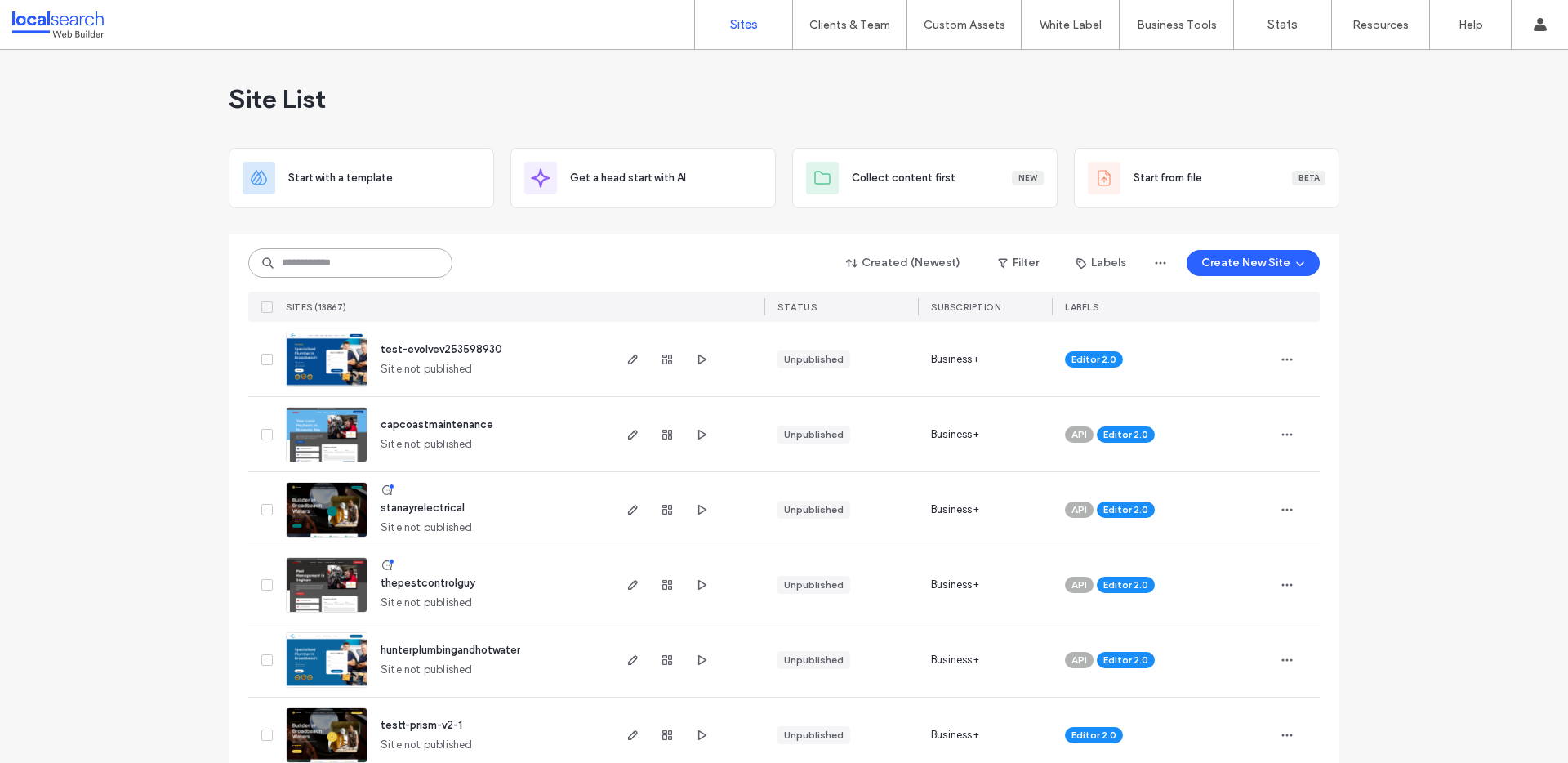
click at [357, 263] on input at bounding box center [351, 264] width 204 height 30
paste input "********"
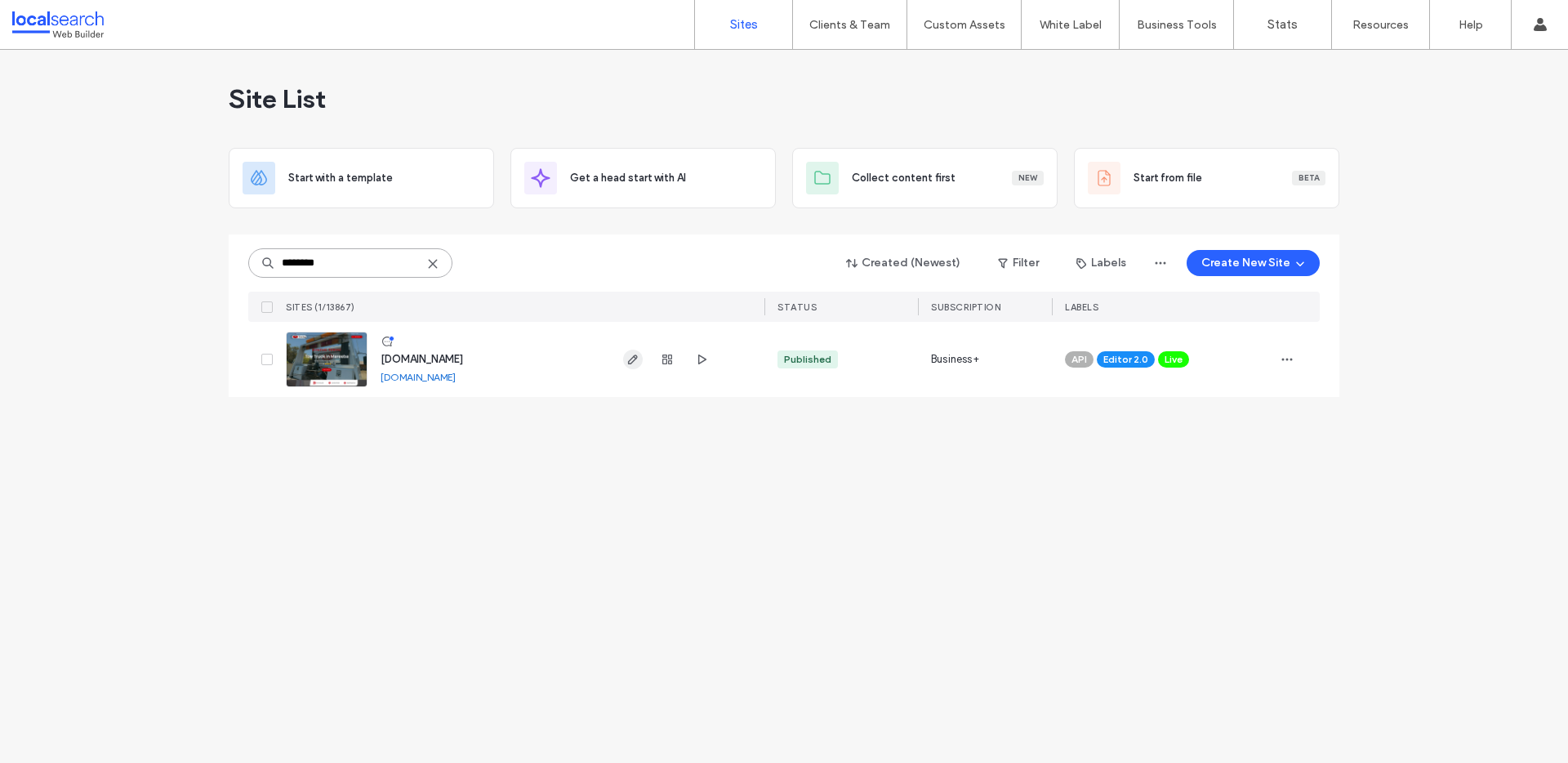
type input "********"
click at [634, 366] on span "button" at bounding box center [633, 360] width 20 height 20
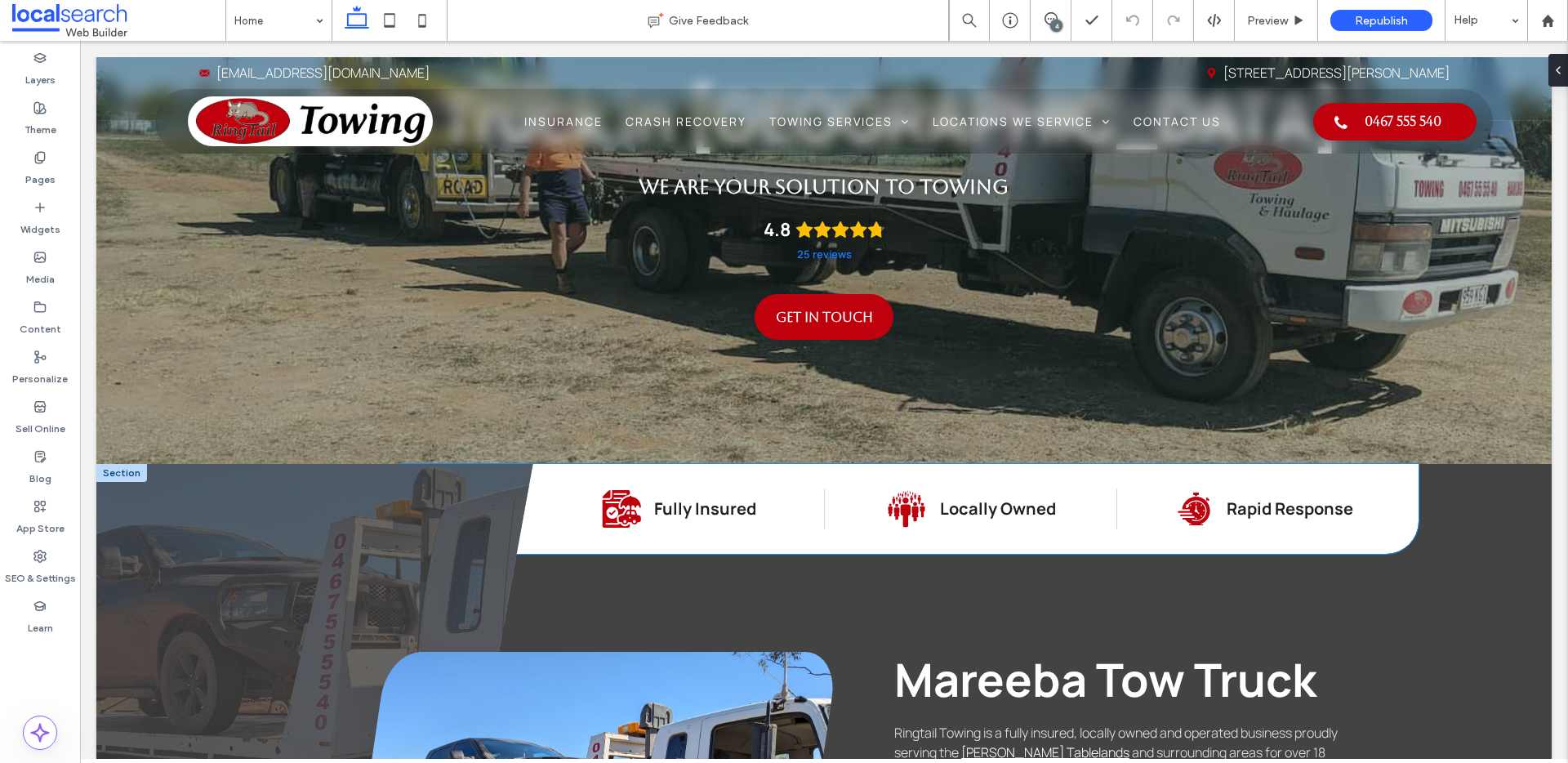
scroll to position [1077, 0]
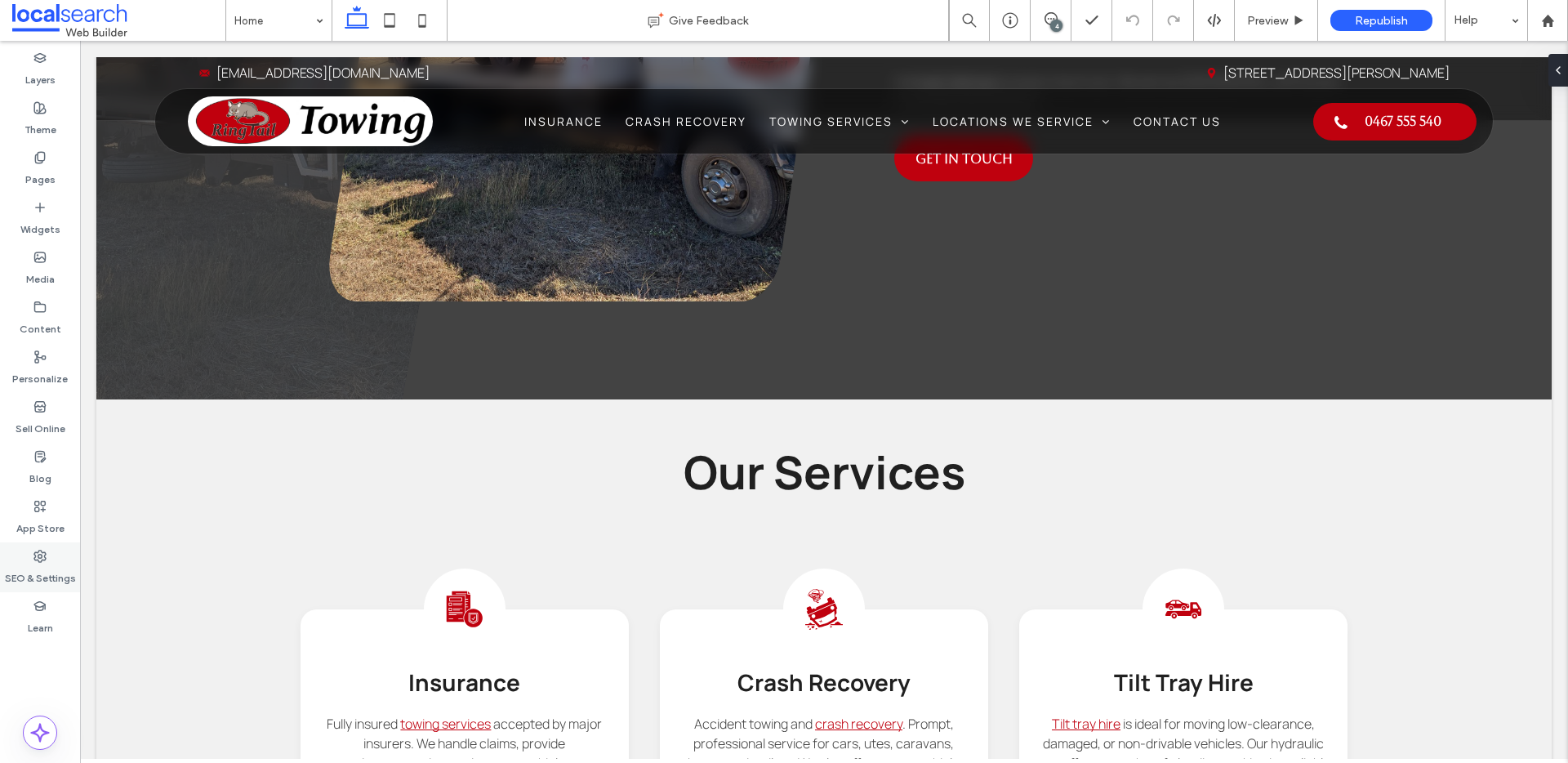
click at [38, 553] on icon at bounding box center [40, 556] width 13 height 13
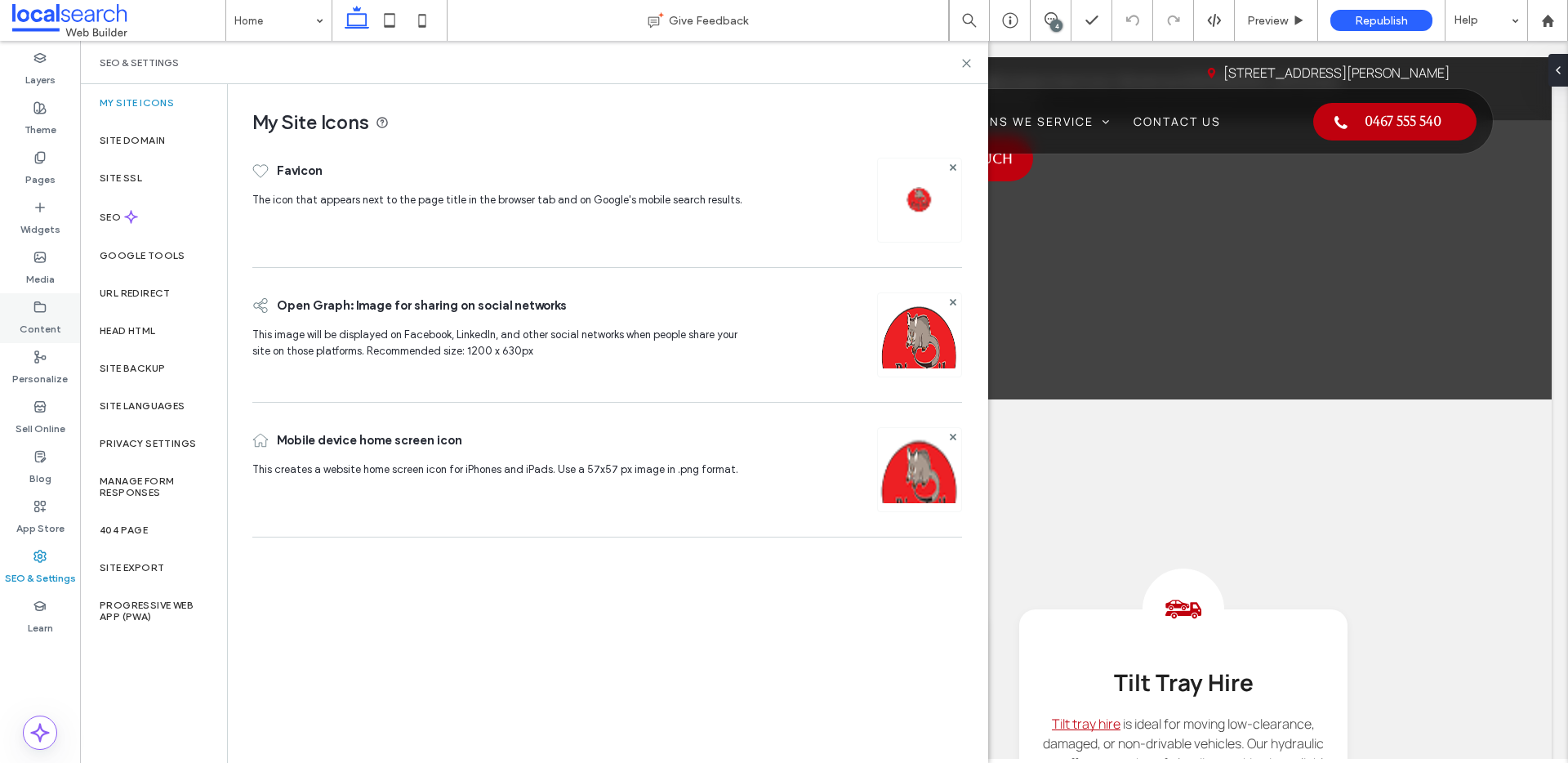
click at [37, 313] on icon at bounding box center [40, 306] width 13 height 13
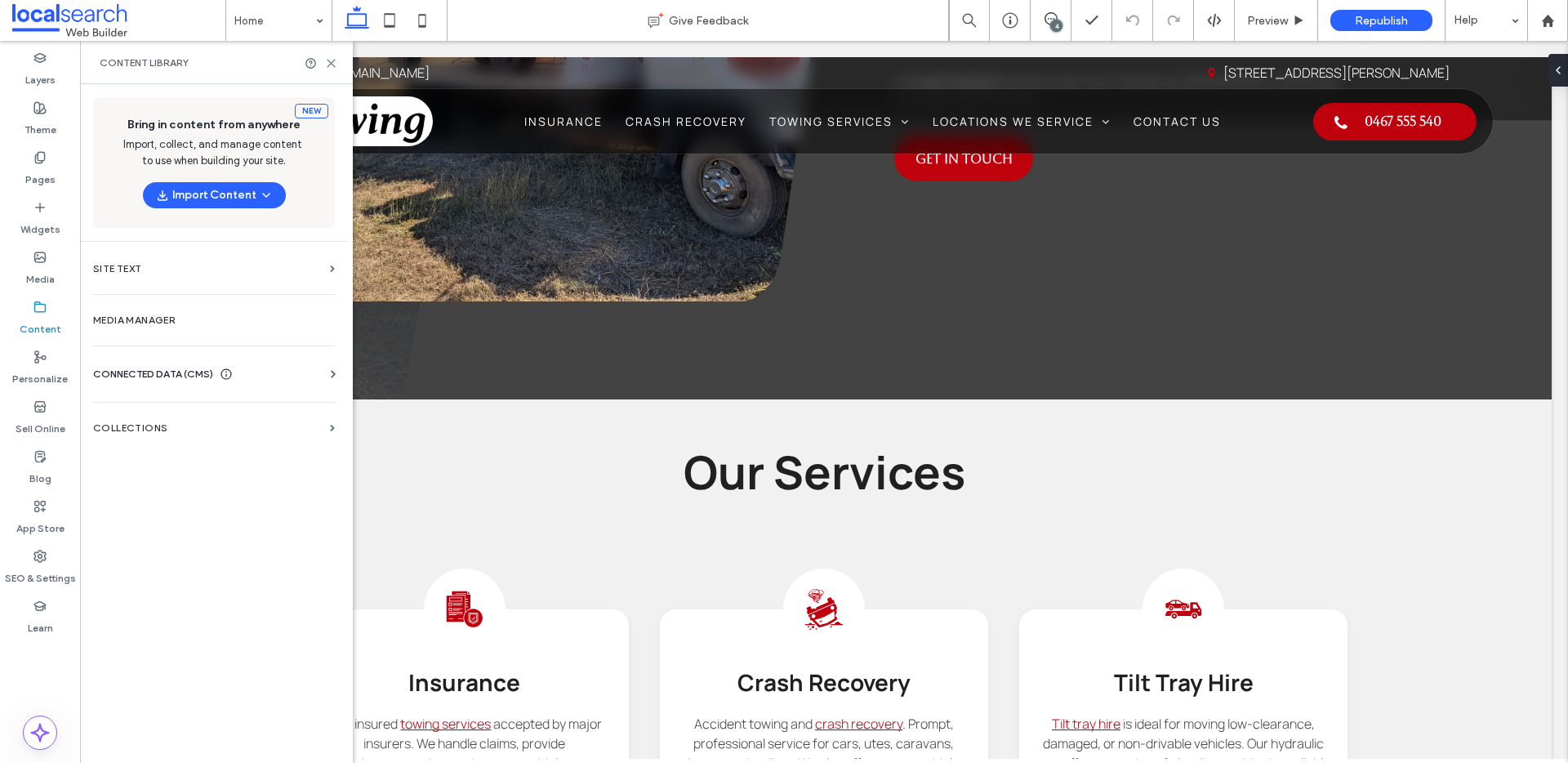
click at [159, 379] on span "CONNECTED DATA (CMS)" at bounding box center [153, 374] width 120 height 16
click at [147, 423] on section "Business Info" at bounding box center [217, 414] width 249 height 38
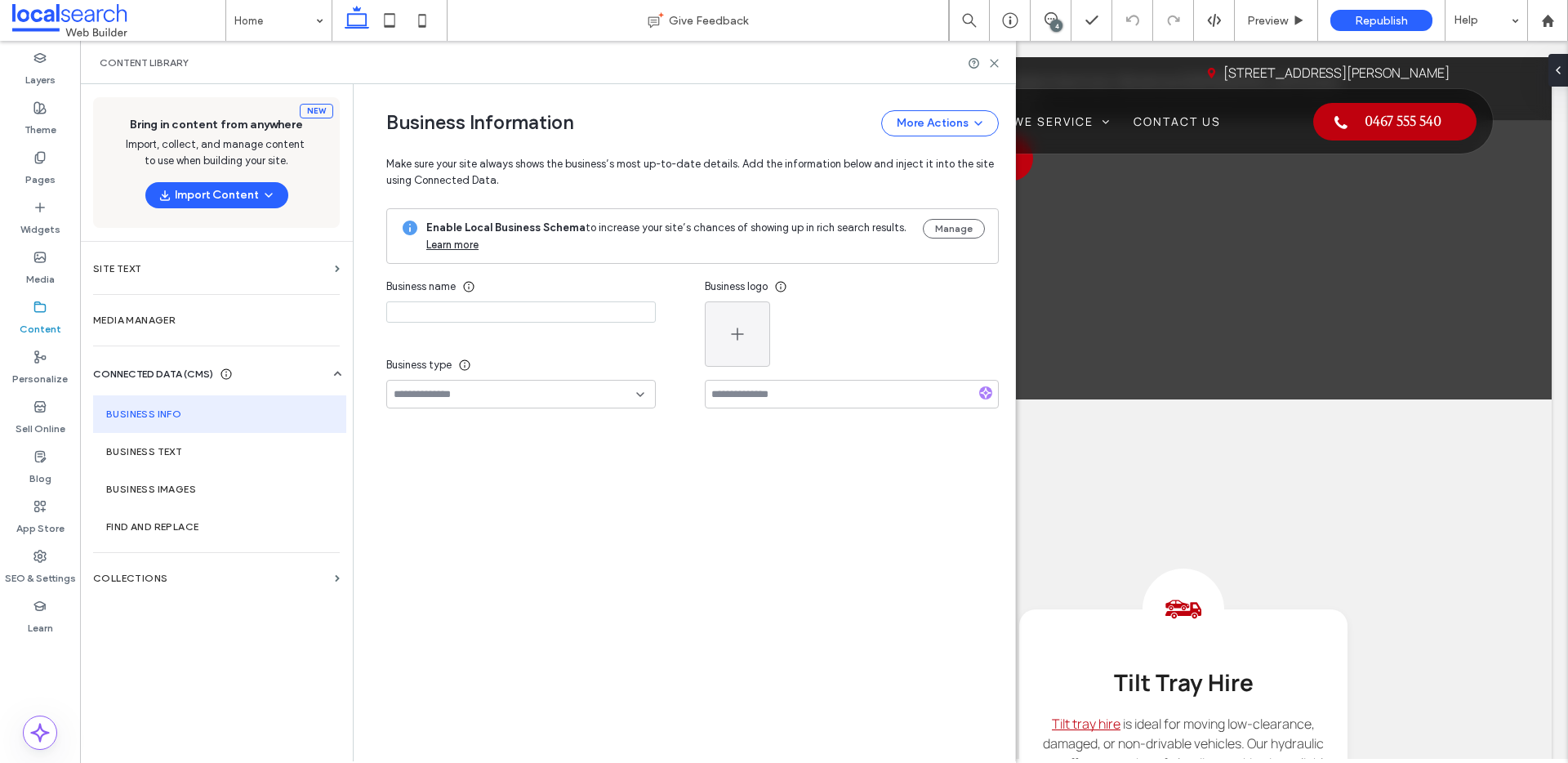
type input "**********"
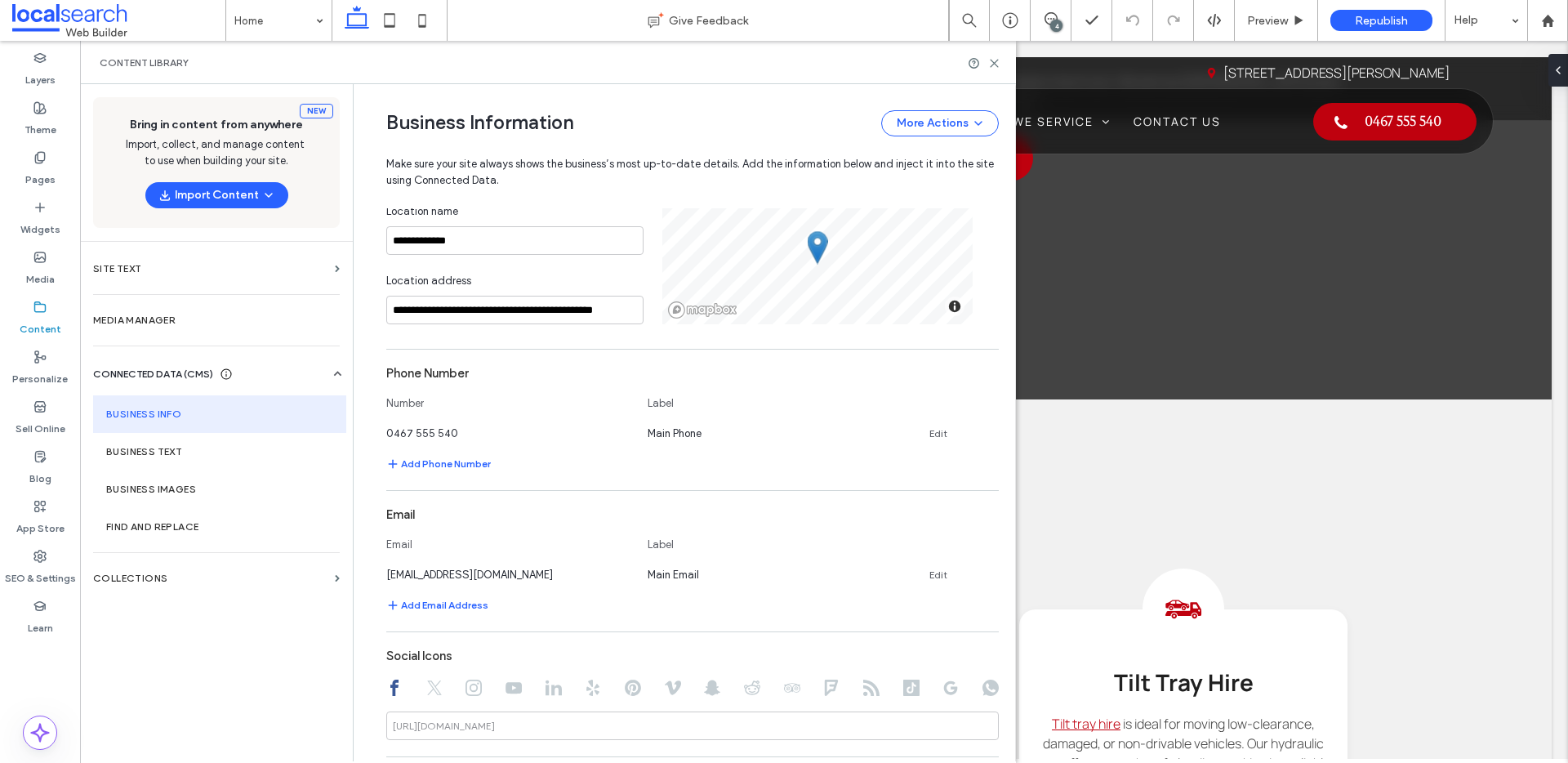
scroll to position [380, 0]
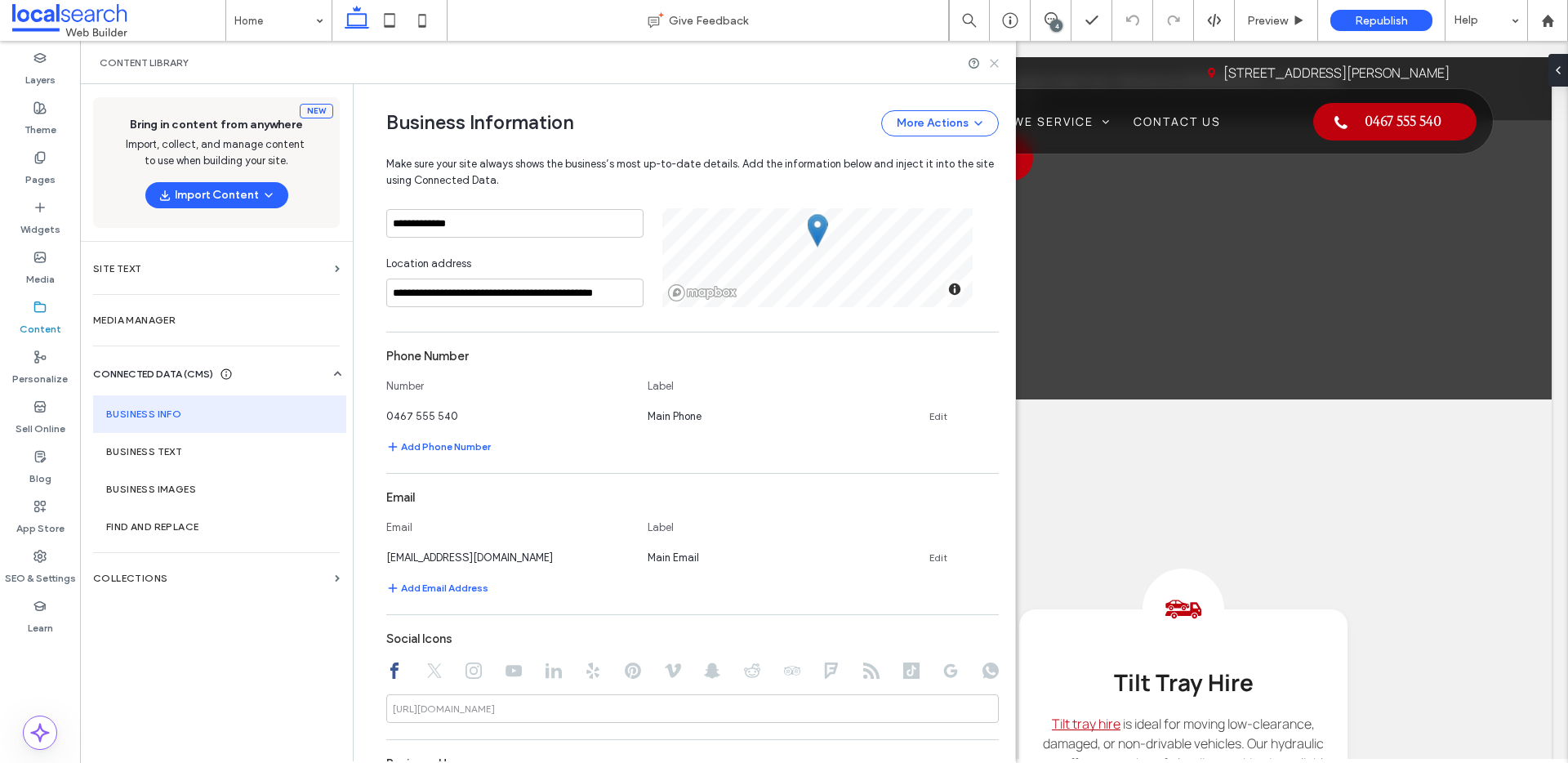
click at [993, 64] on icon at bounding box center [994, 63] width 12 height 12
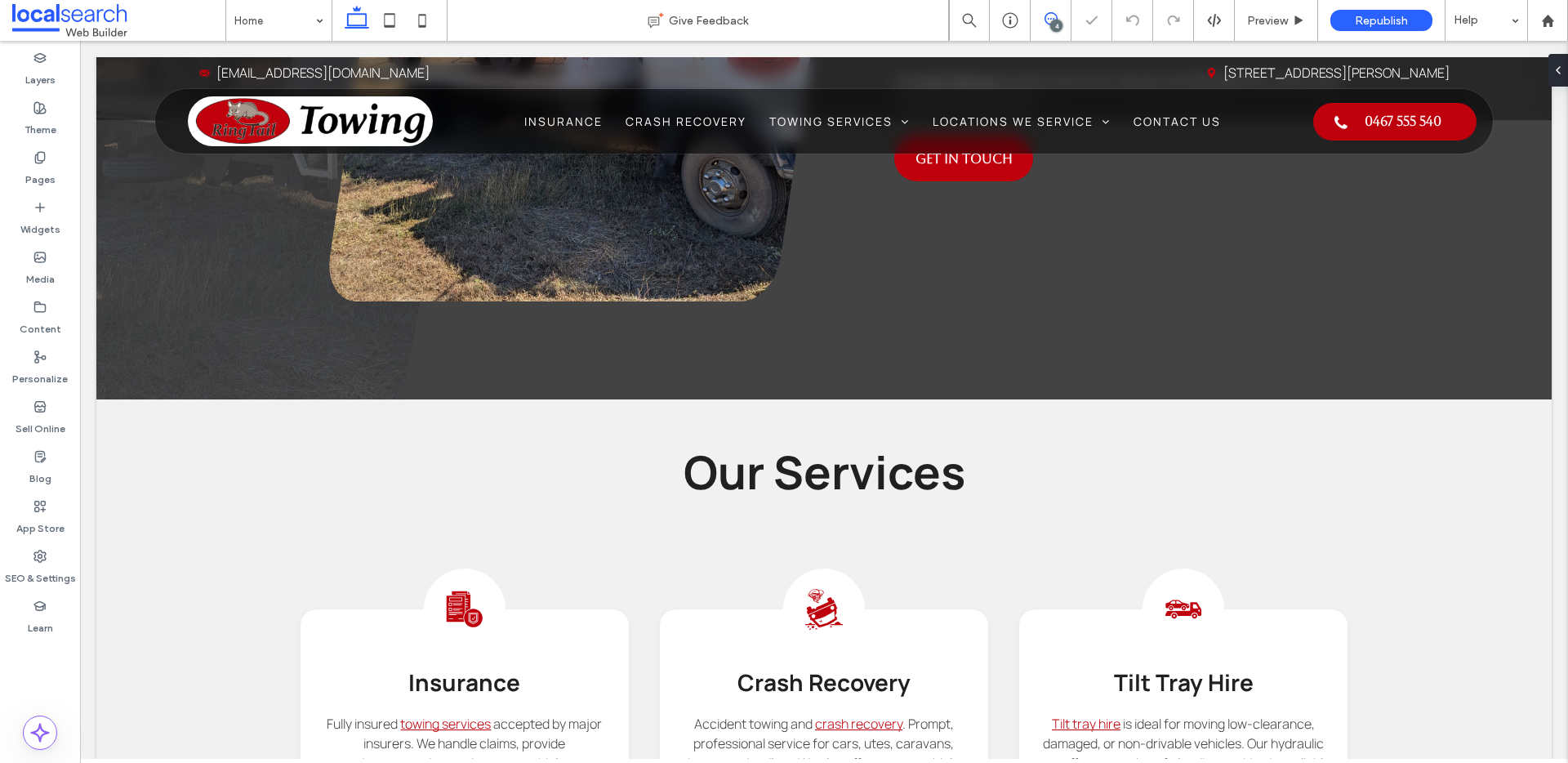
click at [1049, 20] on icon at bounding box center [1051, 18] width 13 height 13
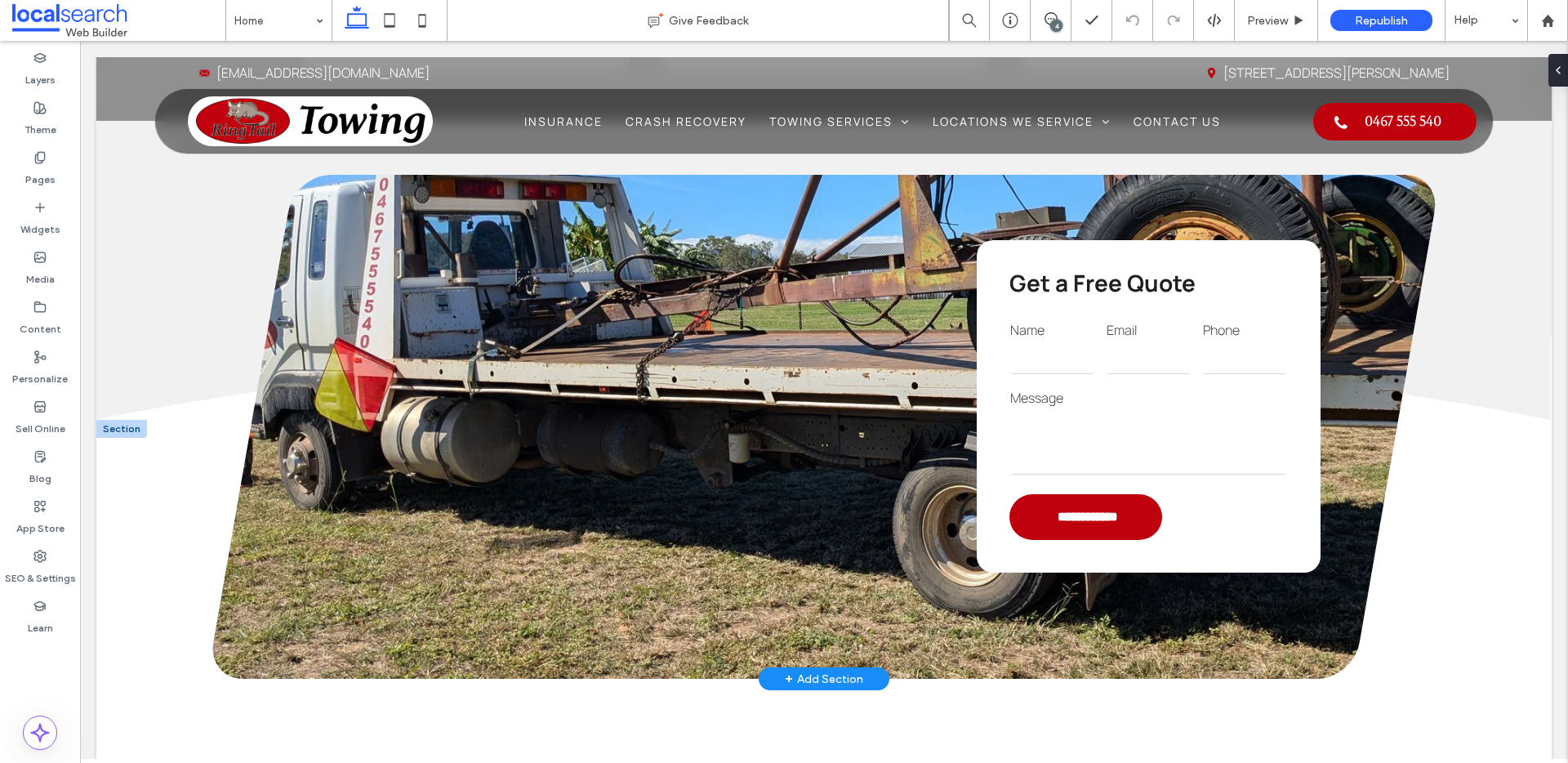
scroll to position [2290, 0]
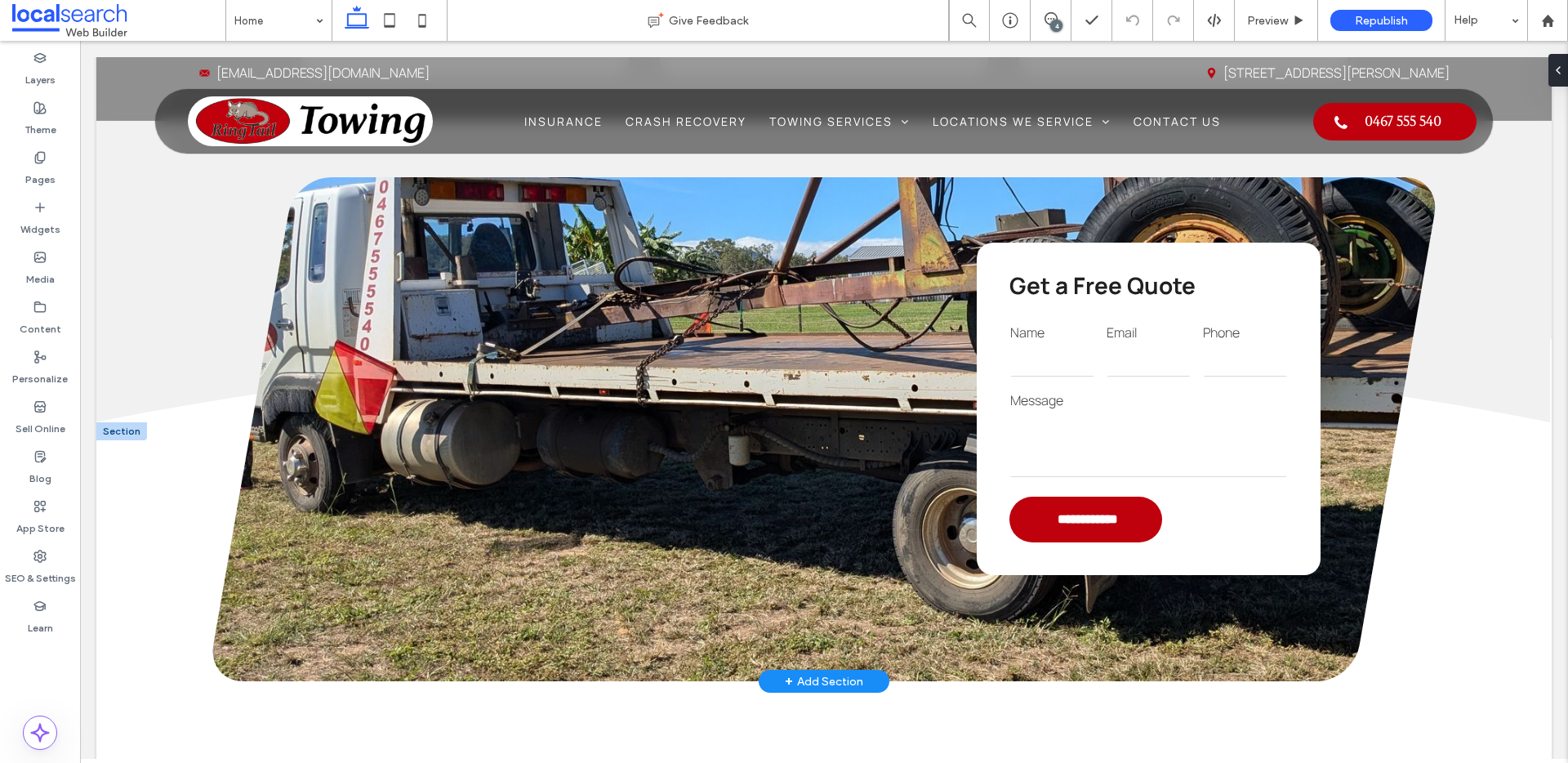
click at [1126, 366] on input "email" at bounding box center [1148, 360] width 84 height 33
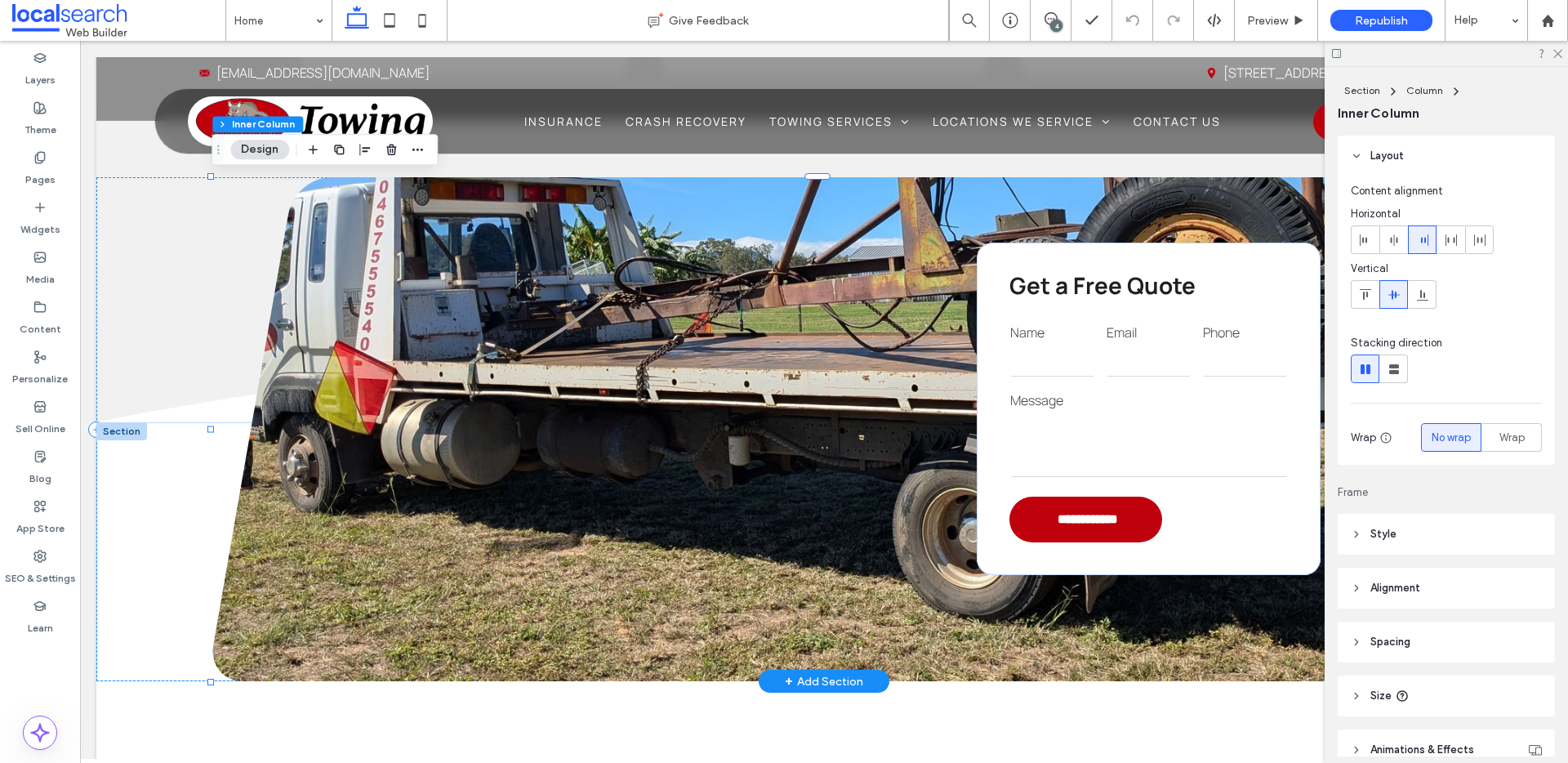
click at [1126, 366] on input "email" at bounding box center [1148, 360] width 84 height 33
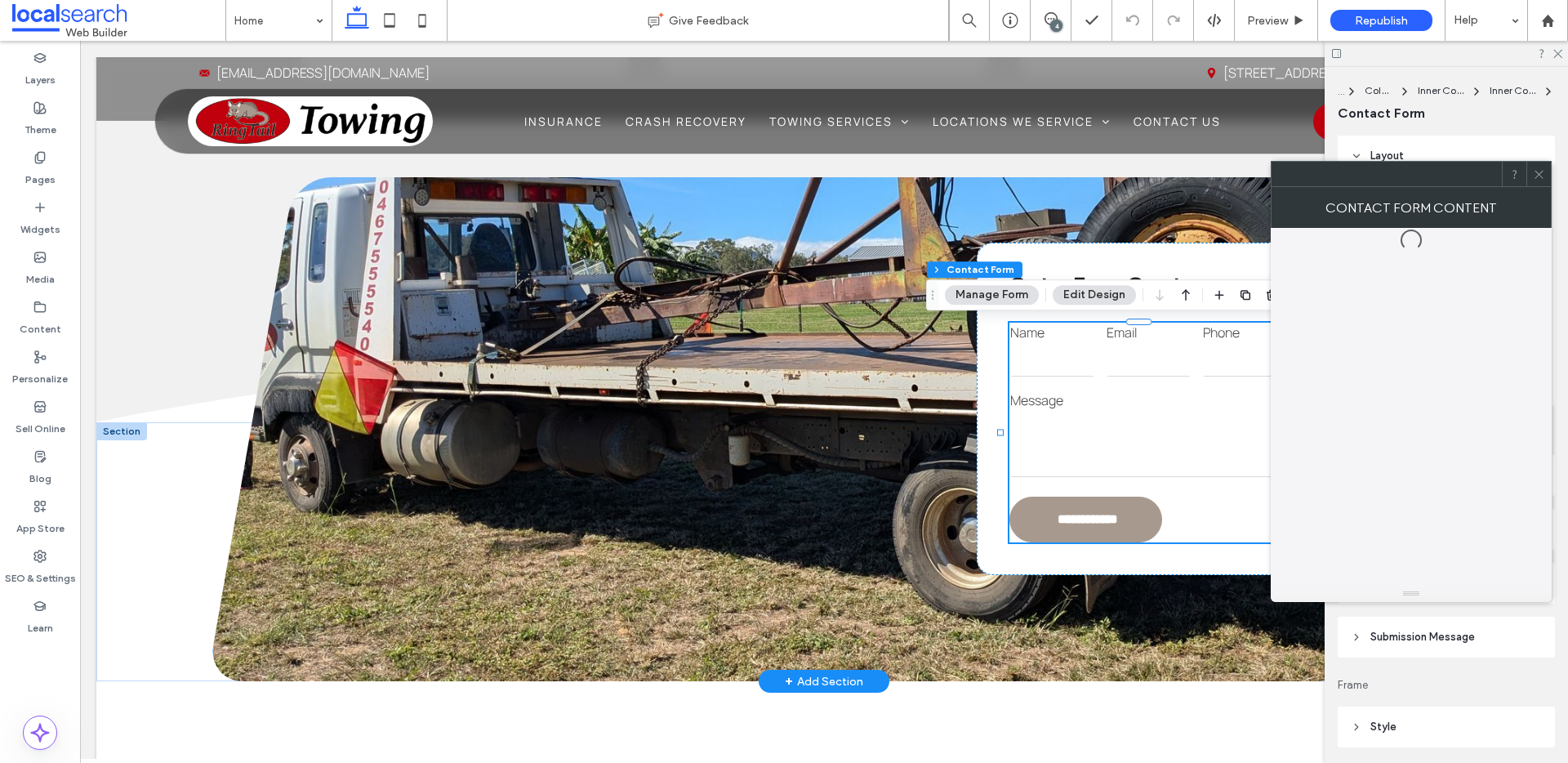
type input "*"
type input "***"
type input "*"
type input "***"
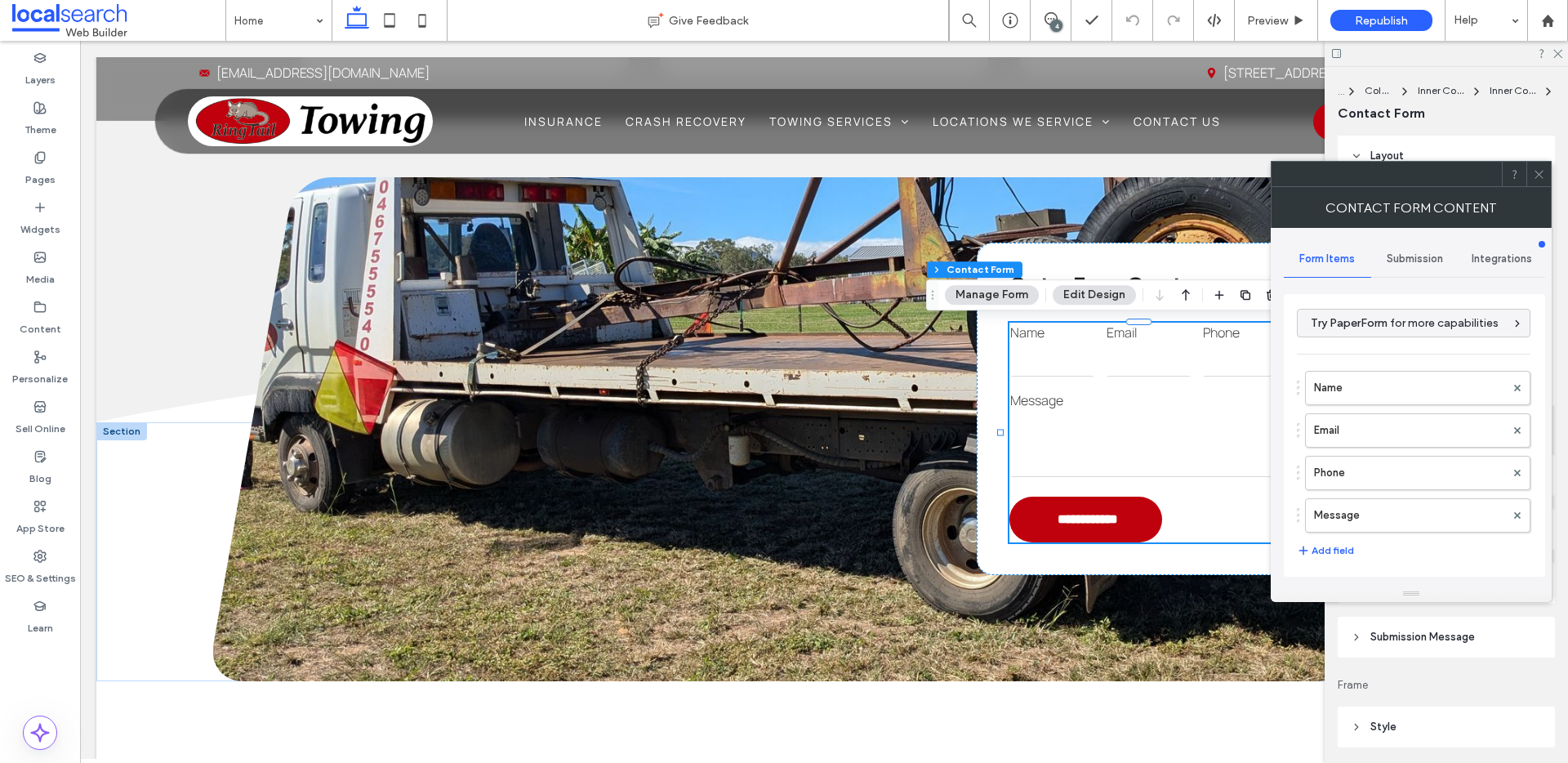
click at [1411, 257] on span "Submission" at bounding box center [1414, 259] width 56 height 13
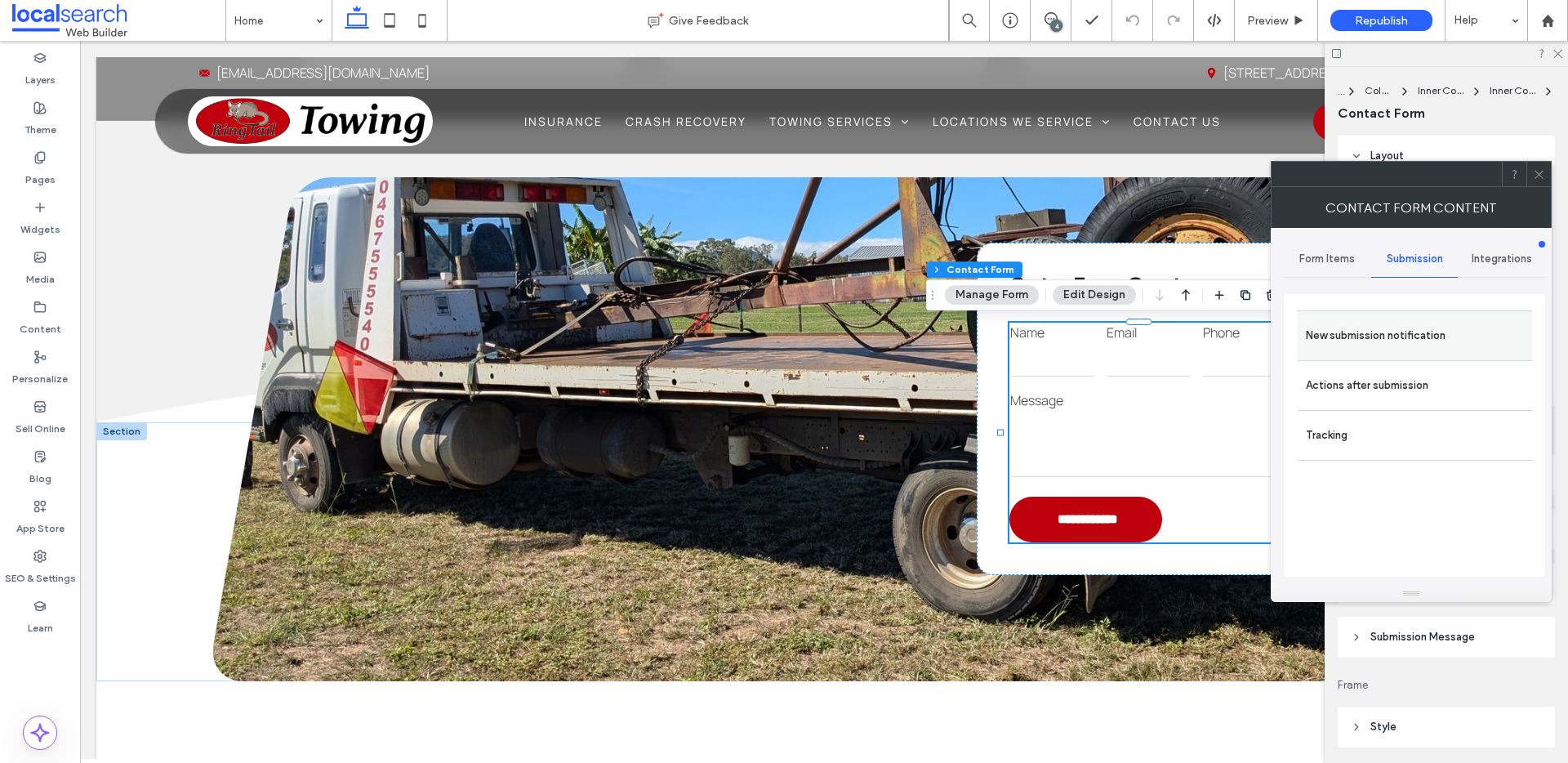
click at [1396, 333] on label "New submission notification" at bounding box center [1415, 335] width 218 height 33
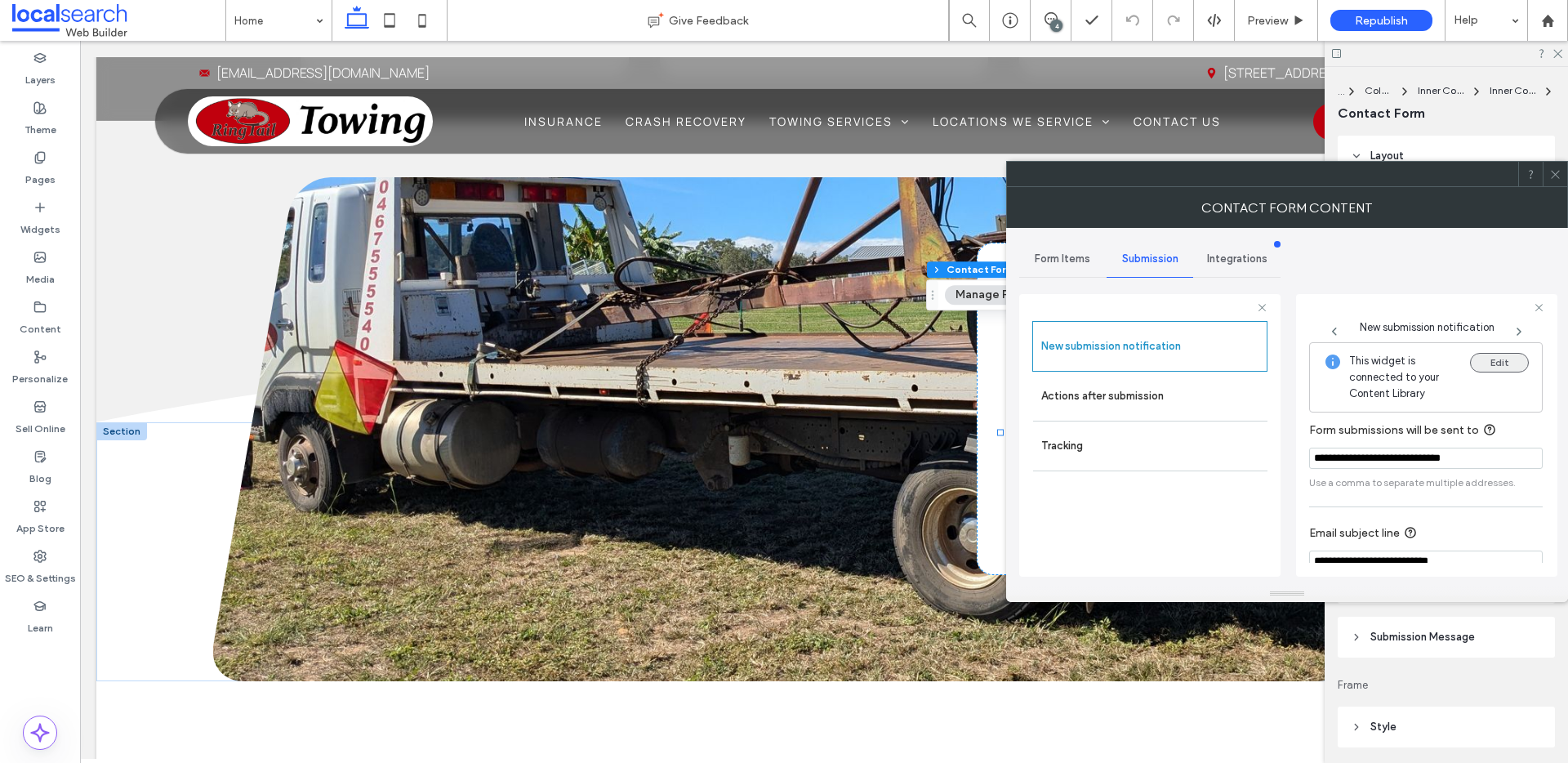
click at [1493, 366] on button "Edit" at bounding box center [1499, 363] width 58 height 20
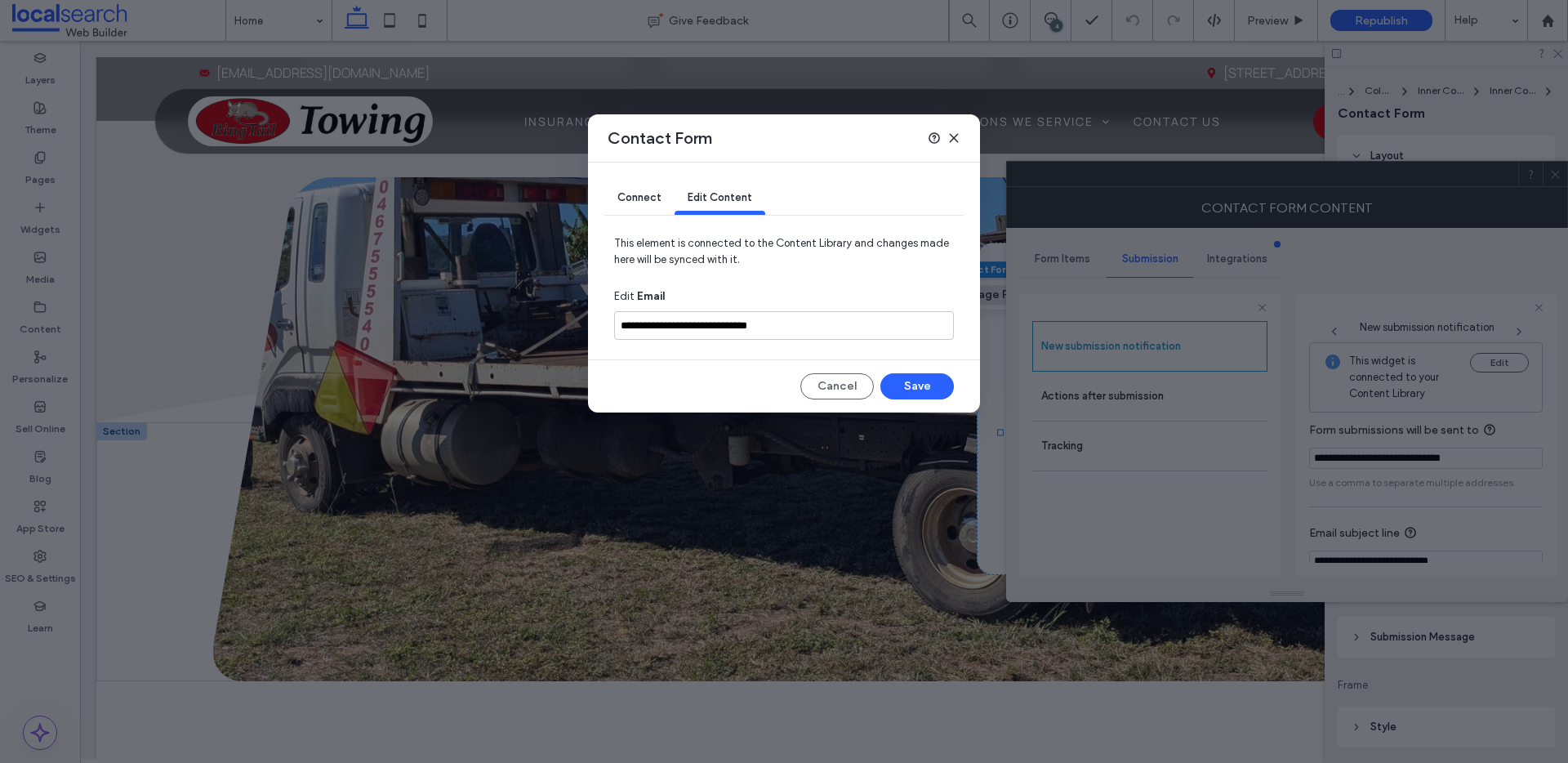
click at [631, 204] on div "Connect" at bounding box center [639, 198] width 70 height 33
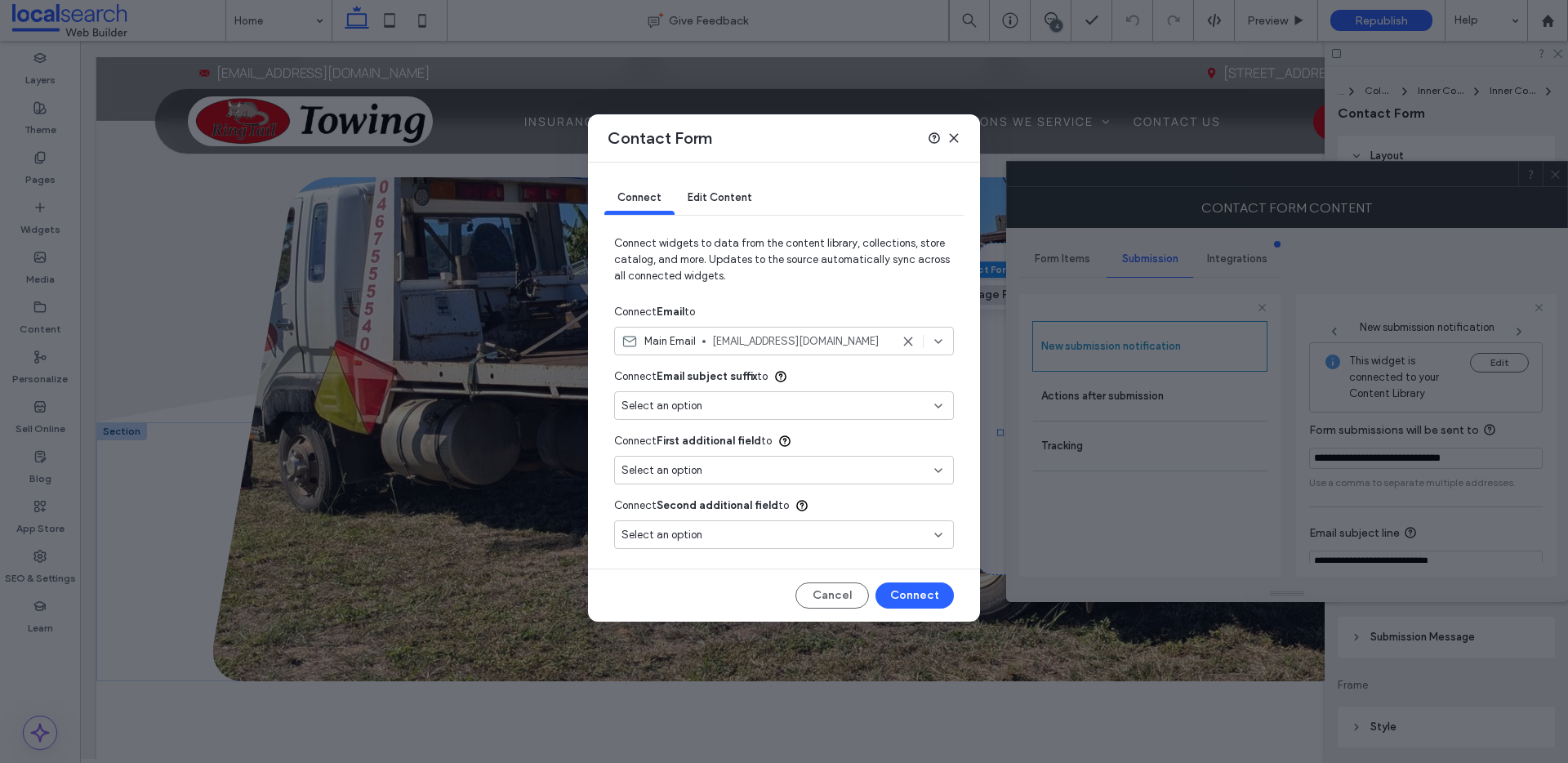
click at [910, 342] on icon at bounding box center [907, 341] width 13 height 13
type input "***"
click at [739, 343] on div "Select an option" at bounding box center [775, 341] width 305 height 16
click at [712, 403] on div "Main Email enquiries@ringtailtowing.com.au" at bounding box center [784, 398] width 338 height 29
click at [919, 590] on button "Connect" at bounding box center [914, 596] width 78 height 26
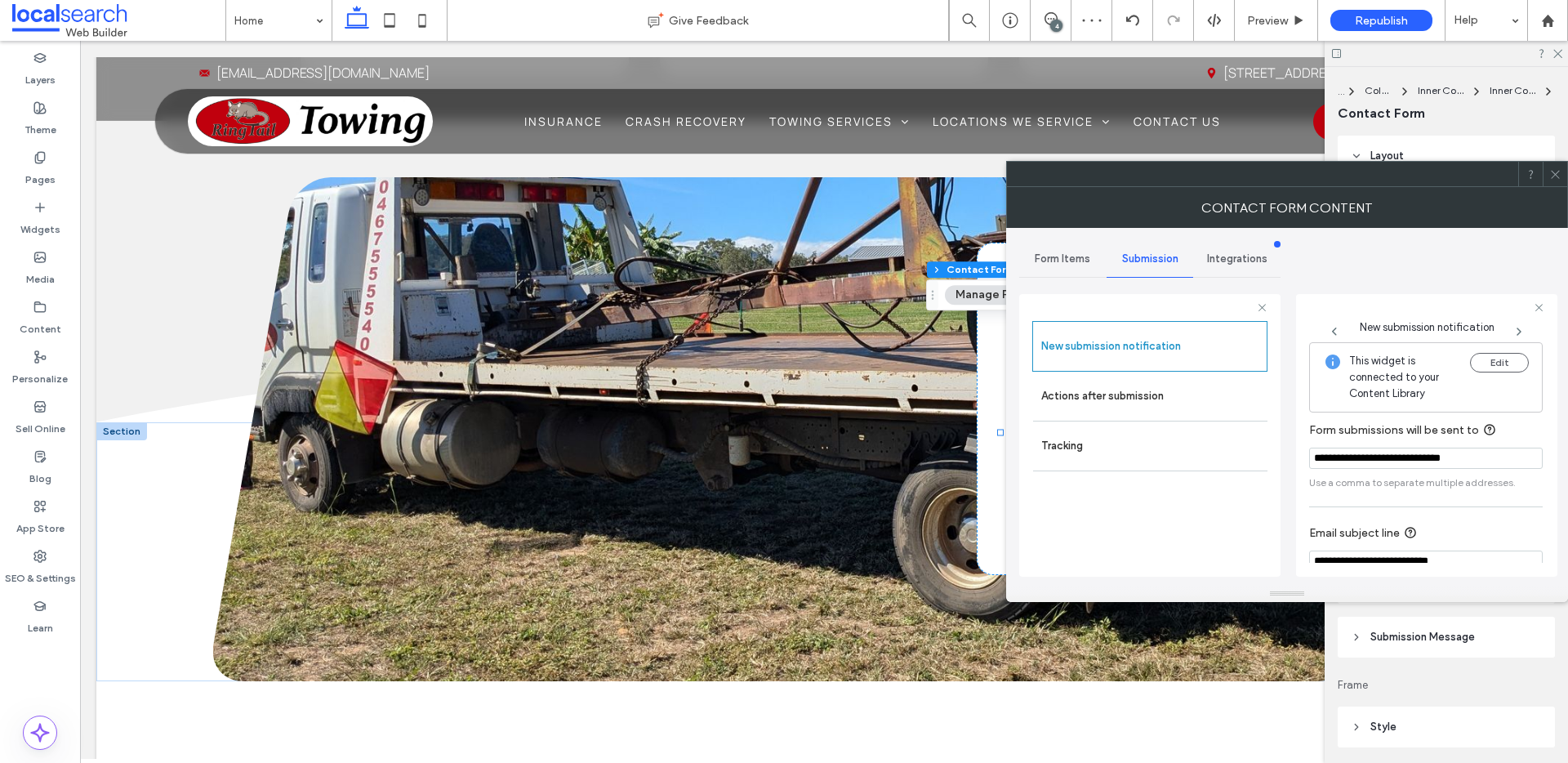
click at [1558, 171] on icon at bounding box center [1555, 174] width 12 height 12
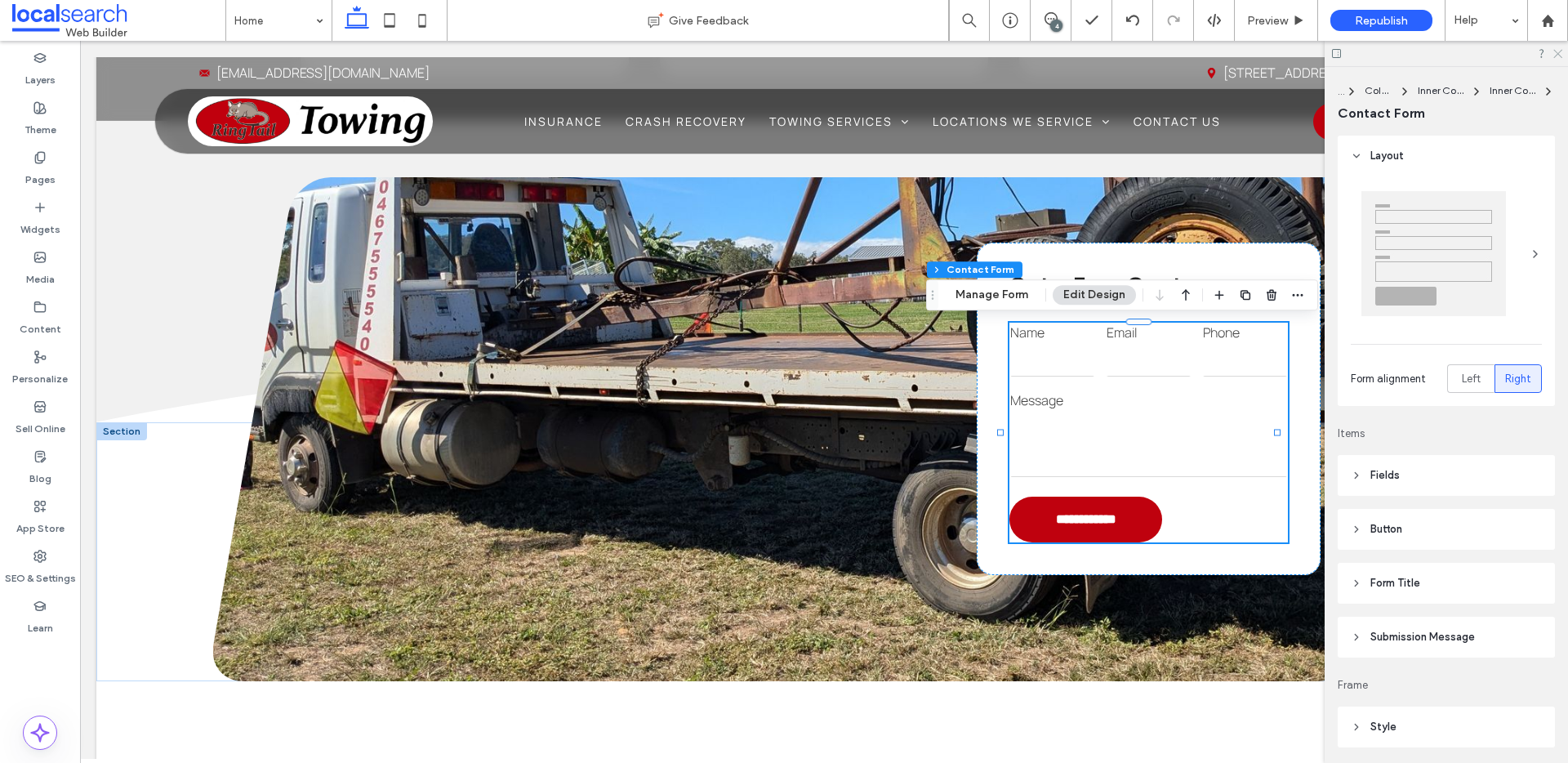
click at [1558, 50] on icon at bounding box center [1557, 53] width 11 height 11
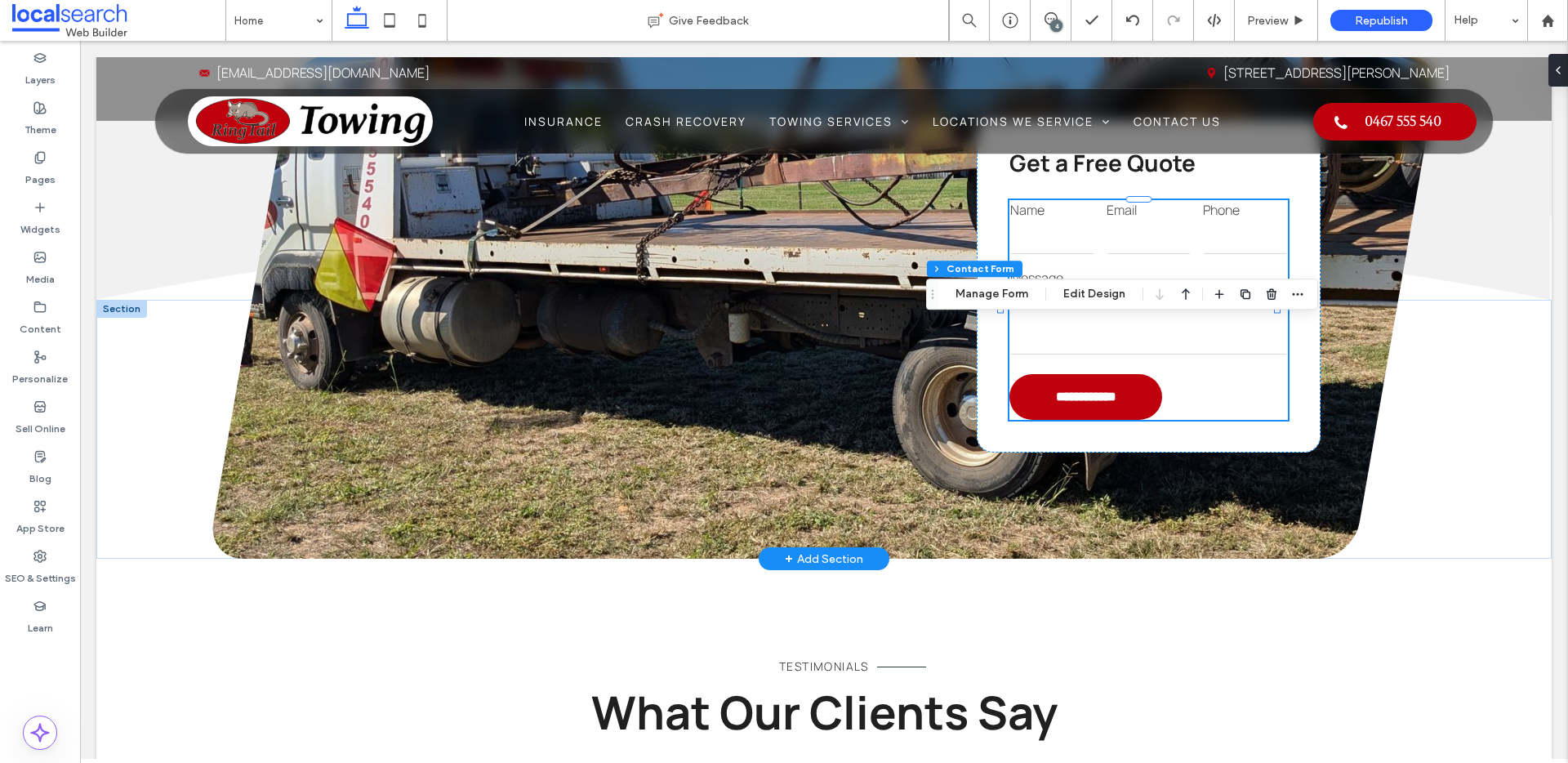
scroll to position [2780, 0]
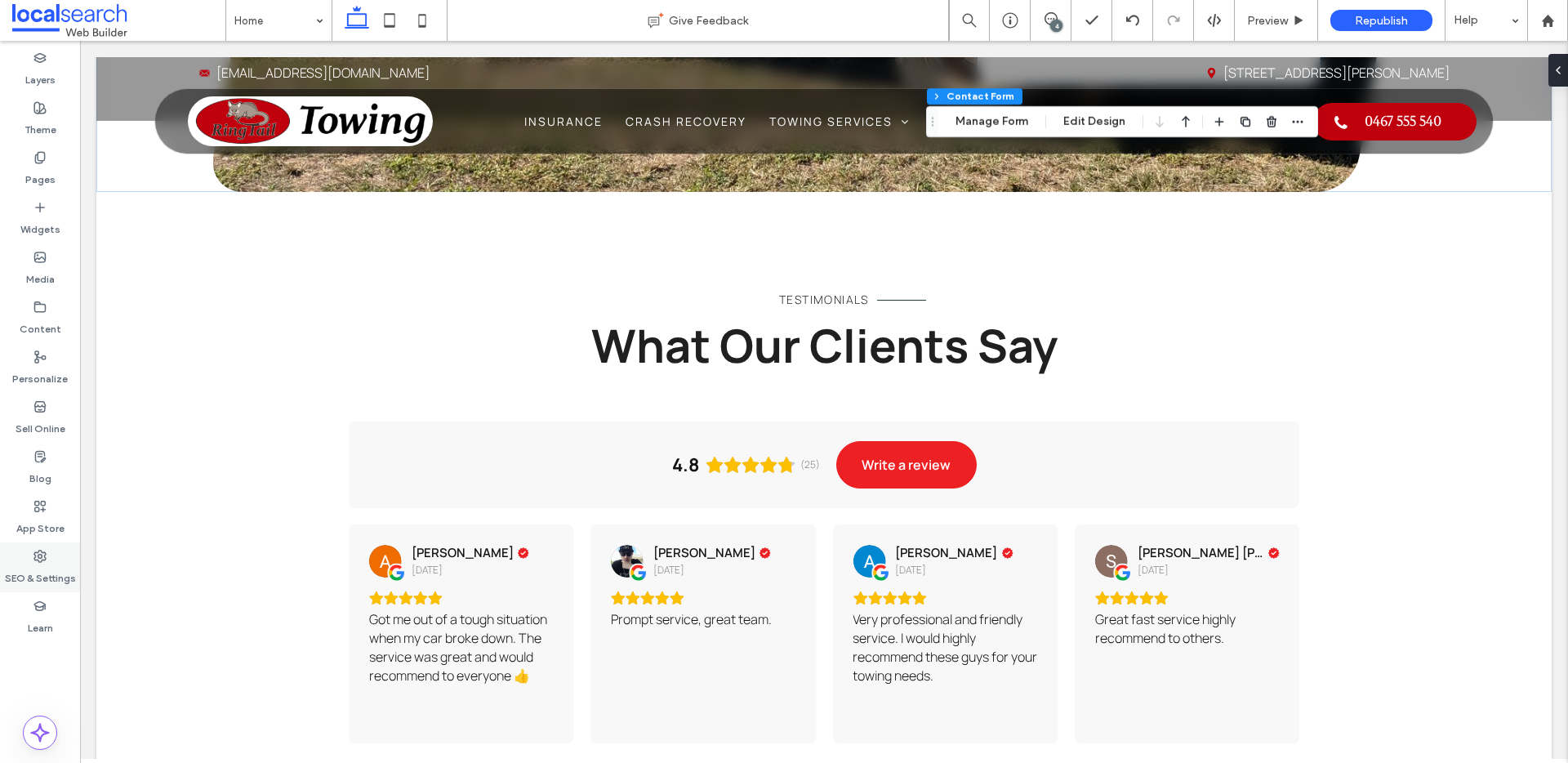
click at [37, 568] on label "SEO & Settings" at bounding box center [41, 574] width 71 height 23
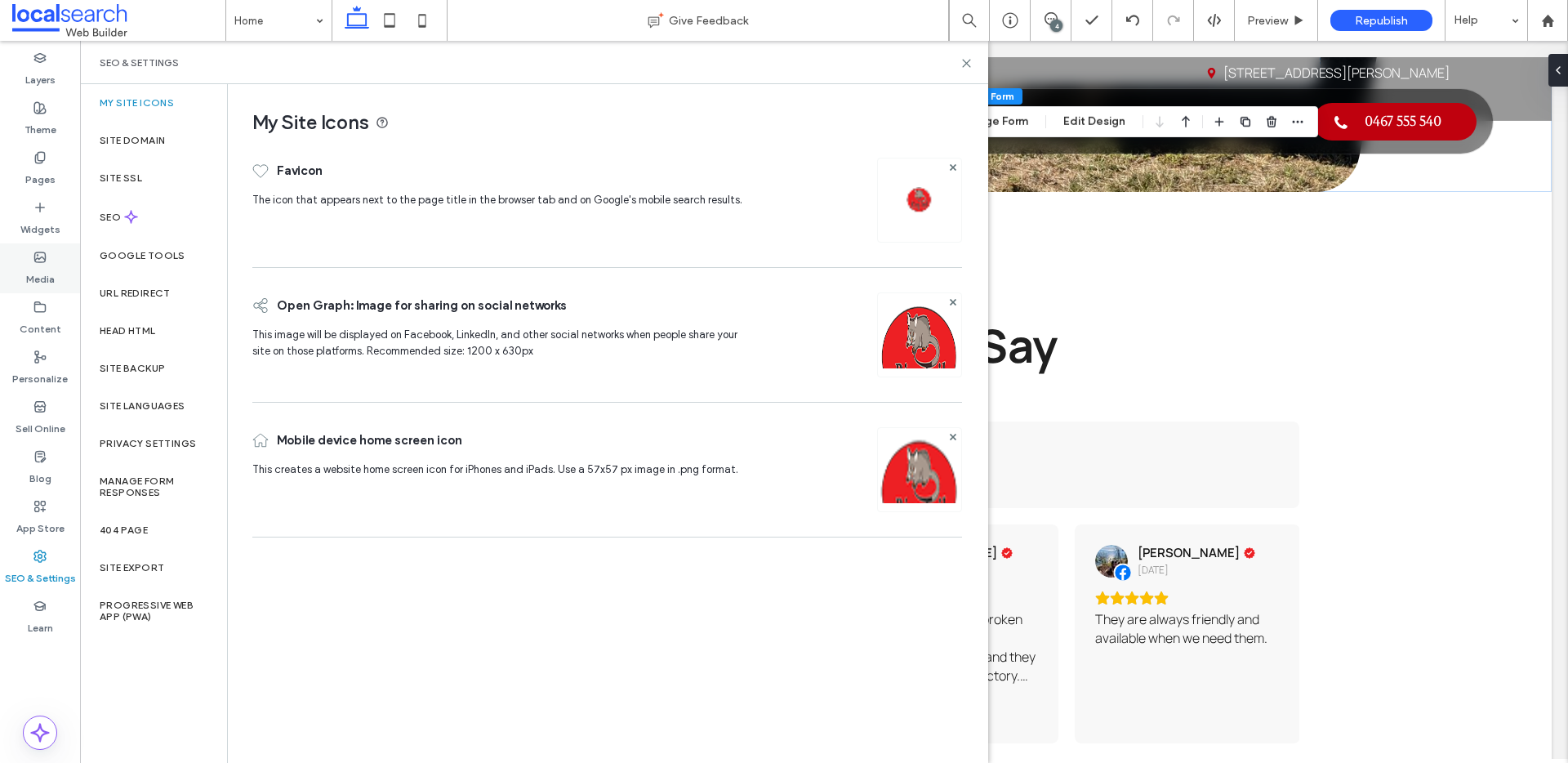
click at [42, 264] on icon at bounding box center [40, 257] width 13 height 13
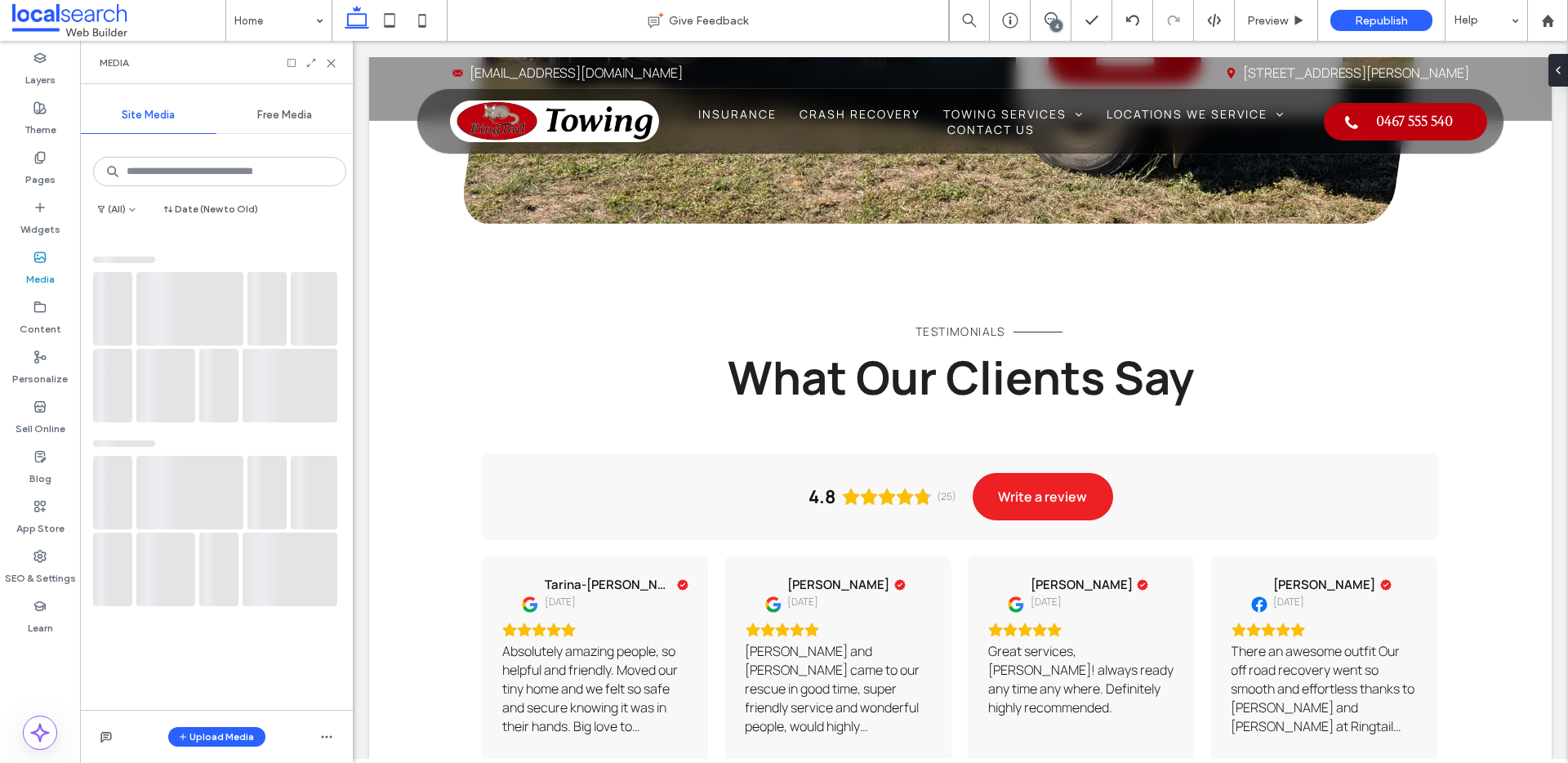
scroll to position [2822, 0]
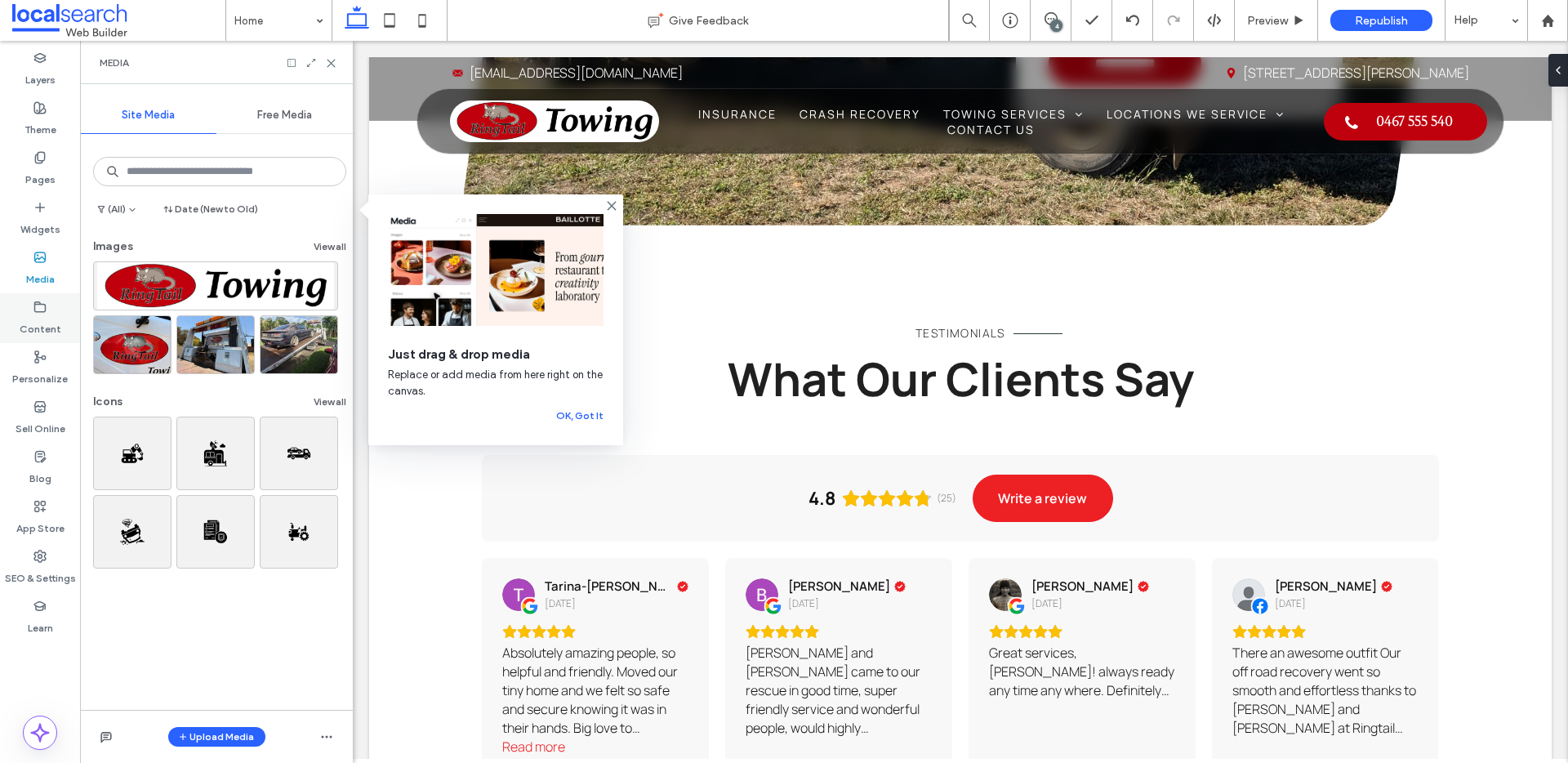
click at [31, 323] on label "Content" at bounding box center [41, 325] width 42 height 23
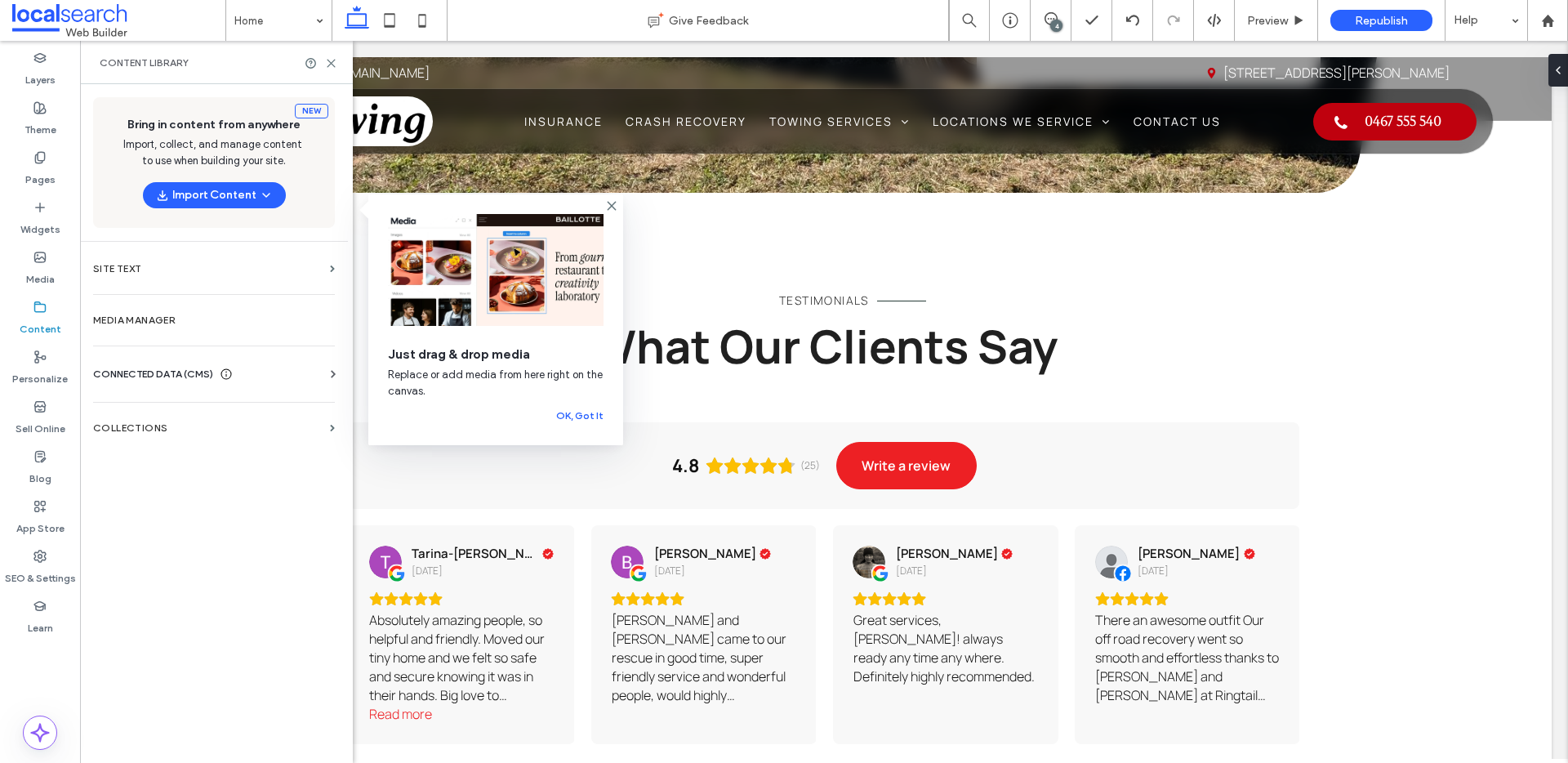
scroll to position [2780, 0]
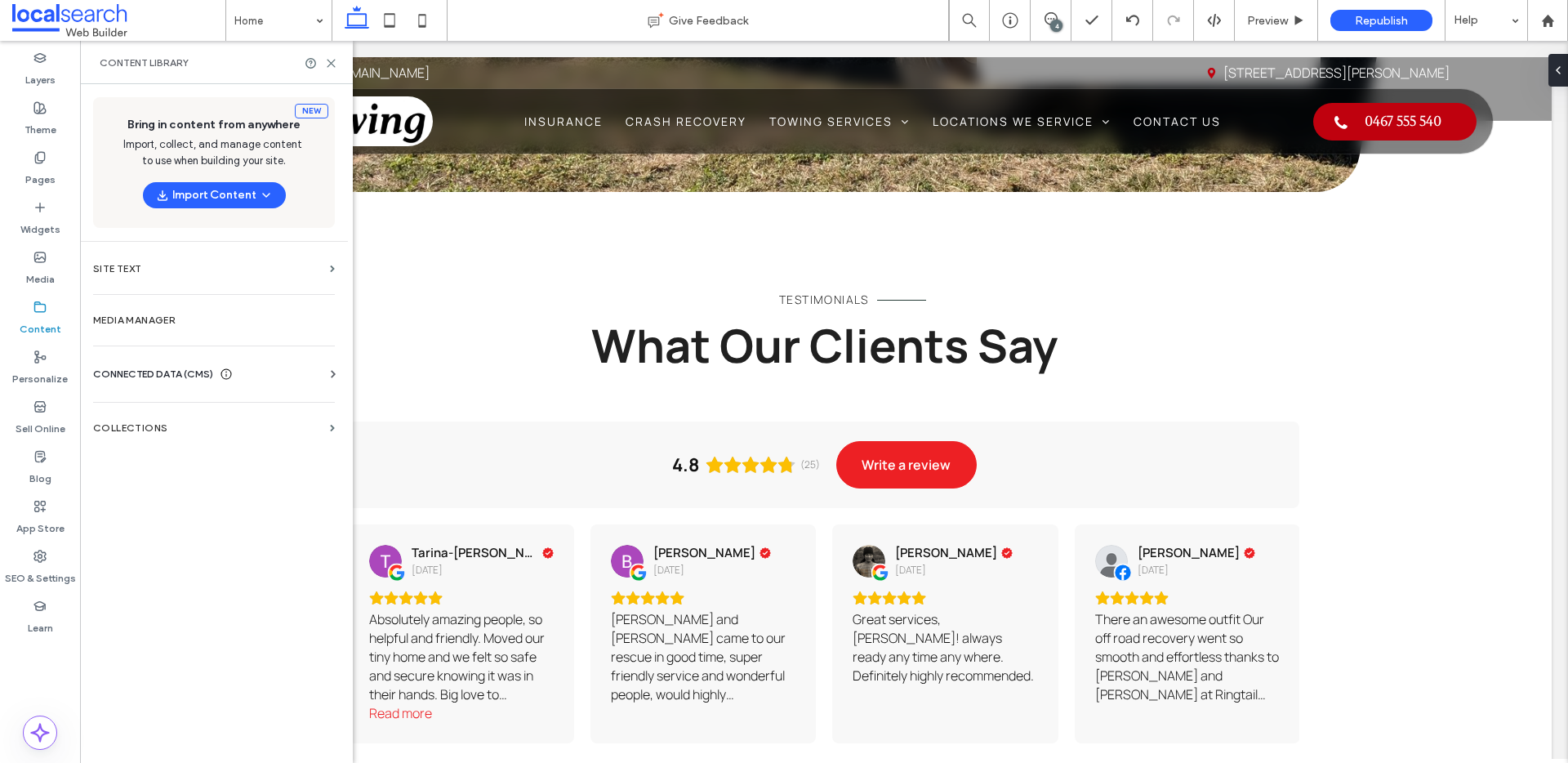
click at [185, 366] on span "CONNECTED DATA (CMS)" at bounding box center [153, 374] width 120 height 16
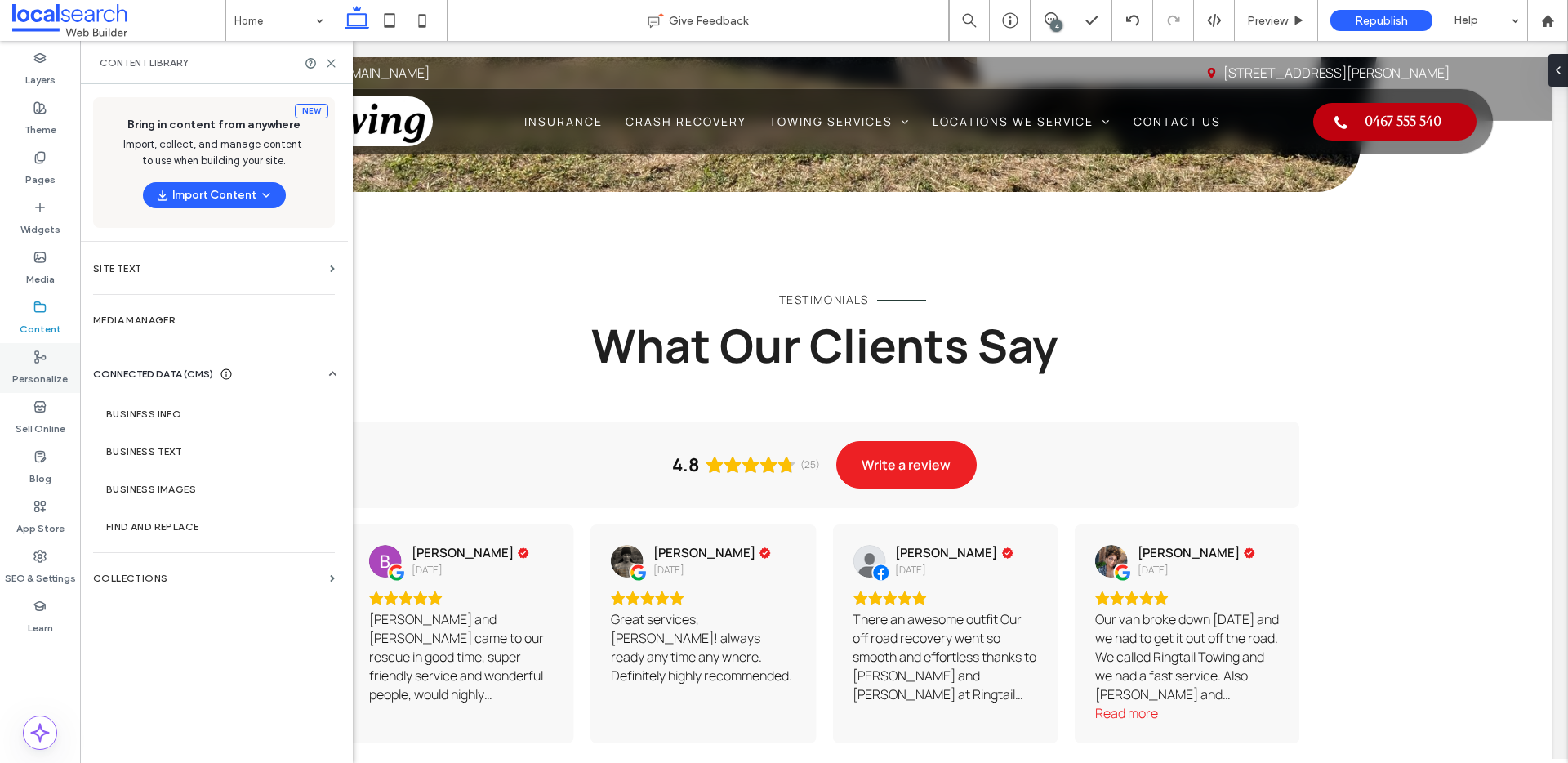
click at [34, 376] on label "Personalize" at bounding box center [40, 375] width 55 height 23
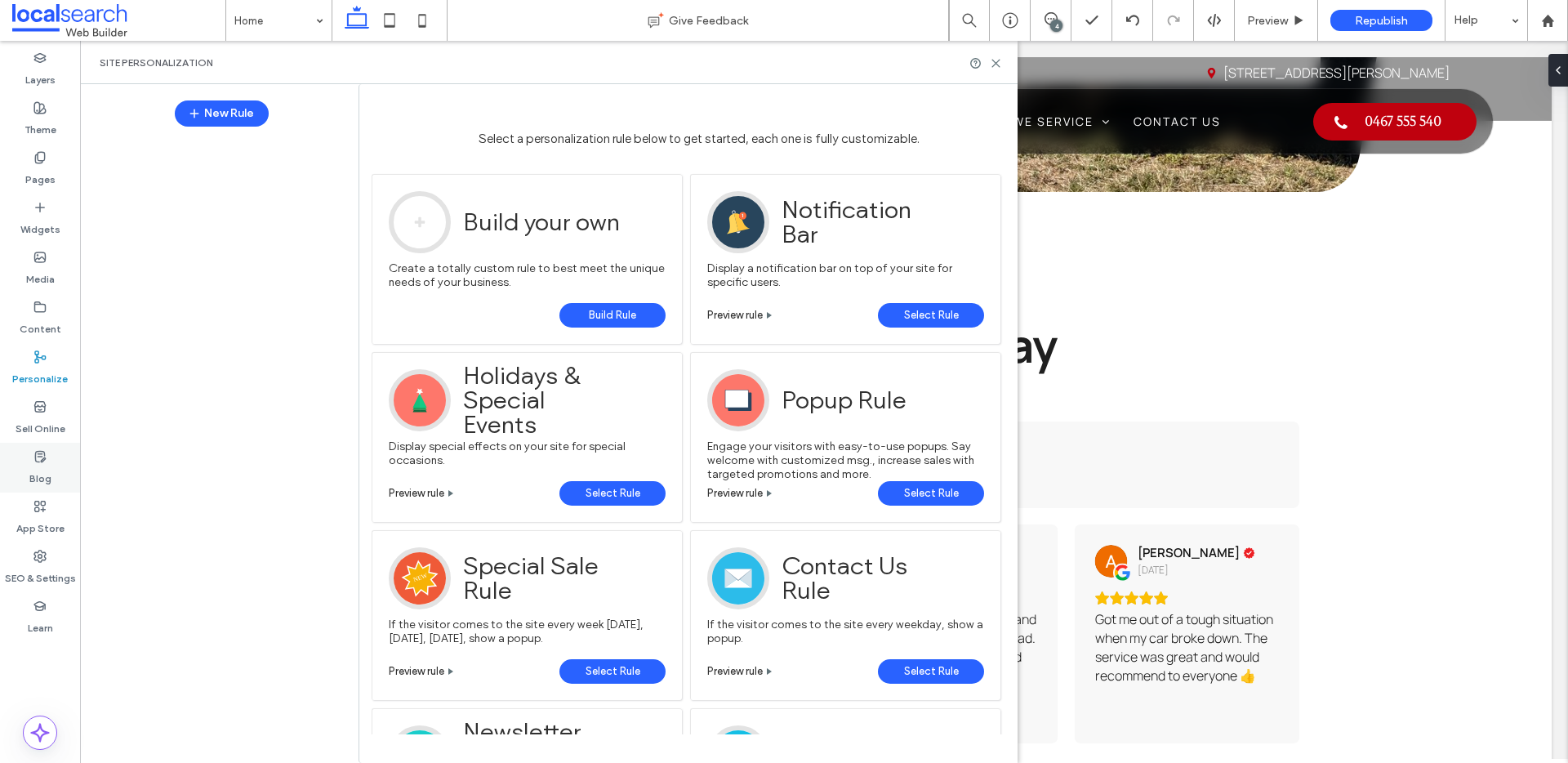
click at [38, 464] on label "Blog" at bounding box center [41, 475] width 22 height 23
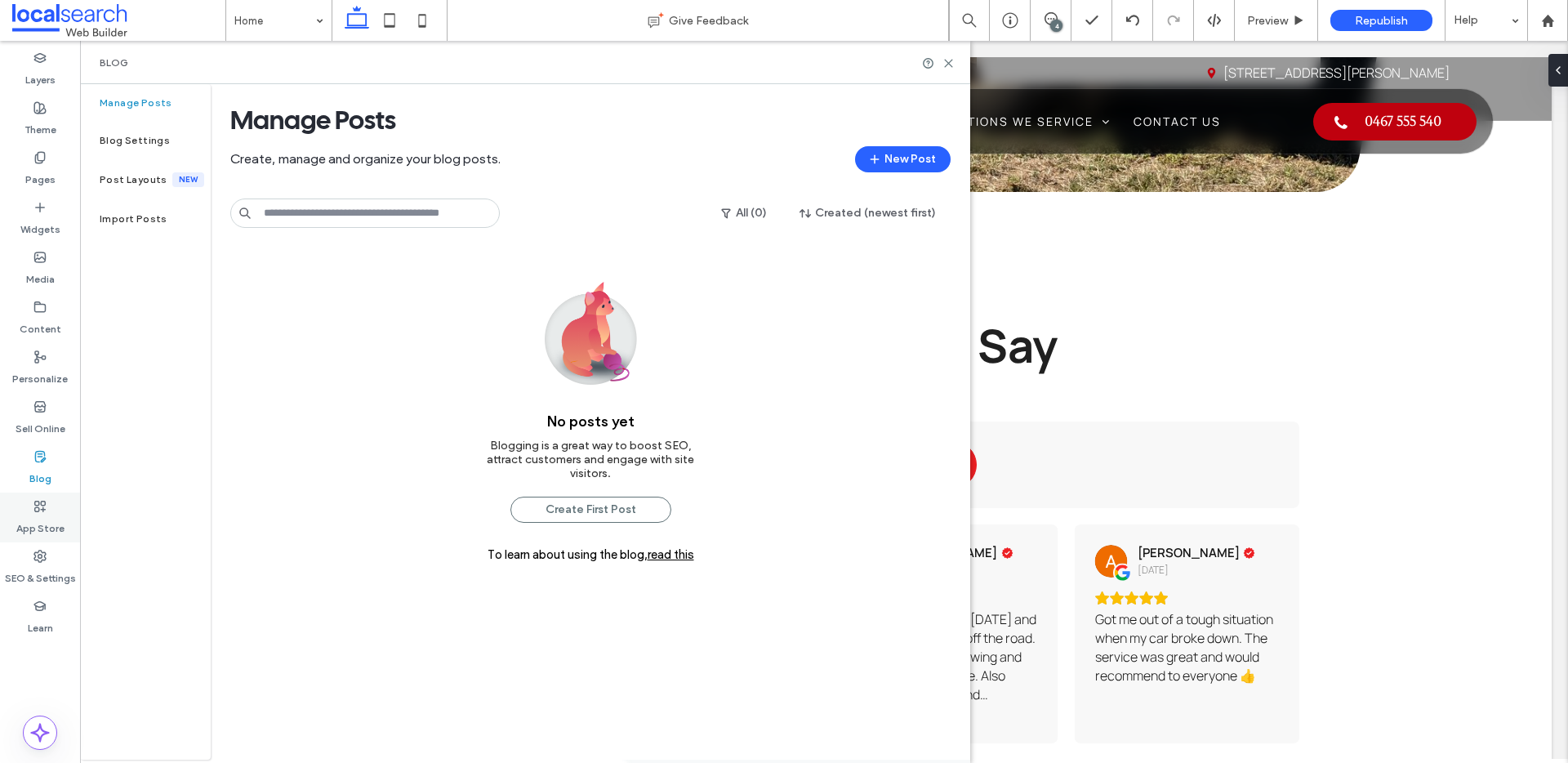
click at [31, 525] on label "App Store" at bounding box center [40, 524] width 49 height 23
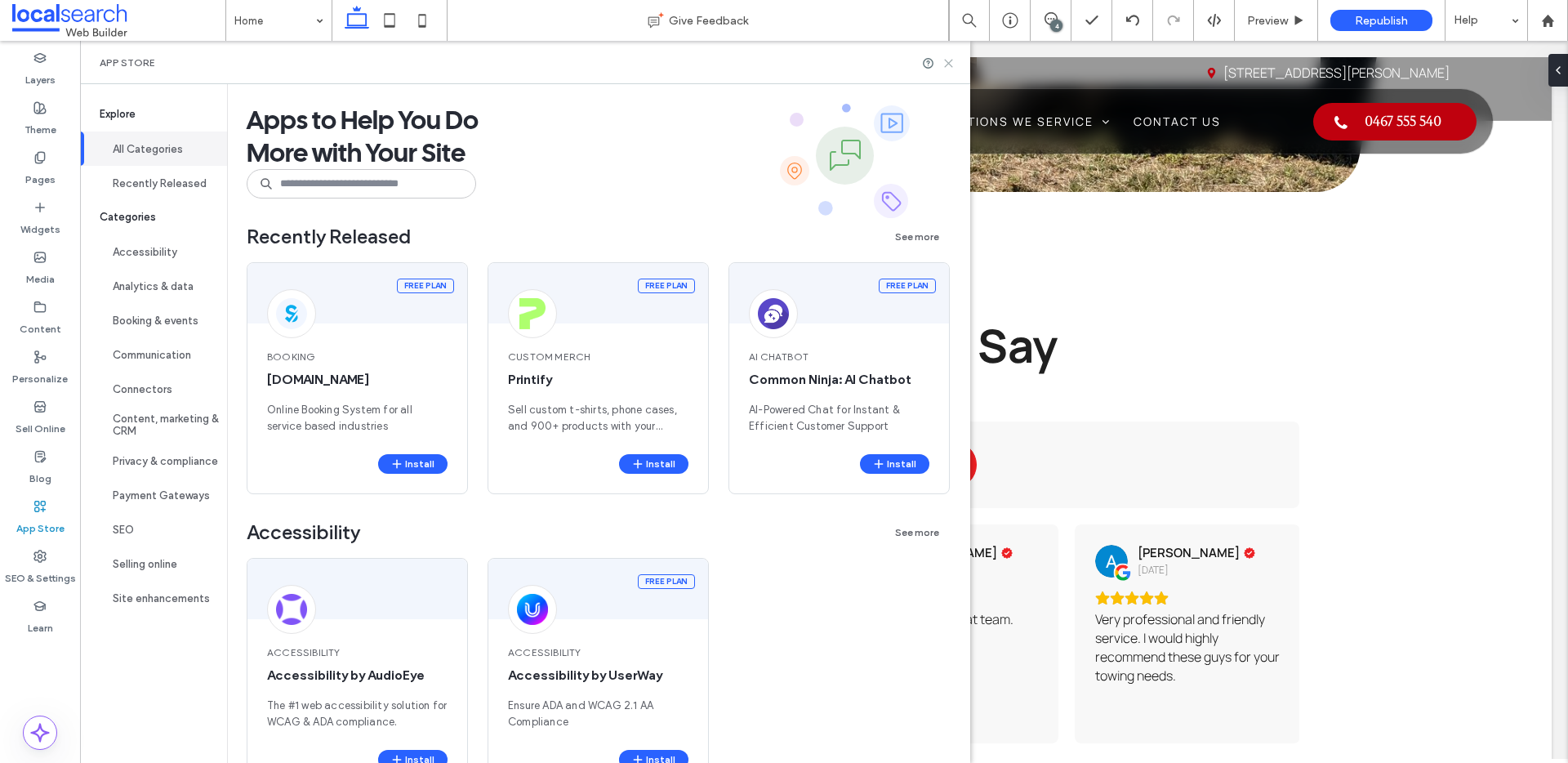
click at [955, 64] on icon at bounding box center [949, 63] width 12 height 12
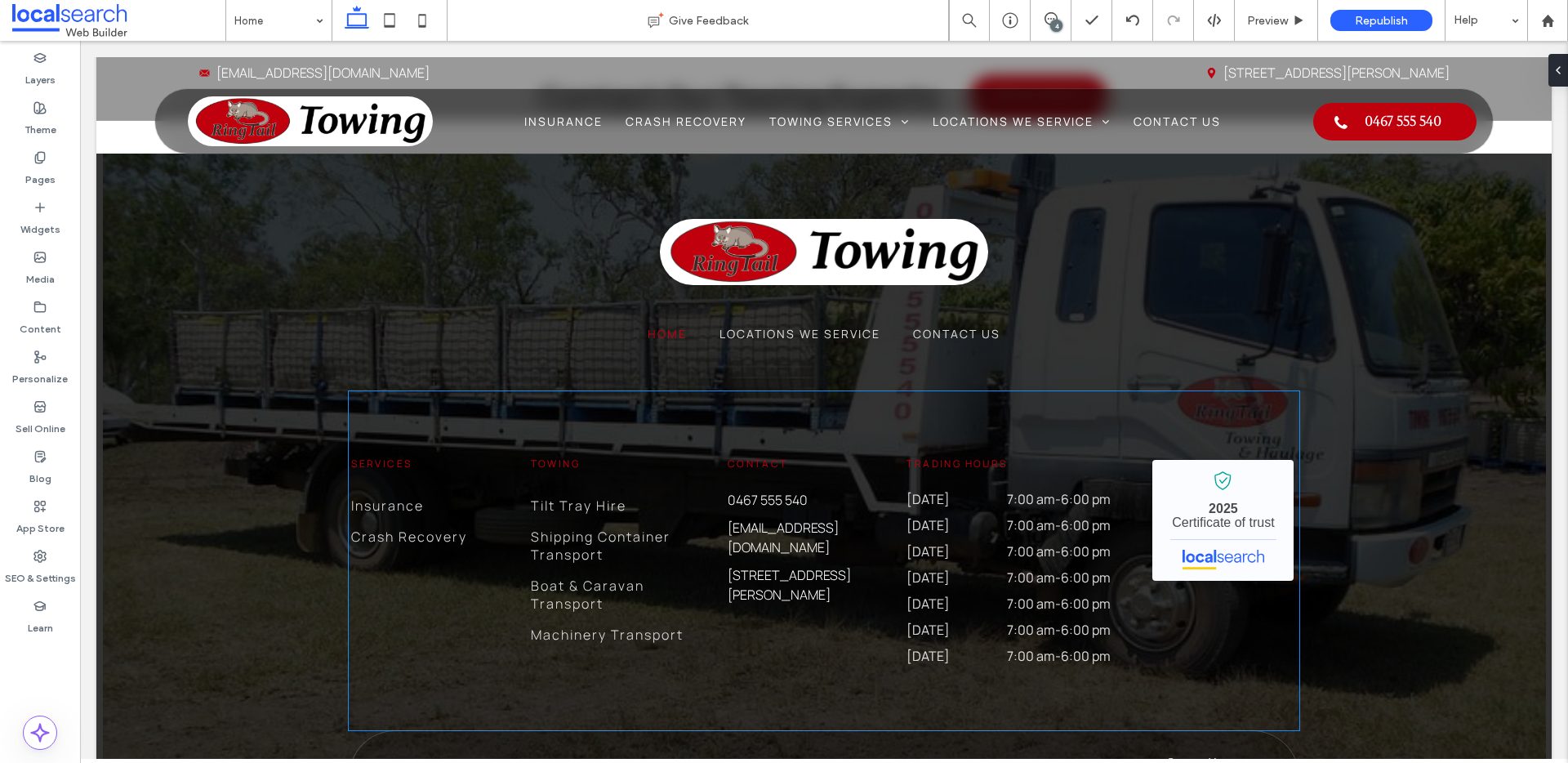
scroll to position [4885, 0]
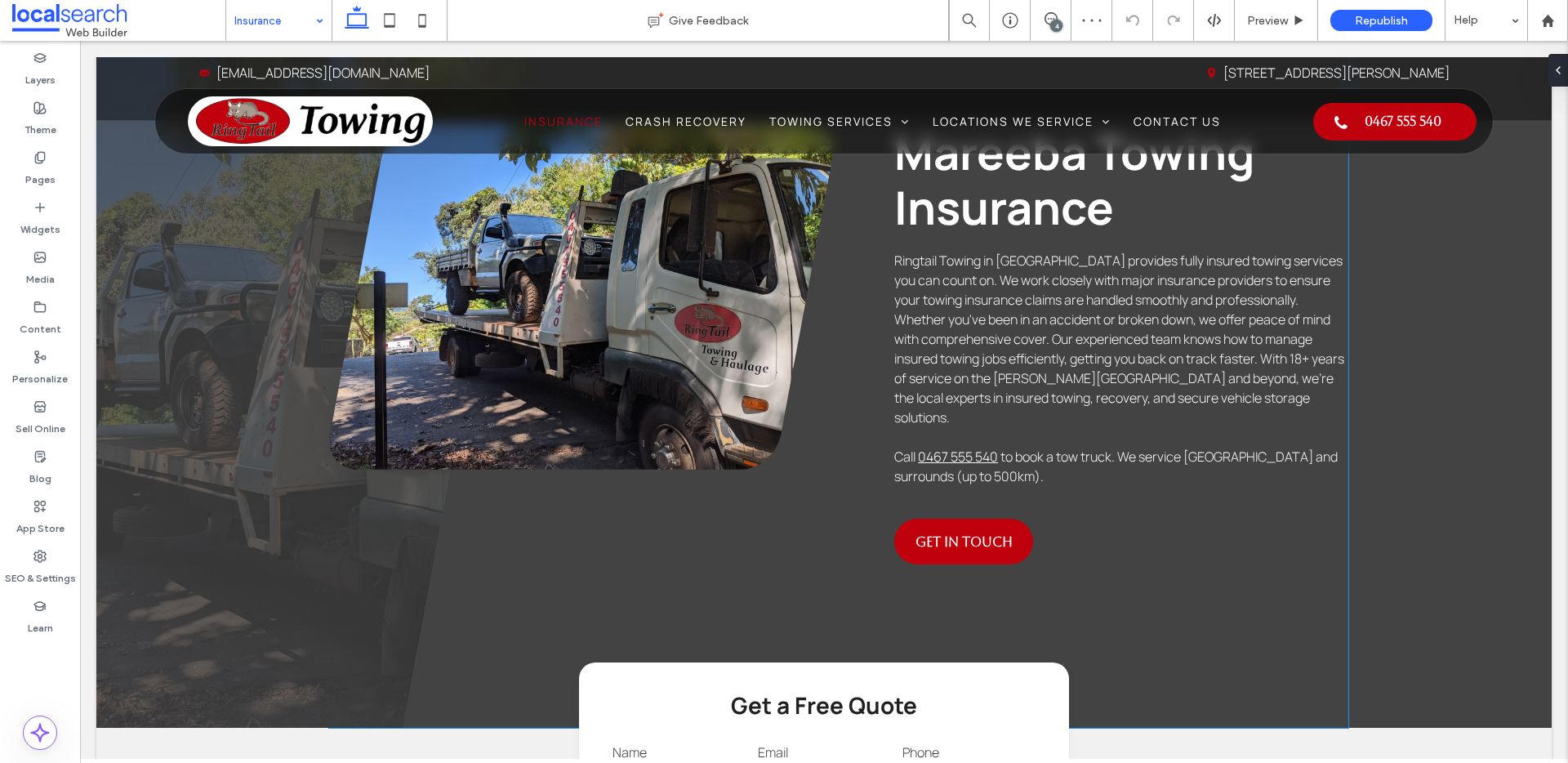
scroll to position [1342, 0]
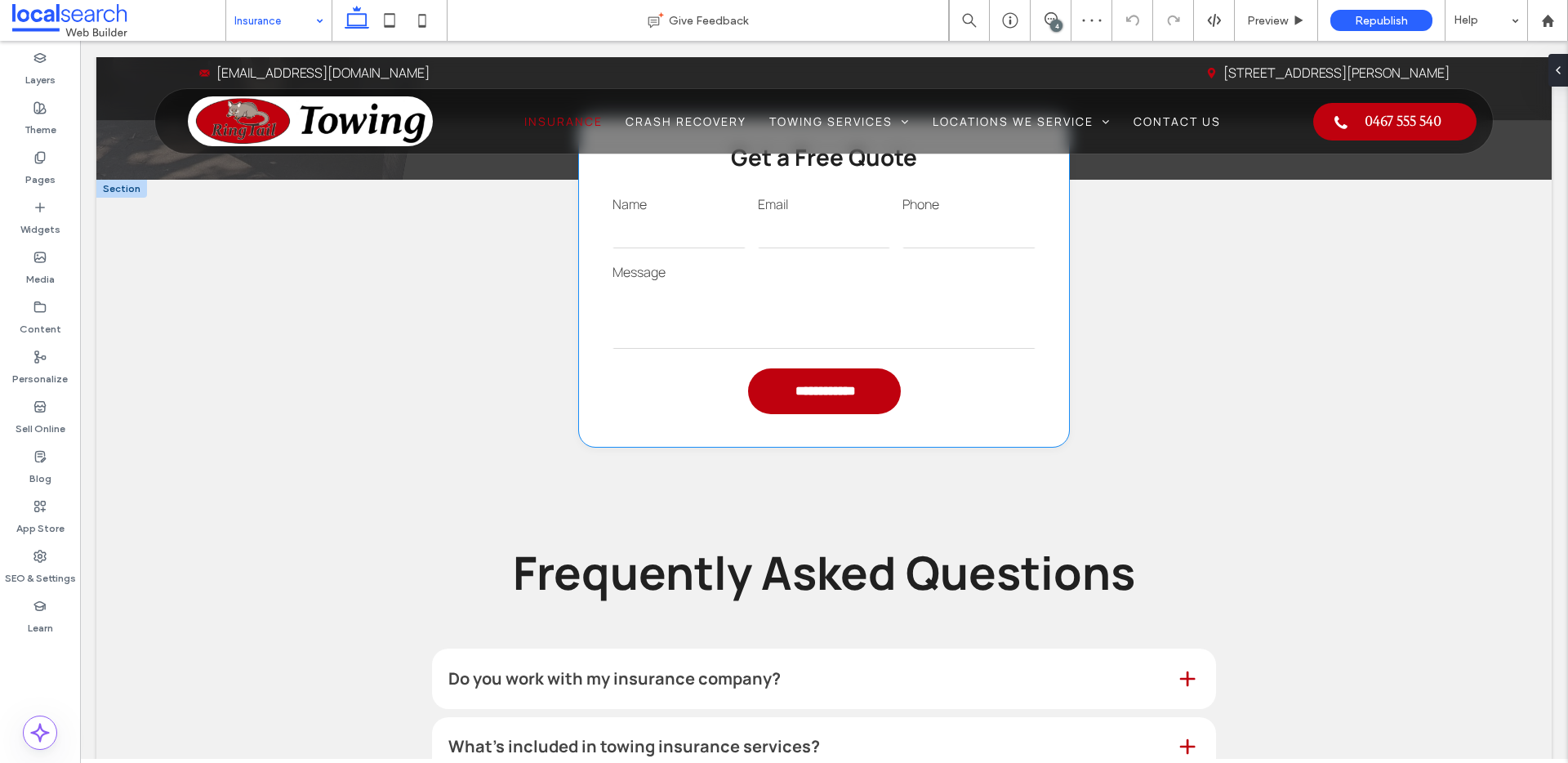
click at [859, 315] on div "Message" at bounding box center [825, 307] width 436 height 100
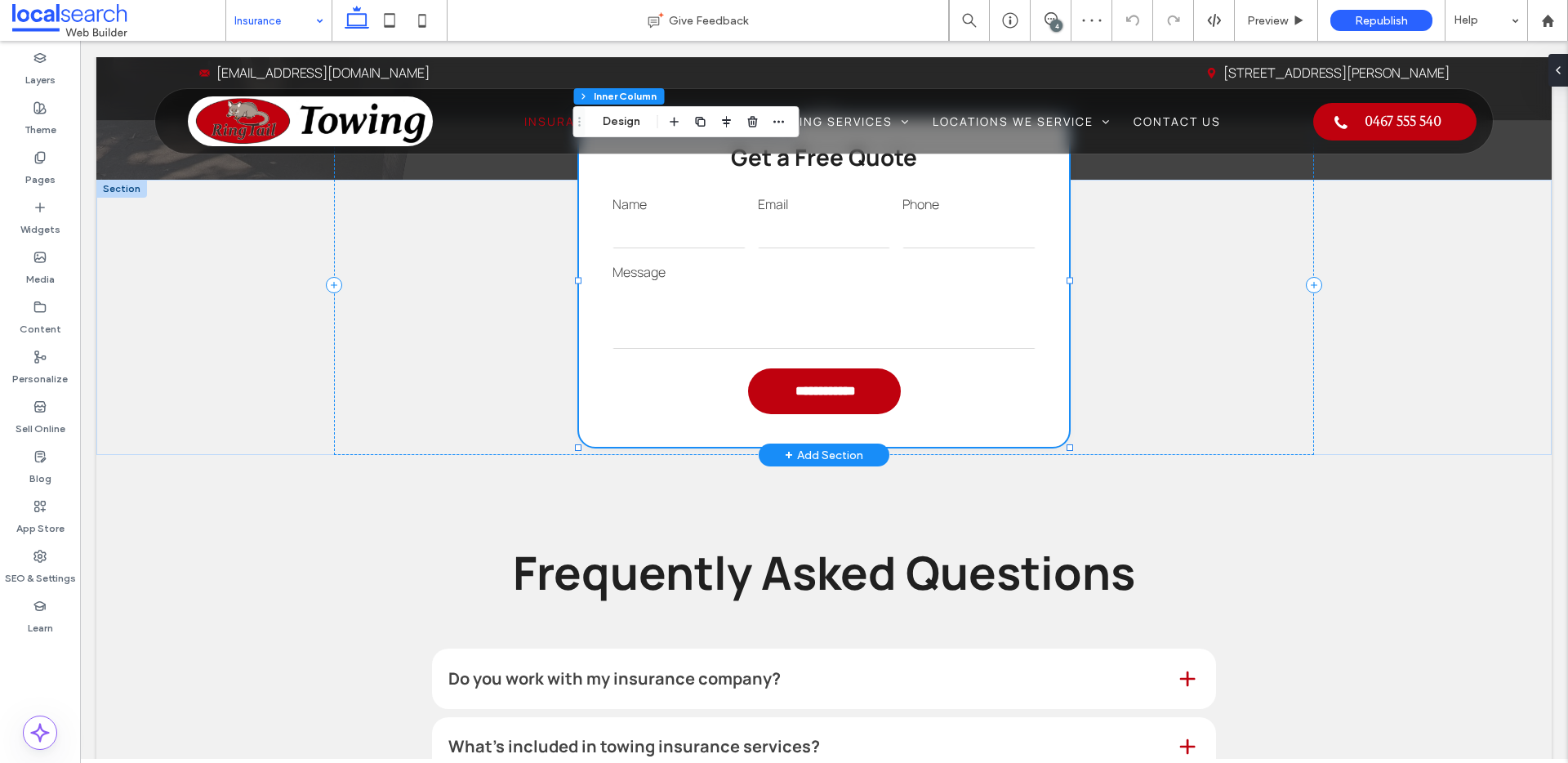
click at [859, 315] on div "Message" at bounding box center [825, 307] width 436 height 100
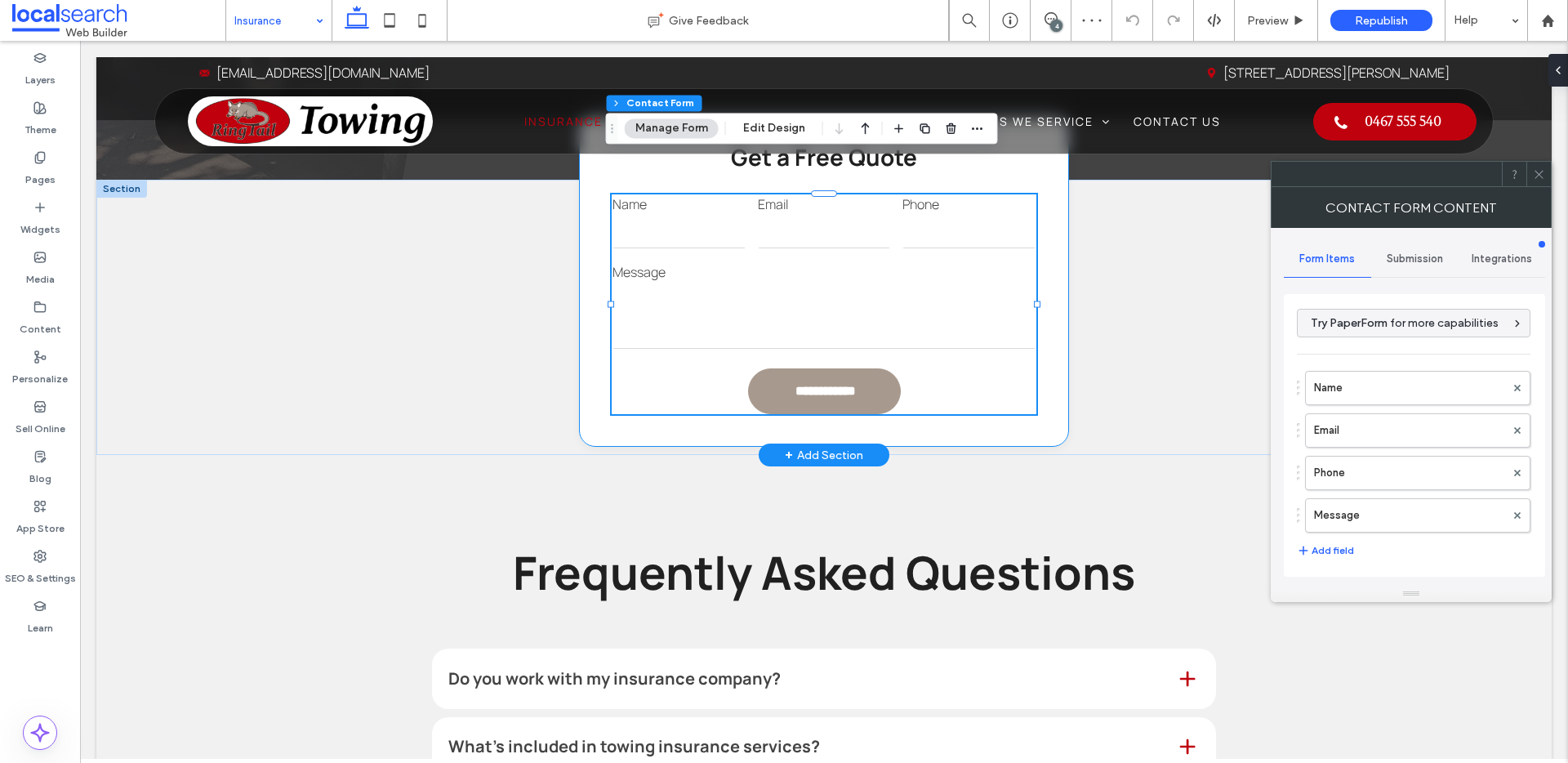
type input "*"
type input "***"
type input "*"
type input "***"
click at [1412, 260] on span "Submission" at bounding box center [1414, 259] width 56 height 13
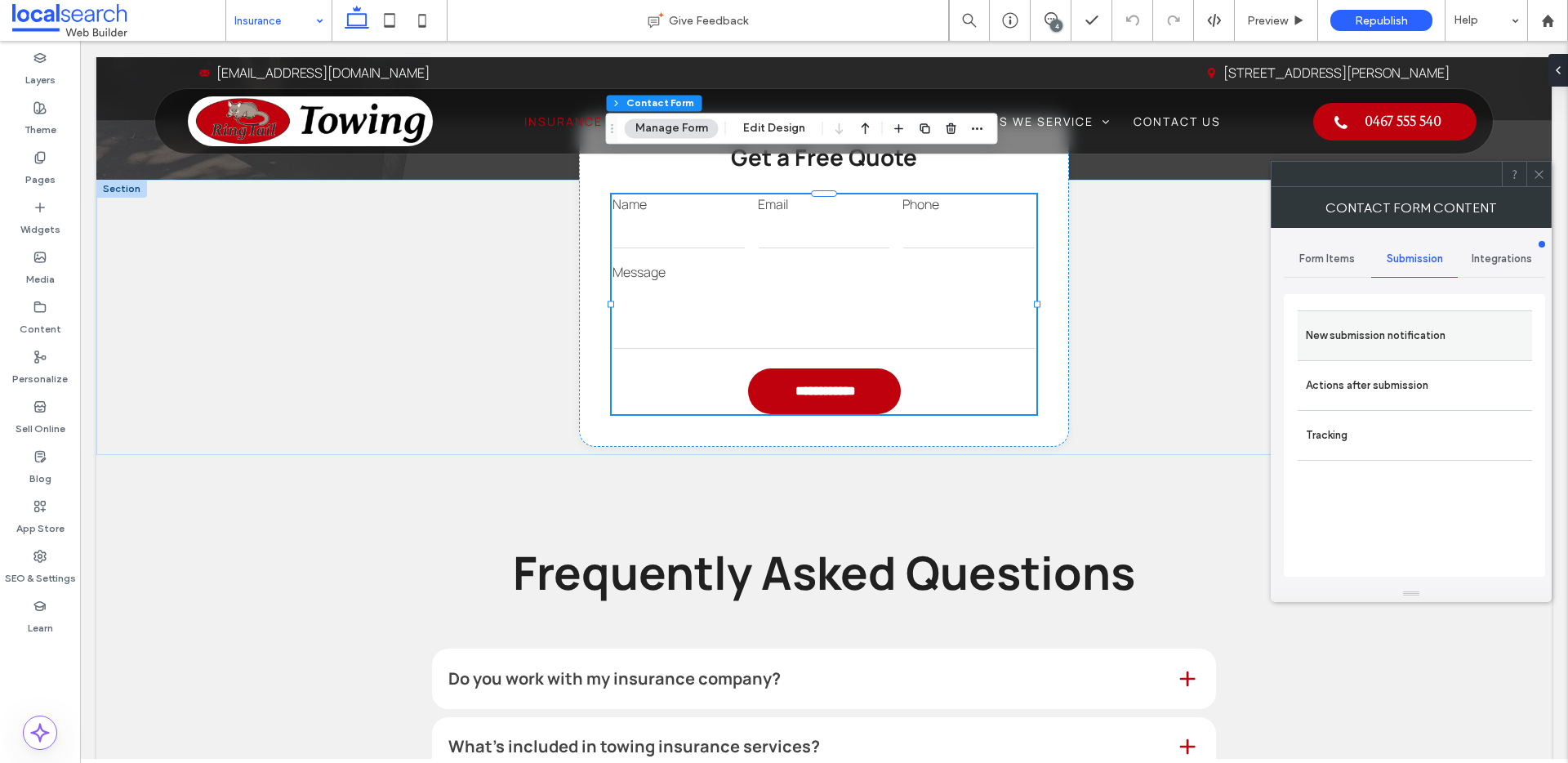
click at [1400, 323] on label "New submission notification" at bounding box center [1415, 335] width 218 height 33
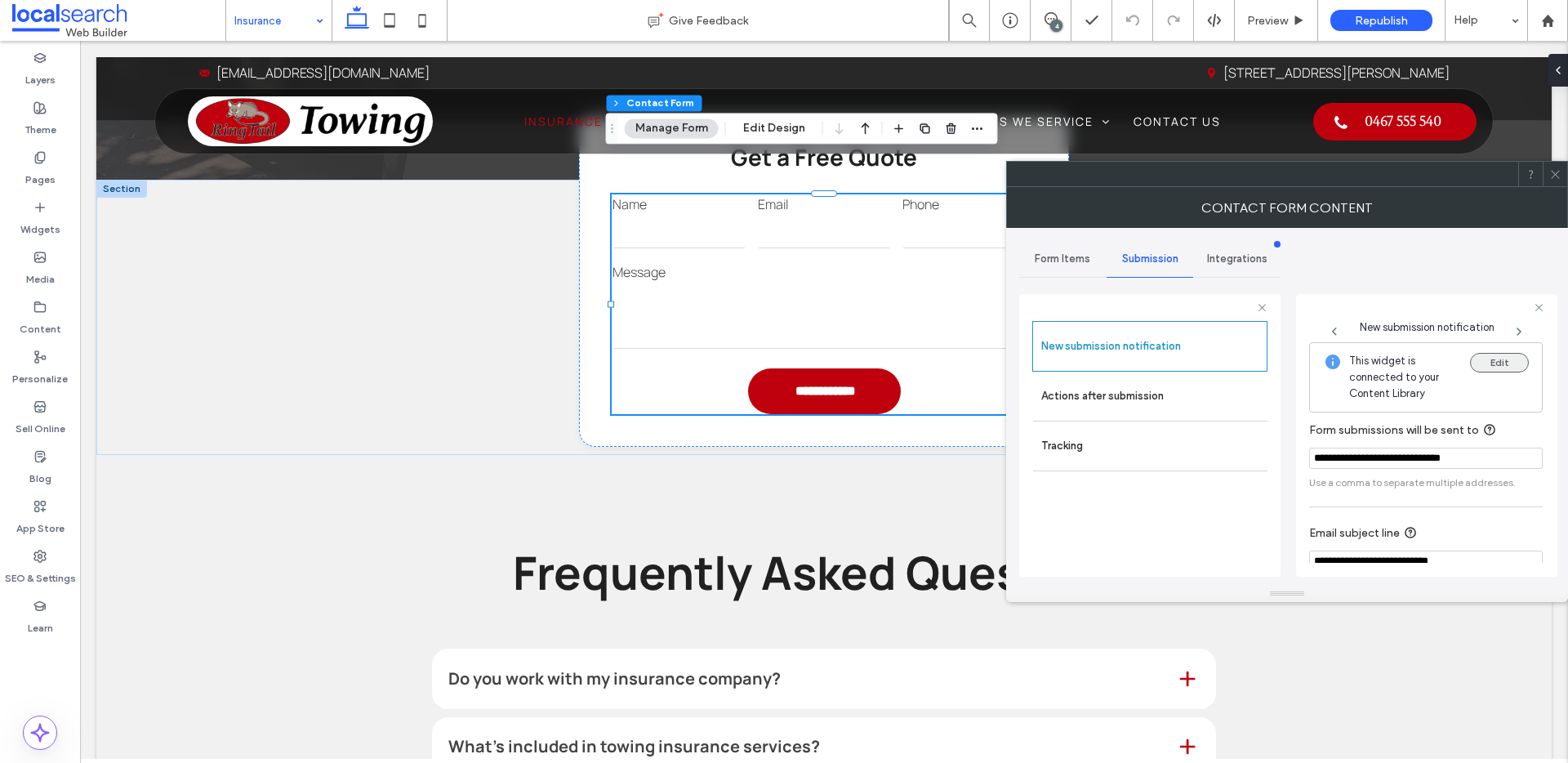
click at [1503, 366] on button "Edit" at bounding box center [1499, 363] width 58 height 20
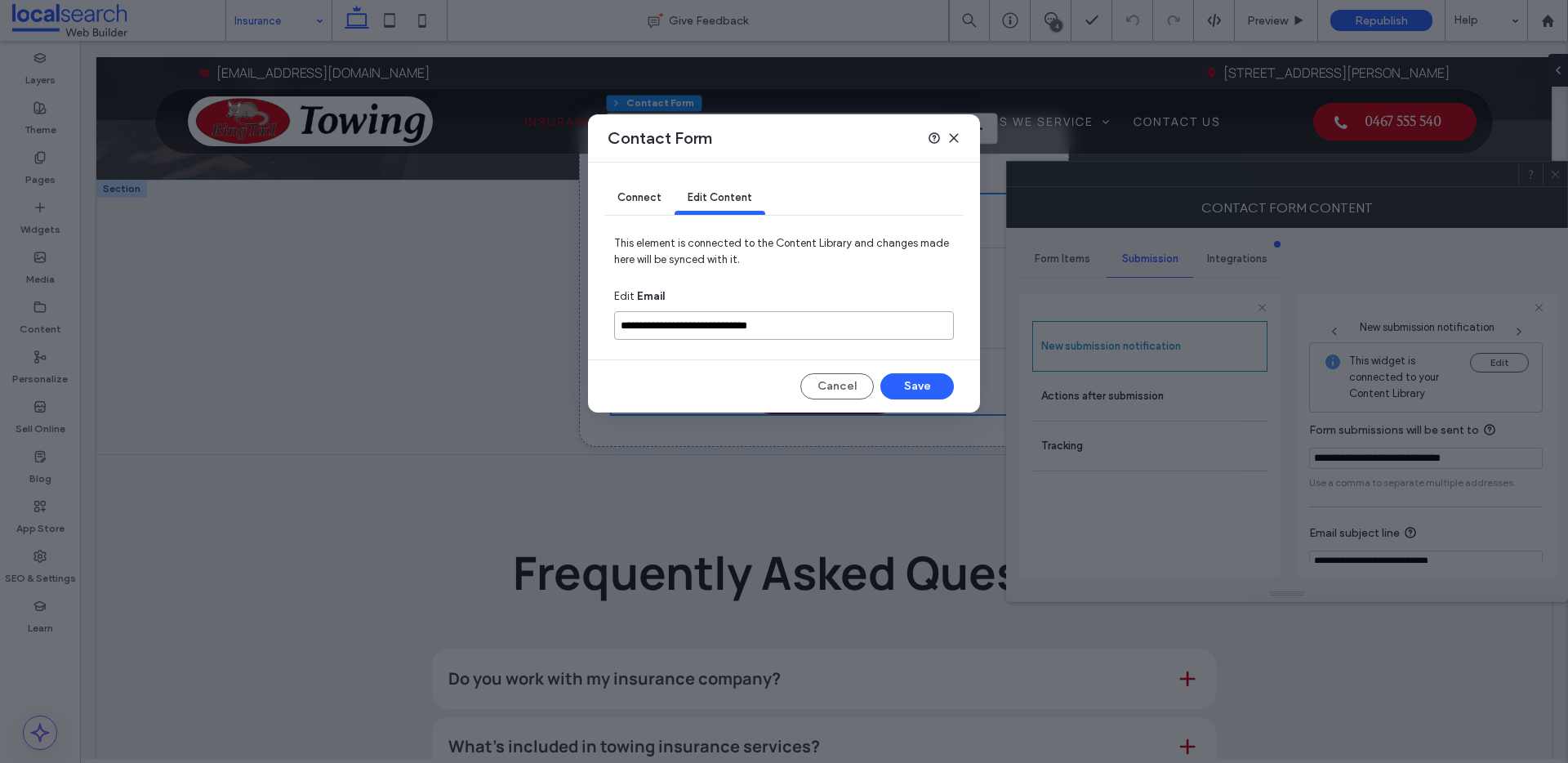
drag, startPoint x: 806, startPoint y: 325, endPoint x: 611, endPoint y: 324, distance: 195.0
click at [611, 324] on div "**********" at bounding box center [784, 287] width 392 height 250
paste input
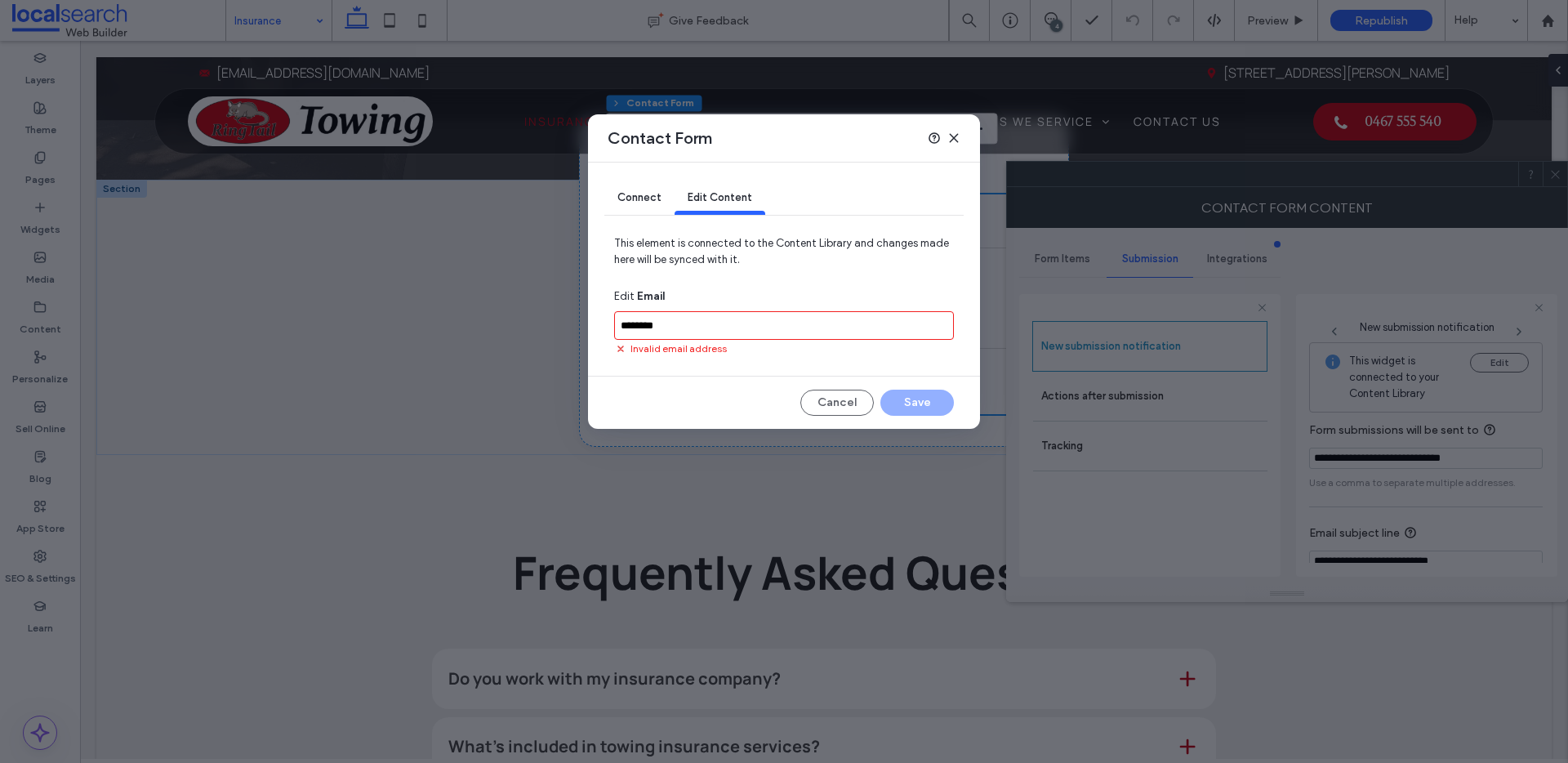
drag, startPoint x: 701, startPoint y: 323, endPoint x: 572, endPoint y: 319, distance: 129.1
click at [571, 319] on div "Contact Form Connect Edit Content This element is connected to the Content Libr…" at bounding box center [784, 382] width 1568 height 763
type input "*"
click at [855, 398] on button "Cancel" at bounding box center [837, 402] width 73 height 26
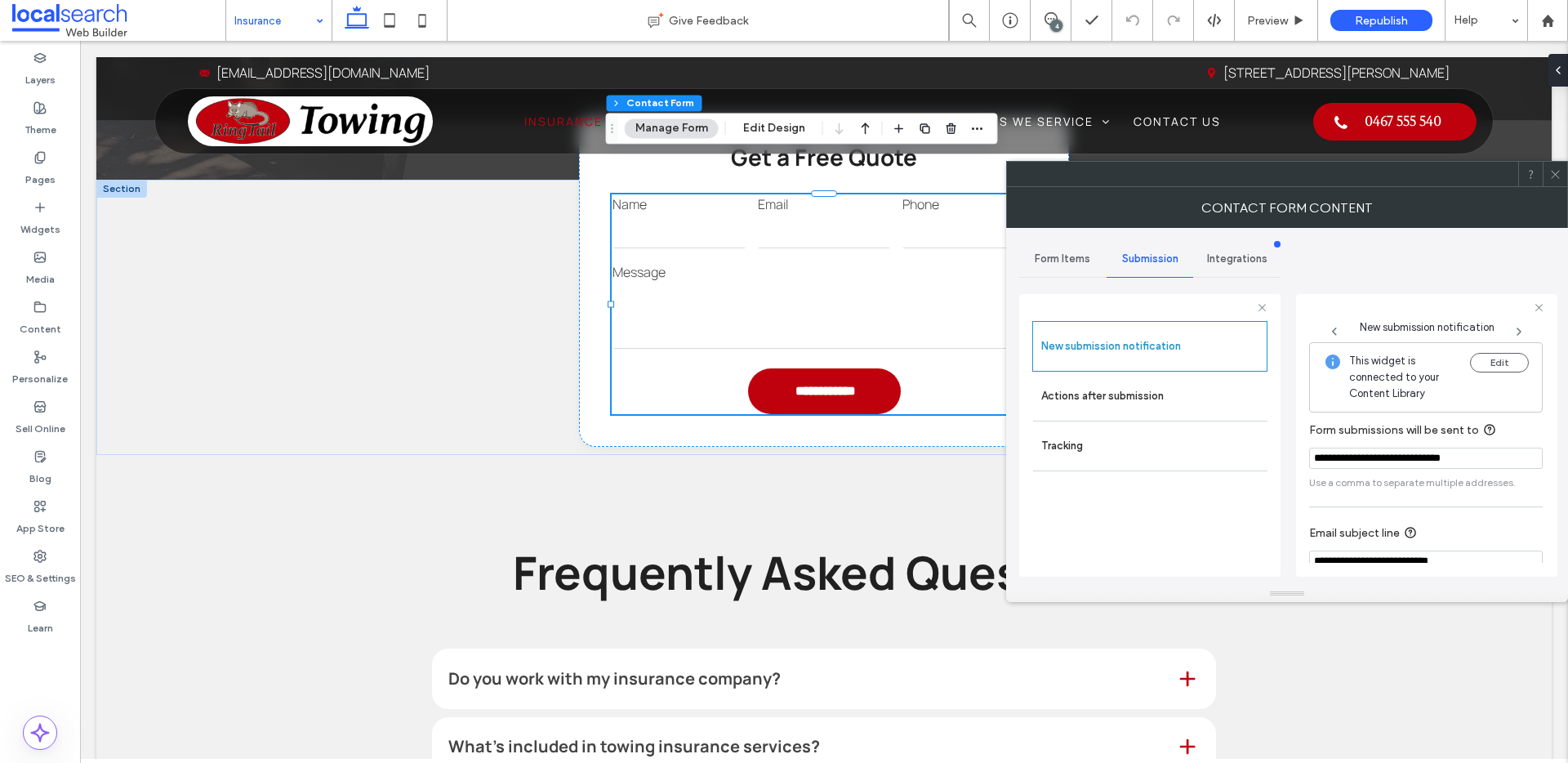
click at [1546, 170] on div at bounding box center [1555, 173] width 25 height 25
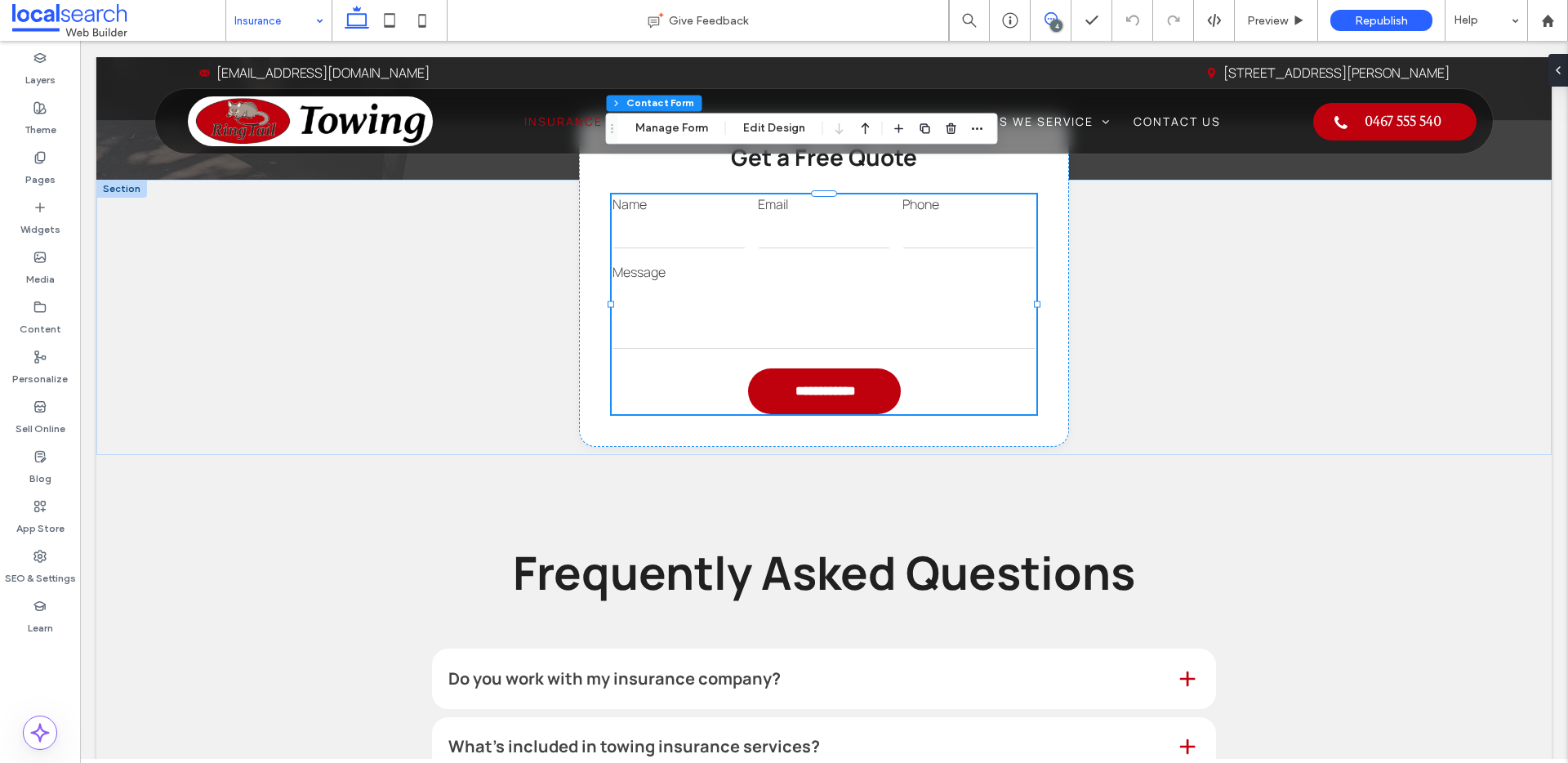
click at [1057, 18] on span at bounding box center [1051, 18] width 40 height 13
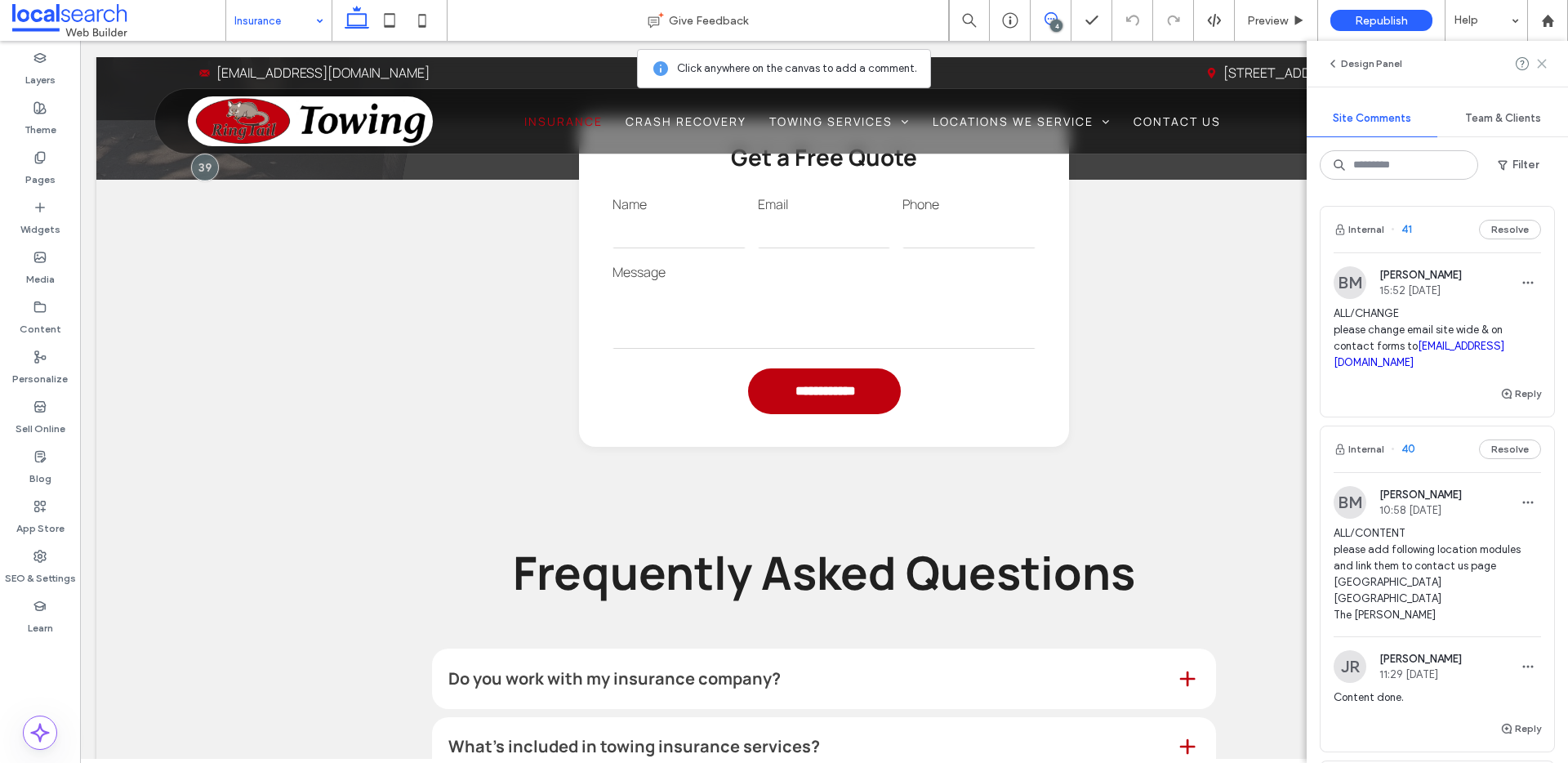
click at [1543, 67] on icon at bounding box center [1541, 63] width 13 height 13
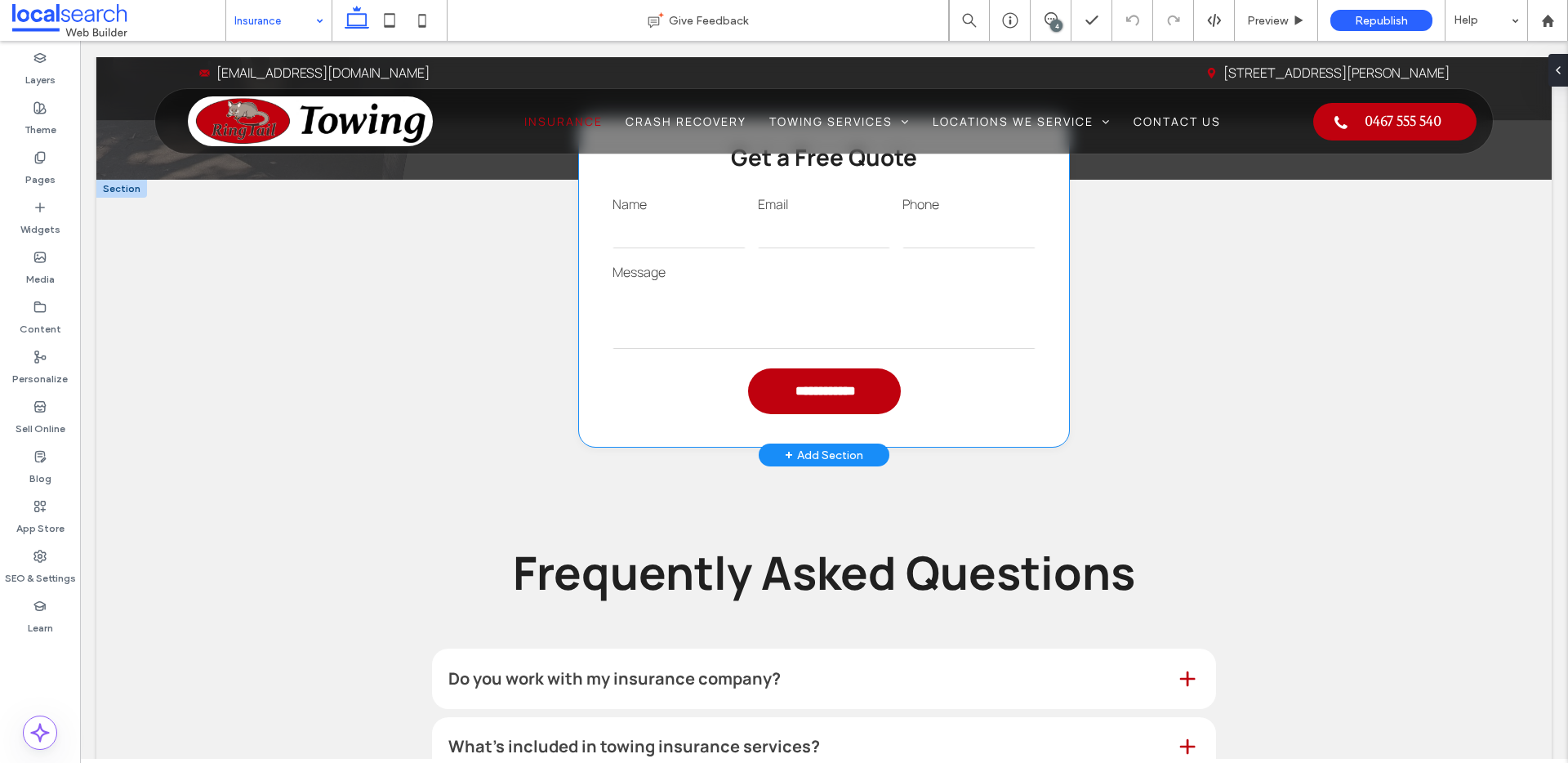
click at [783, 283] on textarea at bounding box center [823, 316] width 423 height 65
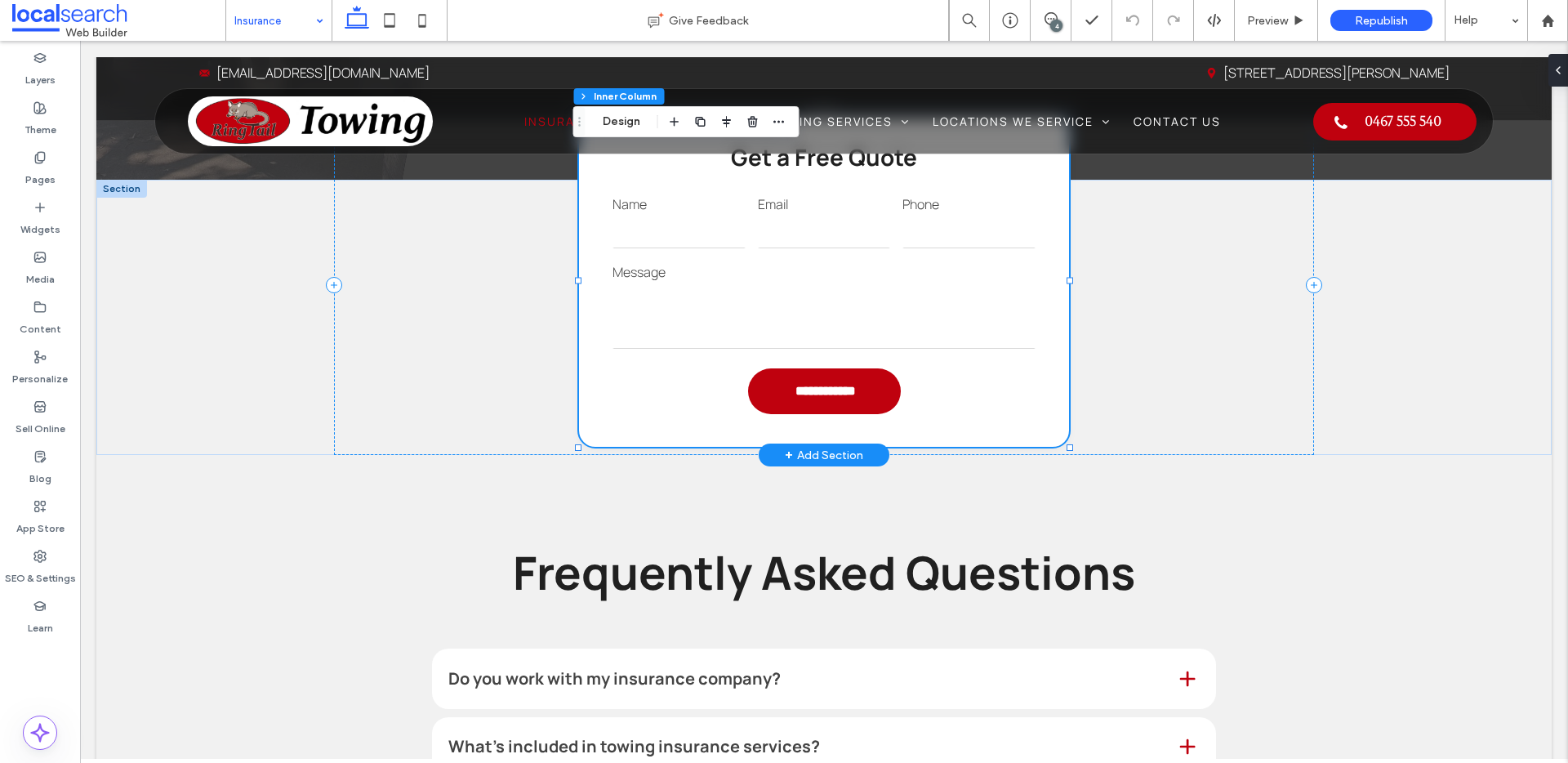
click at [783, 283] on textarea at bounding box center [823, 316] width 423 height 65
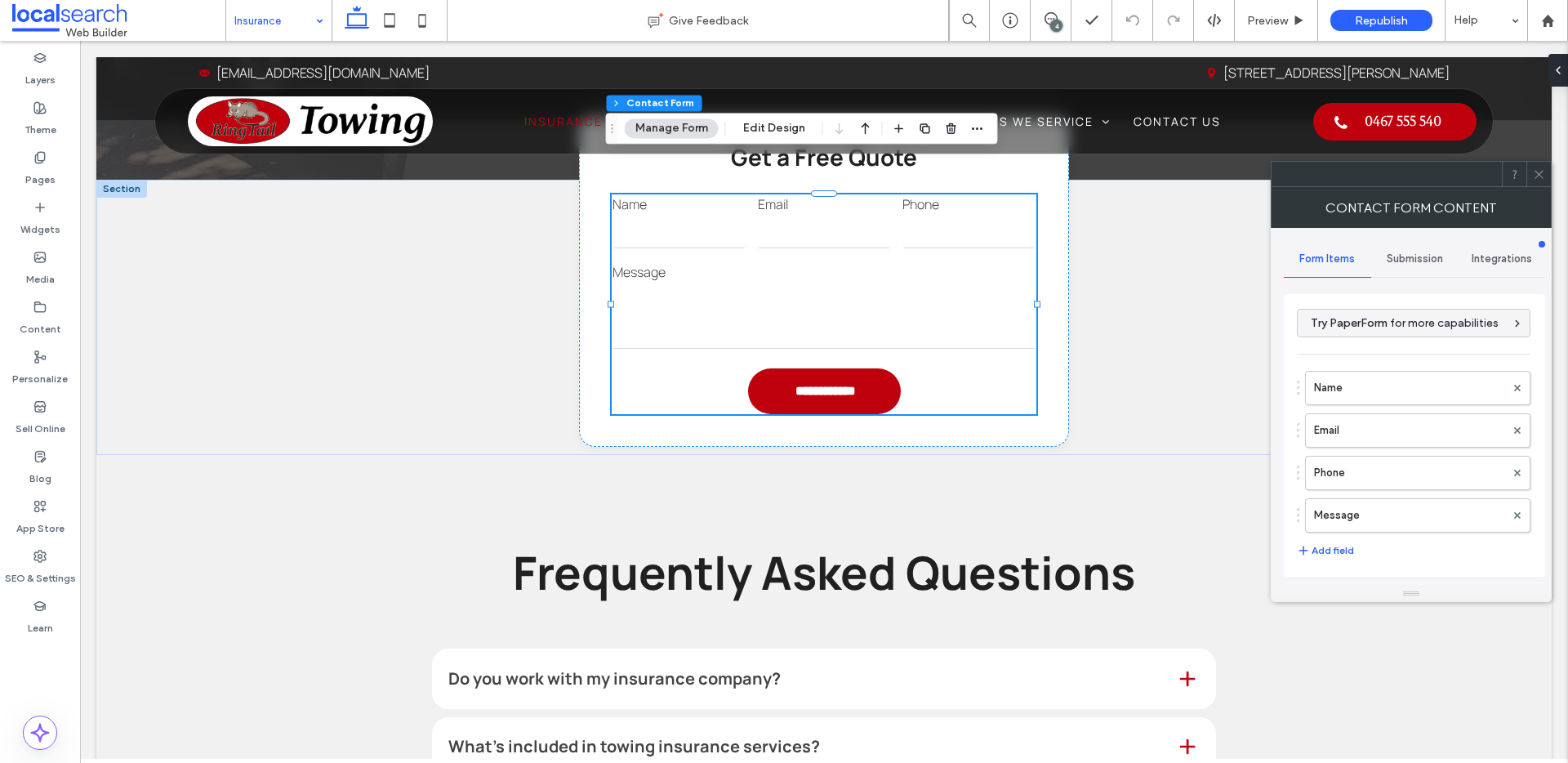
click at [1415, 259] on span "Submission" at bounding box center [1414, 259] width 56 height 13
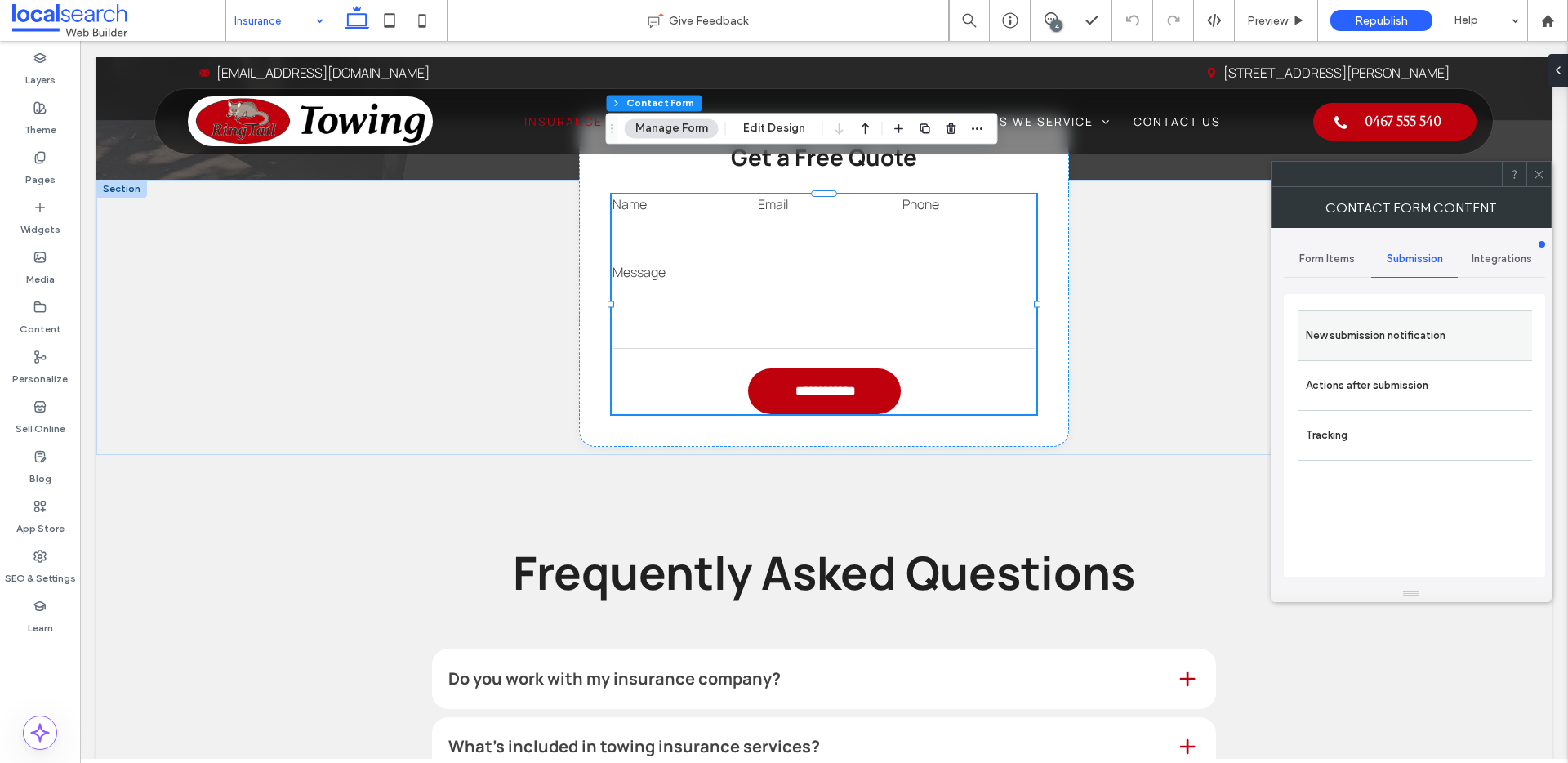
click at [1392, 330] on label "New submission notification" at bounding box center [1415, 335] width 218 height 33
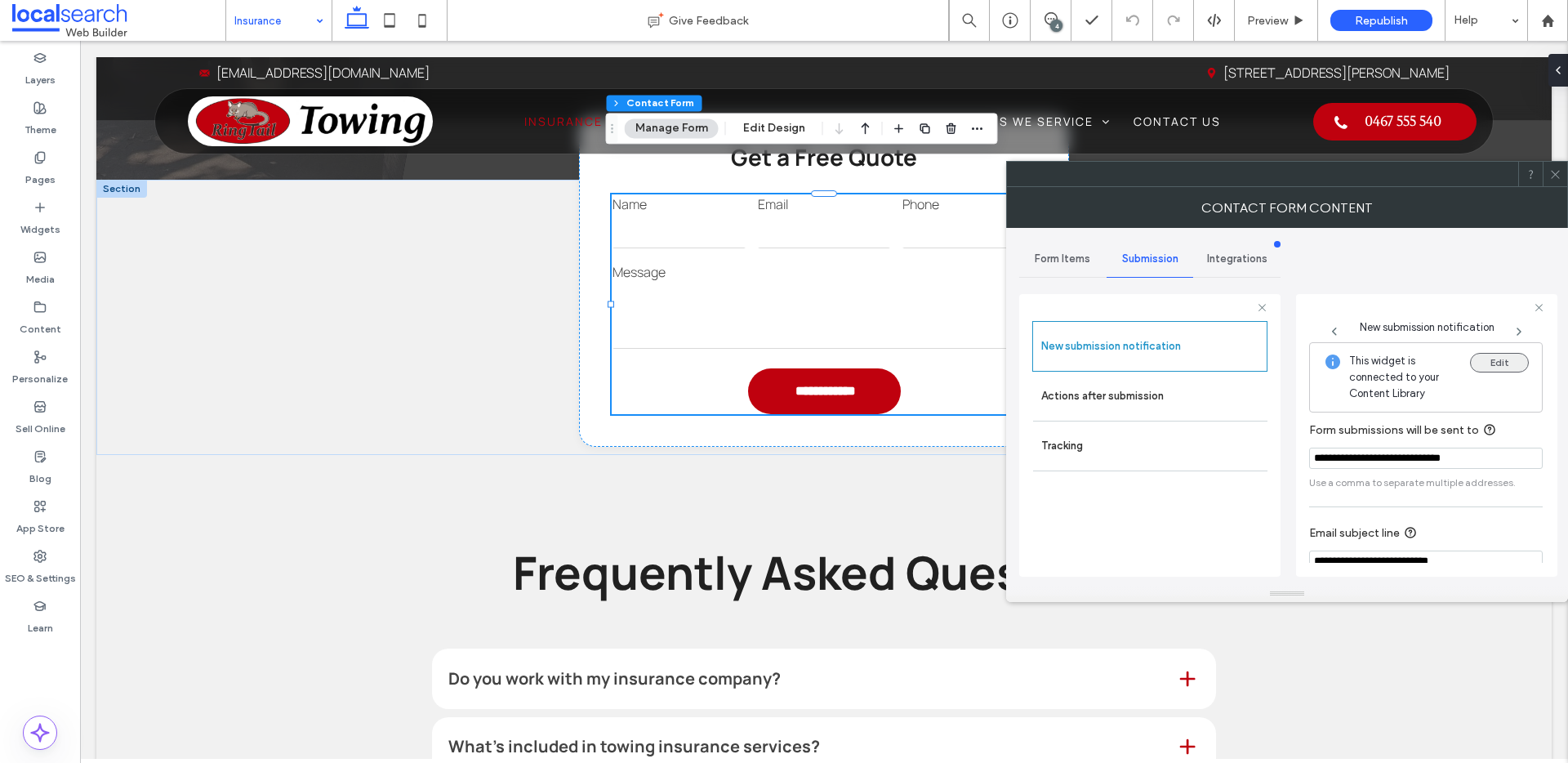
click at [1504, 360] on button "Edit" at bounding box center [1499, 363] width 58 height 20
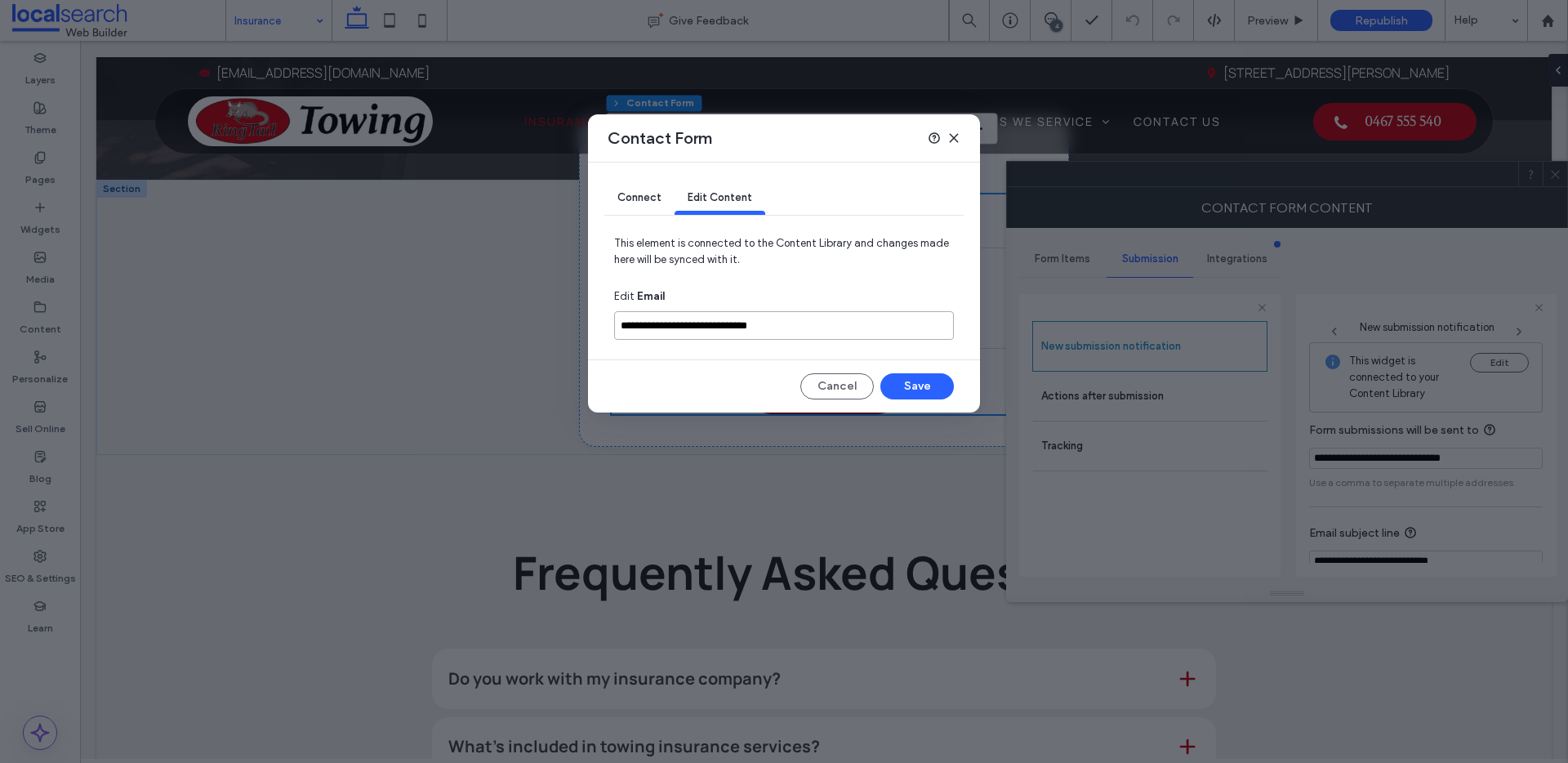
drag, startPoint x: 802, startPoint y: 322, endPoint x: 608, endPoint y: 311, distance: 194.3
click at [609, 311] on div "**********" at bounding box center [784, 287] width 392 height 250
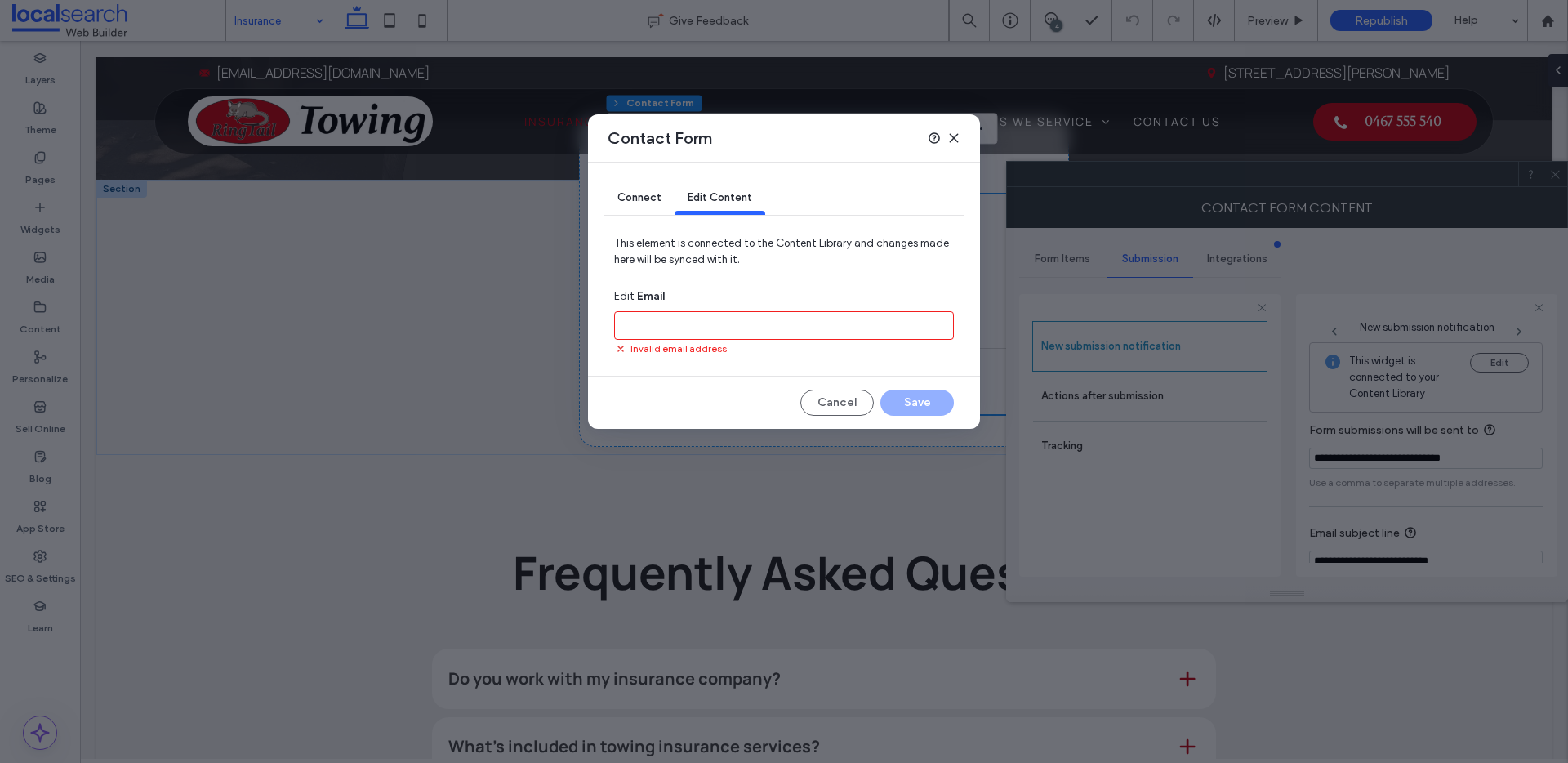
paste input "**********"
type input "**********"
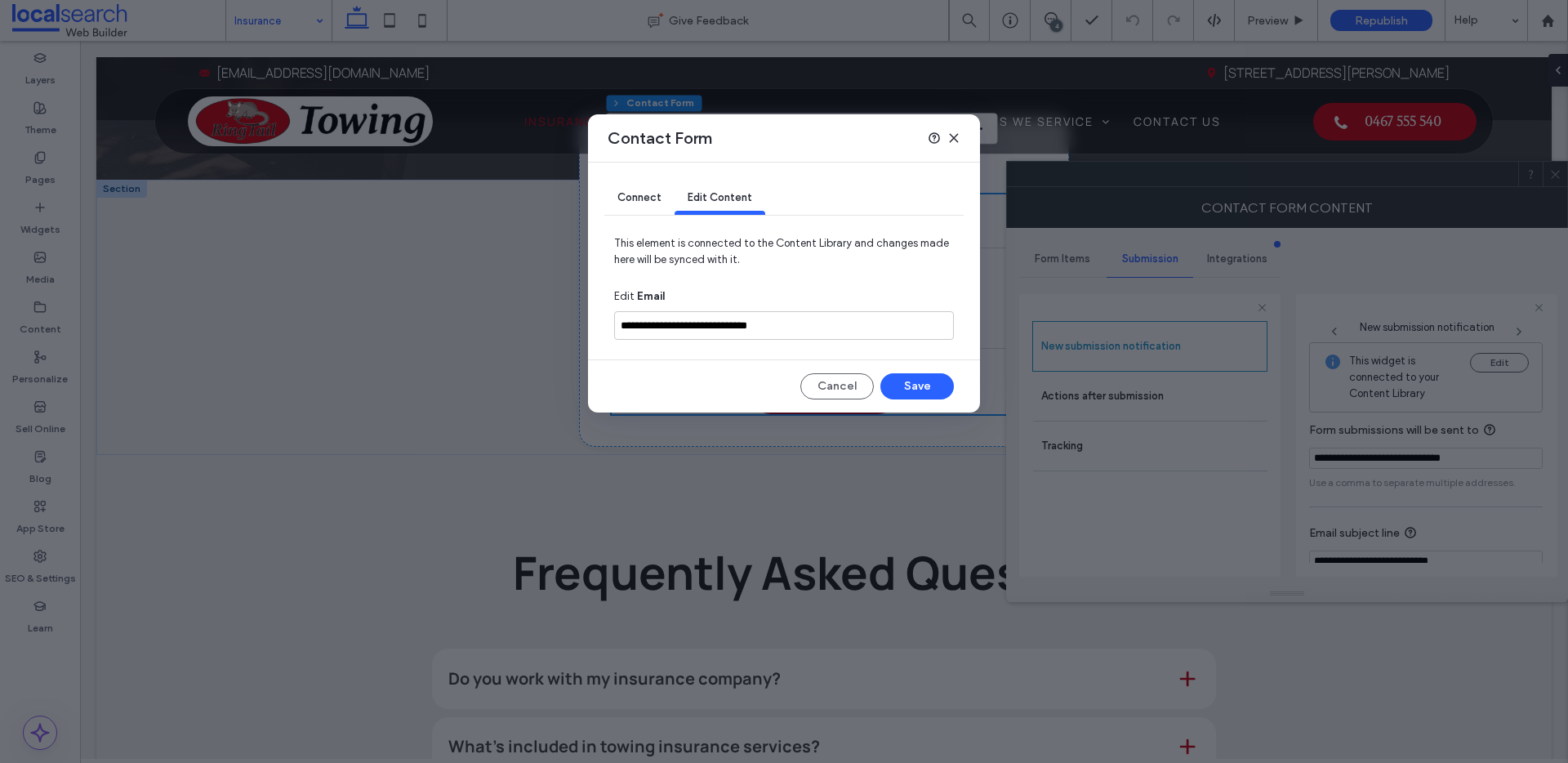
click at [622, 186] on div "Connect" at bounding box center [639, 198] width 70 height 33
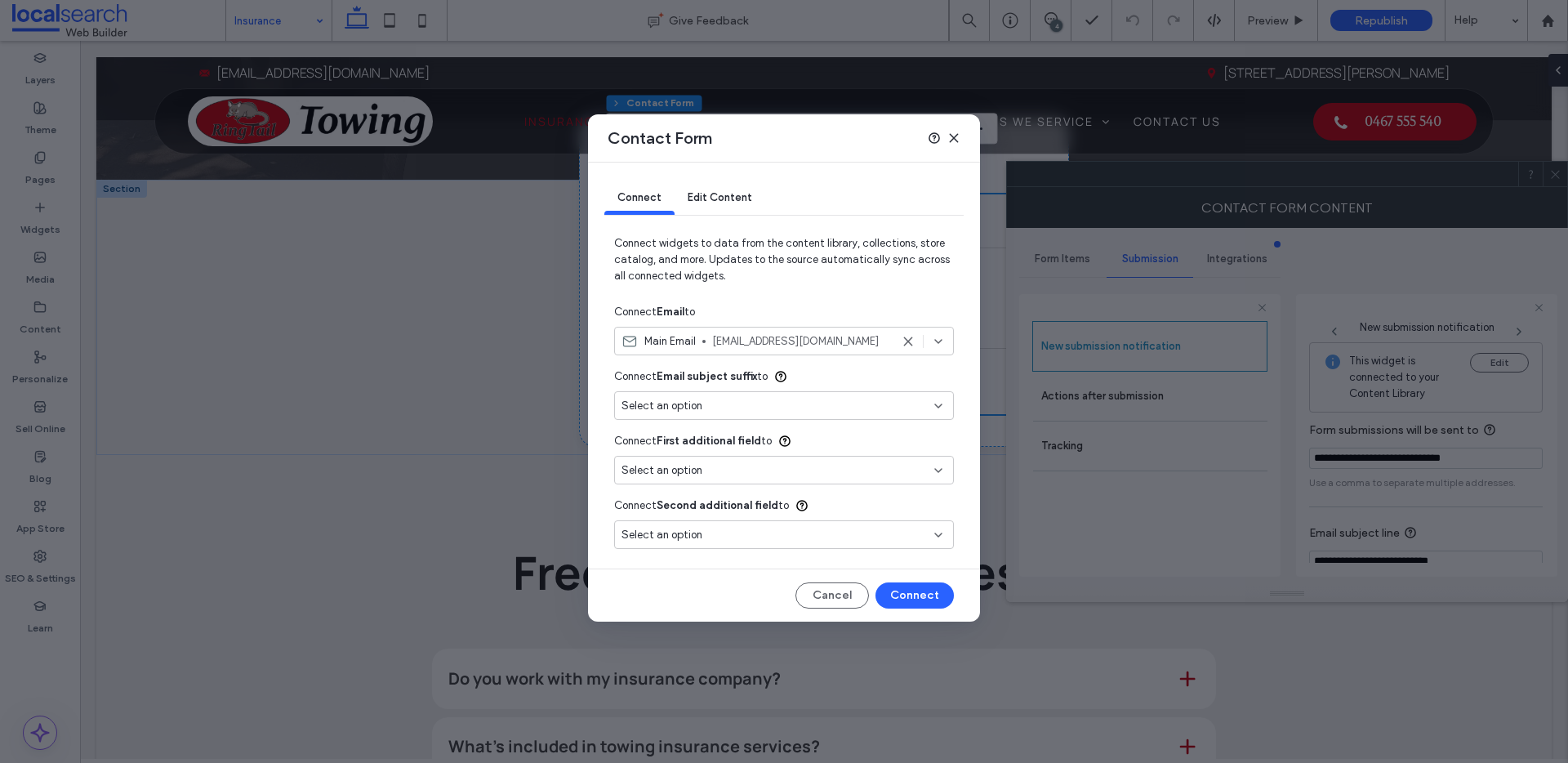
click at [909, 340] on use at bounding box center [907, 341] width 7 height 7
type input "***"
click at [784, 342] on div "Select an option" at bounding box center [775, 341] width 305 height 16
click at [748, 399] on span "[EMAIL_ADDRESS][DOMAIN_NAME]" at bounding box center [829, 398] width 221 height 16
click at [929, 590] on button "Connect" at bounding box center [914, 596] width 78 height 26
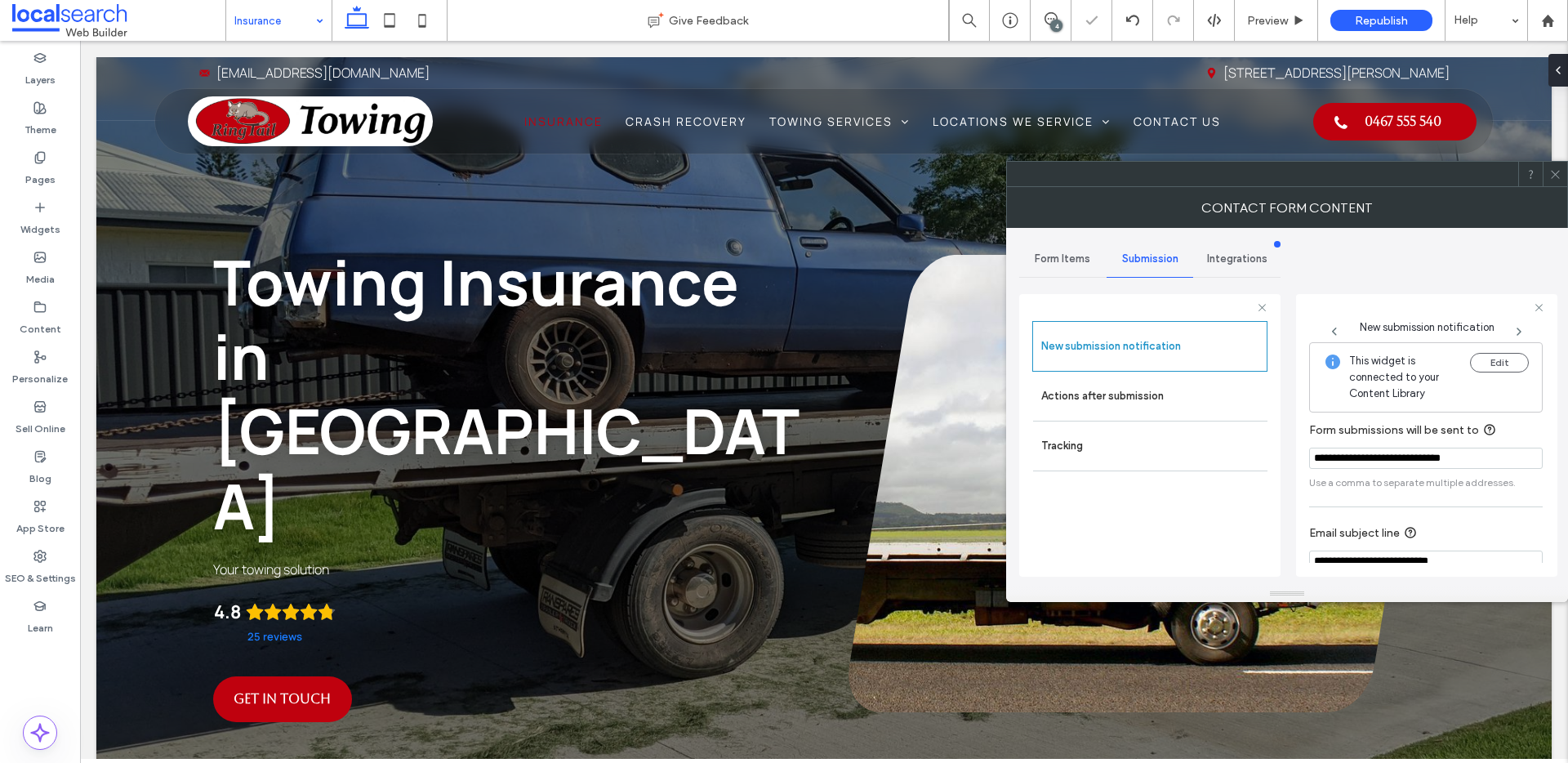
scroll to position [0, 0]
click at [1553, 170] on icon at bounding box center [1555, 174] width 12 height 12
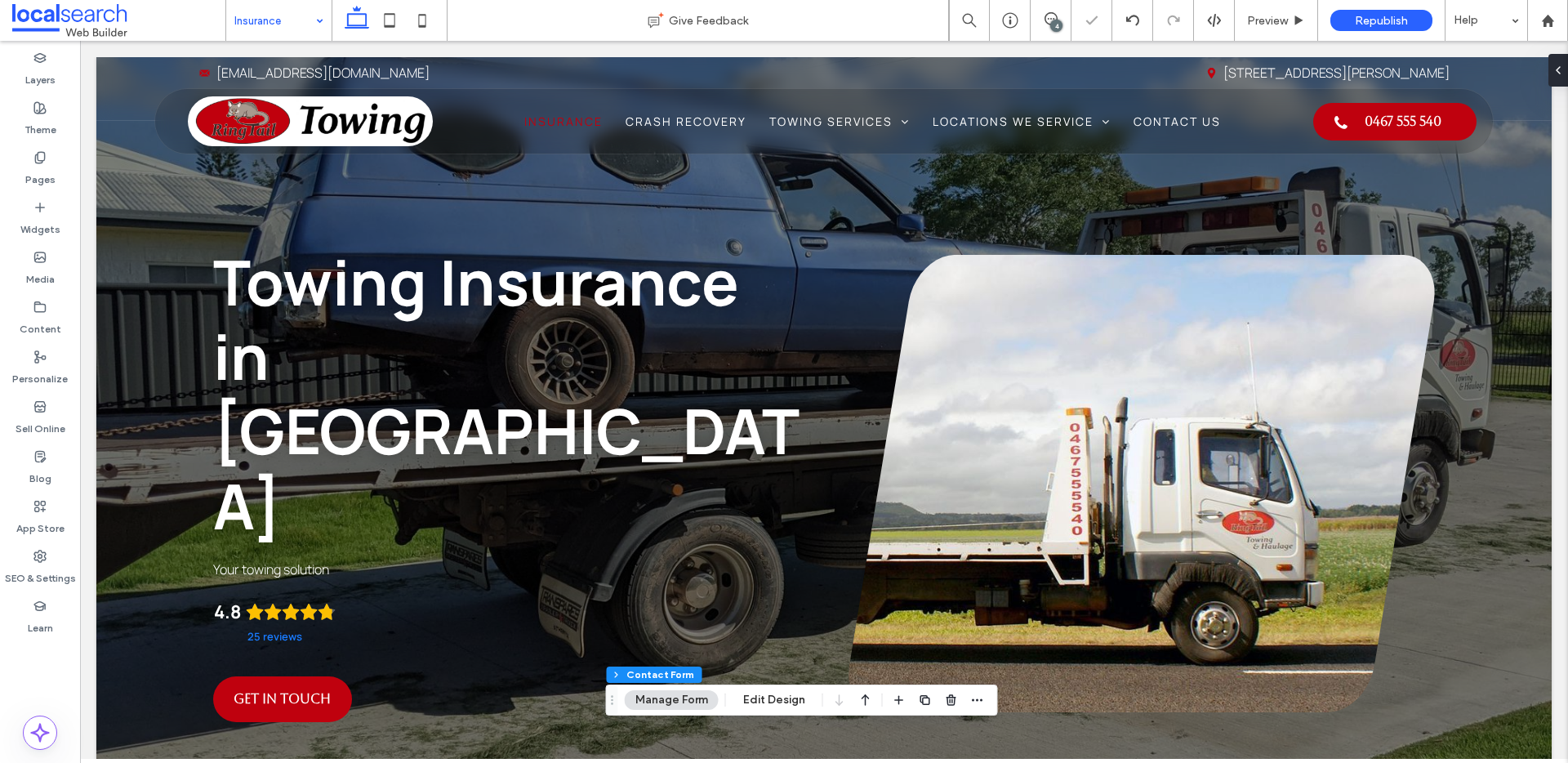
type input "*"
type input "***"
type input "*"
type input "***"
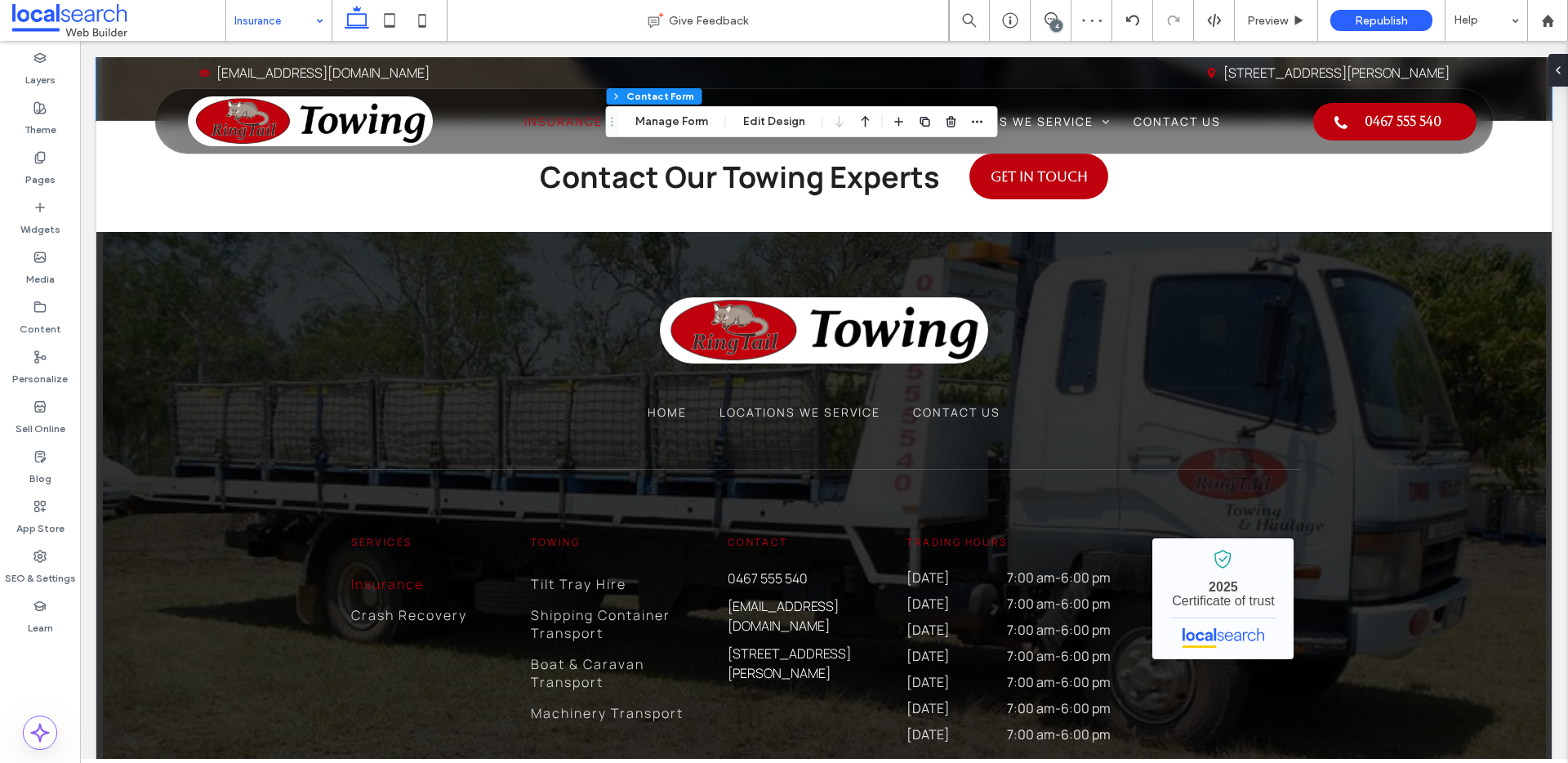
scroll to position [2955, 0]
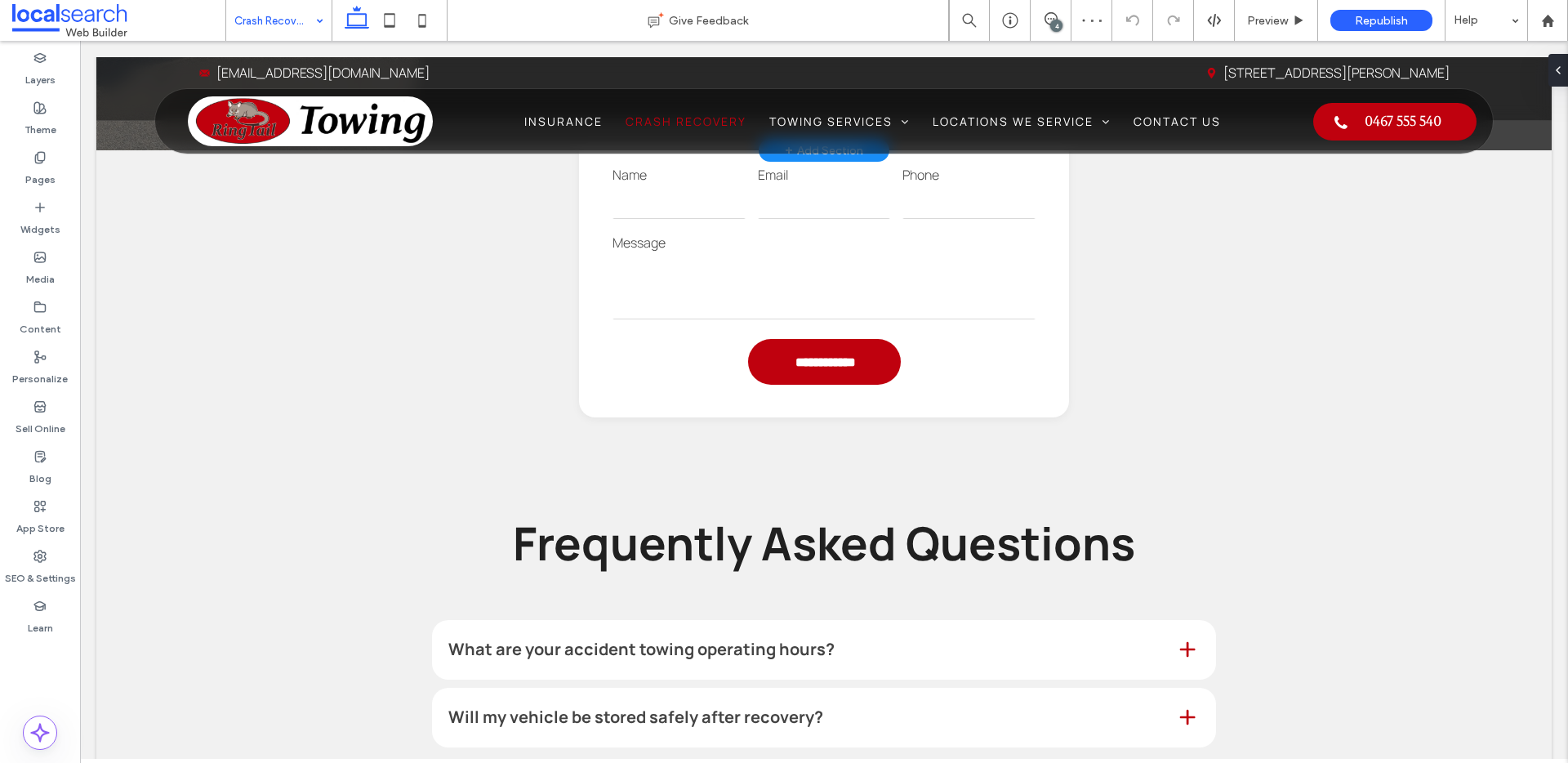
scroll to position [1234, 0]
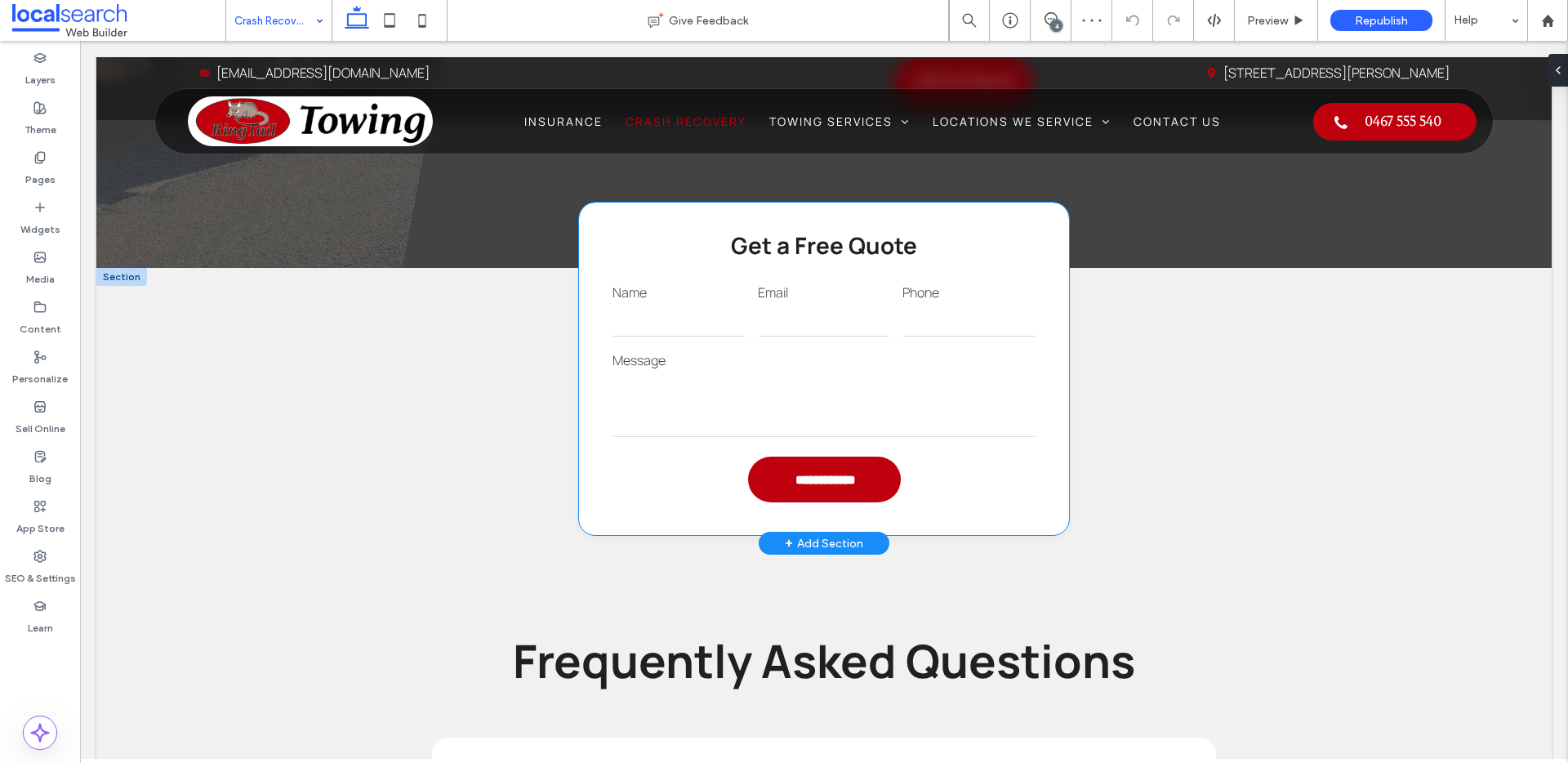
click at [831, 349] on div "Message" at bounding box center [825, 395] width 436 height 100
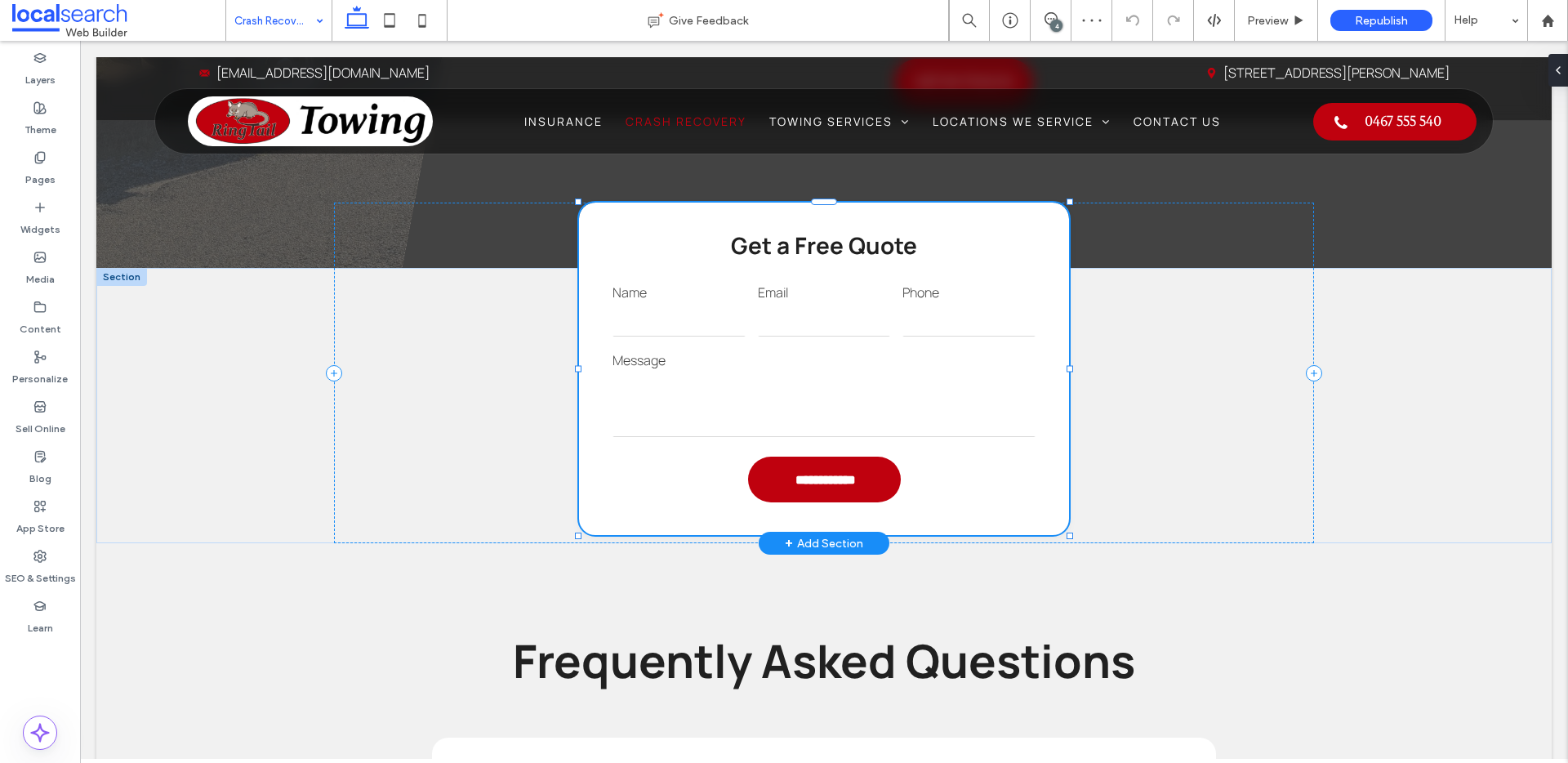
click at [831, 349] on div "Message" at bounding box center [825, 395] width 436 height 100
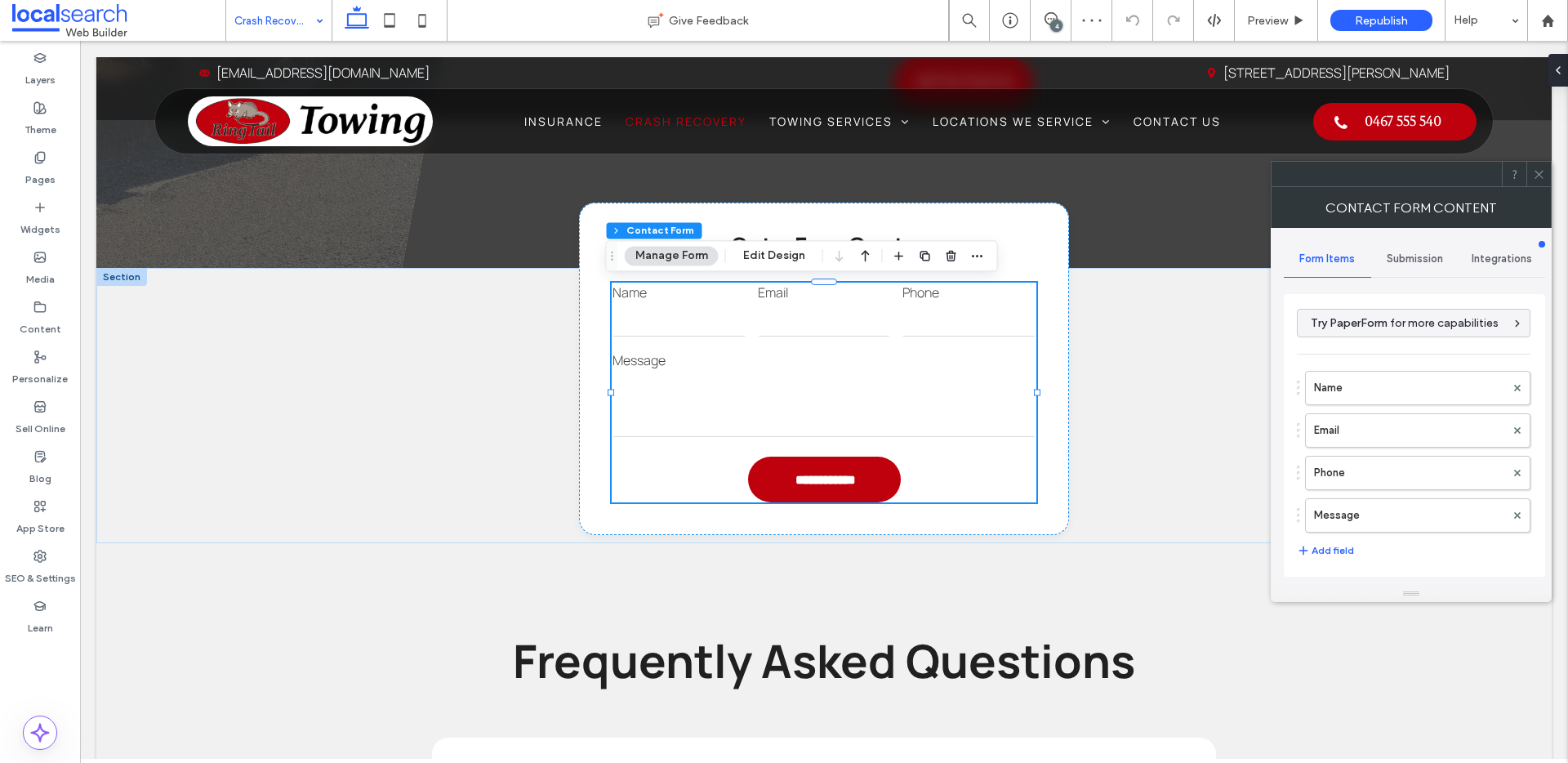
click at [1409, 253] on span "Submission" at bounding box center [1414, 259] width 56 height 13
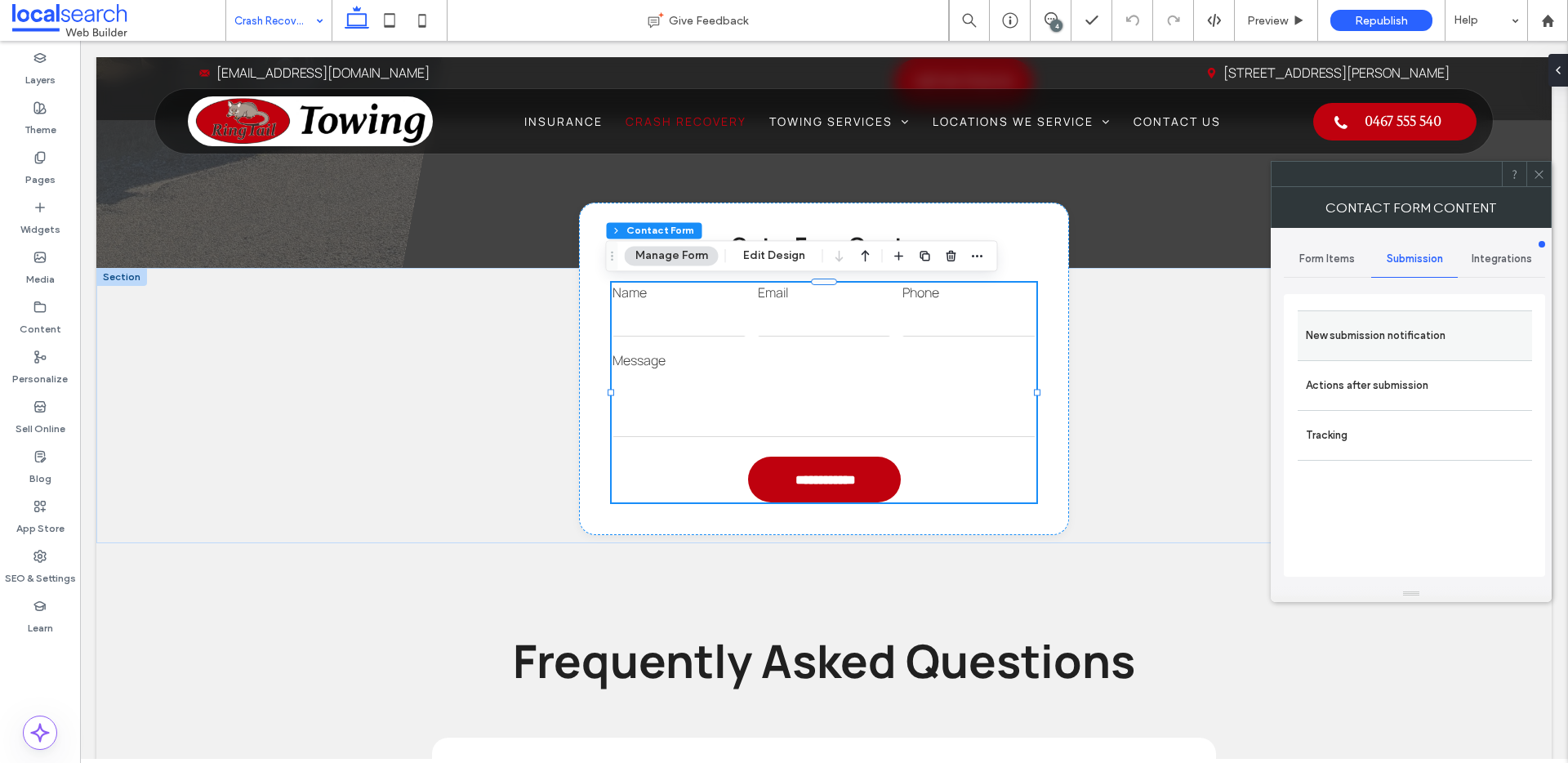
click at [1427, 340] on label "New submission notification" at bounding box center [1415, 335] width 218 height 33
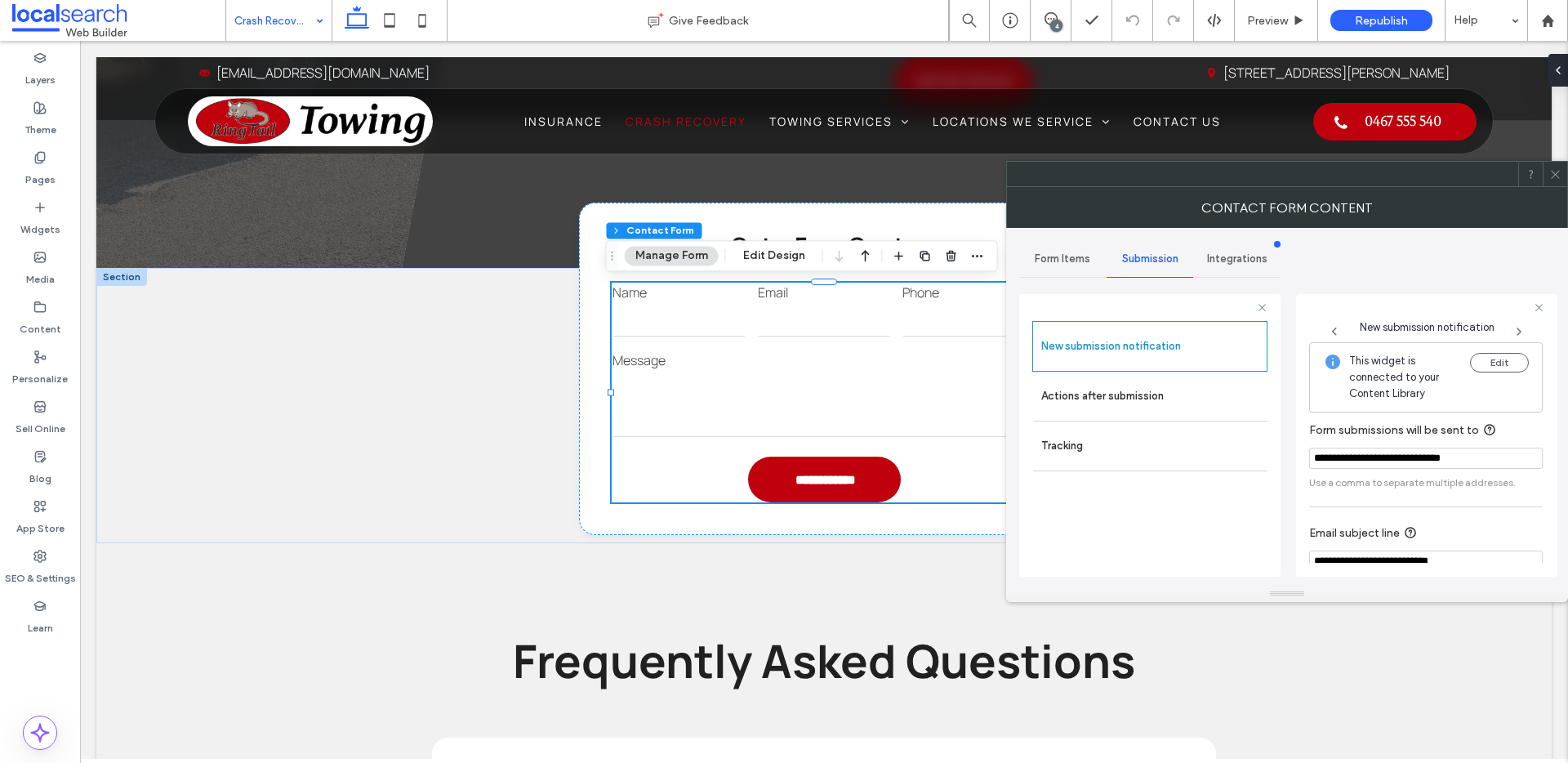
click at [1559, 174] on icon at bounding box center [1555, 174] width 12 height 12
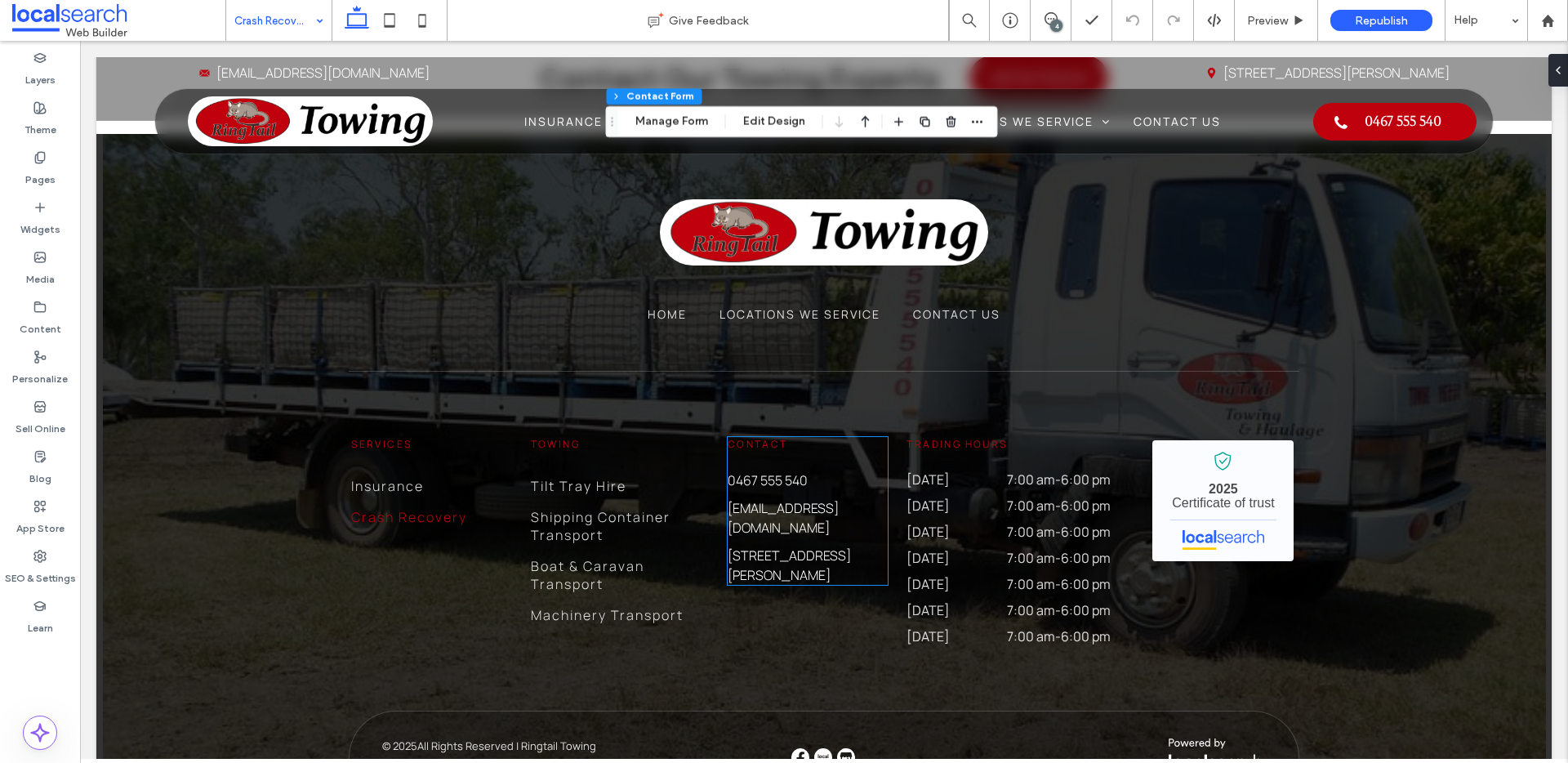
scroll to position [2940, 0]
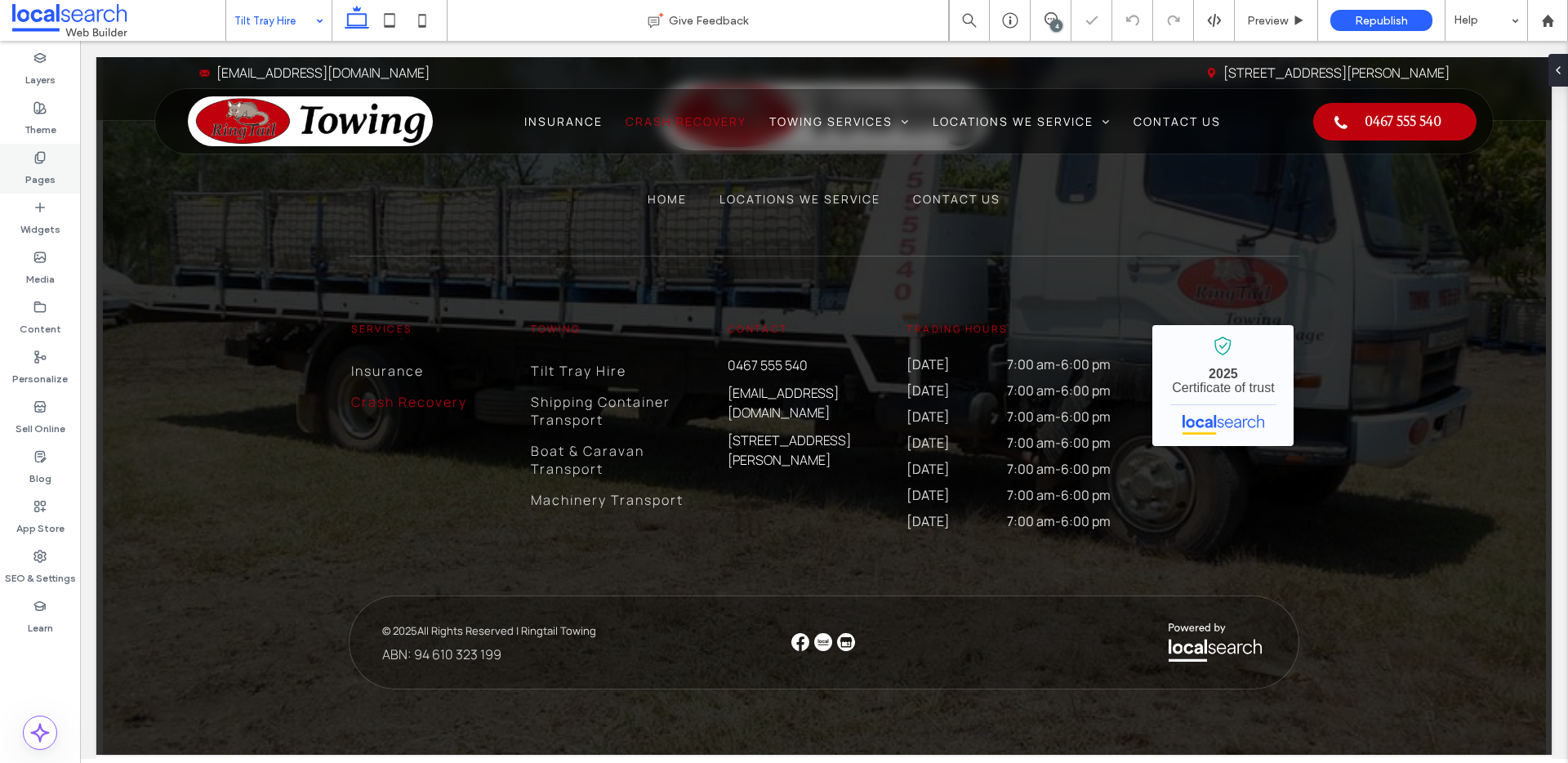
click at [53, 151] on div "Pages" at bounding box center [40, 168] width 80 height 50
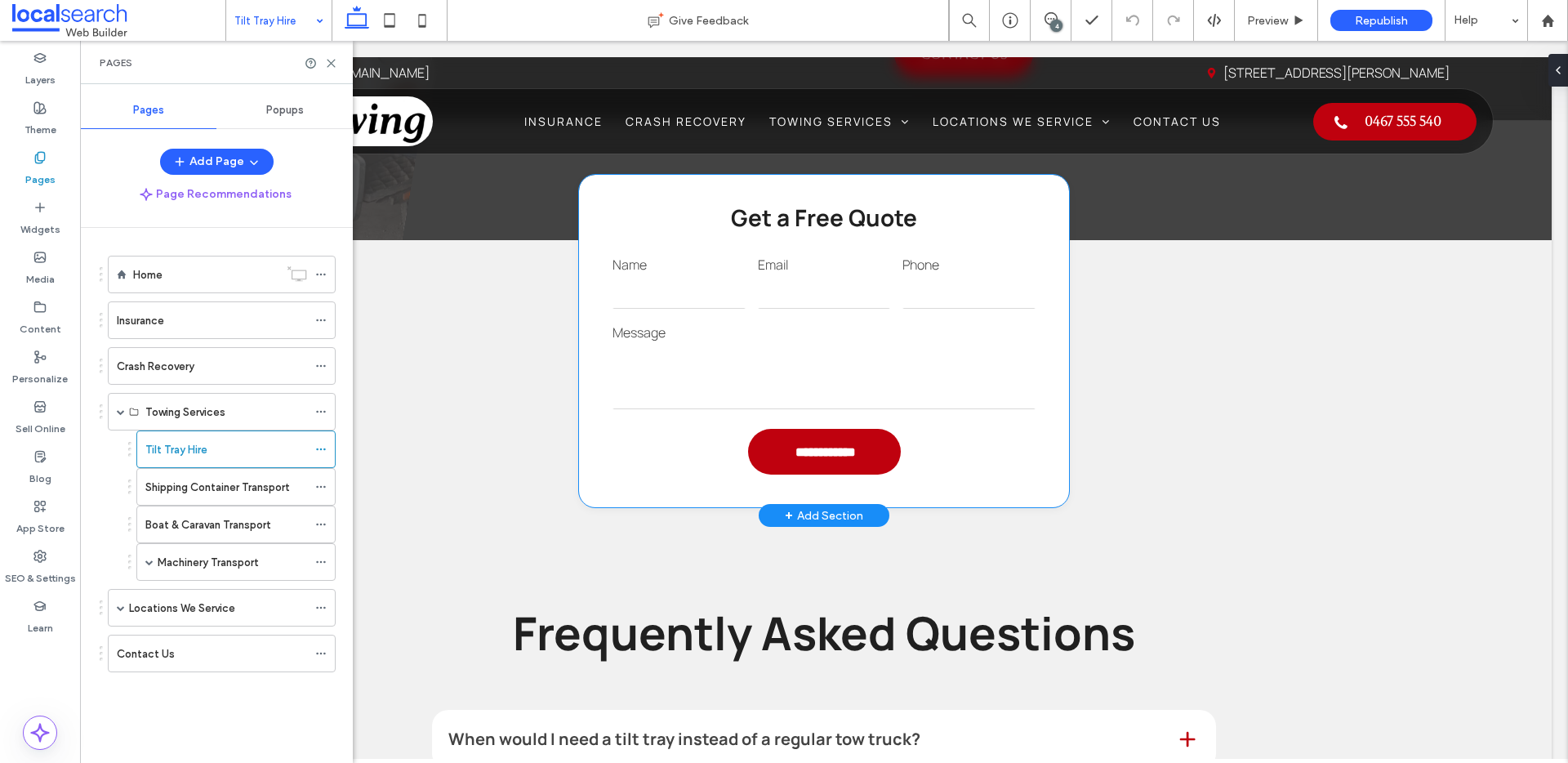
scroll to position [1342, 0]
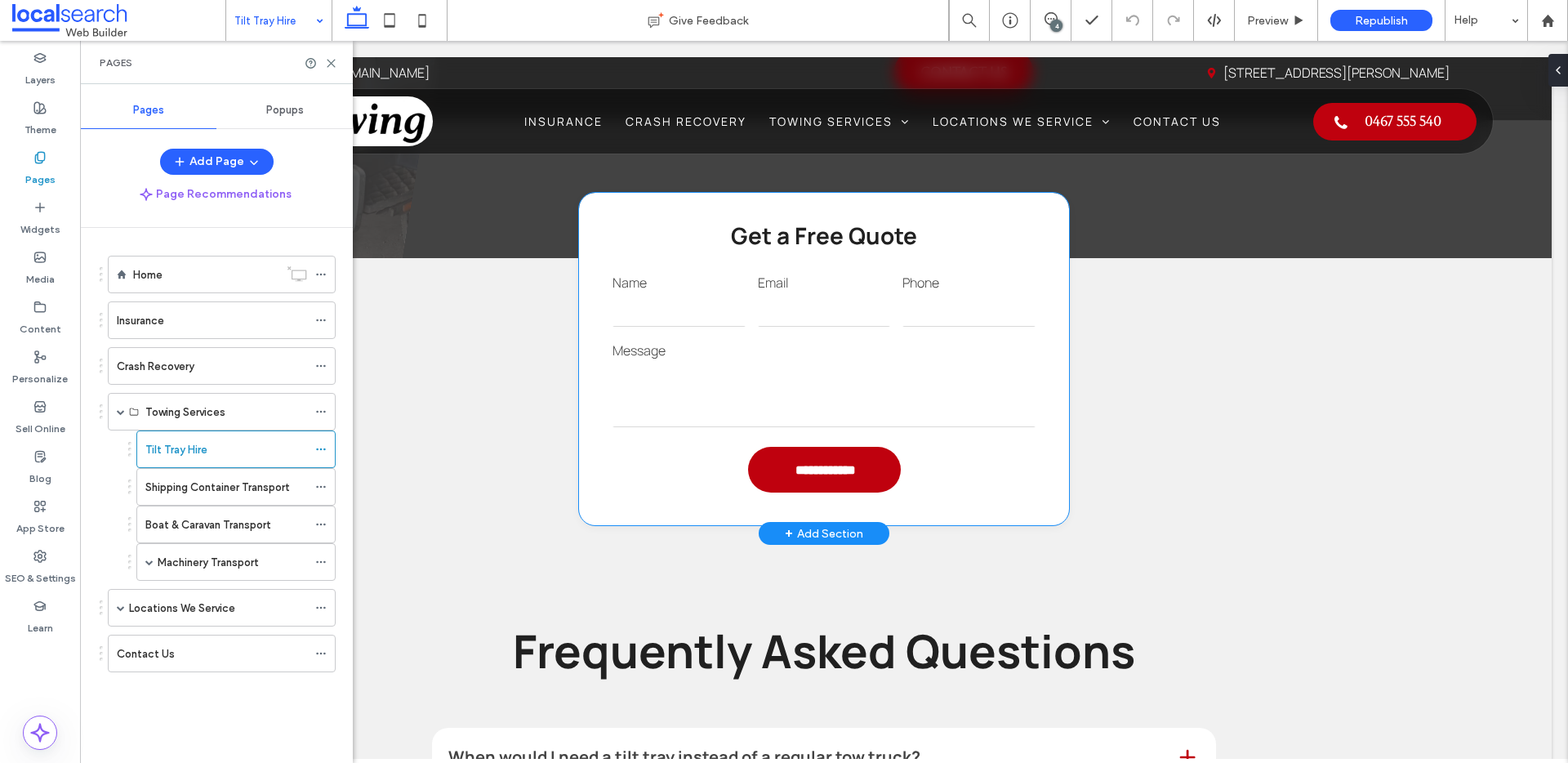
click at [842, 342] on label "Message" at bounding box center [823, 351] width 423 height 18
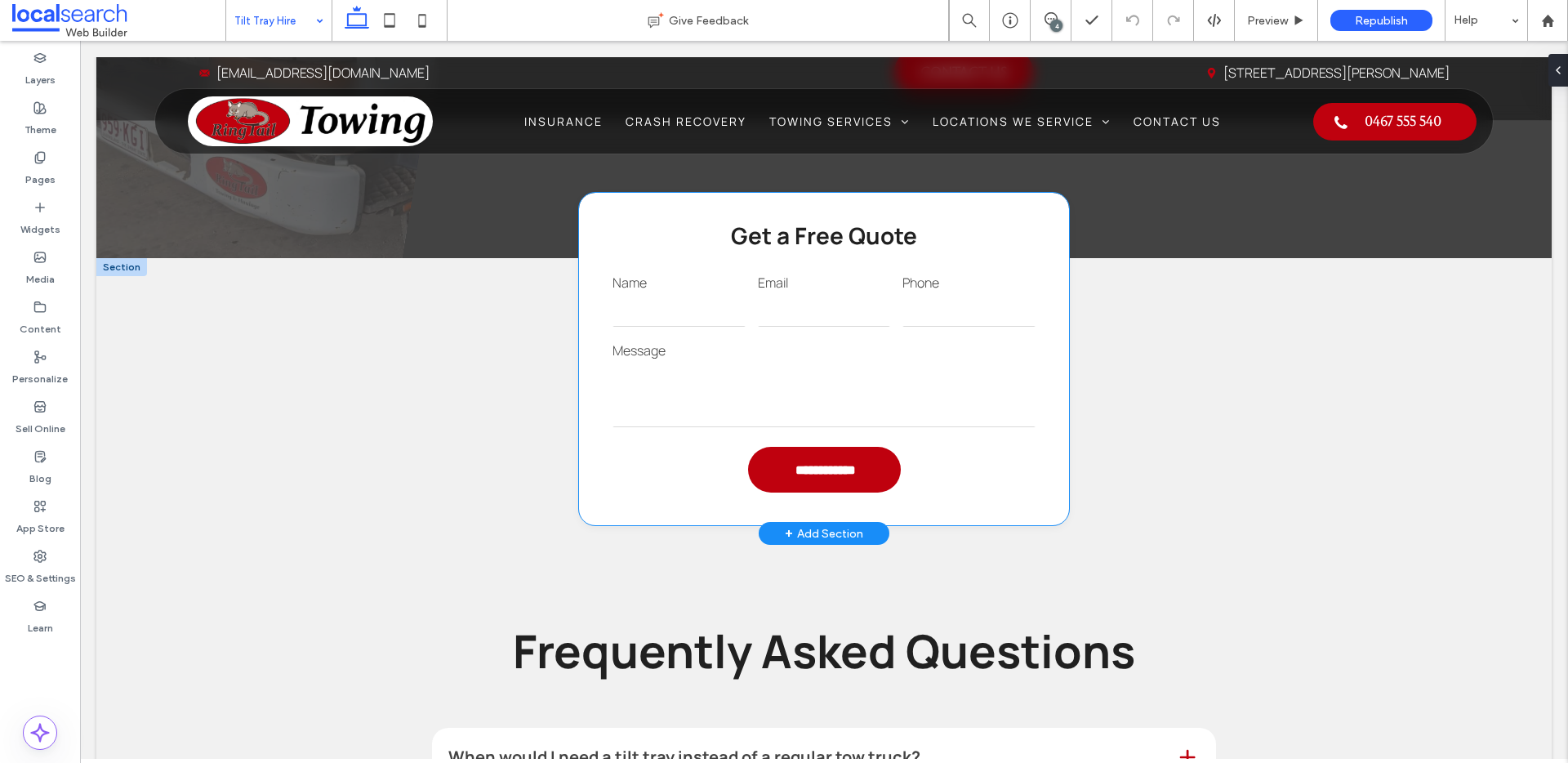
click at [842, 342] on label "Message" at bounding box center [823, 351] width 423 height 18
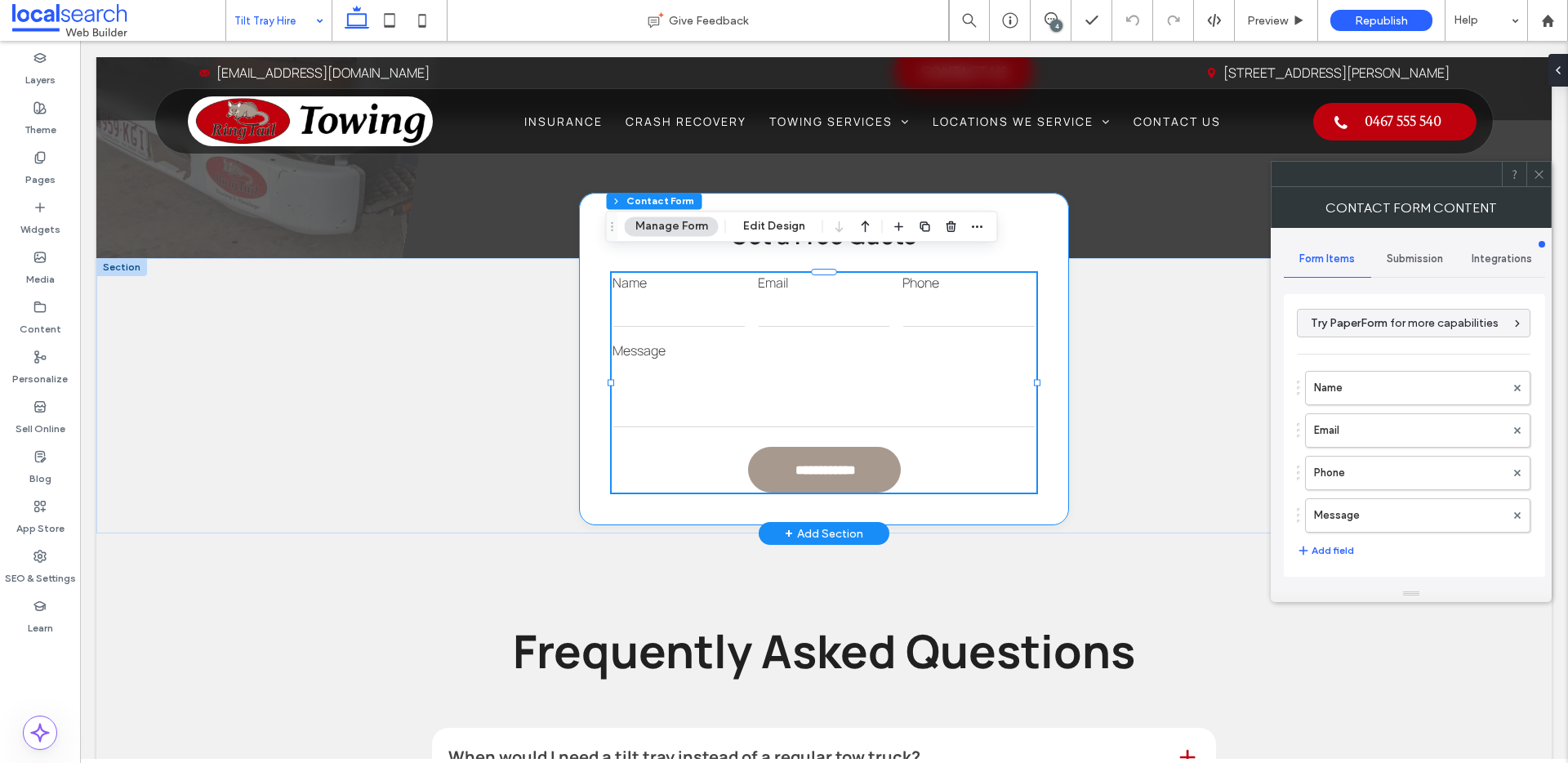
type input "**********"
type input "*"
type input "***"
type input "*"
type input "***"
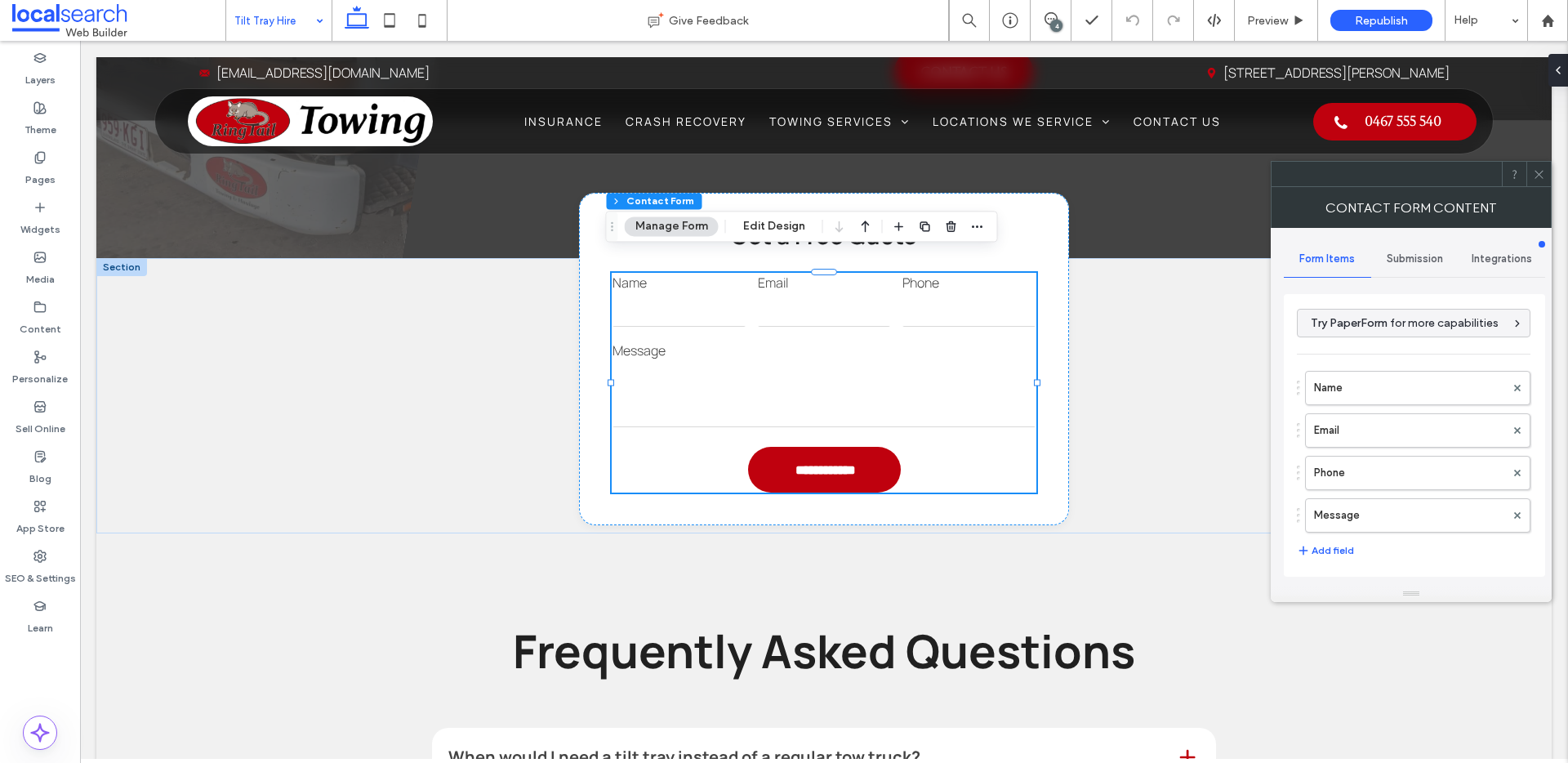
click at [1418, 259] on span "Submission" at bounding box center [1414, 259] width 56 height 13
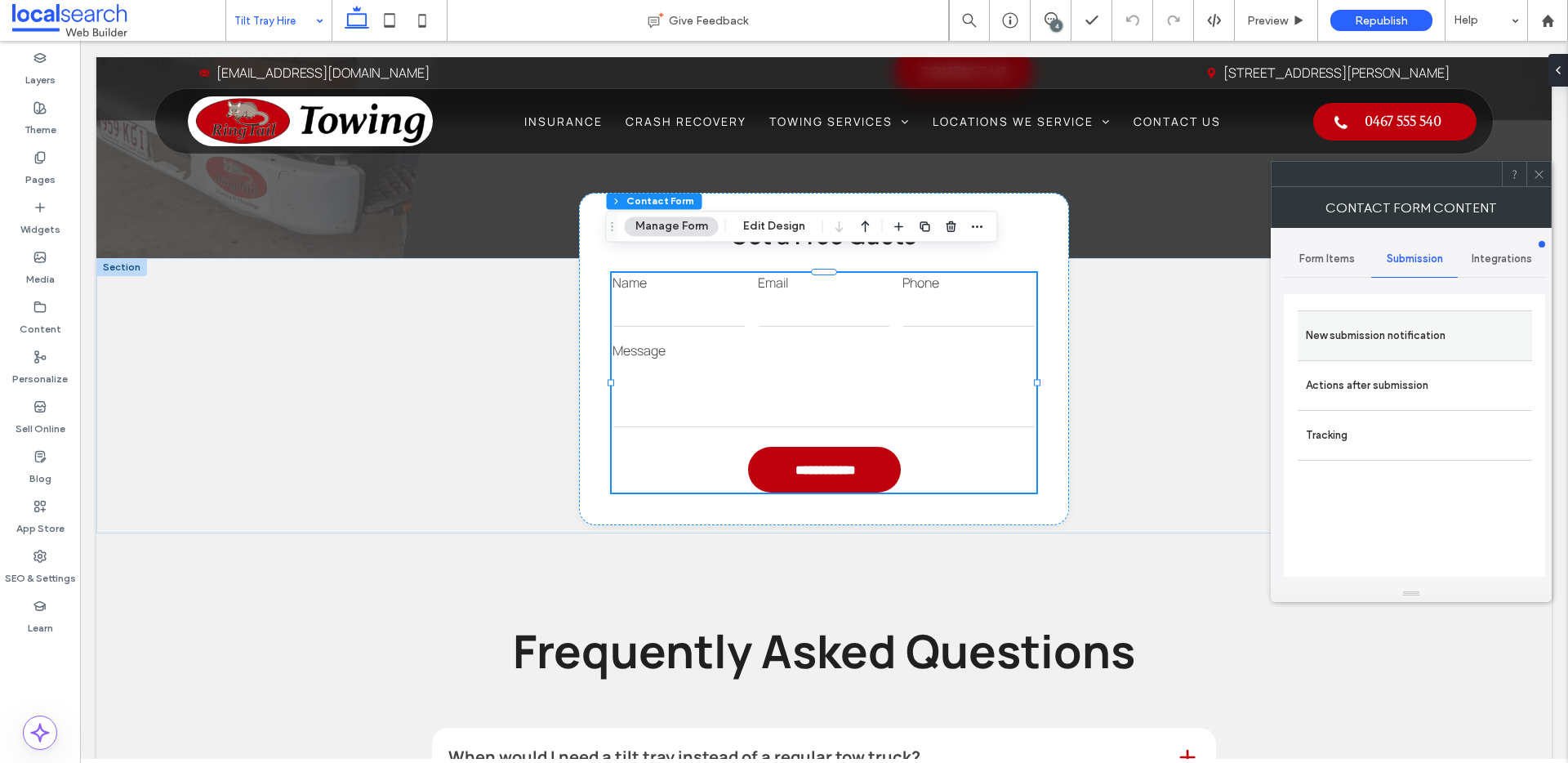
click at [1426, 338] on label "New submission notification" at bounding box center [1415, 335] width 218 height 33
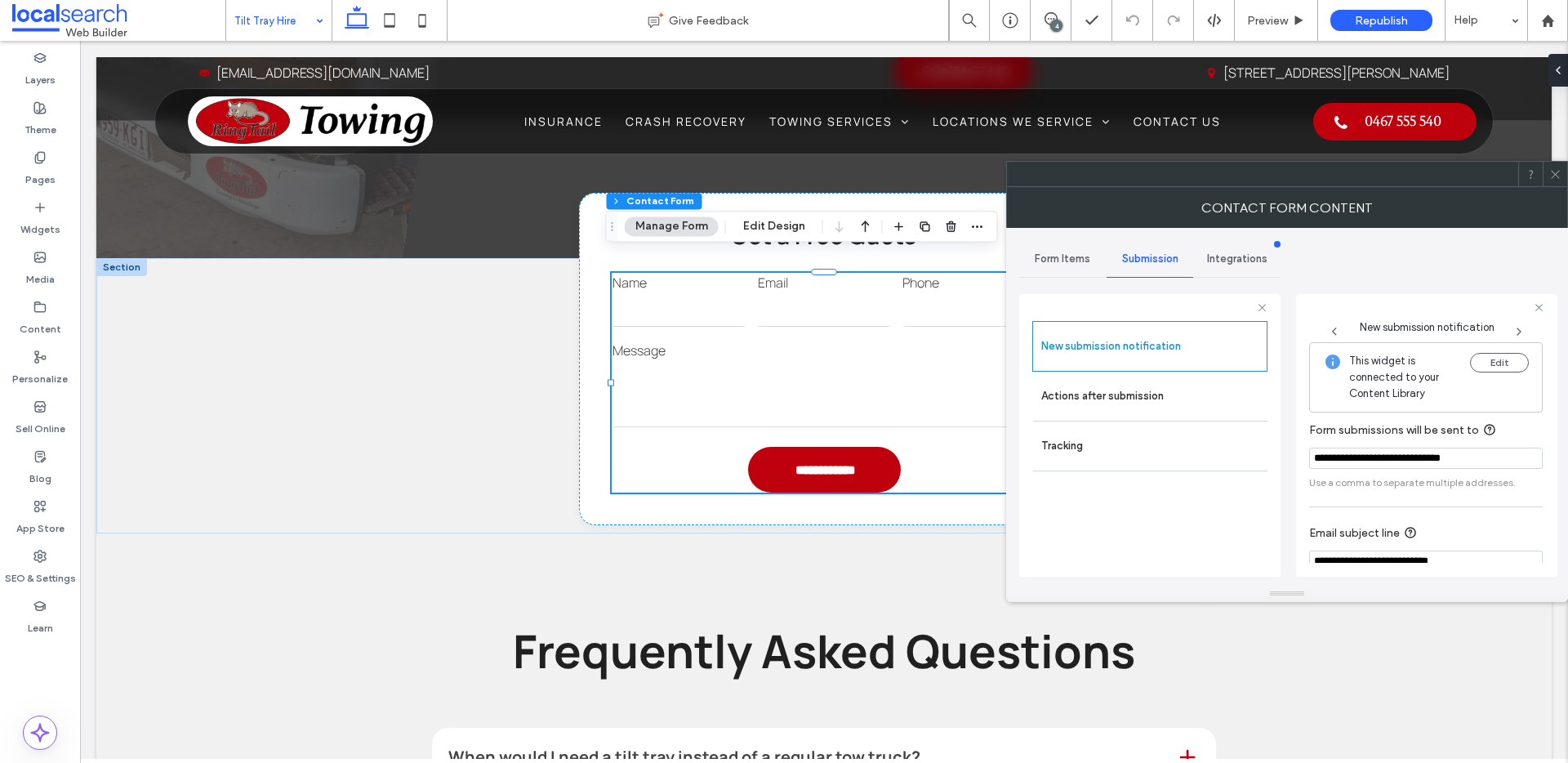
click at [1558, 170] on icon at bounding box center [1555, 174] width 12 height 12
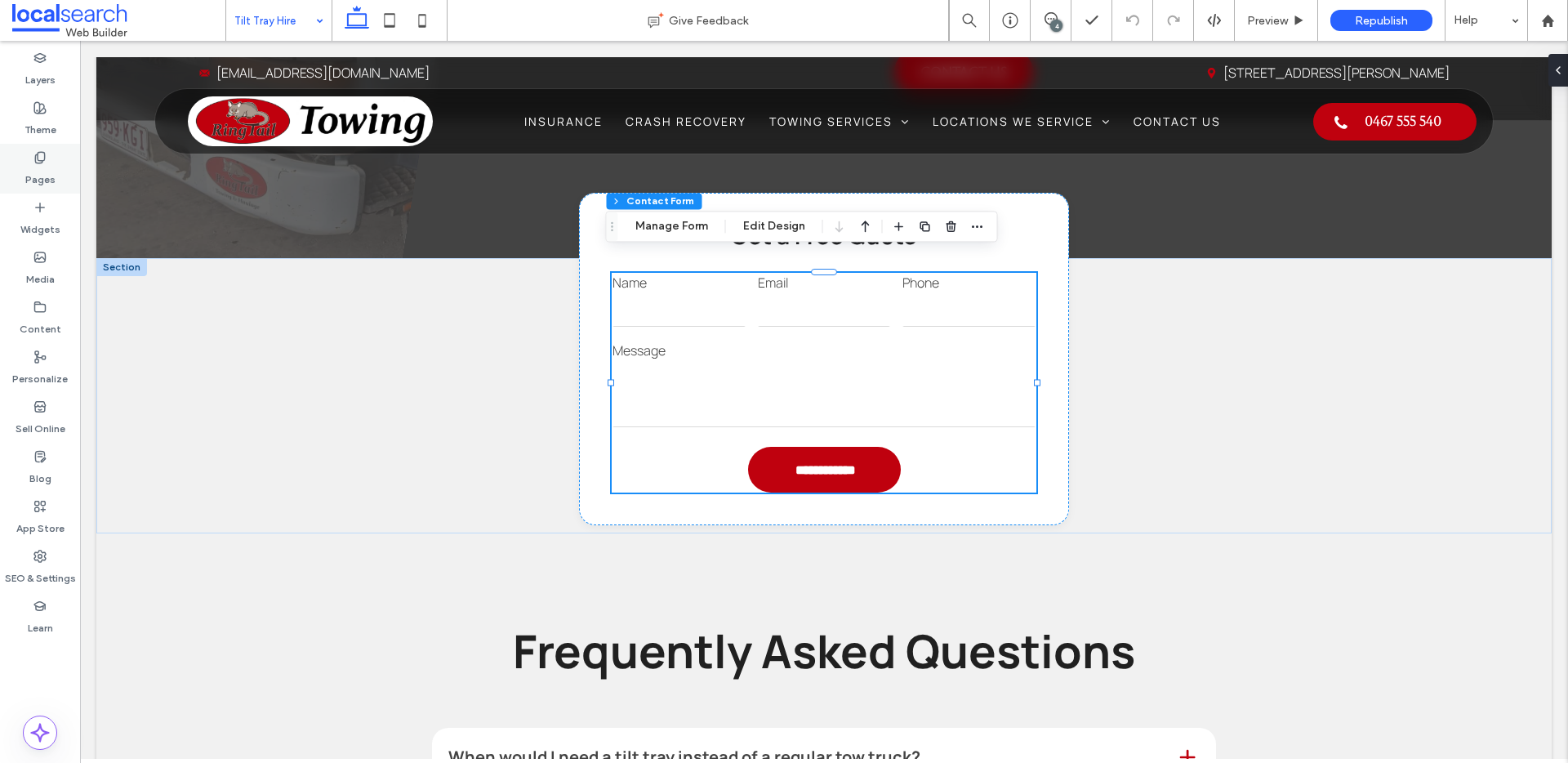
click at [50, 169] on label "Pages" at bounding box center [41, 175] width 31 height 23
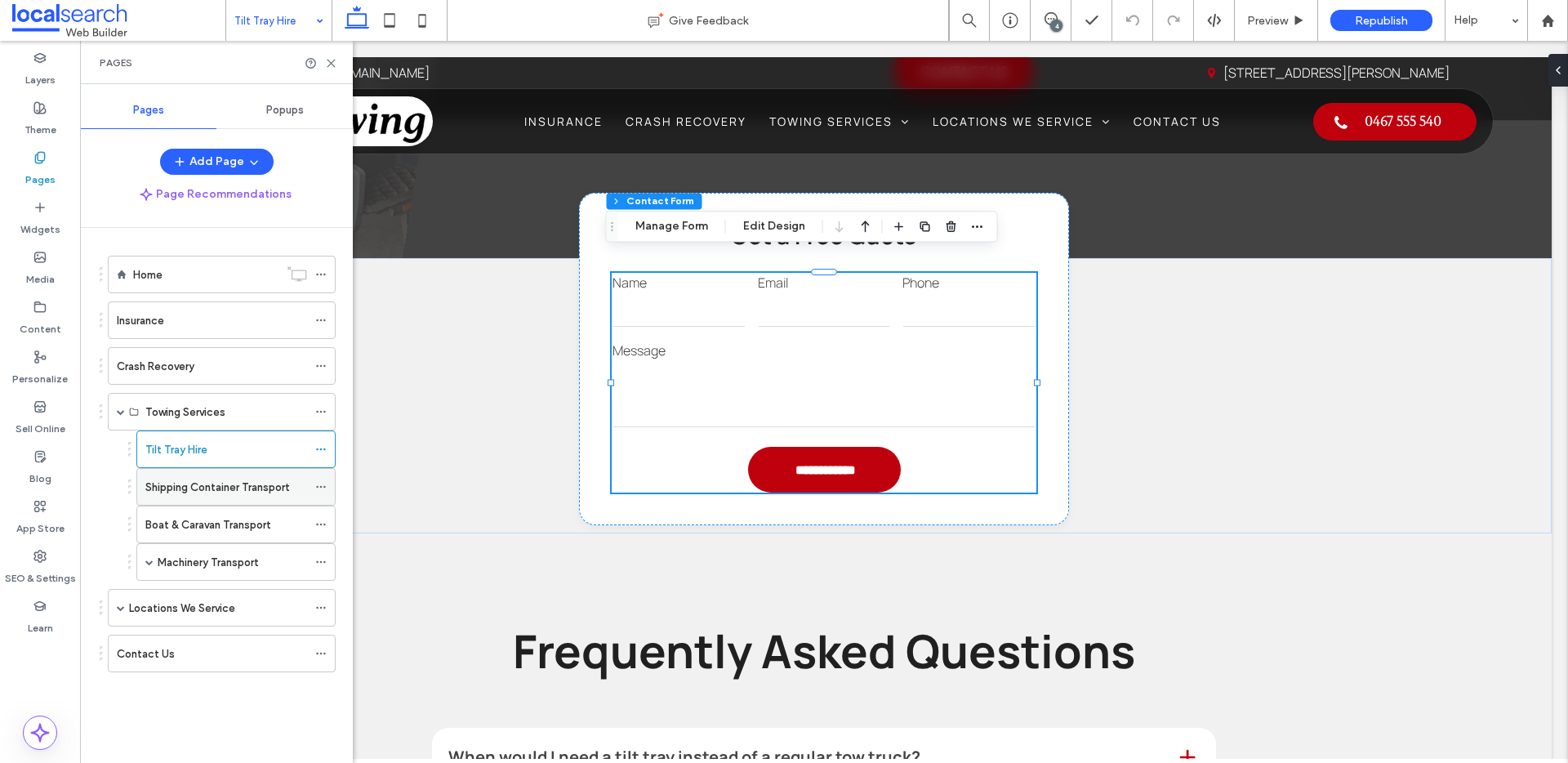
click at [225, 491] on label "Shipping Container Transport" at bounding box center [217, 487] width 144 height 29
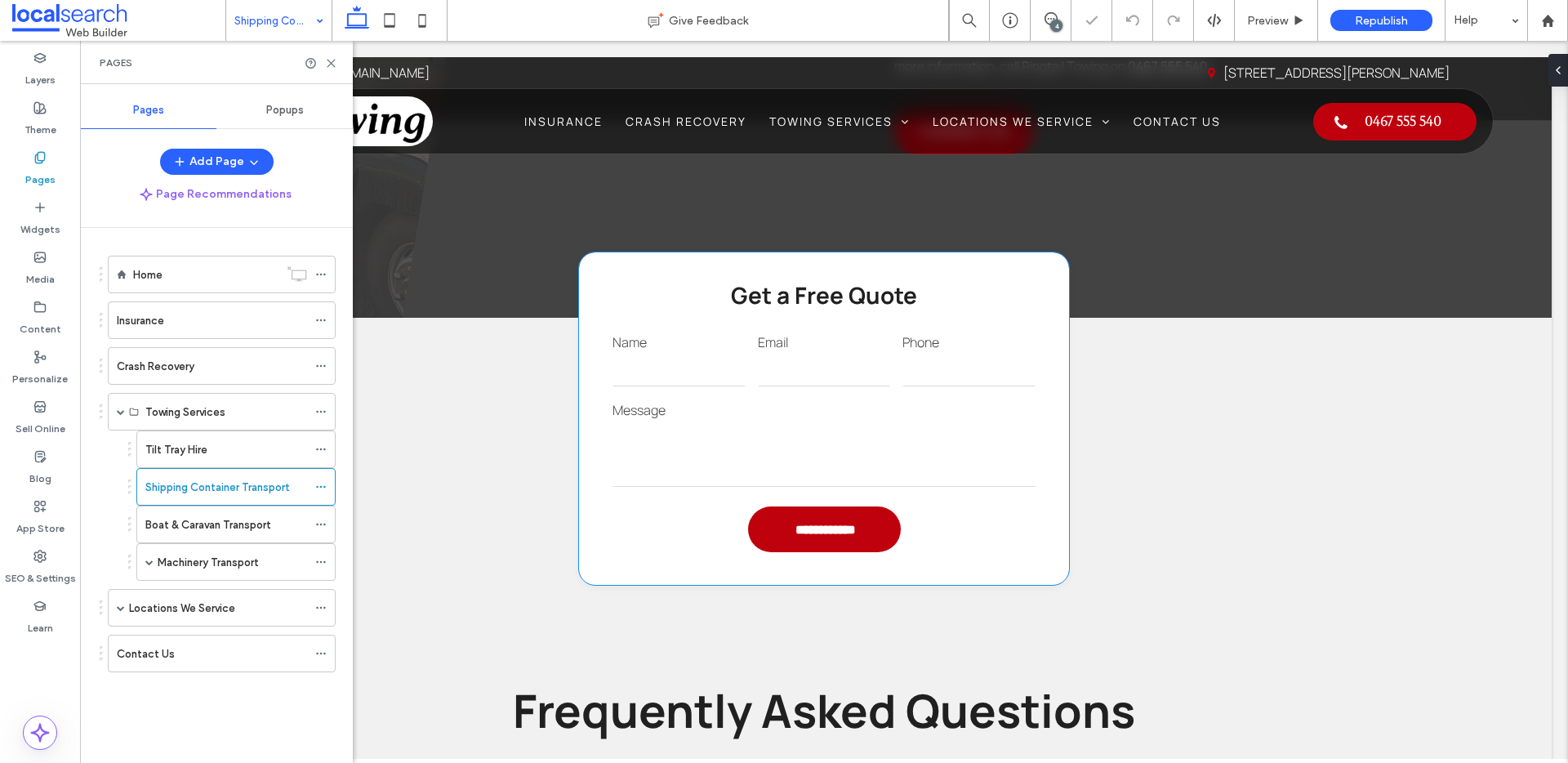
click at [803, 422] on textarea at bounding box center [823, 455] width 423 height 65
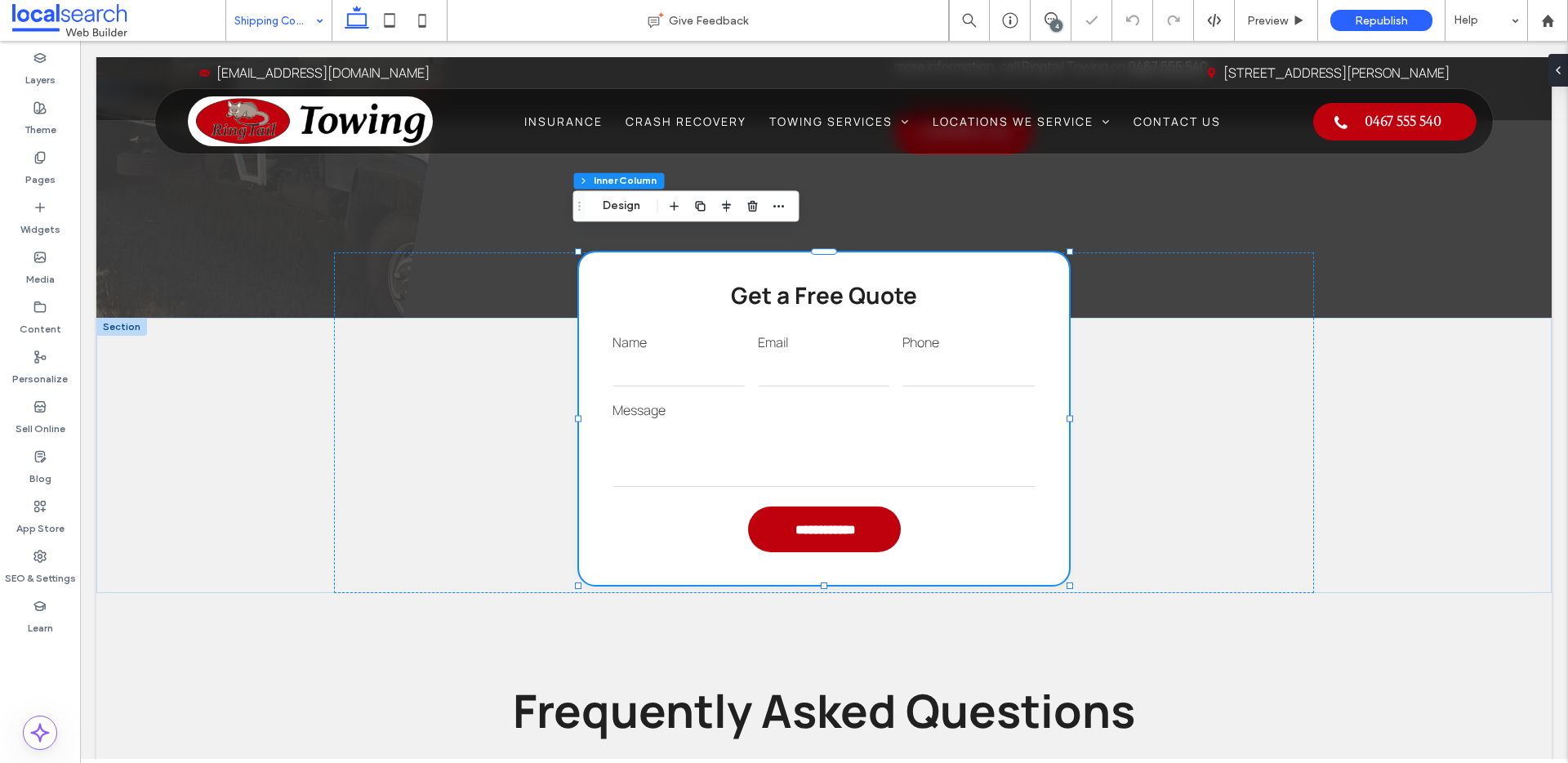
click at [803, 422] on textarea at bounding box center [823, 455] width 423 height 65
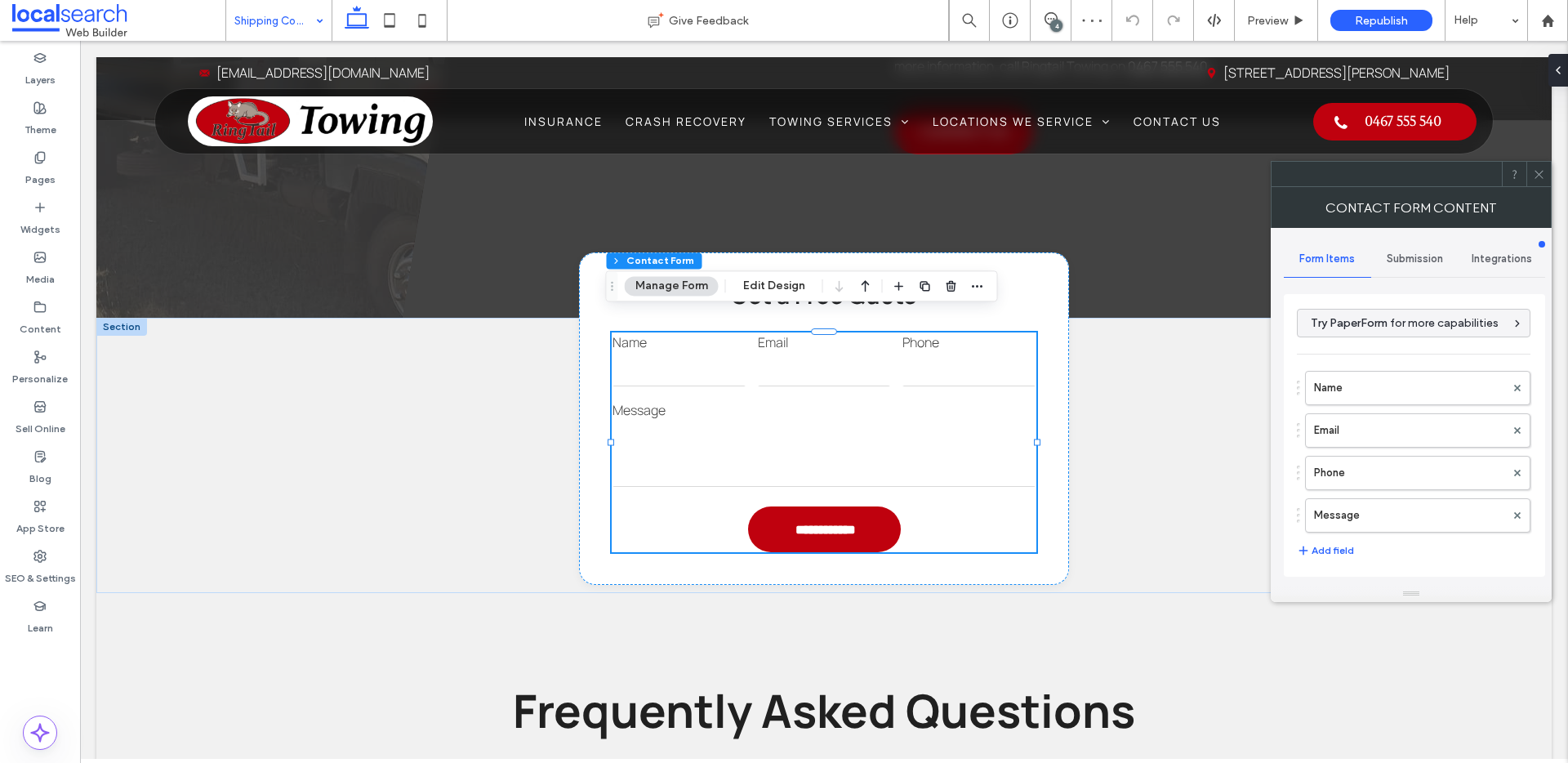
click at [1425, 259] on span "Submission" at bounding box center [1414, 259] width 56 height 13
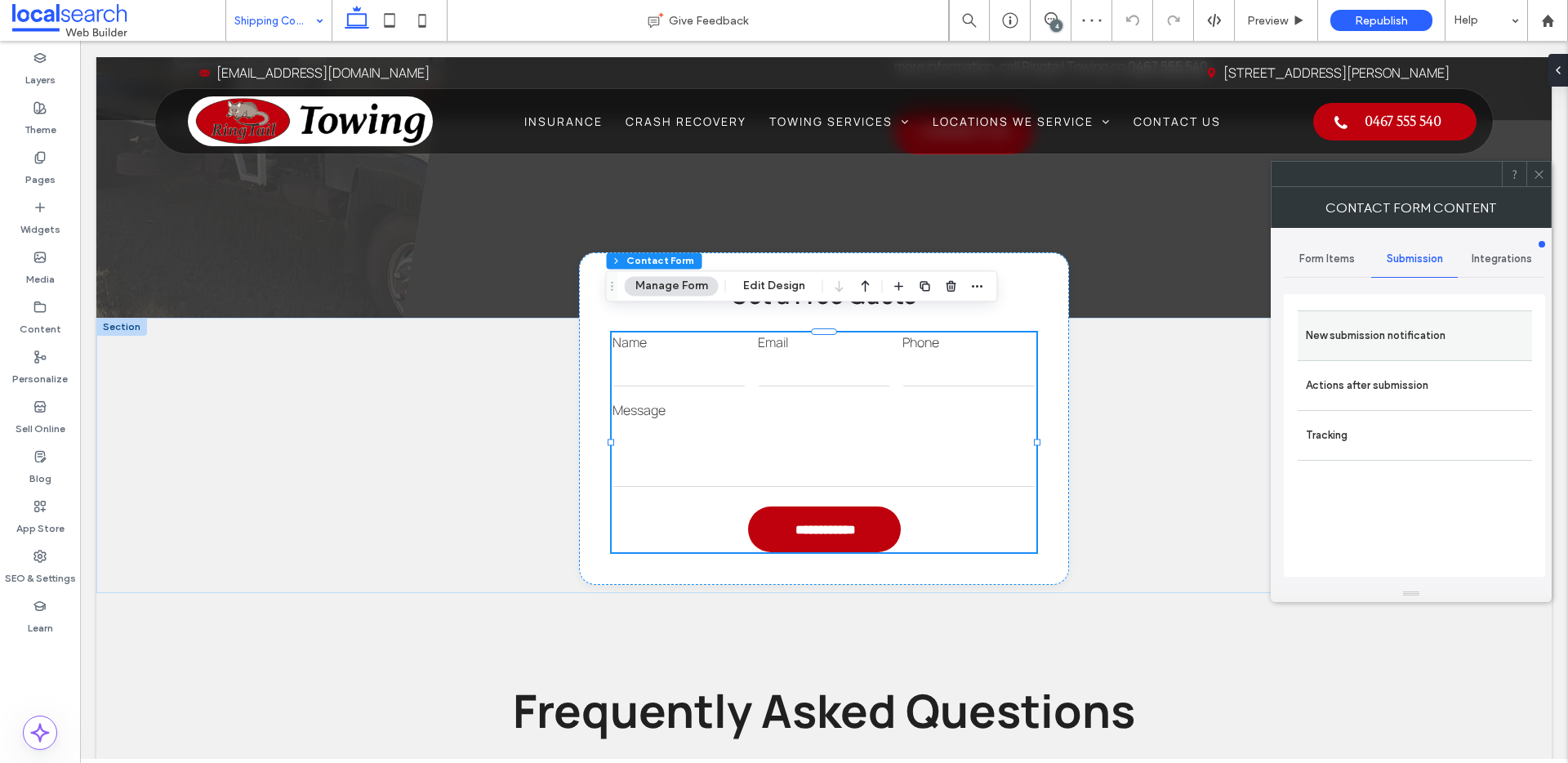
click at [1395, 328] on label "New submission notification" at bounding box center [1415, 335] width 218 height 33
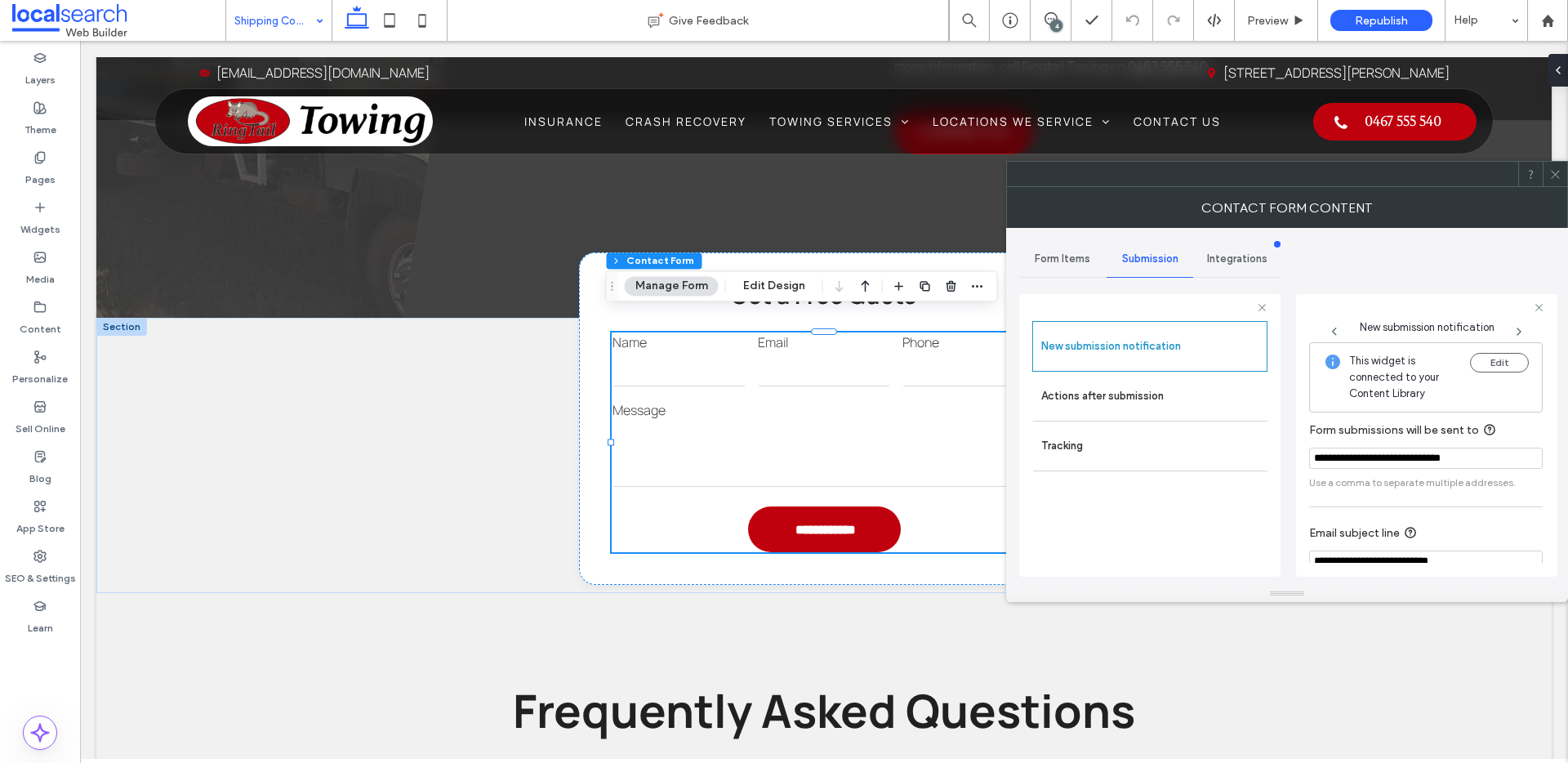
click at [1562, 184] on div at bounding box center [1555, 173] width 25 height 25
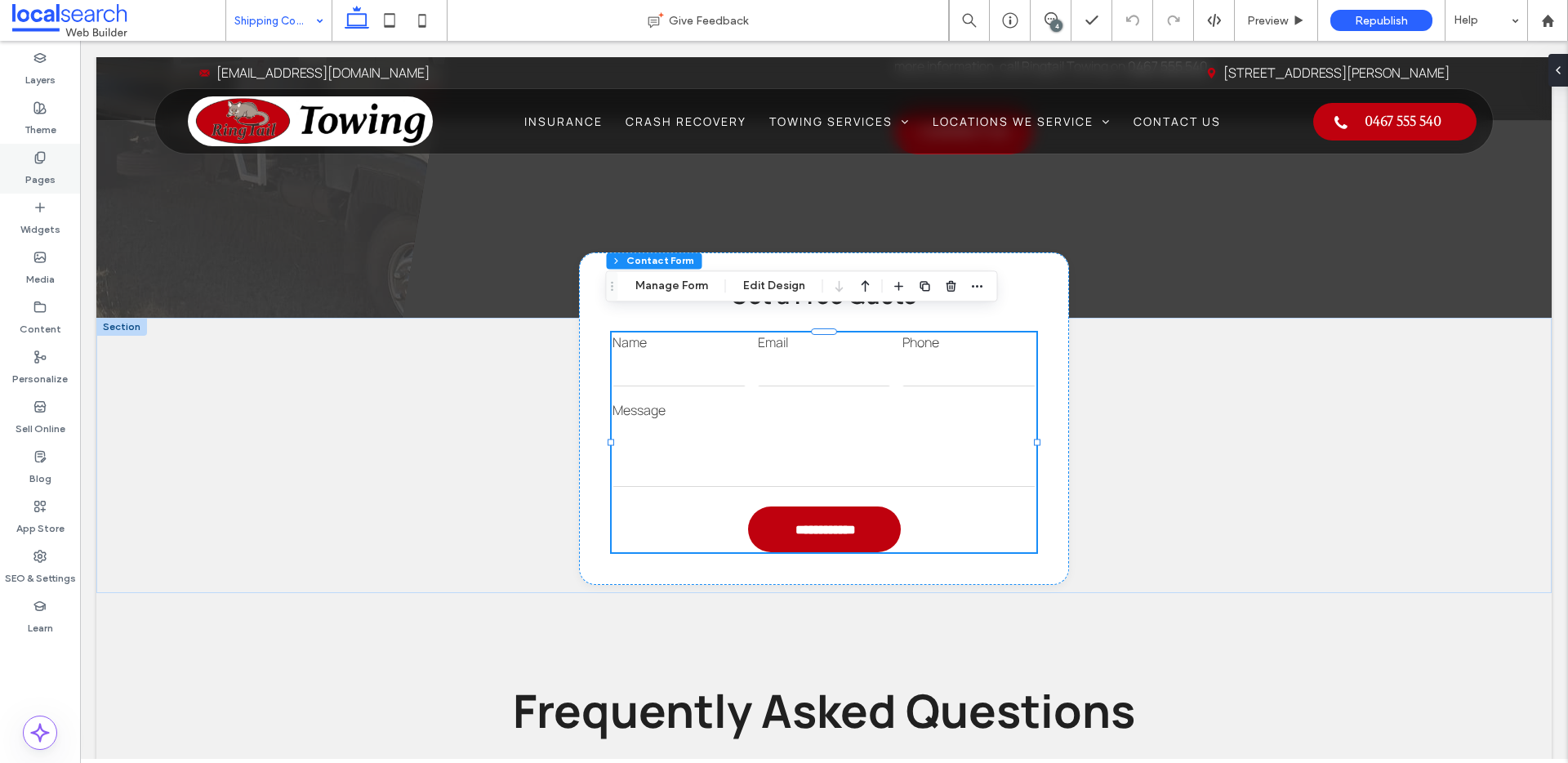
click at [19, 158] on div "Pages" at bounding box center [40, 168] width 80 height 50
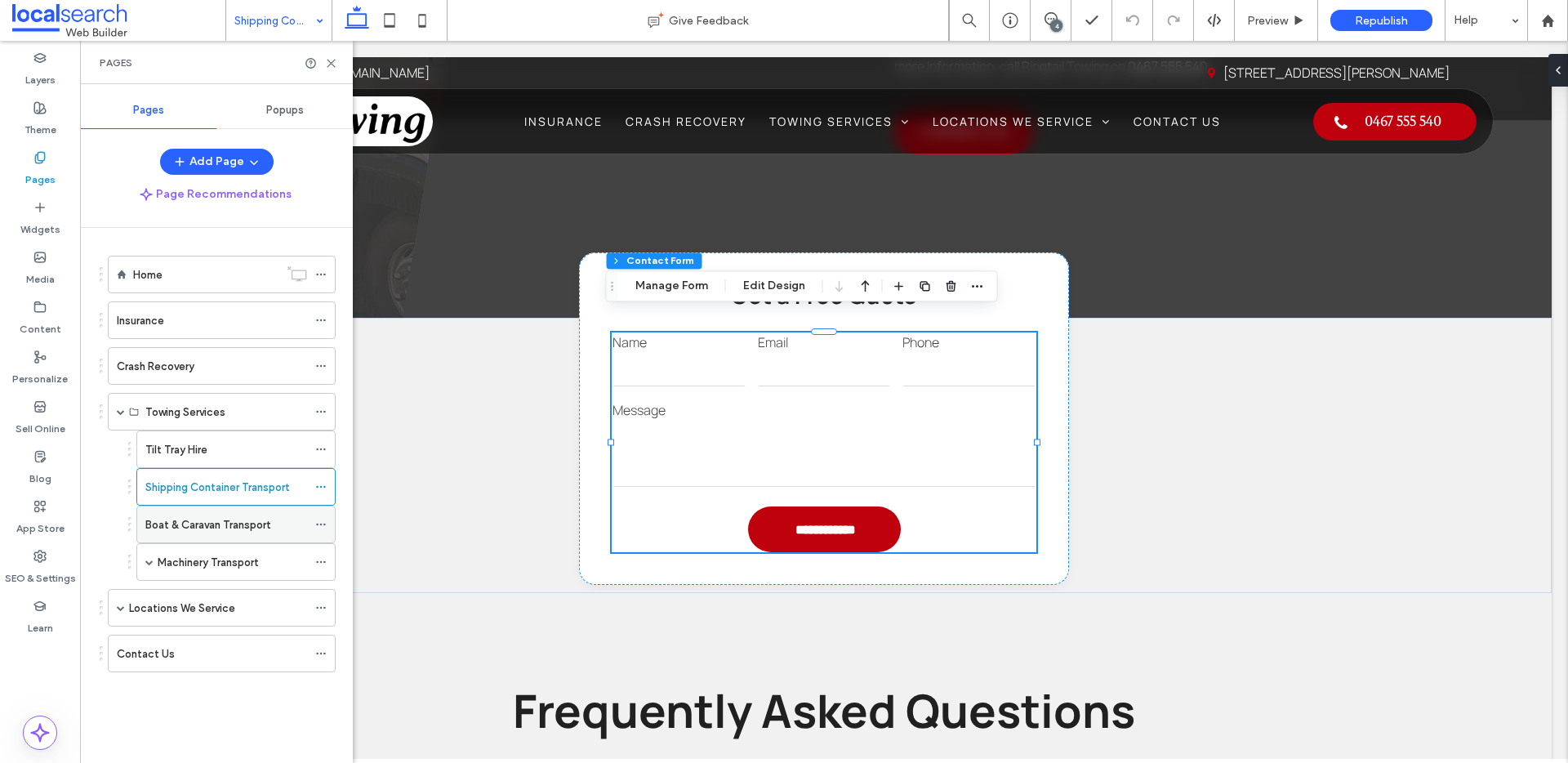
click at [184, 519] on label "Boat & Caravan Transport" at bounding box center [208, 524] width 125 height 29
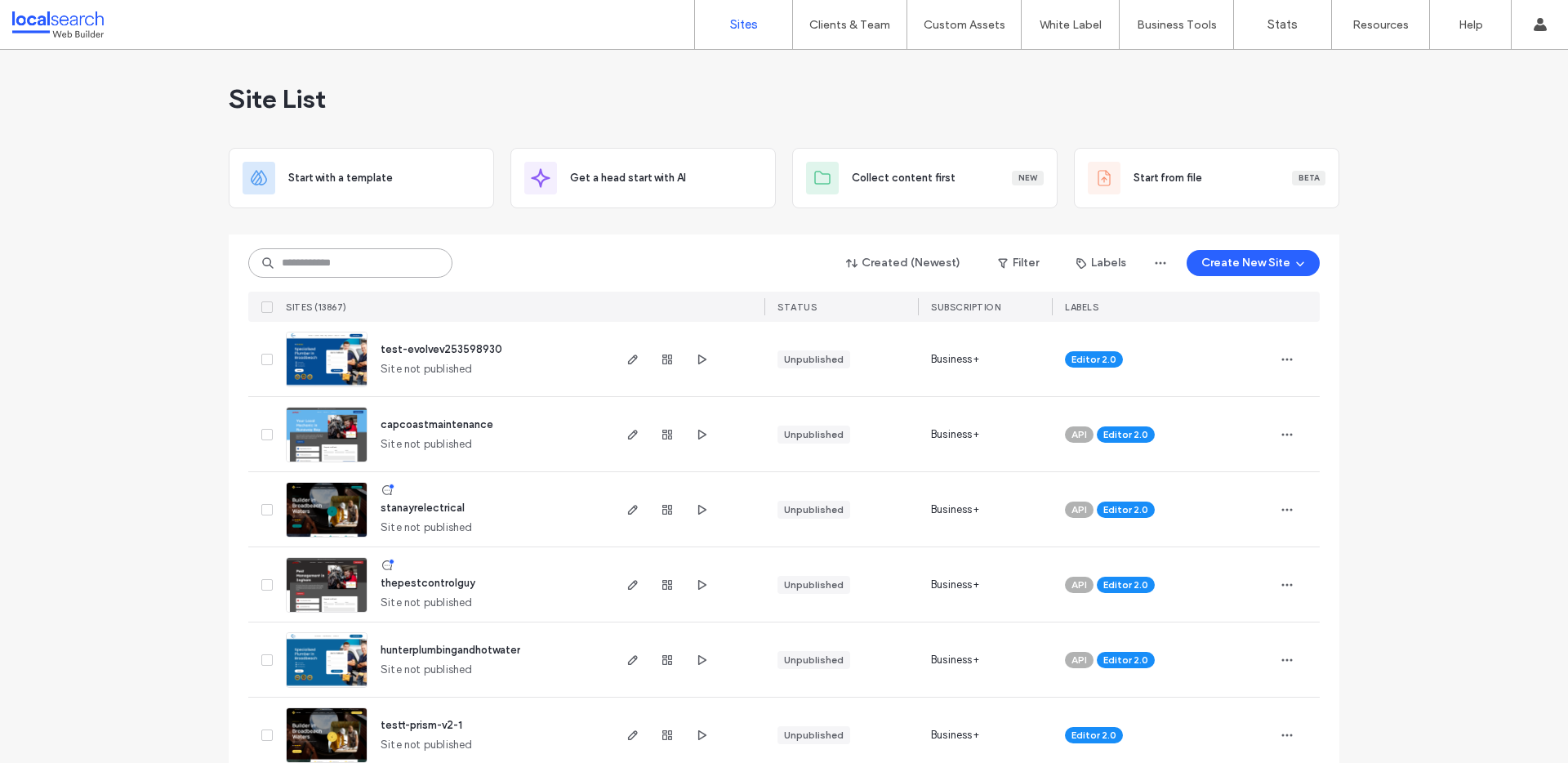
click at [345, 256] on input at bounding box center [351, 264] width 204 height 30
paste input "********"
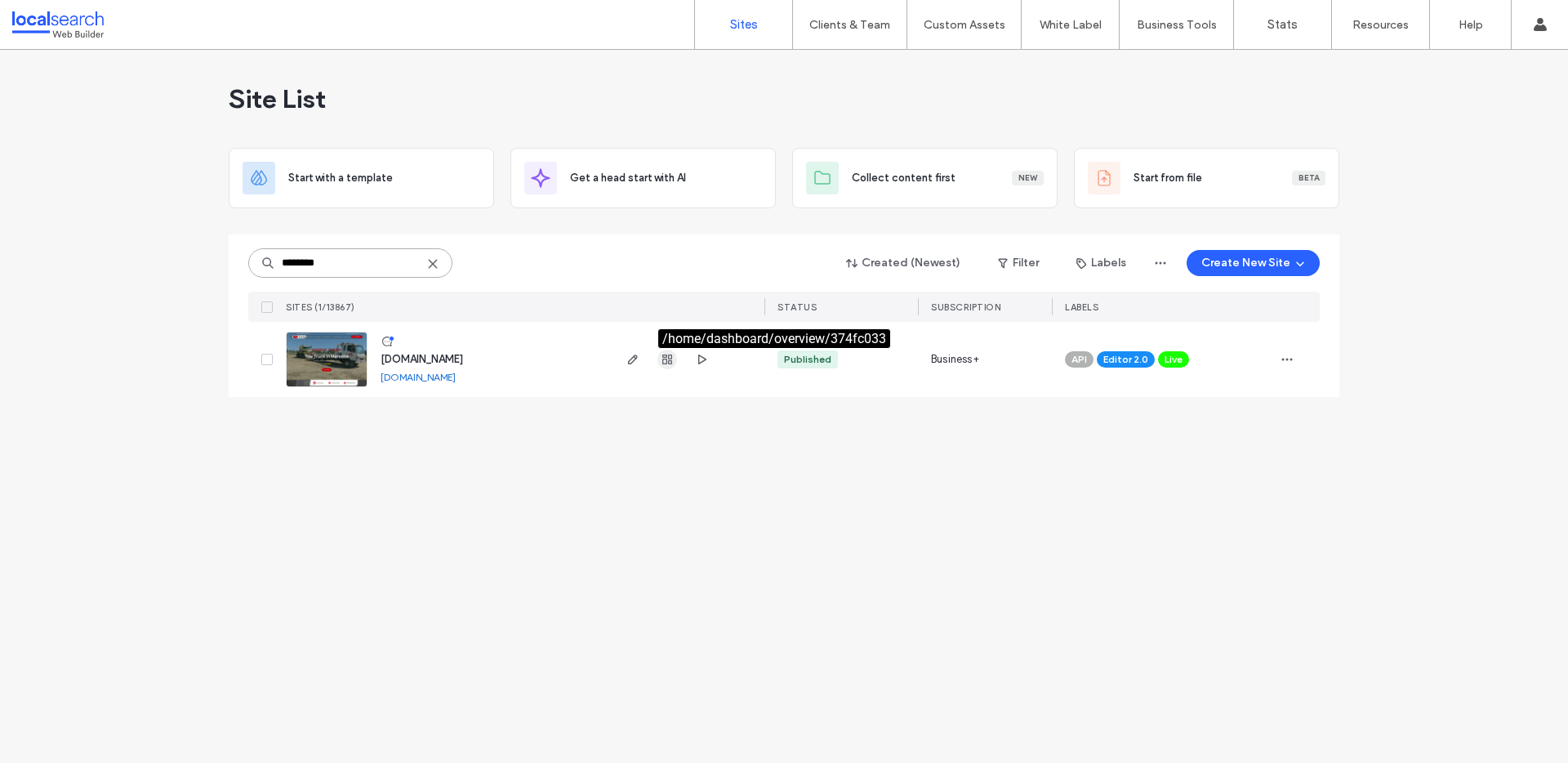
type input "********"
click at [671, 360] on icon "button" at bounding box center [667, 359] width 13 height 13
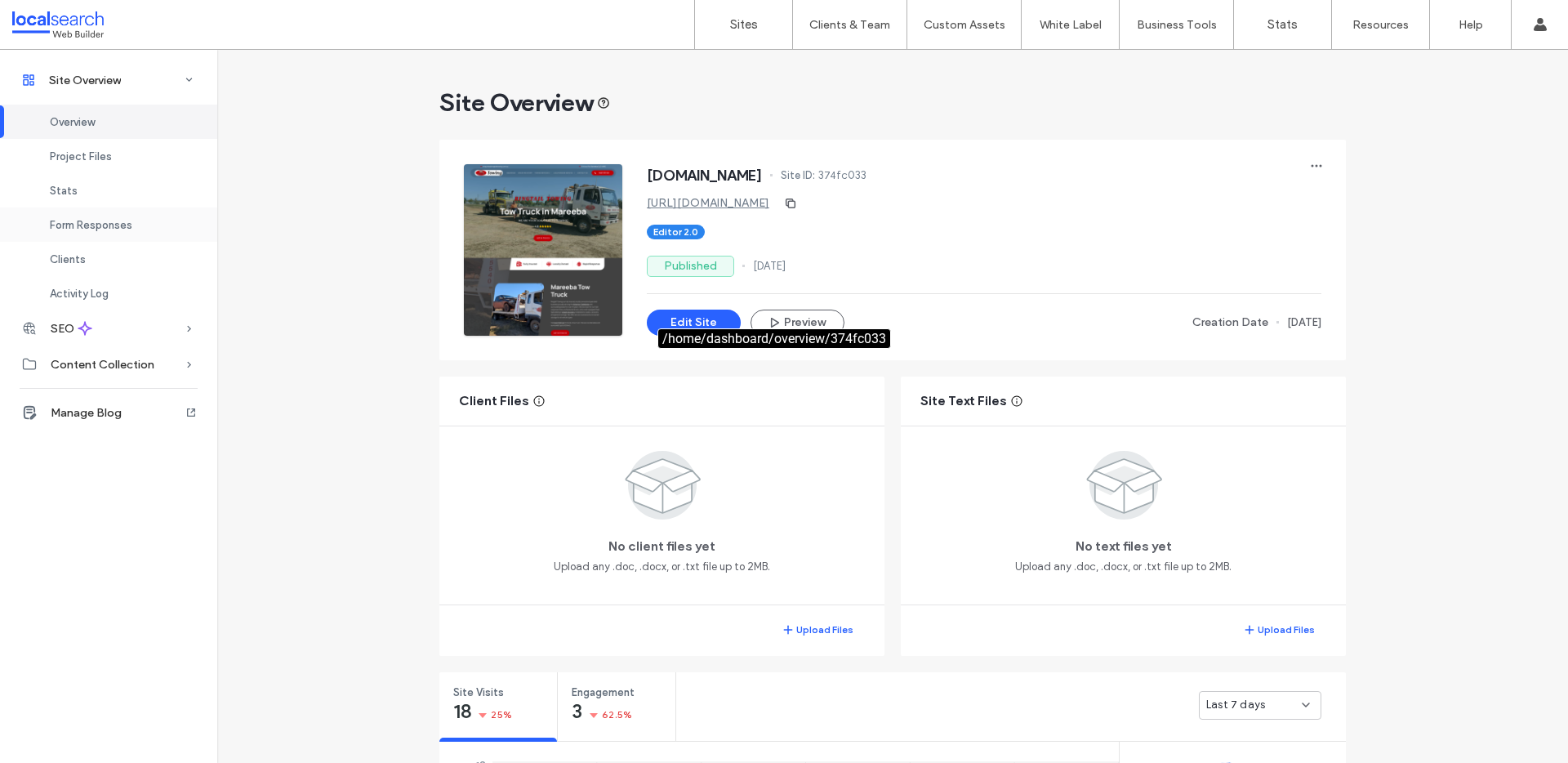
click at [105, 234] on div "Form Responses" at bounding box center [108, 224] width 217 height 35
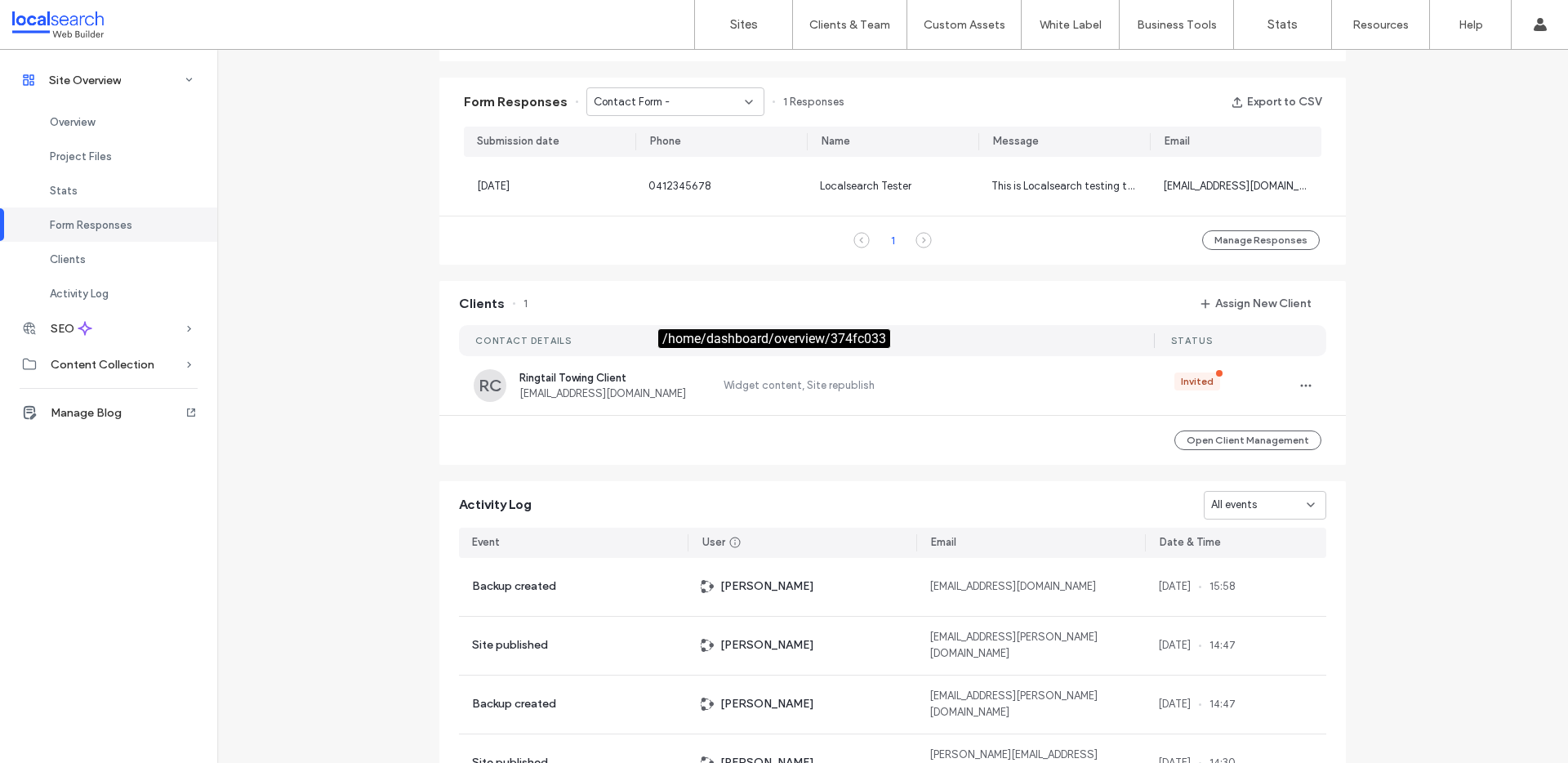
scroll to position [1052, 0]
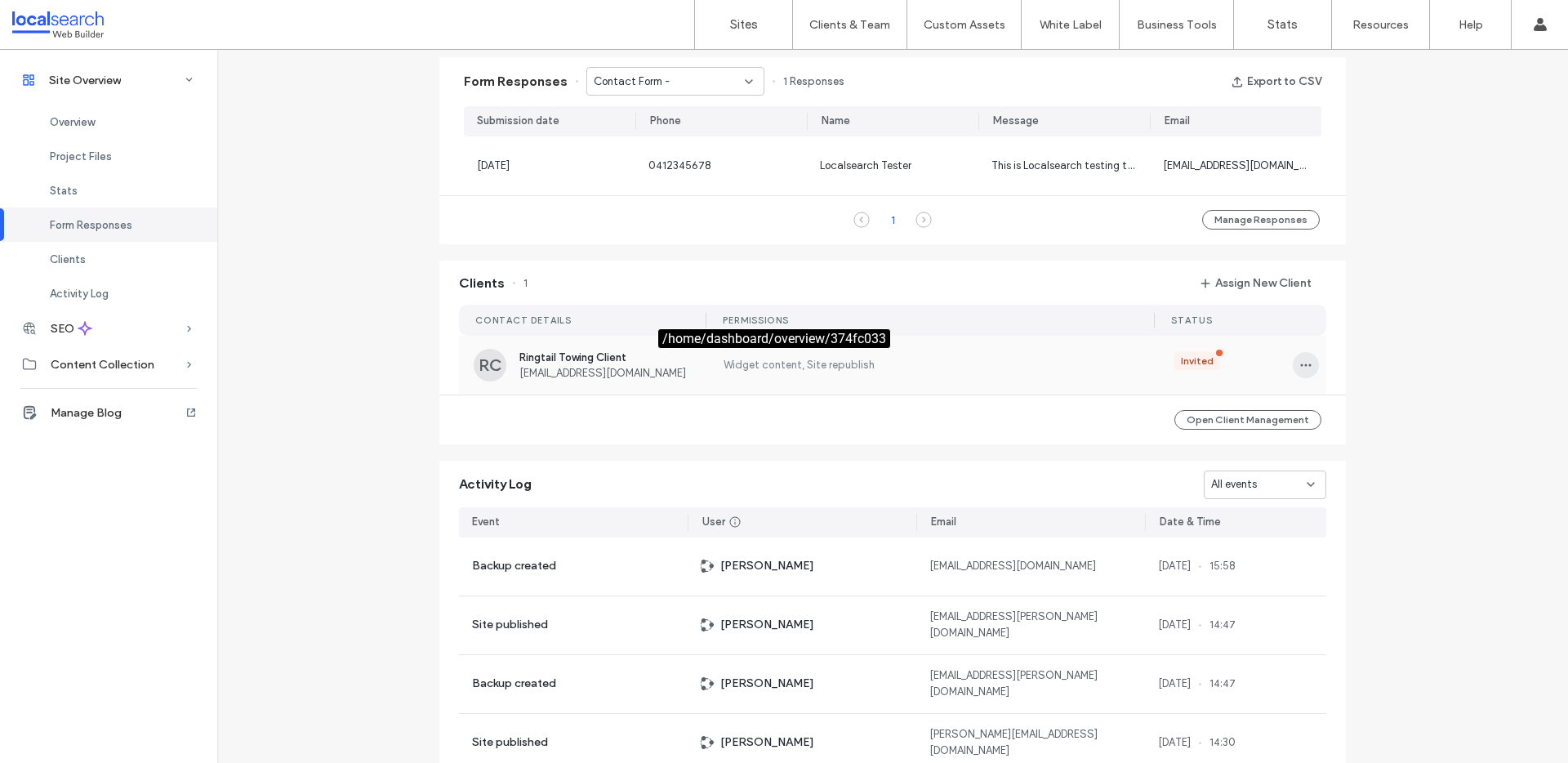
click at [1307, 362] on span "button" at bounding box center [1306, 365] width 26 height 26
click at [946, 361] on label "Widget content, Site republish" at bounding box center [928, 365] width 414 height 16
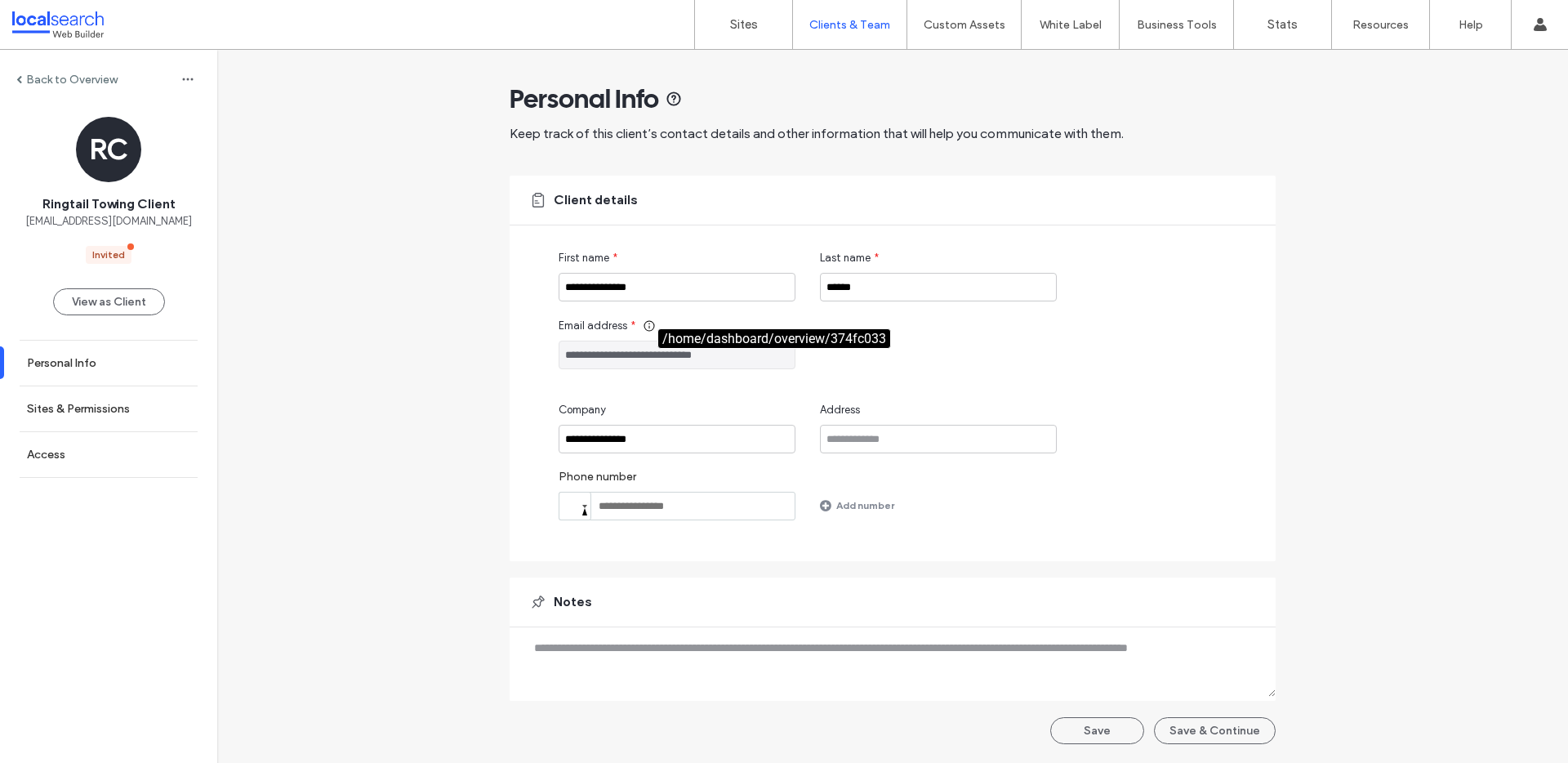
click at [58, 77] on label "Back to Overview" at bounding box center [71, 79] width 91 height 14
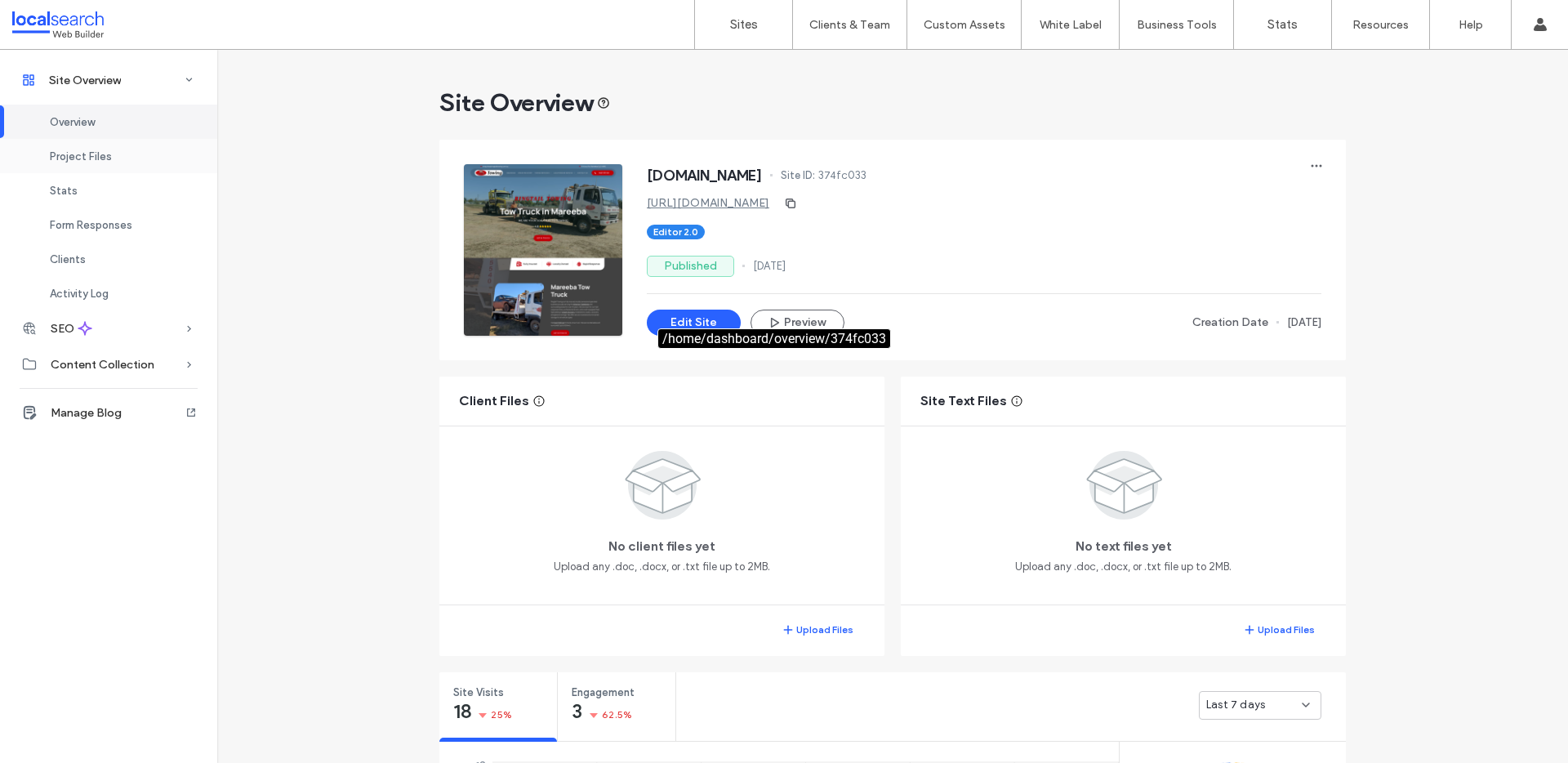
click at [95, 158] on span "Project Files" at bounding box center [80, 157] width 62 height 12
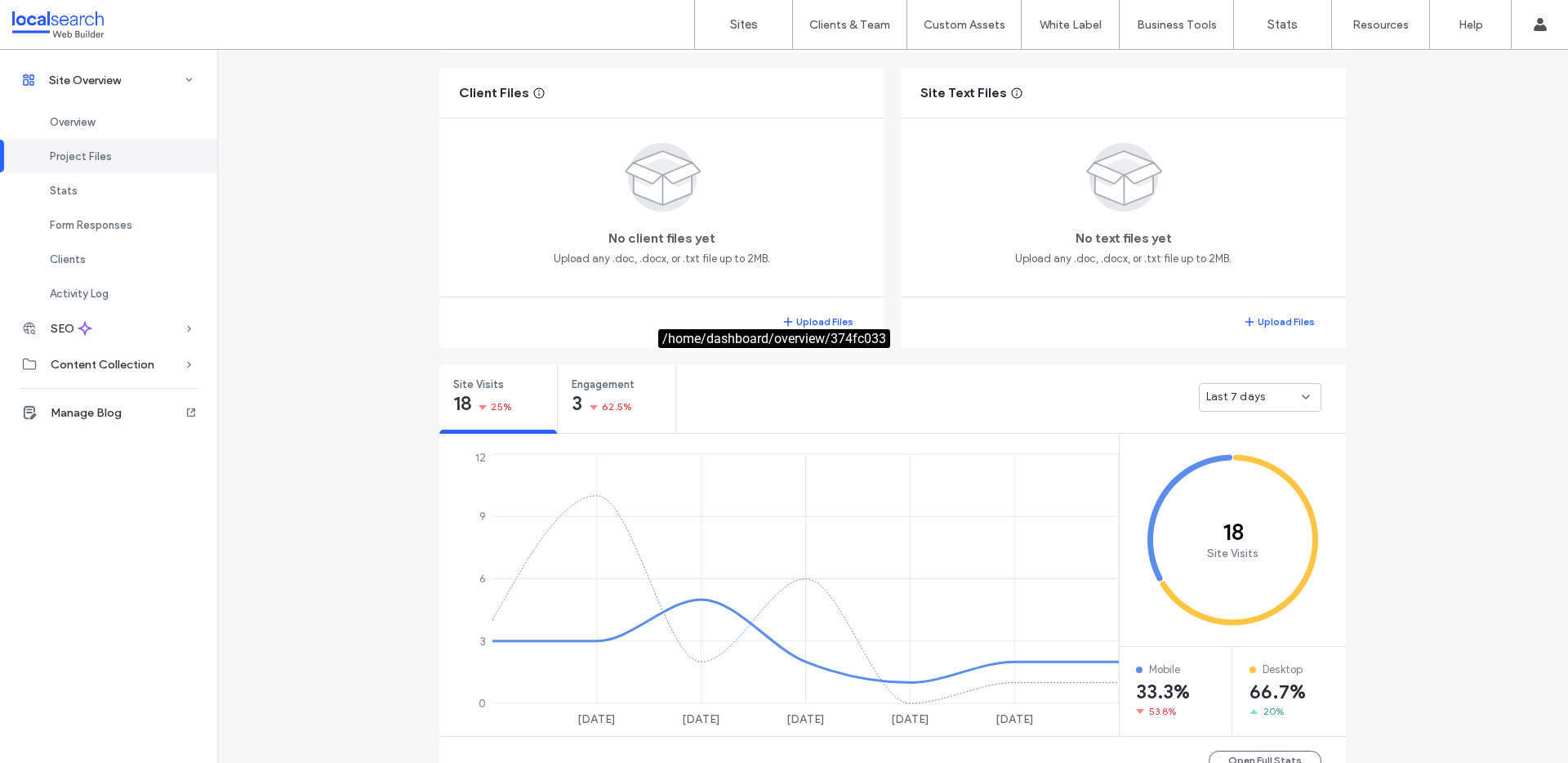
scroll to position [319, 0]
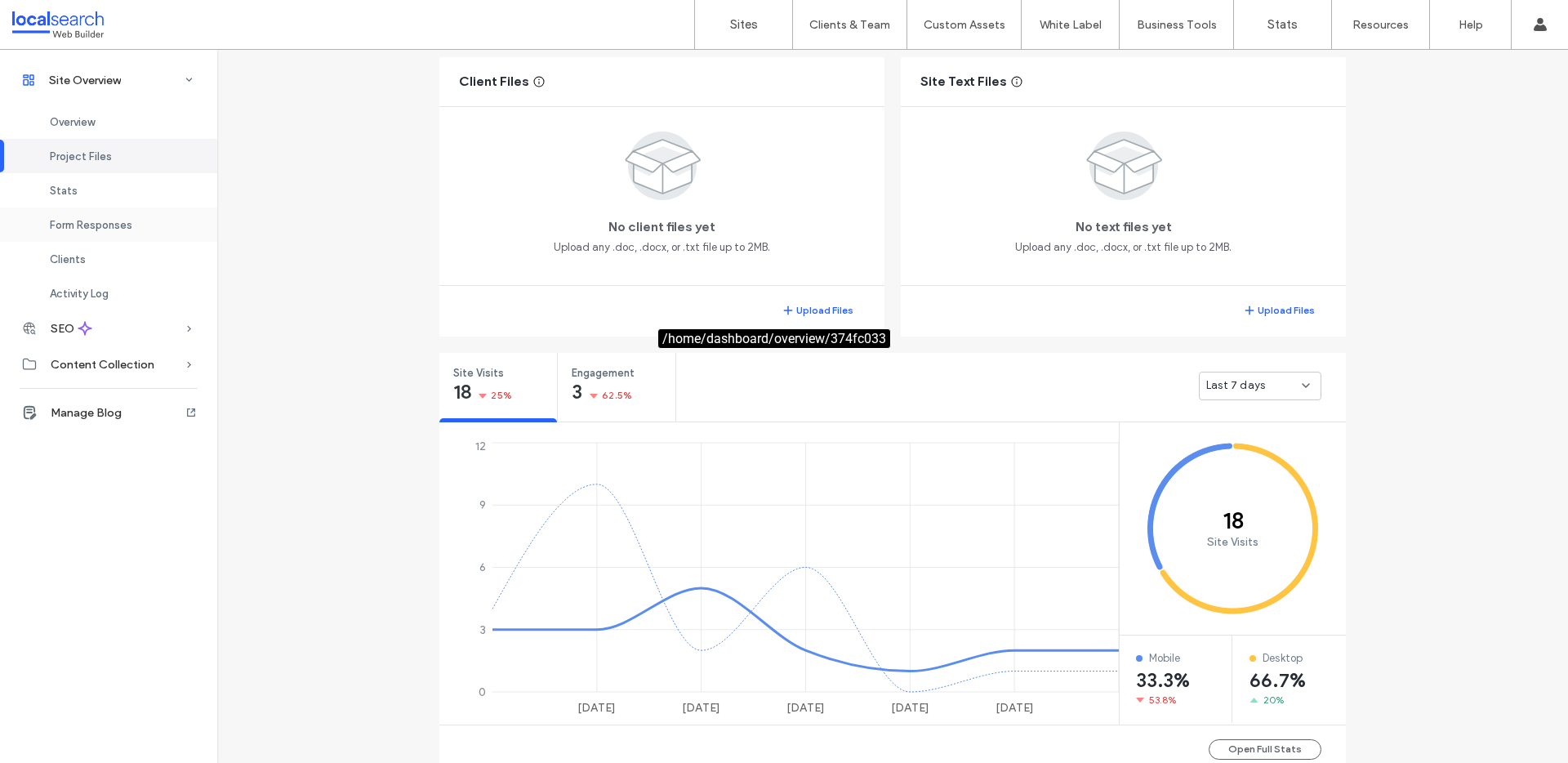
click at [95, 216] on div "Form Responses" at bounding box center [108, 224] width 217 height 35
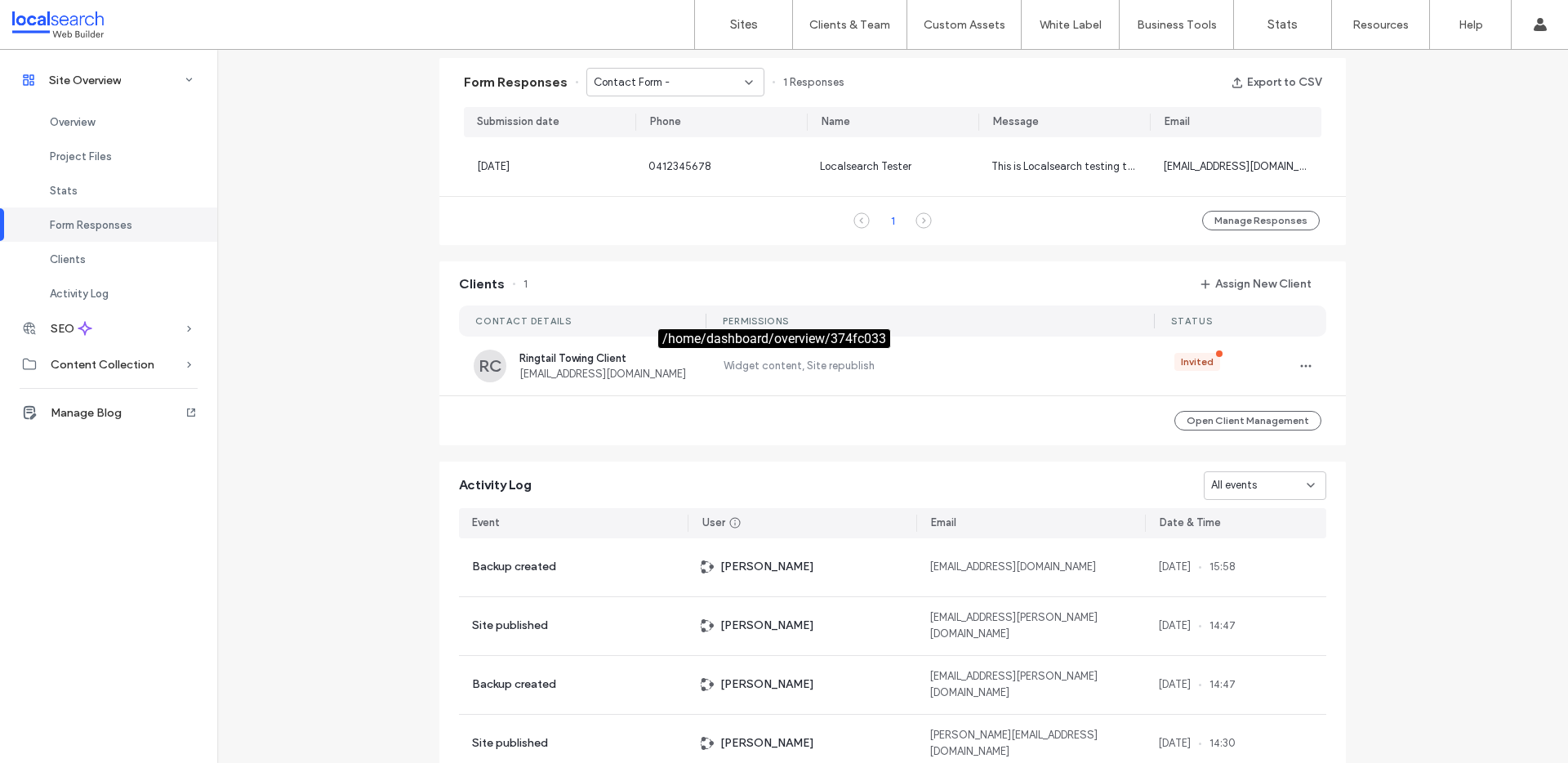
scroll to position [1052, 0]
click at [89, 277] on div "Activity Log" at bounding box center [108, 293] width 217 height 35
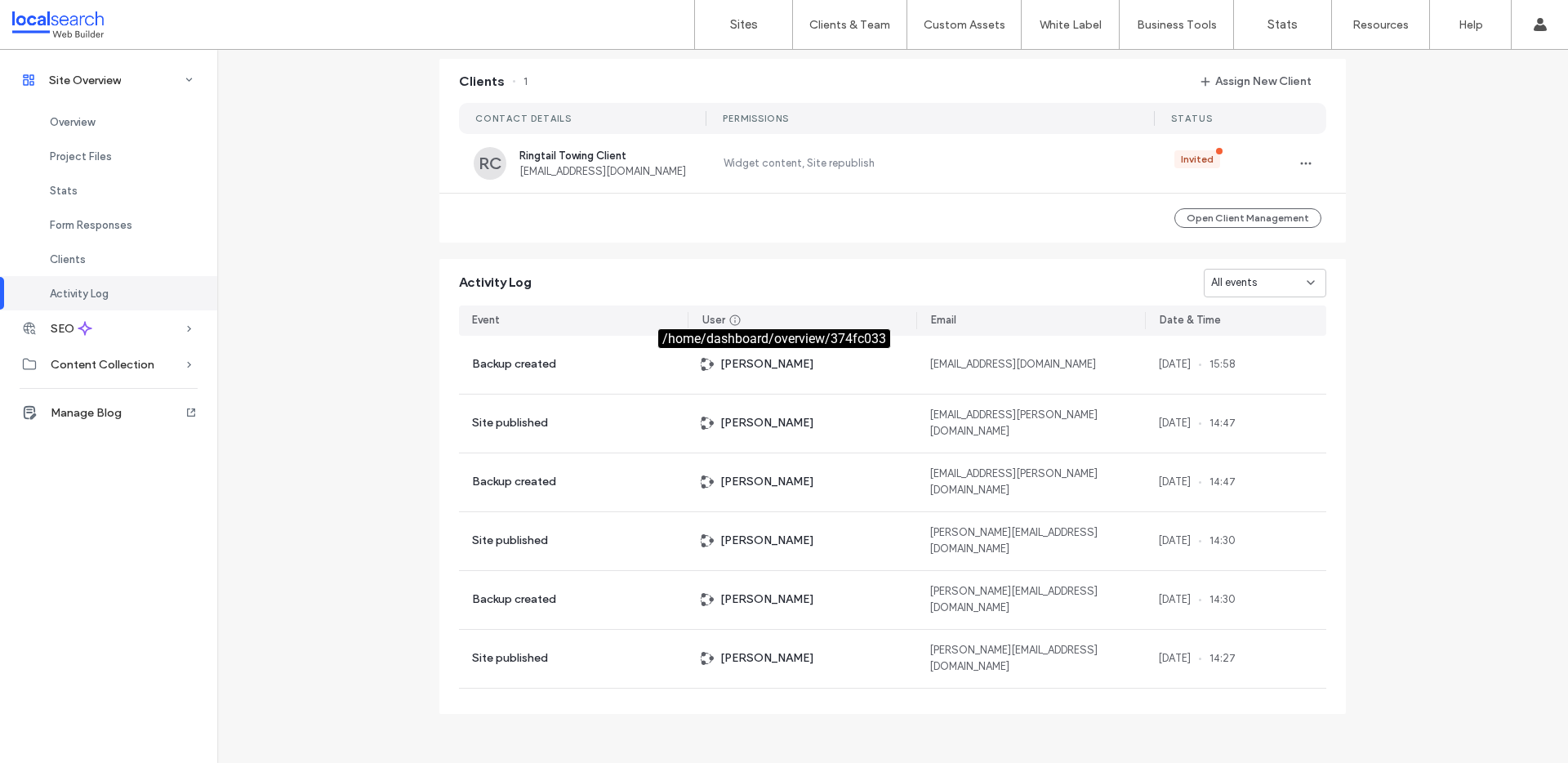
scroll to position [1256, 0]
click at [87, 237] on div "Form Responses" at bounding box center [108, 224] width 217 height 35
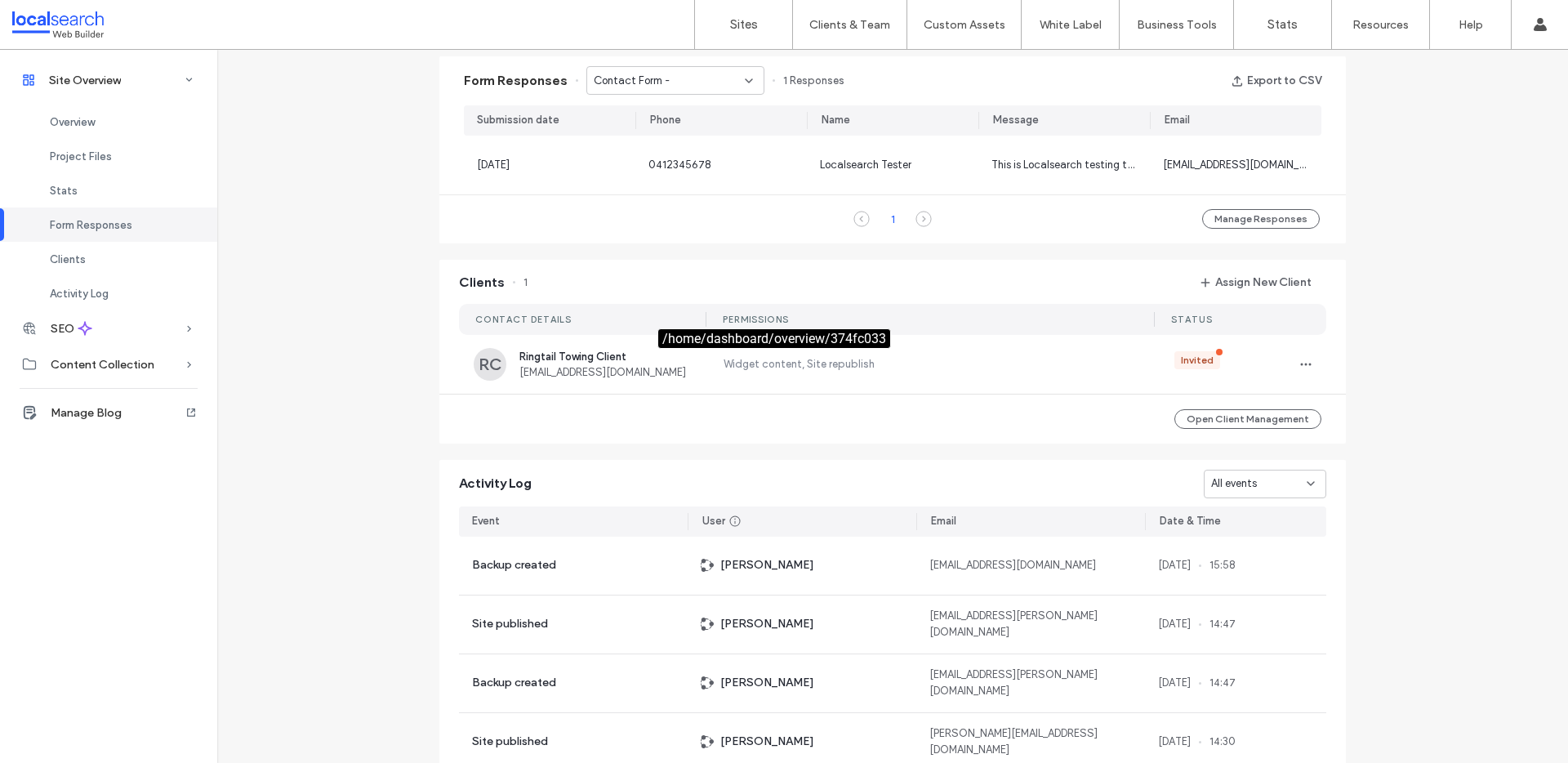
scroll to position [1052, 0]
click at [137, 360] on span "Content Collection" at bounding box center [102, 365] width 104 height 14
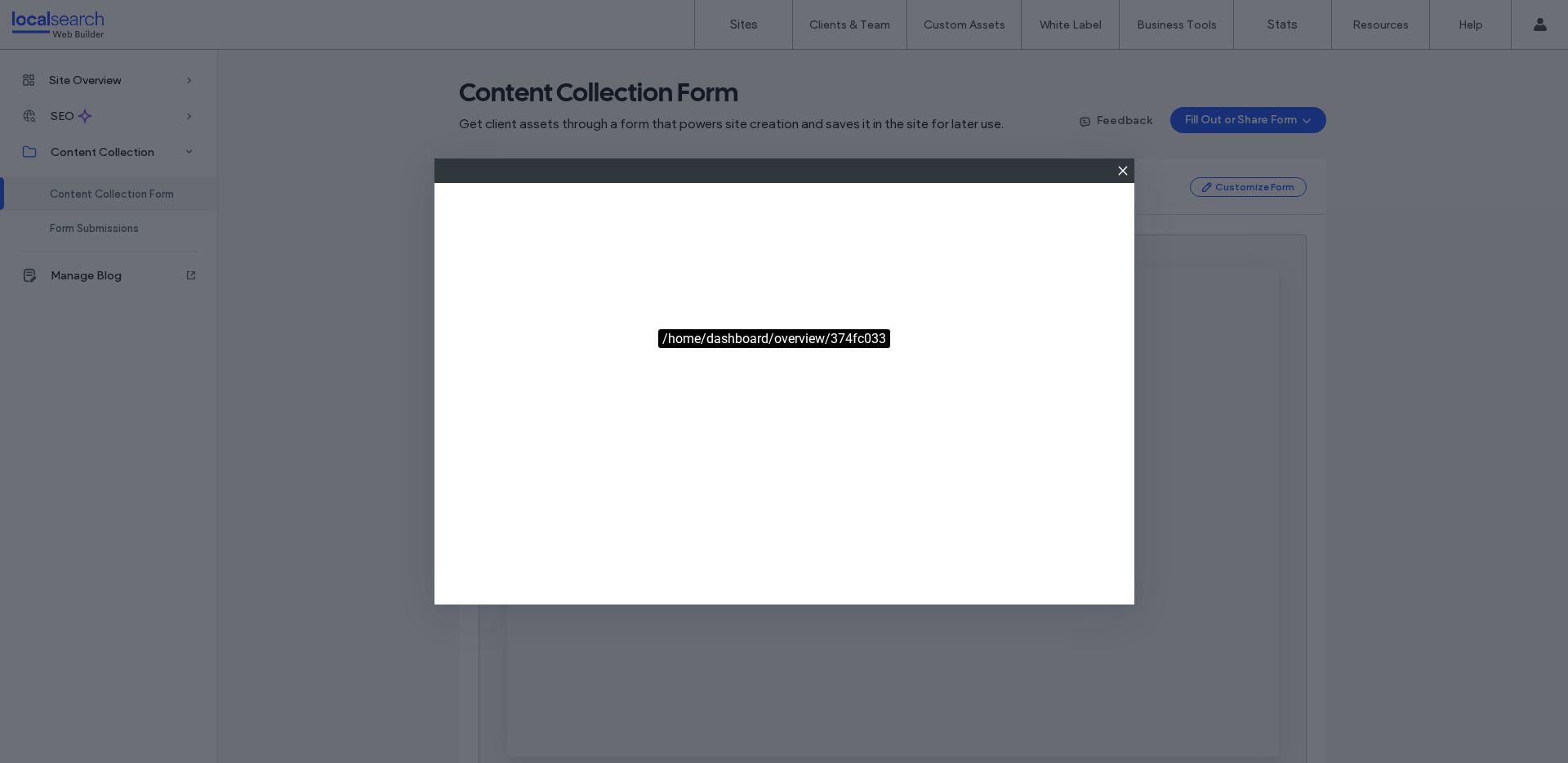
click at [1121, 170] on use at bounding box center [1122, 169] width 7 height 7
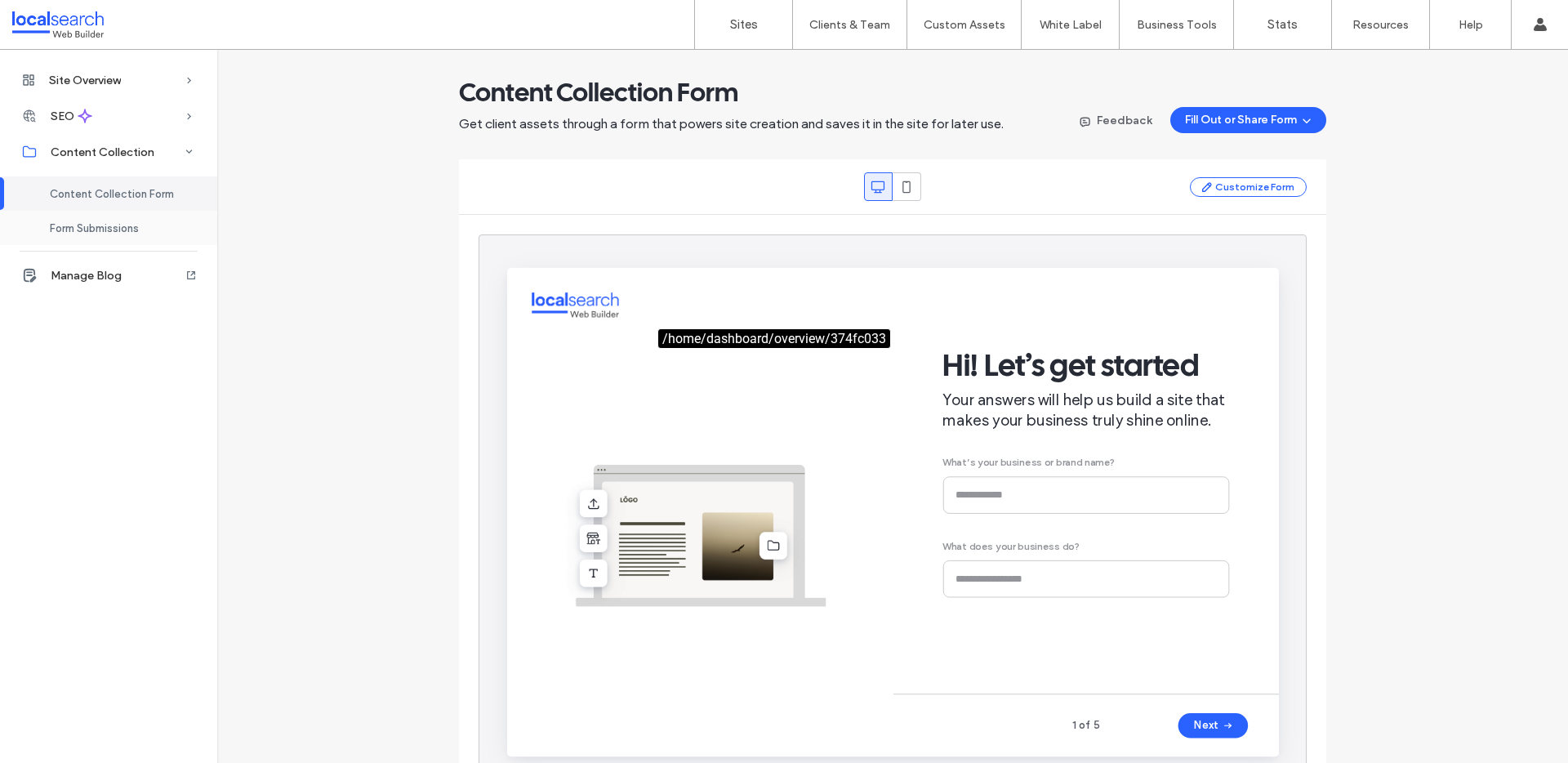
click at [82, 218] on div "Form Submissions" at bounding box center [108, 228] width 217 height 35
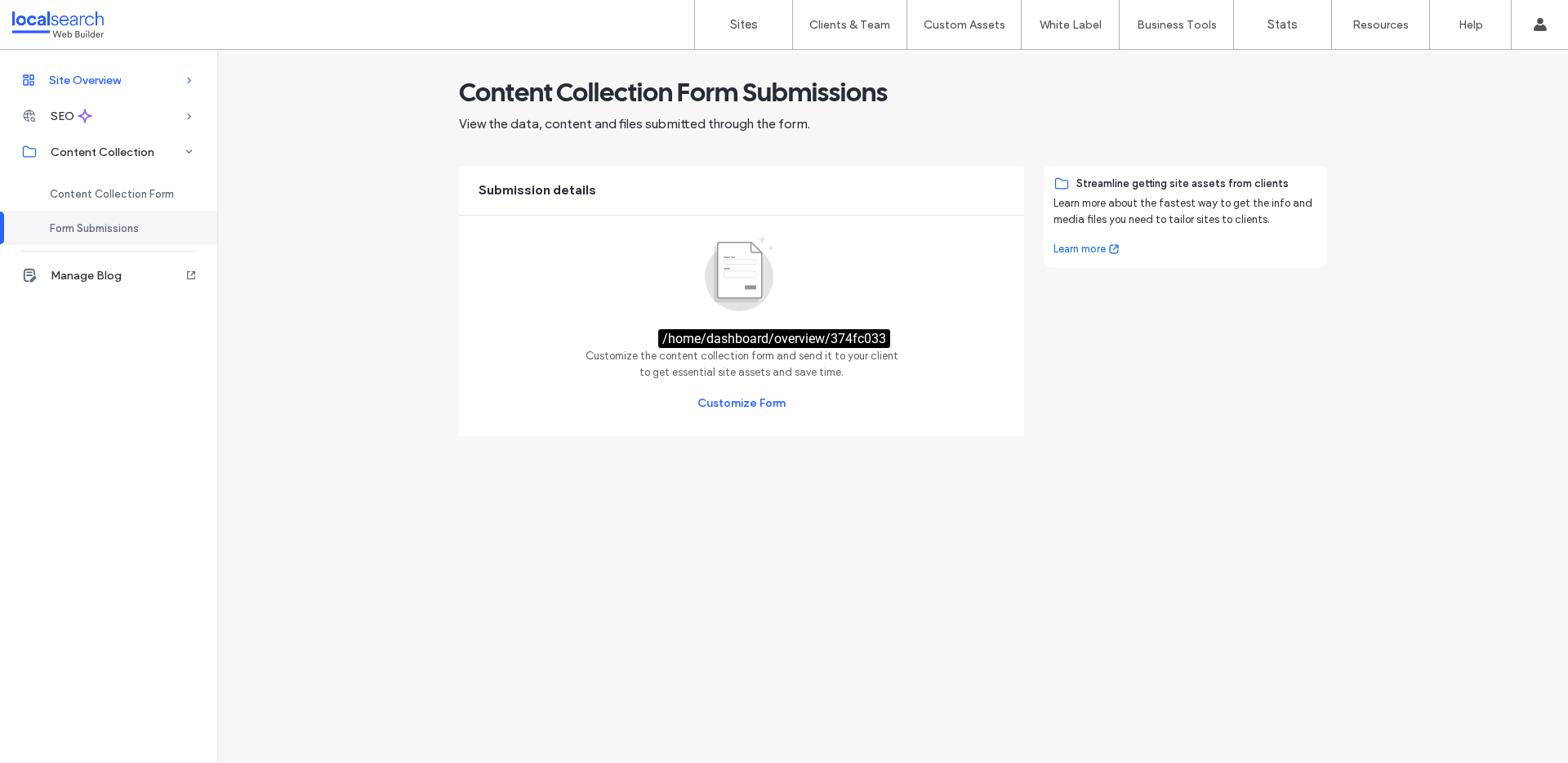
click at [96, 90] on div "Site Overview" at bounding box center [108, 80] width 217 height 36
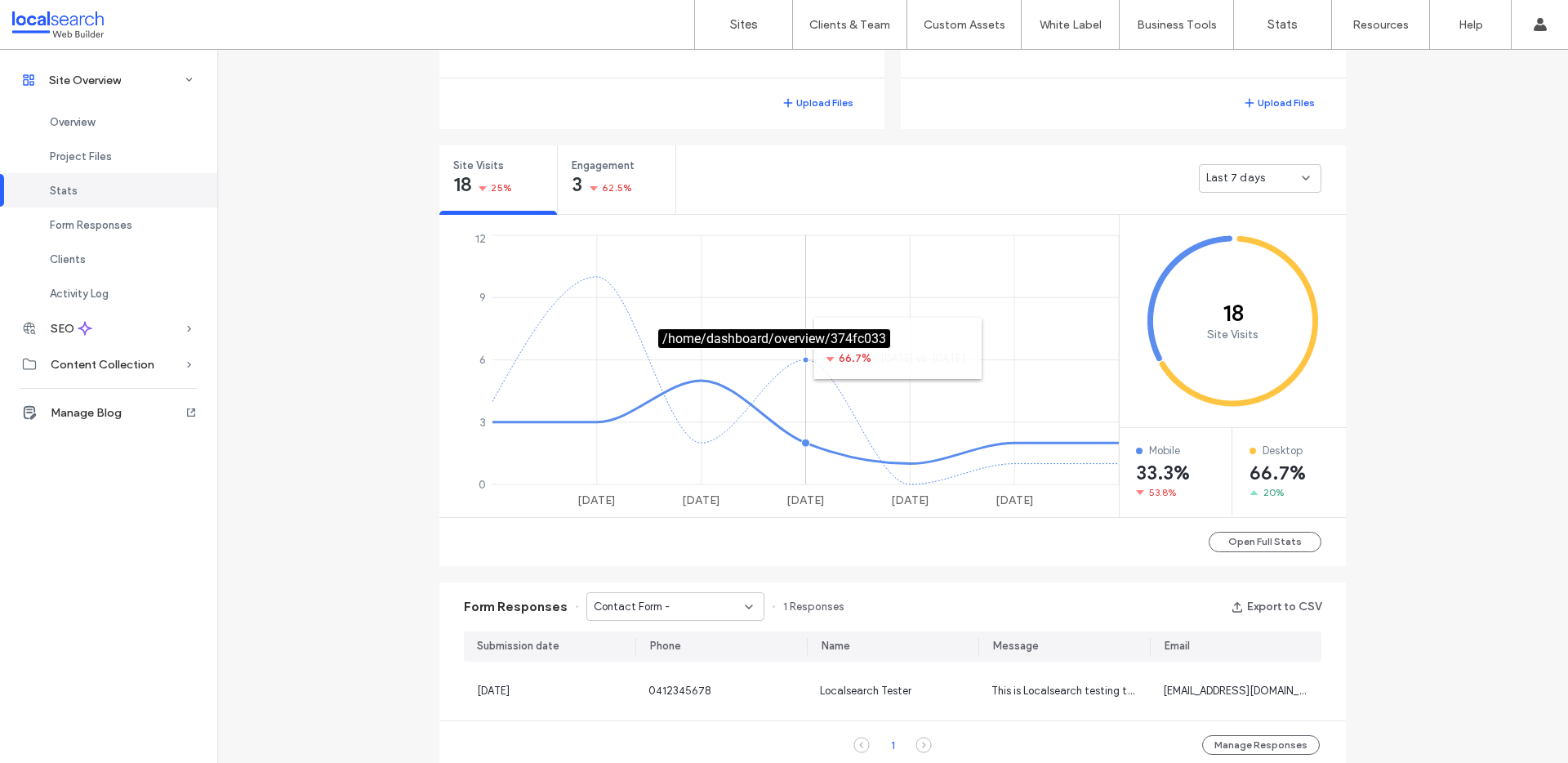
scroll to position [1008, 0]
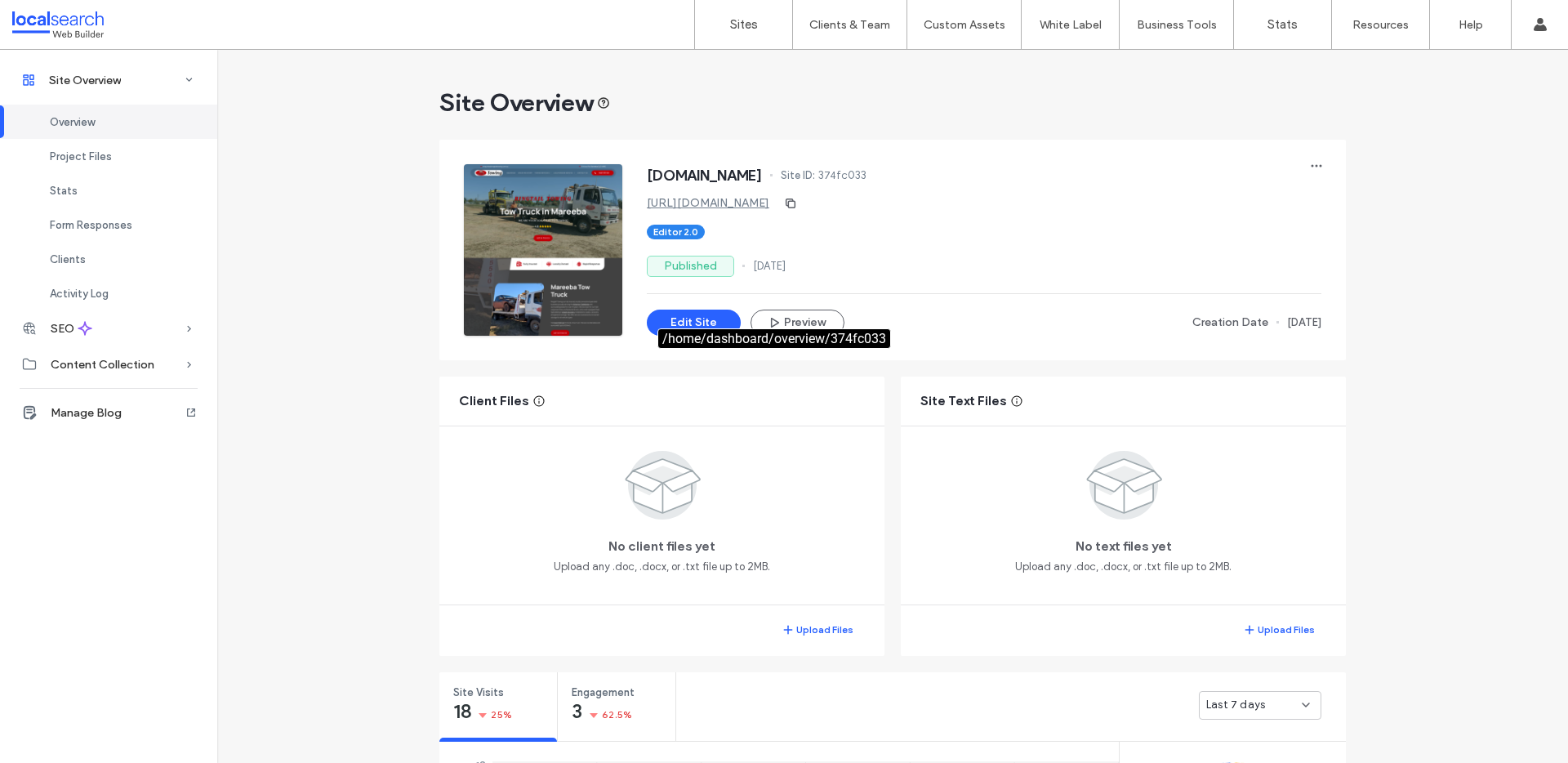
scroll to position [3, 0]
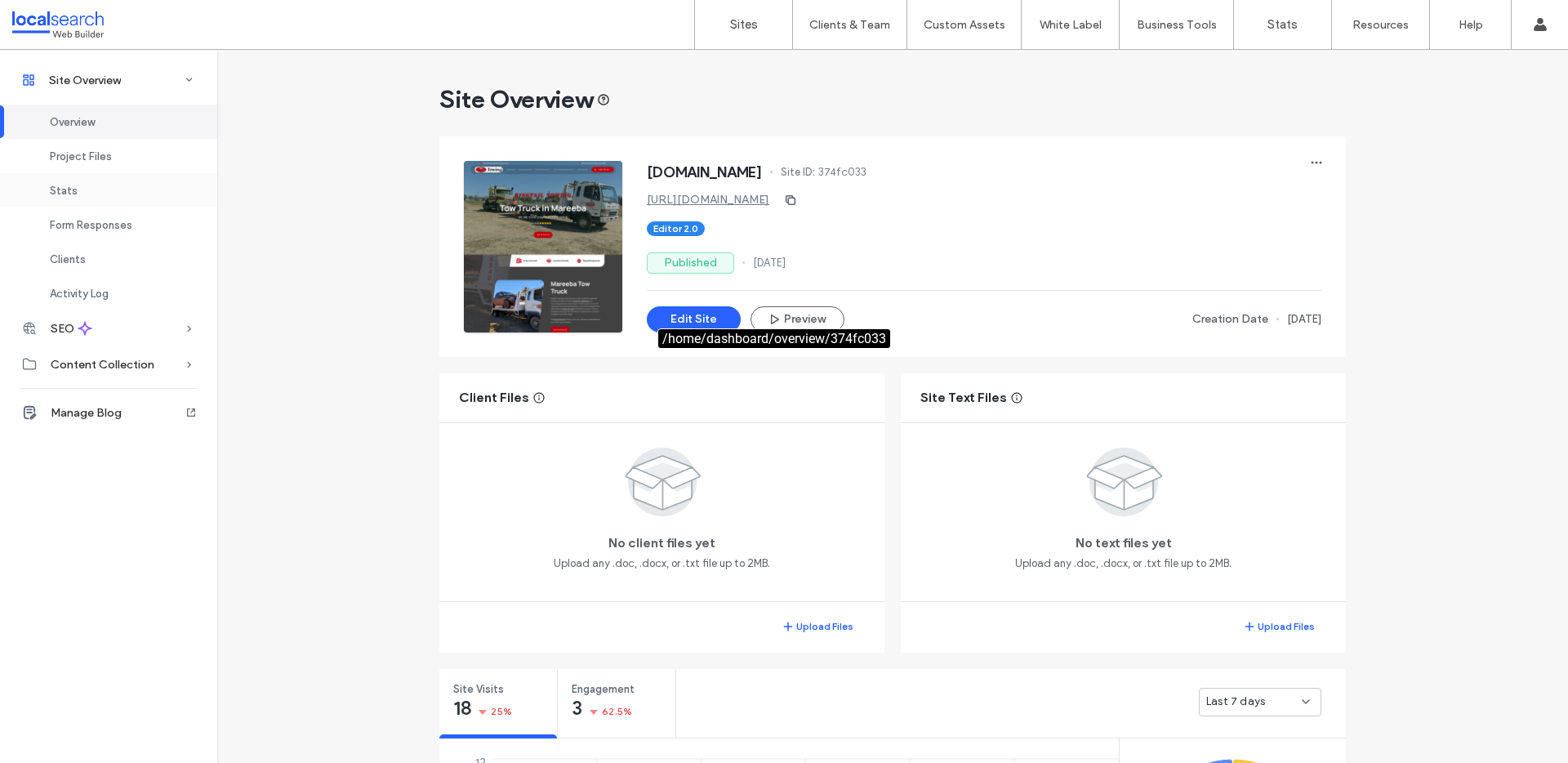
click at [77, 186] on div "Stats" at bounding box center [108, 190] width 217 height 35
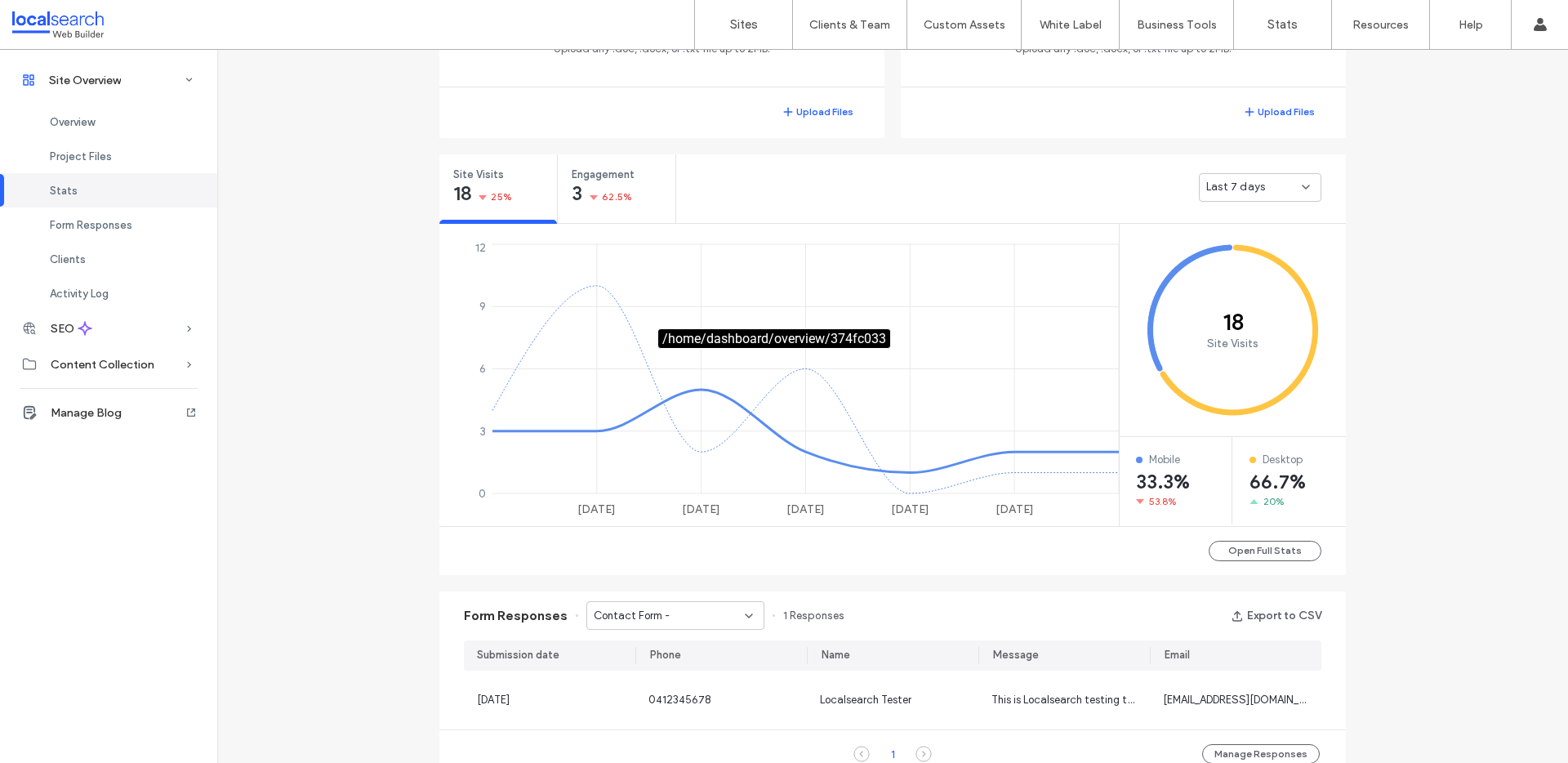
scroll to position [615, 0]
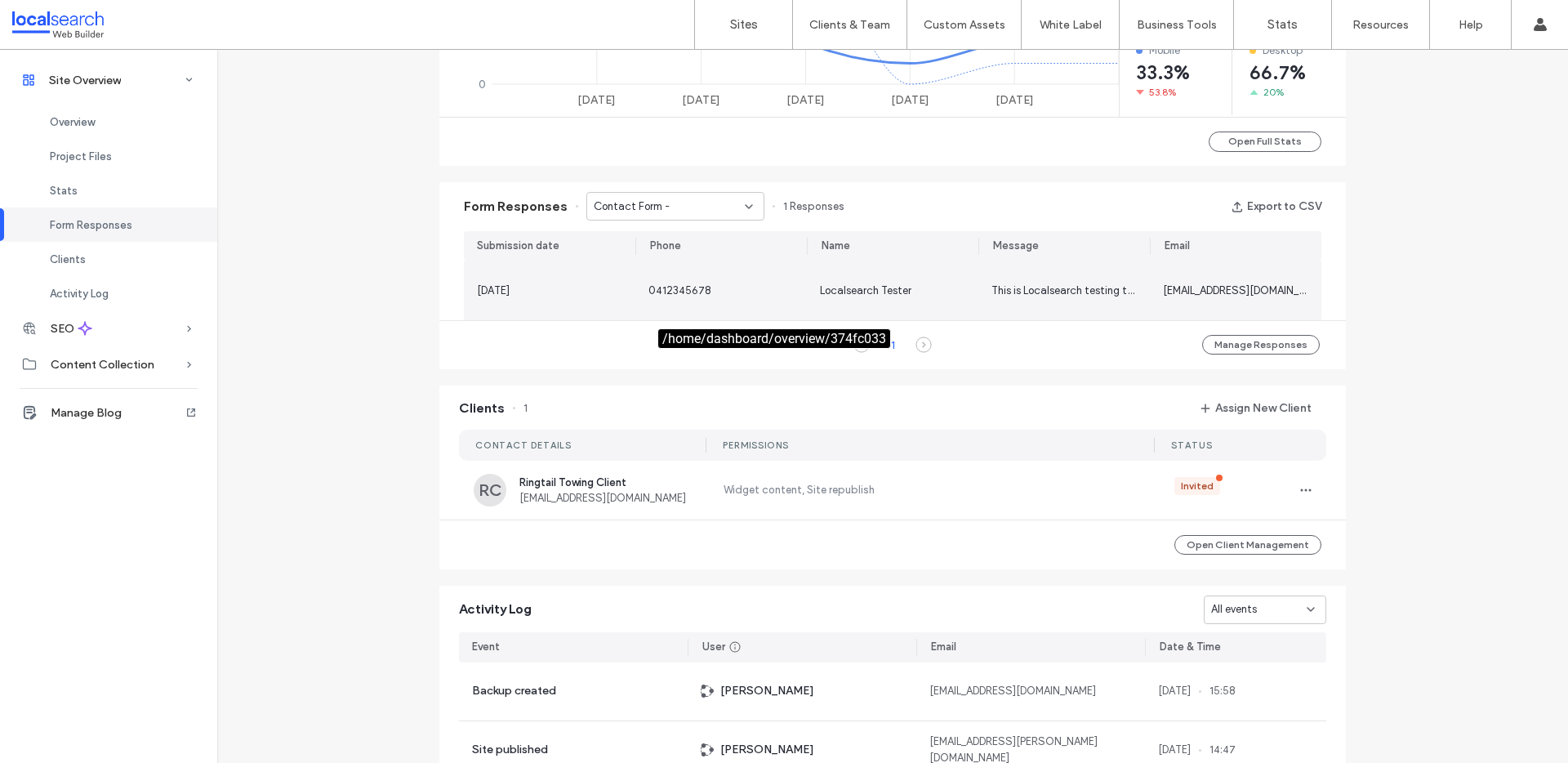
scroll to position [935, 0]
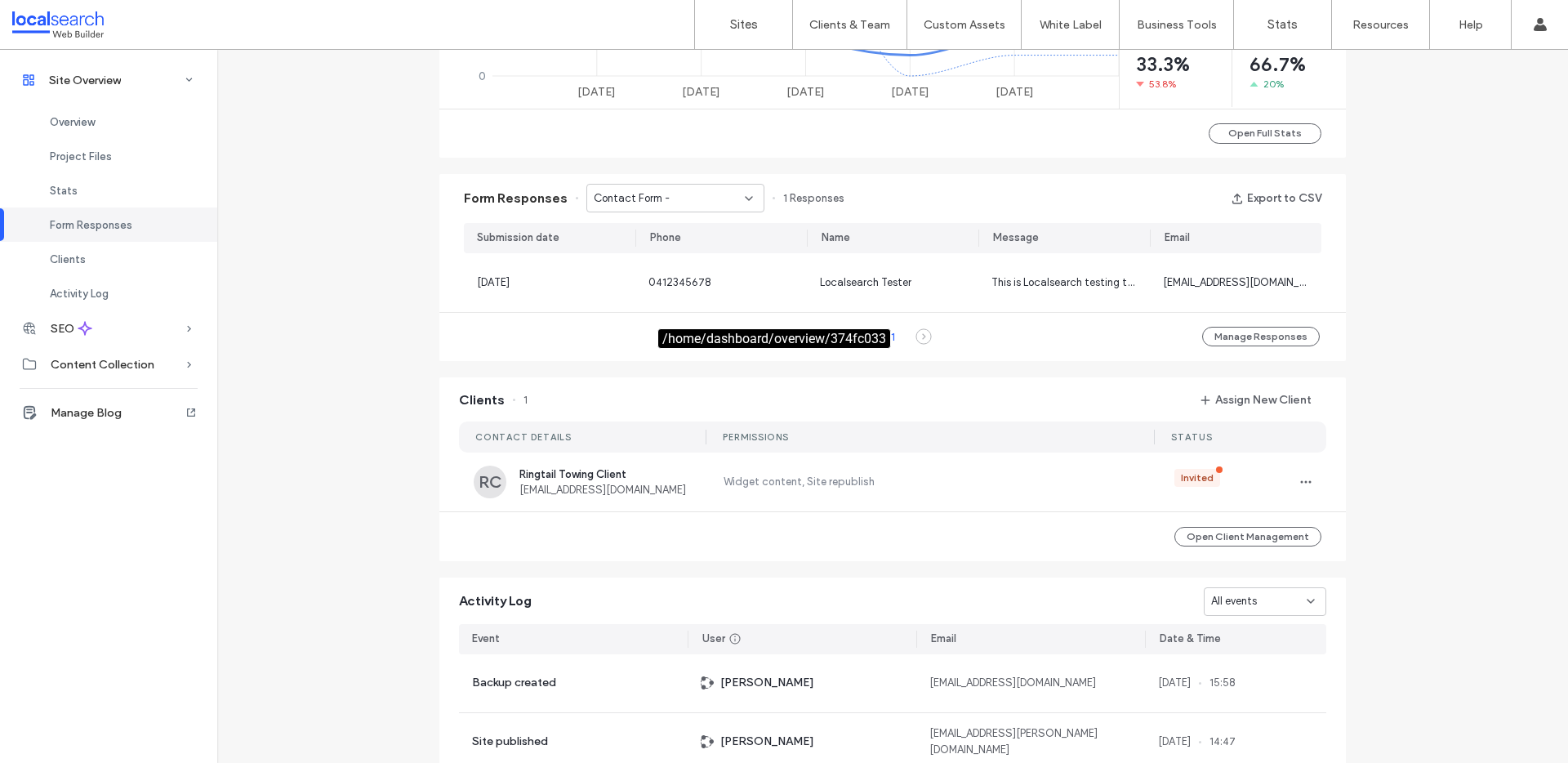
click at [701, 195] on div "Contact Form -" at bounding box center [669, 198] width 152 height 16
click at [664, 249] on div "Contact Form -" at bounding box center [668, 255] width 176 height 29
click at [700, 200] on div "Contact Form -" at bounding box center [669, 198] width 152 height 16
click at [628, 305] on span "Contact Form -" at bounding box center [623, 313] width 76 height 16
click at [675, 193] on div "Contact Form -" at bounding box center [669, 198] width 152 height 16
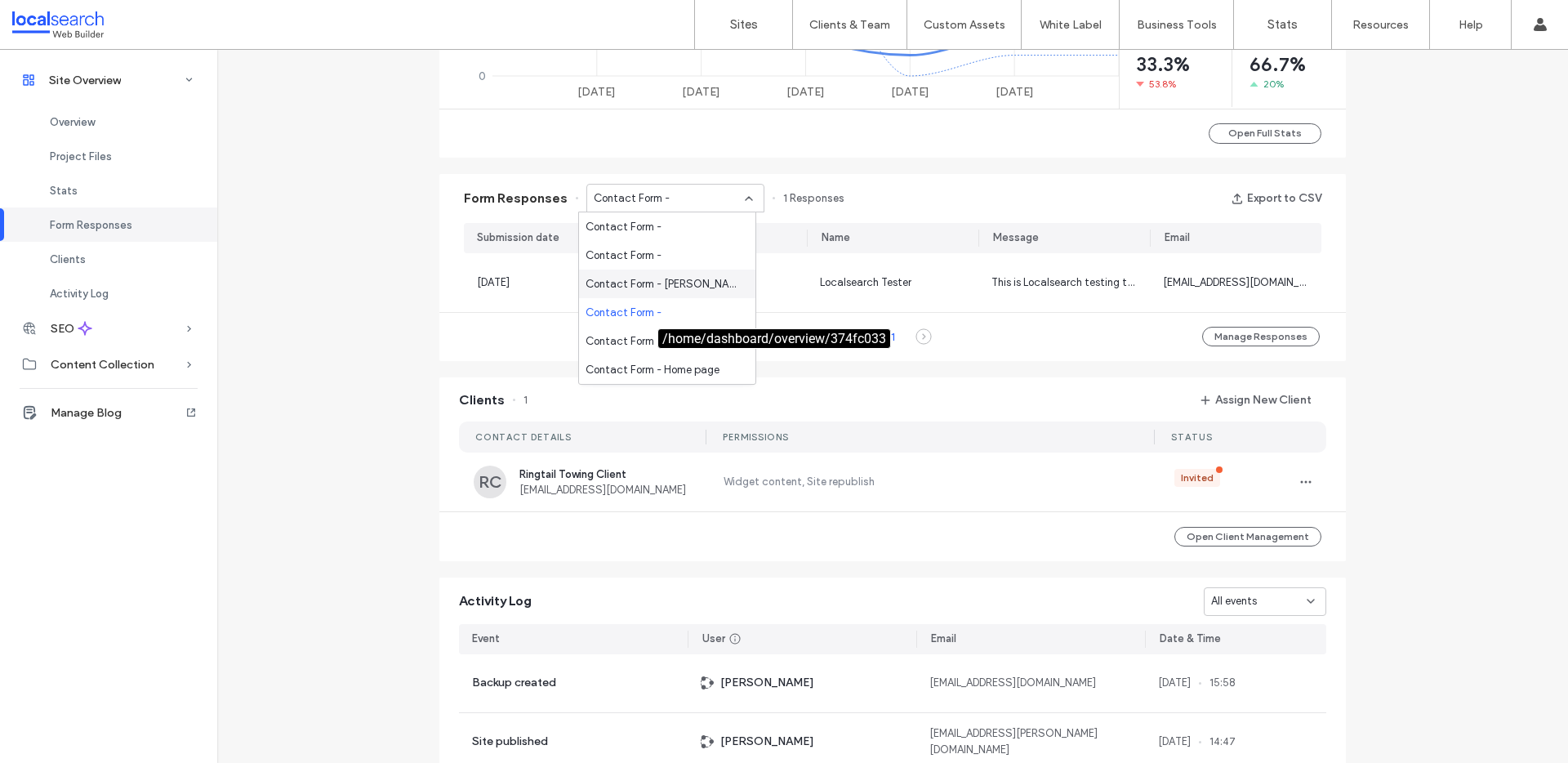
click at [665, 284] on span "Contact Form - Musgrave page" at bounding box center [664, 284] width 157 height 16
click at [668, 190] on span "Contact Form - Musgrave page" at bounding box center [669, 198] width 152 height 16
click at [641, 344] on span "Contact Form - Cairns page" at bounding box center [654, 341] width 138 height 16
click at [684, 201] on span "Contact Form - Cairns page" at bounding box center [662, 198] width 138 height 16
click at [606, 380] on div "Contact Form - Home page" at bounding box center [668, 370] width 176 height 29
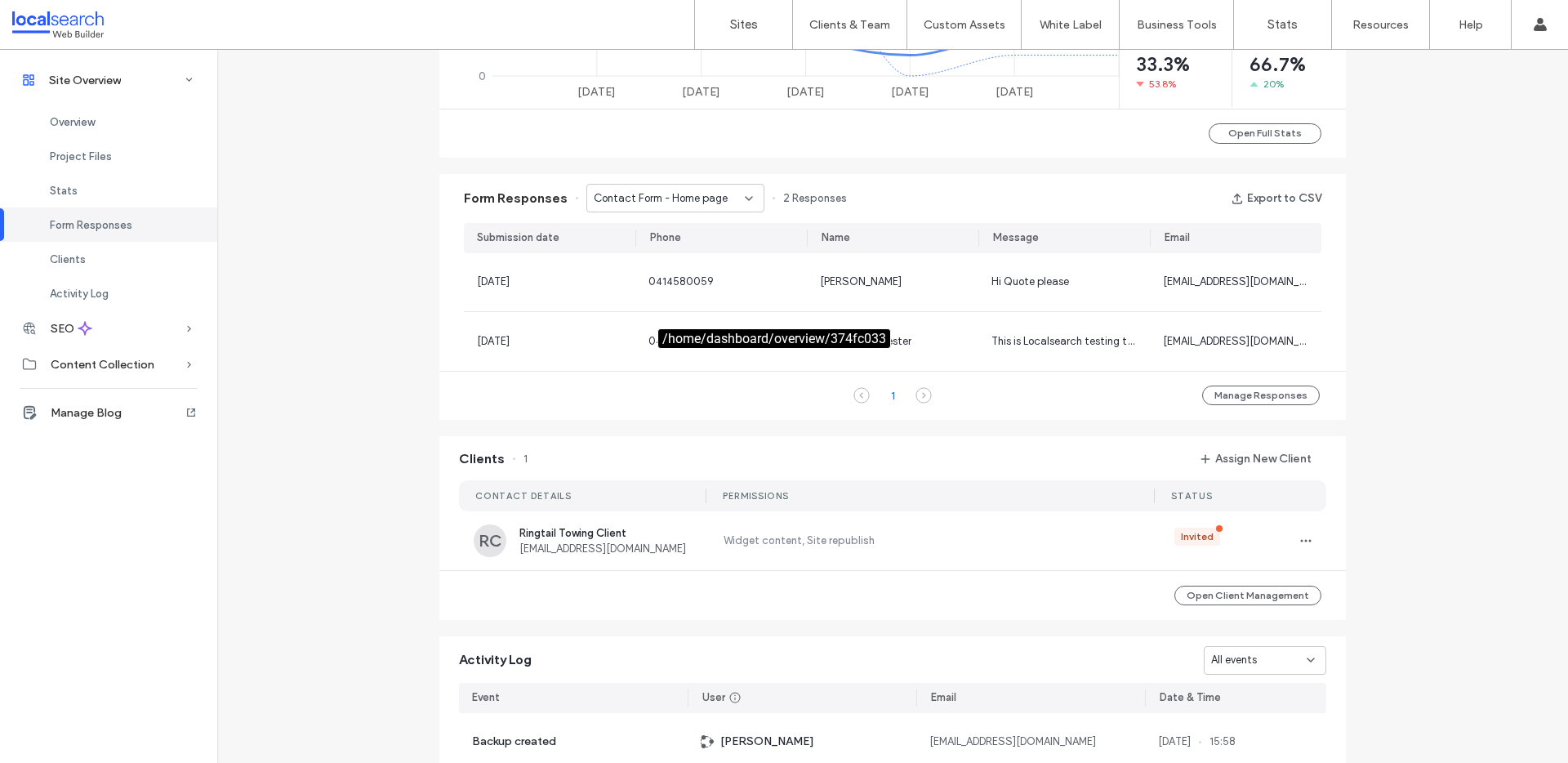
click at [693, 207] on div "Contact Form - Home page" at bounding box center [676, 198] width 178 height 29
click at [642, 327] on div "Contact Form - Cairns page" at bounding box center [668, 341] width 176 height 29
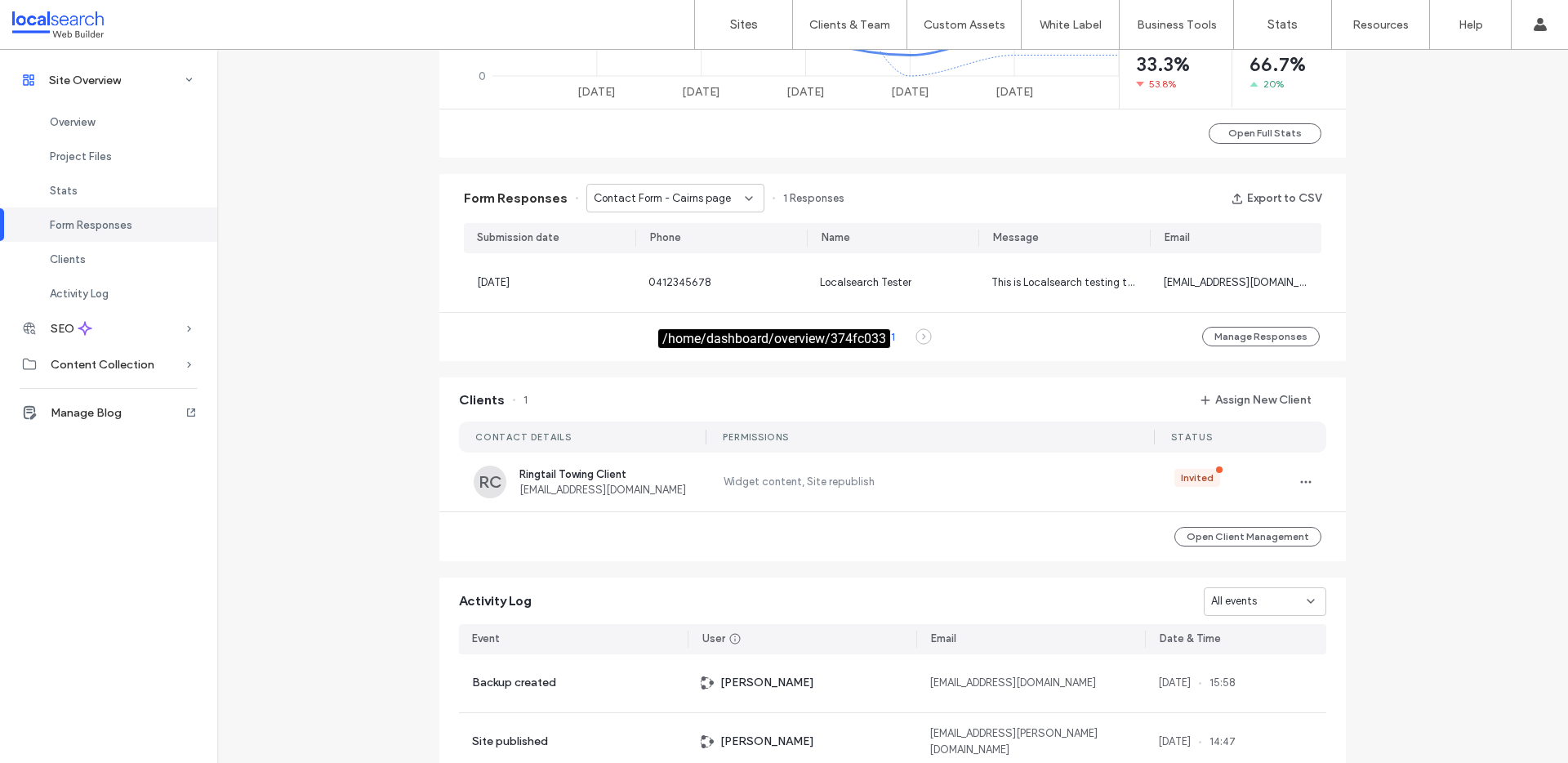
click at [664, 216] on div "Form Responses Contact Form - Cairns page 1 Responses Export to CSV" at bounding box center [892, 198] width 906 height 49
click at [669, 212] on div "Contact Form - Cairns page" at bounding box center [676, 198] width 178 height 29
click at [685, 199] on span "Contact Form - Cairns page" at bounding box center [662, 198] width 138 height 16
click at [655, 310] on span "Contact Form -" at bounding box center [623, 313] width 76 height 16
click at [696, 190] on div "Contact Form -" at bounding box center [669, 198] width 152 height 16
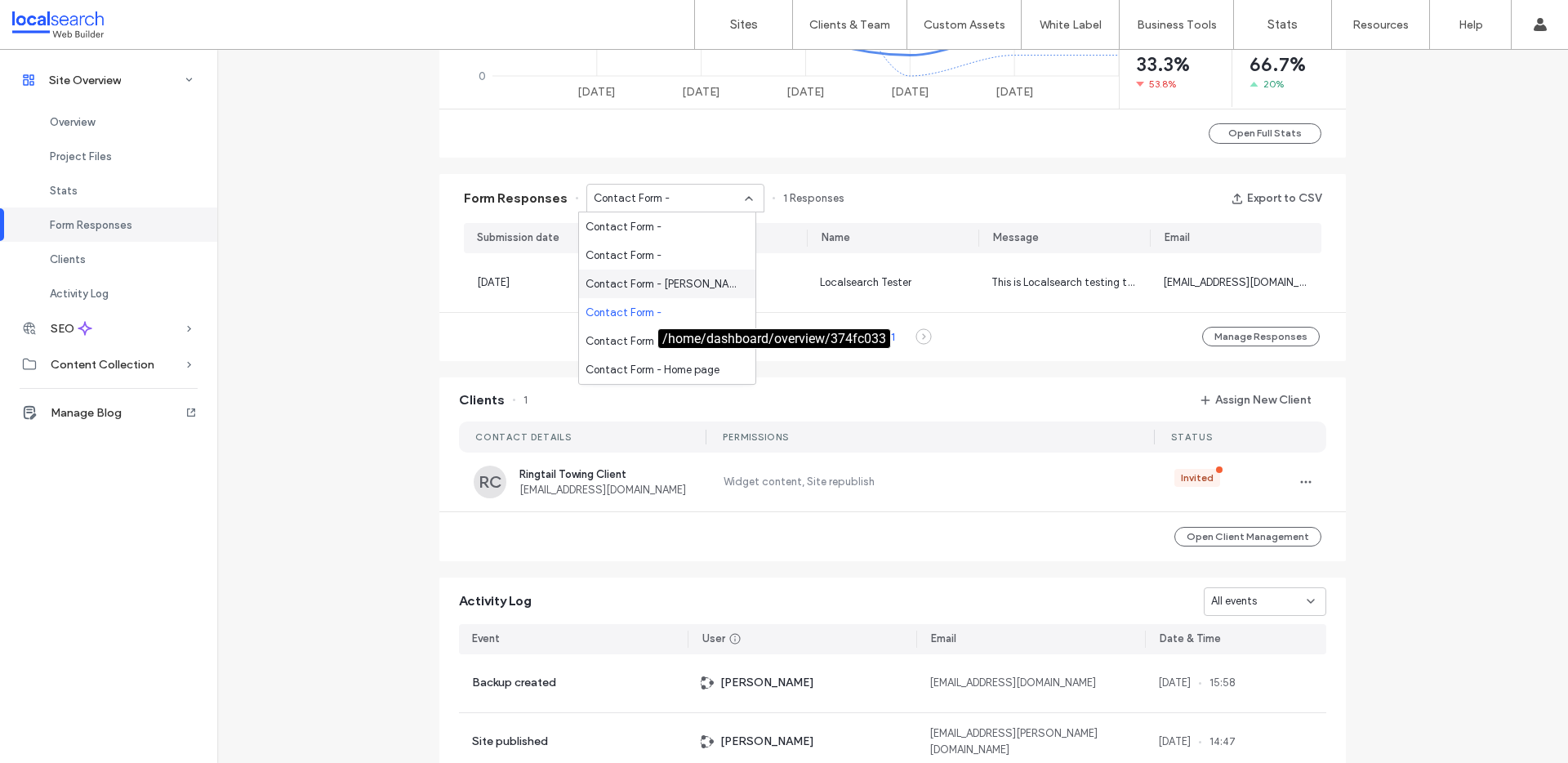
click at [640, 277] on span "Contact Form - Musgrave page" at bounding box center [664, 284] width 157 height 16
click at [691, 183] on div "Form Responses Contact Form - Musgrave page 1 Responses Export to CSV" at bounding box center [892, 198] width 906 height 49
click at [690, 190] on span "Contact Form - Musgrave page" at bounding box center [669, 198] width 152 height 16
click at [640, 260] on span "Contact Form -" at bounding box center [623, 256] width 76 height 16
click at [670, 199] on div "Contact Form -" at bounding box center [669, 198] width 152 height 16
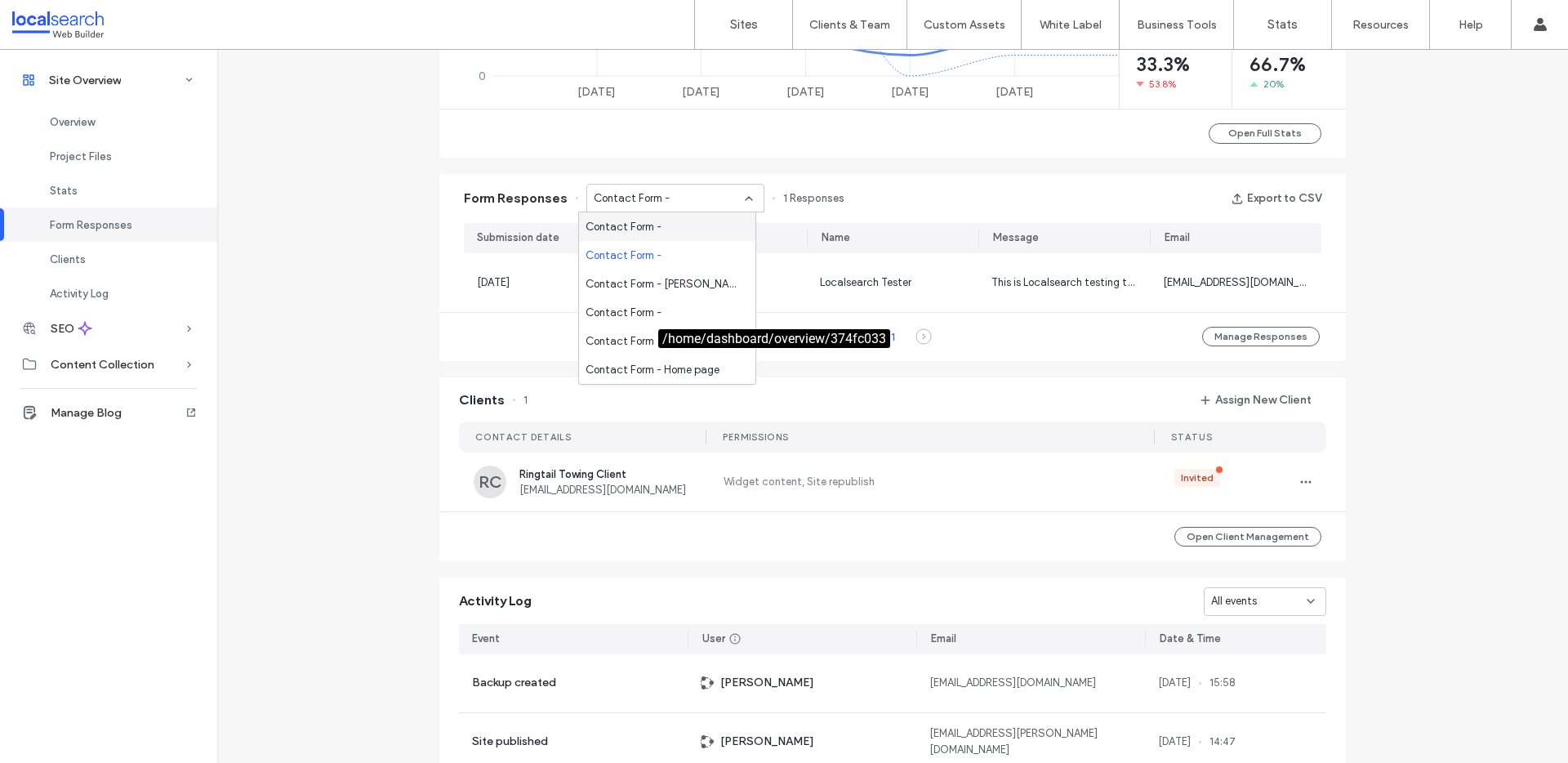
click at [658, 234] on span "Contact Form -" at bounding box center [623, 227] width 76 height 16
click at [689, 207] on div "Contact Form -" at bounding box center [676, 198] width 178 height 29
click at [645, 360] on div "Contact Form - Home page" at bounding box center [668, 370] width 176 height 29
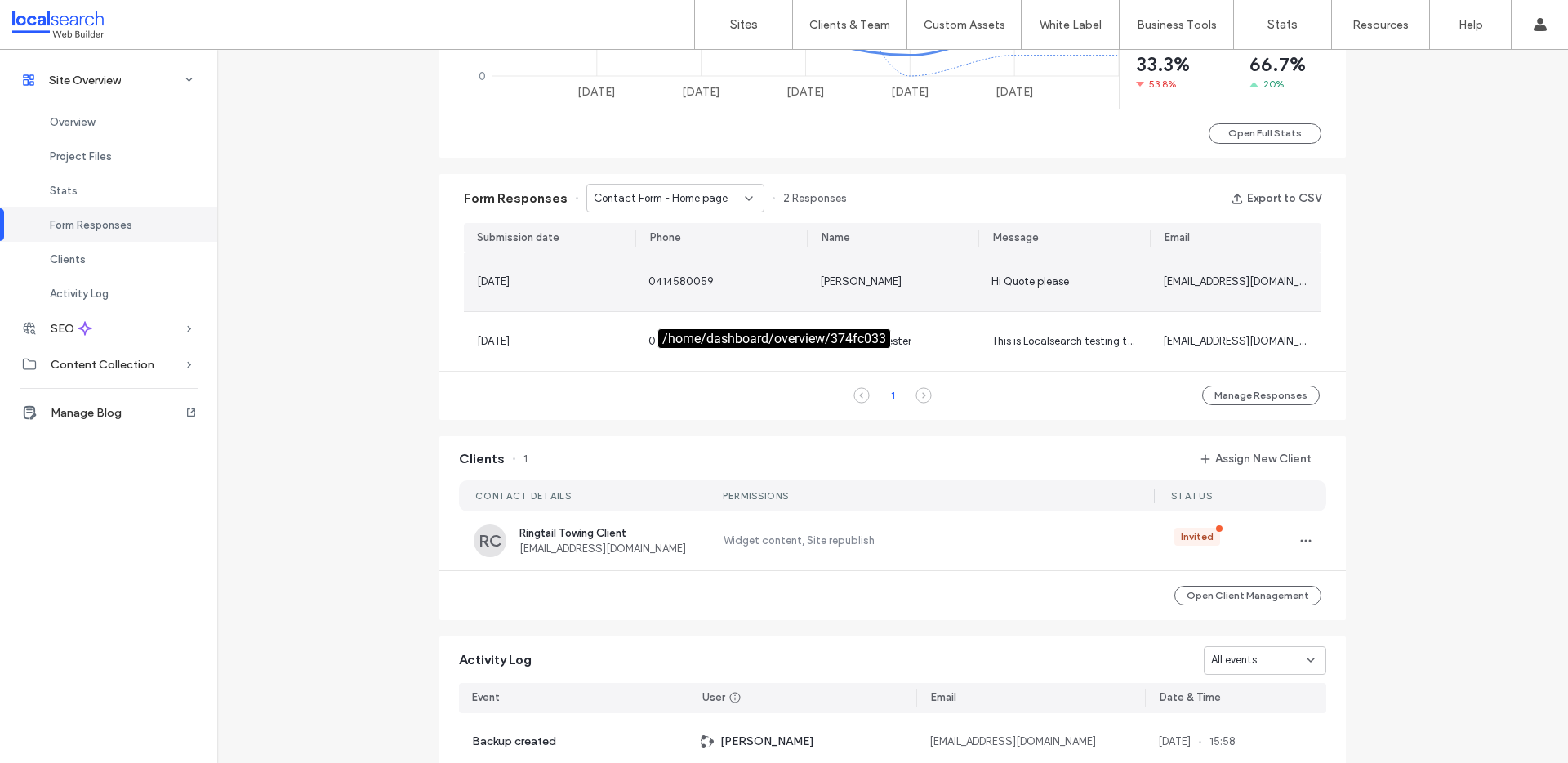
click at [992, 273] on div "Hi Quote please" at bounding box center [1030, 281] width 77 height 16
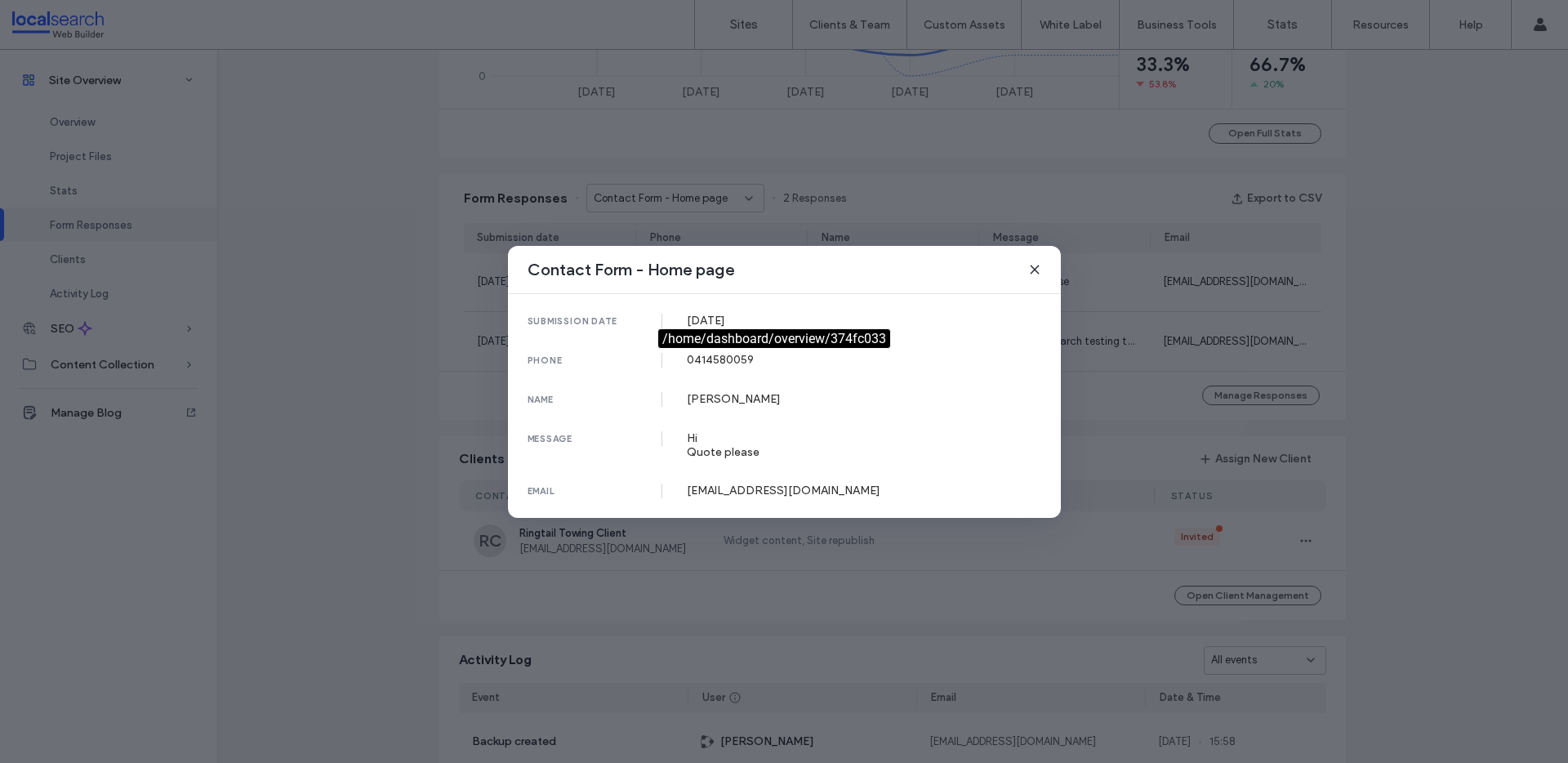
click at [709, 465] on div "submission date 14 Oct, 2025 phone 0414580059 name Stephen Don message Hi Quote…" at bounding box center [784, 406] width 553 height 224
drag, startPoint x: 743, startPoint y: 493, endPoint x: 825, endPoint y: 454, distance: 90.8
click at [812, 493] on div "dustynutspl@gmail.com" at bounding box center [865, 490] width 355 height 14
click at [1024, 268] on div "Contact Form - Home page" at bounding box center [784, 270] width 553 height 49
click at [1031, 265] on icon at bounding box center [1034, 270] width 13 height 13
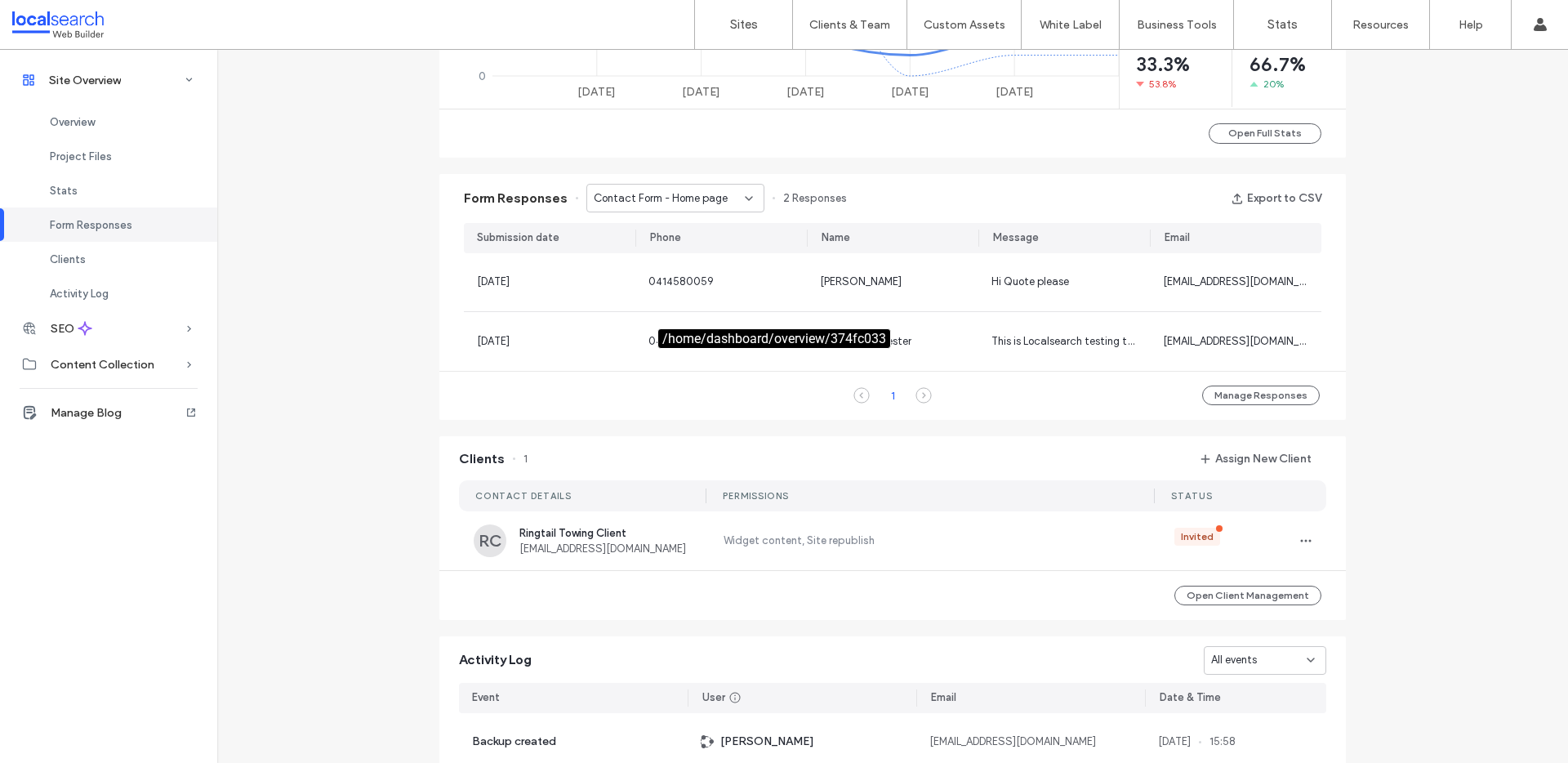
click at [1441, 307] on div "Site Overview www.ringtailtowing.com.au Site ID: 374fc033 https://www.ringtailt…" at bounding box center [892, 107] width 1351 height 1986
click at [1258, 201] on button "Export to CSV" at bounding box center [1277, 198] width 91 height 26
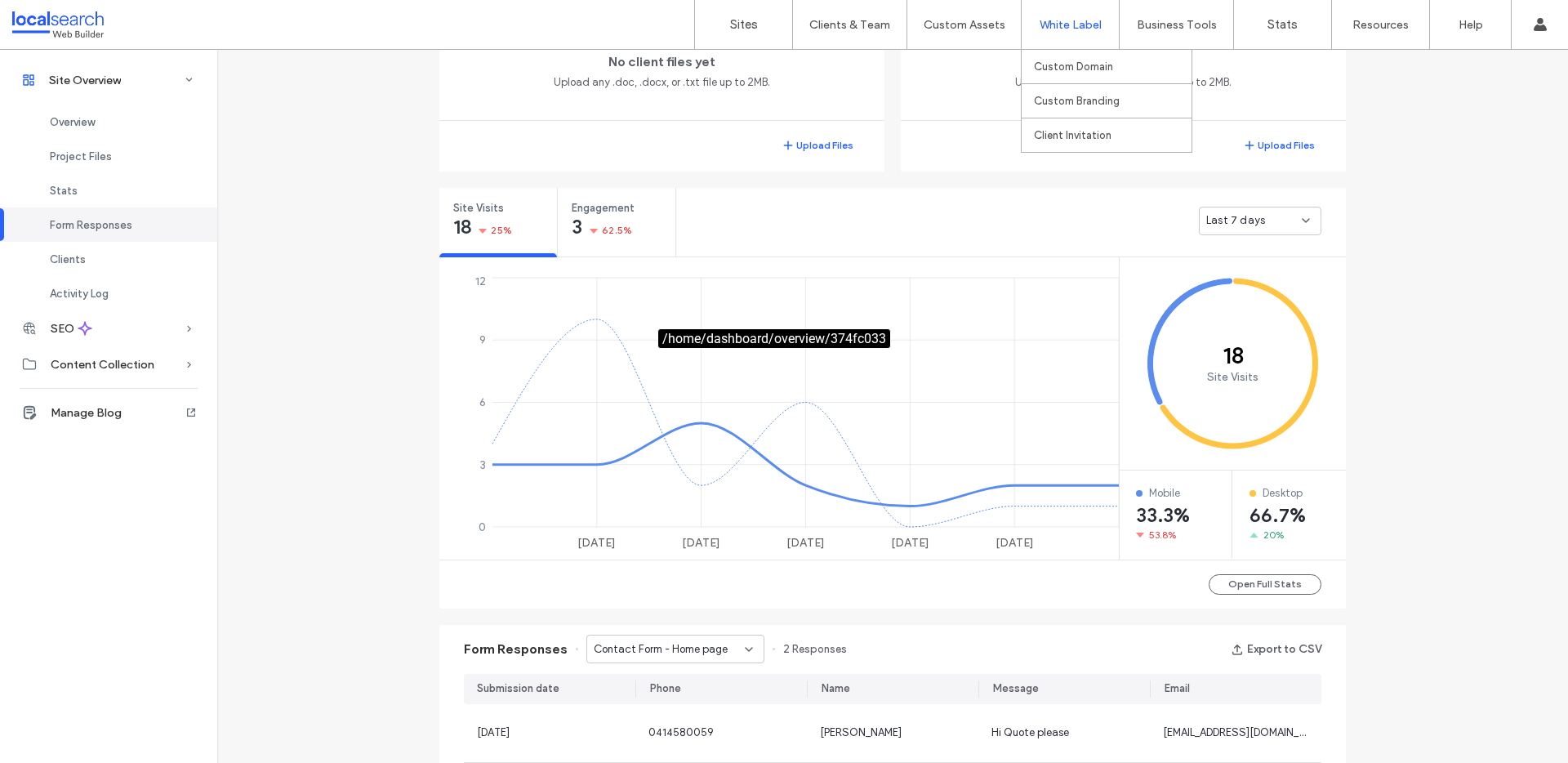
scroll to position [0, 0]
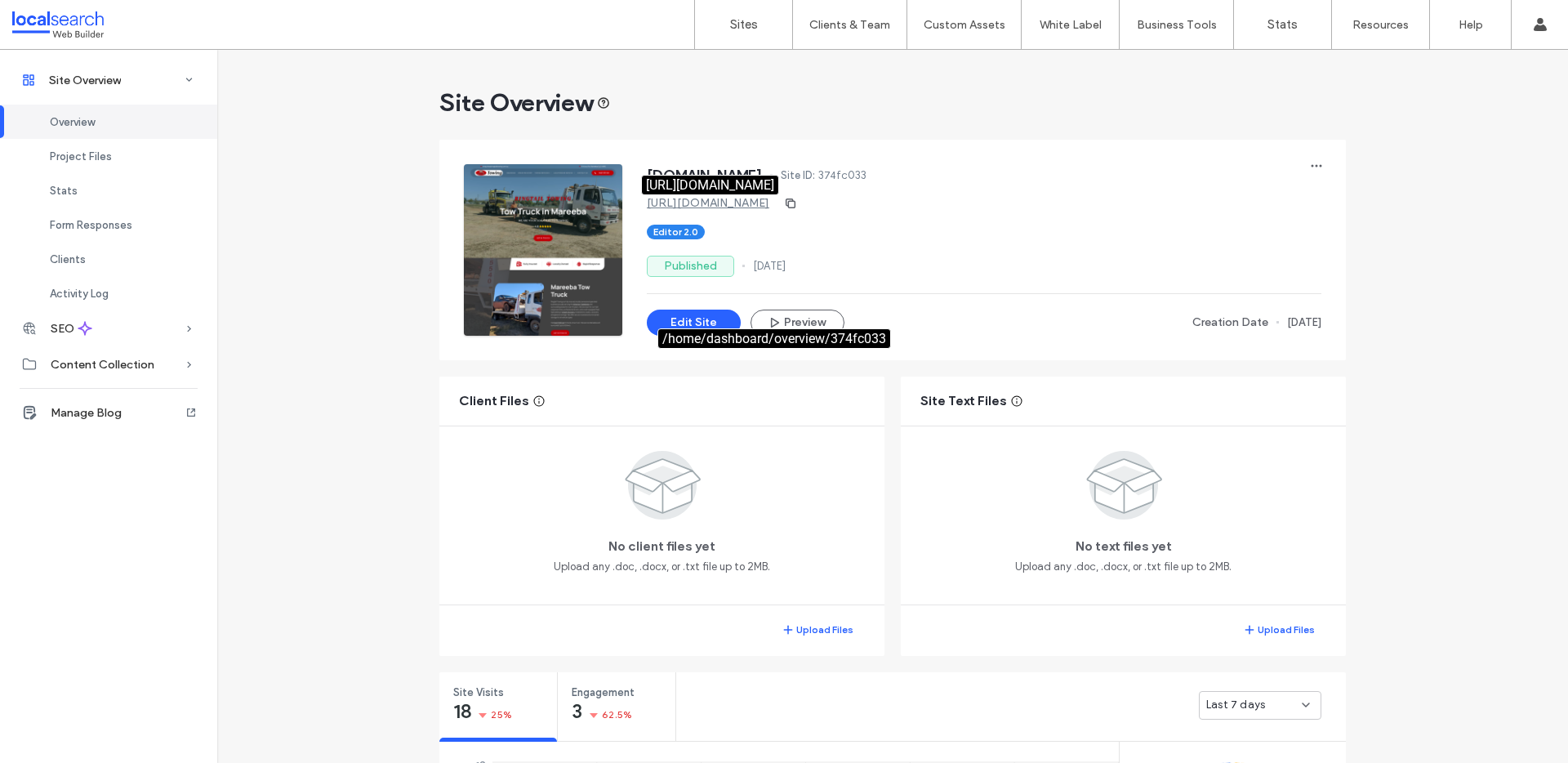
click at [770, 205] on link "https://www.ringtailtowing.com.au" at bounding box center [708, 203] width 123 height 14
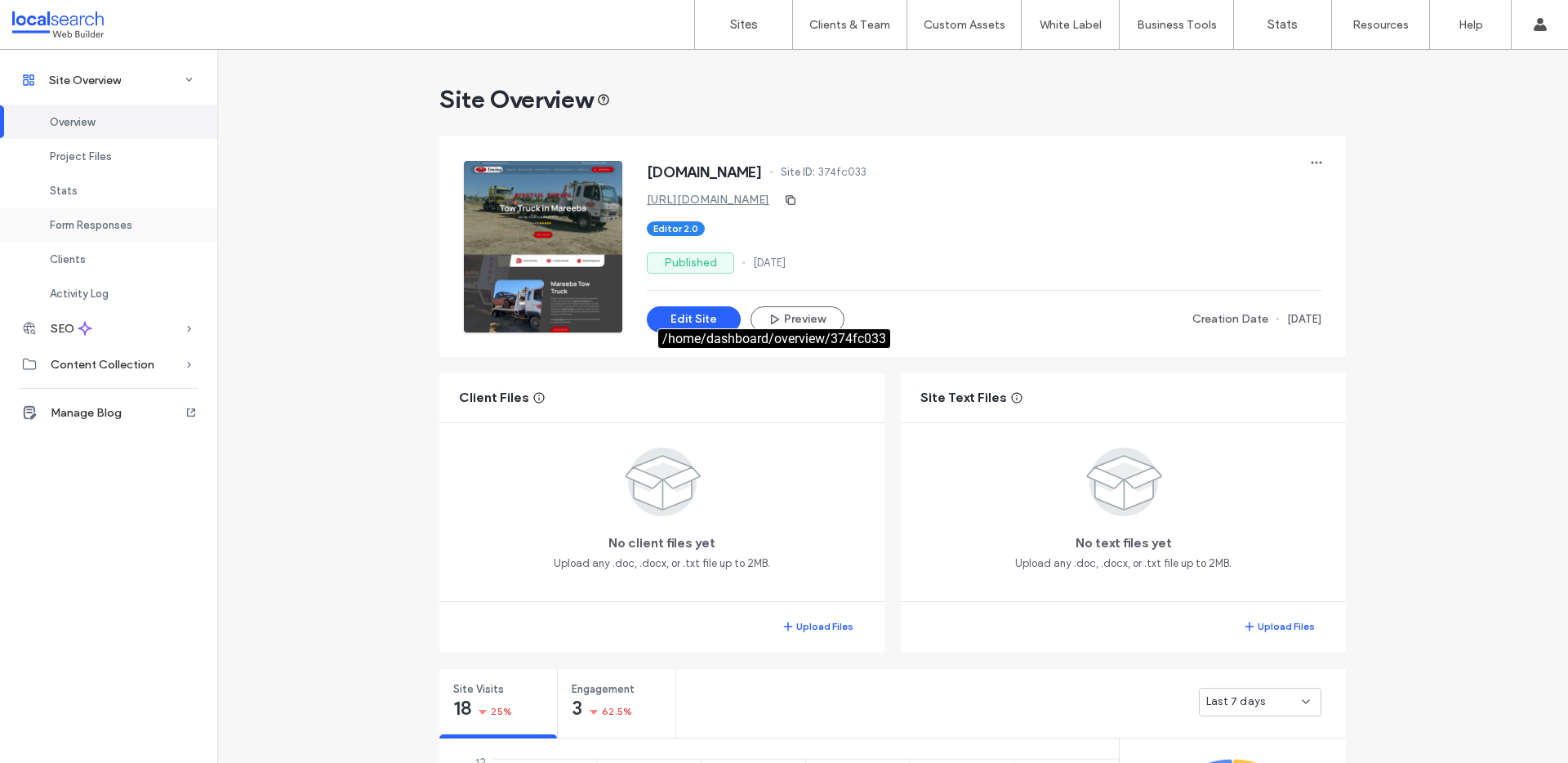
click at [109, 228] on span "Form Responses" at bounding box center [90, 225] width 82 height 12
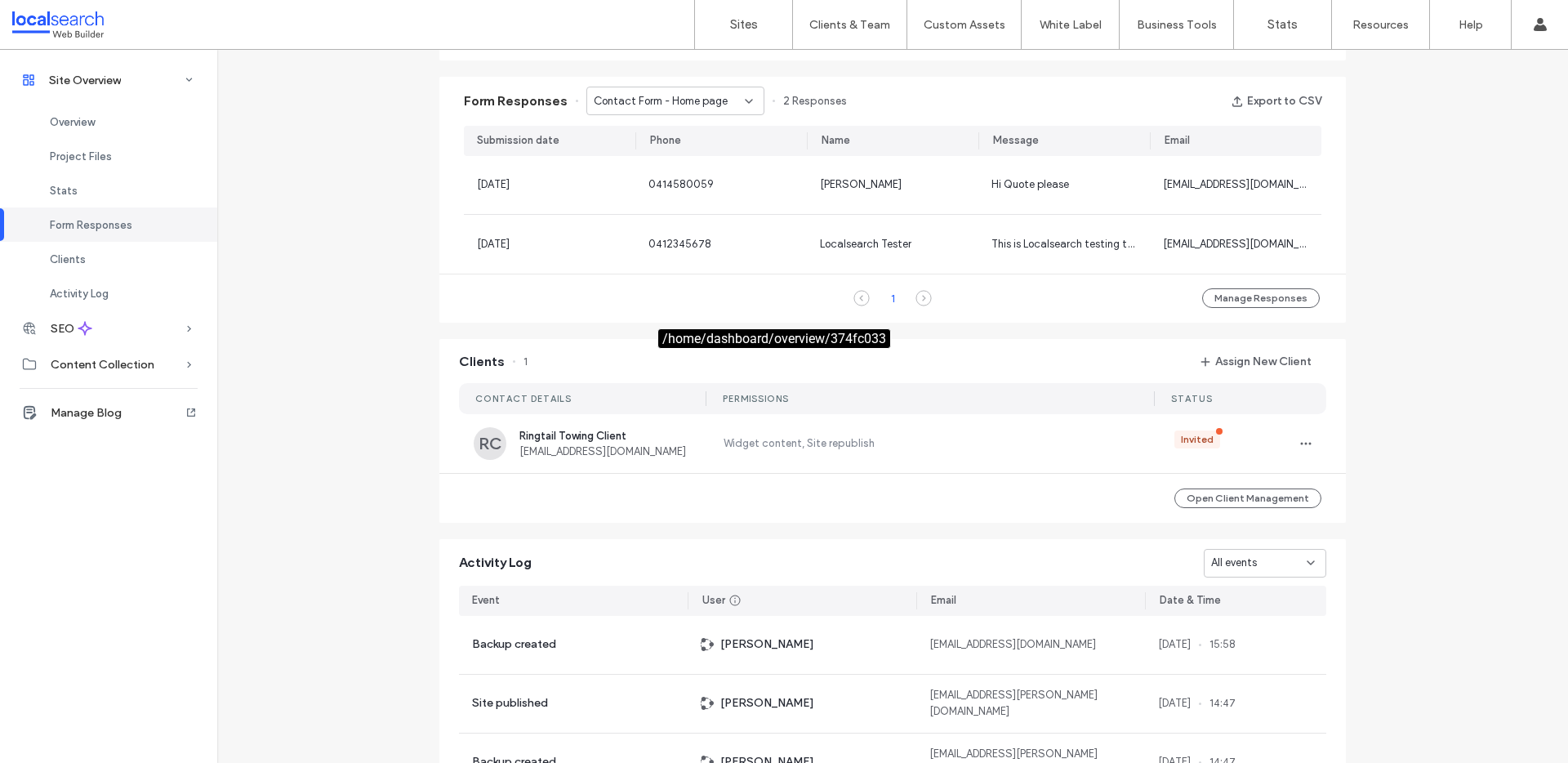
scroll to position [1052, 0]
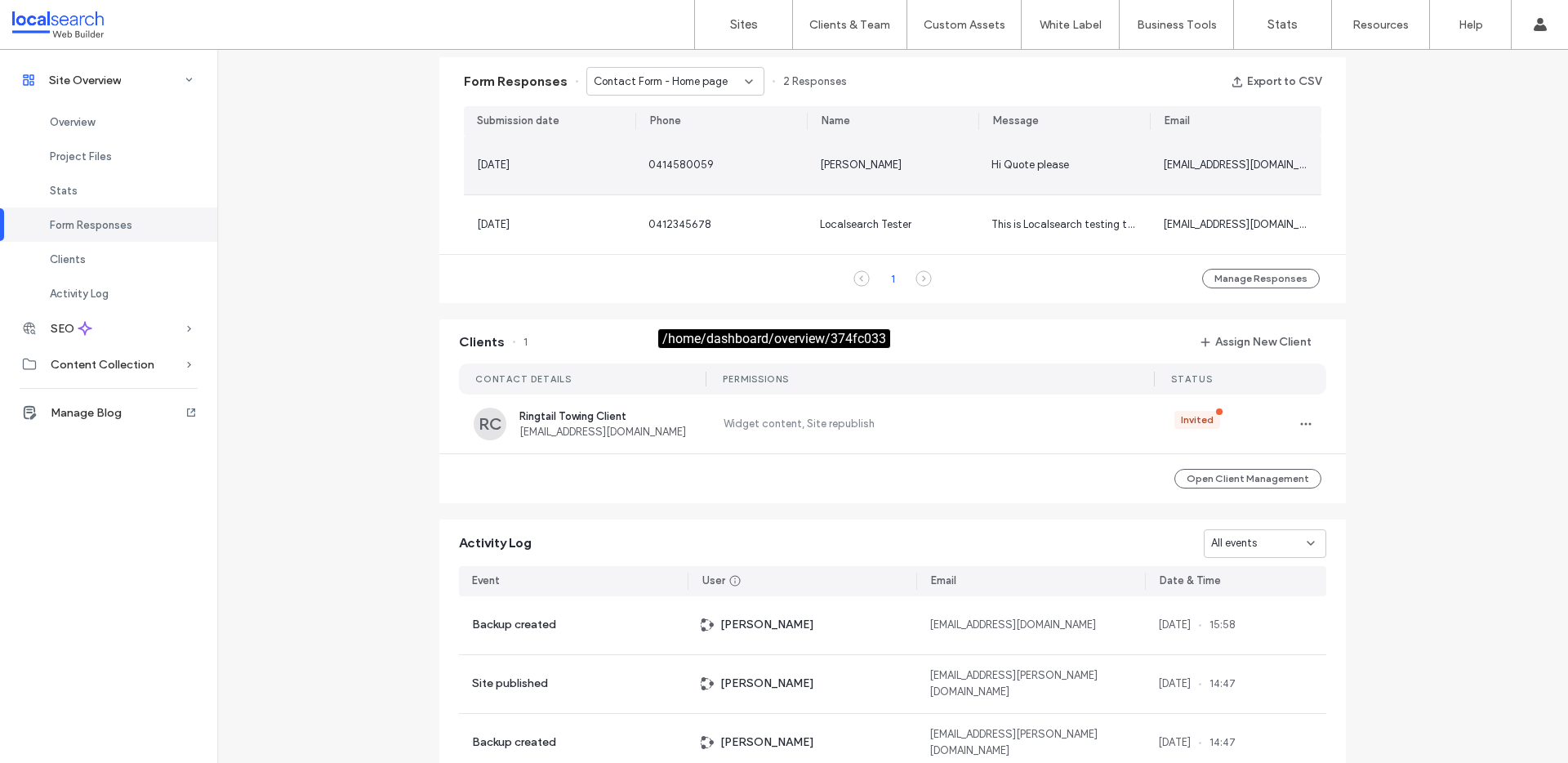
click at [1129, 160] on div "Hi Quote please" at bounding box center [1064, 164] width 146 height 16
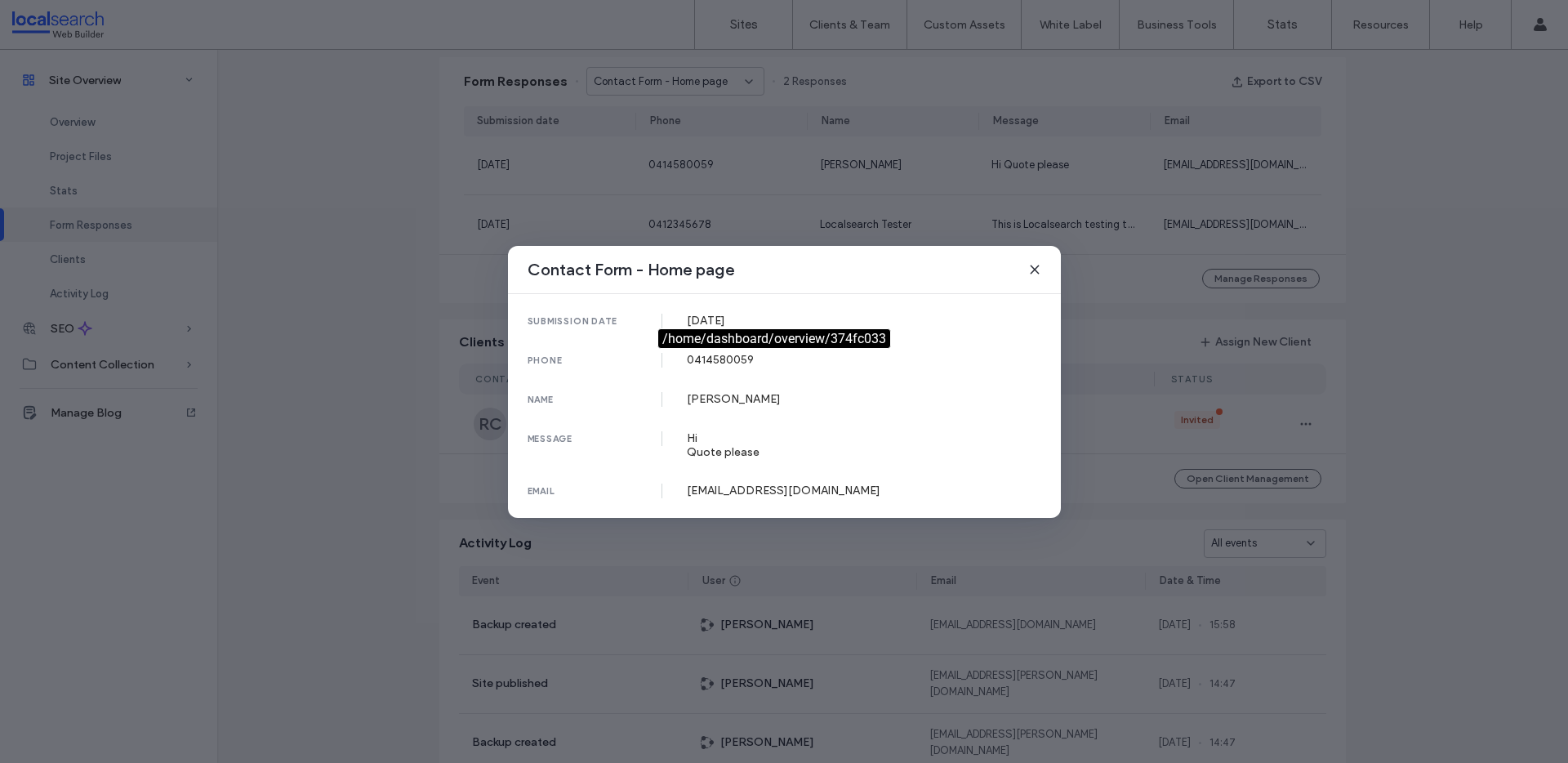
click at [1034, 272] on icon at bounding box center [1034, 270] width 13 height 13
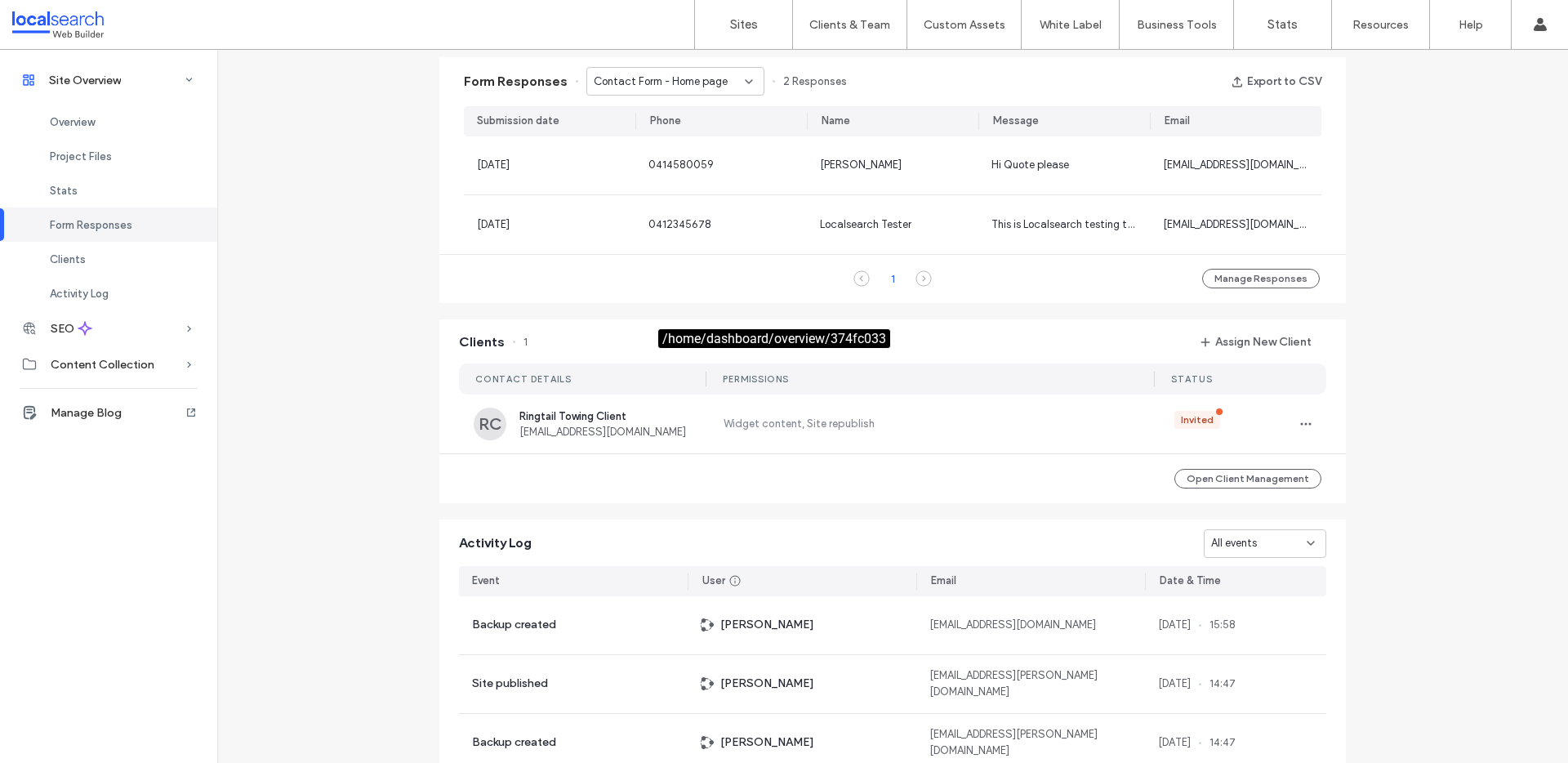
click at [906, 276] on div "1" at bounding box center [892, 278] width 46 height 20
click at [915, 277] on icon at bounding box center [923, 278] width 16 height 16
click at [857, 280] on icon at bounding box center [862, 278] width 16 height 16
click at [1221, 282] on button "Manage Responses" at bounding box center [1261, 278] width 118 height 20
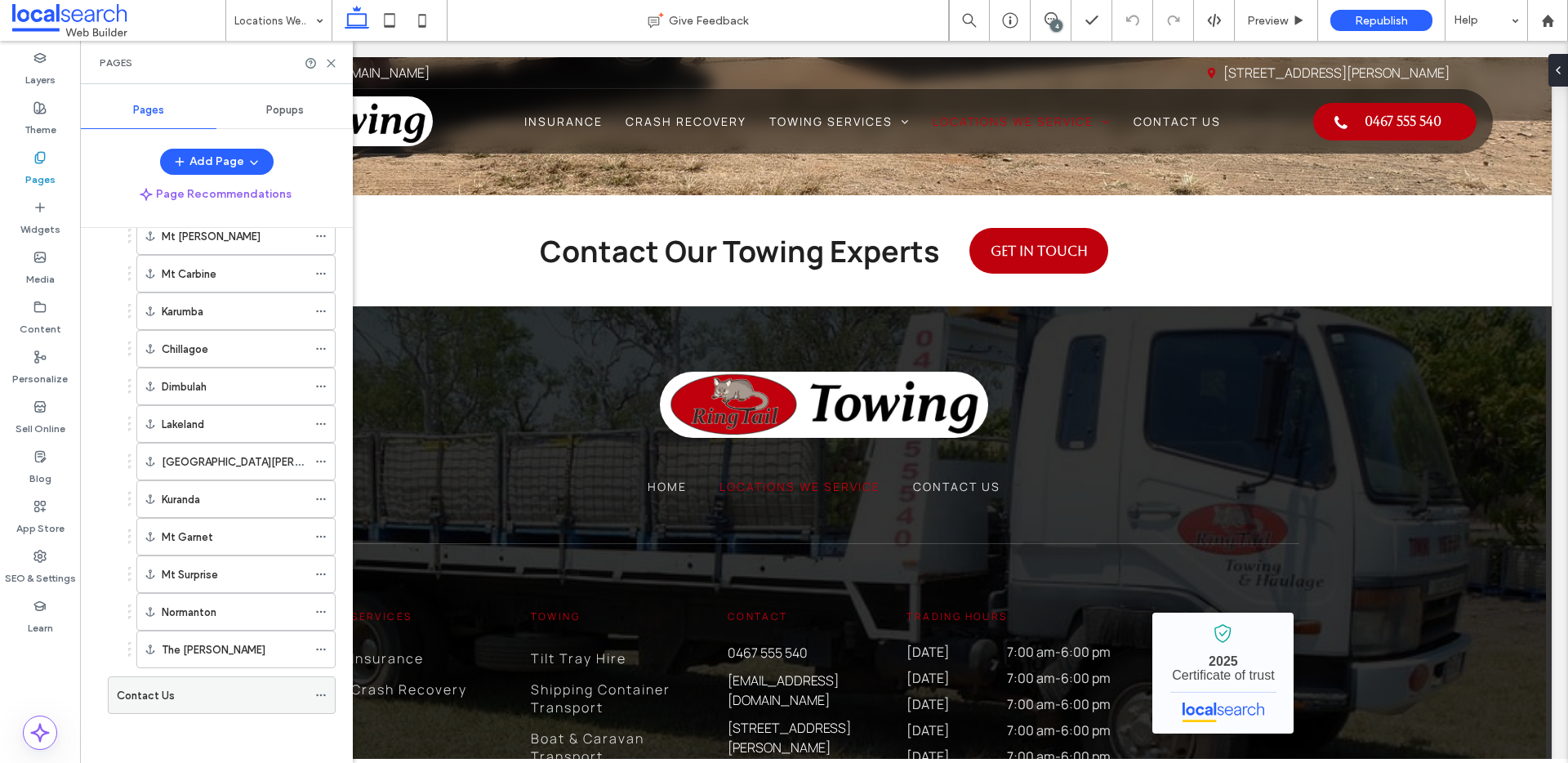
click at [165, 709] on div "Contact Us" at bounding box center [212, 696] width 190 height 36
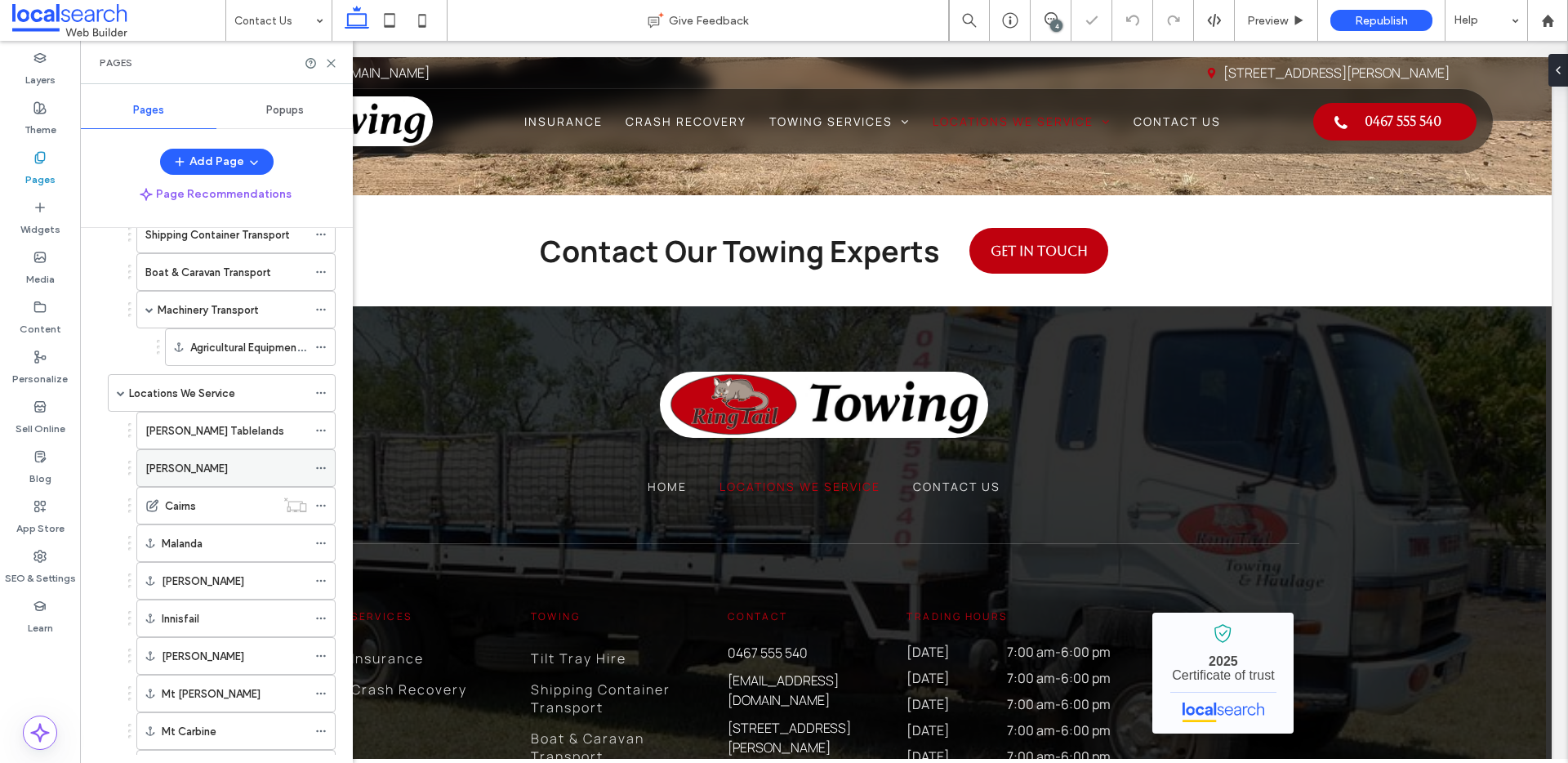
scroll to position [119, 0]
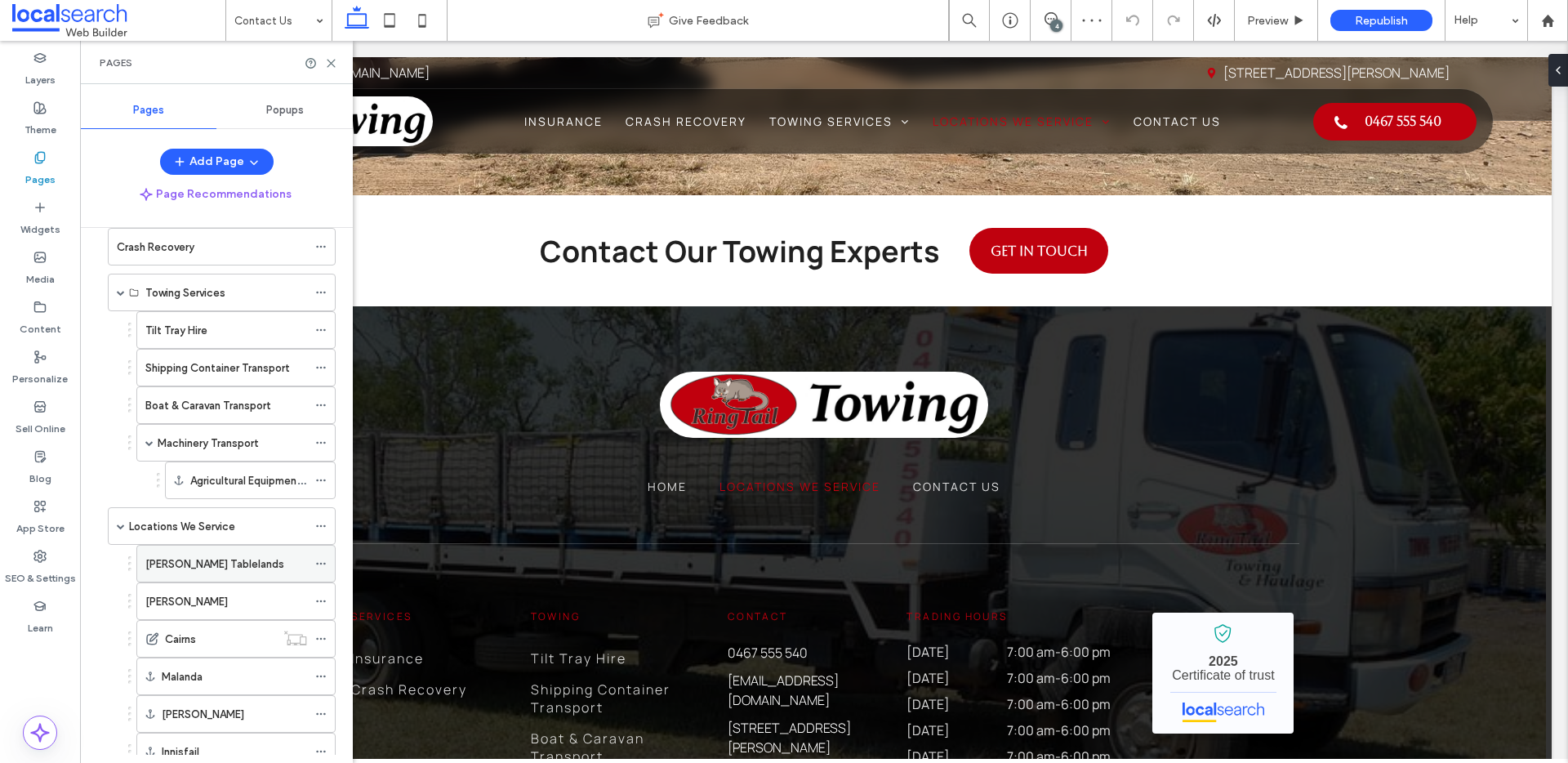
click at [193, 565] on label "[PERSON_NAME] Tablelands" at bounding box center [215, 564] width 139 height 29
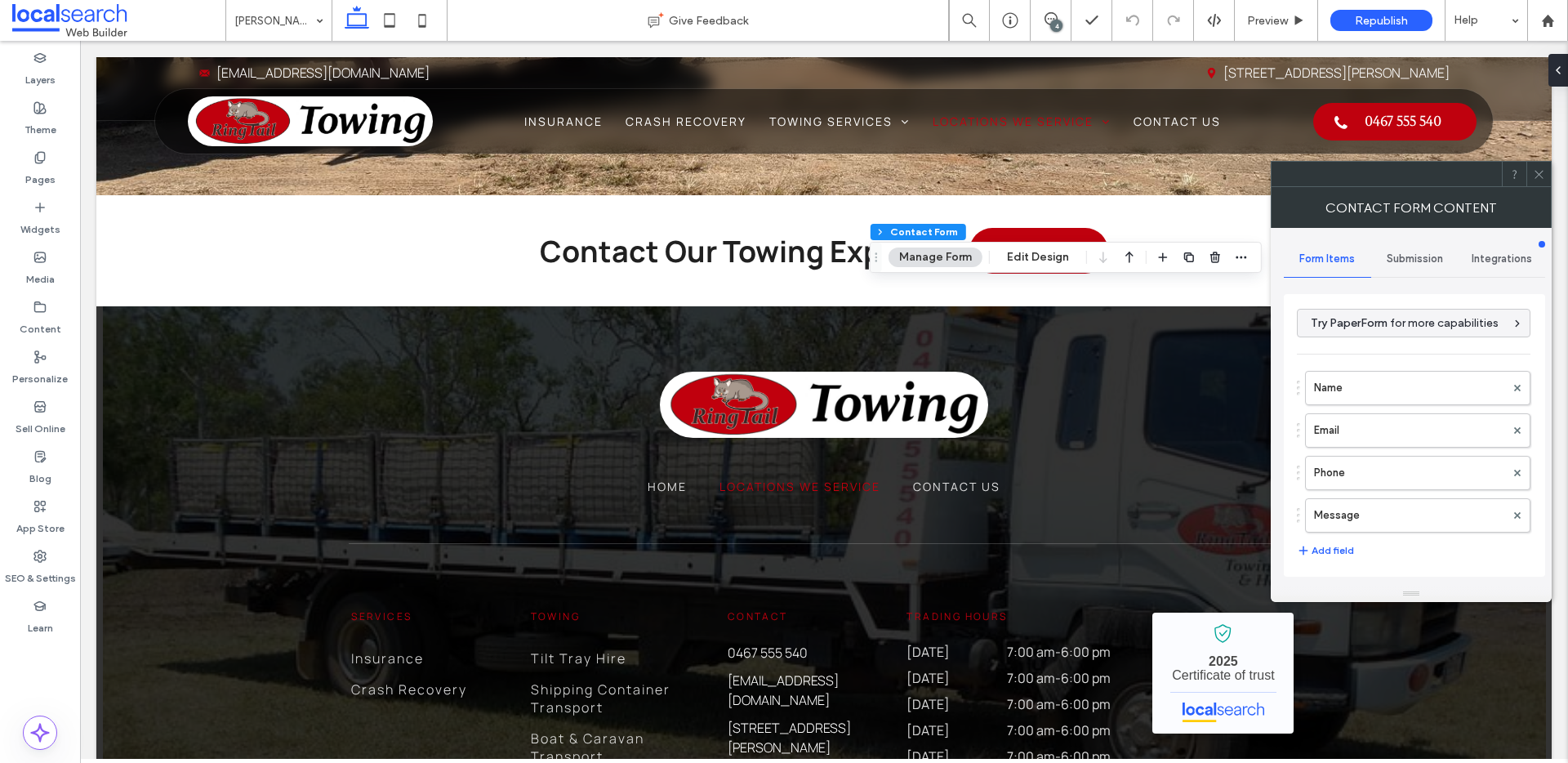
click at [1407, 250] on div "Submission" at bounding box center [1415, 259] width 87 height 36
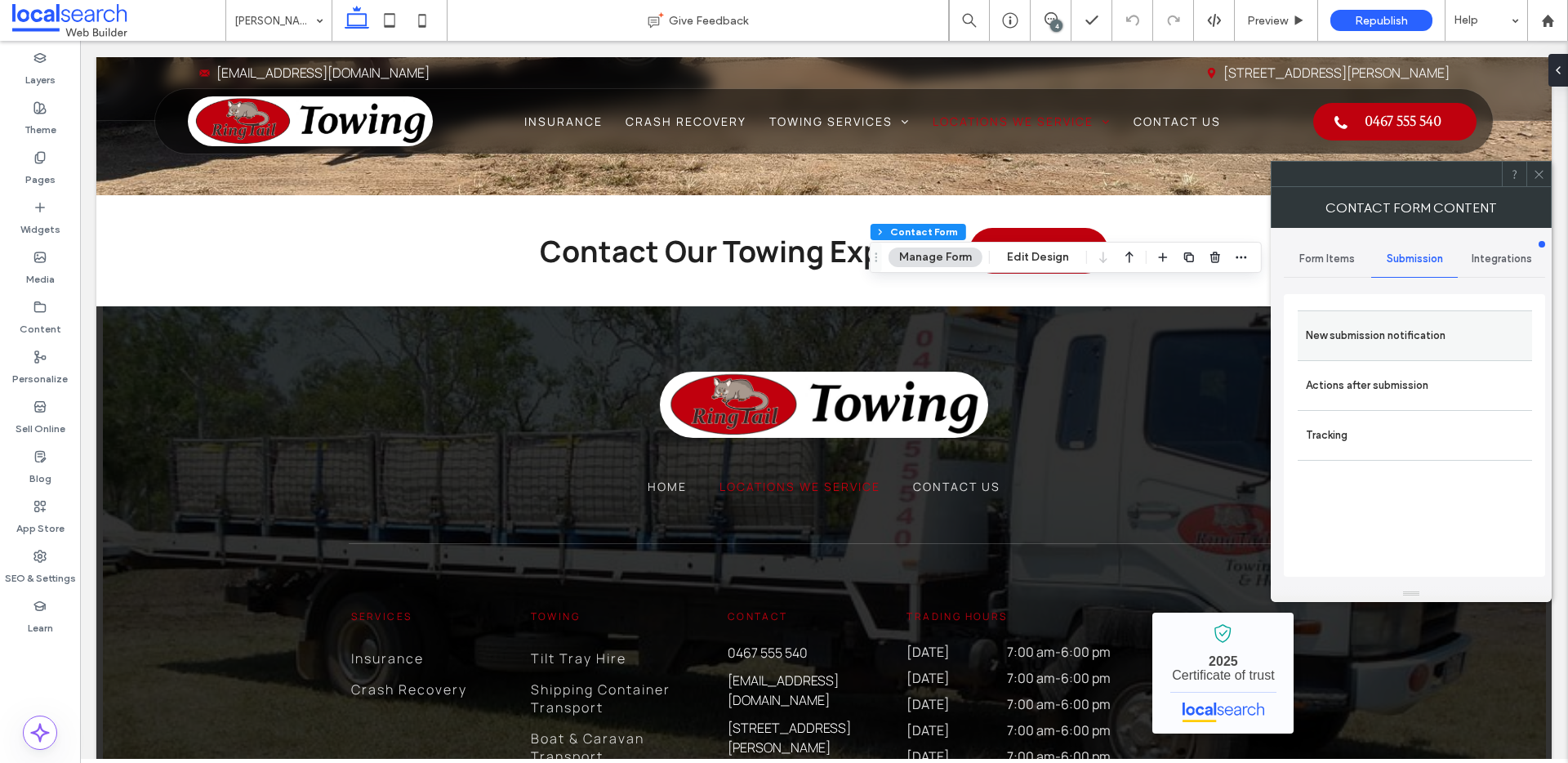
click at [1399, 333] on label "New submission notification" at bounding box center [1415, 335] width 218 height 33
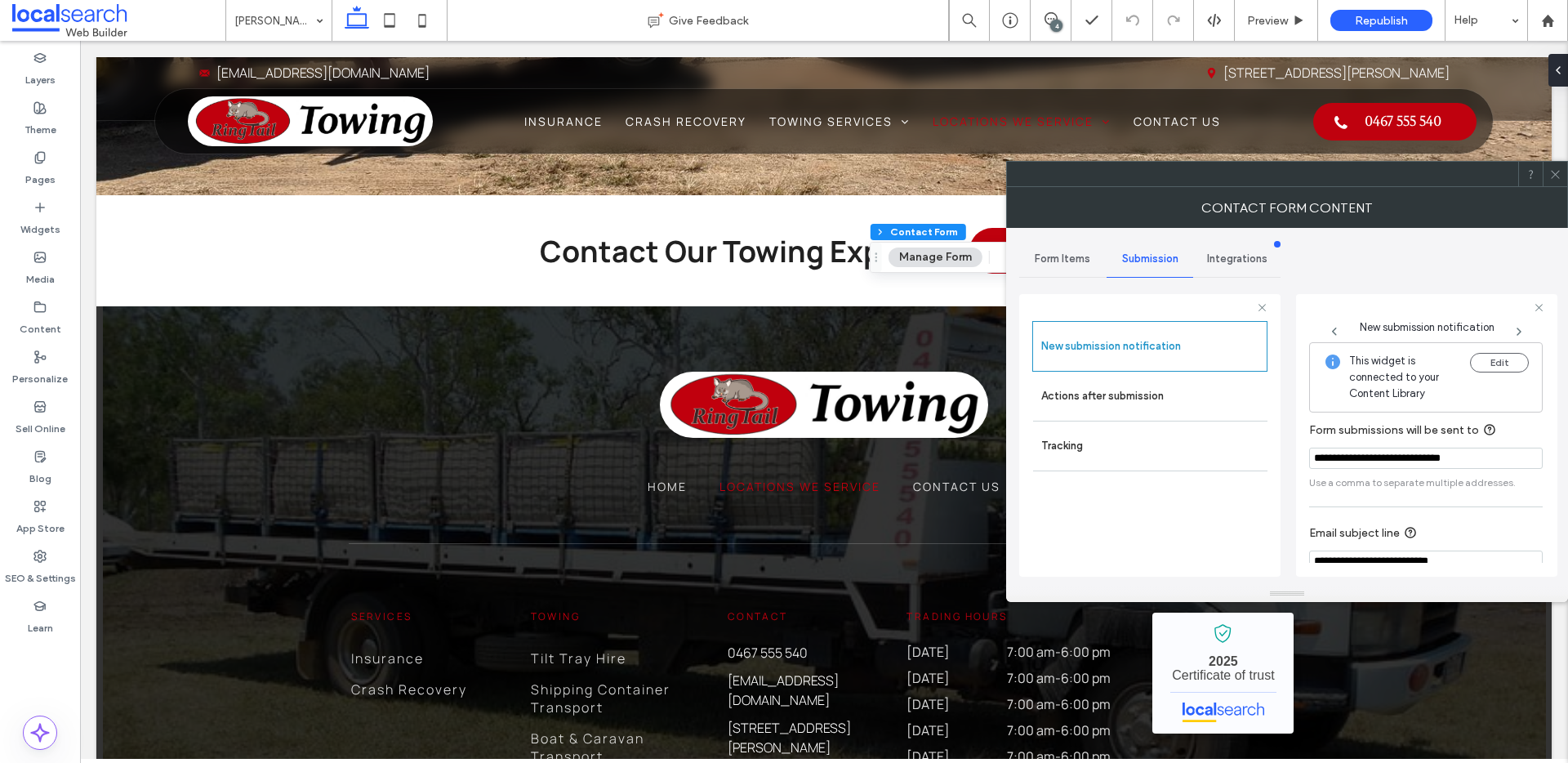
click at [1558, 170] on icon at bounding box center [1555, 174] width 12 height 12
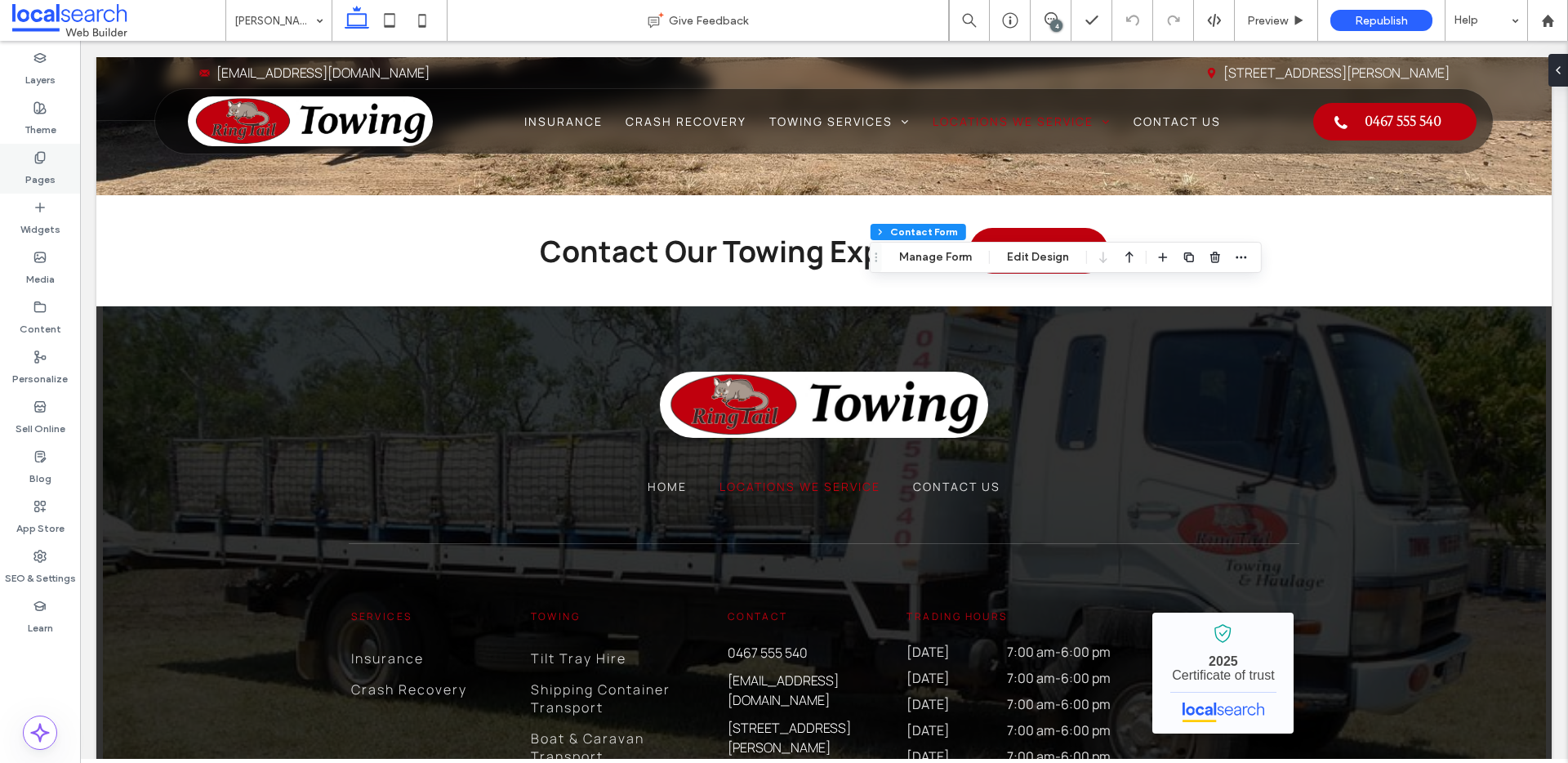
click at [23, 151] on div "Pages" at bounding box center [40, 168] width 80 height 50
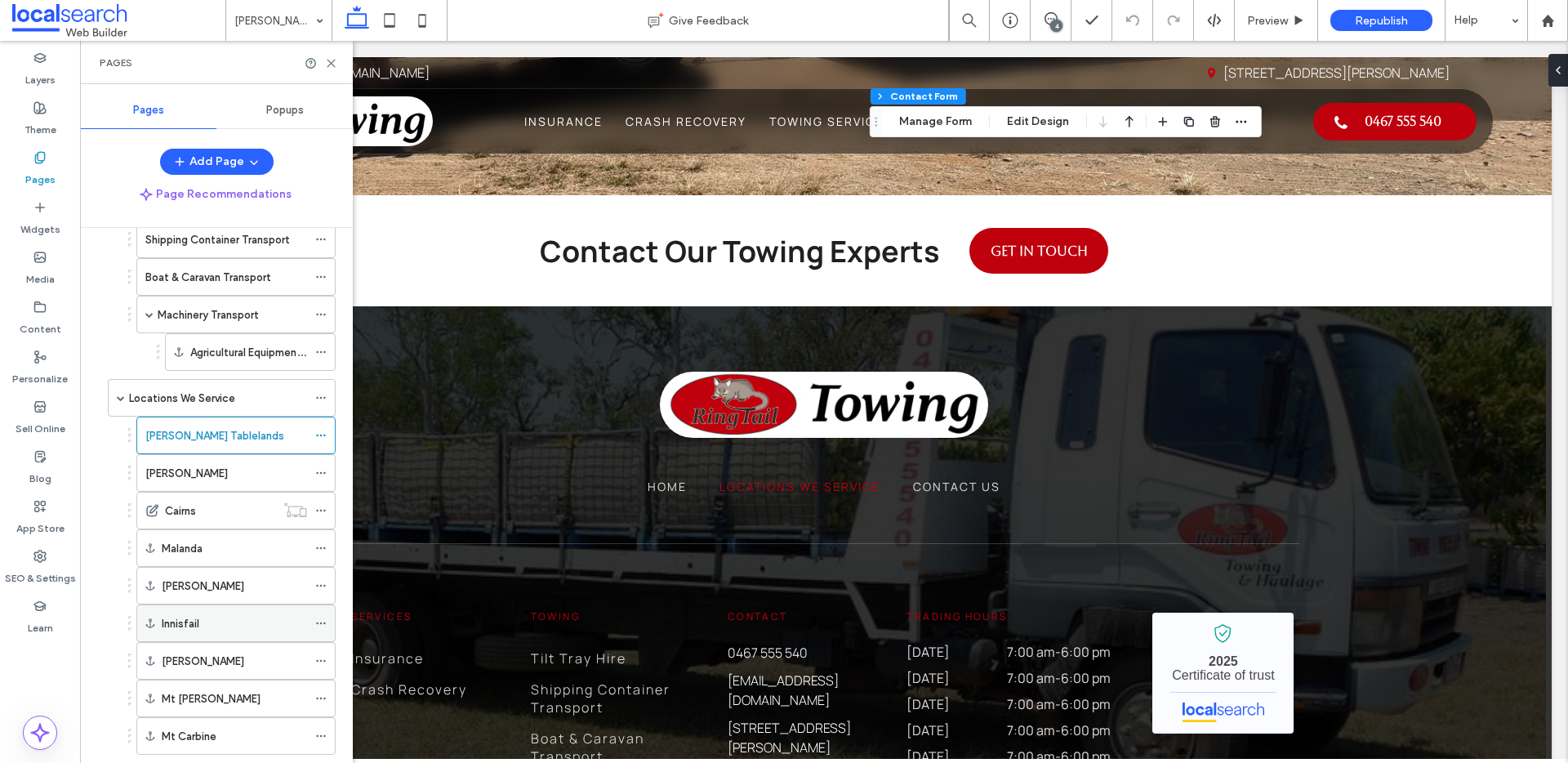
scroll to position [264, 0]
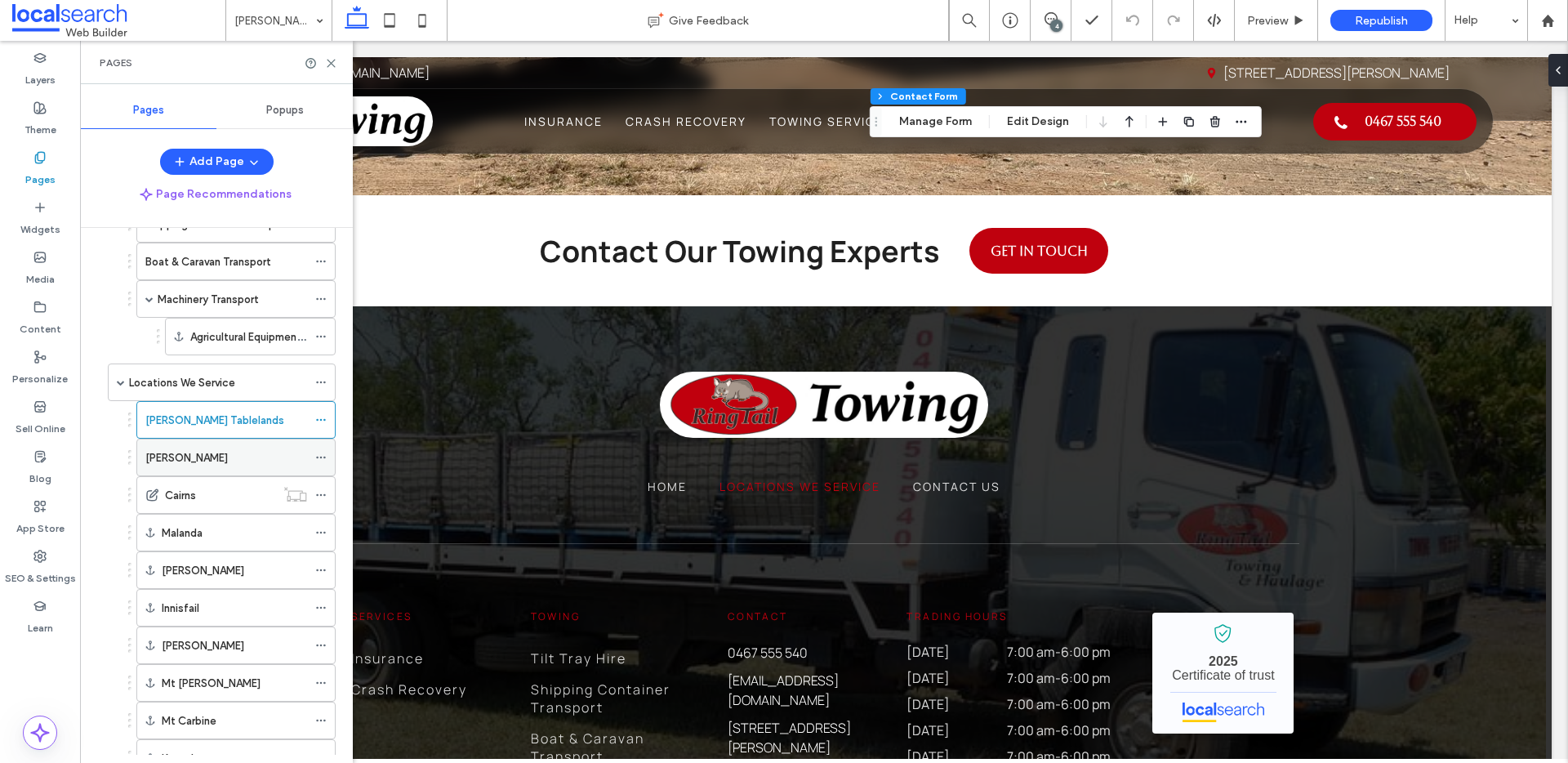
click at [201, 456] on div "[PERSON_NAME]" at bounding box center [226, 458] width 161 height 17
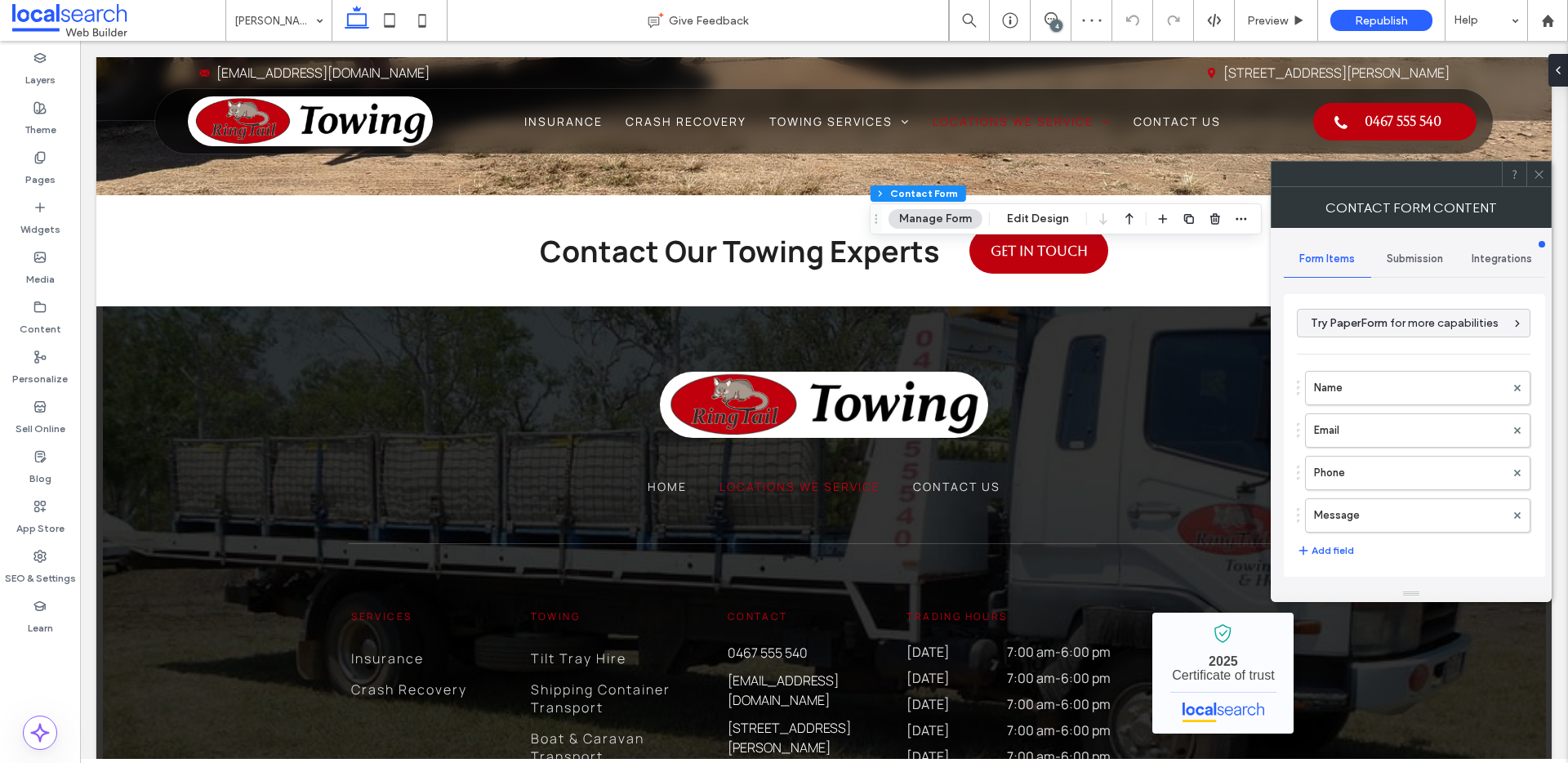
click at [1431, 250] on div "Submission" at bounding box center [1415, 259] width 87 height 36
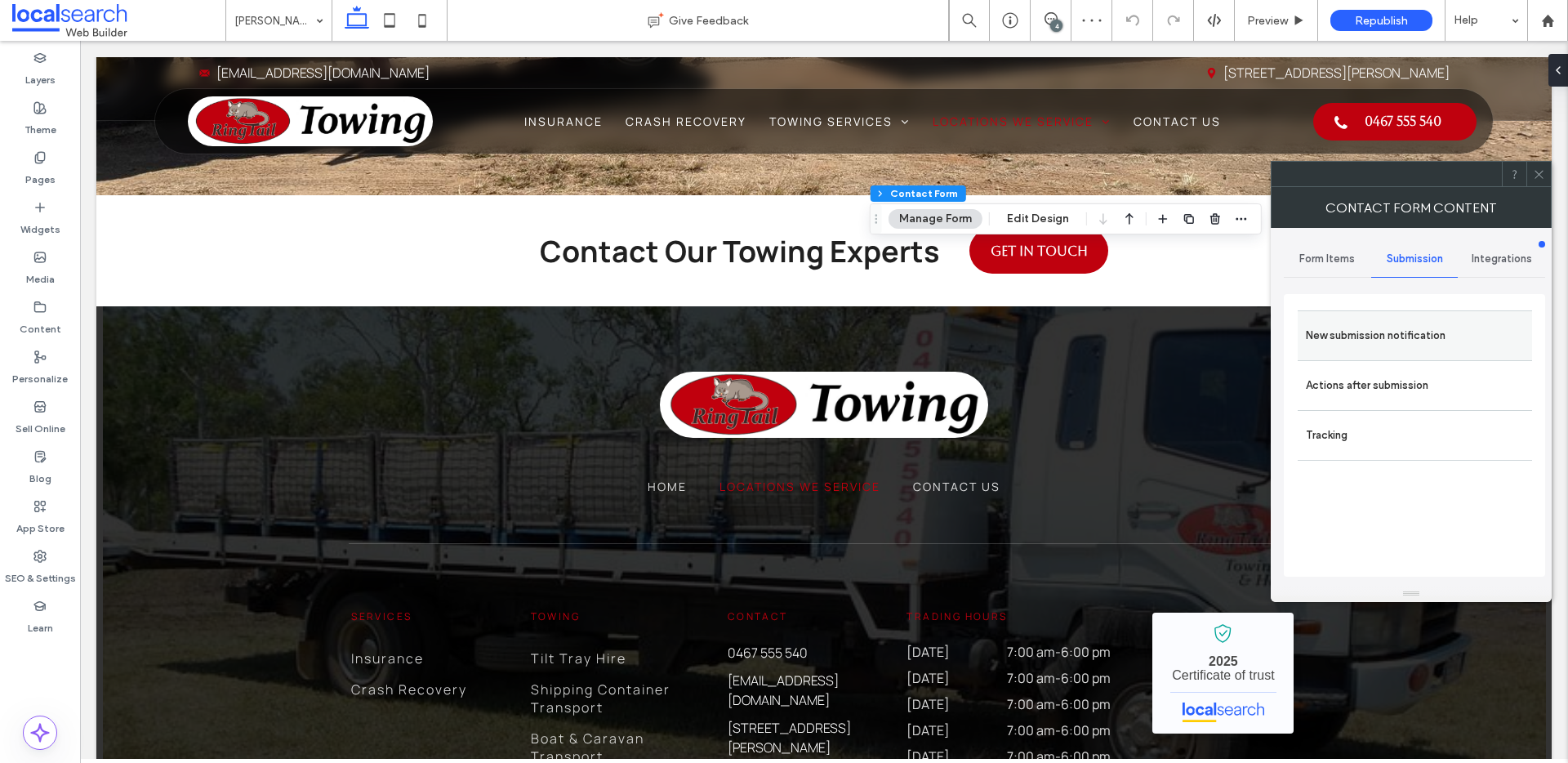
click at [1411, 336] on label "New submission notification" at bounding box center [1415, 335] width 218 height 33
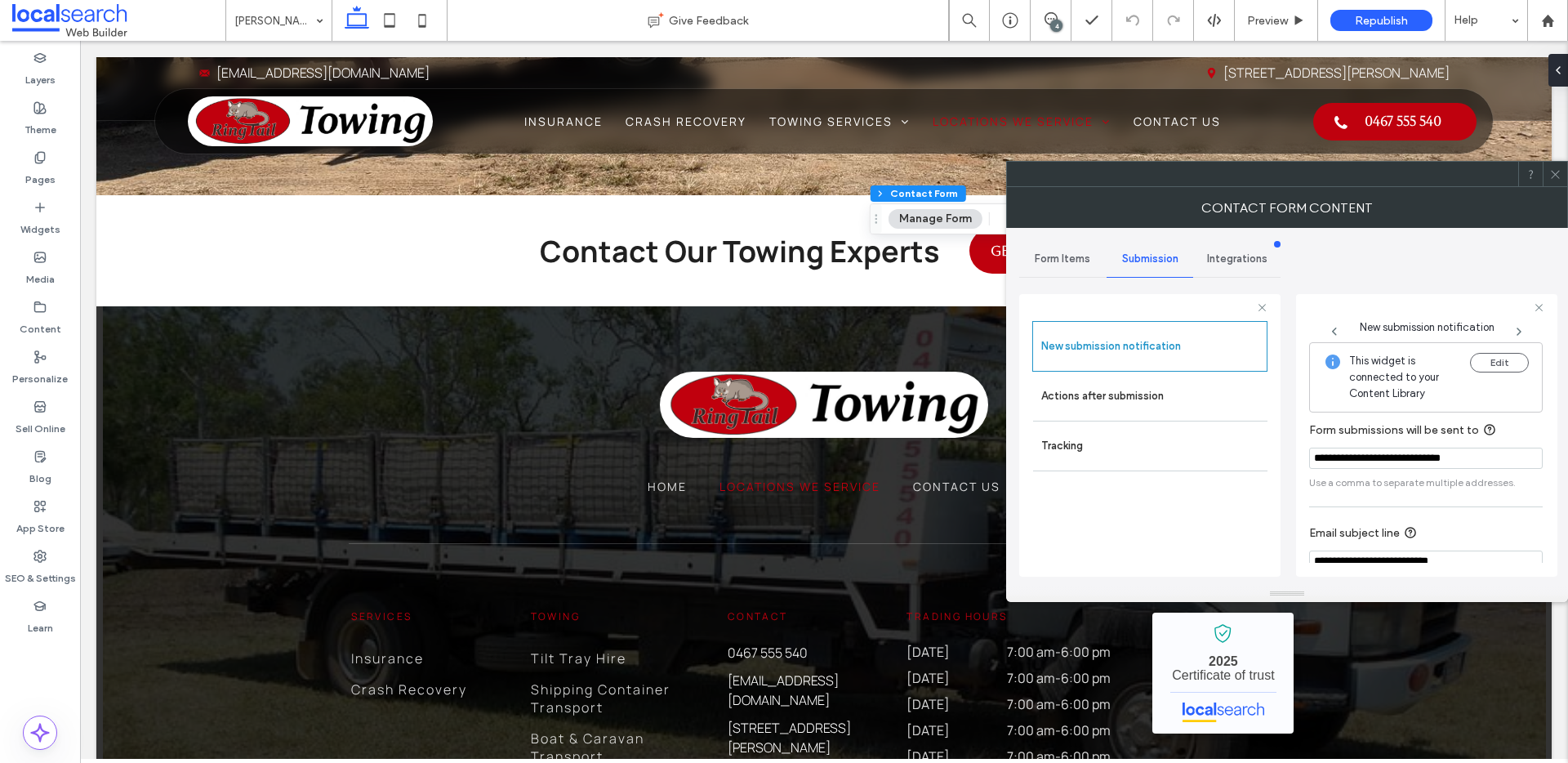
click at [1549, 180] on span at bounding box center [1555, 173] width 12 height 25
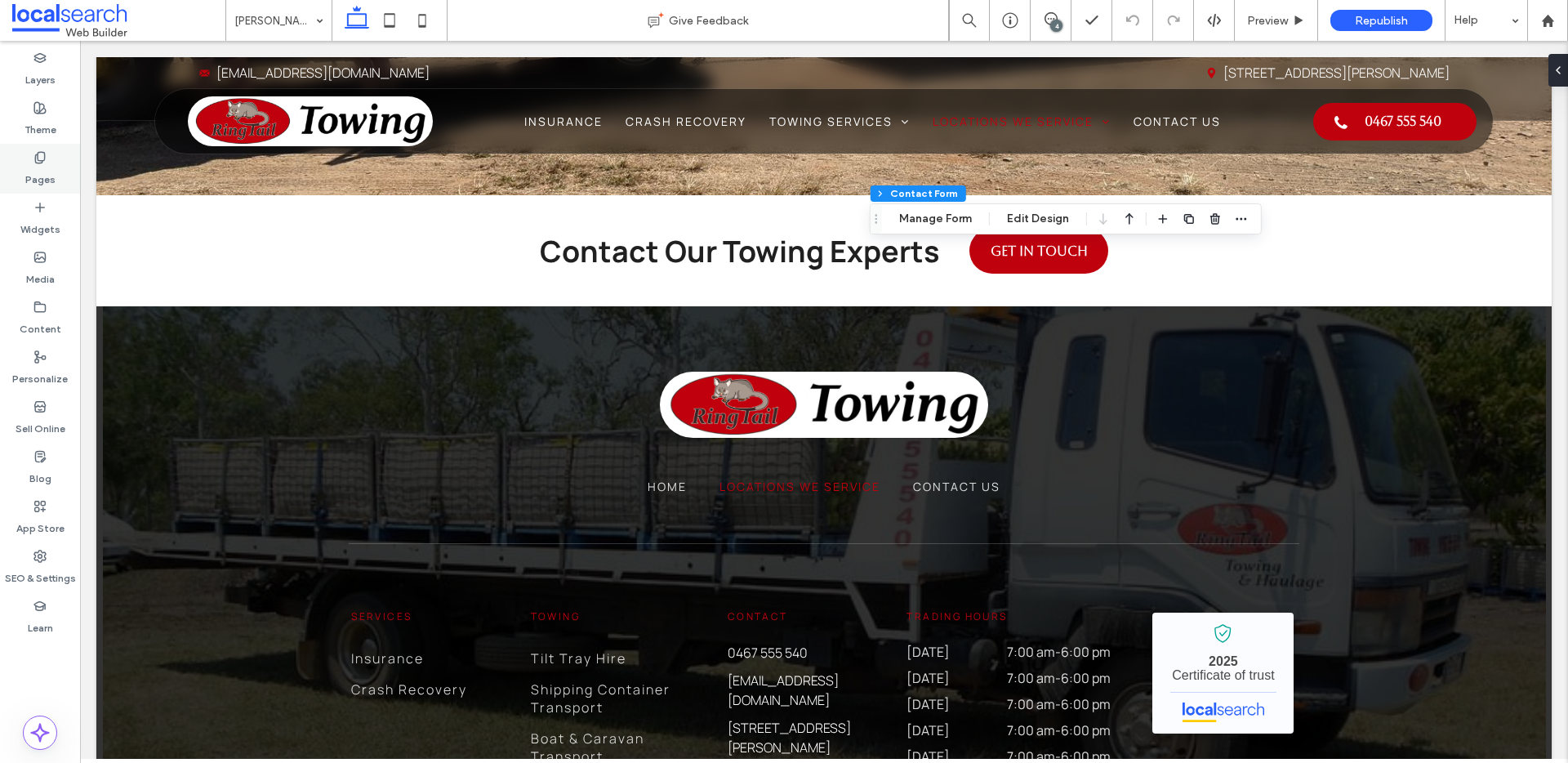
click at [35, 184] on label "Pages" at bounding box center [41, 175] width 31 height 23
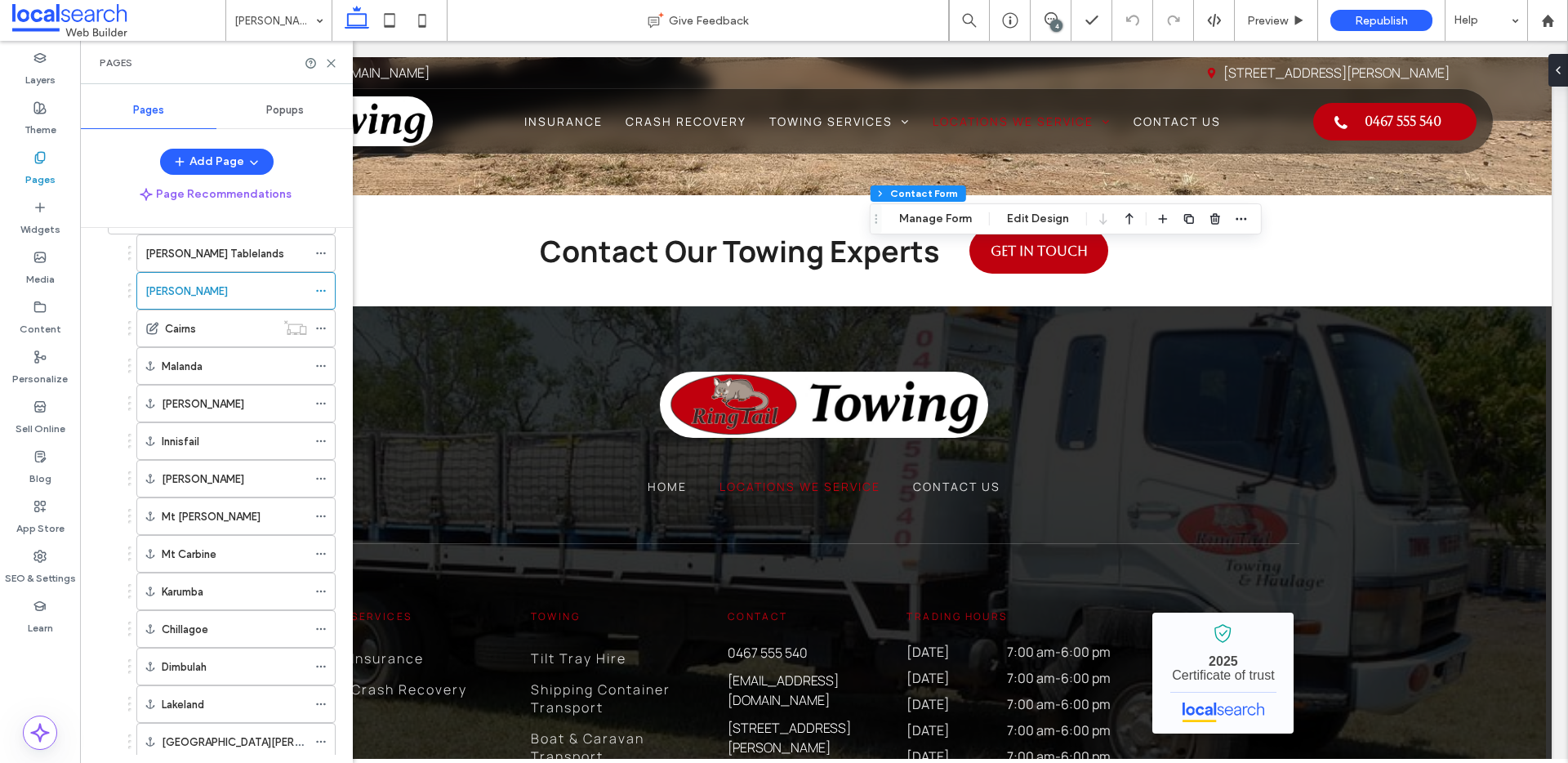
scroll to position [710, 0]
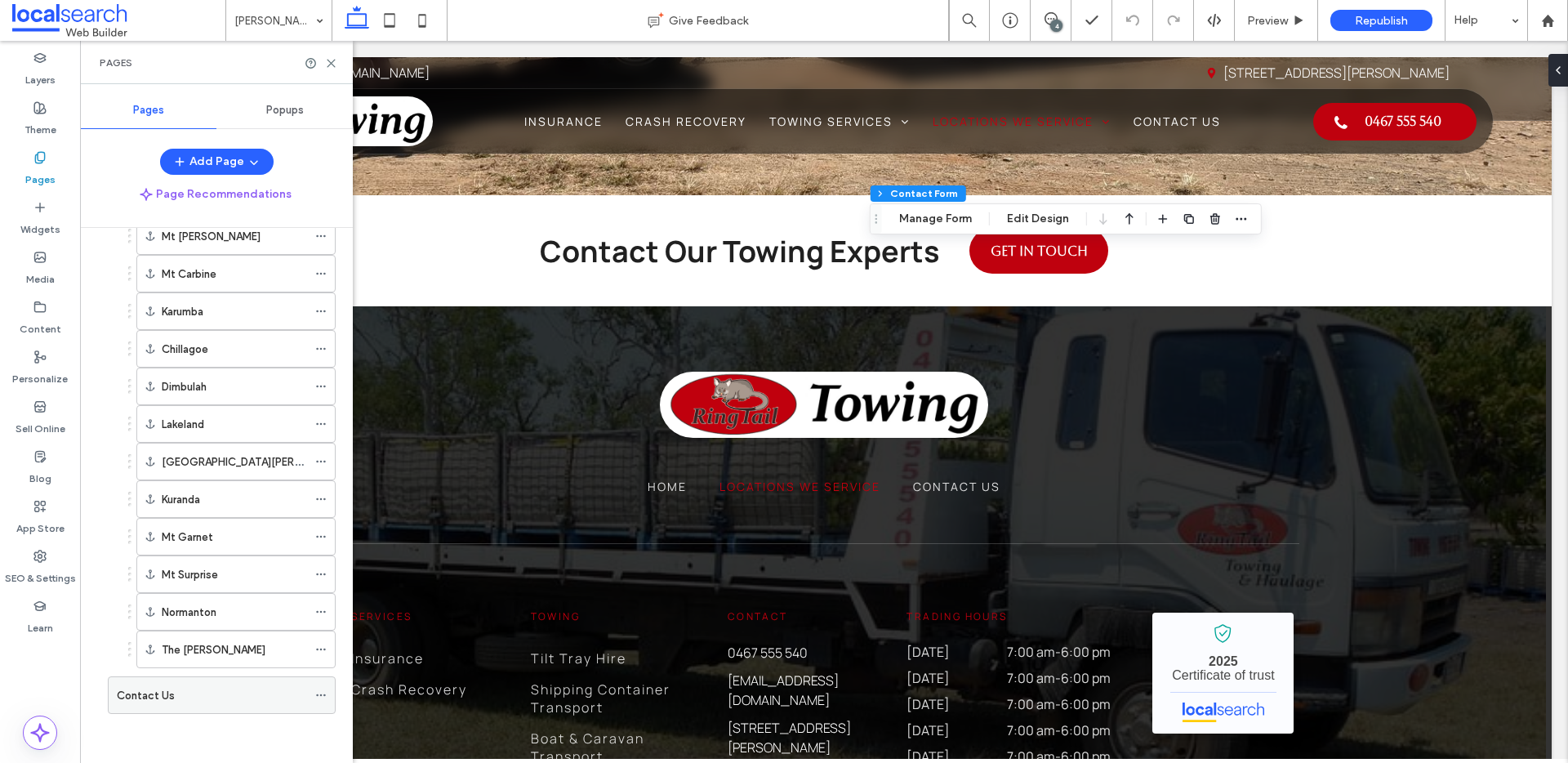
click at [179, 689] on div "Contact Us" at bounding box center [212, 696] width 190 height 17
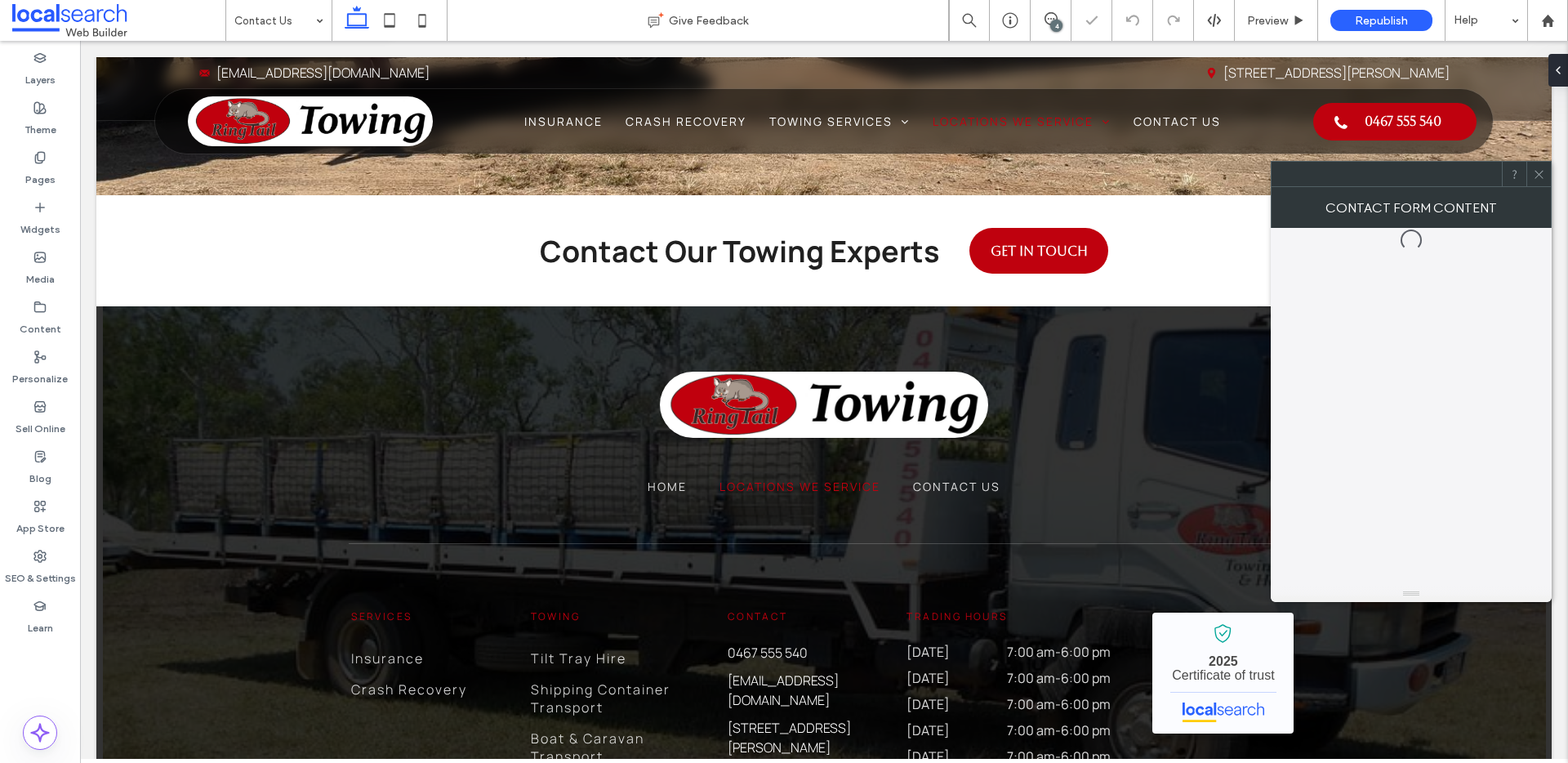
type input "*"
type input "***"
type input "*"
type input "***"
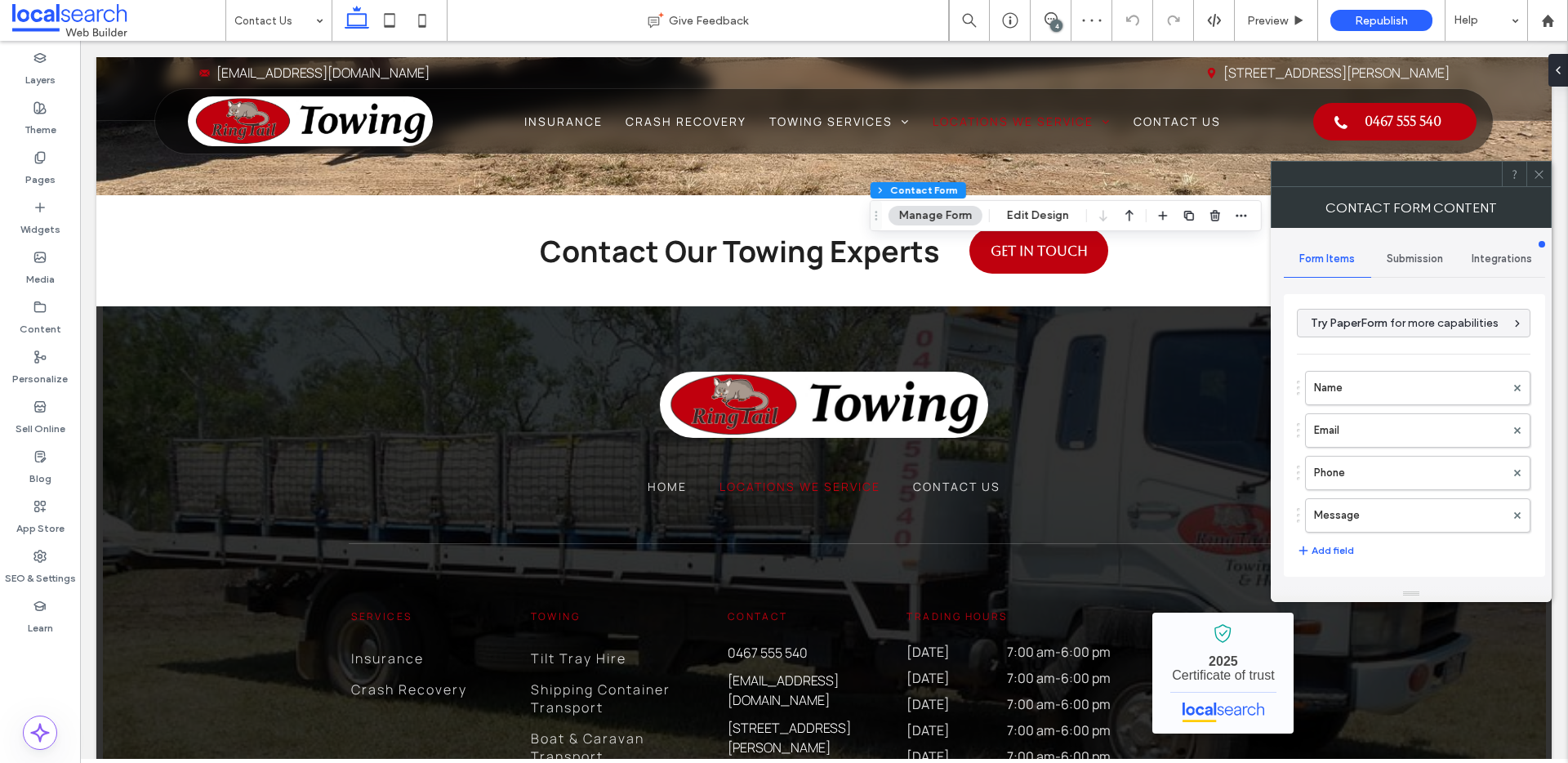
click at [1447, 251] on div "Submission" at bounding box center [1415, 259] width 87 height 36
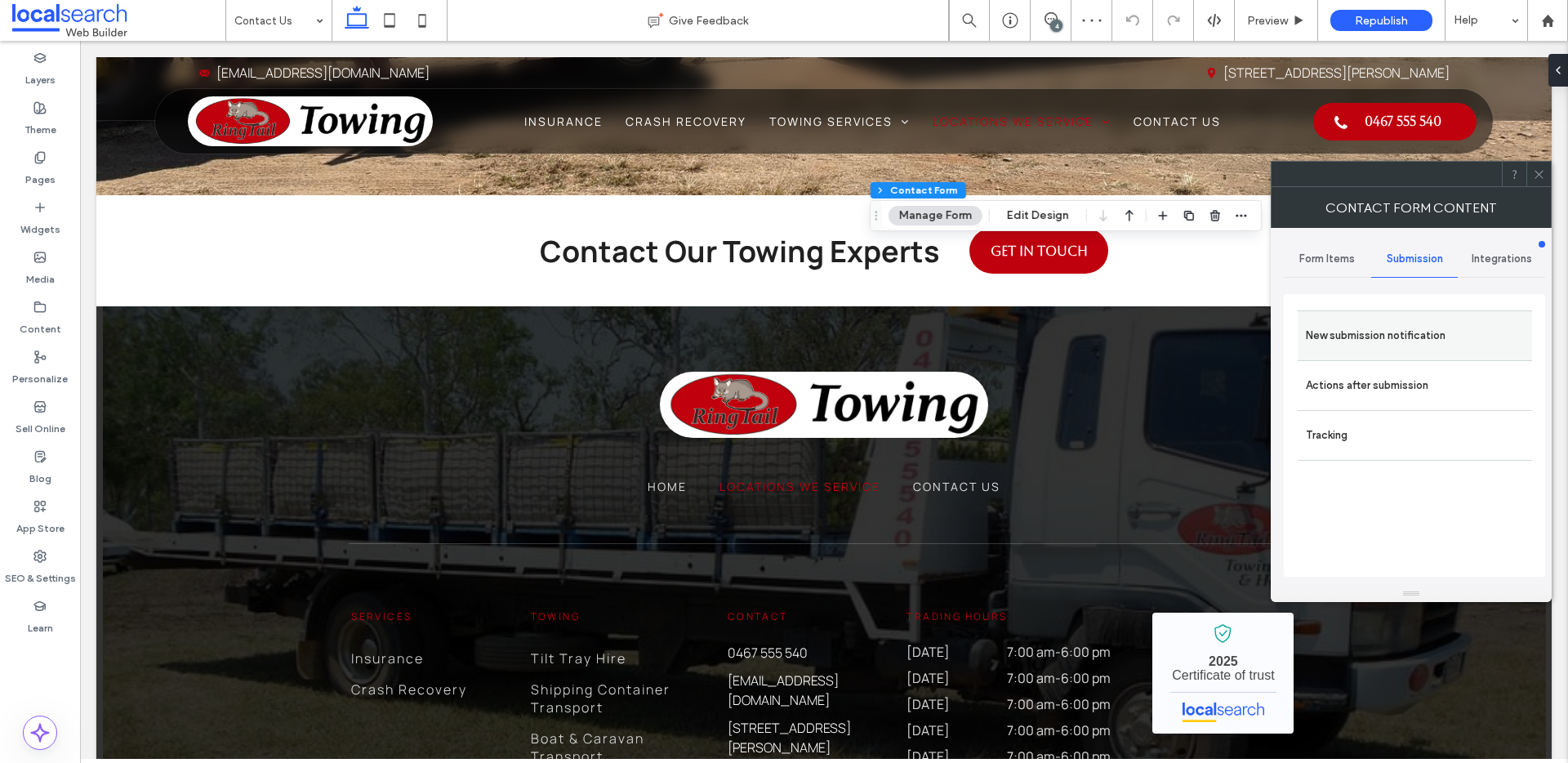
click at [1402, 322] on label "New submission notification" at bounding box center [1415, 335] width 218 height 33
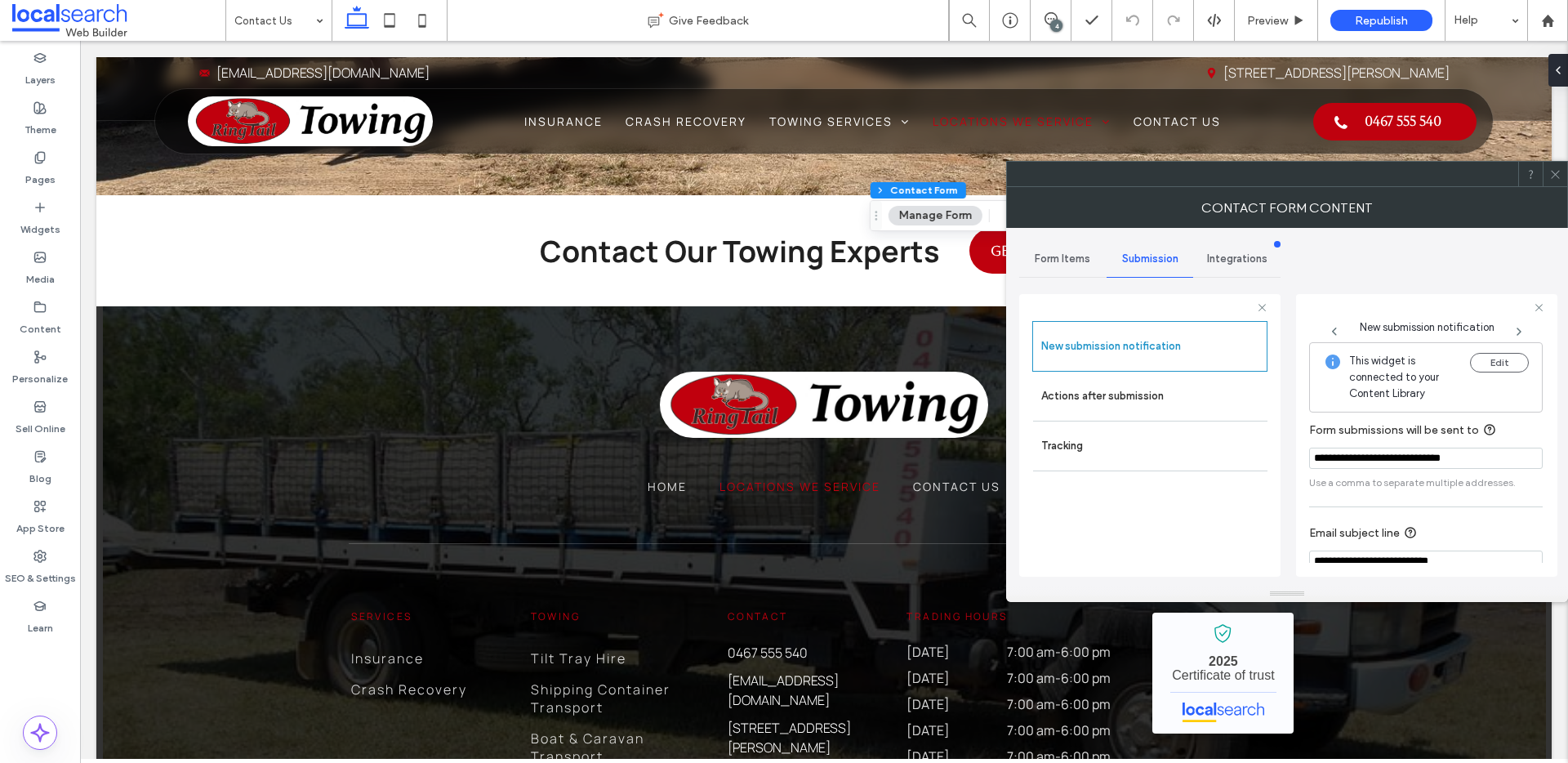
click at [1556, 177] on icon at bounding box center [1555, 174] width 12 height 12
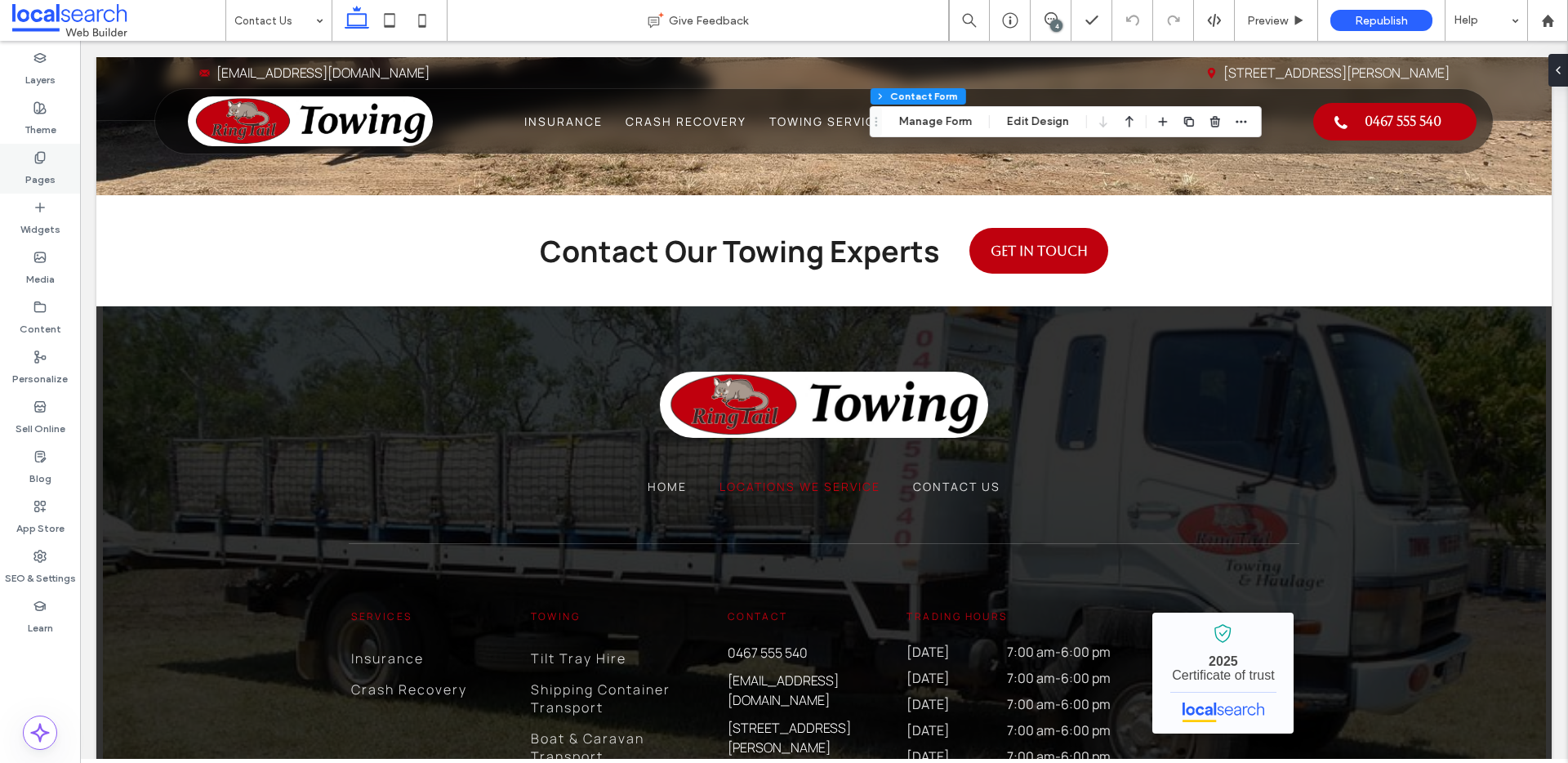
click at [45, 167] on label "Pages" at bounding box center [41, 175] width 31 height 23
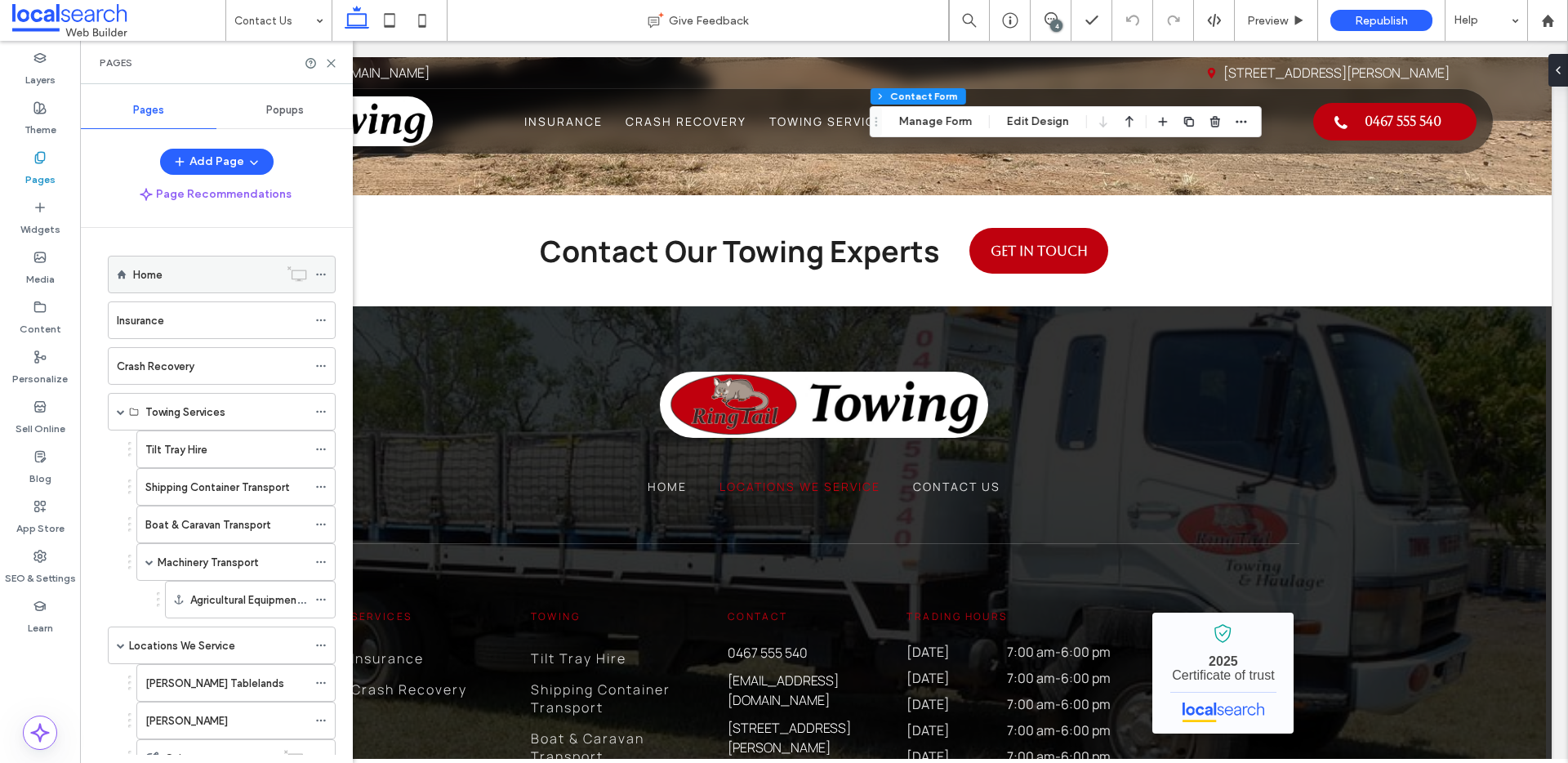
click at [168, 278] on div "Home" at bounding box center [205, 274] width 146 height 17
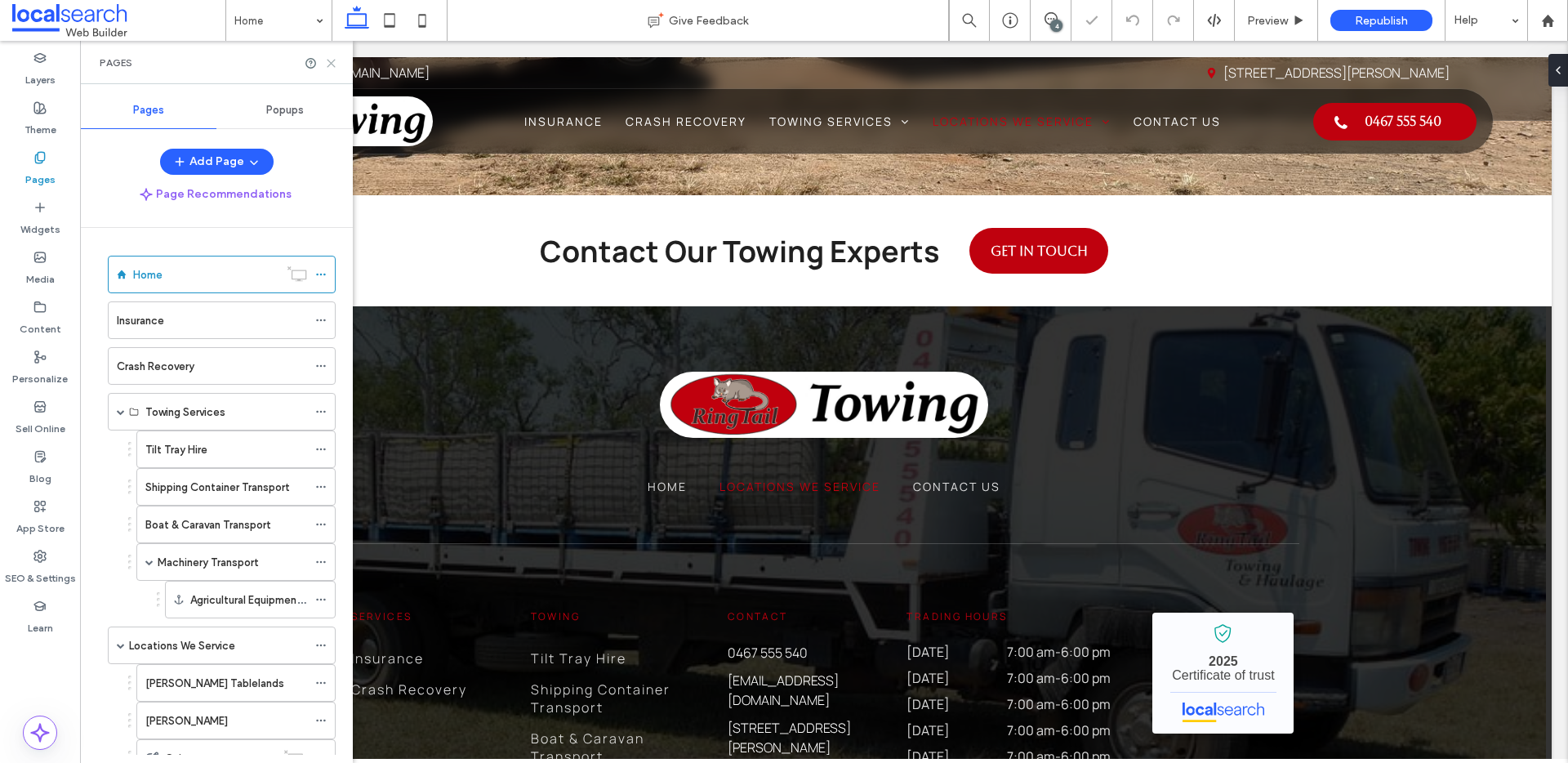
click at [328, 62] on icon at bounding box center [331, 63] width 12 height 12
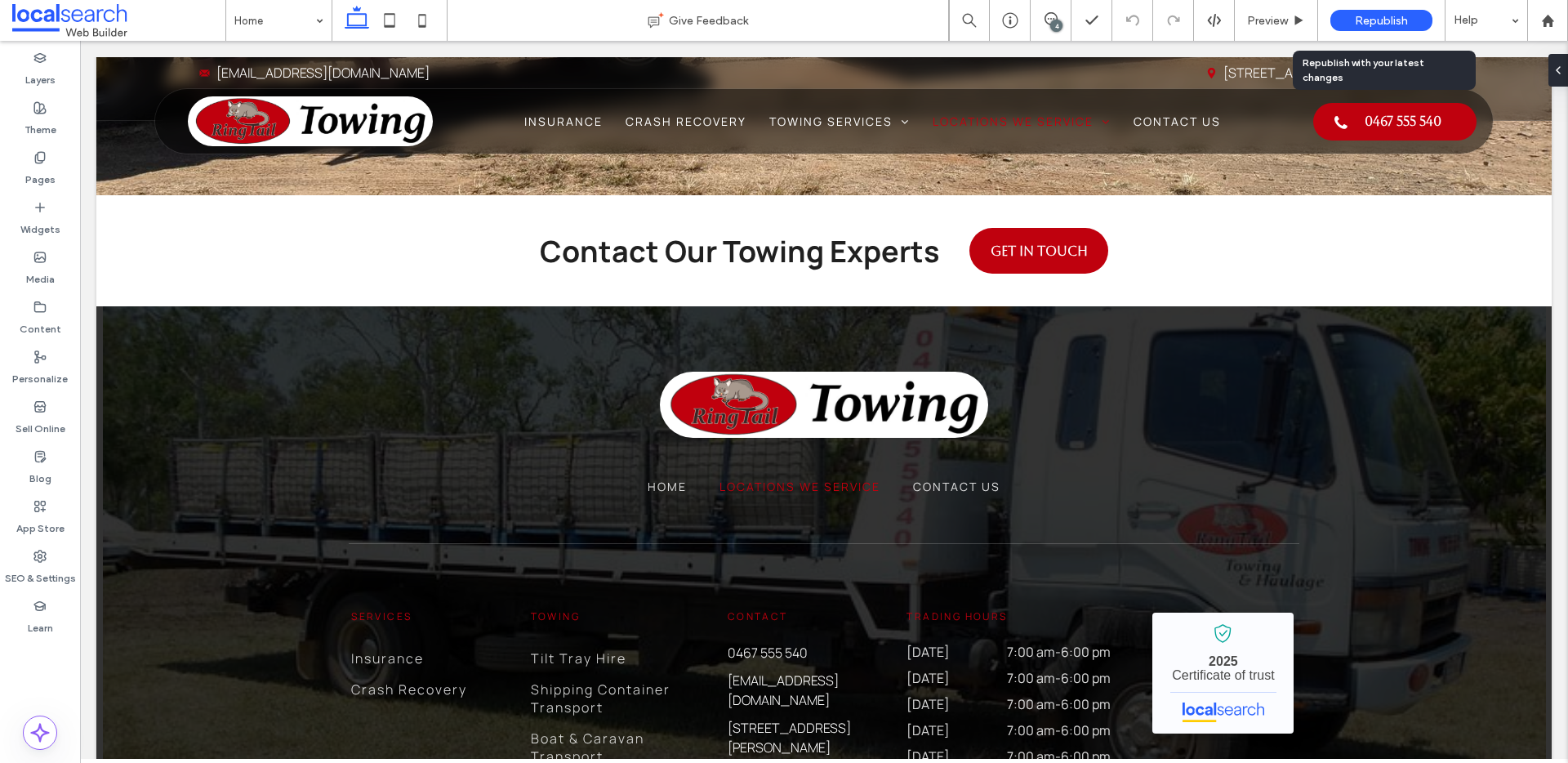
click at [1387, 17] on span "Republish" at bounding box center [1382, 21] width 53 height 14
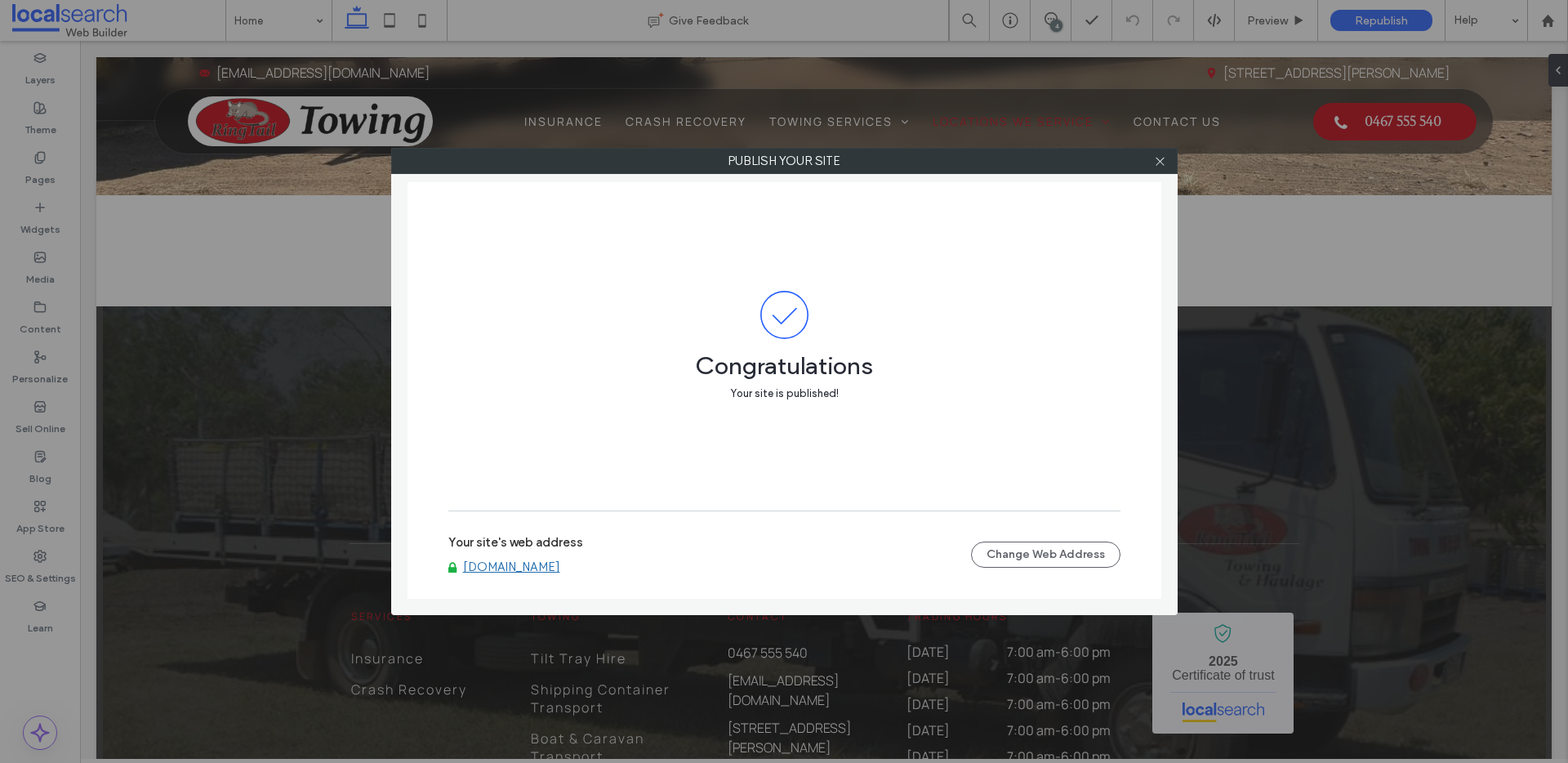
drag, startPoint x: 1160, startPoint y: 161, endPoint x: 1169, endPoint y: 145, distance: 18.4
click at [1161, 161] on use at bounding box center [1160, 161] width 8 height 8
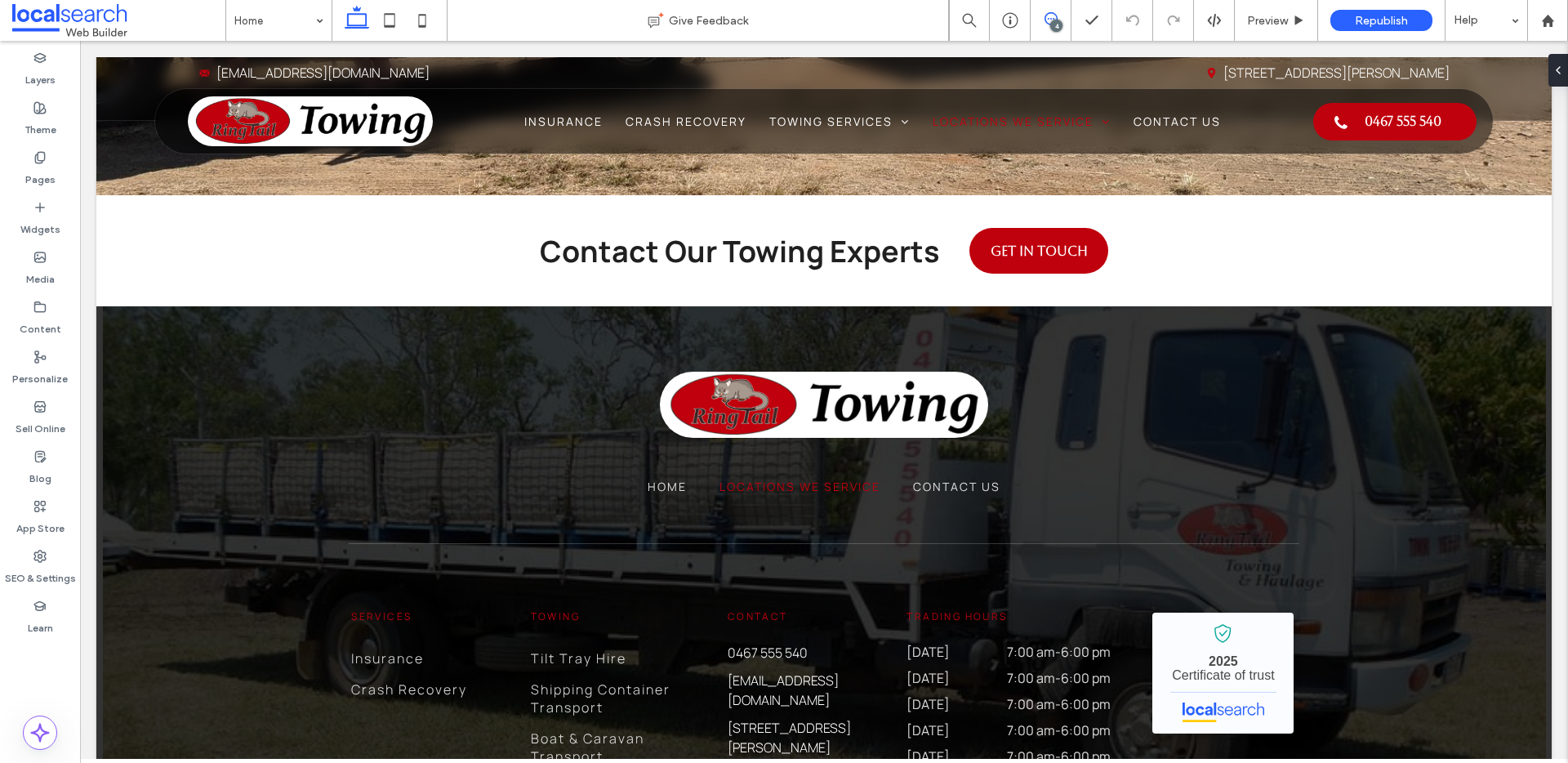
click at [1046, 21] on use at bounding box center [1051, 18] width 13 height 13
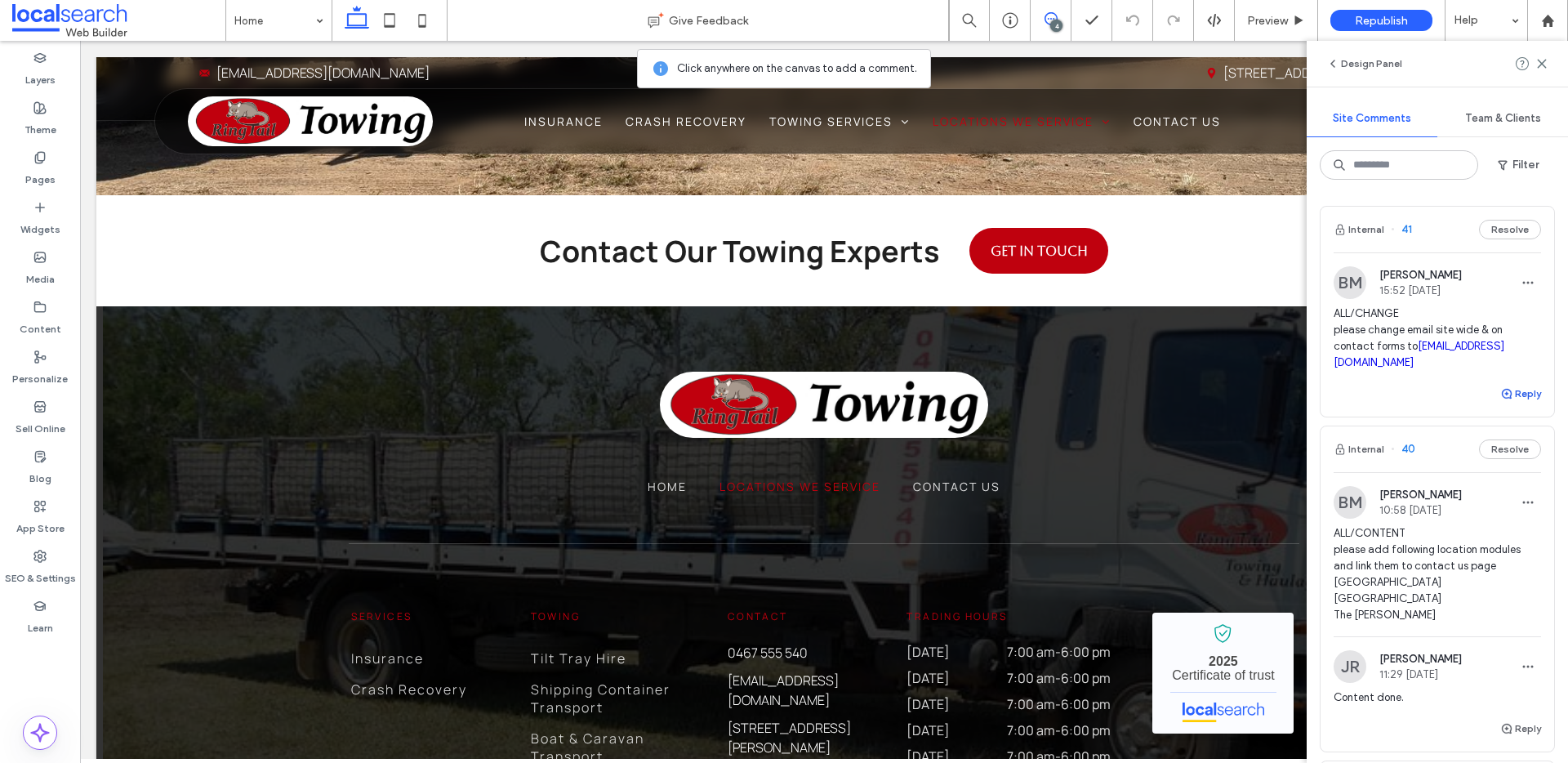
click at [1505, 391] on button "Reply" at bounding box center [1520, 394] width 41 height 20
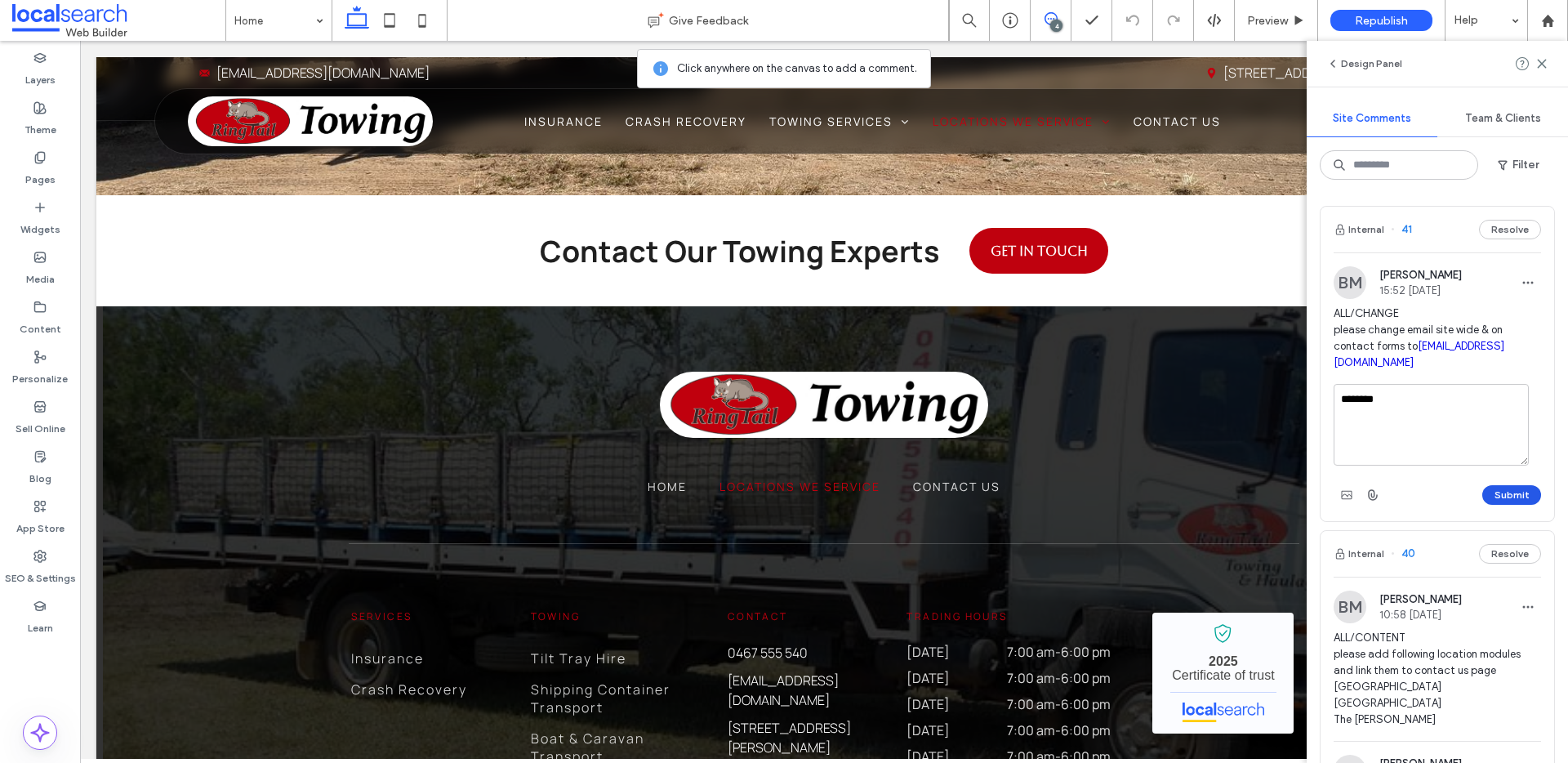
type textarea "********"
click at [1512, 491] on button "Submit" at bounding box center [1512, 495] width 58 height 20
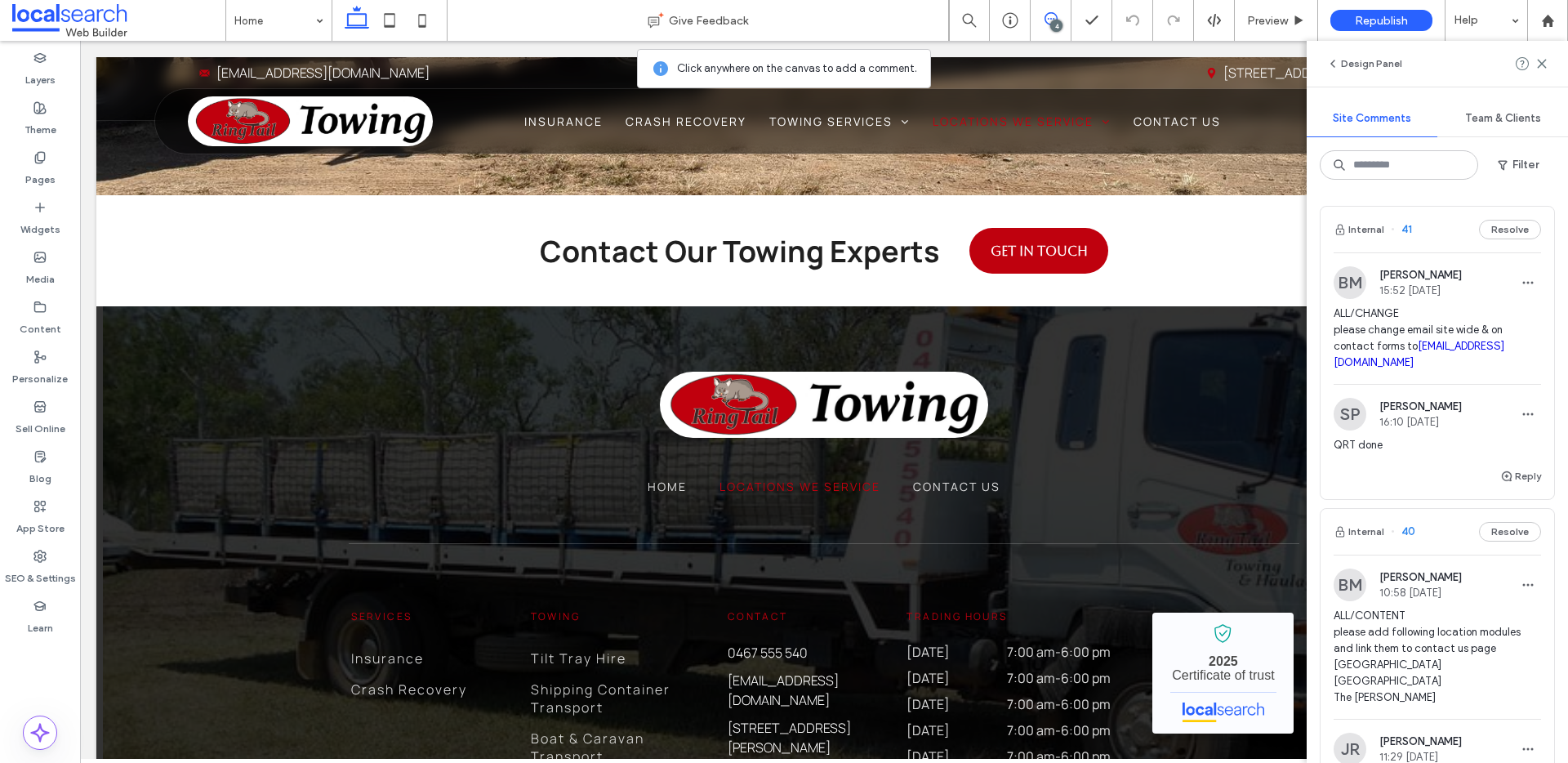
copy link "[EMAIL_ADDRESS][DOMAIN_NAME]"
click at [1534, 62] on div at bounding box center [1531, 63] width 33 height 20
click at [1538, 62] on icon at bounding box center [1541, 63] width 13 height 13
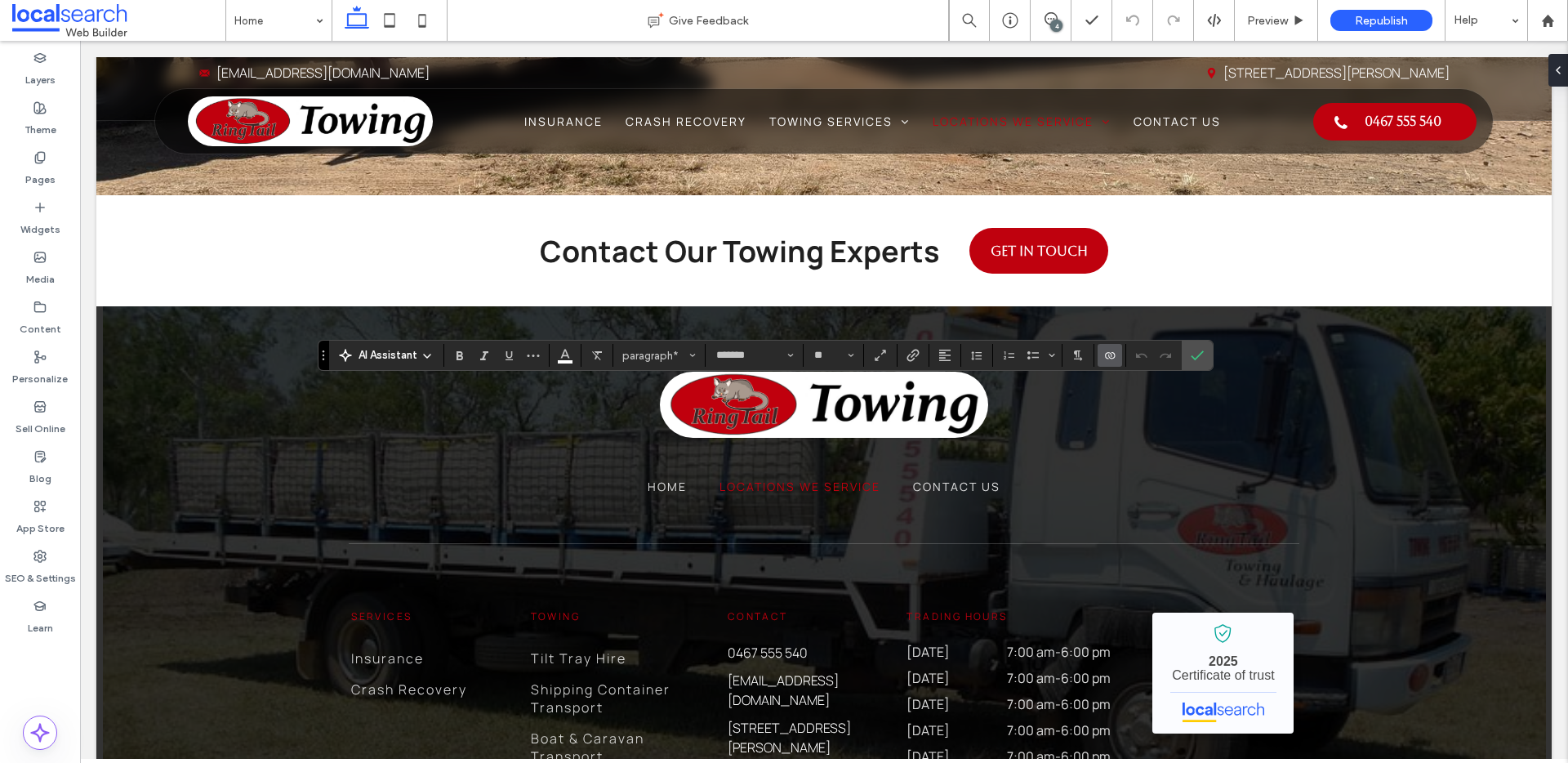
click at [1114, 355] on use "Connect To Data" at bounding box center [1110, 355] width 10 height 7
click at [1172, 252] on span "Change Connection" at bounding box center [1159, 253] width 97 height 16
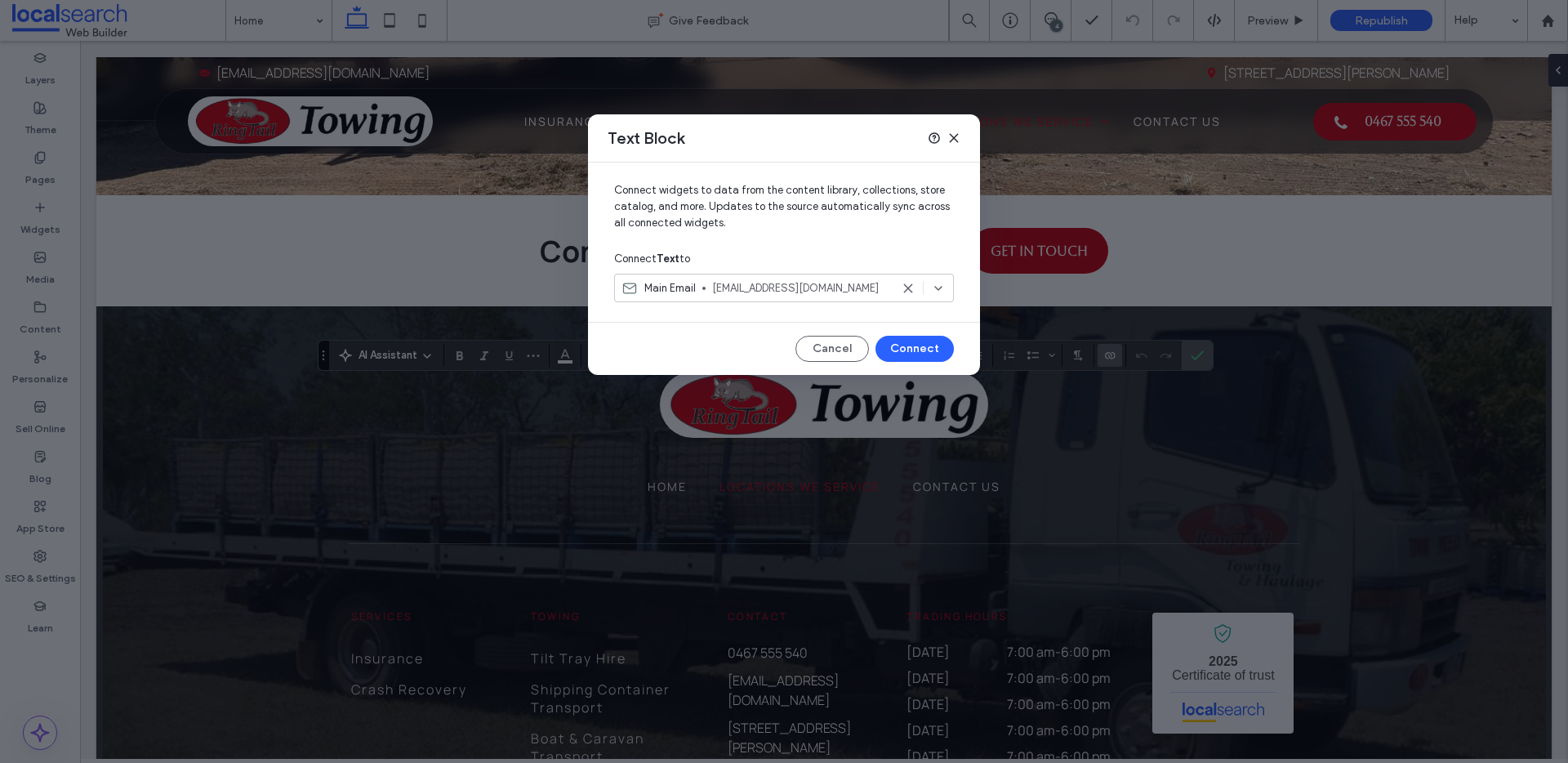
click at [954, 134] on icon at bounding box center [954, 138] width 13 height 13
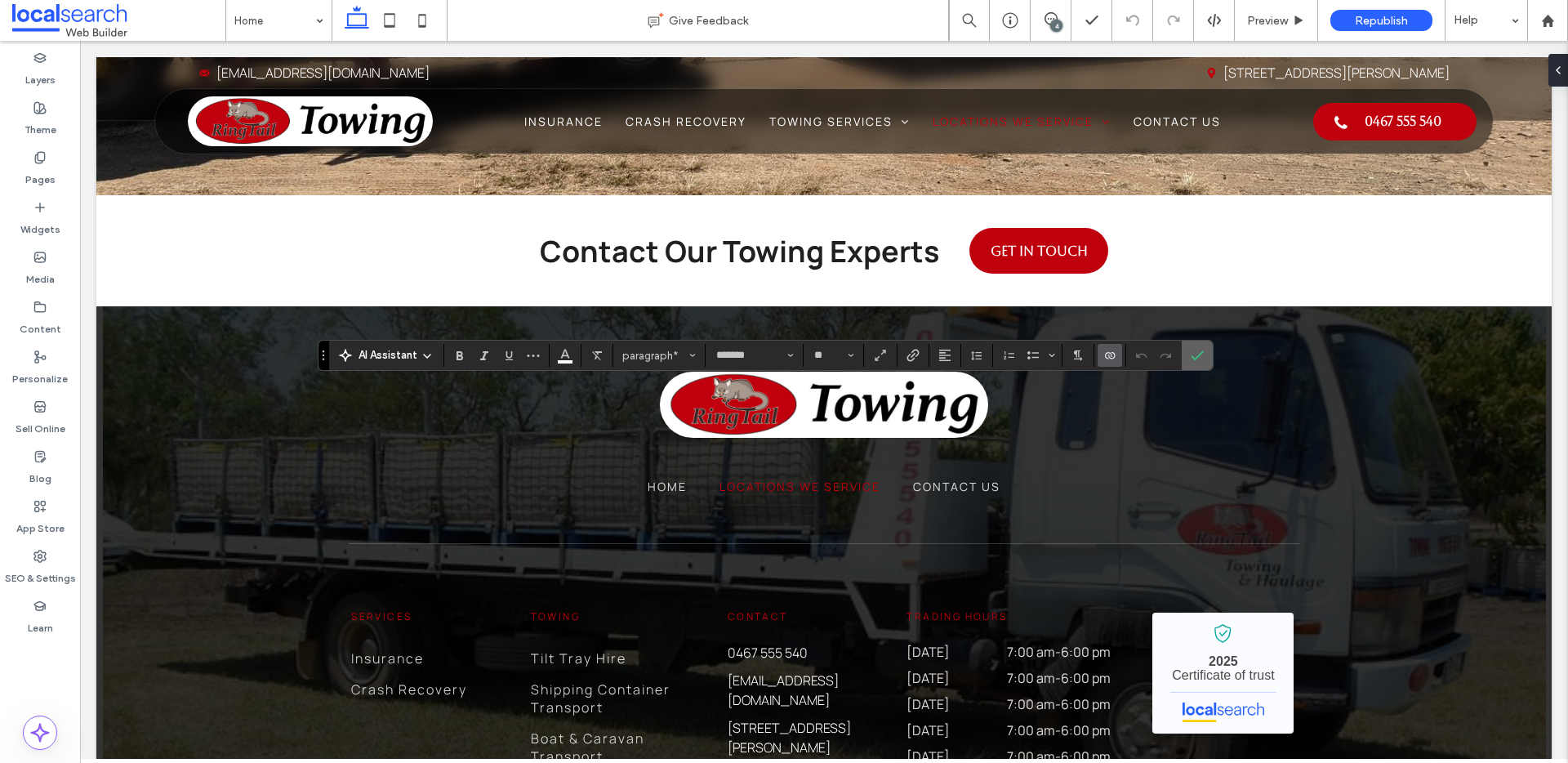
click at [1200, 351] on icon "Confirm" at bounding box center [1197, 355] width 13 height 13
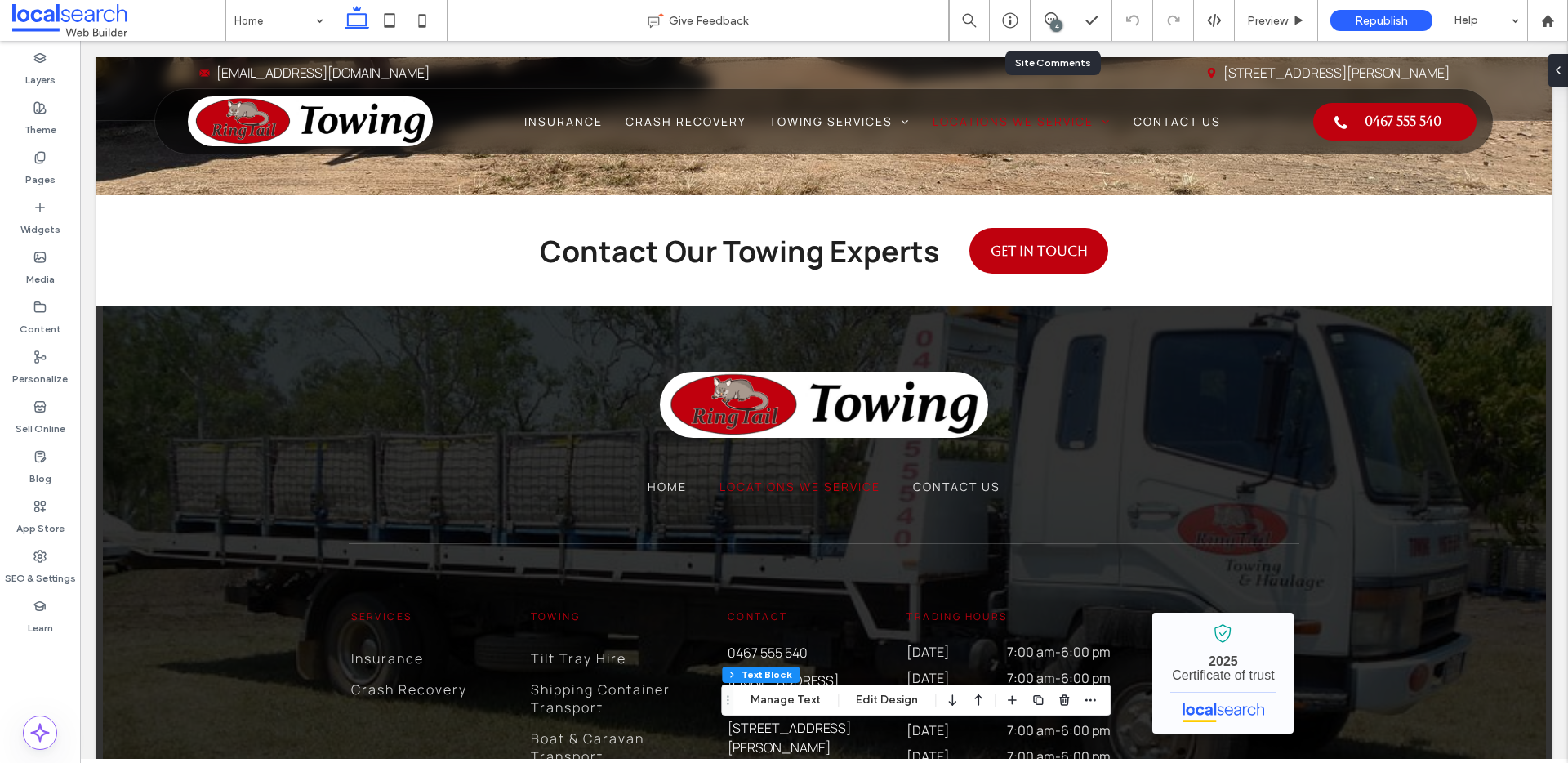
click at [1048, 27] on div "4" at bounding box center [1051, 20] width 40 height 16
click at [1063, 13] on span at bounding box center [1051, 18] width 40 height 13
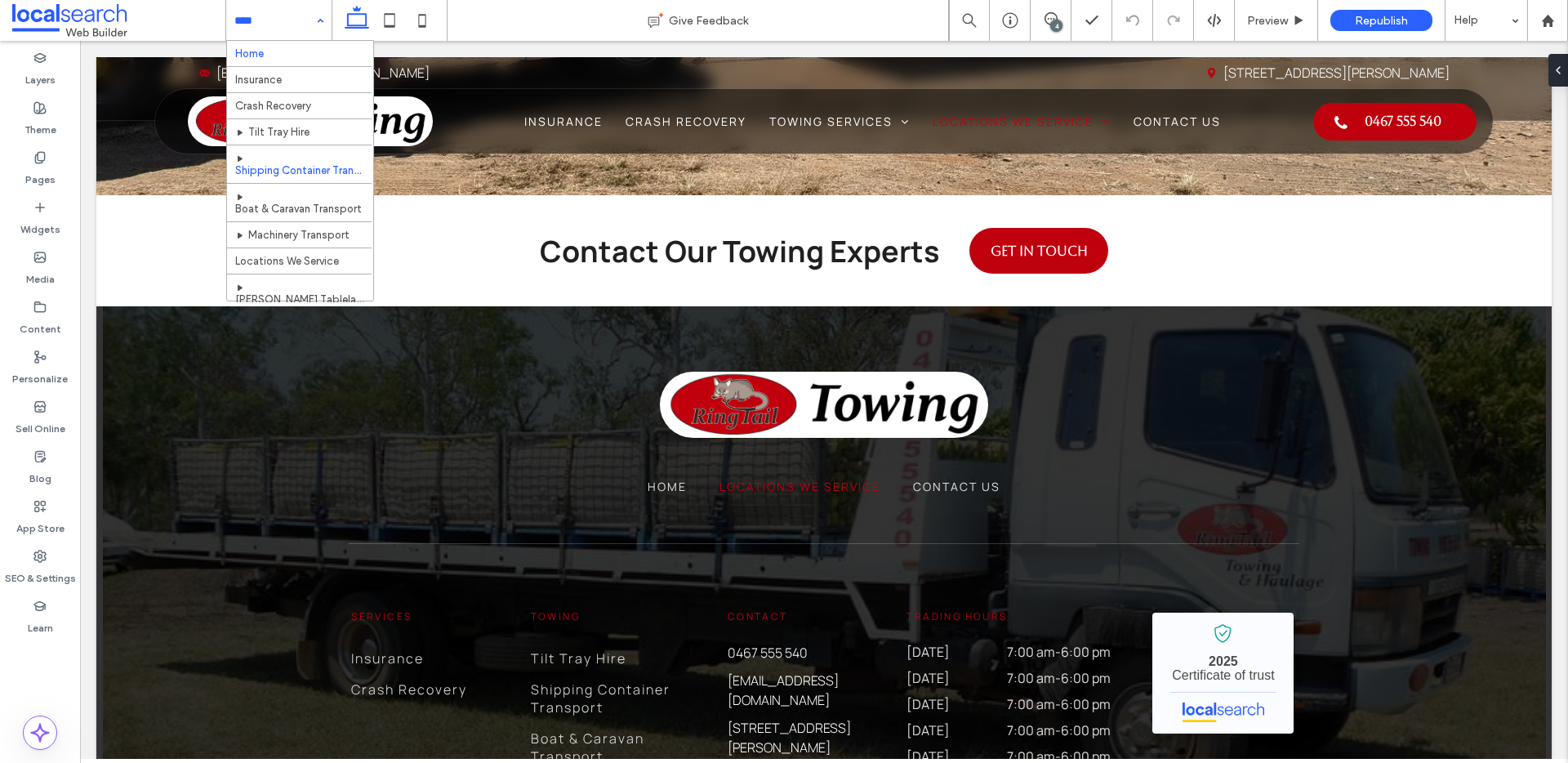
scroll to position [79, 0]
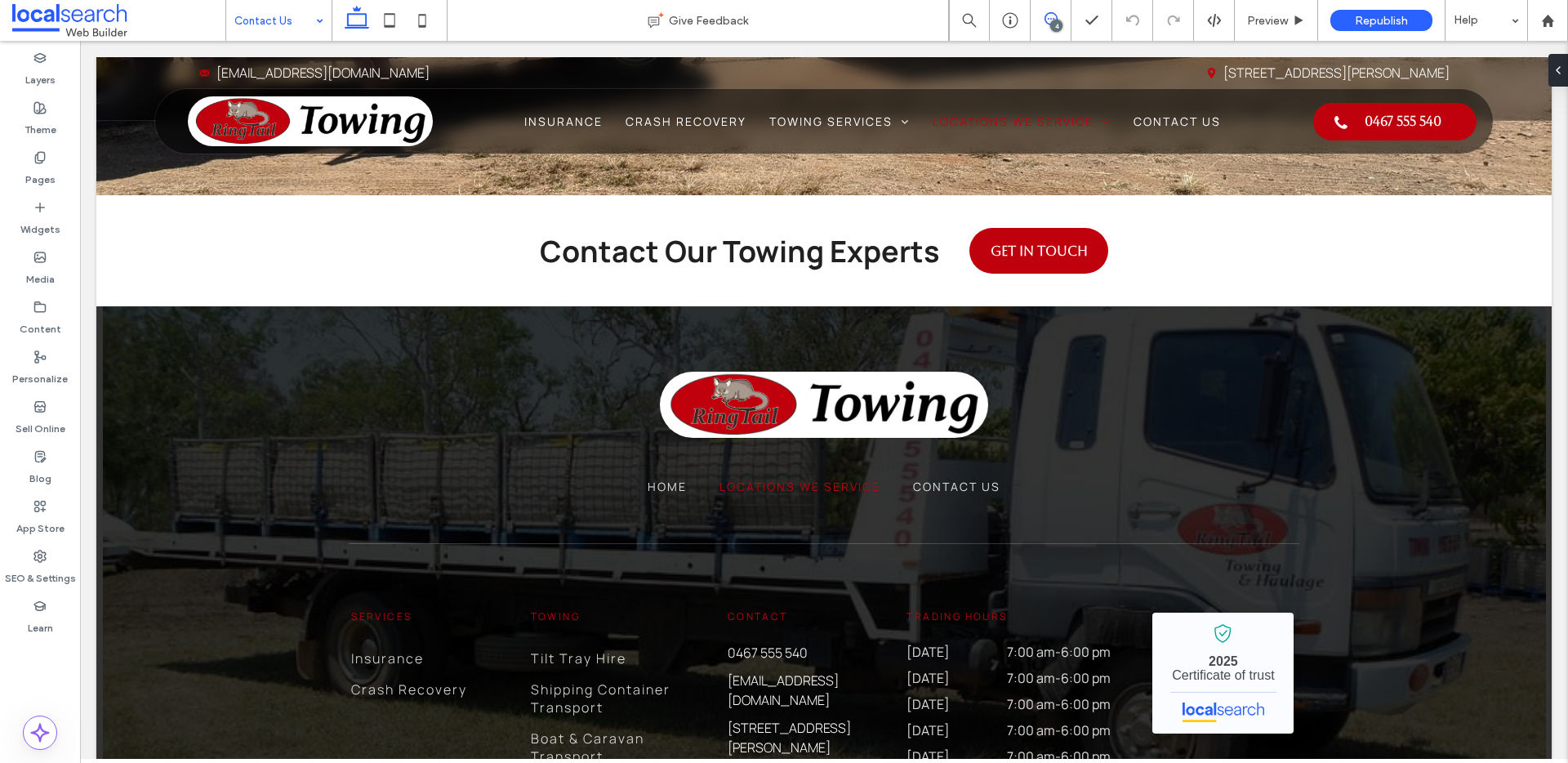
click at [1052, 16] on icon at bounding box center [1051, 18] width 13 height 13
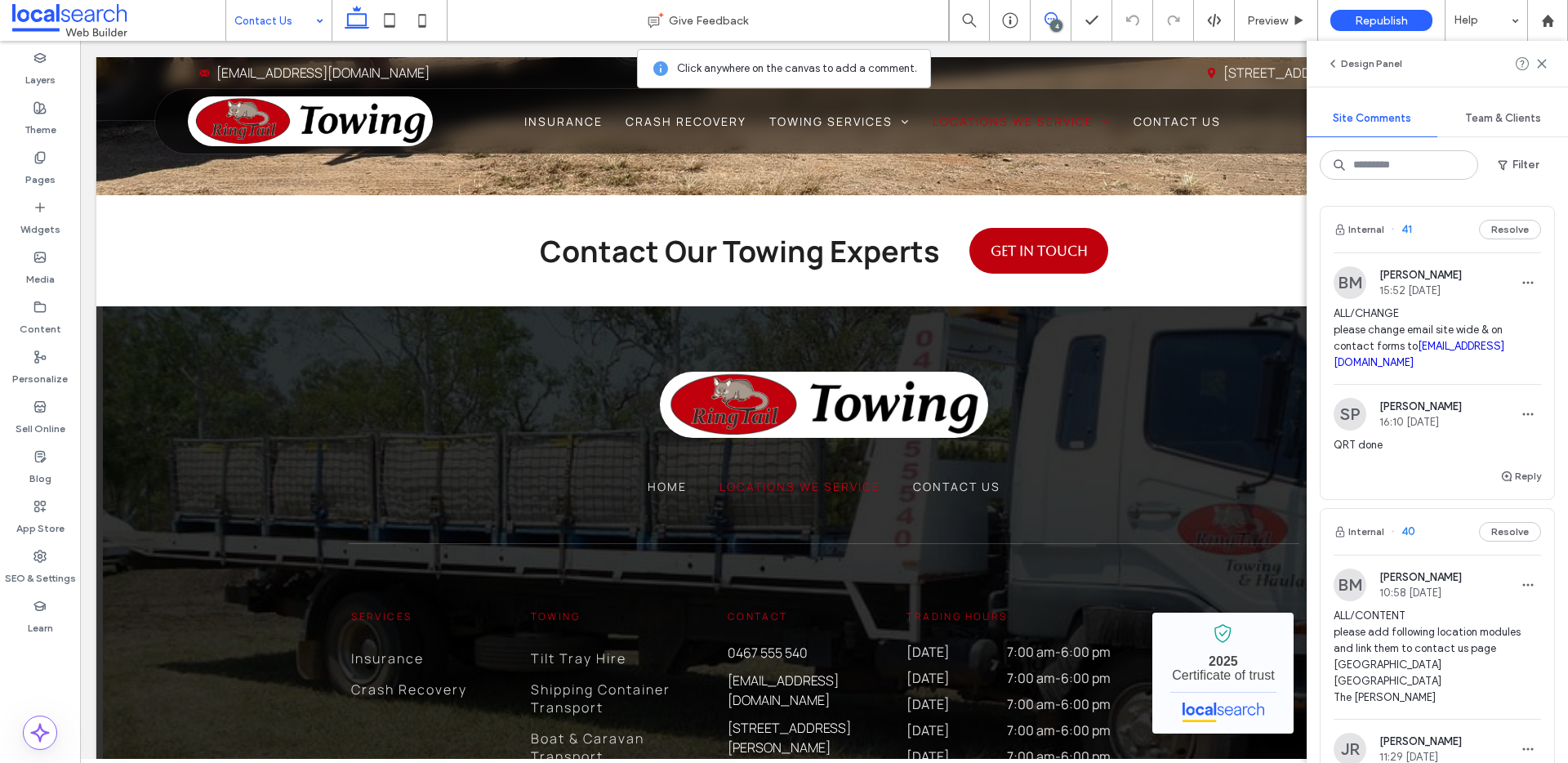
scroll to position [545, 0]
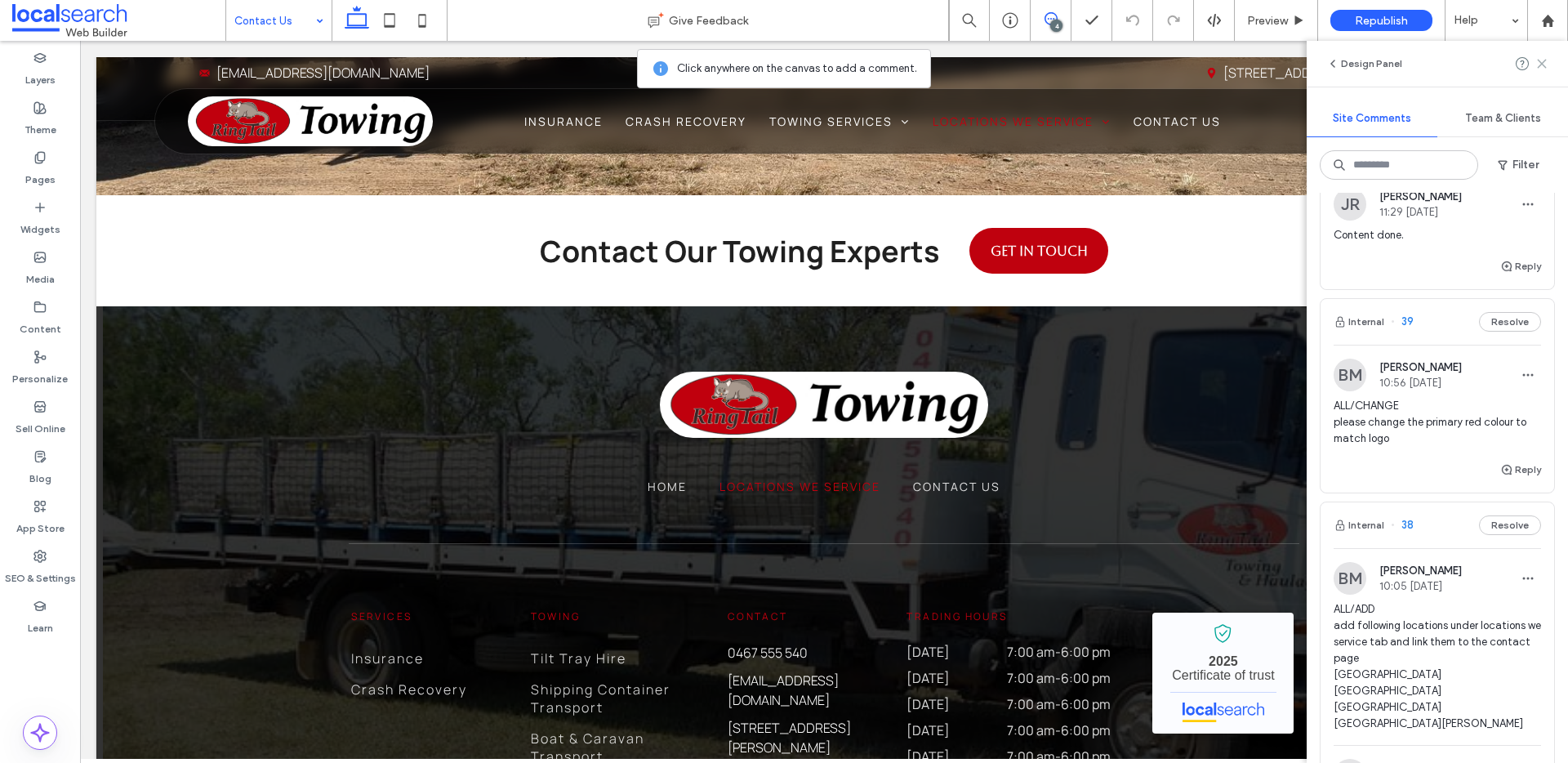
click at [1544, 63] on icon at bounding box center [1541, 63] width 13 height 13
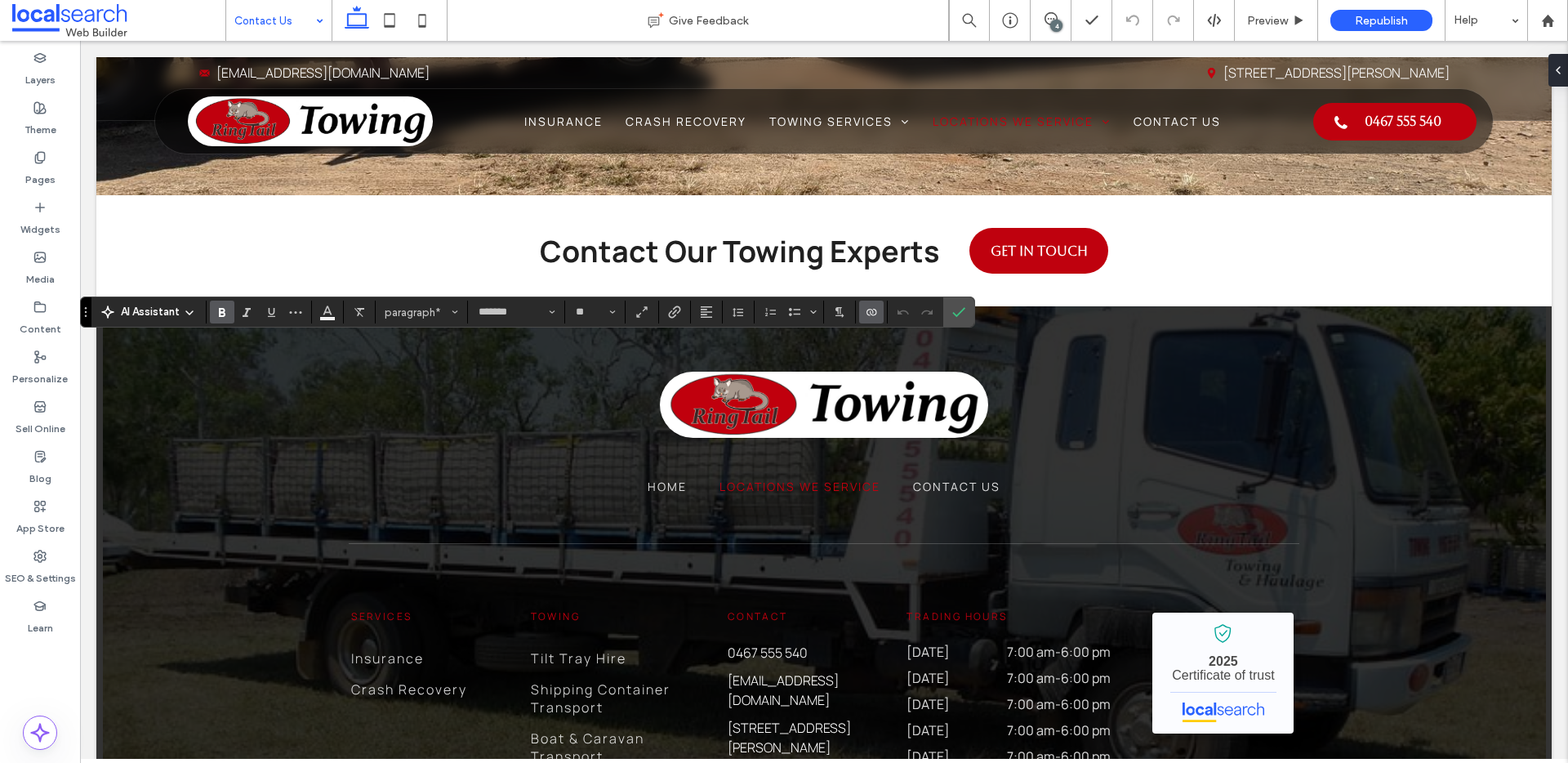
click at [868, 310] on icon "Connect To Data" at bounding box center [871, 311] width 13 height 13
click at [935, 234] on div "Edit Content" at bounding box center [932, 240] width 146 height 31
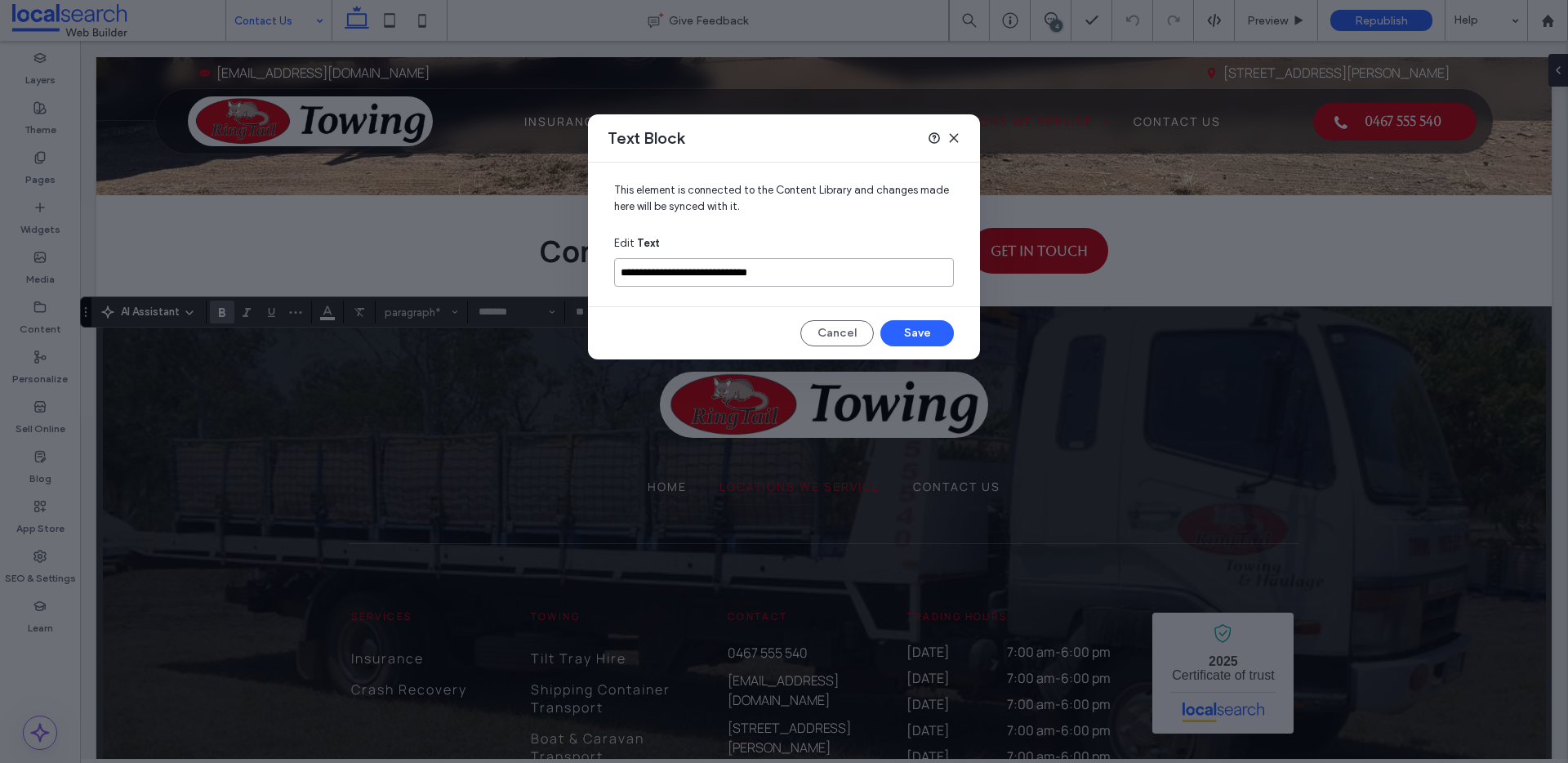
drag, startPoint x: 802, startPoint y: 273, endPoint x: 587, endPoint y: 269, distance: 215.0
click at [588, 269] on div "**********" at bounding box center [784, 228] width 392 height 131
click at [828, 333] on button "Cancel" at bounding box center [837, 333] width 73 height 26
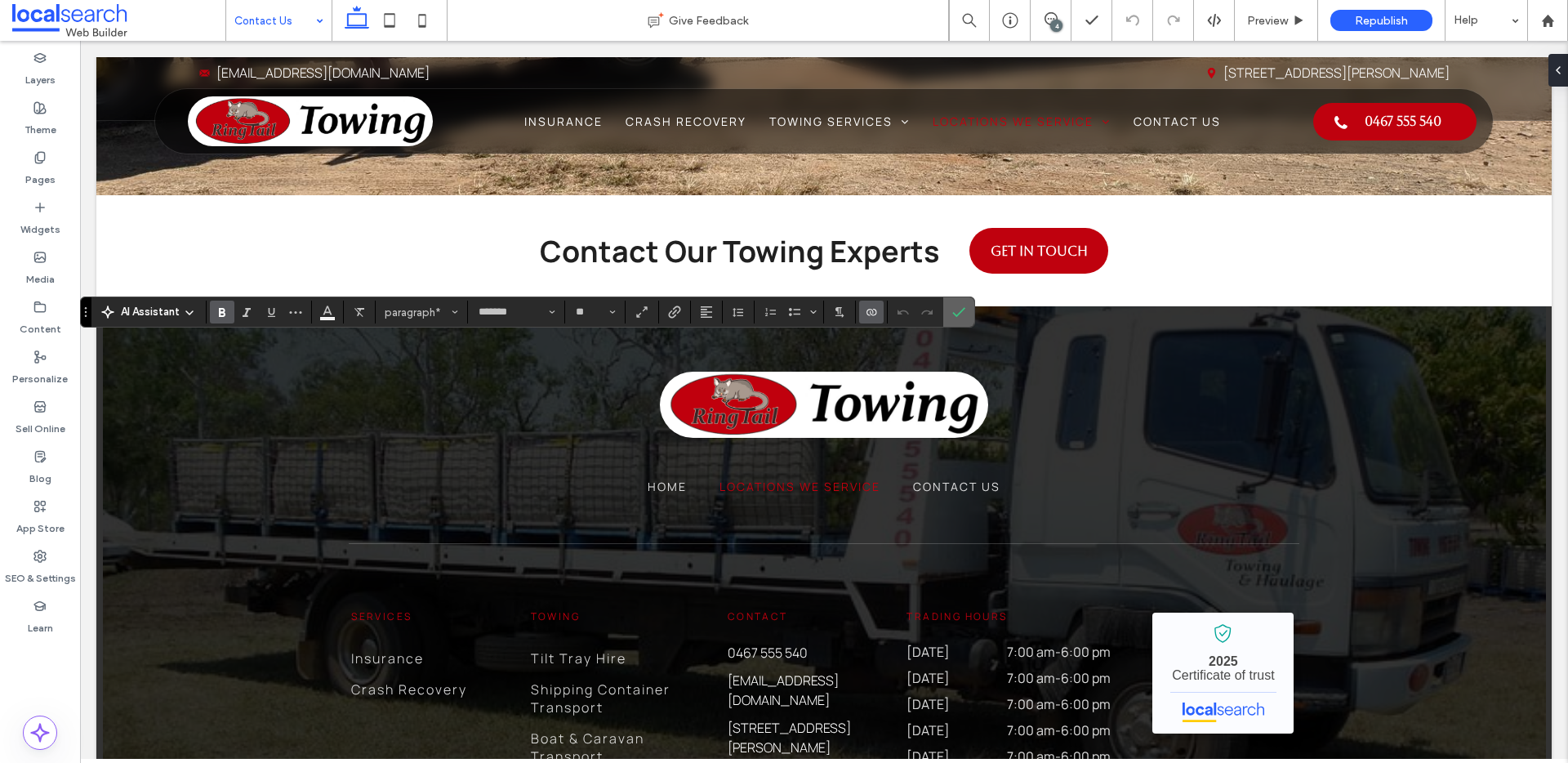
click at [957, 314] on icon "Confirm" at bounding box center [959, 311] width 13 height 13
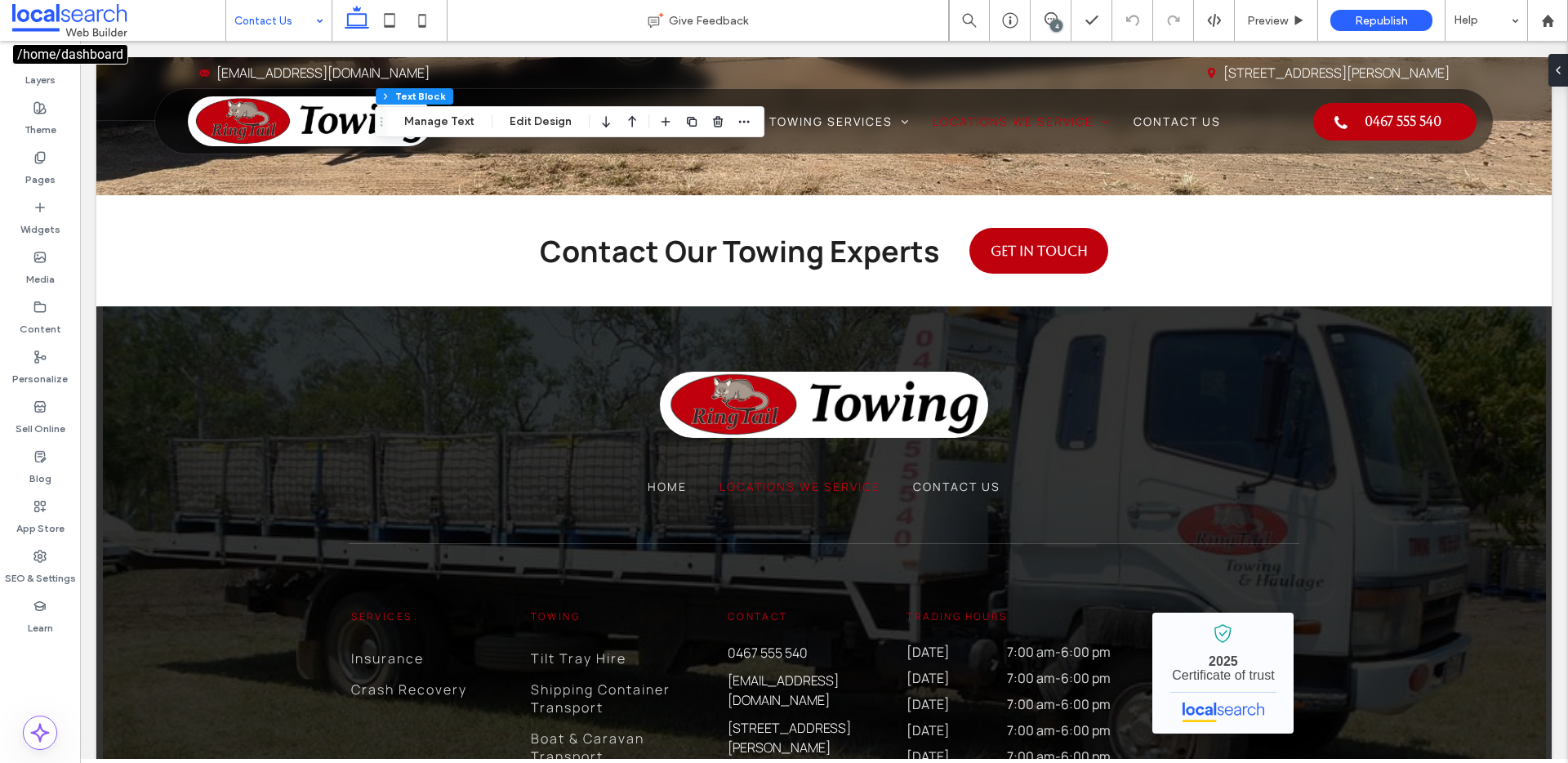
click at [73, 33] on span at bounding box center [118, 20] width 213 height 33
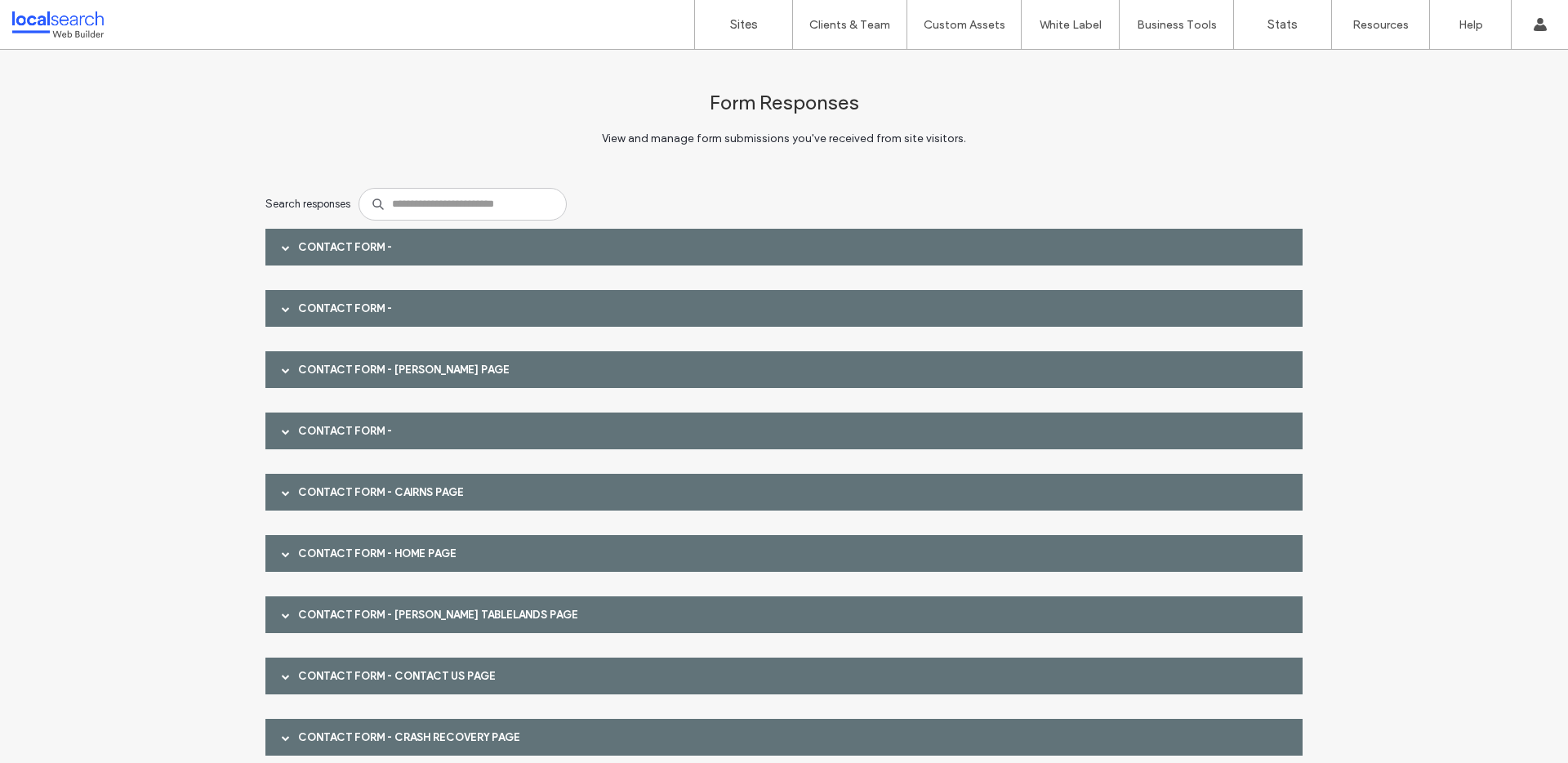
drag, startPoint x: 0, startPoint y: 50, endPoint x: 290, endPoint y: 246, distance: 350.0
click at [290, 246] on div "Contact Form -" at bounding box center [784, 247] width 1037 height 37
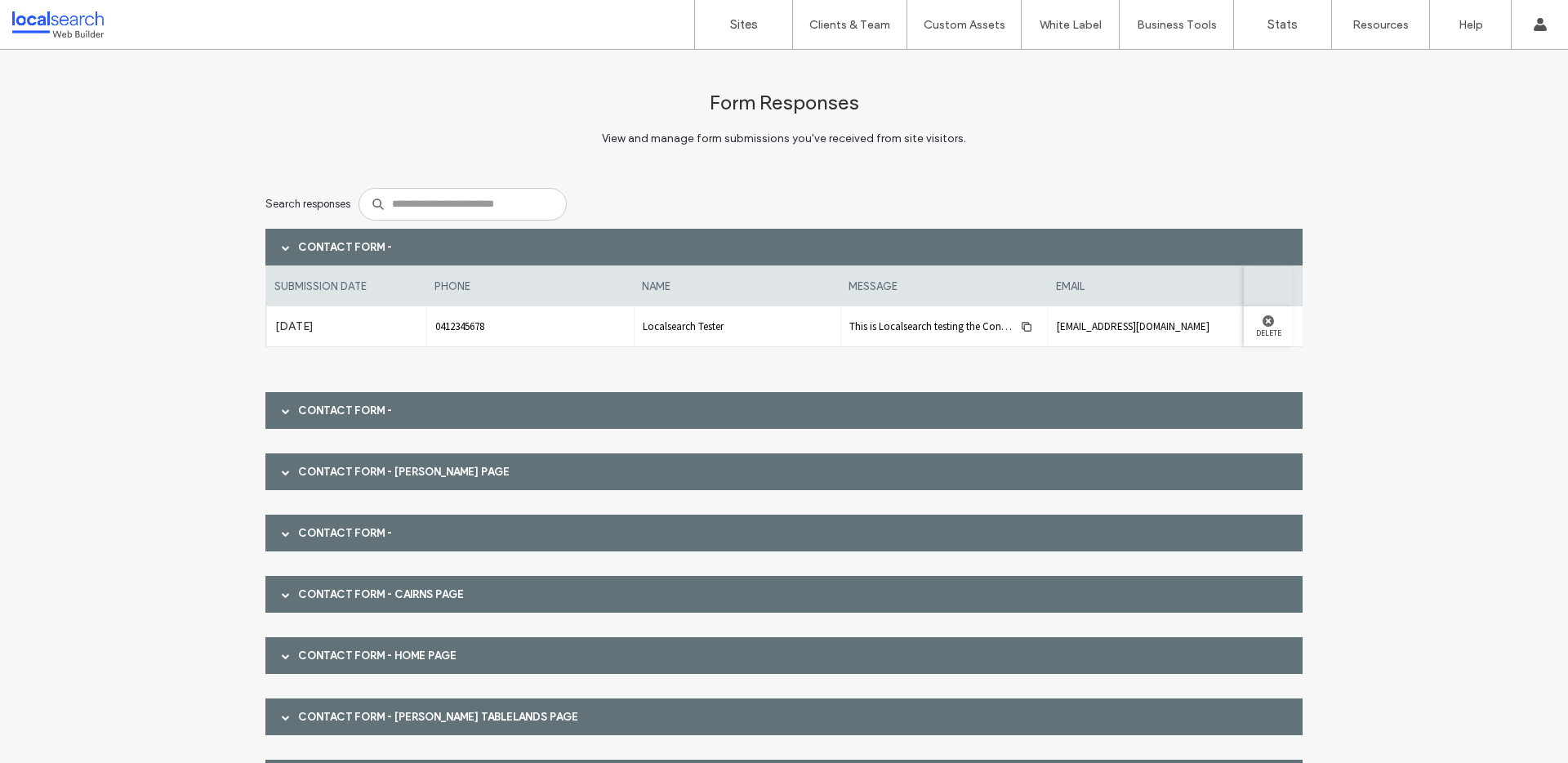
click at [321, 398] on div "Contact Form -" at bounding box center [784, 410] width 1037 height 37
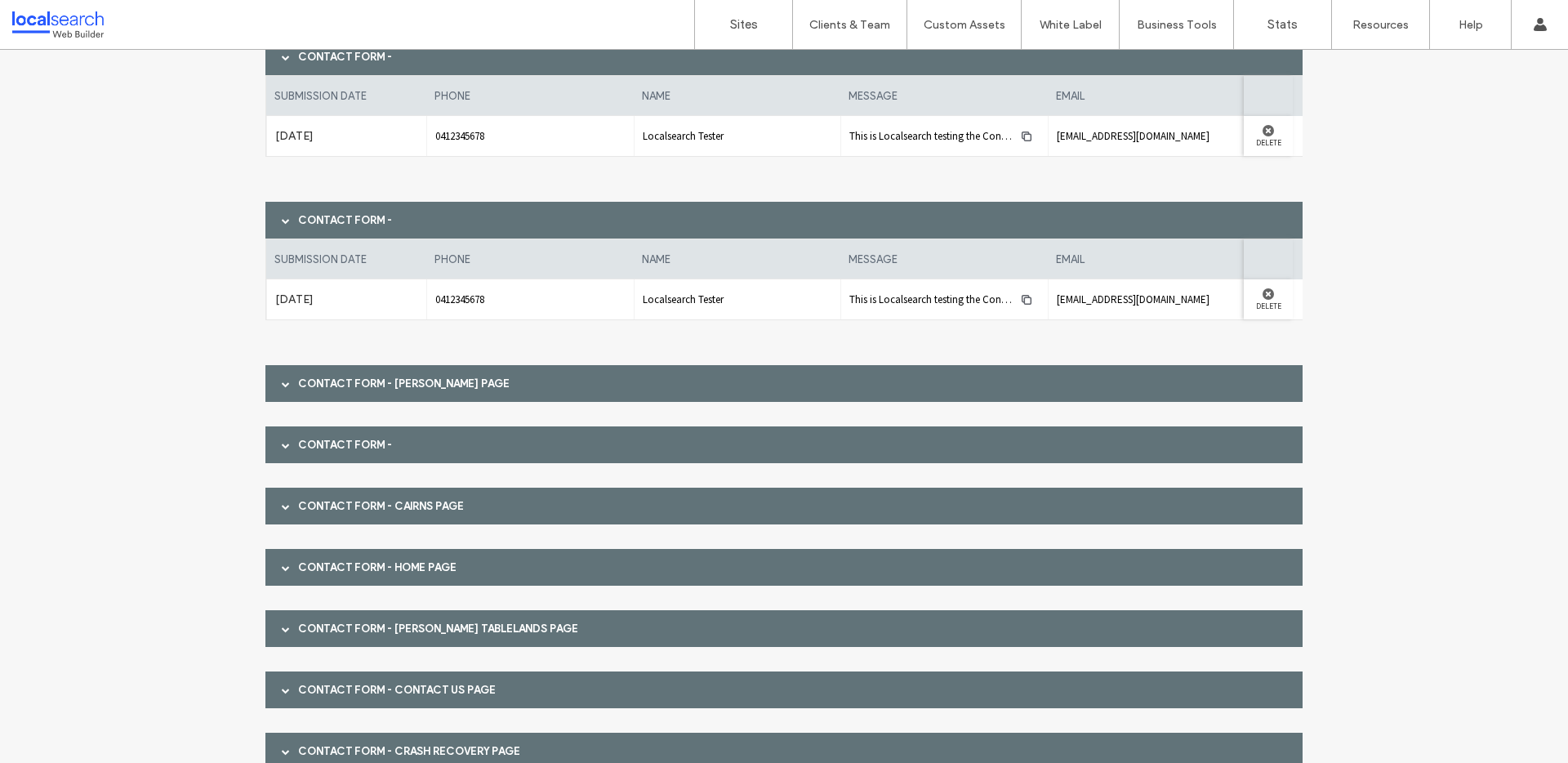
scroll to position [191, 0]
click at [346, 389] on div "Contact Form - [PERSON_NAME] page" at bounding box center [784, 382] width 1037 height 37
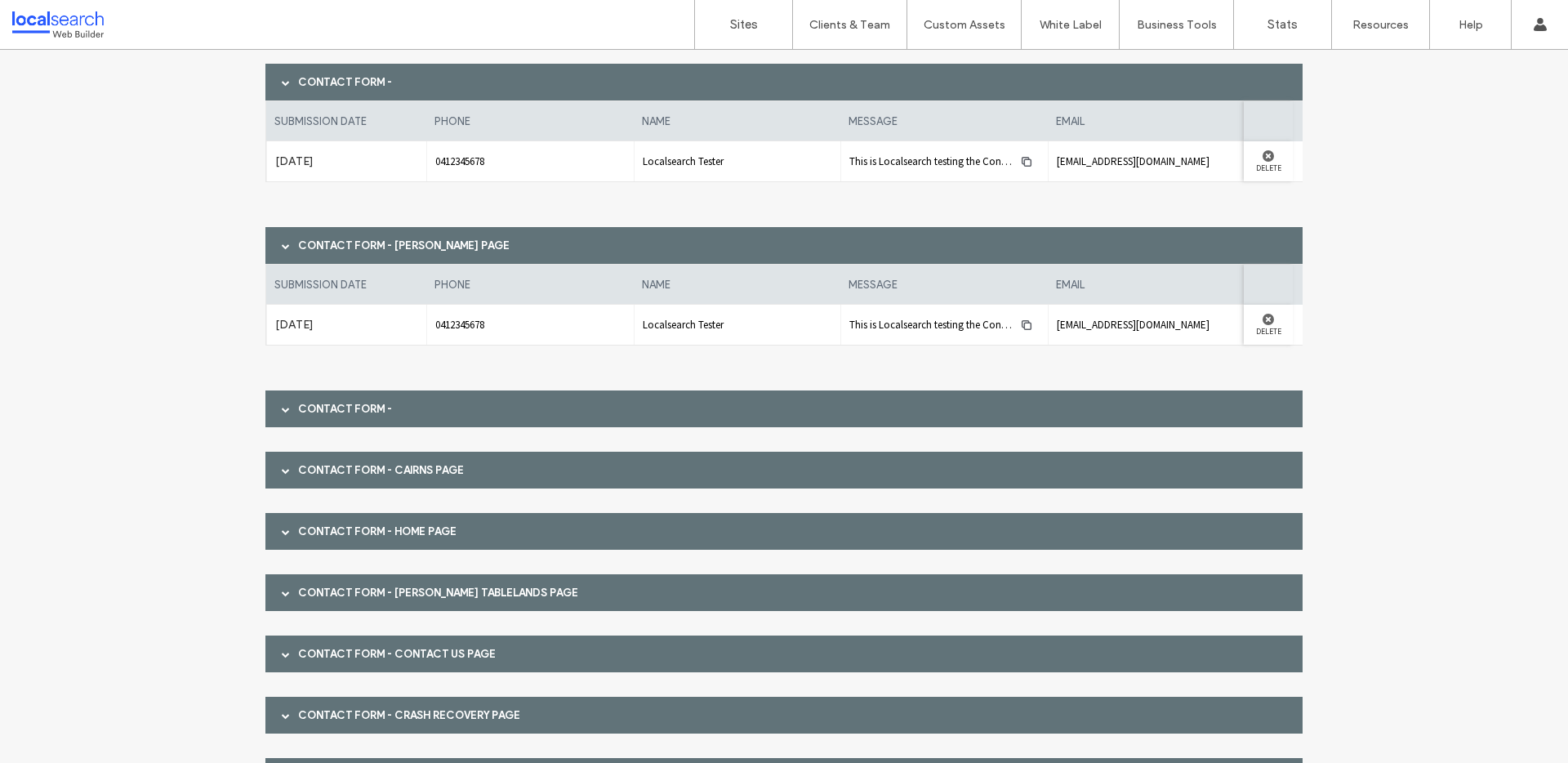
click at [324, 404] on div "Contact Form -" at bounding box center [784, 408] width 1037 height 37
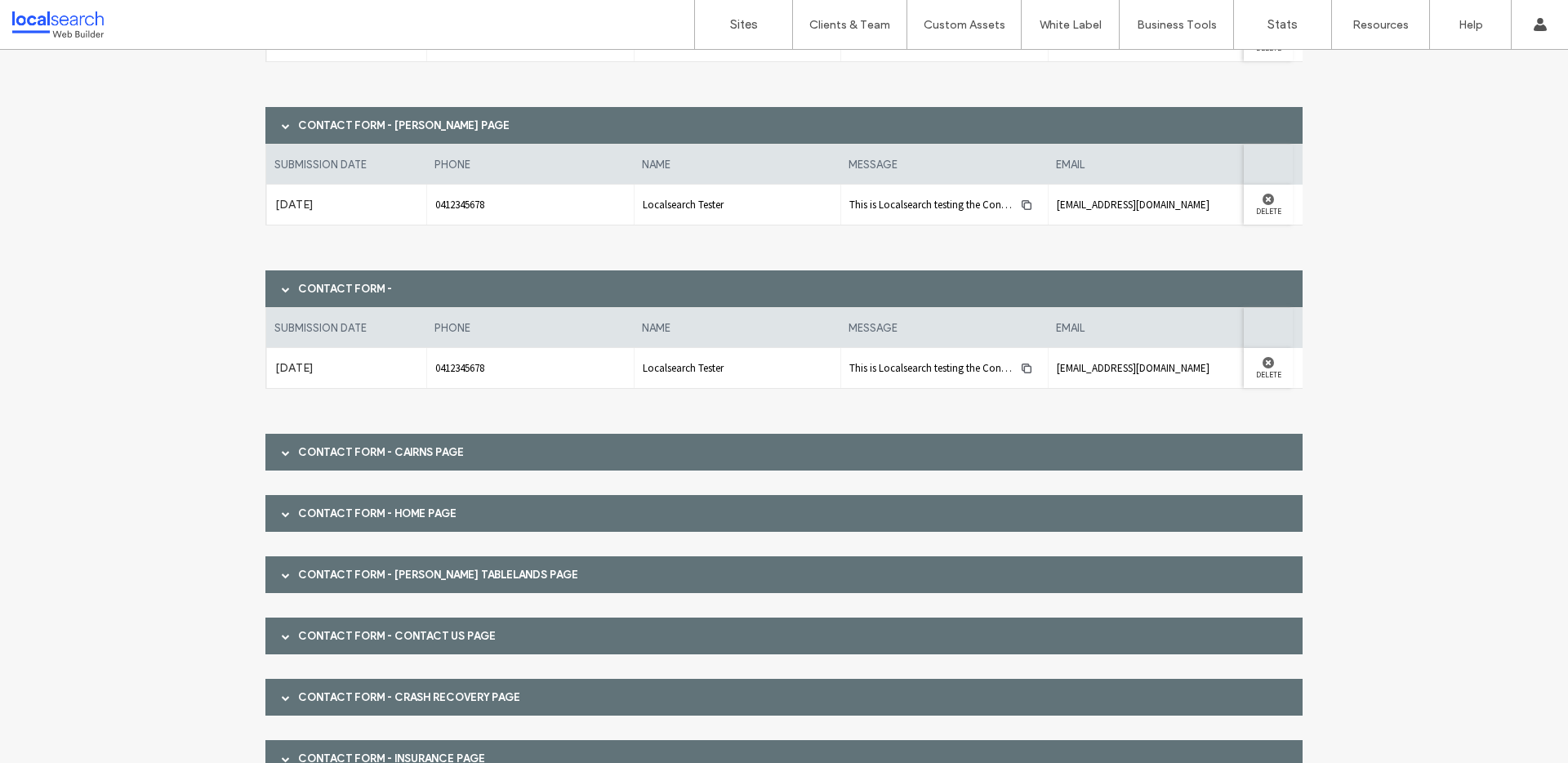
click at [330, 451] on div "Contact Form - Cairns page" at bounding box center [784, 452] width 1037 height 37
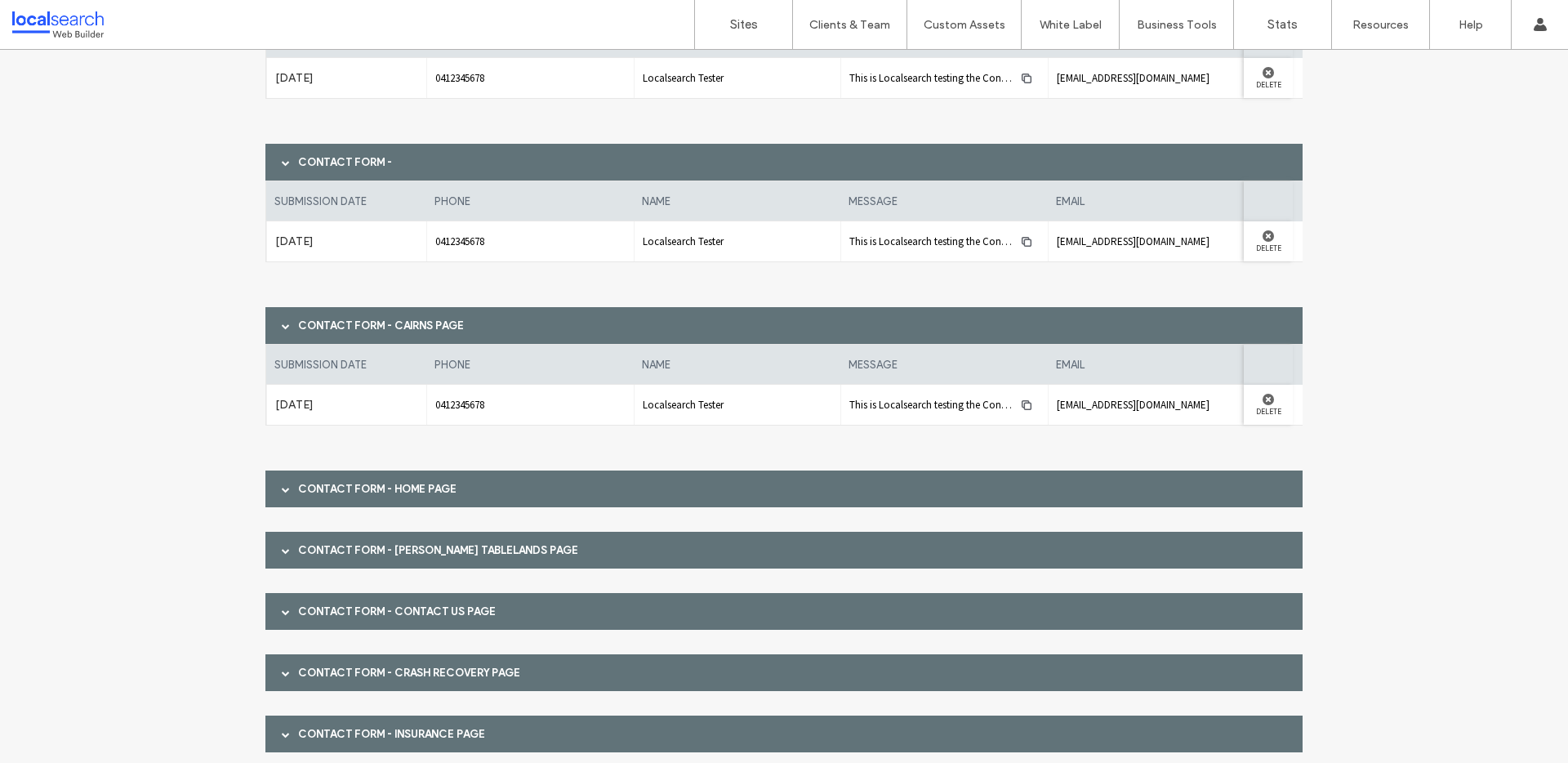
click at [343, 490] on div "Contact Form - Home page" at bounding box center [784, 489] width 1037 height 37
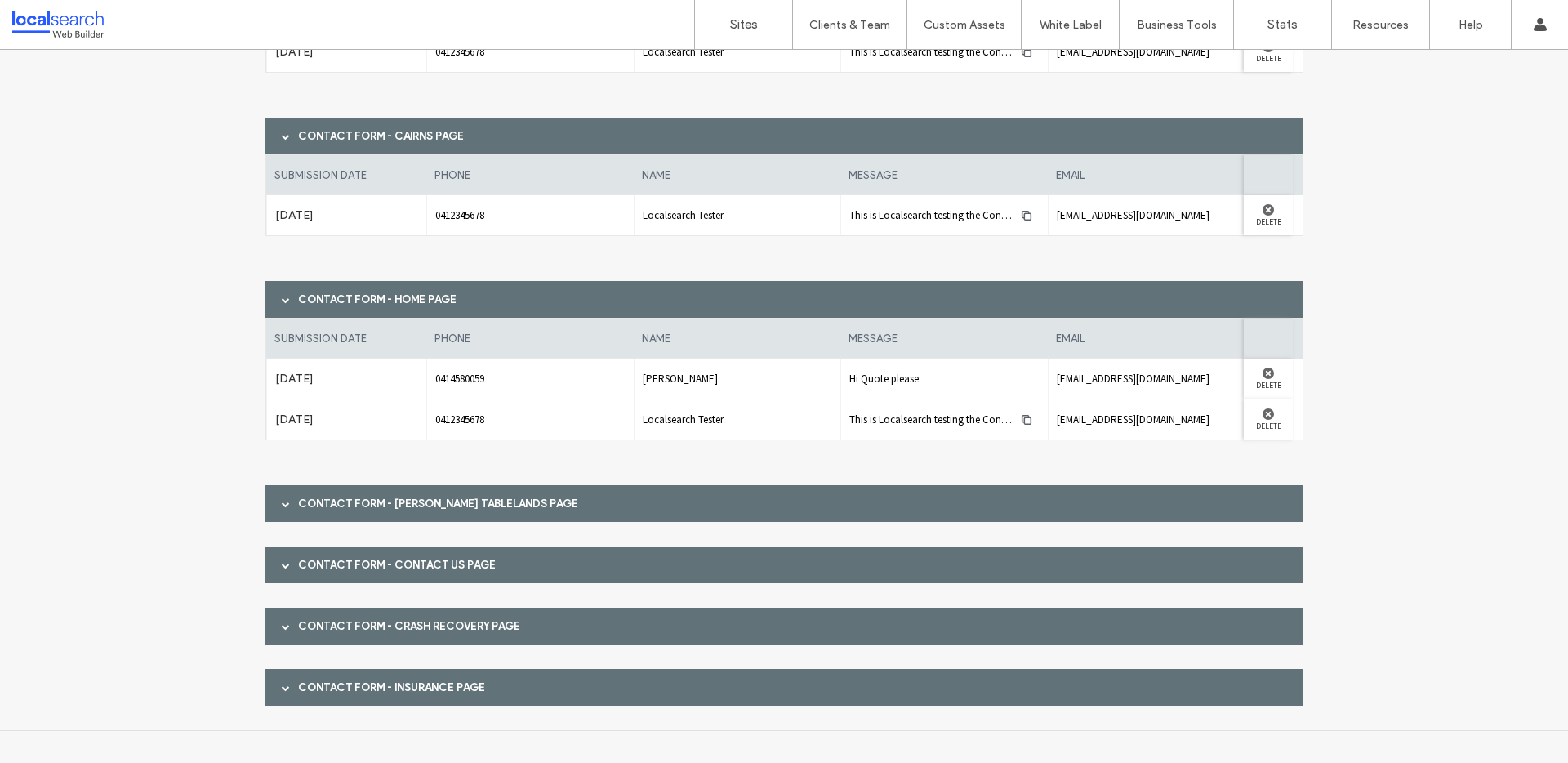
scroll to position [766, 0]
click at [348, 509] on div "Contact Form - [PERSON_NAME] Tablelands page" at bounding box center [784, 502] width 1037 height 37
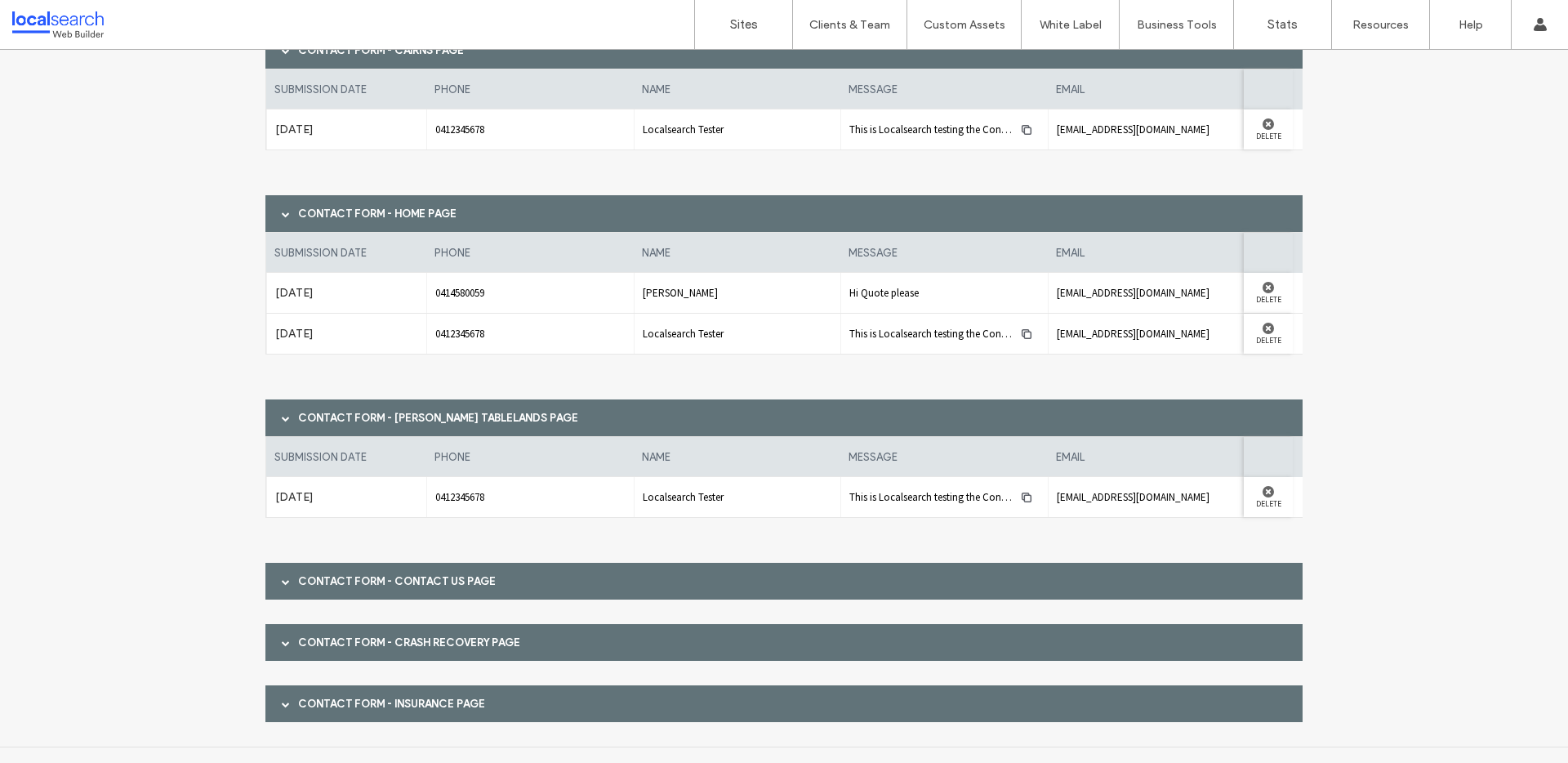
scroll to position [868, 0]
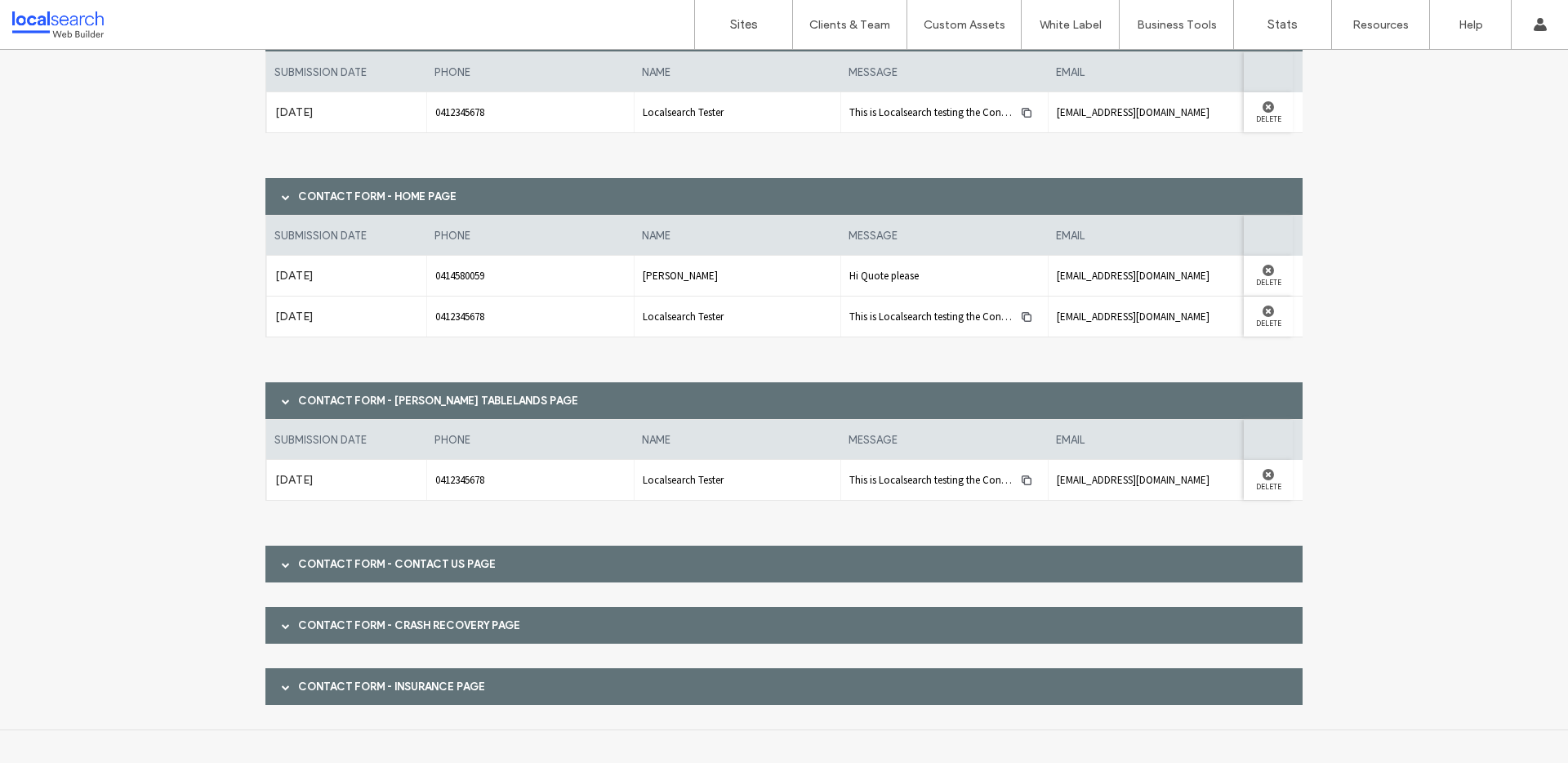
click at [365, 562] on div "Contact Form - Contact Us page" at bounding box center [784, 564] width 1037 height 37
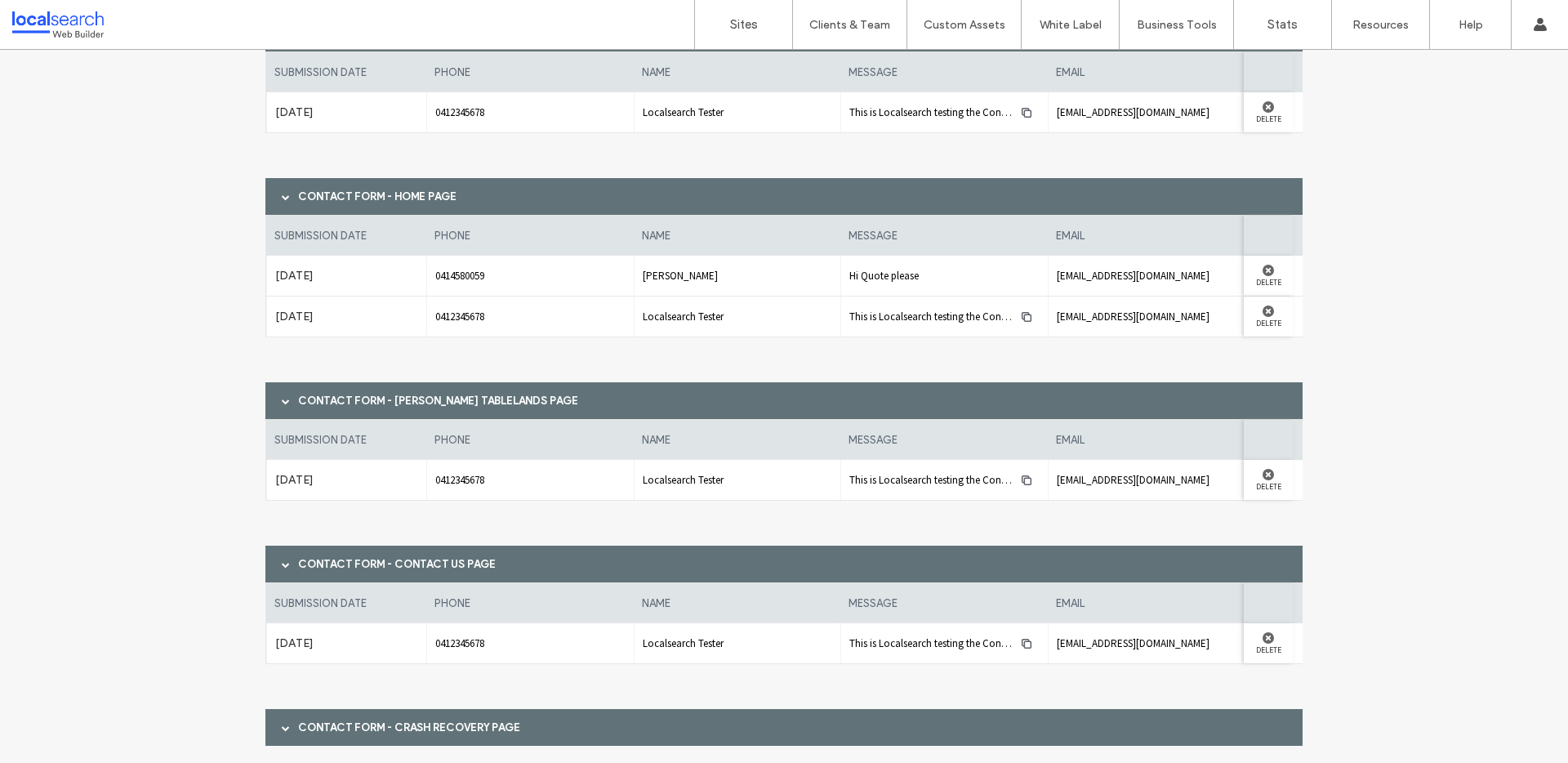
scroll to position [899, 0]
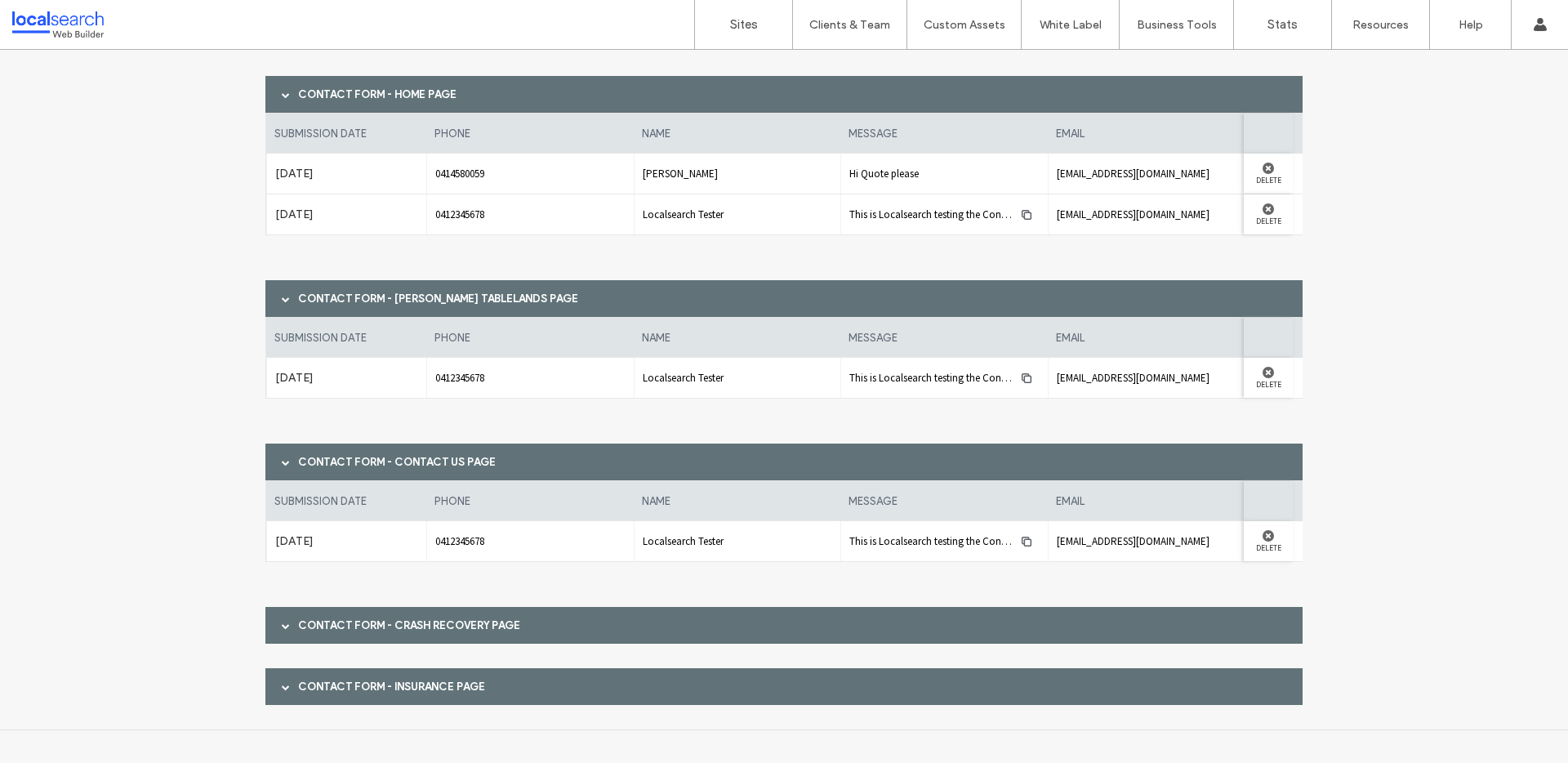
click at [428, 607] on div "Contact Form - Crash Recovery page" at bounding box center [784, 625] width 1037 height 37
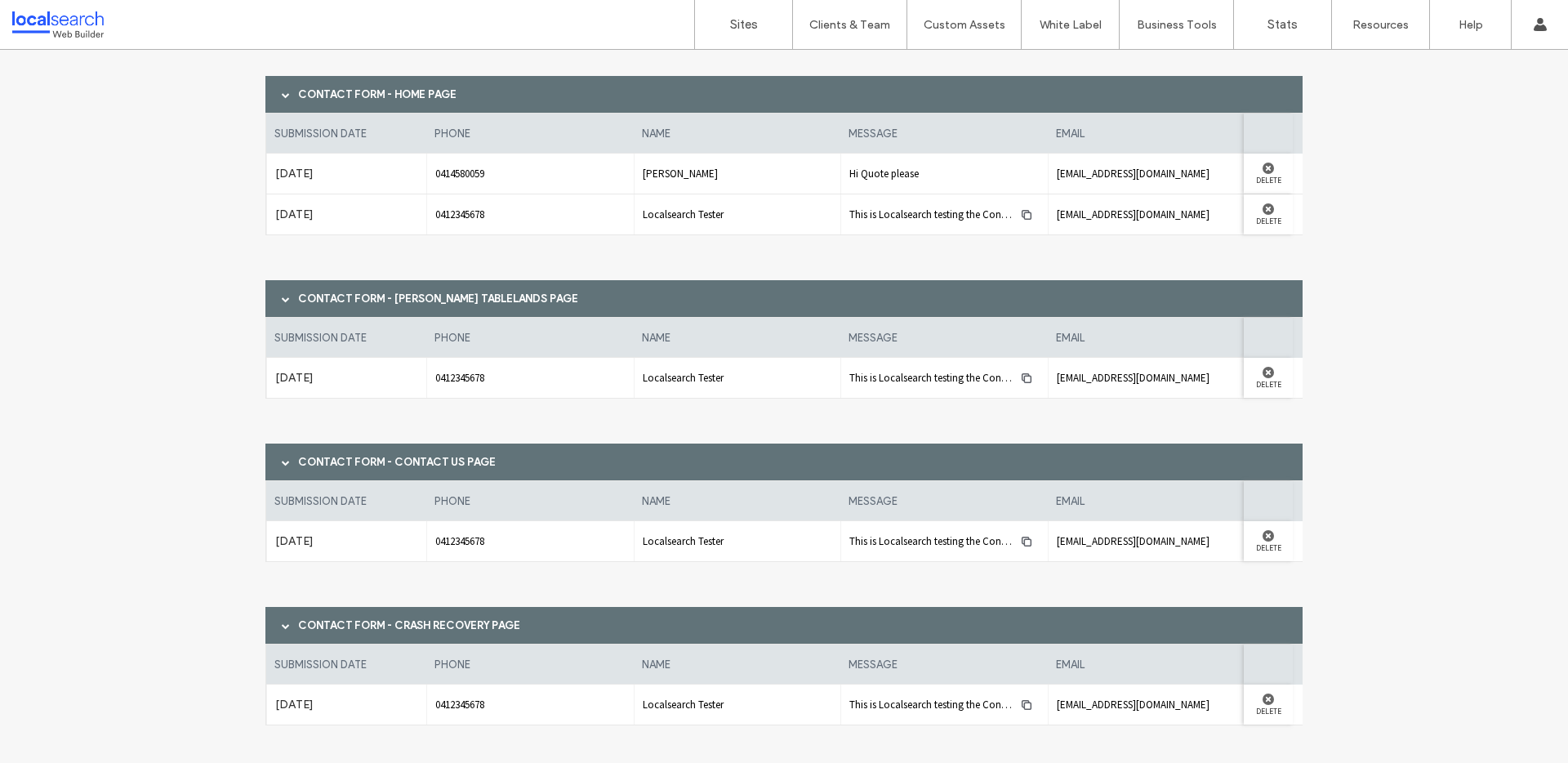
scroll to position [1072, 0]
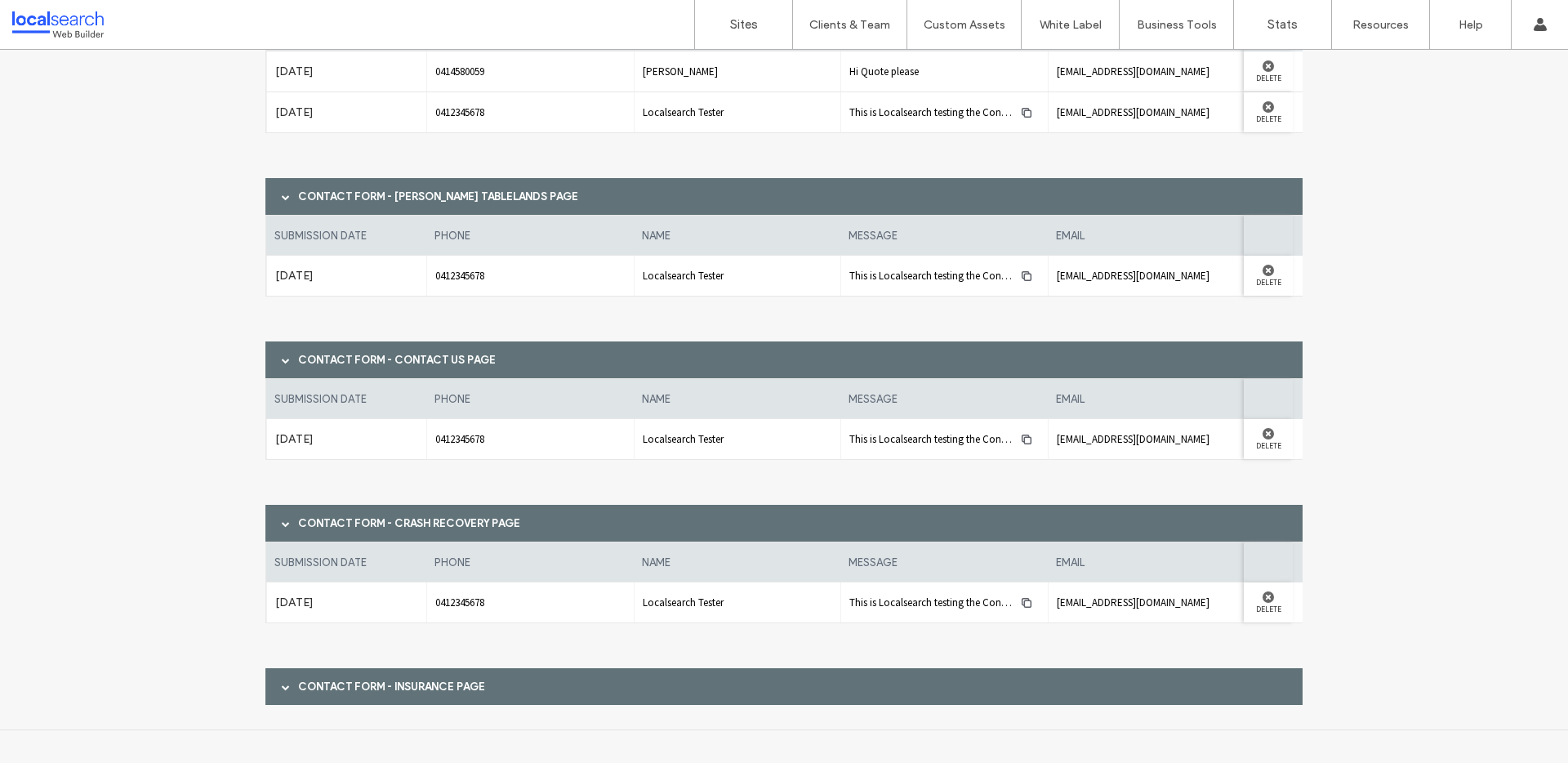
click at [394, 693] on div "Contact Form - Insurance page" at bounding box center [784, 687] width 1037 height 37
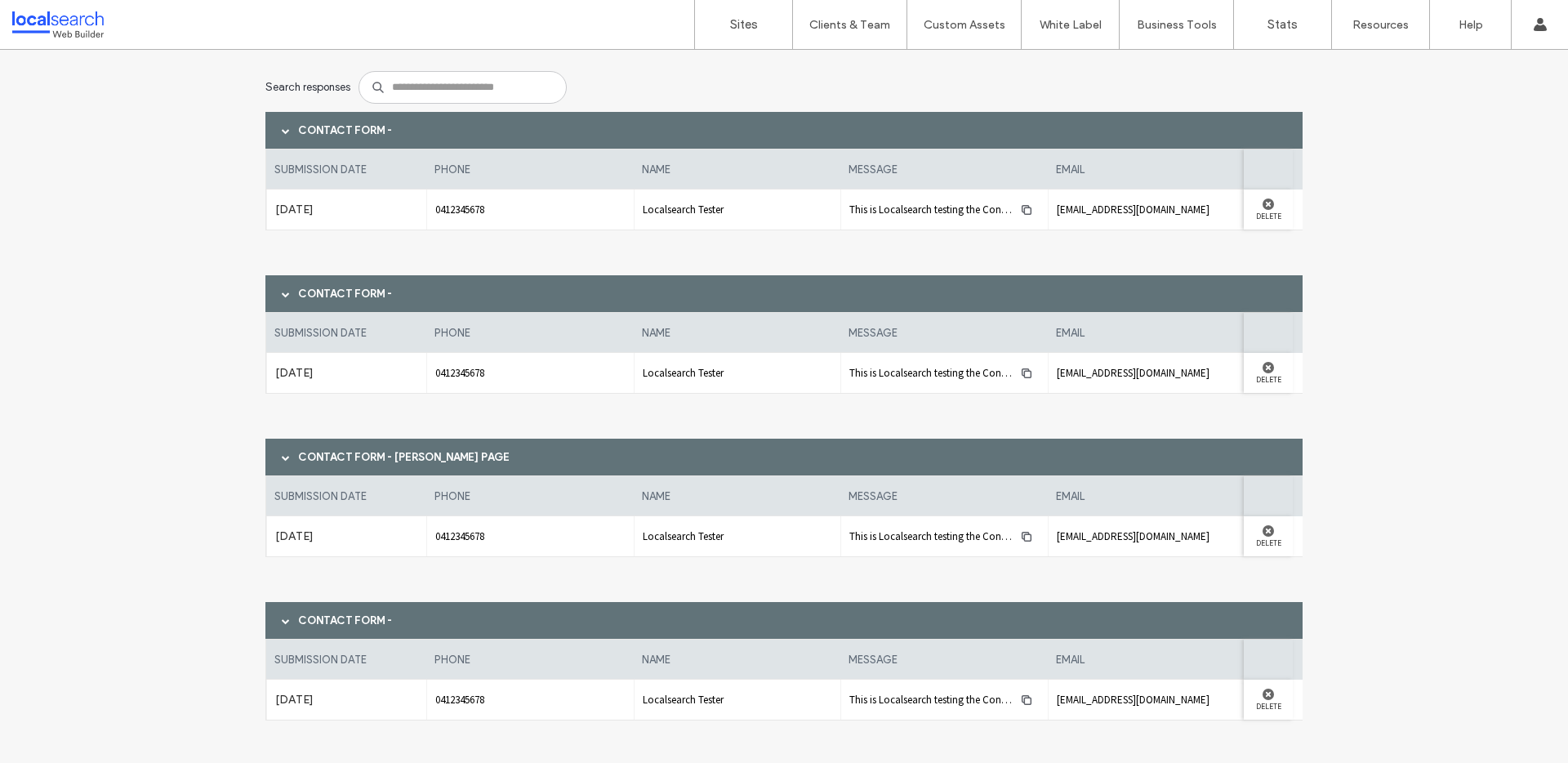
scroll to position [0, 0]
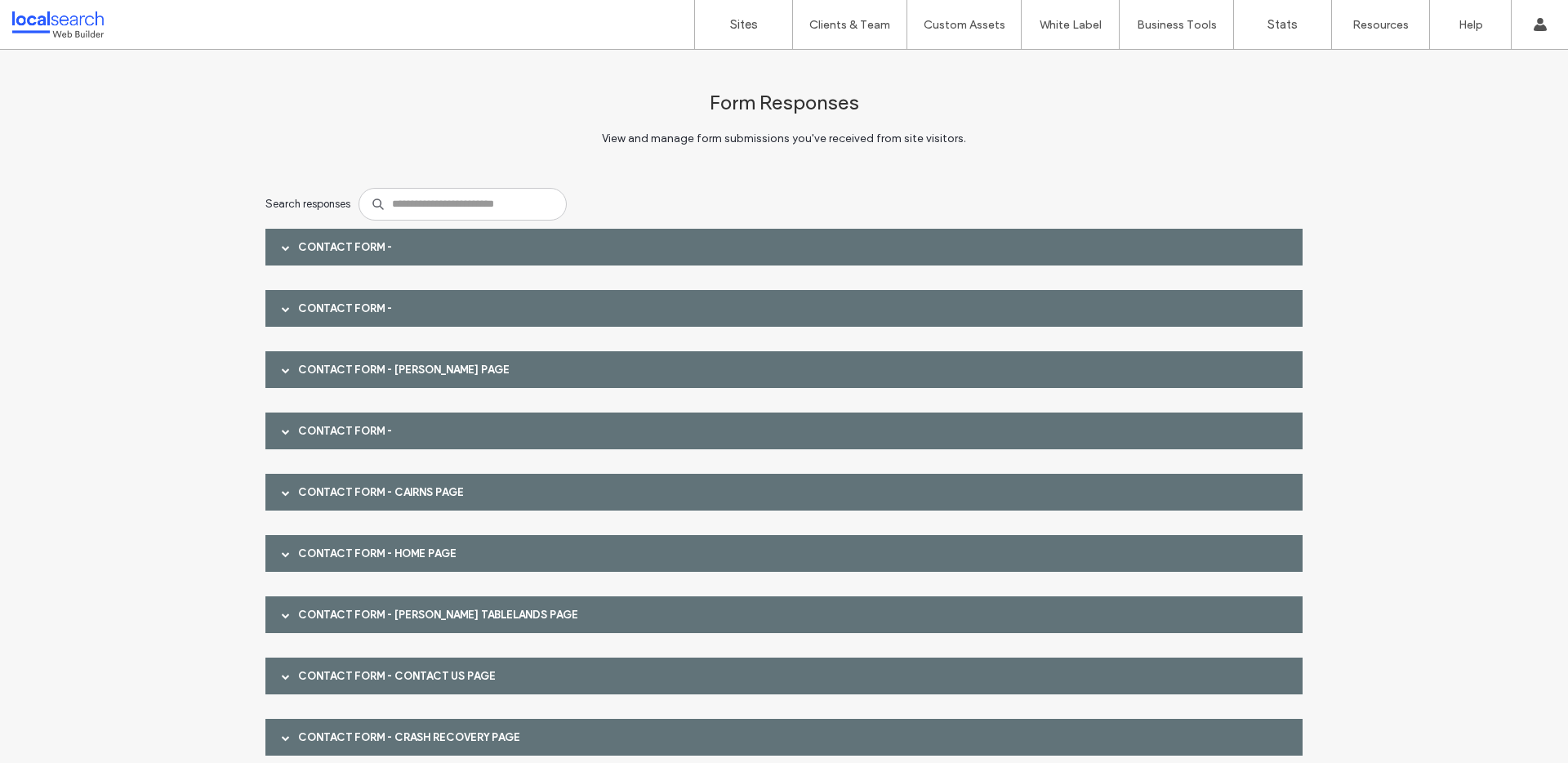
click at [426, 380] on div "Contact Form - [PERSON_NAME] page" at bounding box center [784, 370] width 1037 height 37
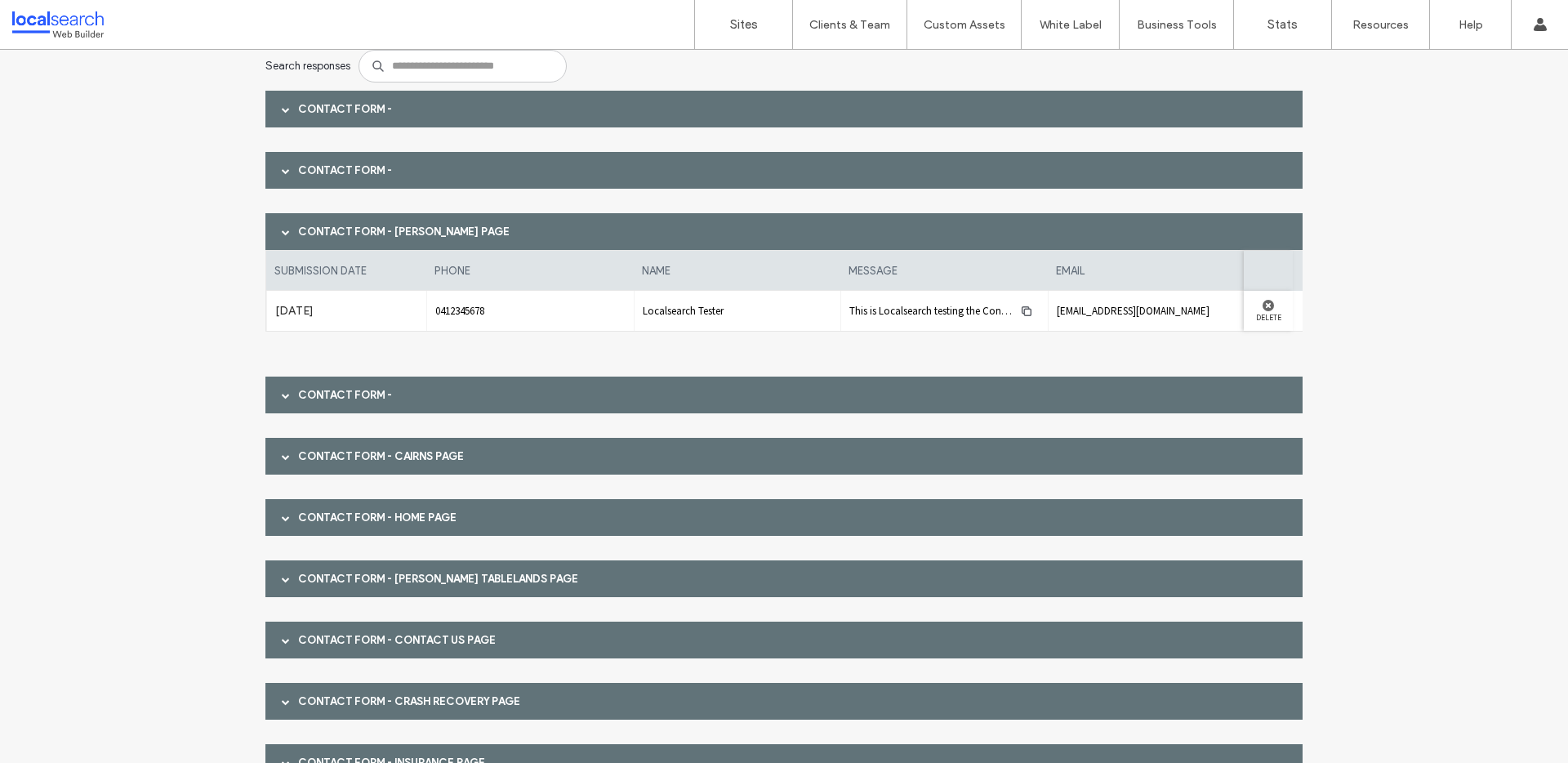
scroll to position [157, 0]
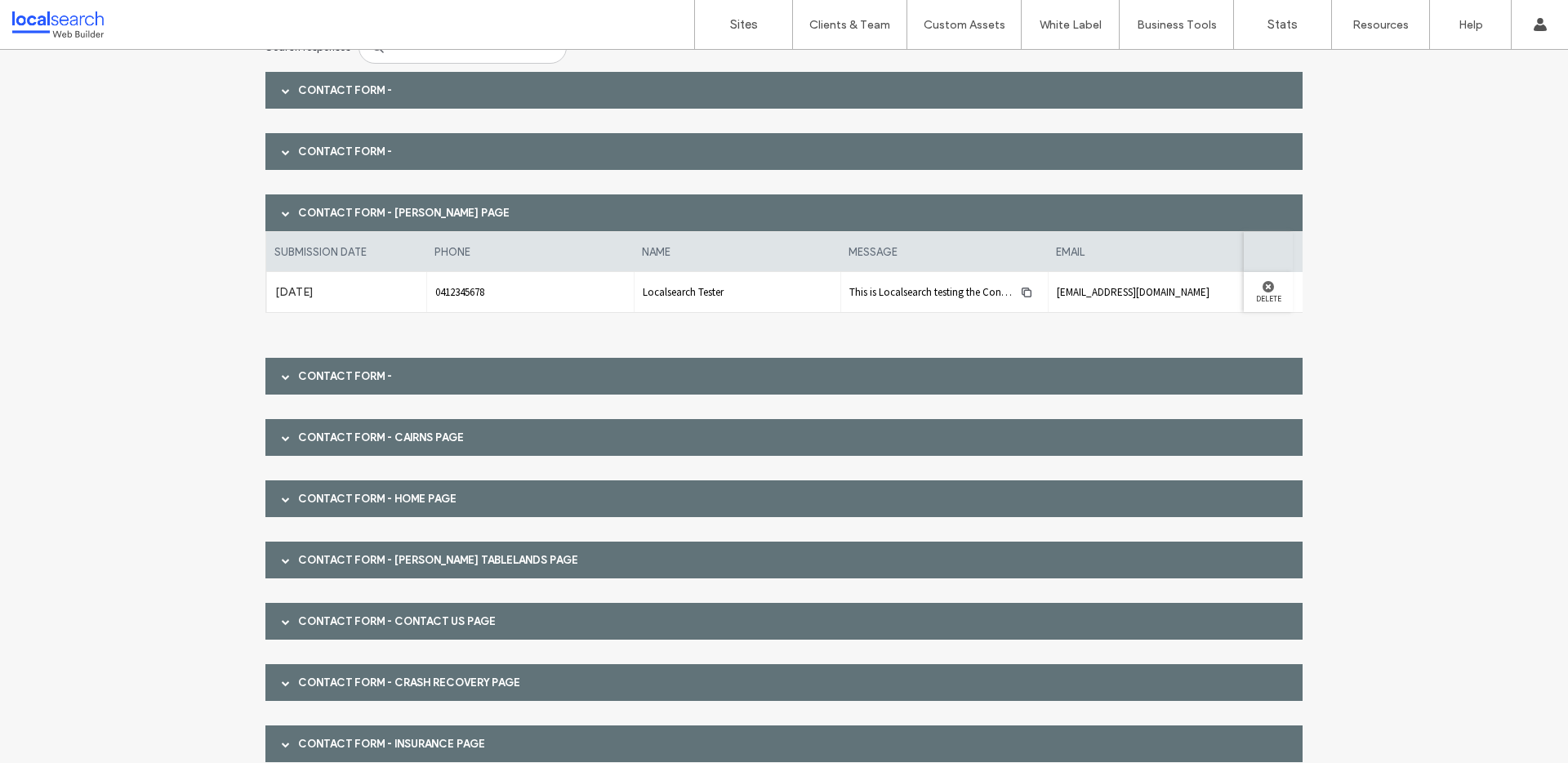
click at [770, 374] on div "Contact Form -" at bounding box center [784, 376] width 1037 height 37
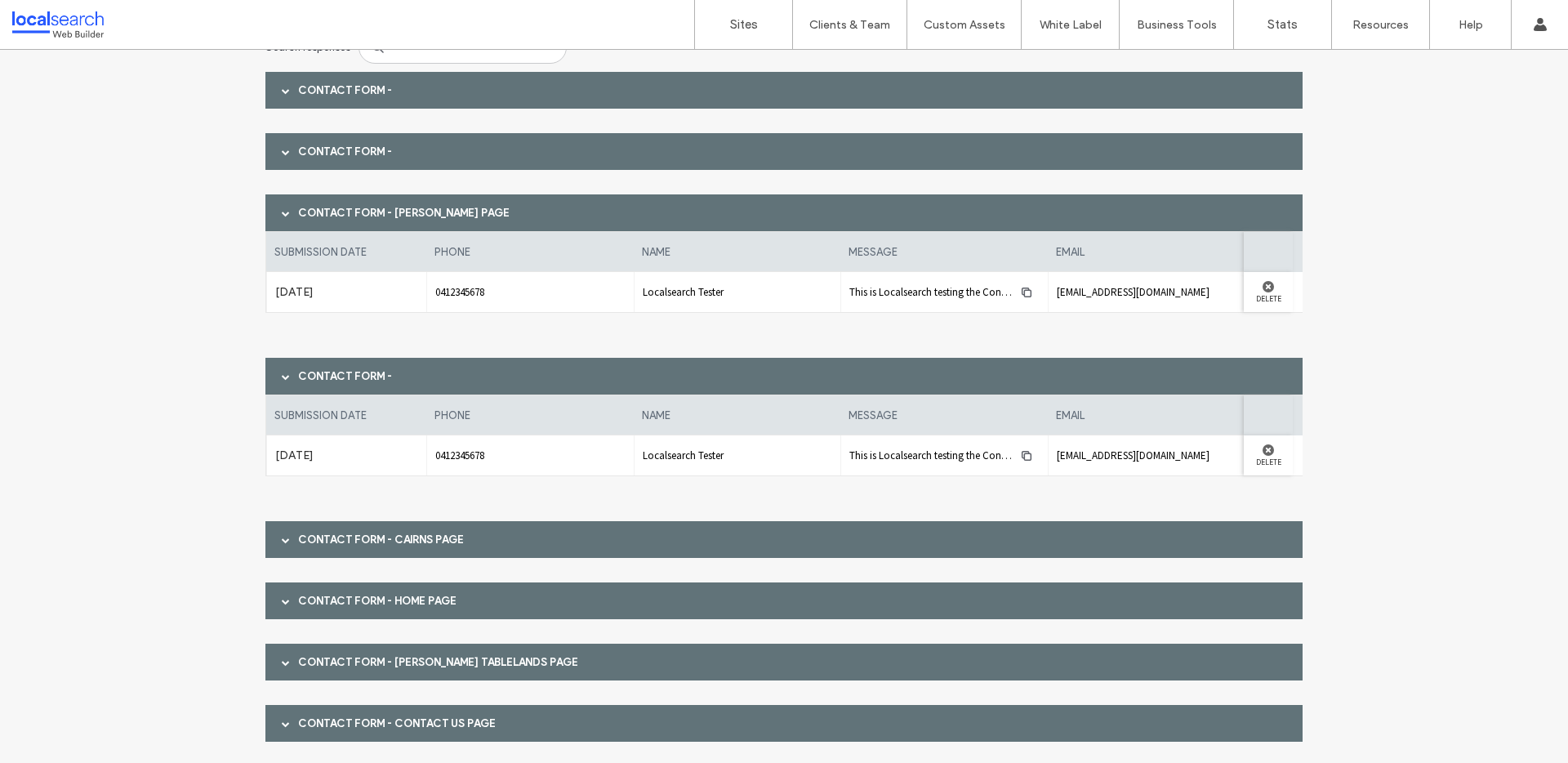
click at [809, 544] on div "Contact Form - Cairns page" at bounding box center [784, 539] width 1037 height 37
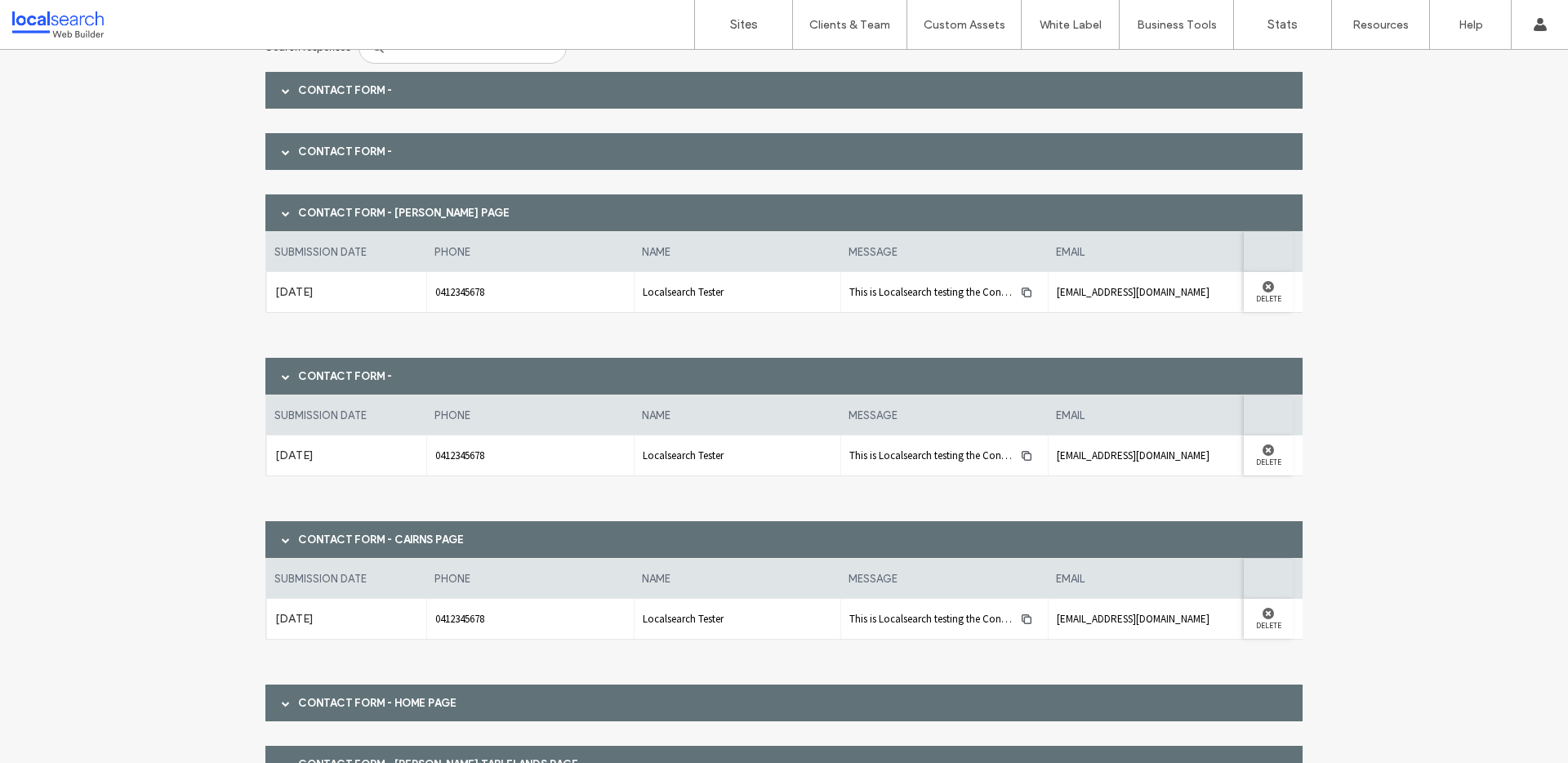
scroll to position [418, 0]
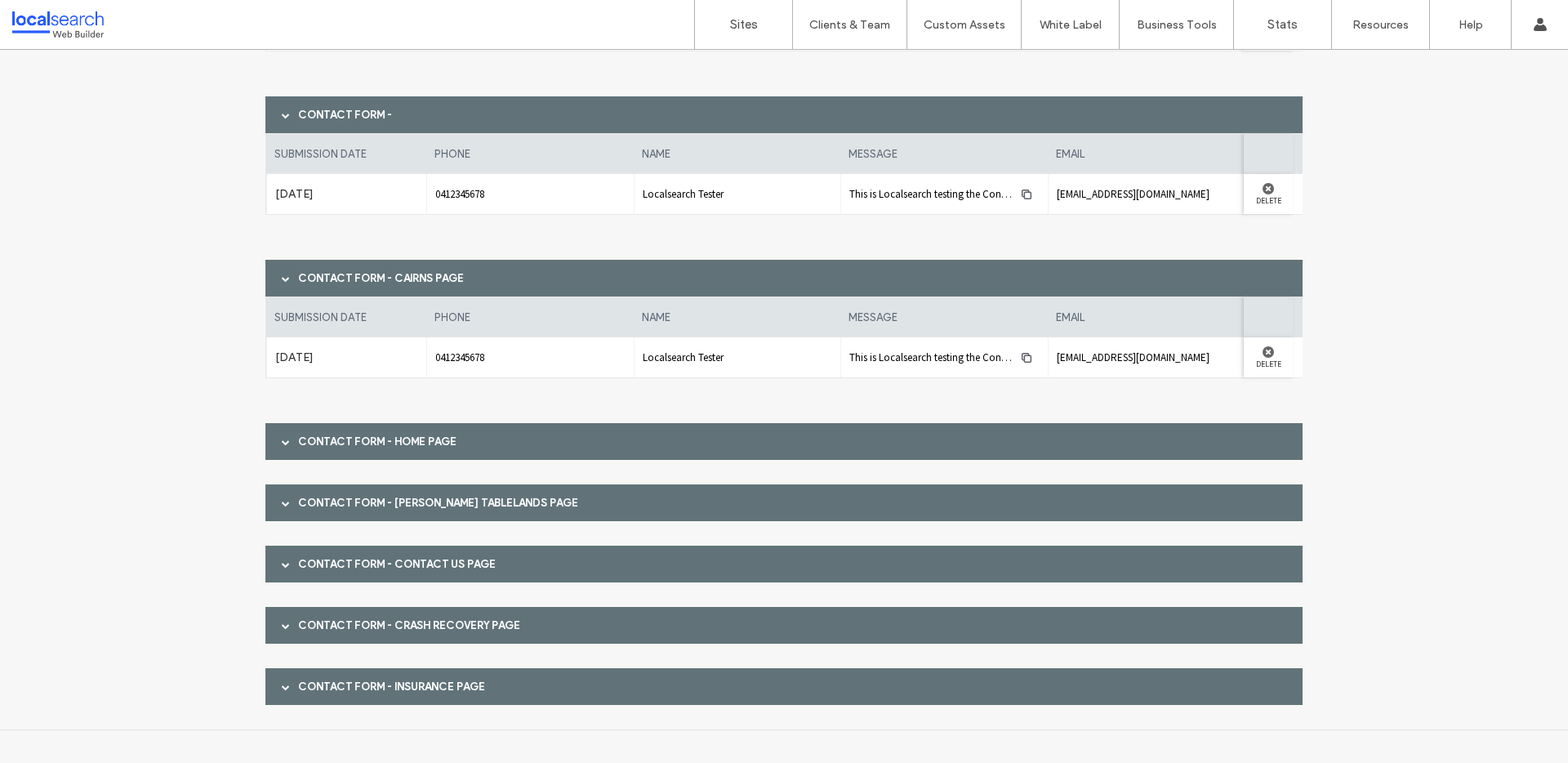
click at [802, 420] on div "Contact Form - Contact Form - Contact Form - [PERSON_NAME] page submission date…" at bounding box center [784, 258] width 1037 height 895
click at [838, 456] on div "Contact Form - Home page" at bounding box center [784, 441] width 1037 height 37
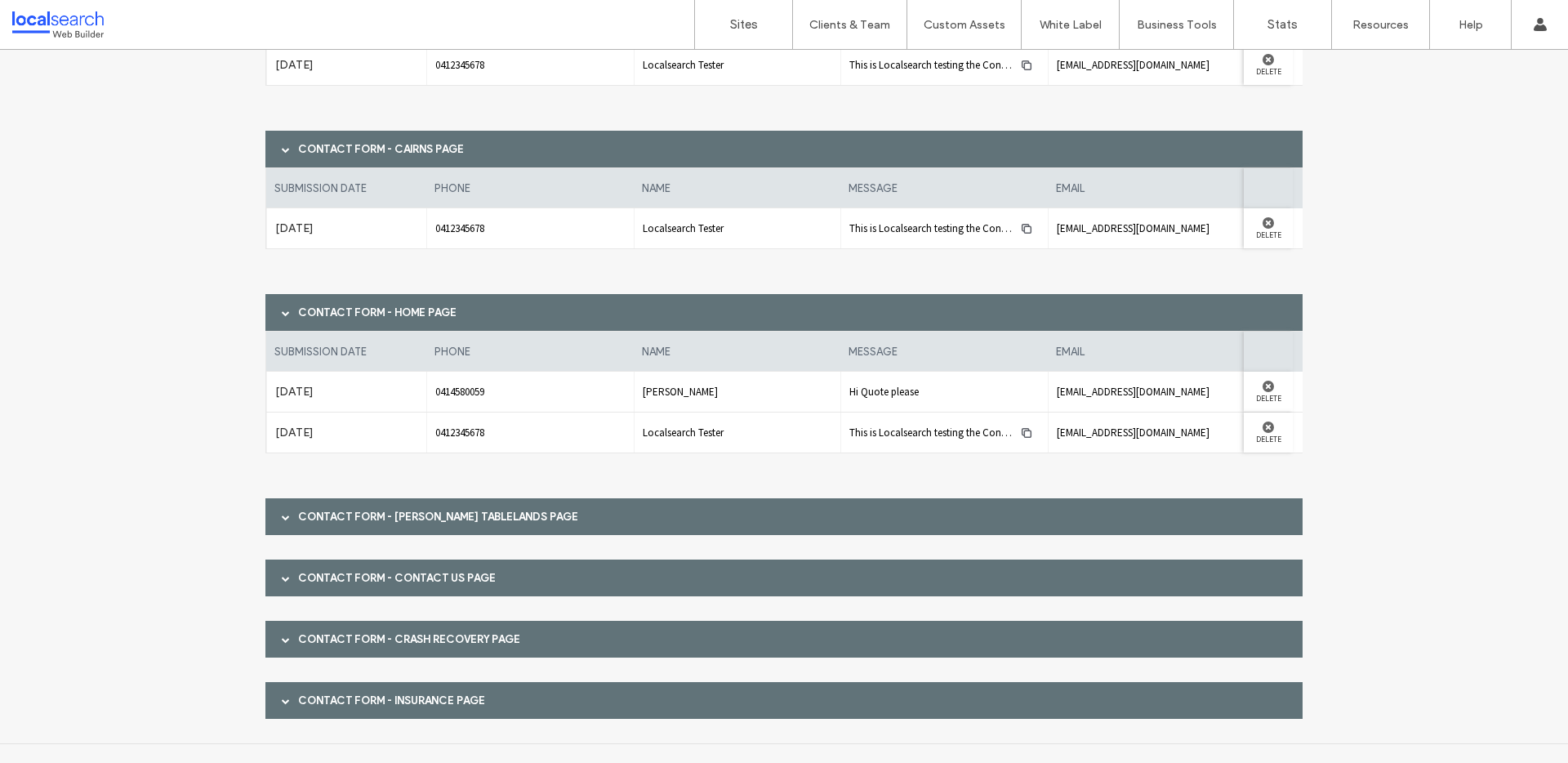
scroll to position [551, 0]
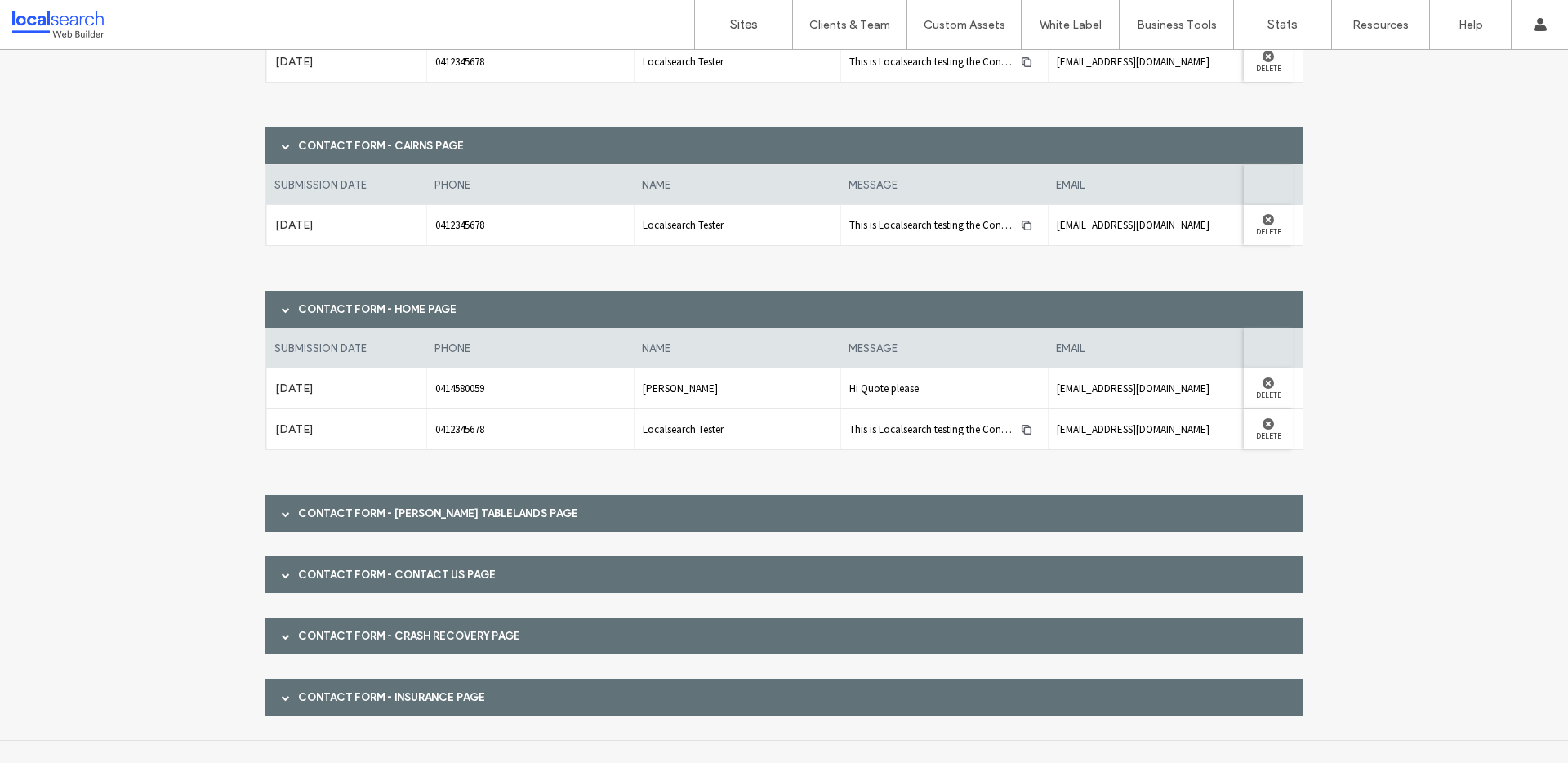
click at [303, 385] on label "[DATE]" at bounding box center [347, 388] width 143 height 31
